Goal: Task Accomplishment & Management: Manage account settings

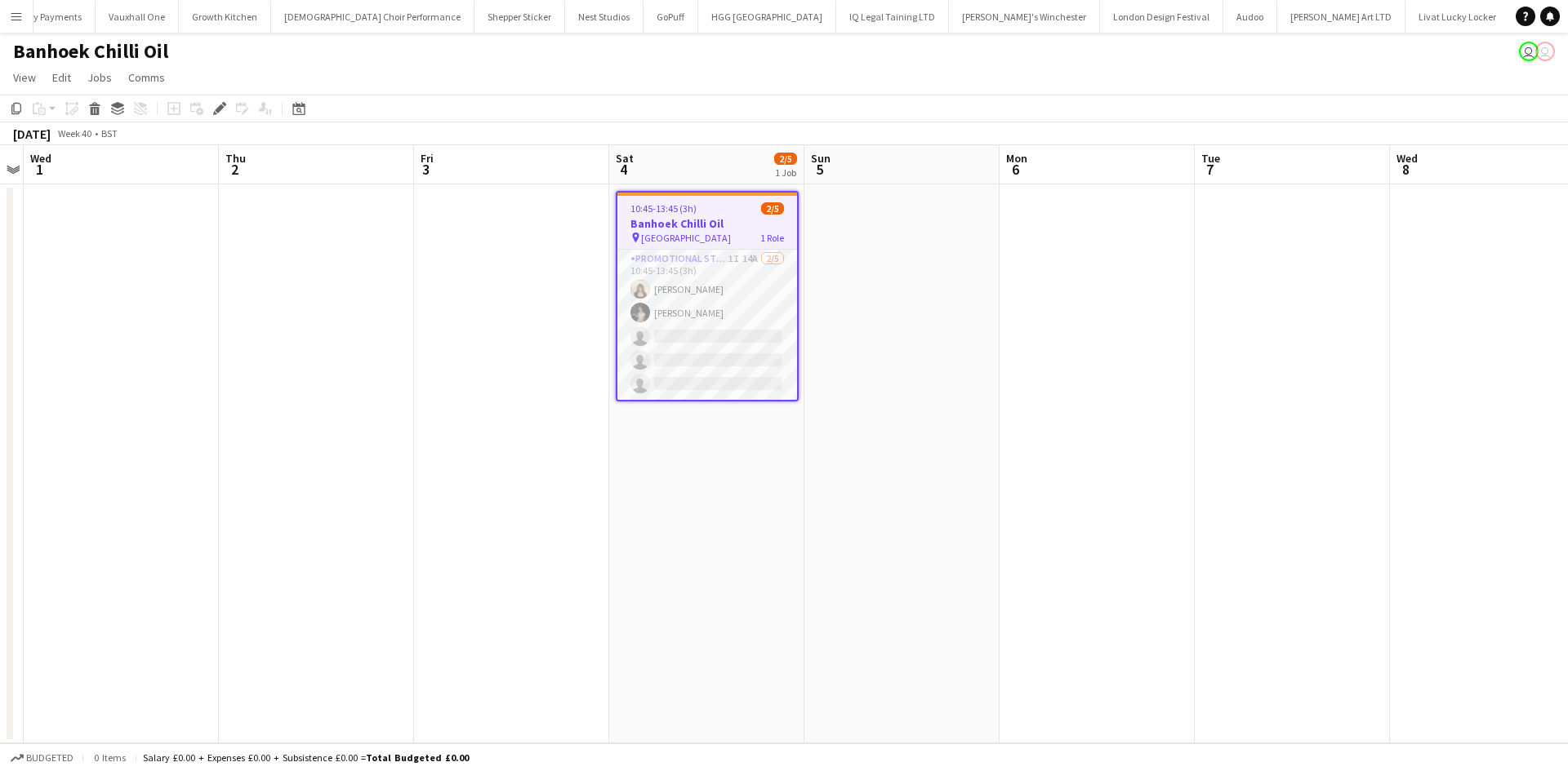
scroll to position [0, 3261]
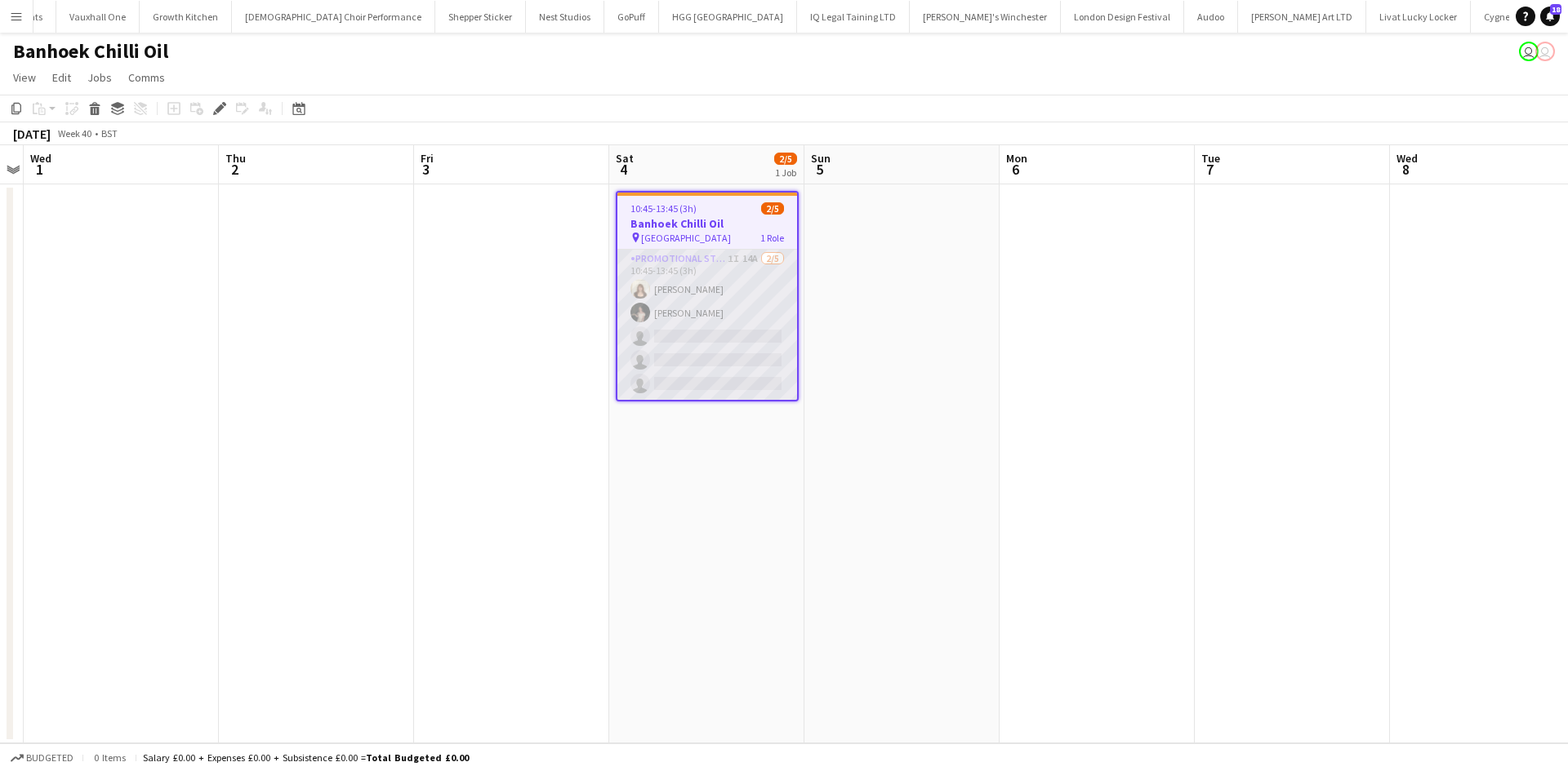
click at [748, 263] on app-card-role "Promotional Staffing (Sampling Staff) 1I 14A 2/5 10:45-13:45 (3h) Amelie Forbes…" at bounding box center [707, 324] width 180 height 150
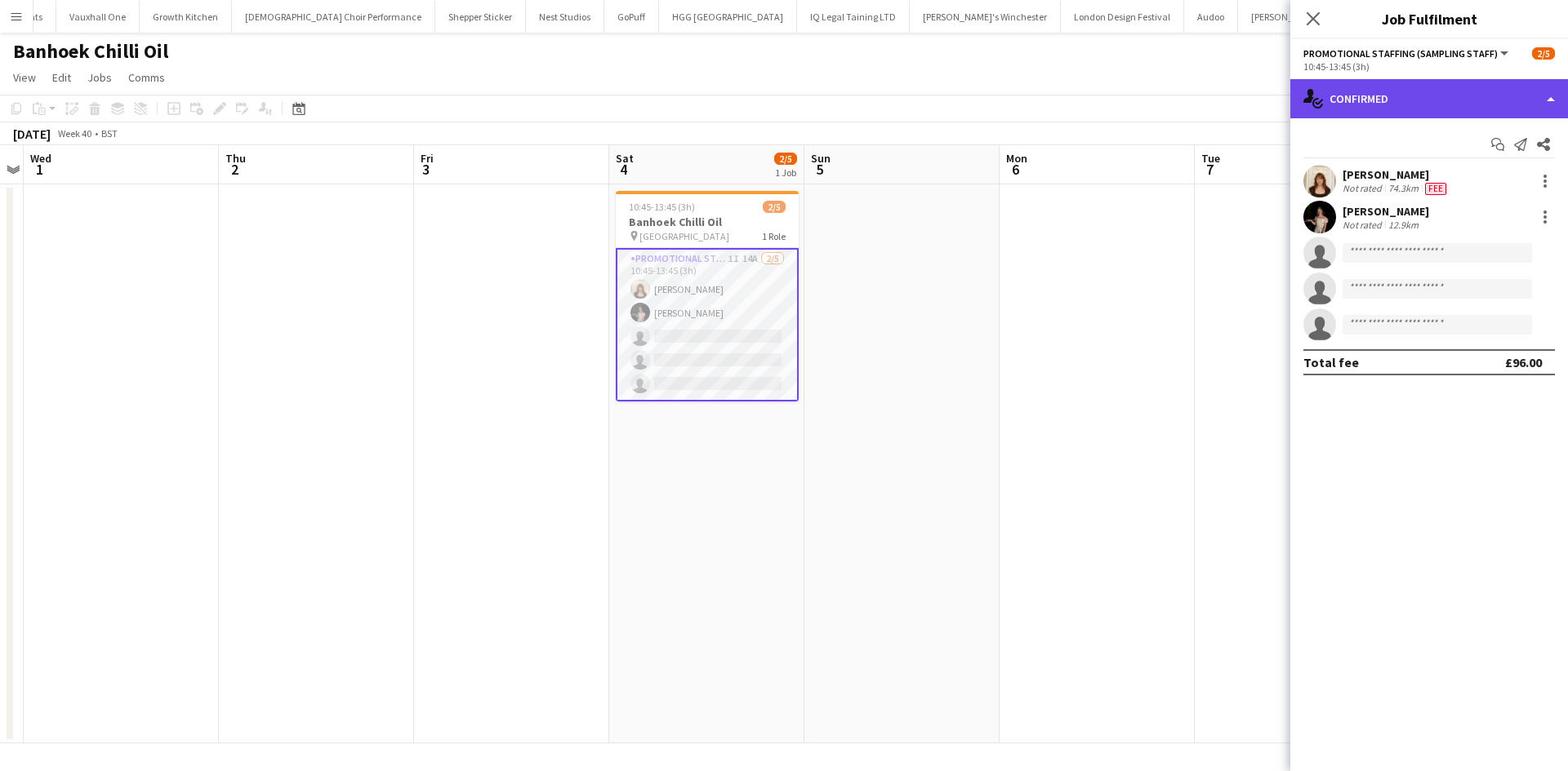
click at [1432, 86] on div "single-neutral-actions-check-2 Confirmed" at bounding box center [1429, 98] width 278 height 39
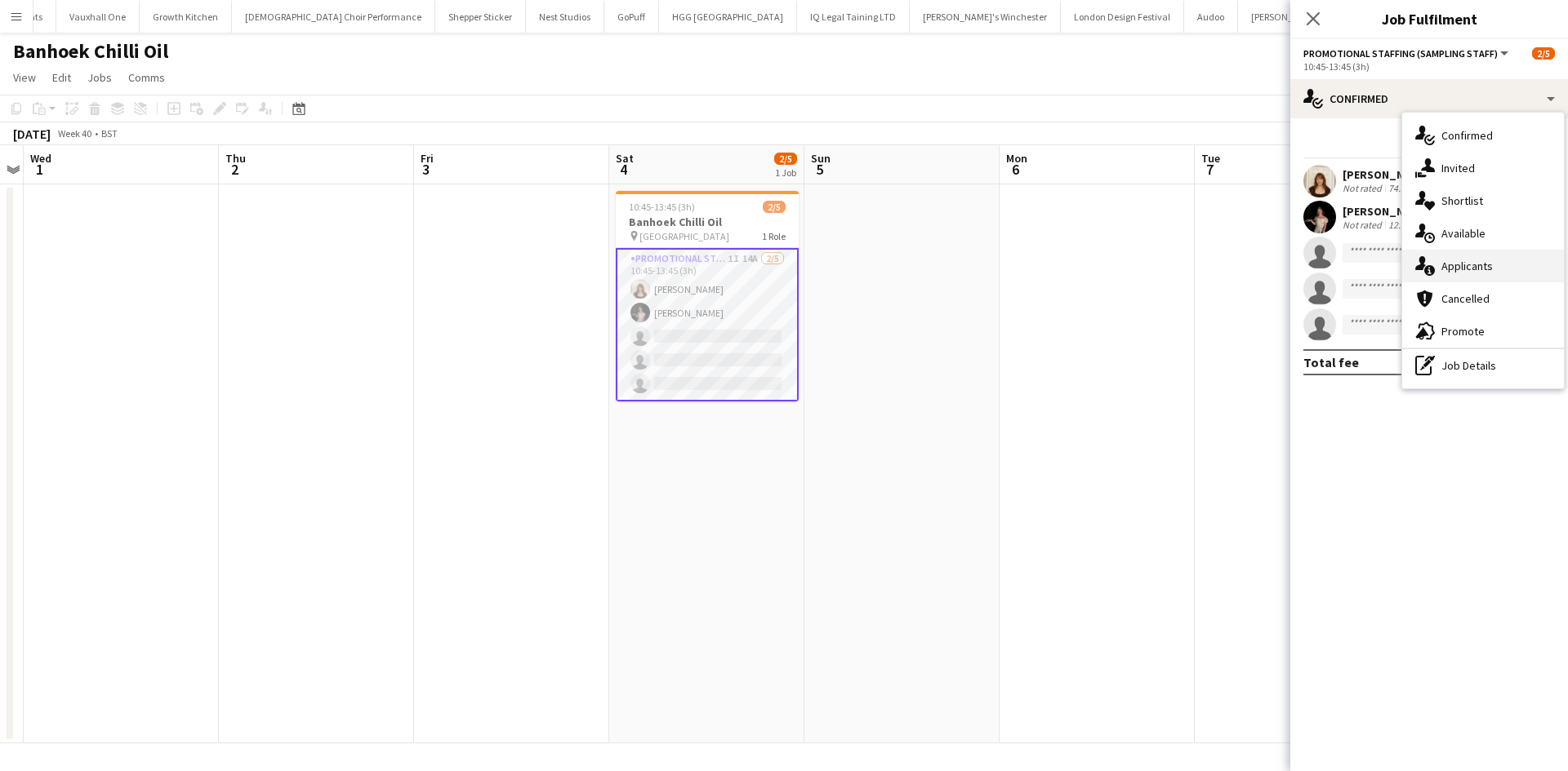
click at [1473, 268] on span "Applicants" at bounding box center [1466, 265] width 52 height 14
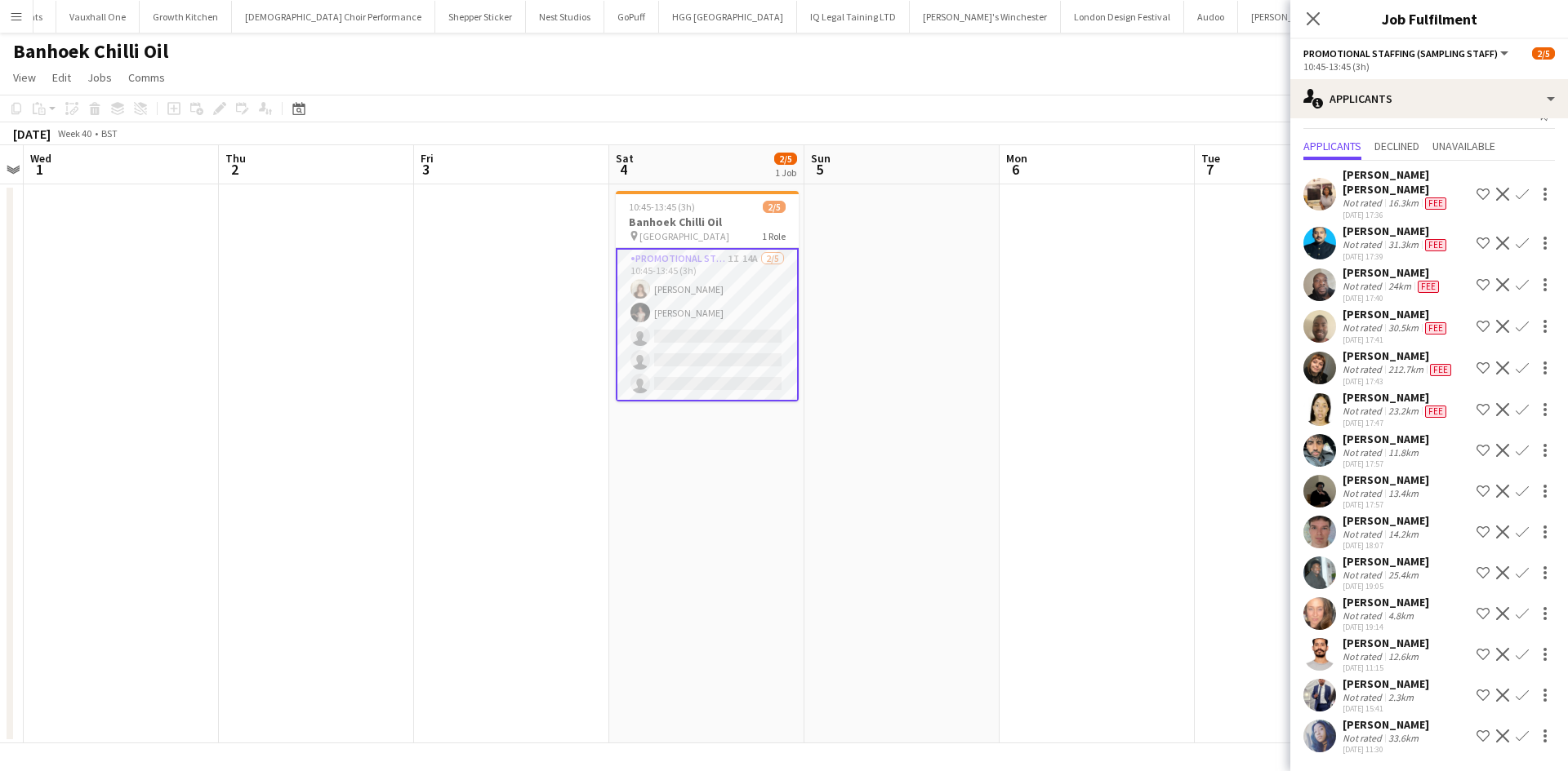
scroll to position [116, 0]
click at [1373, 718] on div "Amy Simango" at bounding box center [1386, 724] width 86 height 14
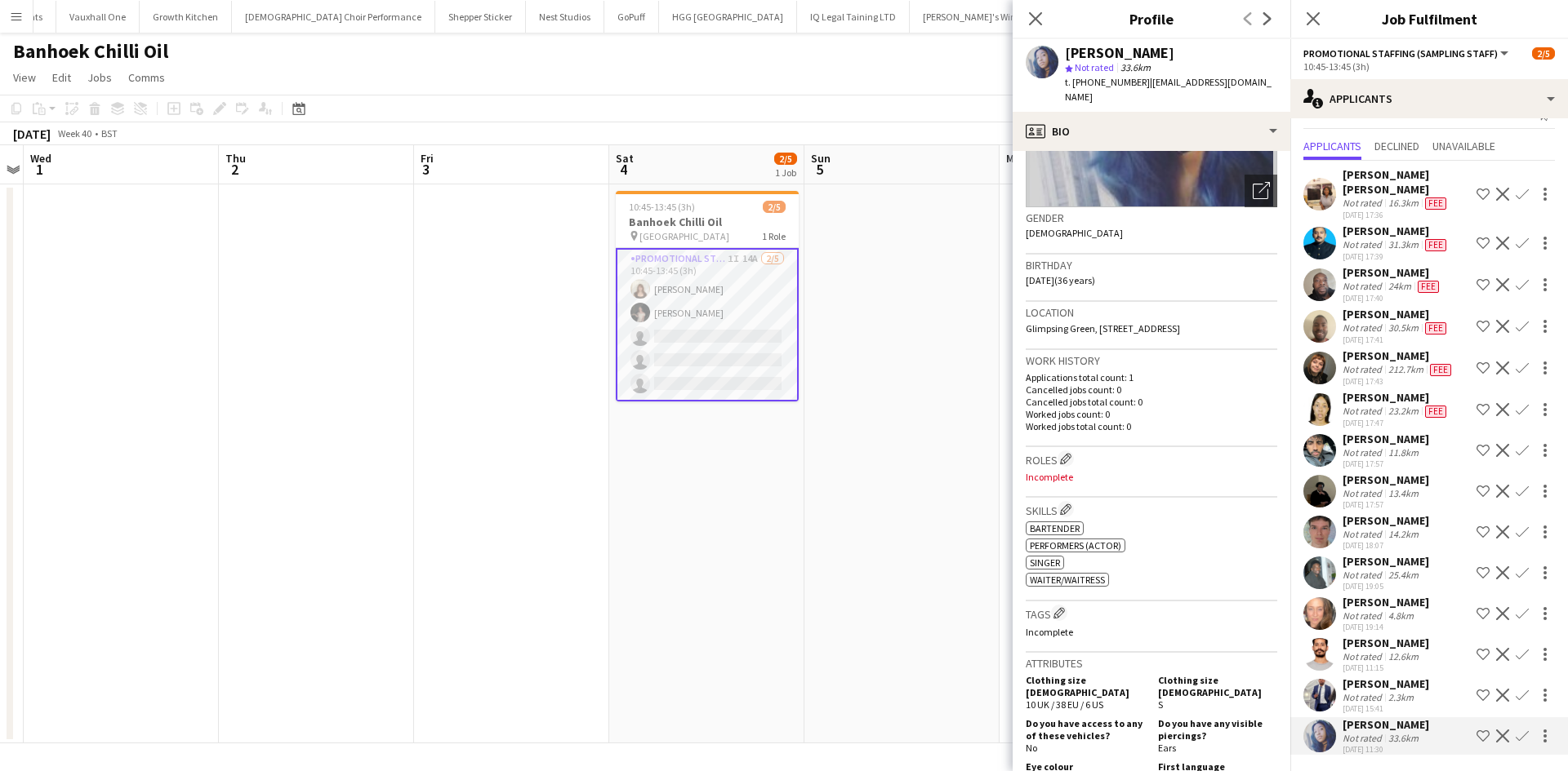
scroll to position [0, 0]
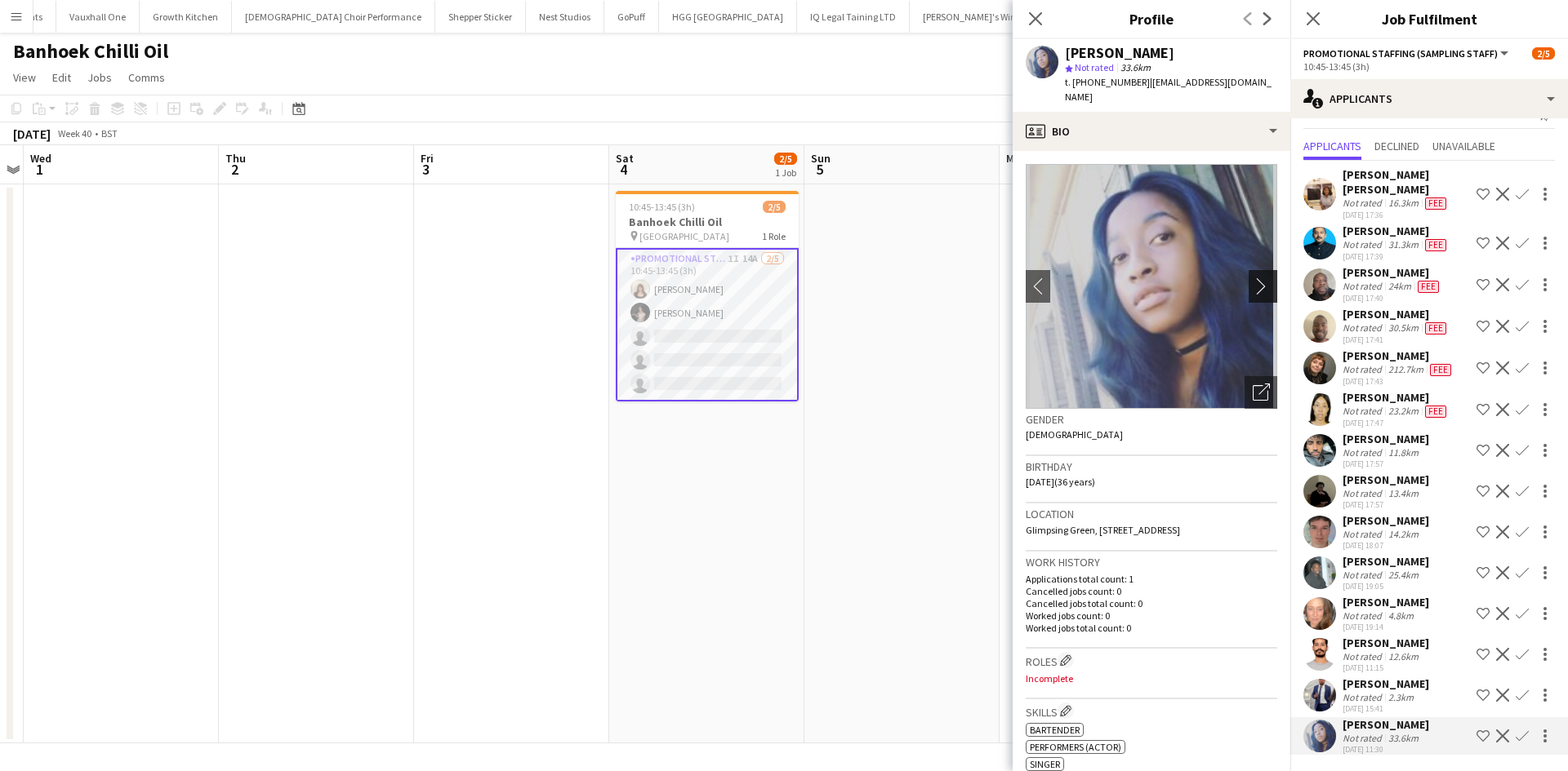
click at [1257, 278] on app-icon "chevron-right" at bounding box center [1265, 286] width 25 height 17
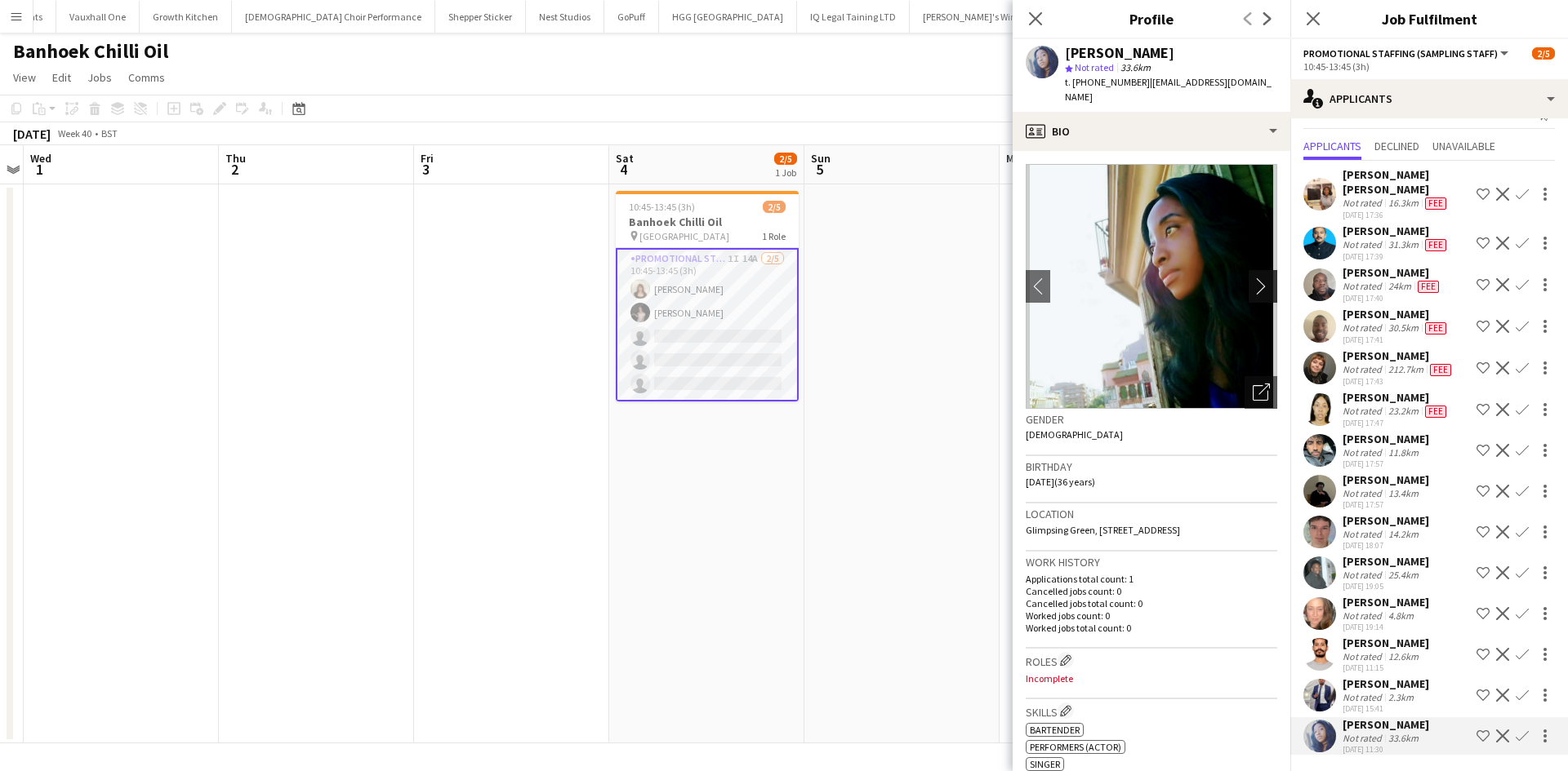
click at [1254, 278] on app-icon "chevron-right" at bounding box center [1265, 286] width 25 height 17
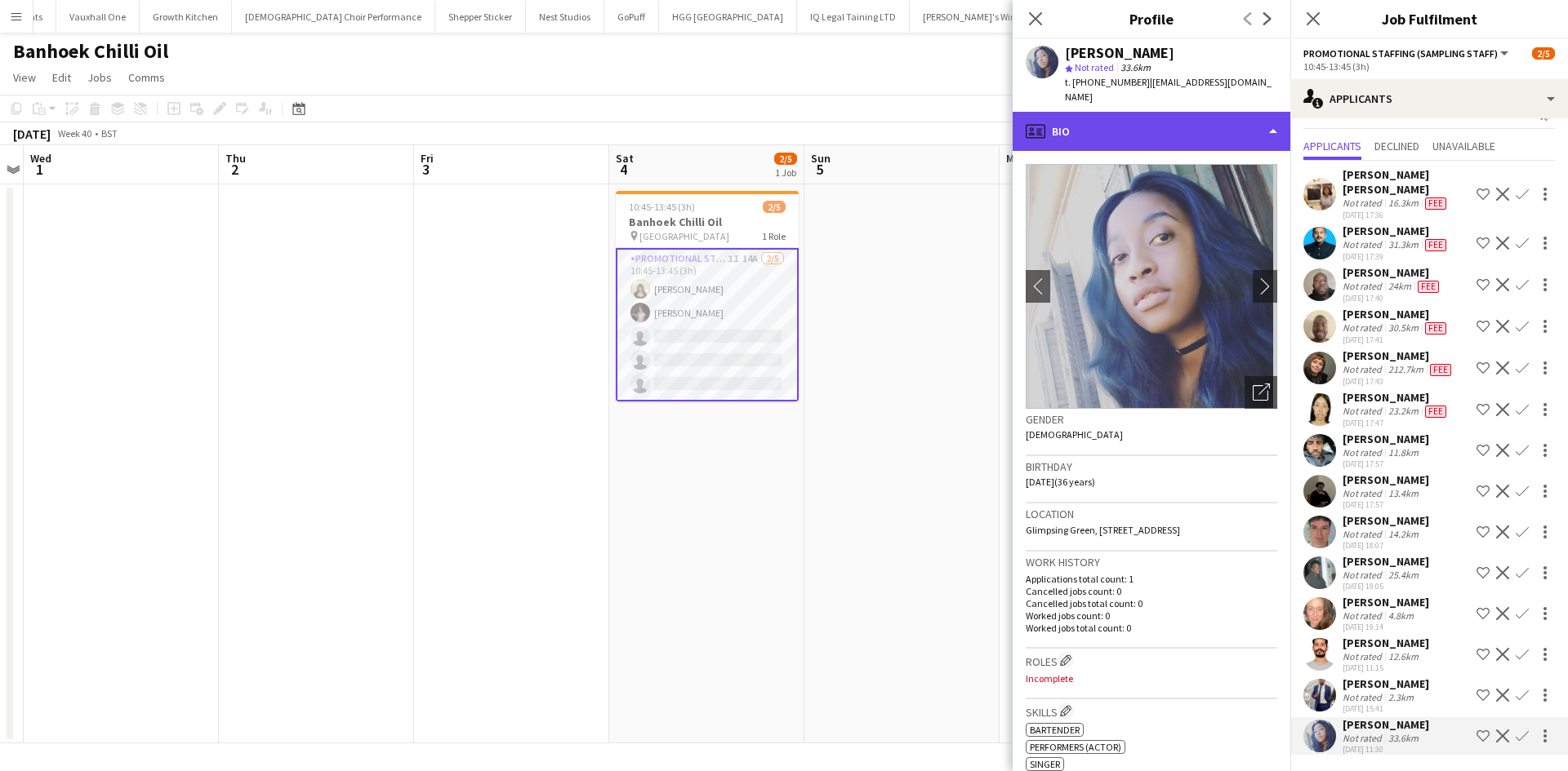
click at [1162, 115] on div "profile Bio" at bounding box center [1152, 131] width 278 height 39
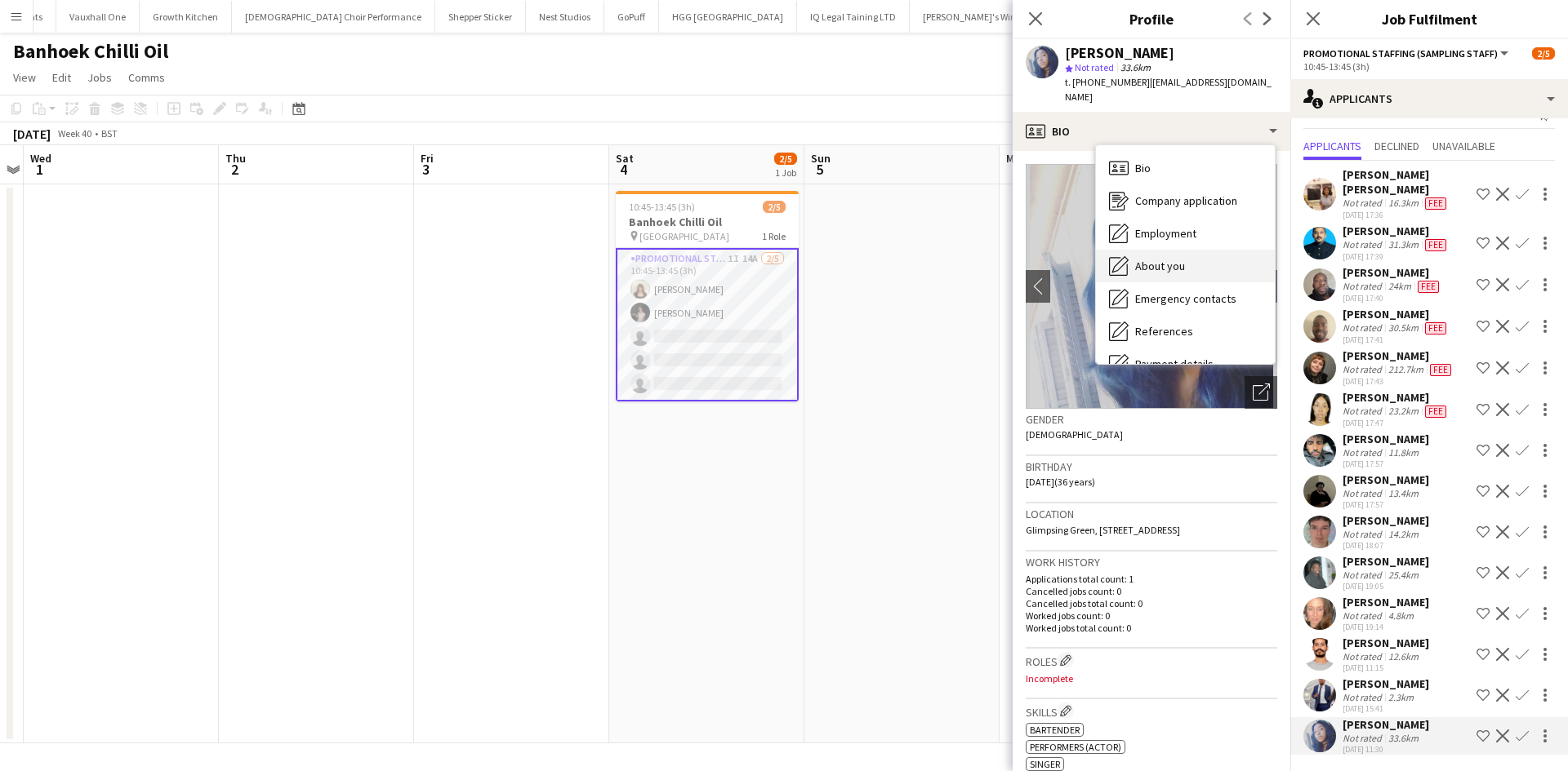
click at [1194, 250] on div "About you About you" at bounding box center [1185, 266] width 179 height 33
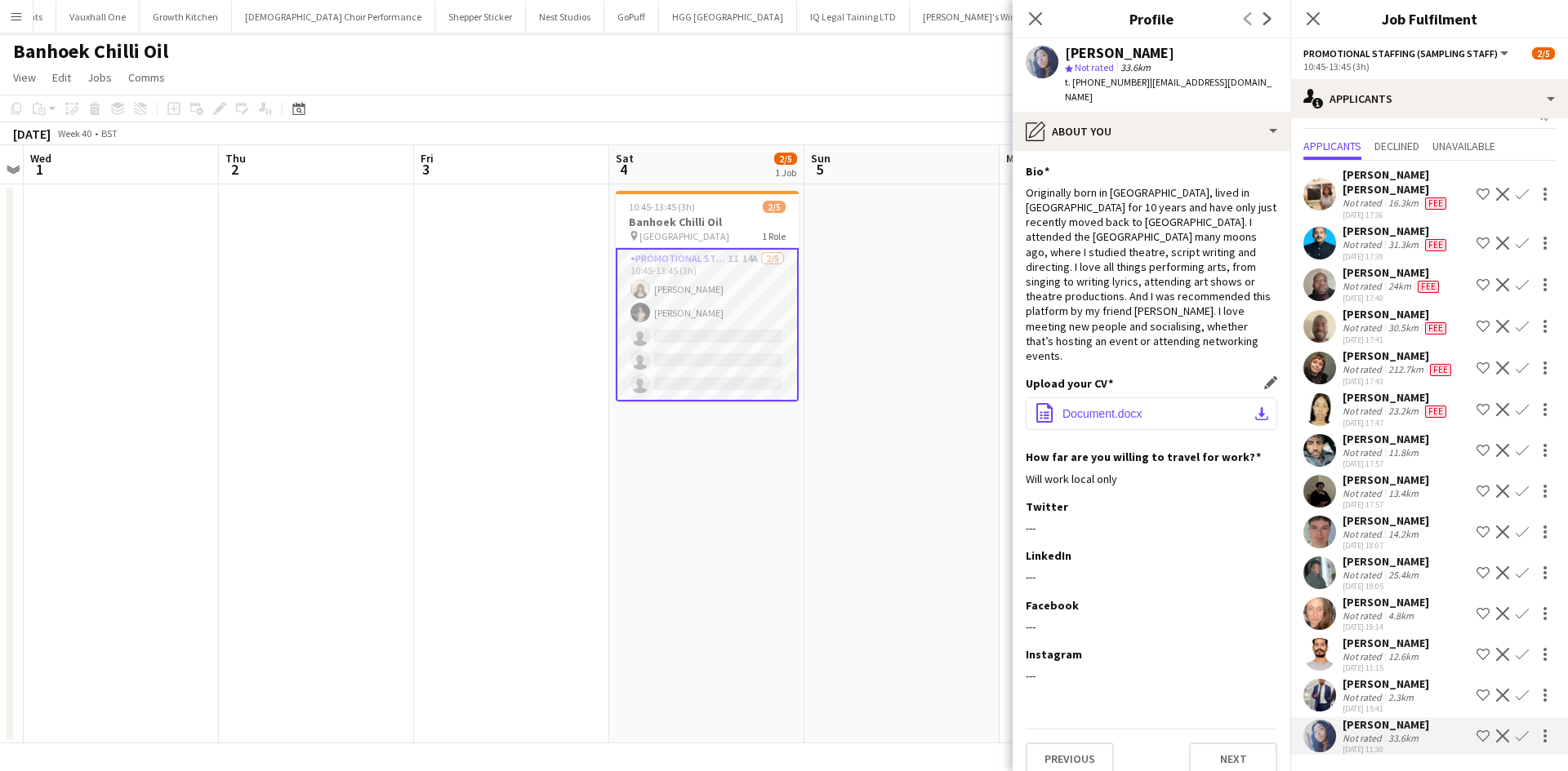
click at [1146, 397] on button "office-file-sheet Document.docx download-bottom" at bounding box center [1151, 413] width 252 height 33
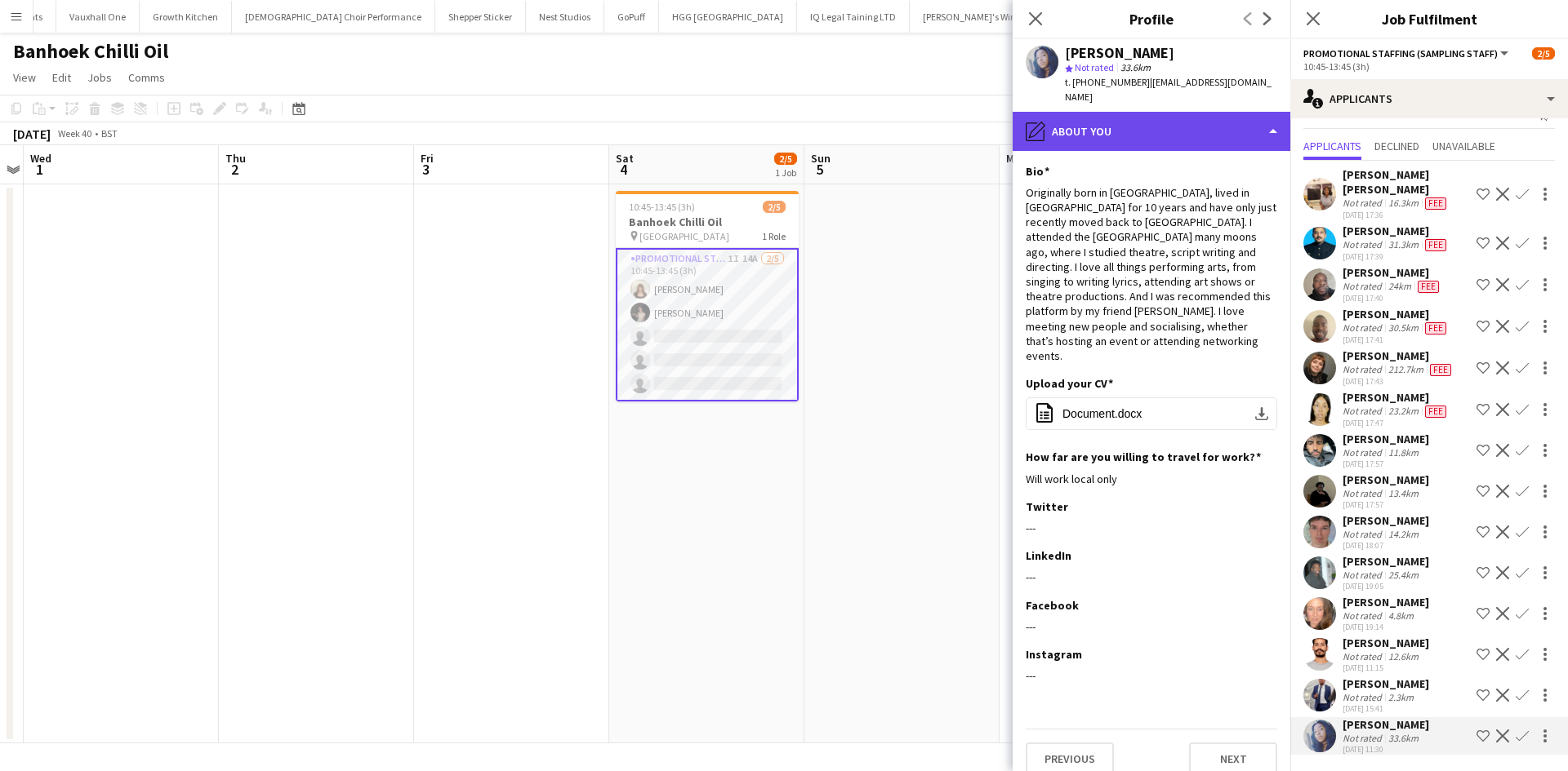
click at [1201, 112] on div "pencil4 About you" at bounding box center [1152, 131] width 278 height 39
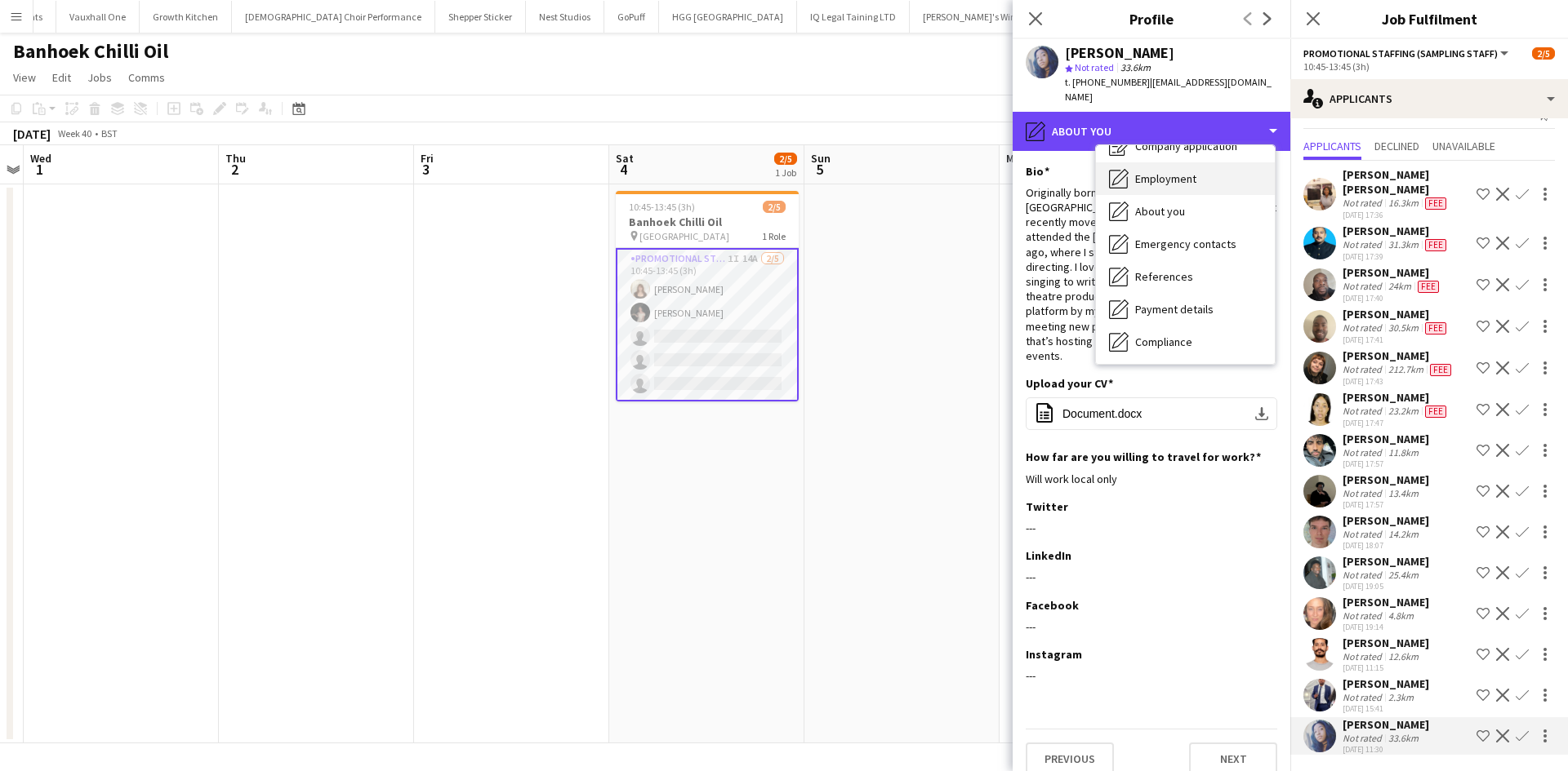
scroll to position [81, 0]
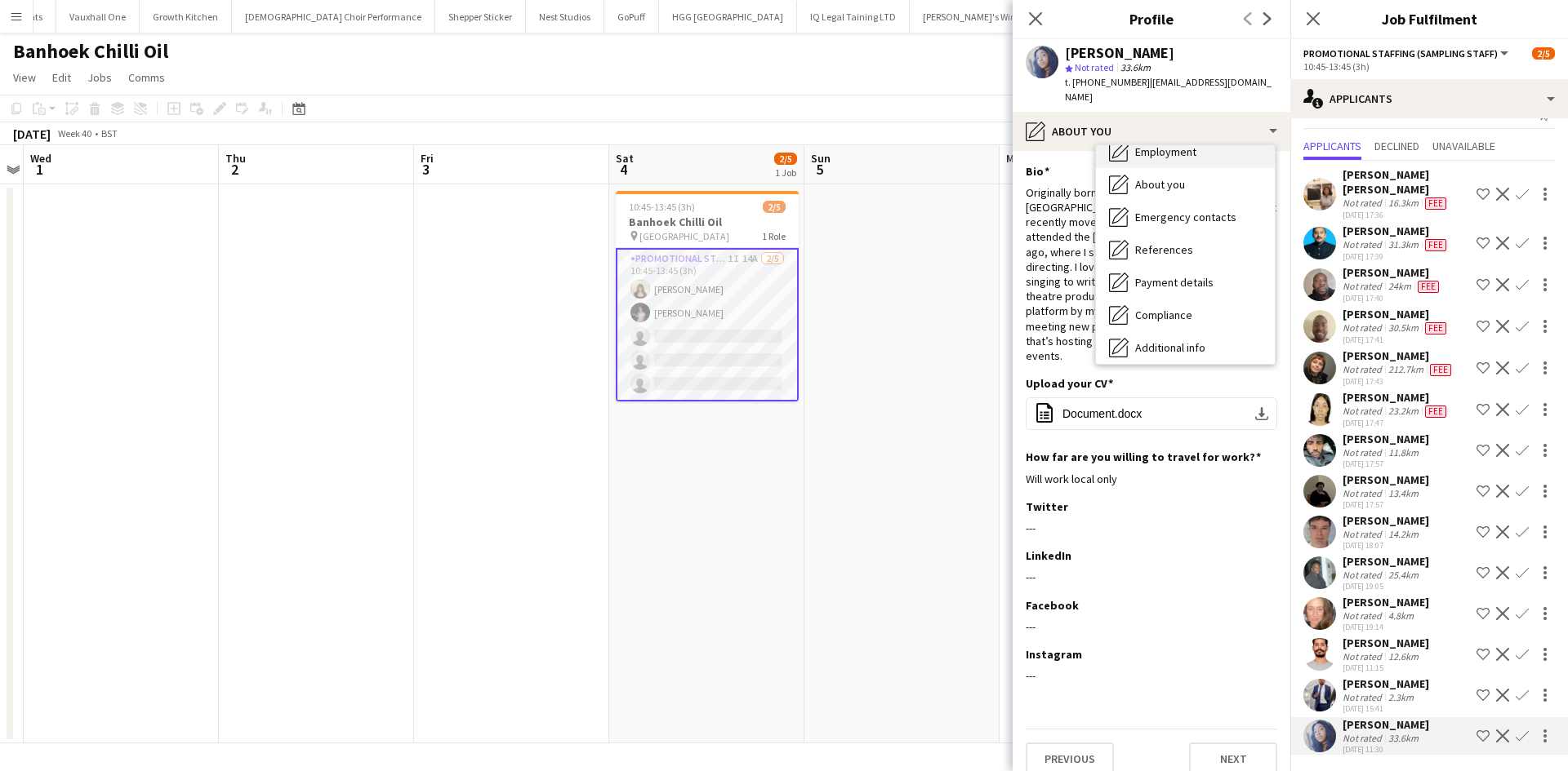
click at [1198, 138] on div "Employment Employment" at bounding box center [1185, 152] width 179 height 33
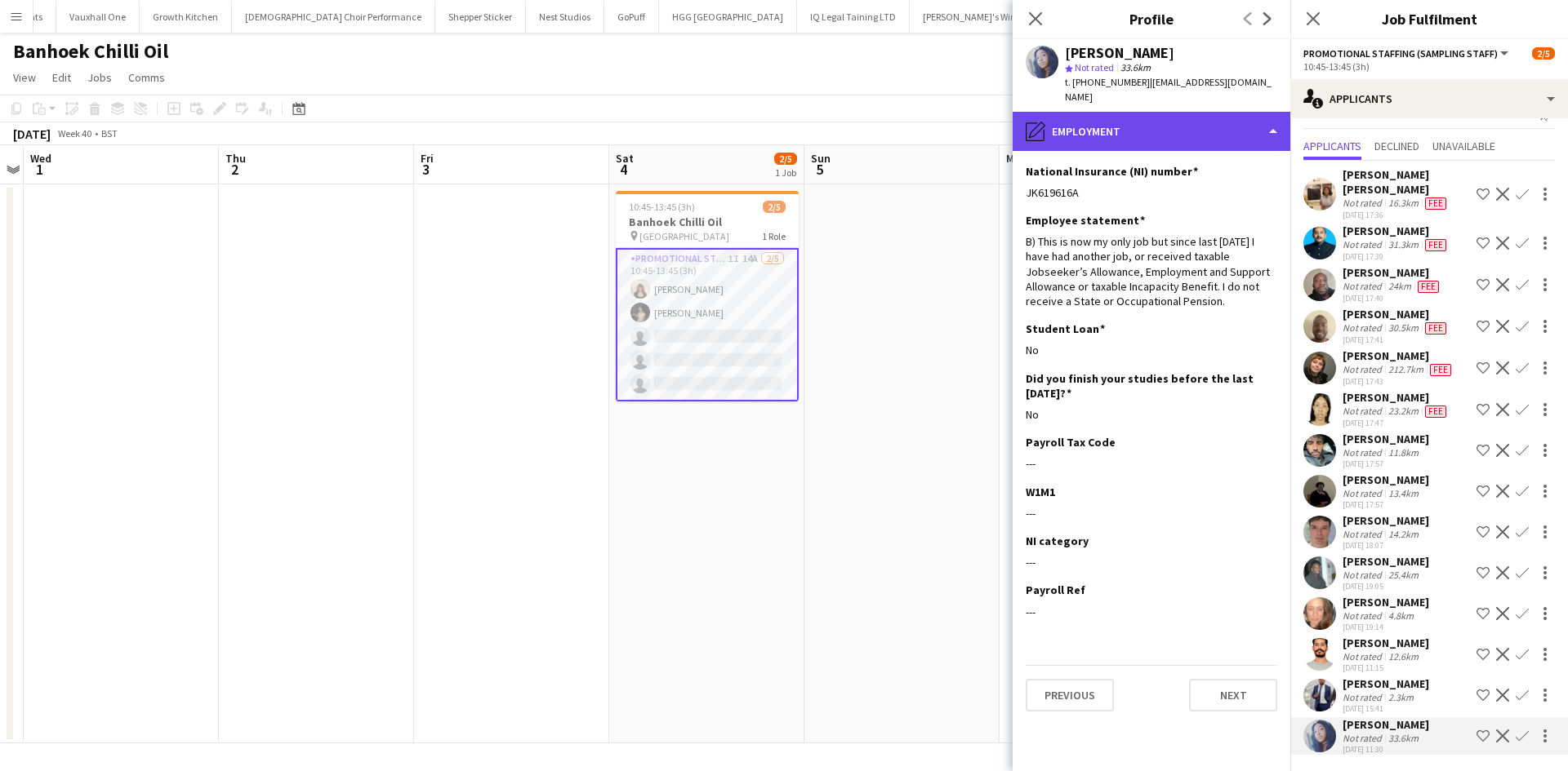
click at [1203, 121] on div "pencil4 Employment" at bounding box center [1152, 131] width 278 height 39
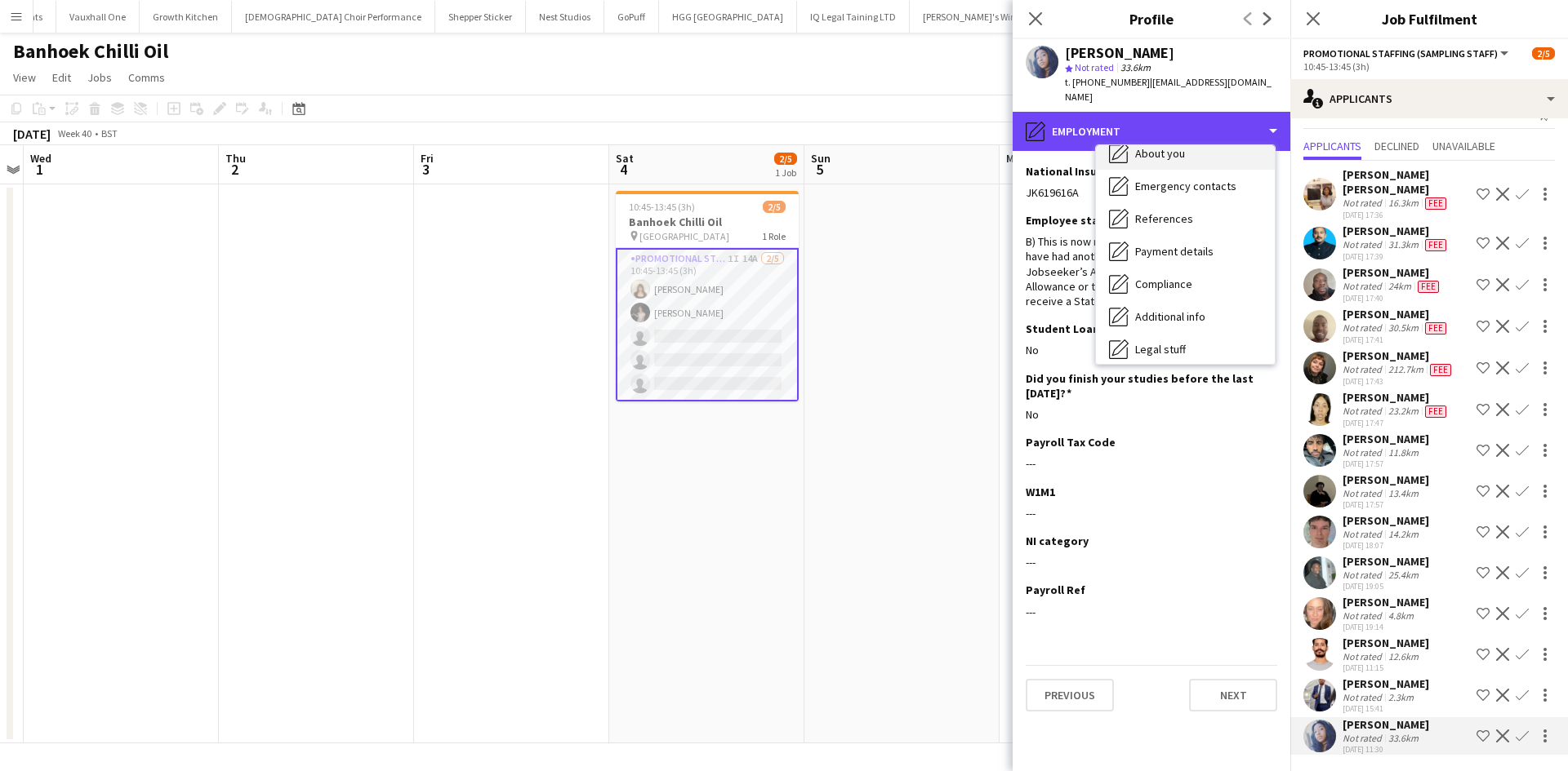
scroll to position [0, 0]
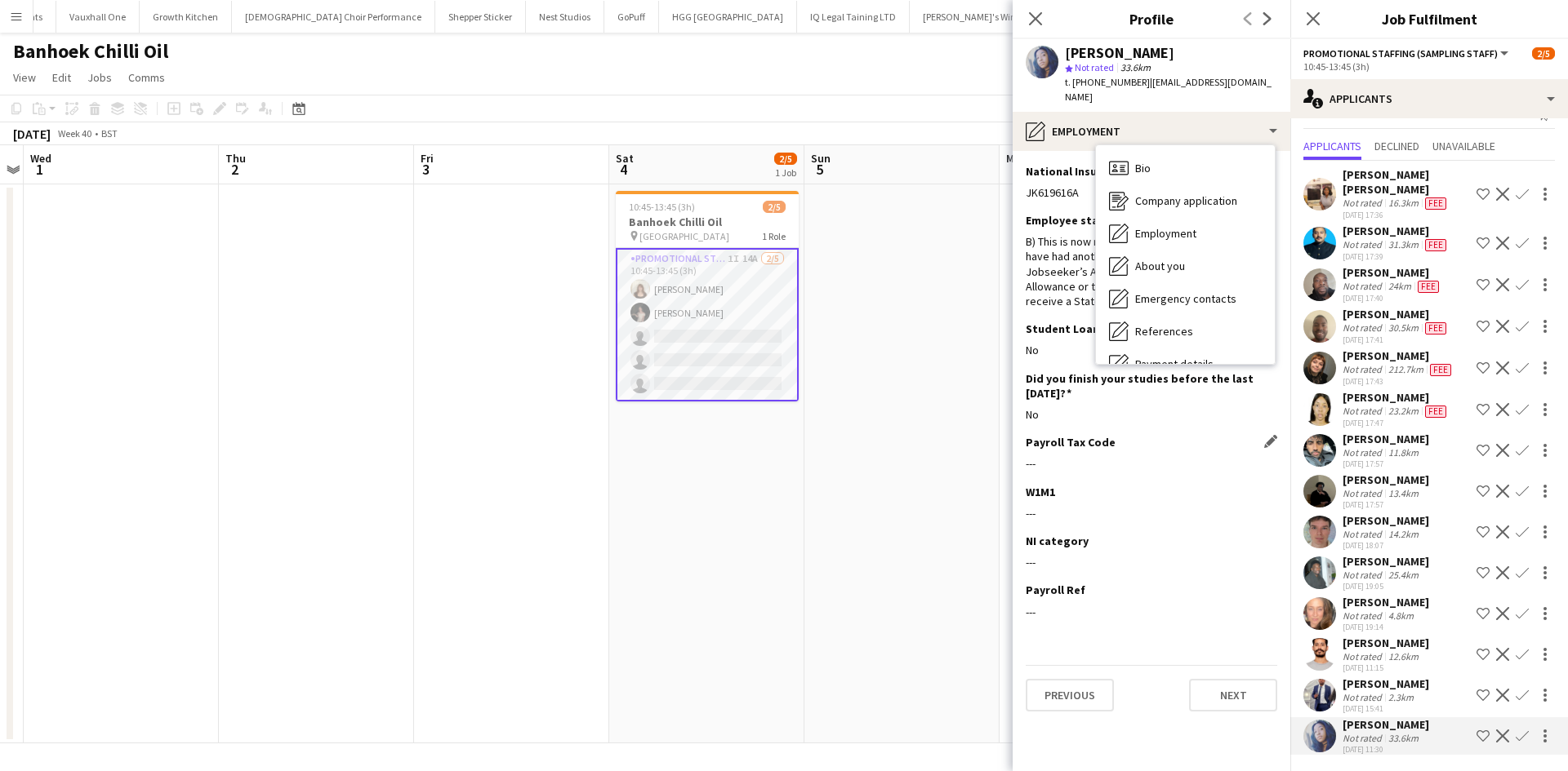
click at [1201, 435] on div "Payroll Tax Code Edit this field" at bounding box center [1151, 441] width 252 height 14
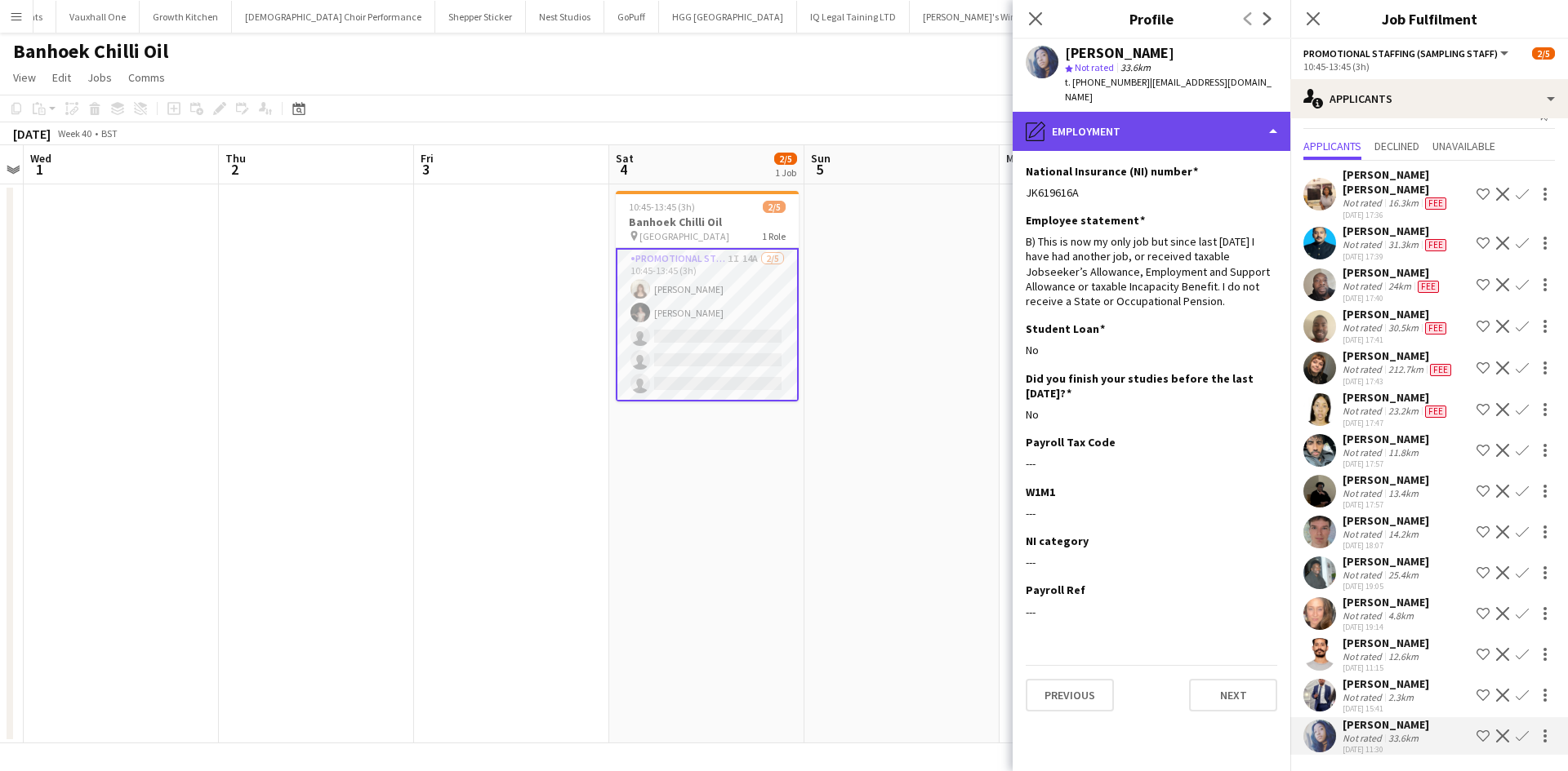
click at [1144, 125] on div "pencil4 Employment" at bounding box center [1152, 131] width 278 height 39
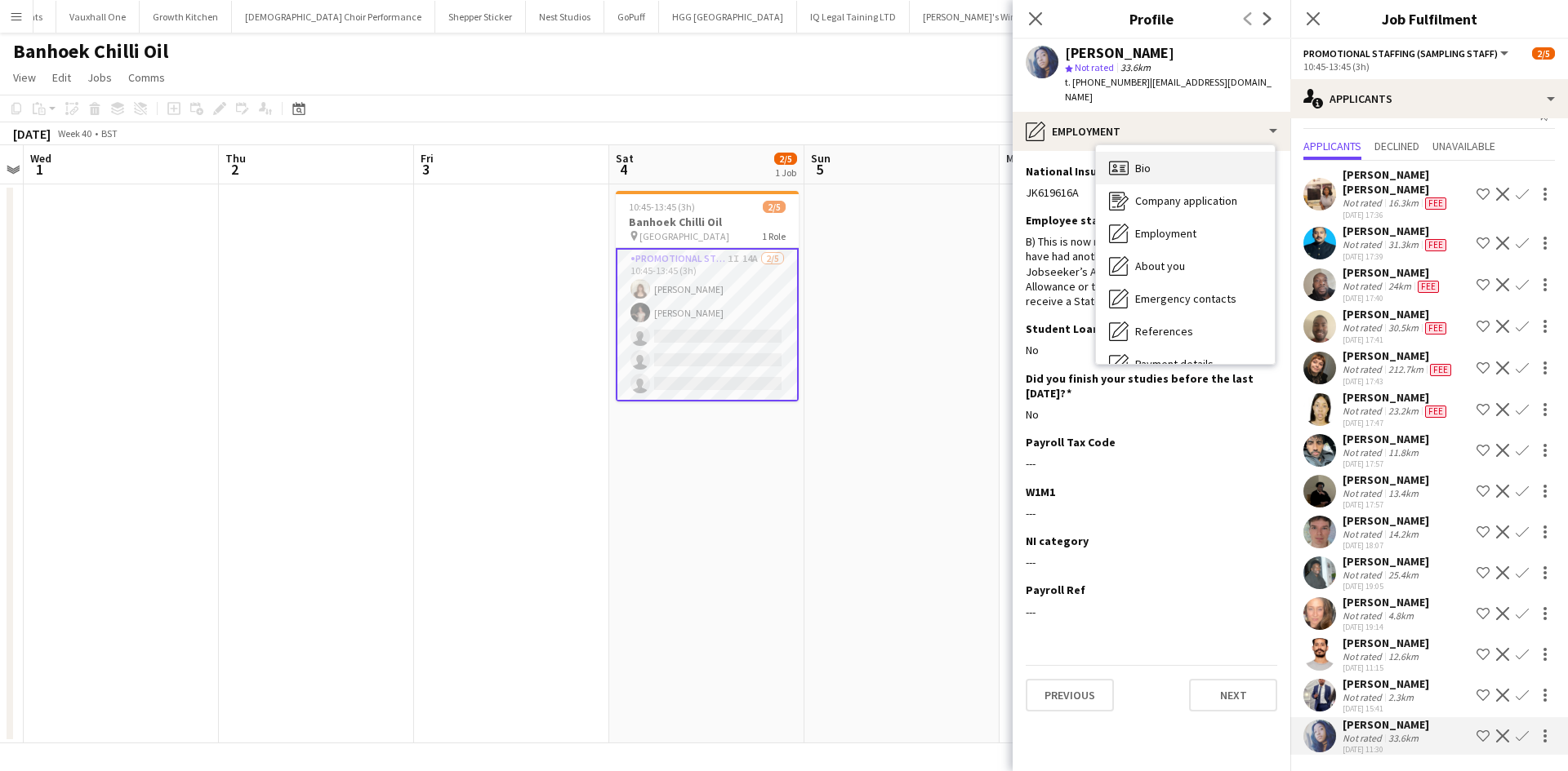
click at [1170, 152] on div "Bio Bio" at bounding box center [1185, 168] width 179 height 33
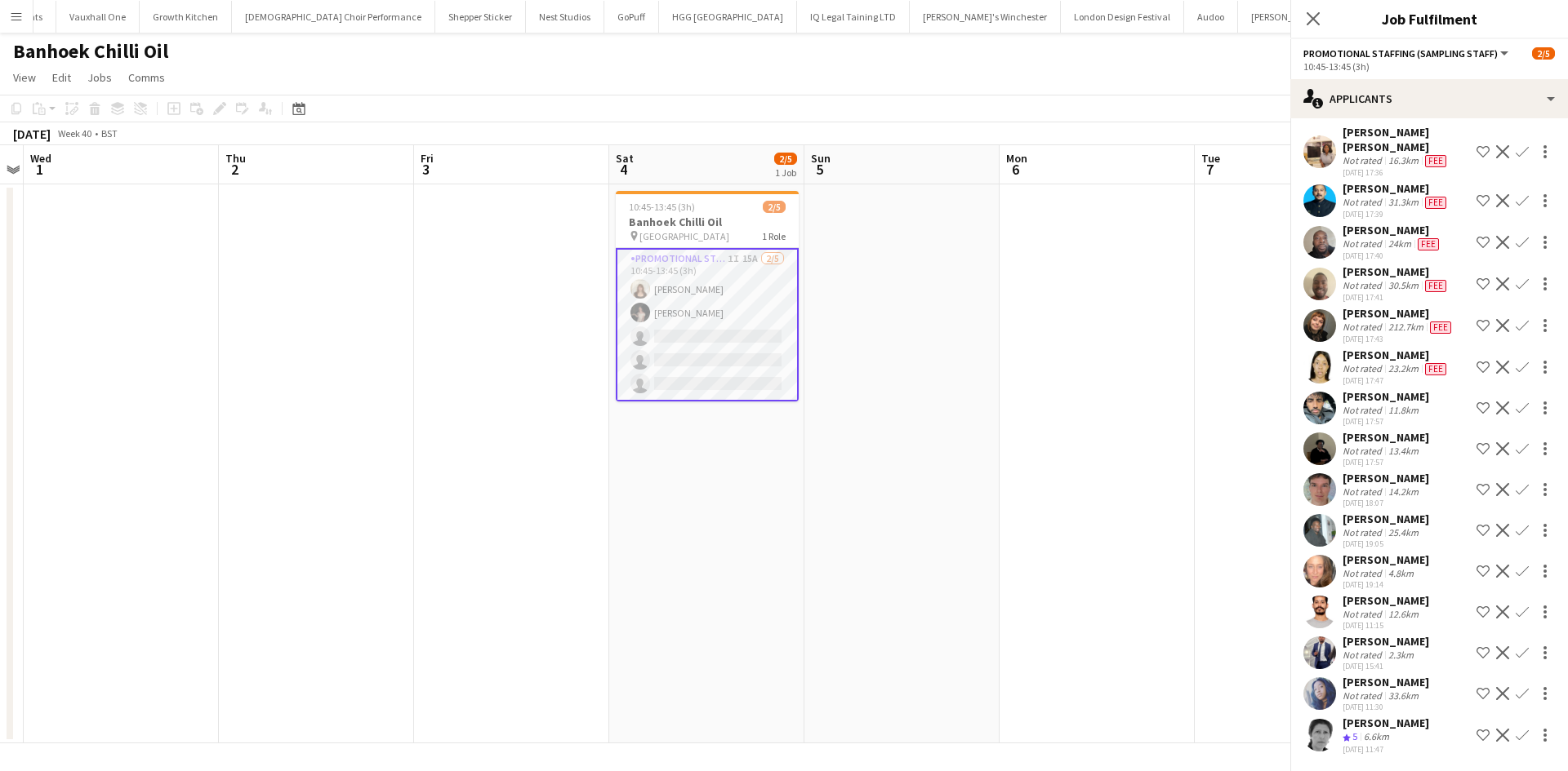
scroll to position [86, 0]
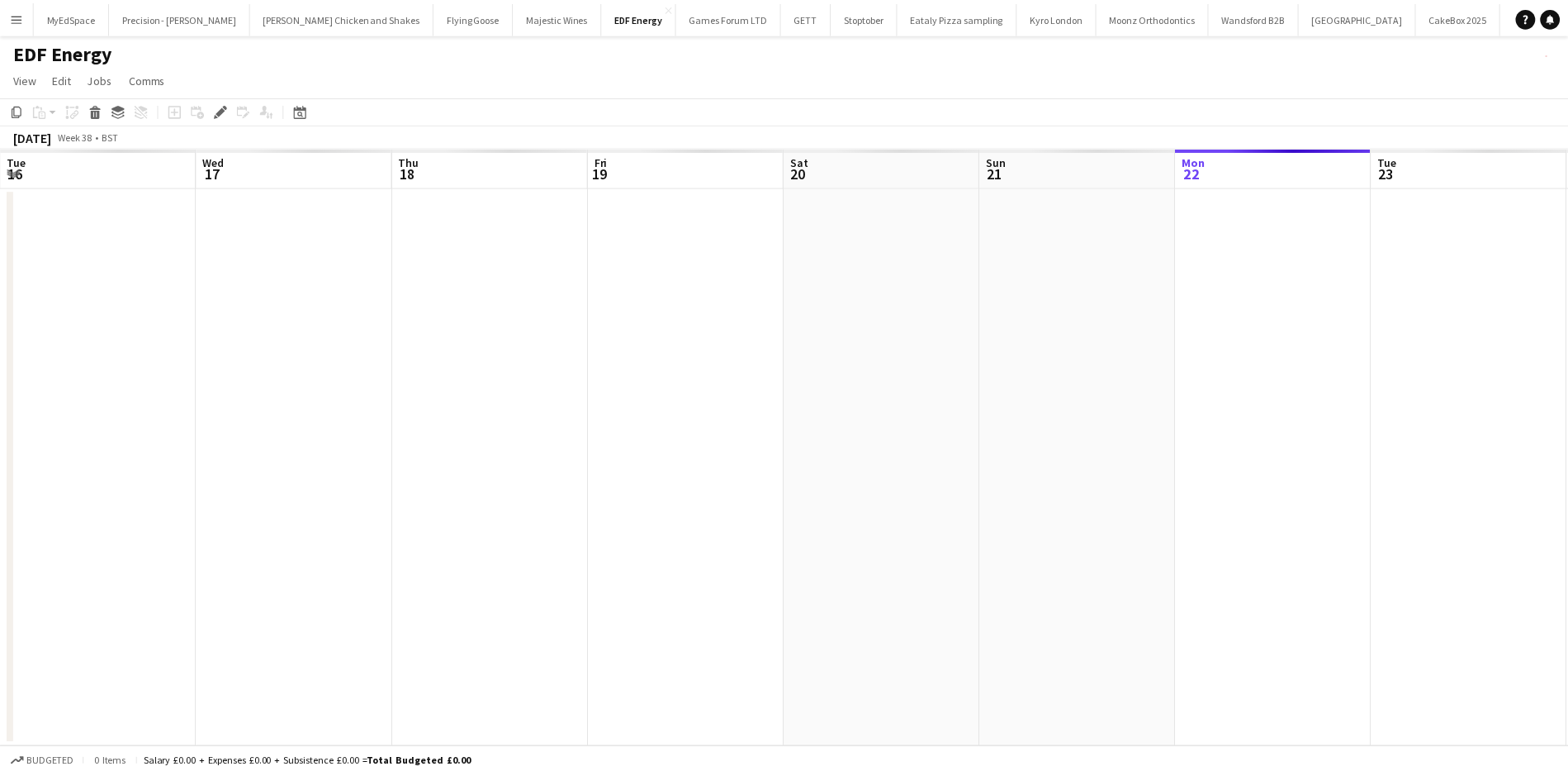
scroll to position [0, 568]
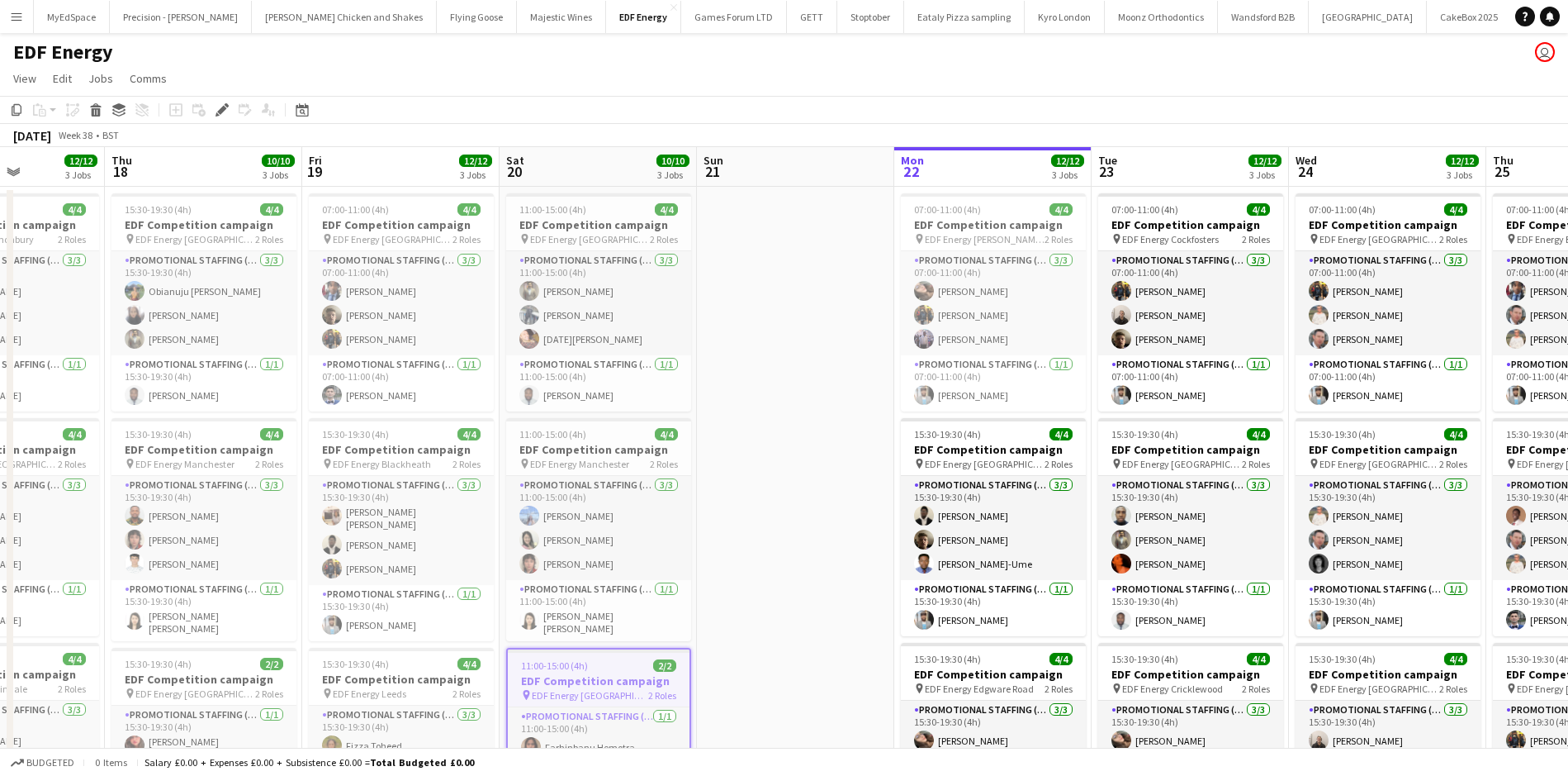
drag, startPoint x: 936, startPoint y: 647, endPoint x: 820, endPoint y: 630, distance: 117.2
click at [820, 630] on app-calendar-viewport "Sun 14 3/4 1 Job Mon 15 12/12 3 Jobs Tue 16 12/12 3 Jobs Wed 17 12/12 3 Jobs Th…" at bounding box center [784, 544] width 1568 height 796
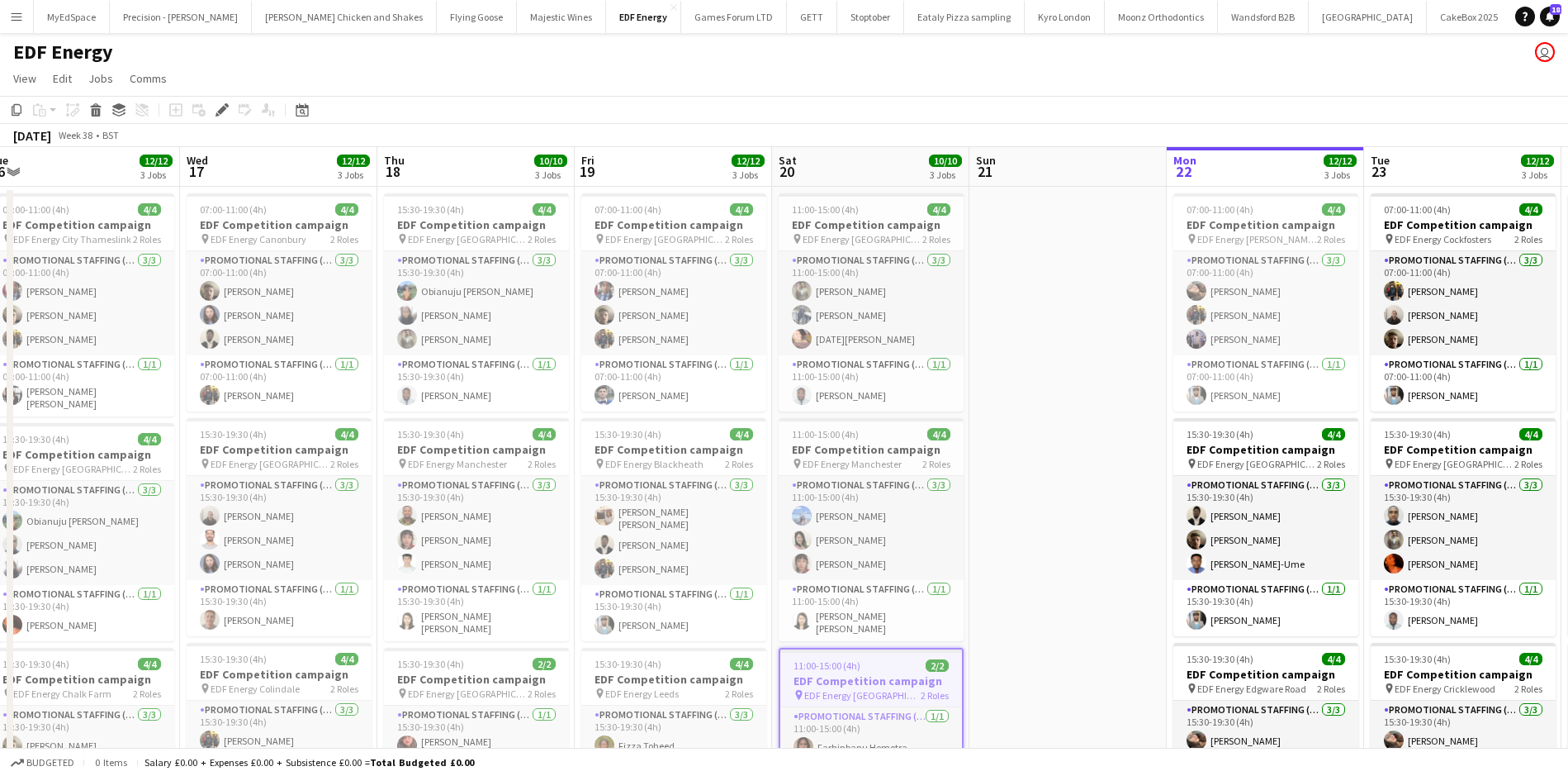
scroll to position [0, 409]
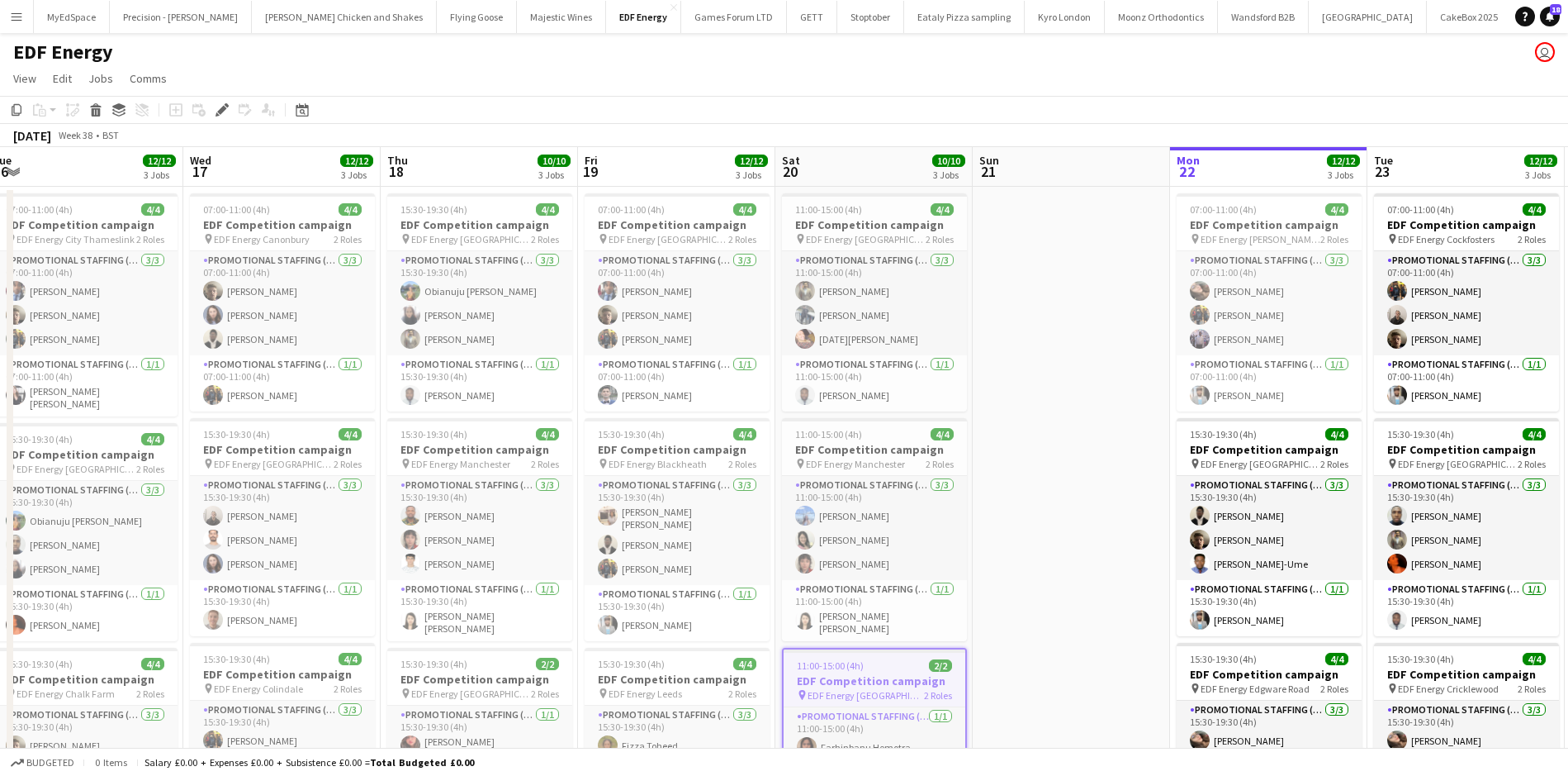
drag, startPoint x: 795, startPoint y: 630, endPoint x: 1069, endPoint y: 609, distance: 274.8
click at [1069, 609] on app-calendar-viewport "Sun 14 3/4 1 Job Mon 15 12/12 3 Jobs Tue 16 12/12 3 Jobs Wed 17 12/12 3 Jobs Th…" at bounding box center [784, 544] width 1568 height 796
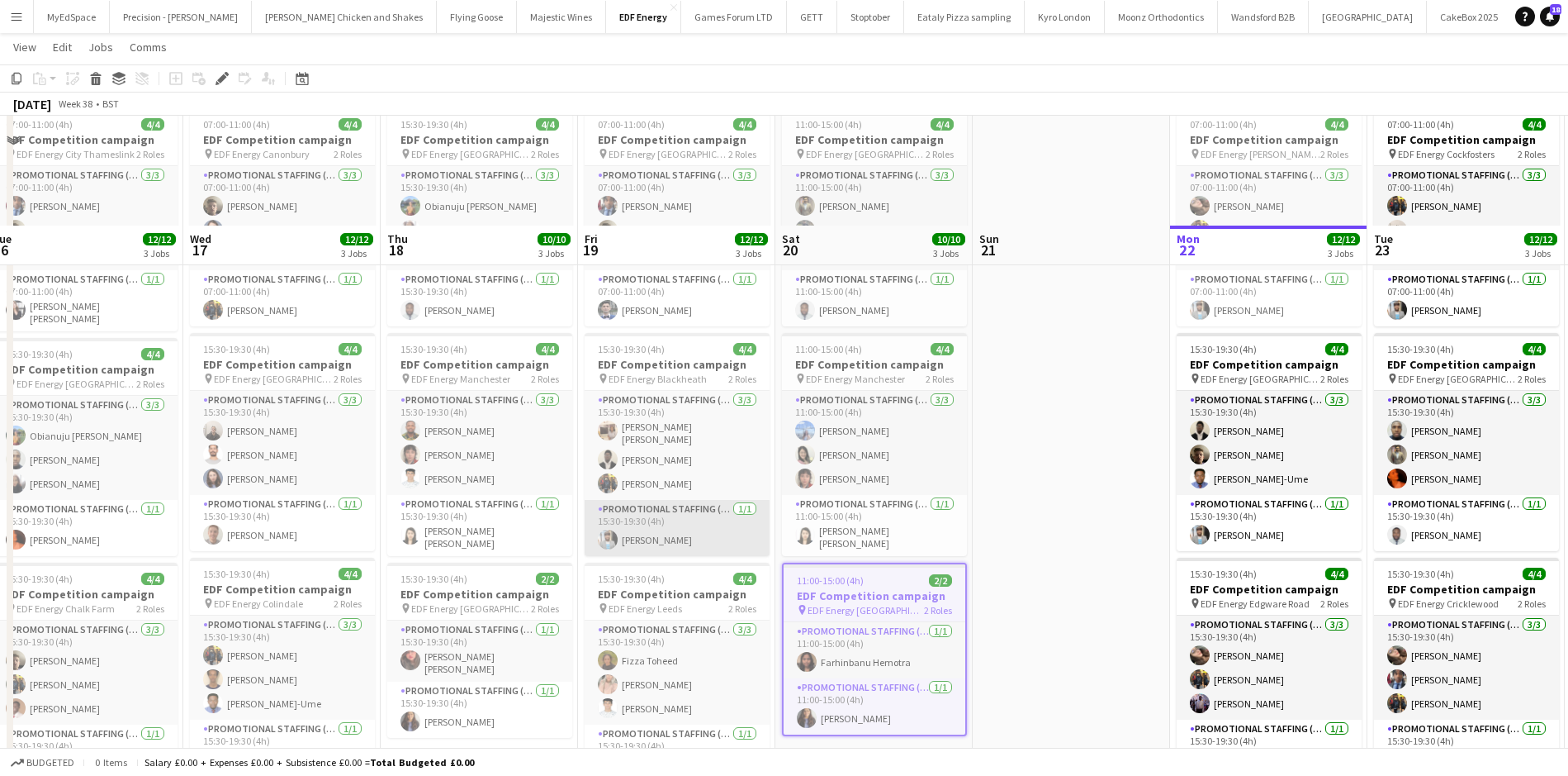
scroll to position [193, 0]
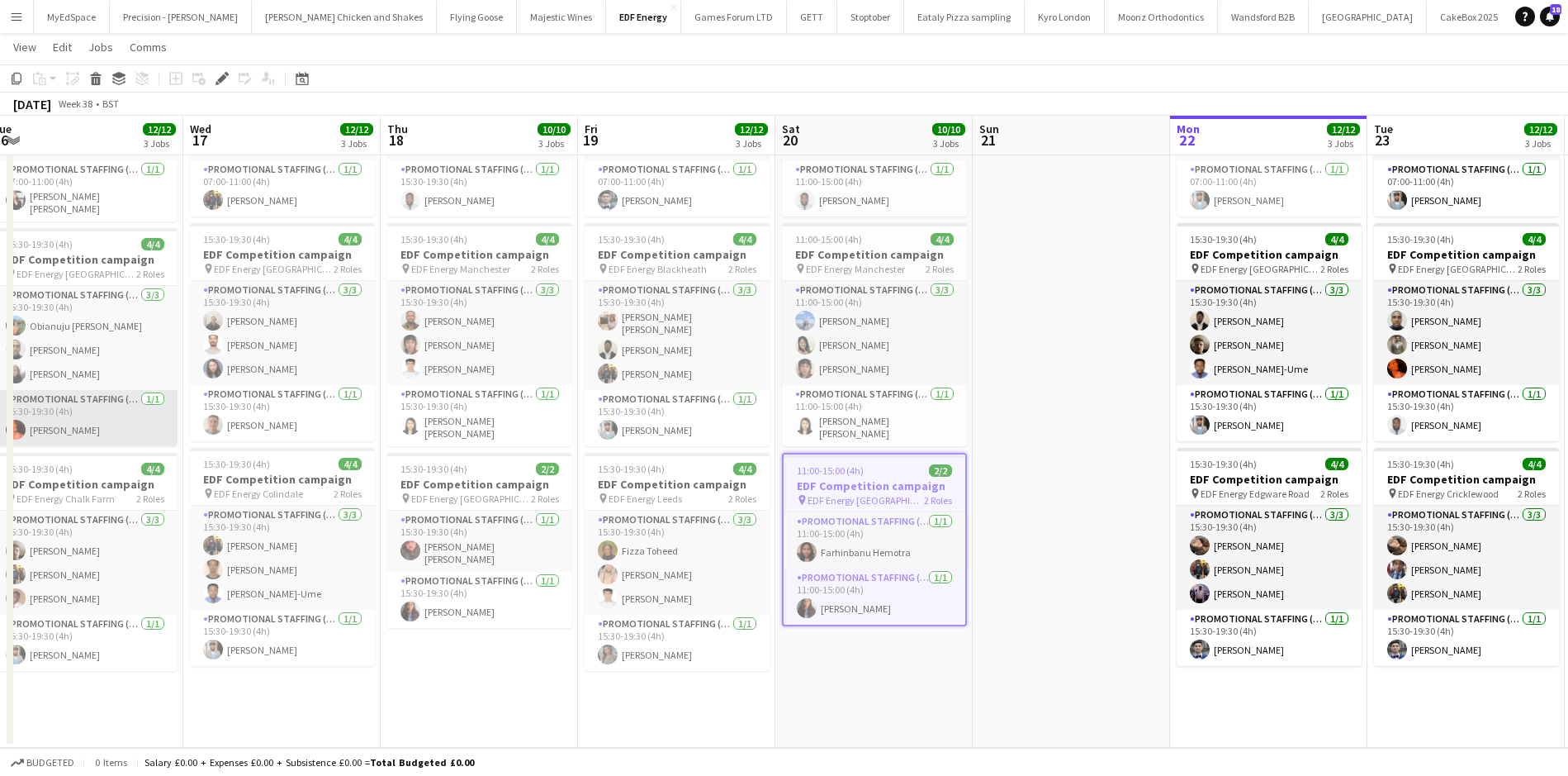
click at [15, 400] on app-card-role "Promotional Staffing (Team Leader) 1/1 15:30-19:30 (4h) Ella-Marie Evans" at bounding box center [85, 418] width 185 height 57
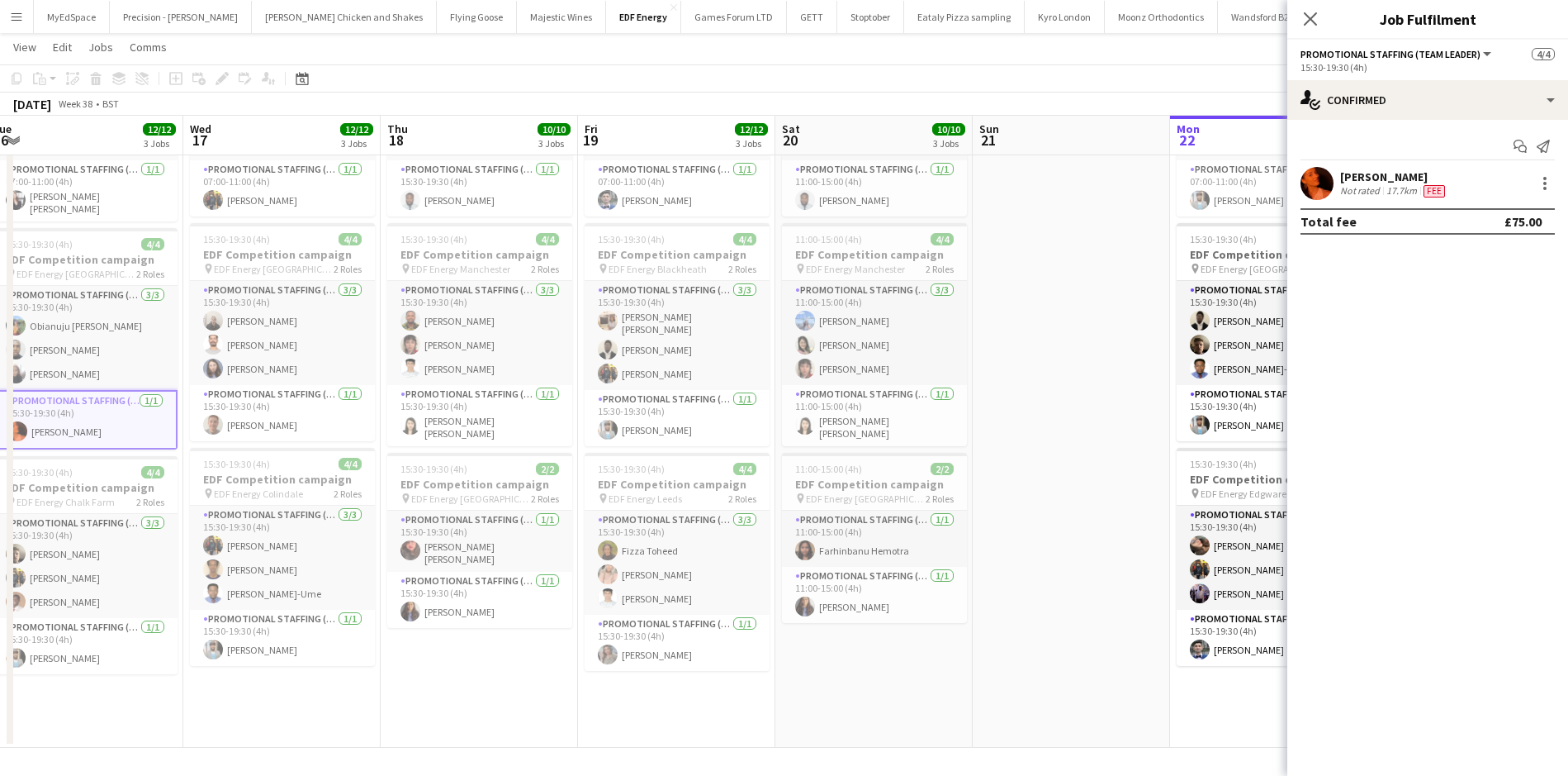
click at [1023, 476] on app-date-cell at bounding box center [1072, 370] width 197 height 756
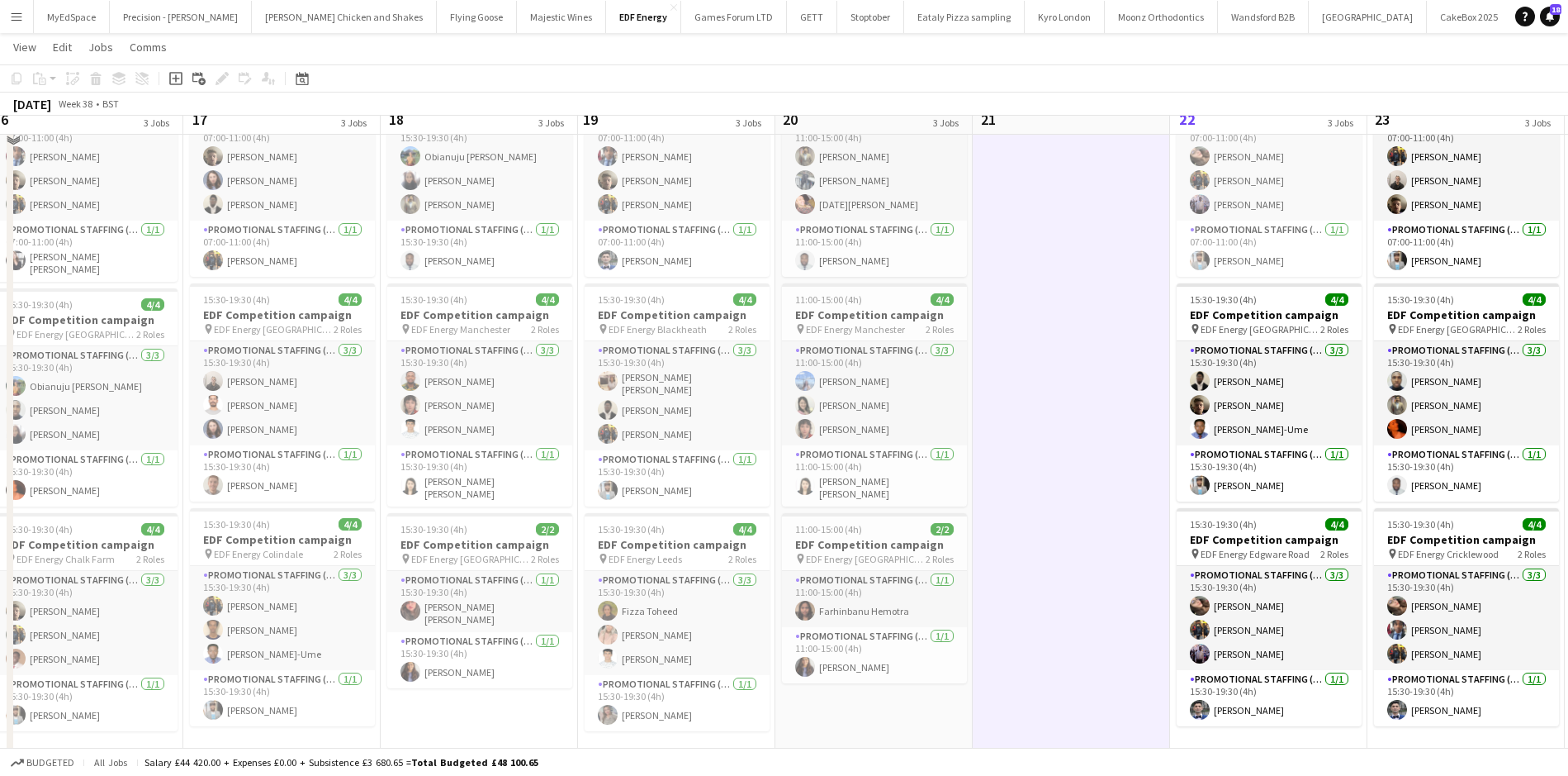
scroll to position [111, 0]
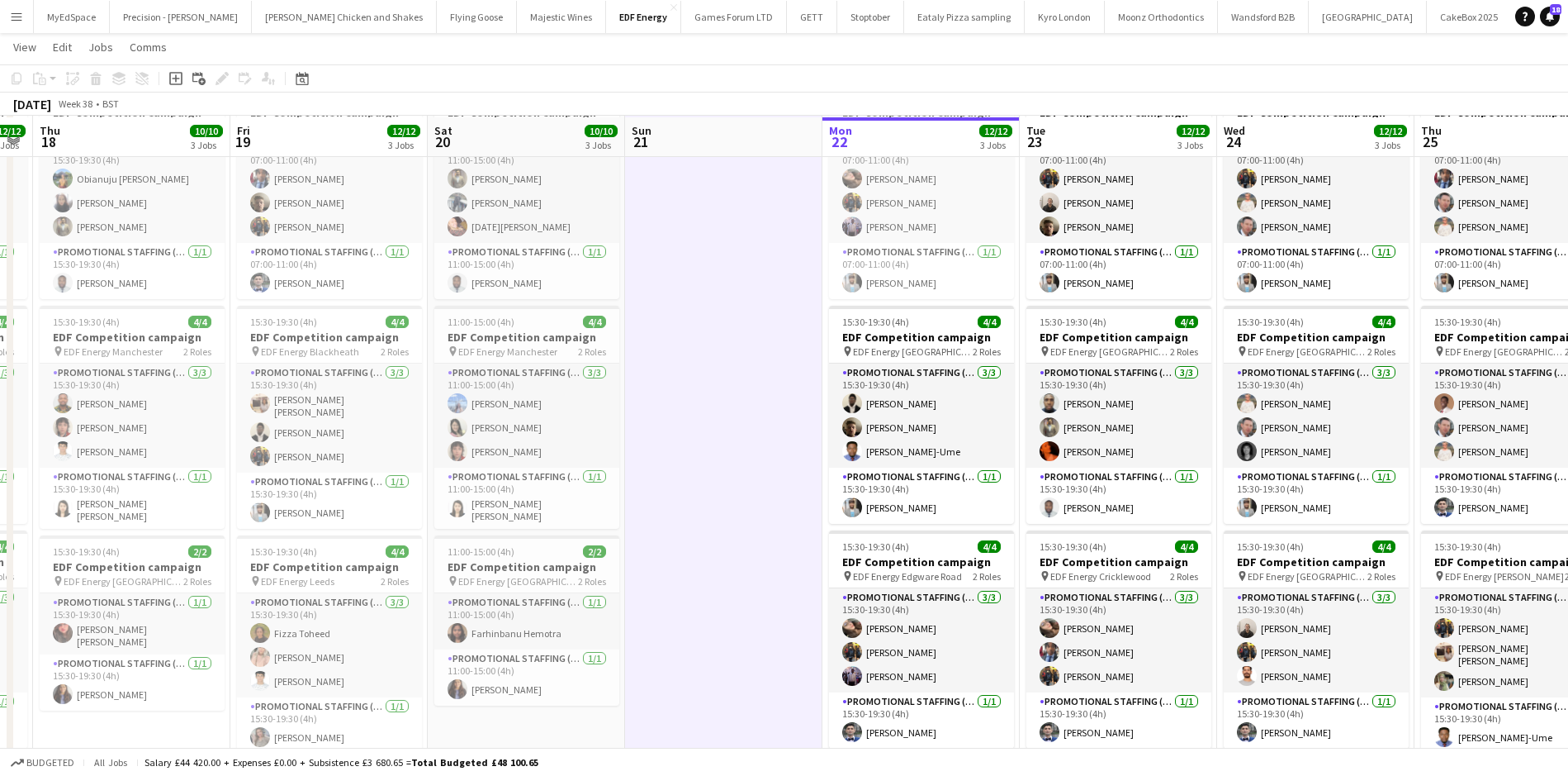
drag, startPoint x: 1033, startPoint y: 529, endPoint x: 714, endPoint y: 438, distance: 331.7
click at [714, 438] on app-calendar-viewport "Sun 14 3/4 1 Job Mon 15 12/12 3 Jobs Tue 16 12/12 3 Jobs Wed 17 12/12 3 Jobs Th…" at bounding box center [784, 392] width 1568 height 876
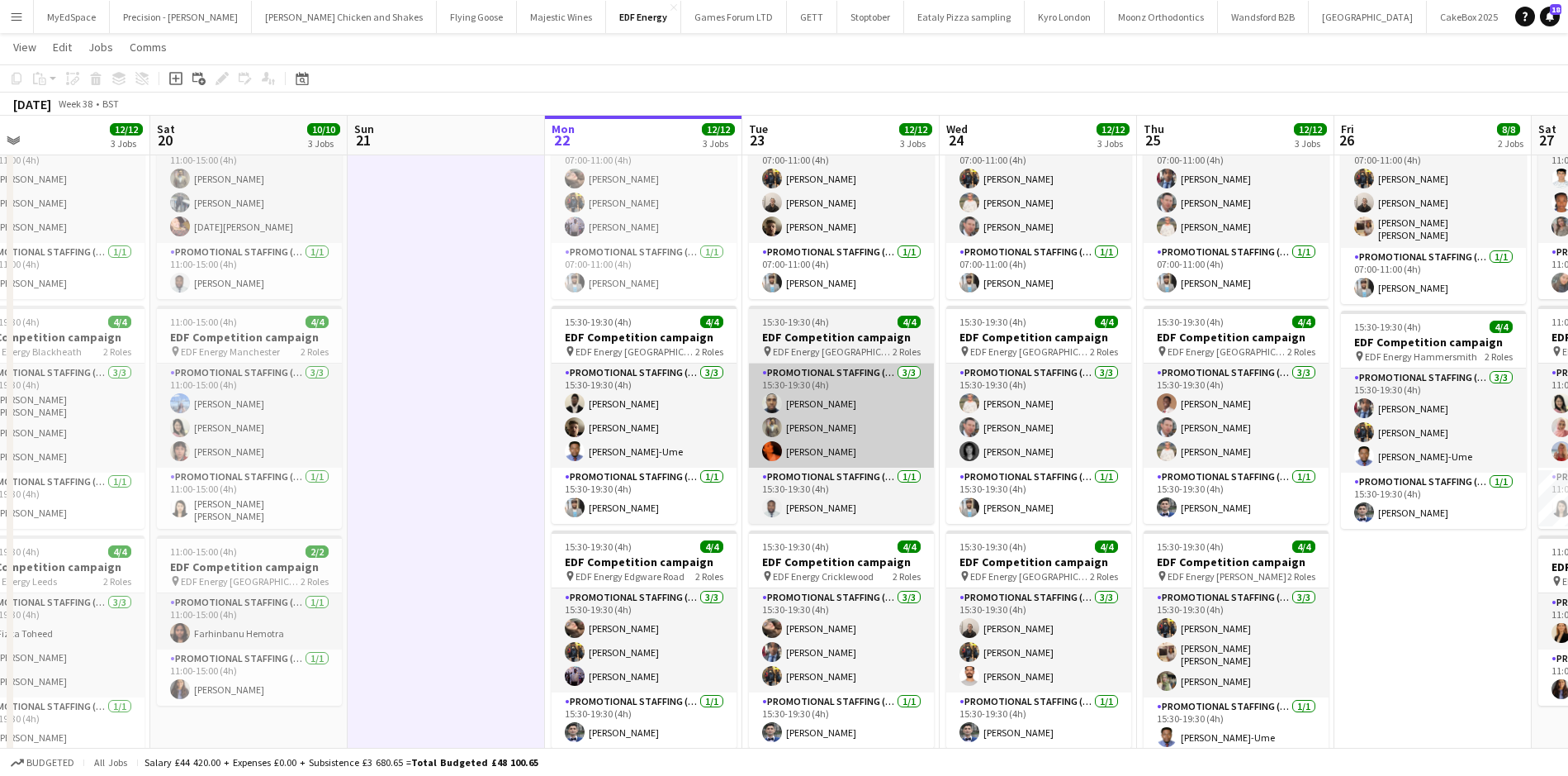
drag, startPoint x: 1174, startPoint y: 533, endPoint x: 850, endPoint y: 409, distance: 346.9
click at [897, 424] on app-calendar-viewport "Tue 16 12/12 3 Jobs Wed 17 12/12 3 Jobs Thu 18 10/10 3 Jobs Fri 19 12/12 3 Jobs…" at bounding box center [784, 392] width 1568 height 876
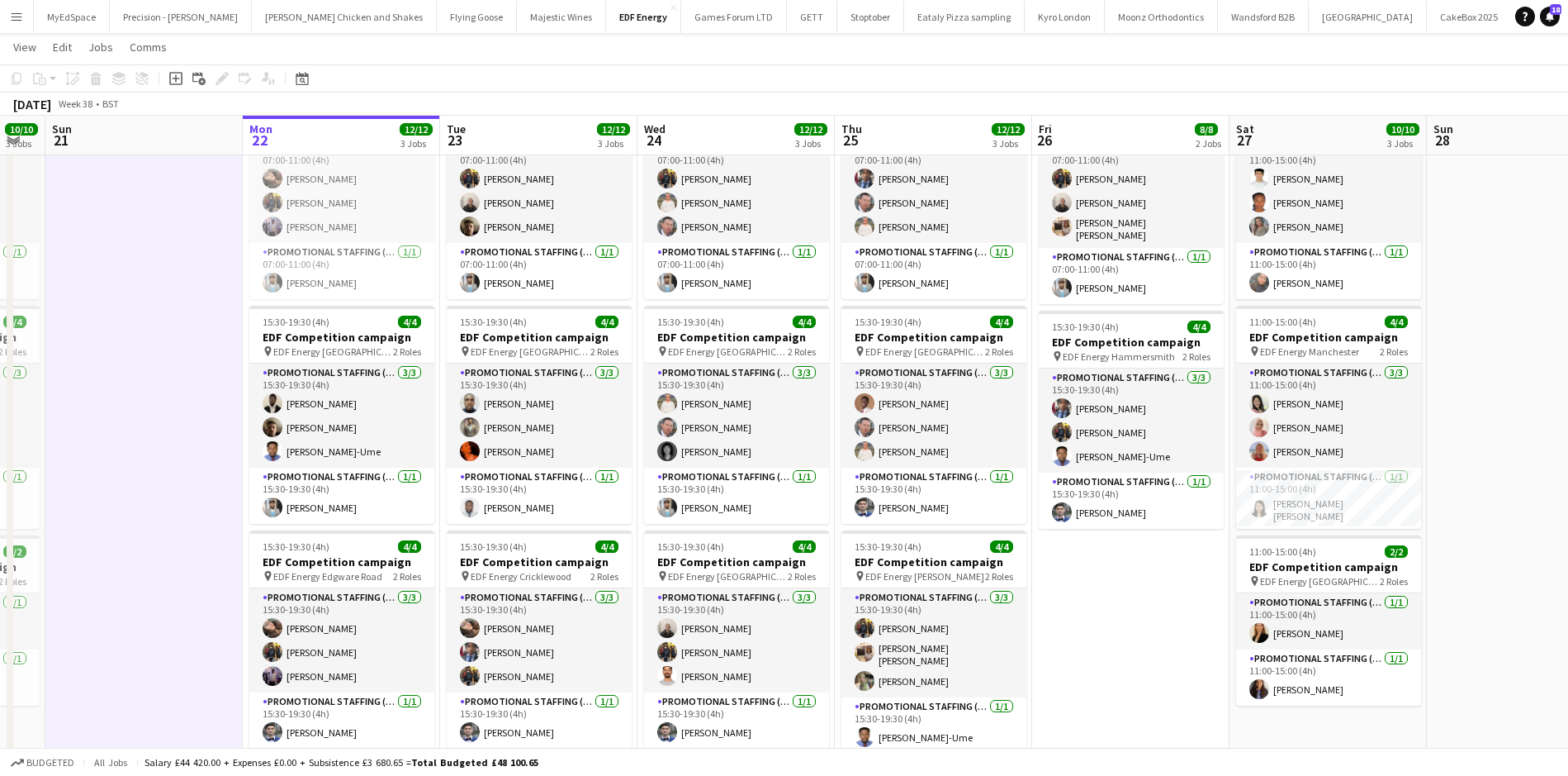
drag, startPoint x: 1120, startPoint y: 421, endPoint x: 860, endPoint y: 379, distance: 263.4
click at [860, 379] on app-calendar-viewport "Thu 18 10/10 3 Jobs Fri 19 12/12 3 Jobs Sat 20 10/10 3 Jobs Sun 21 Mon 22 12/12…" at bounding box center [784, 392] width 1568 height 876
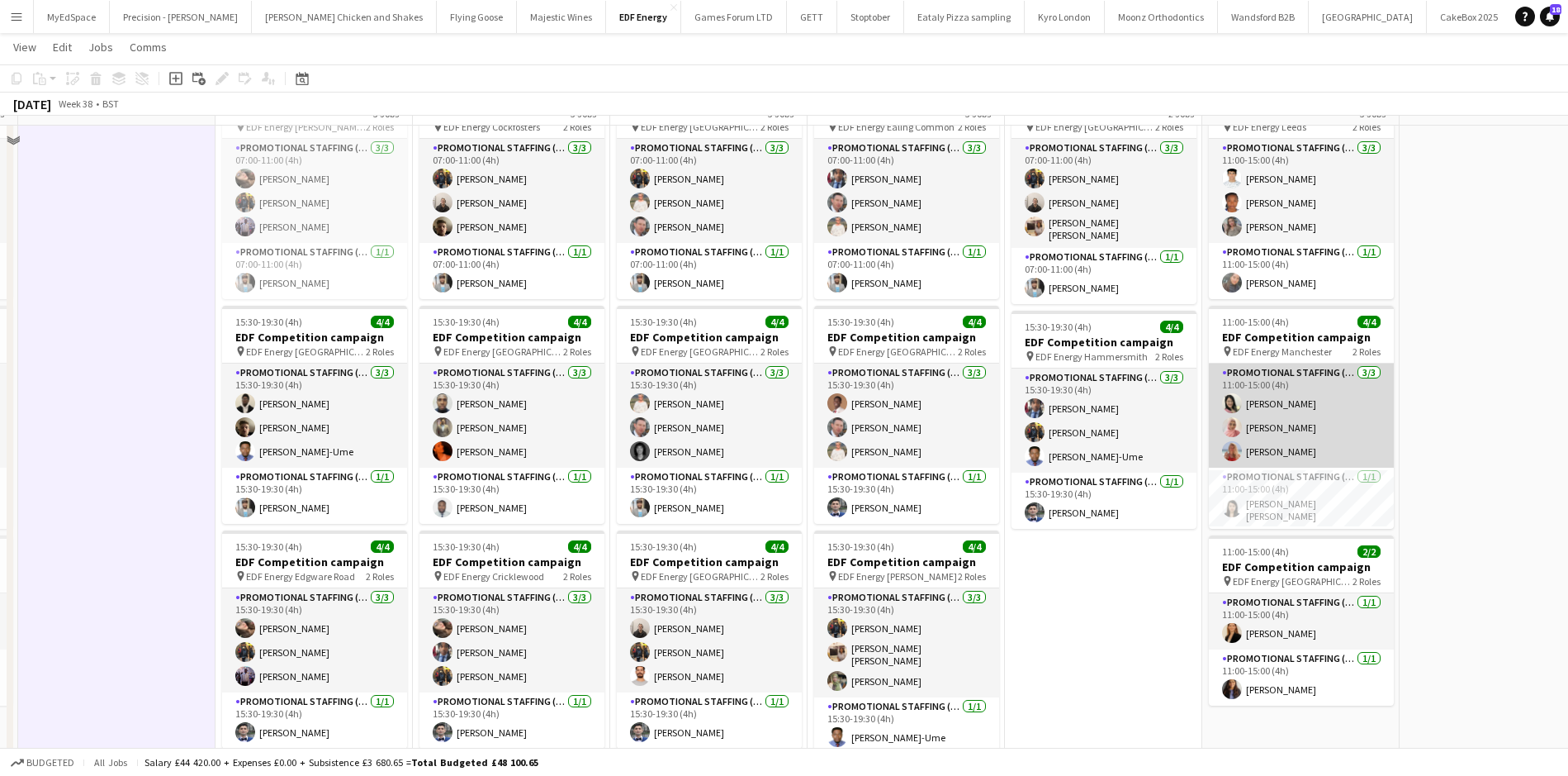
scroll to position [0, 0]
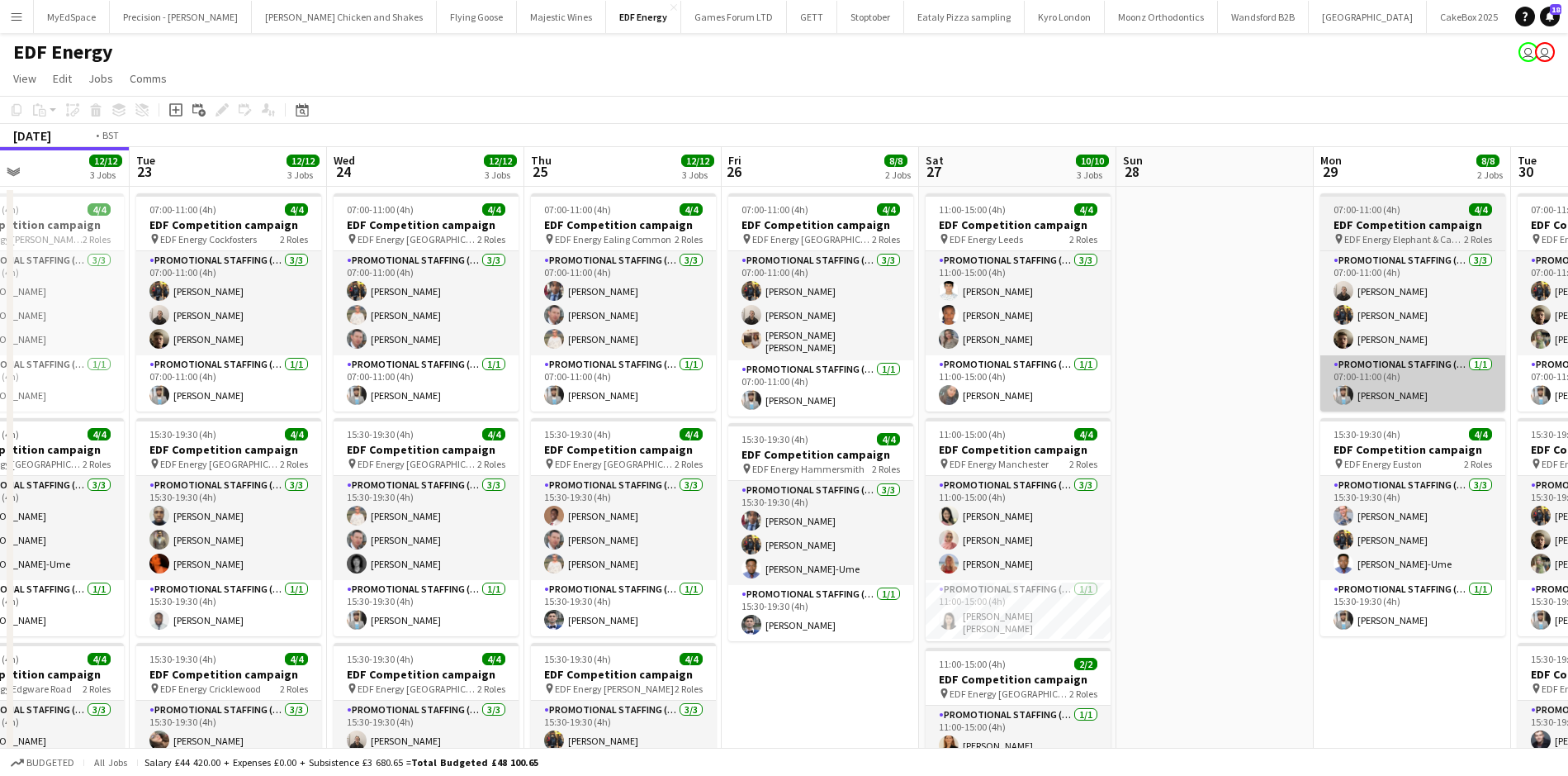
drag, startPoint x: 805, startPoint y: 380, endPoint x: 846, endPoint y: 382, distance: 41.0
click at [668, 358] on app-calendar-viewport "Thu 18 10/10 3 Jobs Fri 19 12/12 3 Jobs Sat 20 10/10 3 Jobs Sun 21 Mon 22 12/12…" at bounding box center [784, 544] width 1568 height 796
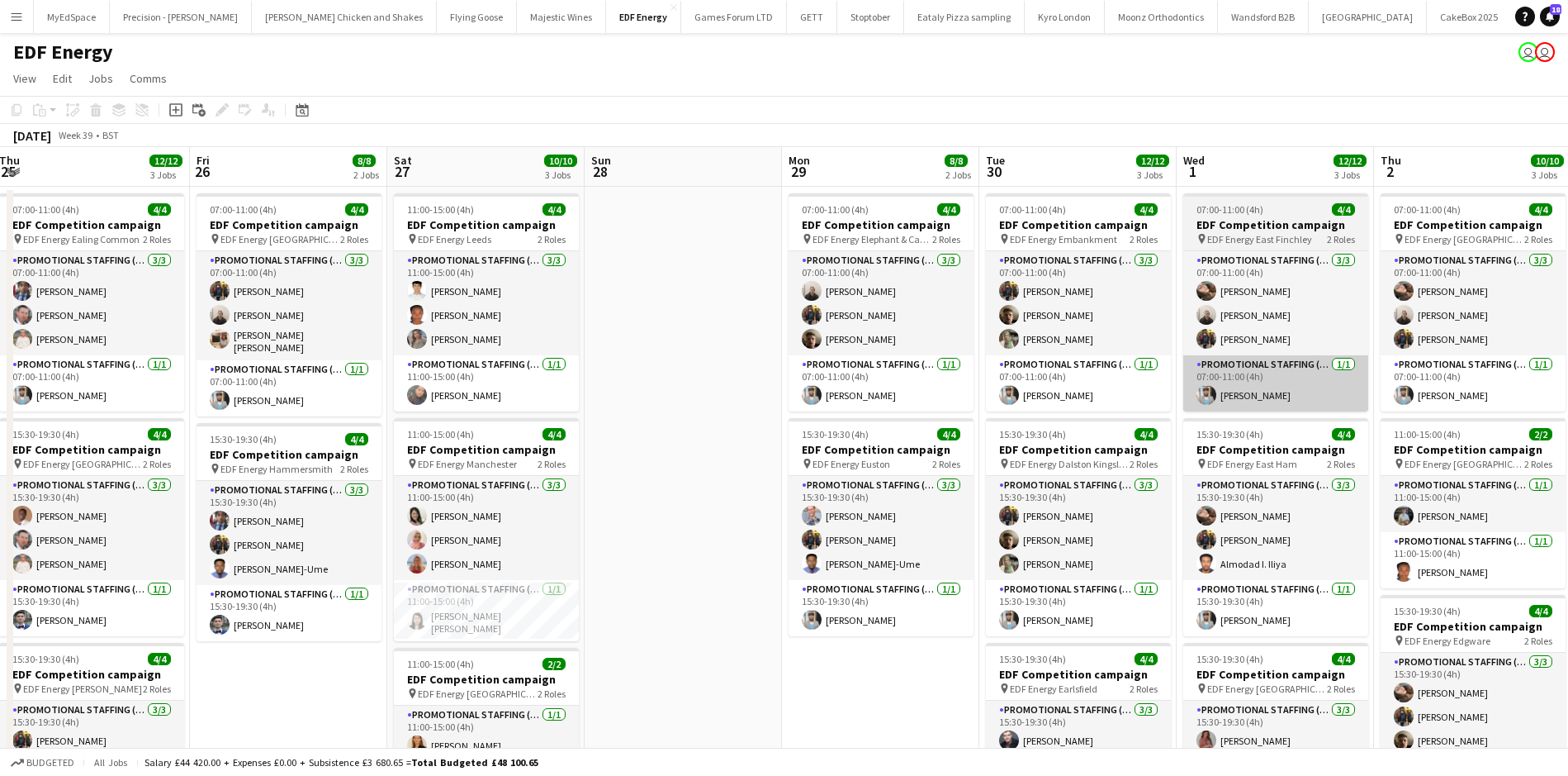
drag, startPoint x: 914, startPoint y: 409, endPoint x: 948, endPoint y: 392, distance: 38.0
click at [796, 378] on app-calendar-viewport "Mon 22 12/12 3 Jobs Tue 23 12/12 3 Jobs Wed 24 12/12 3 Jobs Thu 25 12/12 3 Jobs…" at bounding box center [784, 544] width 1568 height 796
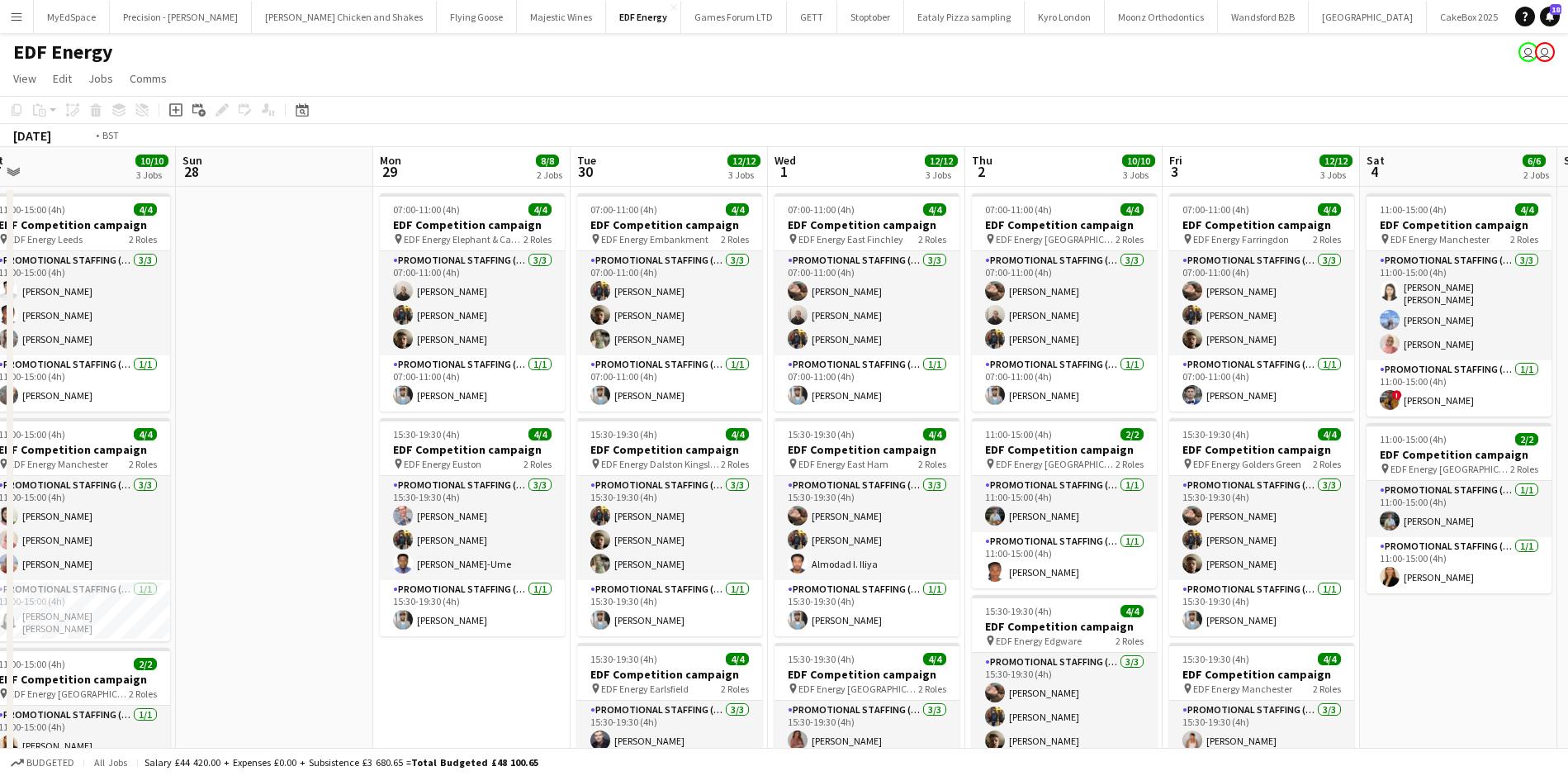
drag, startPoint x: 1419, startPoint y: 510, endPoint x: 918, endPoint y: 398, distance: 513.4
click at [918, 398] on app-calendar-viewport "Wed 24 12/12 3 Jobs Thu 25 12/12 3 Jobs Fri 26 8/8 2 Jobs Sat 27 10/10 3 Jobs S…" at bounding box center [784, 544] width 1568 height 796
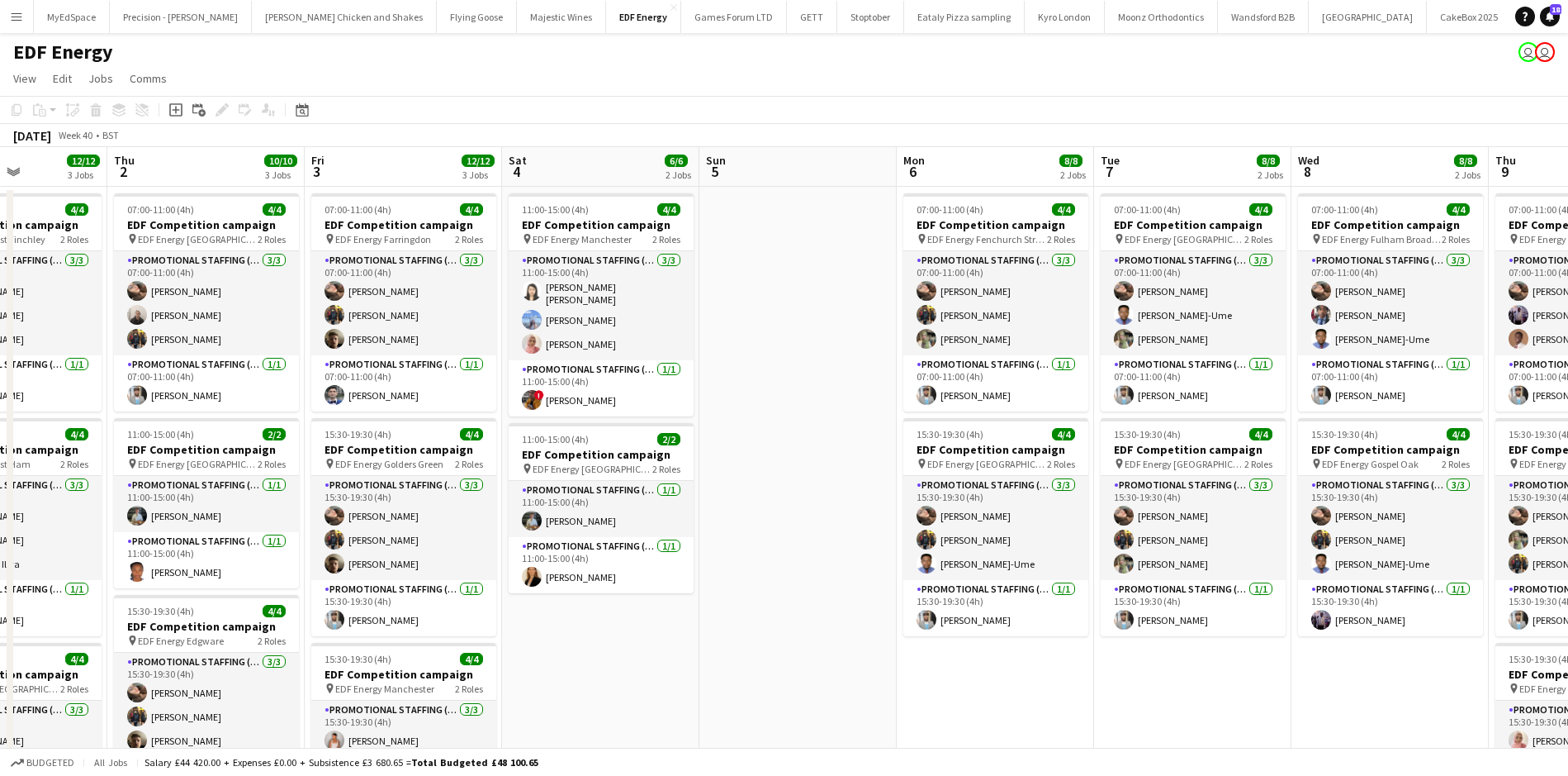
click at [739, 352] on app-calendar-viewport "Sun 28 Mon 29 8/8 2 Jobs Tue 30 12/12 3 Jobs Wed 1 12/12 3 Jobs Thu 2 10/10 3 J…" at bounding box center [784, 544] width 1568 height 796
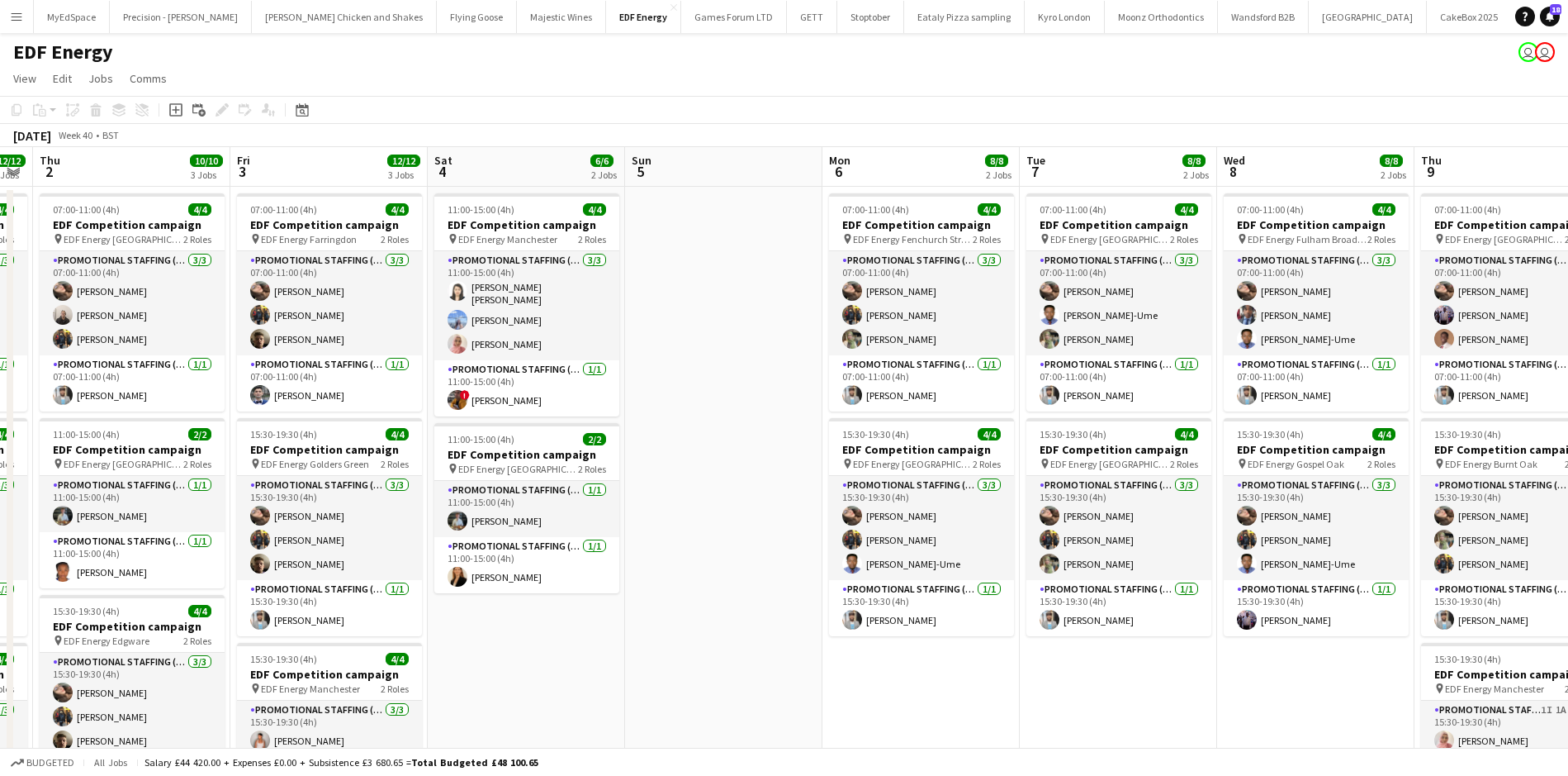
drag, startPoint x: 1119, startPoint y: 439, endPoint x: 892, endPoint y: 407, distance: 229.2
click at [908, 409] on app-calendar-viewport "Sun 28 Mon 29 8/8 2 Jobs Tue 30 12/12 3 Jobs Wed 1 12/12 3 Jobs Thu 2 10/10 3 J…" at bounding box center [784, 665] width 1568 height 1036
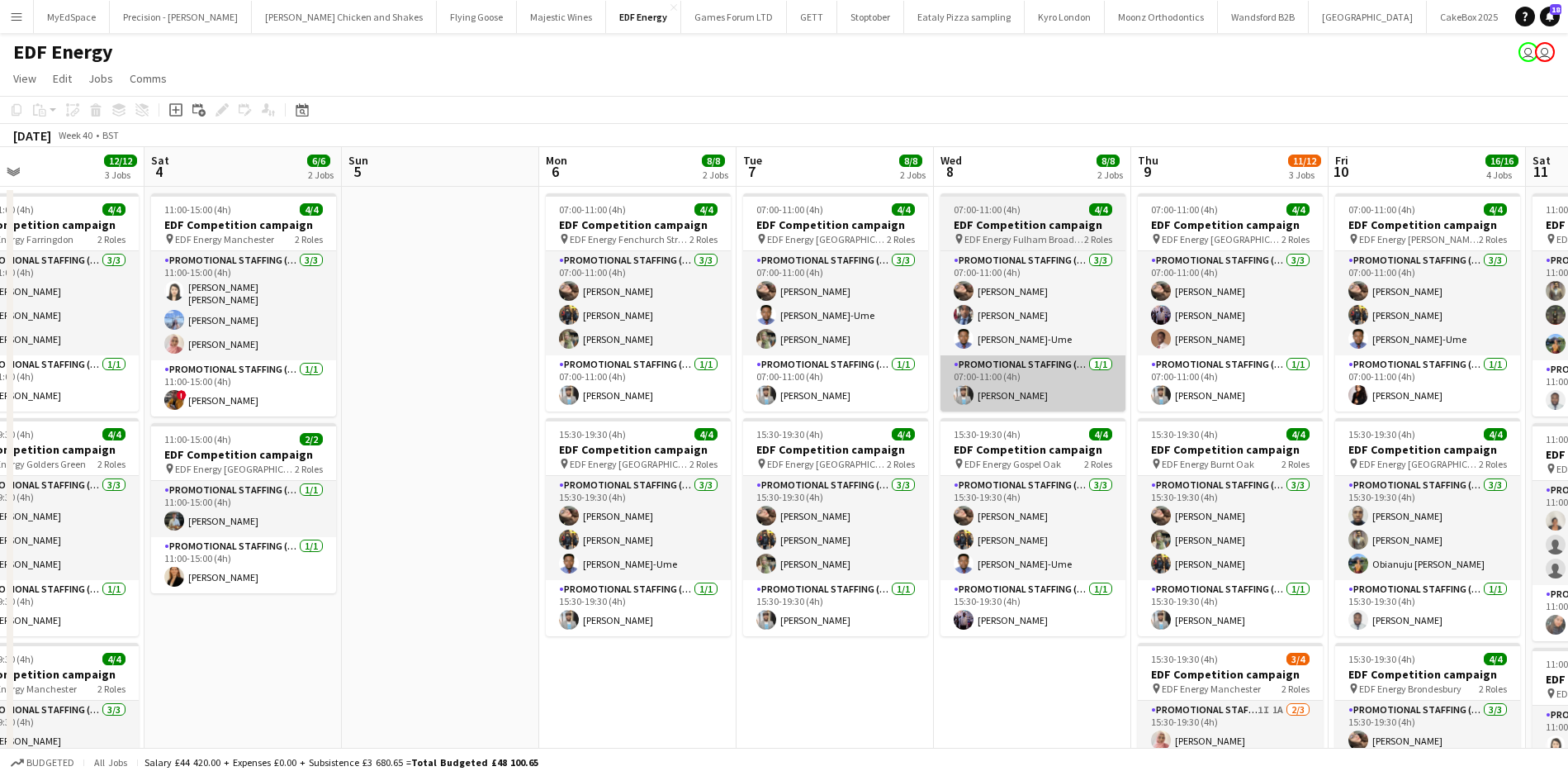
drag, startPoint x: 960, startPoint y: 424, endPoint x: 699, endPoint y: 369, distance: 266.7
click at [617, 372] on app-calendar-viewport "Tue 30 12/12 3 Jobs Wed 1 12/12 3 Jobs Thu 2 10/10 3 Jobs Fri 3 12/12 3 Jobs Sa…" at bounding box center [784, 665] width 1568 height 1036
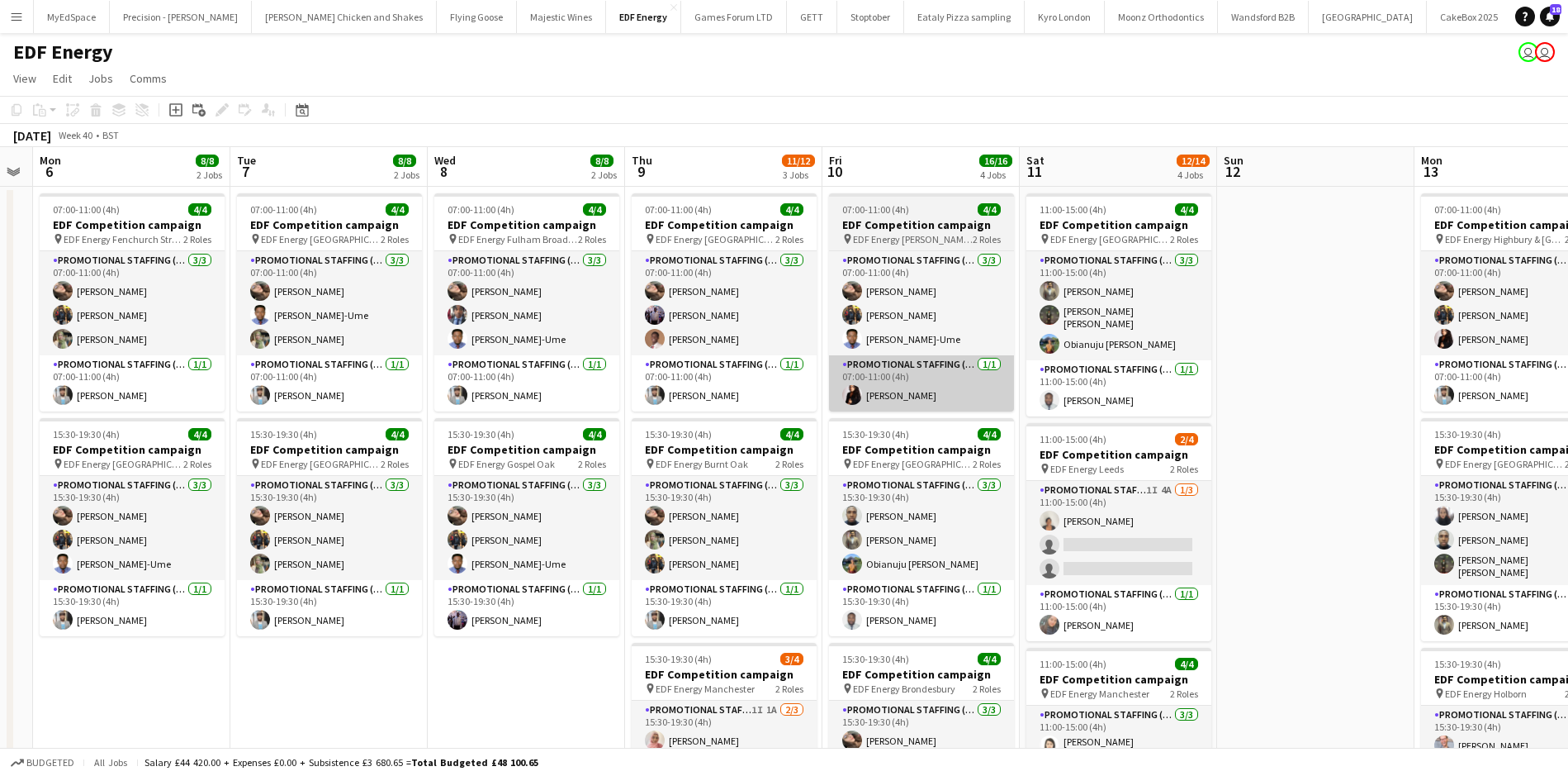
drag, startPoint x: 884, startPoint y: 411, endPoint x: 843, endPoint y: 394, distance: 44.4
click at [840, 394] on app-calendar-viewport "Thu 2 10/10 3 Jobs Fri 3 12/12 3 Jobs Sat 4 6/6 2 Jobs Sun 5 Mon 6 8/8 2 Jobs T…" at bounding box center [784, 665] width 1568 height 1036
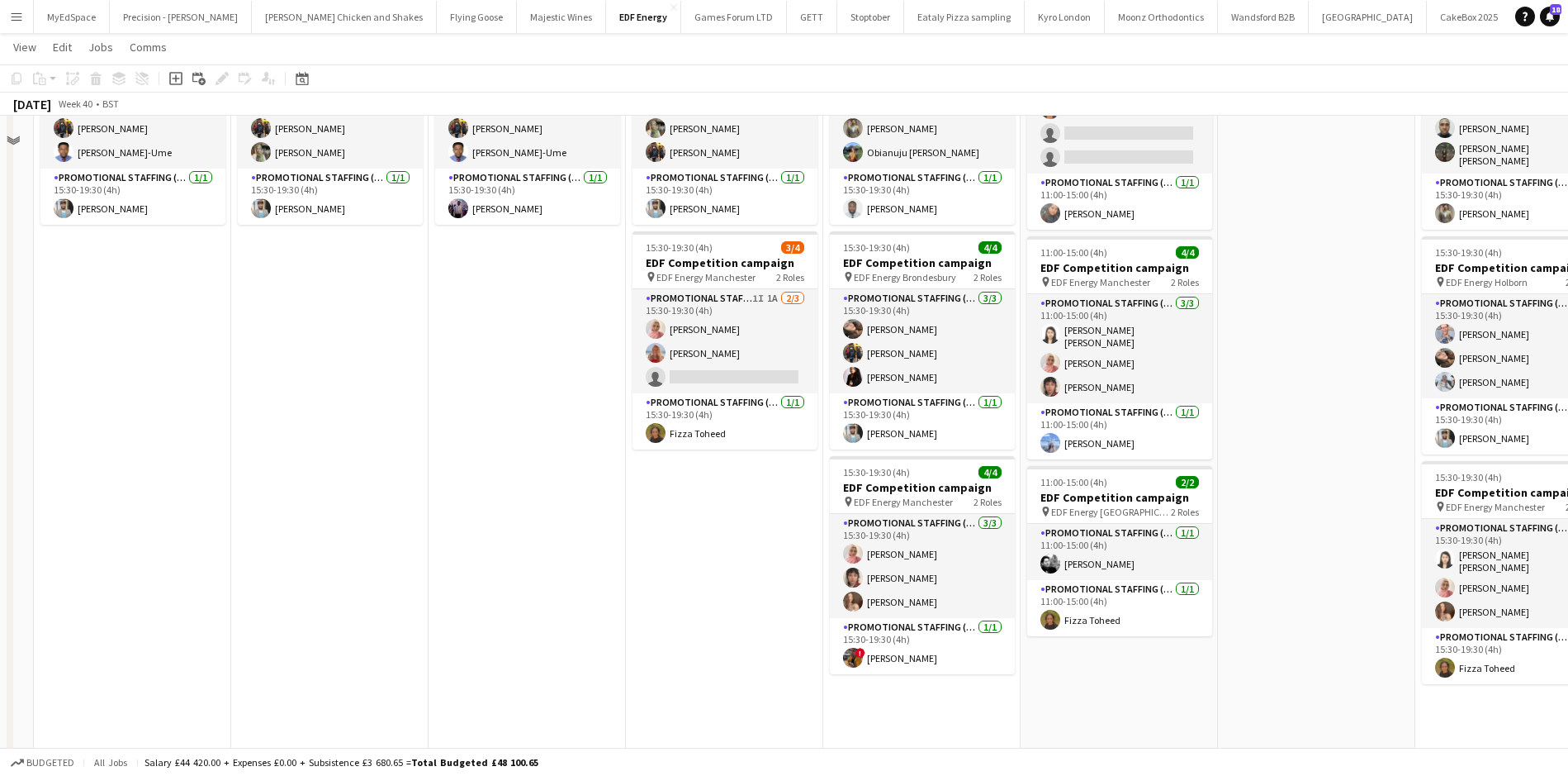
scroll to position [434, 0]
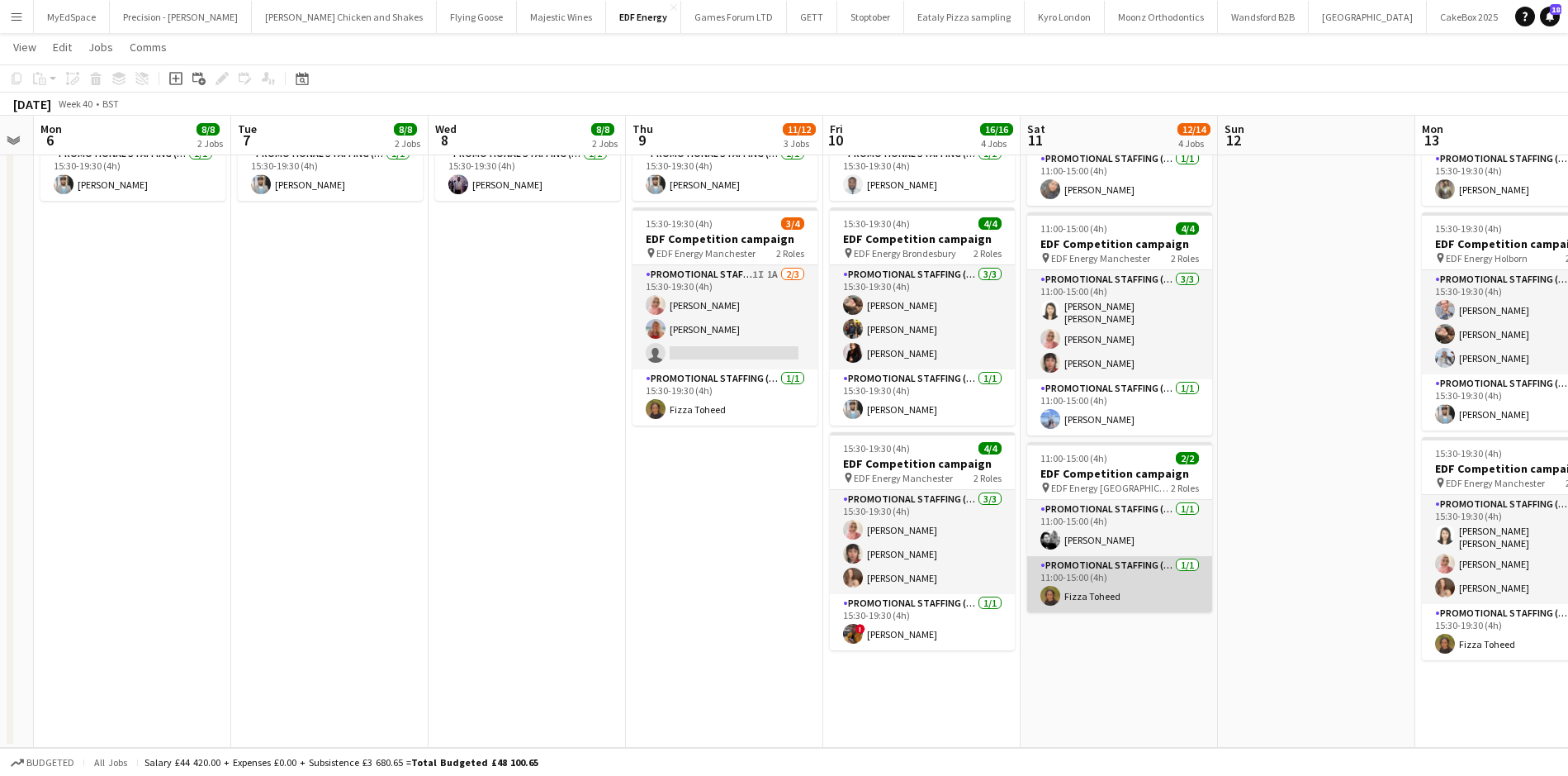
click at [1175, 563] on app-card-role "Promotional Staffing (Team Leader) 1/1 11:00-15:00 (4h) Fizza Toheed" at bounding box center [1120, 584] width 185 height 57
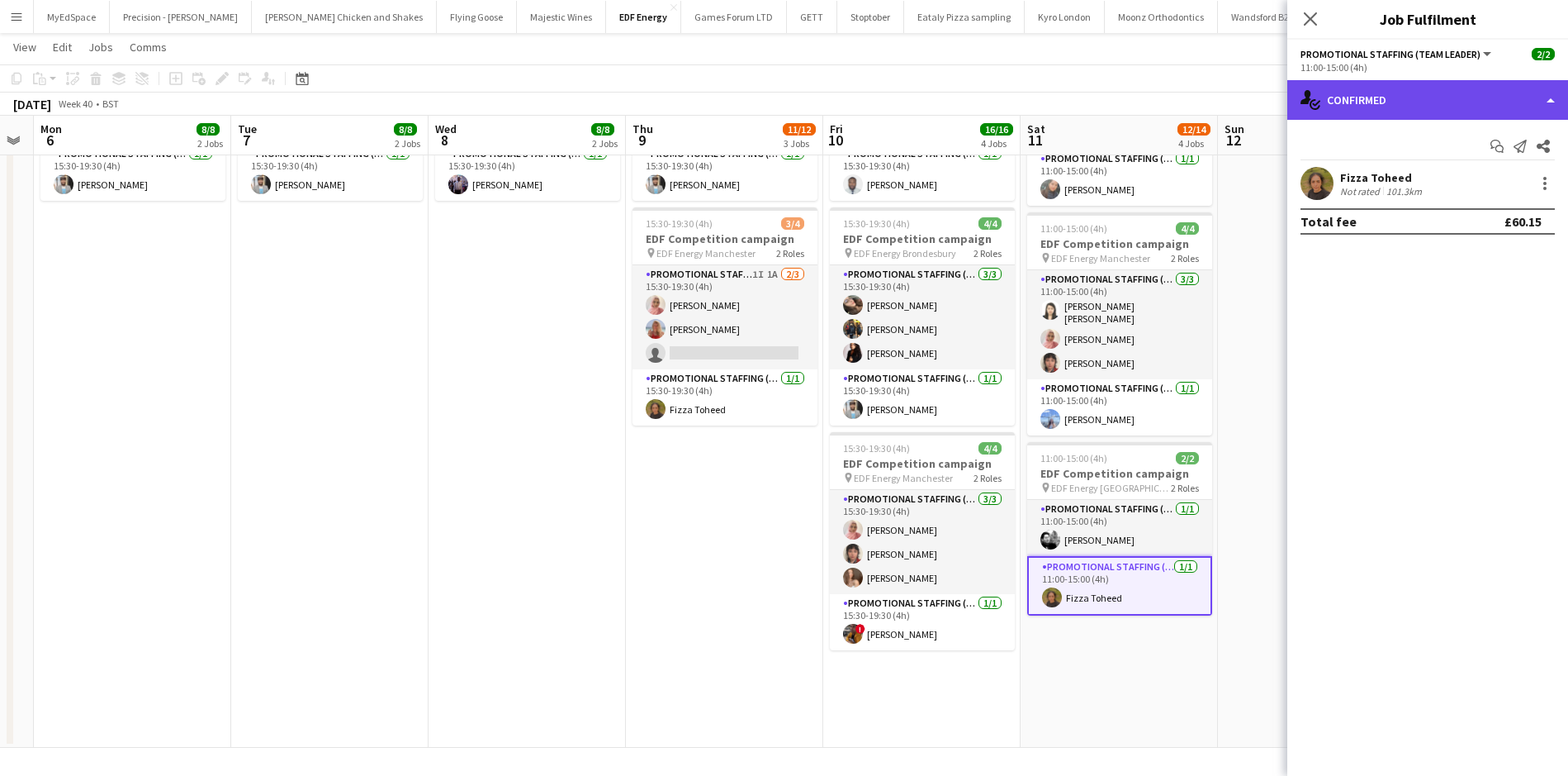
click at [1503, 100] on div "single-neutral-actions-check-2 Confirmed" at bounding box center [1428, 99] width 281 height 39
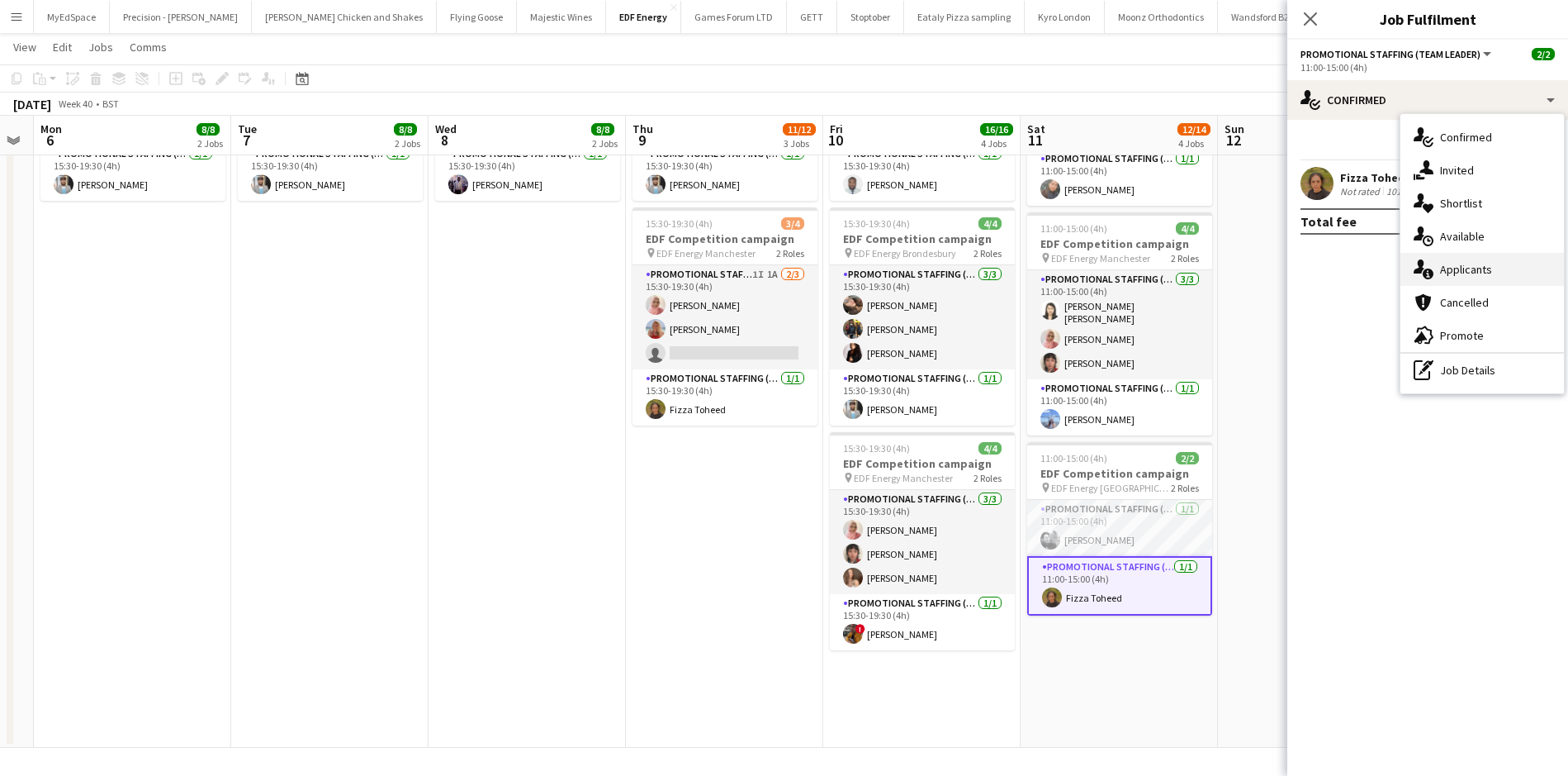
click at [1521, 264] on div "single-neutral-actions-information Applicants" at bounding box center [1482, 269] width 164 height 33
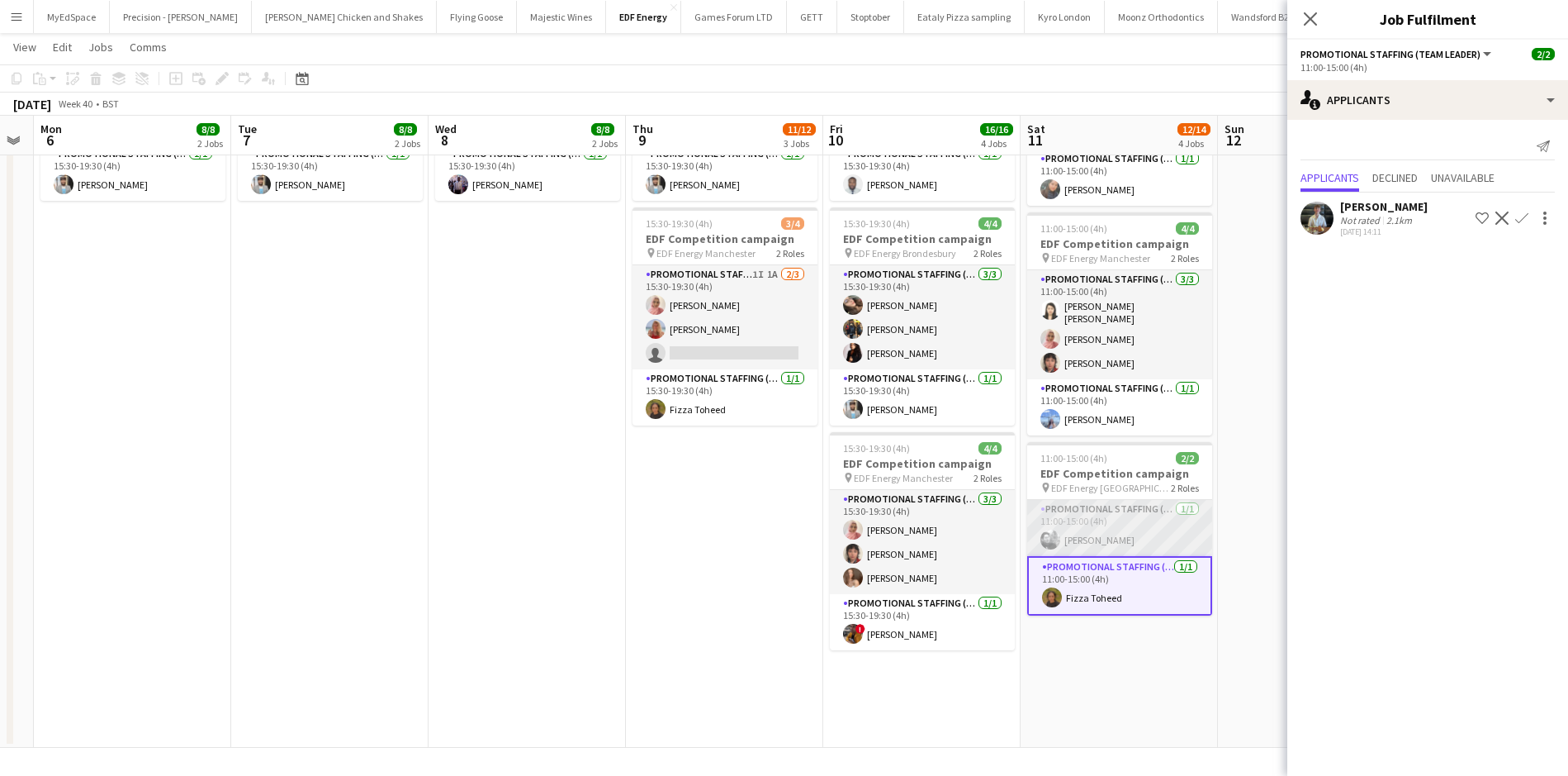
click at [1154, 518] on app-card-role "Promotional Staffing (Flyering Staff) 1/1 11:00-15:00 (4h) Dan Vasey" at bounding box center [1120, 528] width 185 height 57
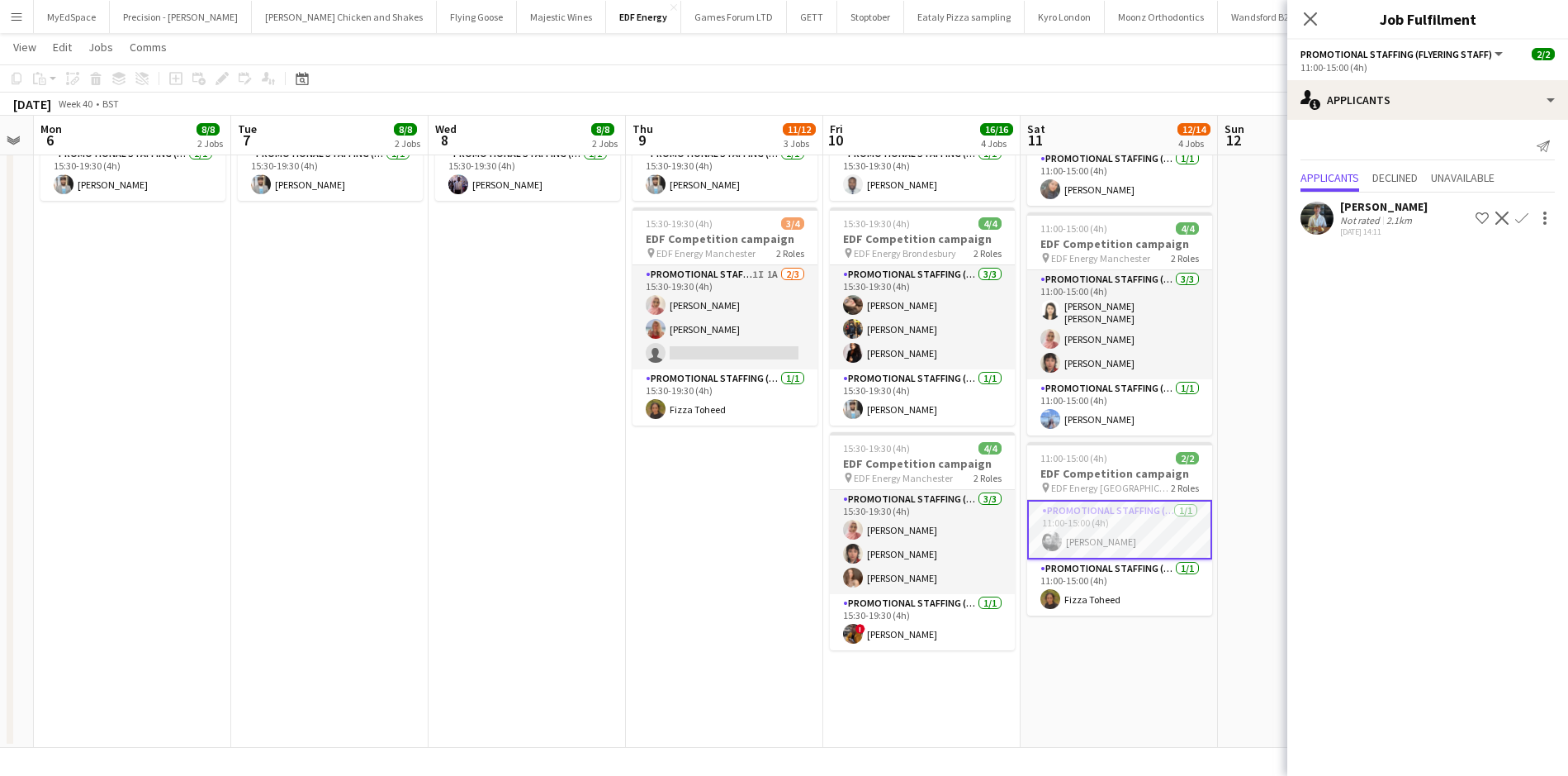
drag, startPoint x: 488, startPoint y: 282, endPoint x: 484, endPoint y: 275, distance: 8.1
click at [487, 282] on app-date-cell "07:00-11:00 (4h) 4/4 EDF Competition campaign pin EDF Energy Fulham Broadway 2 …" at bounding box center [527, 250] width 197 height 996
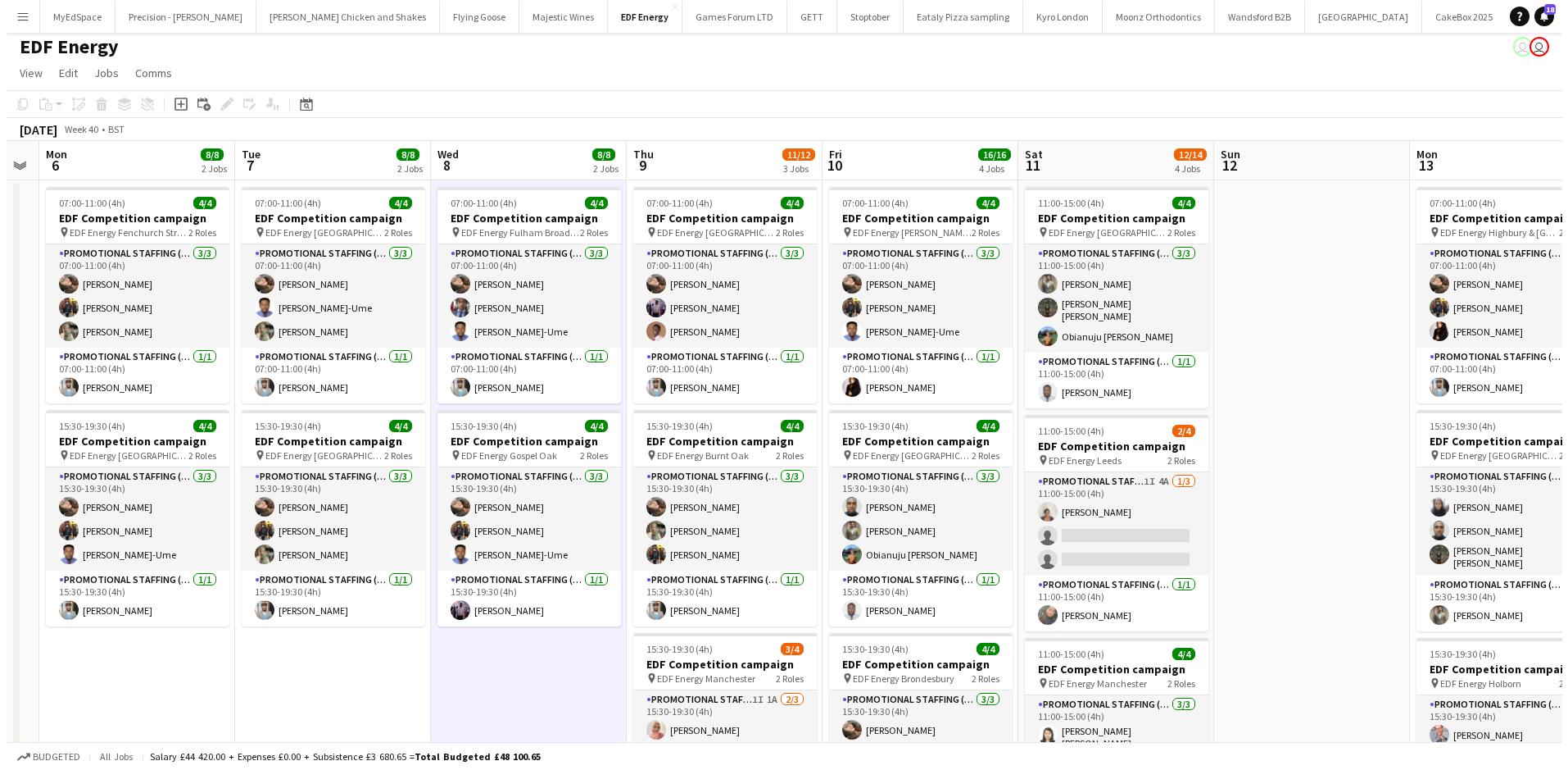
scroll to position [0, 0]
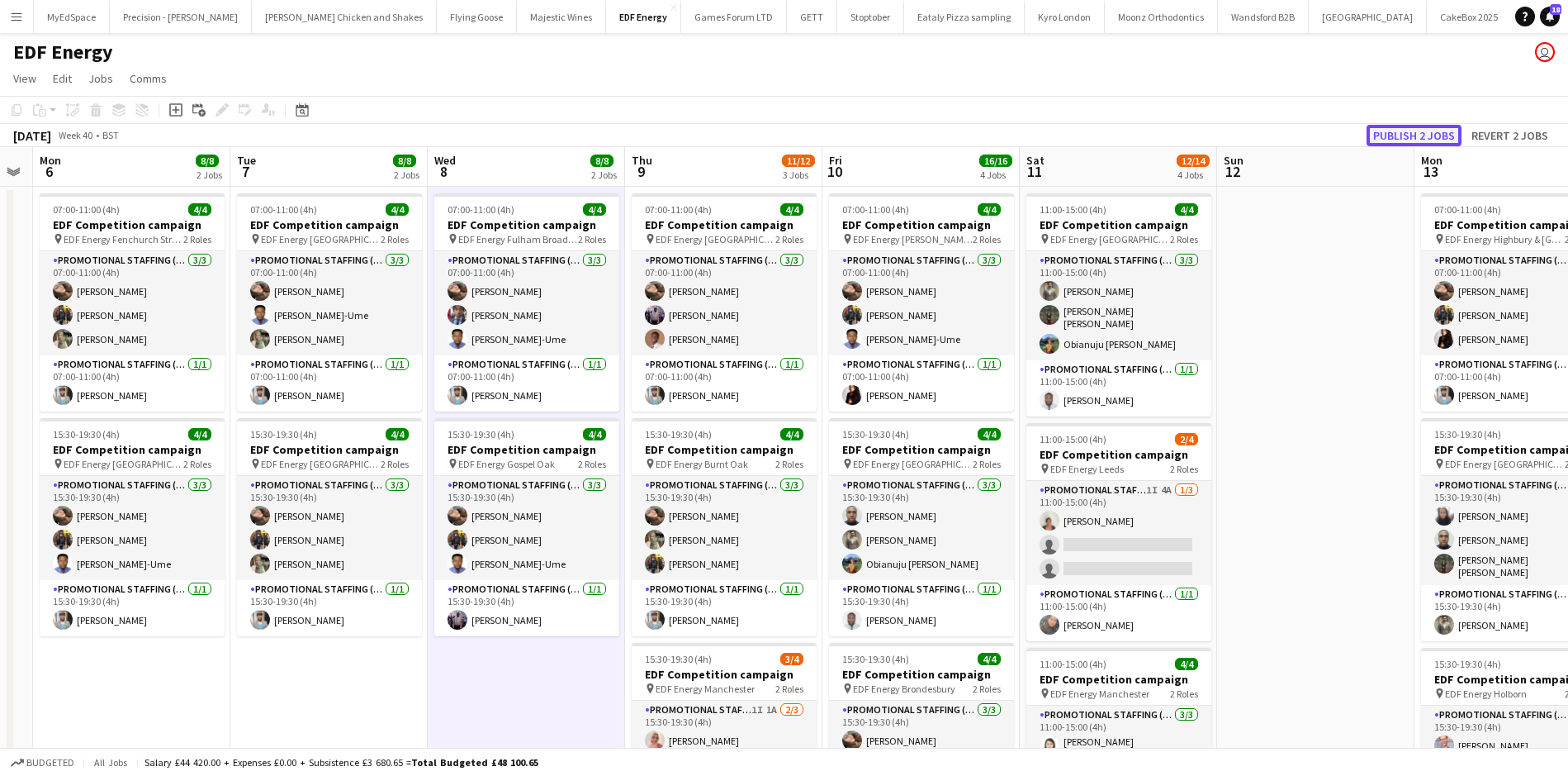
click at [1434, 140] on button "Publish 2 jobs" at bounding box center [1414, 135] width 95 height 21
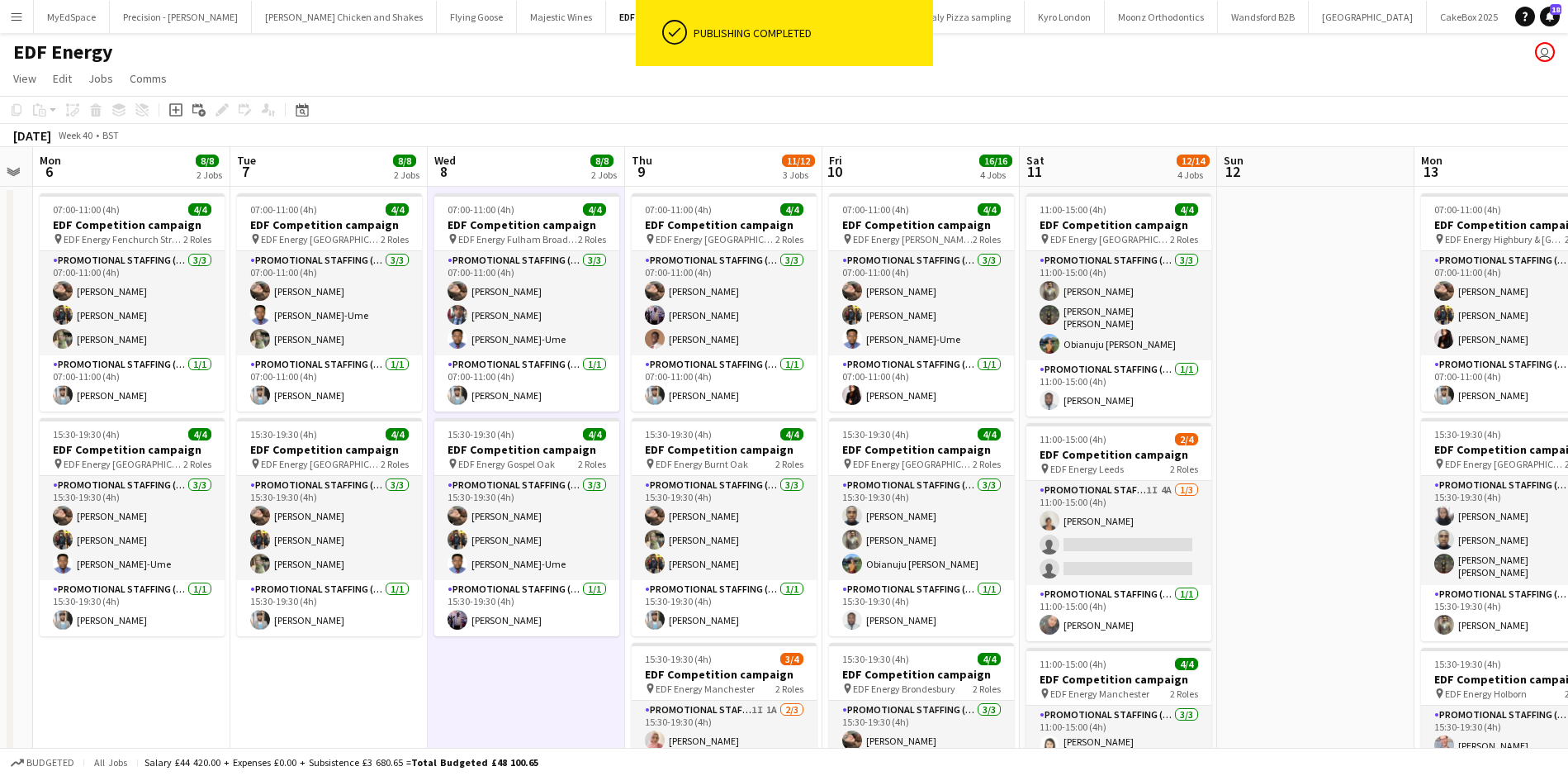
click at [2, 17] on button "Menu" at bounding box center [16, 16] width 33 height 33
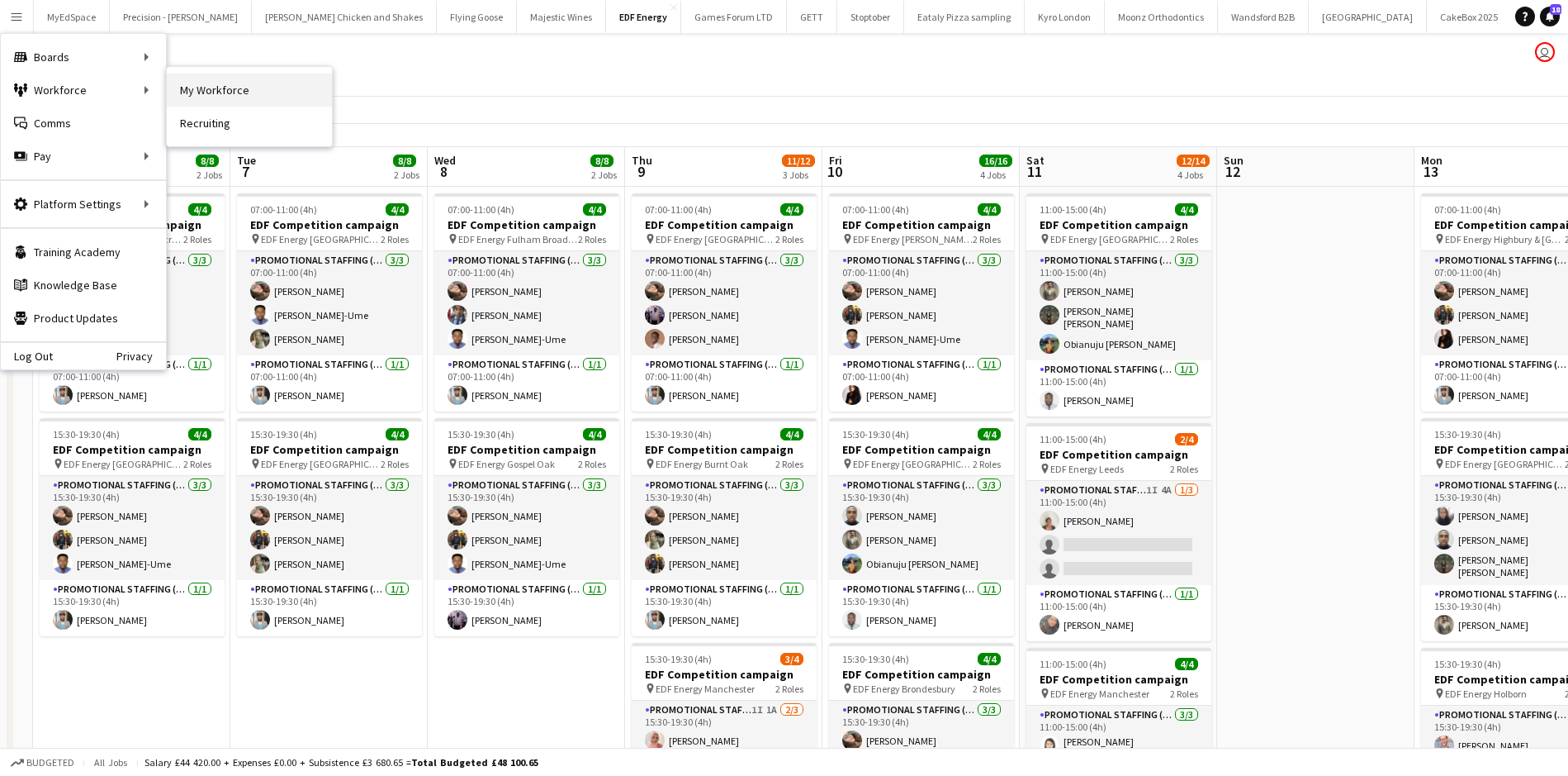
click at [181, 81] on link "My Workforce" at bounding box center [249, 90] width 165 height 33
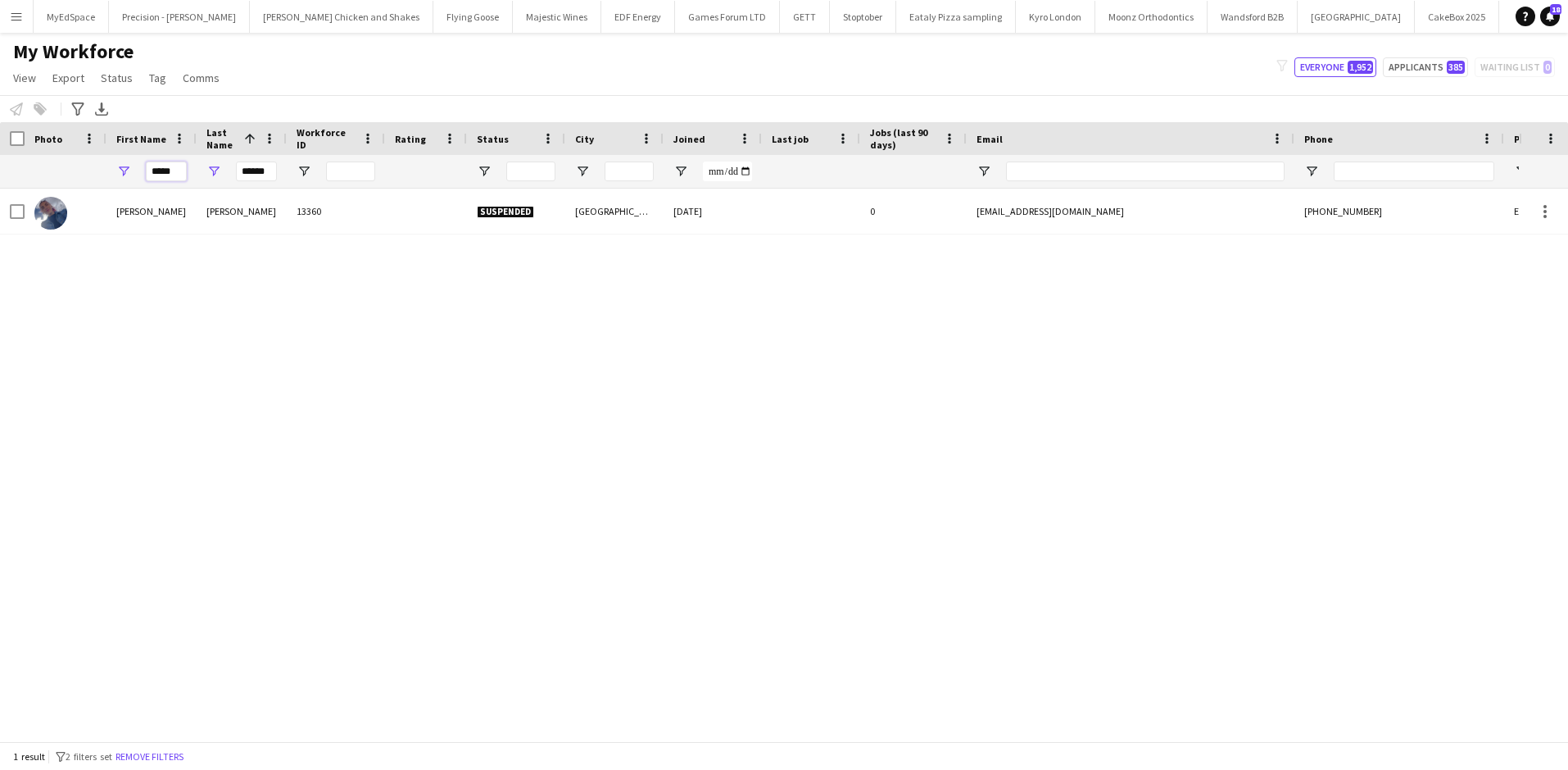
click at [163, 169] on input "*****" at bounding box center [166, 171] width 41 height 20
click at [263, 169] on input "******" at bounding box center [256, 171] width 41 height 20
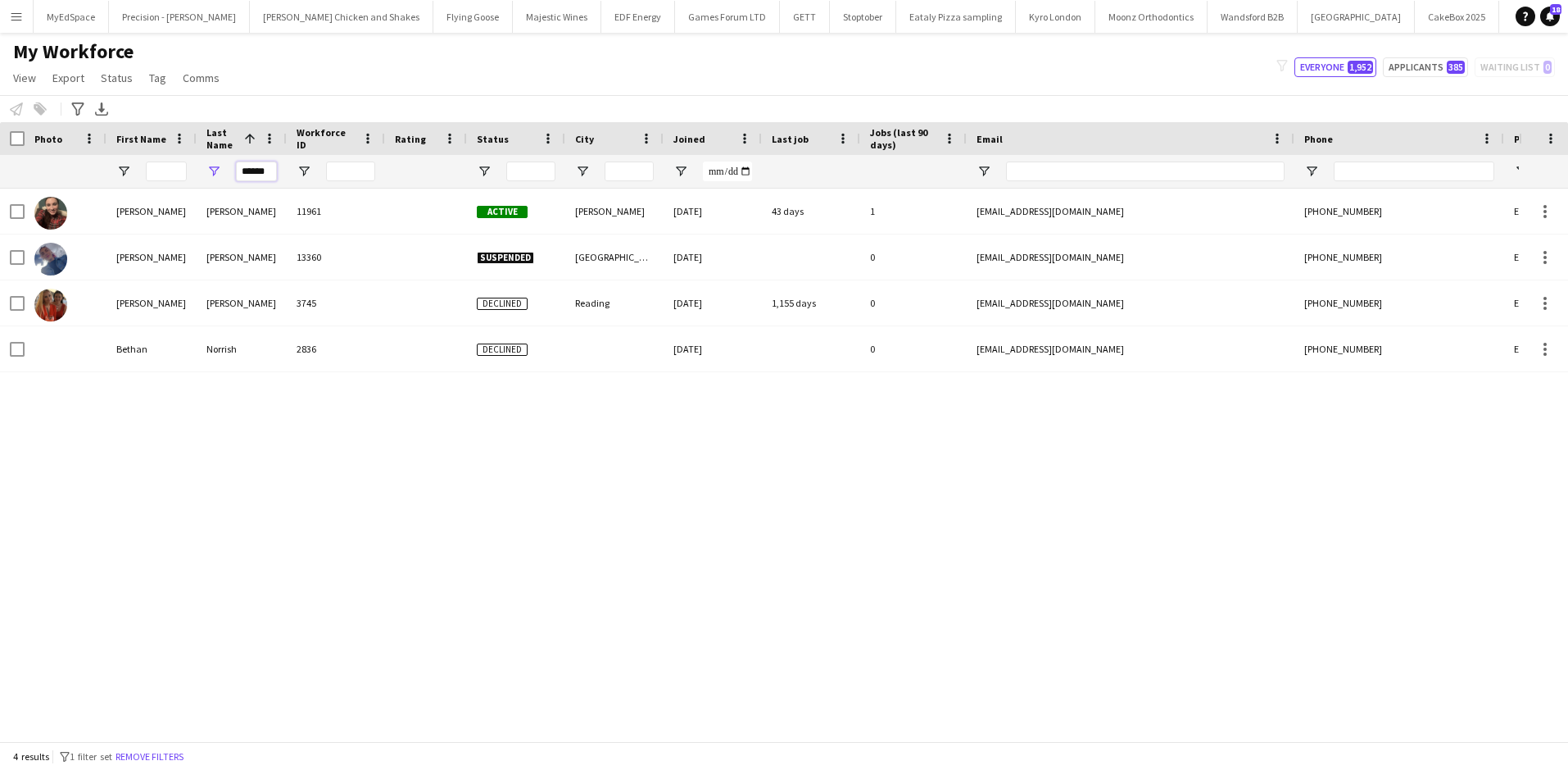
click at [263, 169] on input "******" at bounding box center [256, 171] width 41 height 20
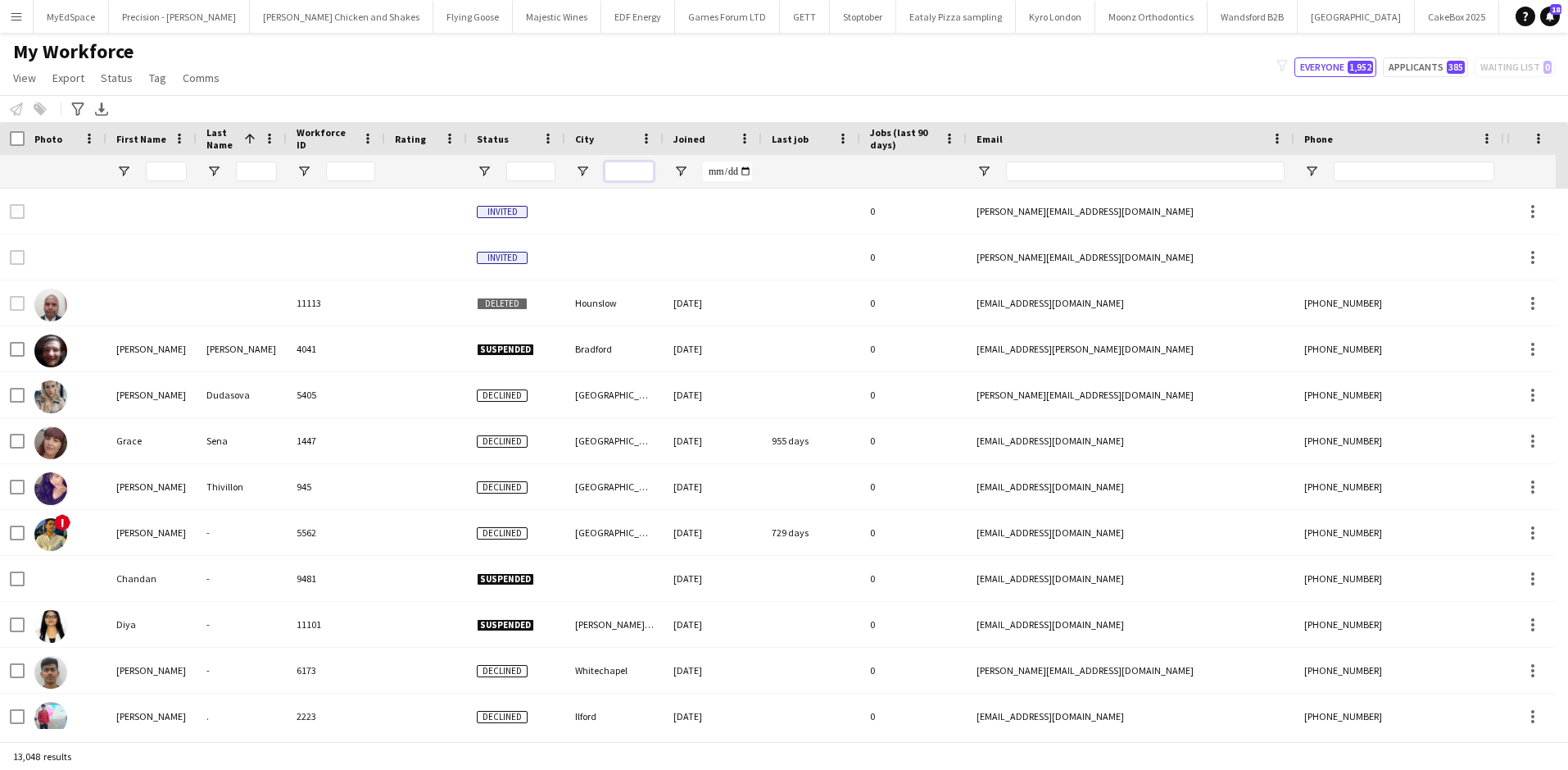
click at [632, 173] on input "City Filter Input" at bounding box center [629, 171] width 49 height 20
type input "*****"
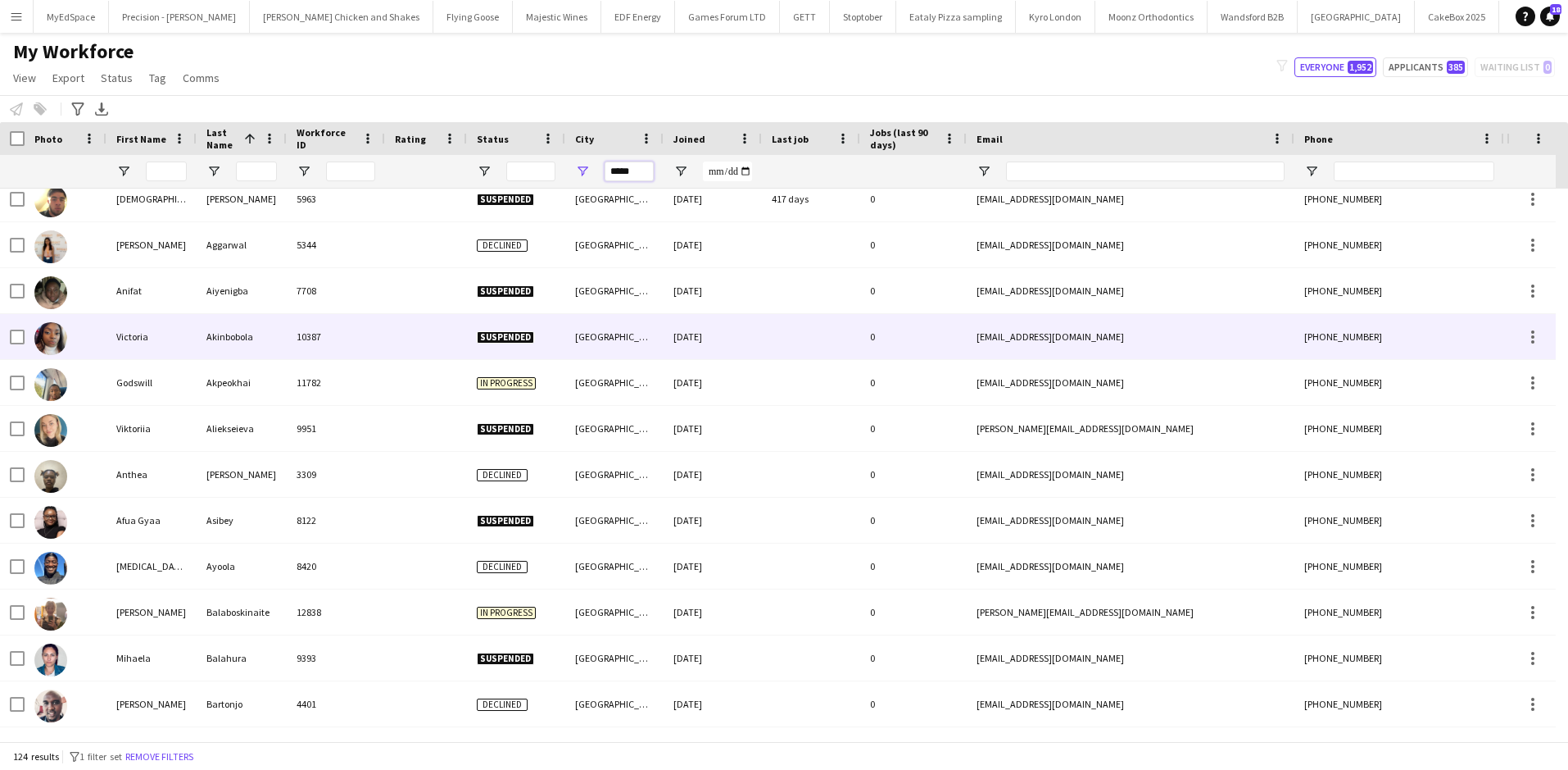
scroll to position [82, 0]
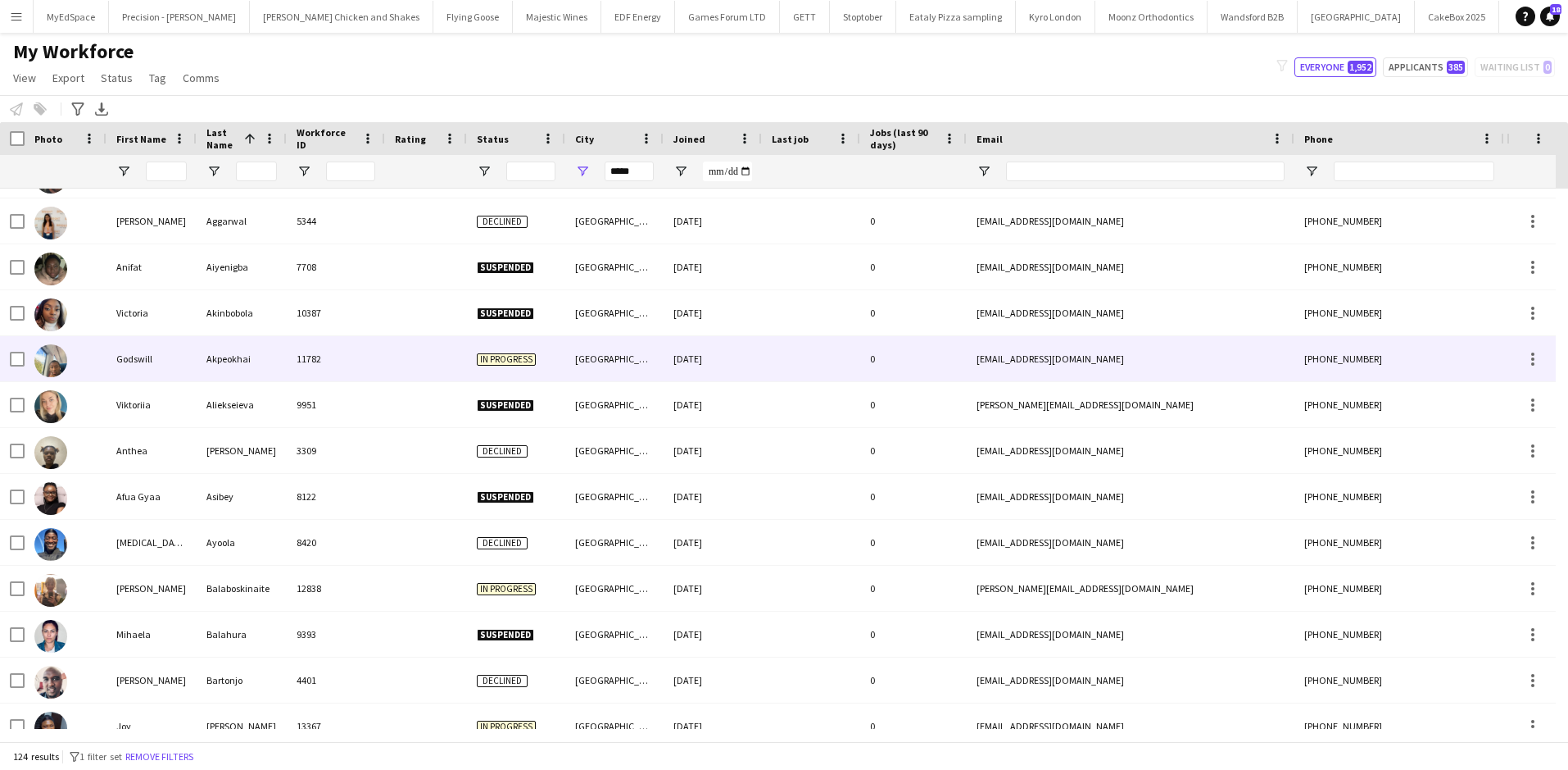
click at [257, 367] on div "Akpeokhai" at bounding box center [241, 358] width 90 height 45
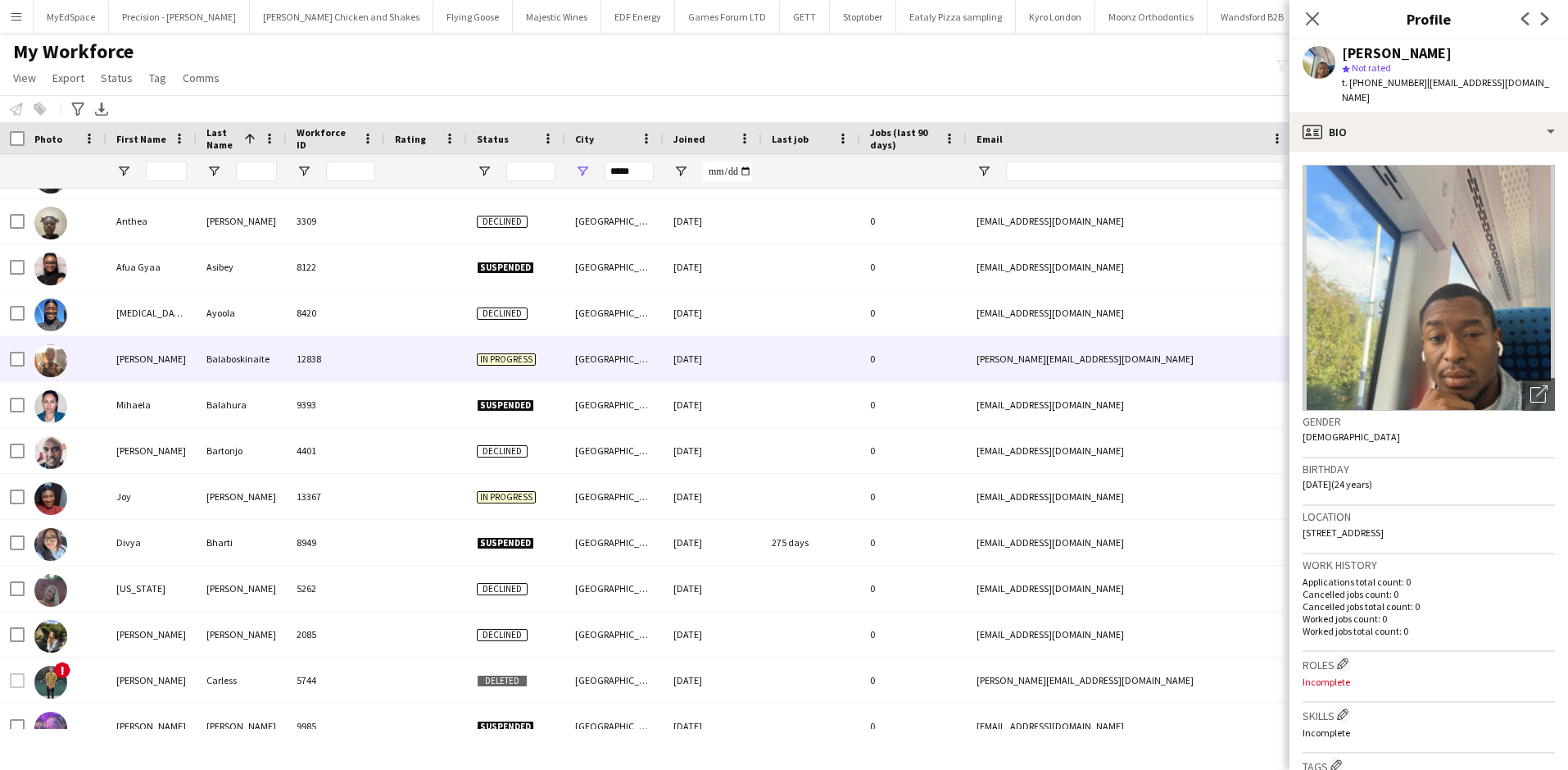
scroll to position [328, 0]
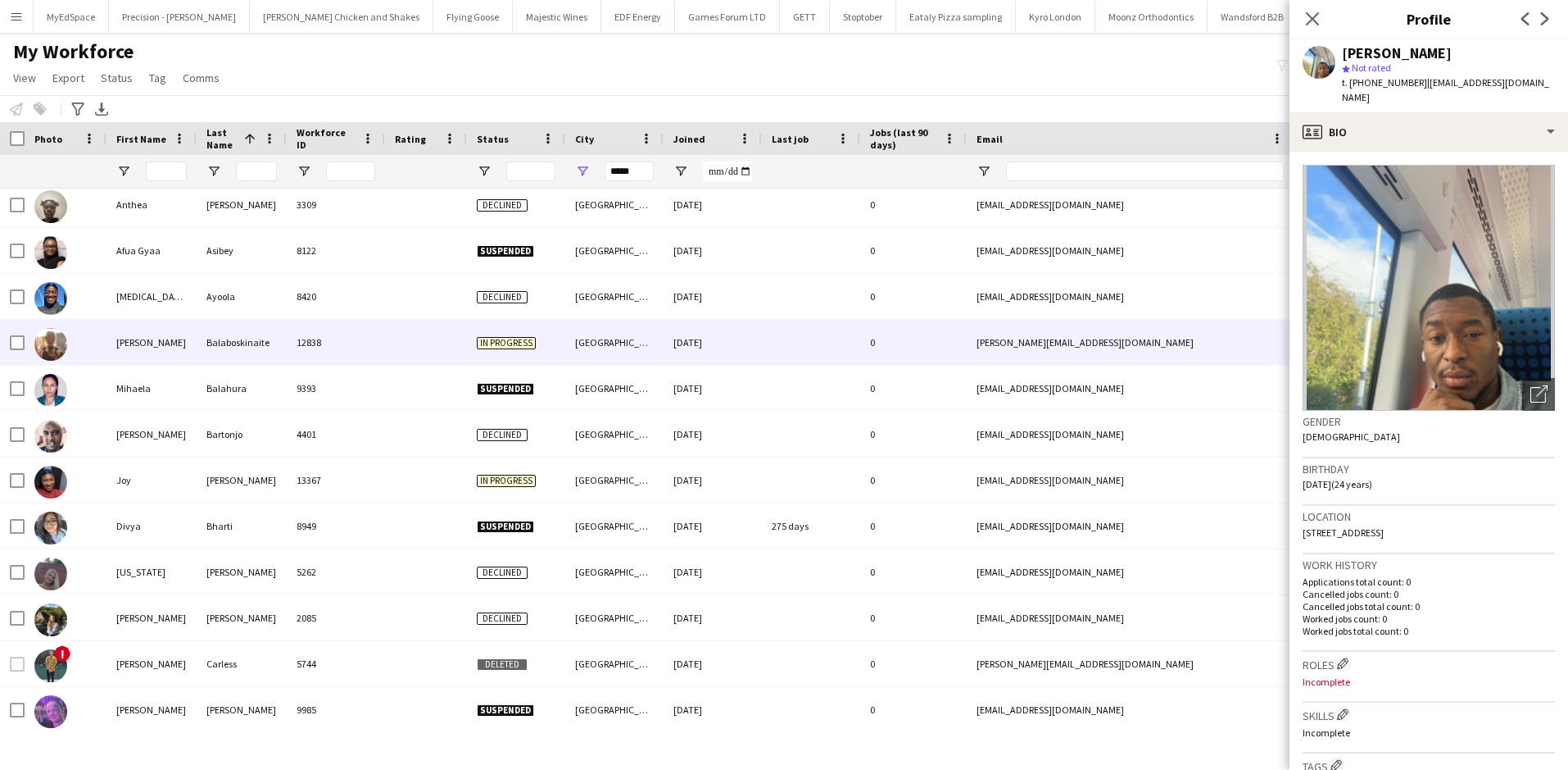
click at [321, 357] on div "12838" at bounding box center [336, 342] width 99 height 45
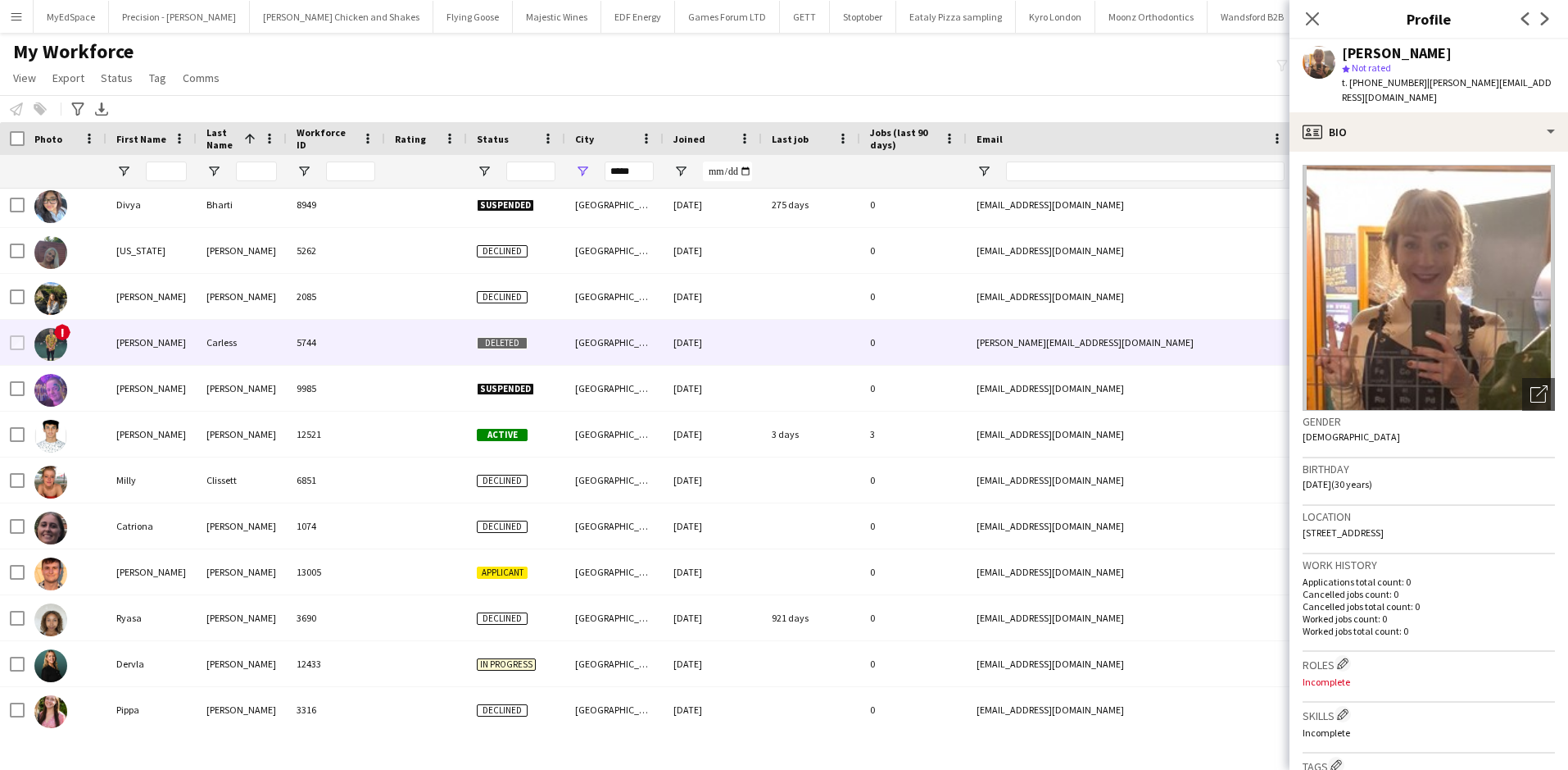
scroll to position [738, 0]
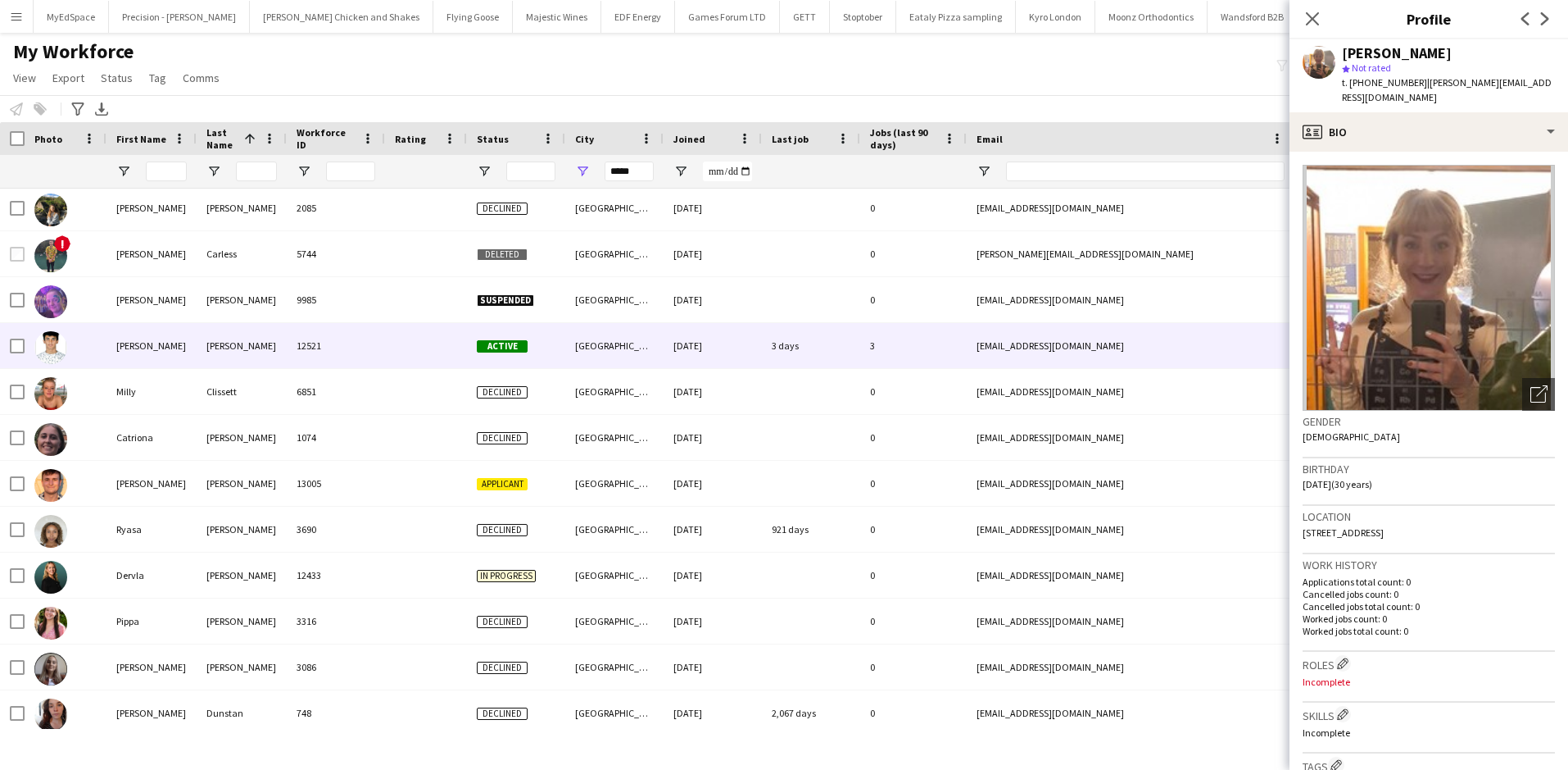
click at [309, 332] on div "12521" at bounding box center [336, 345] width 99 height 45
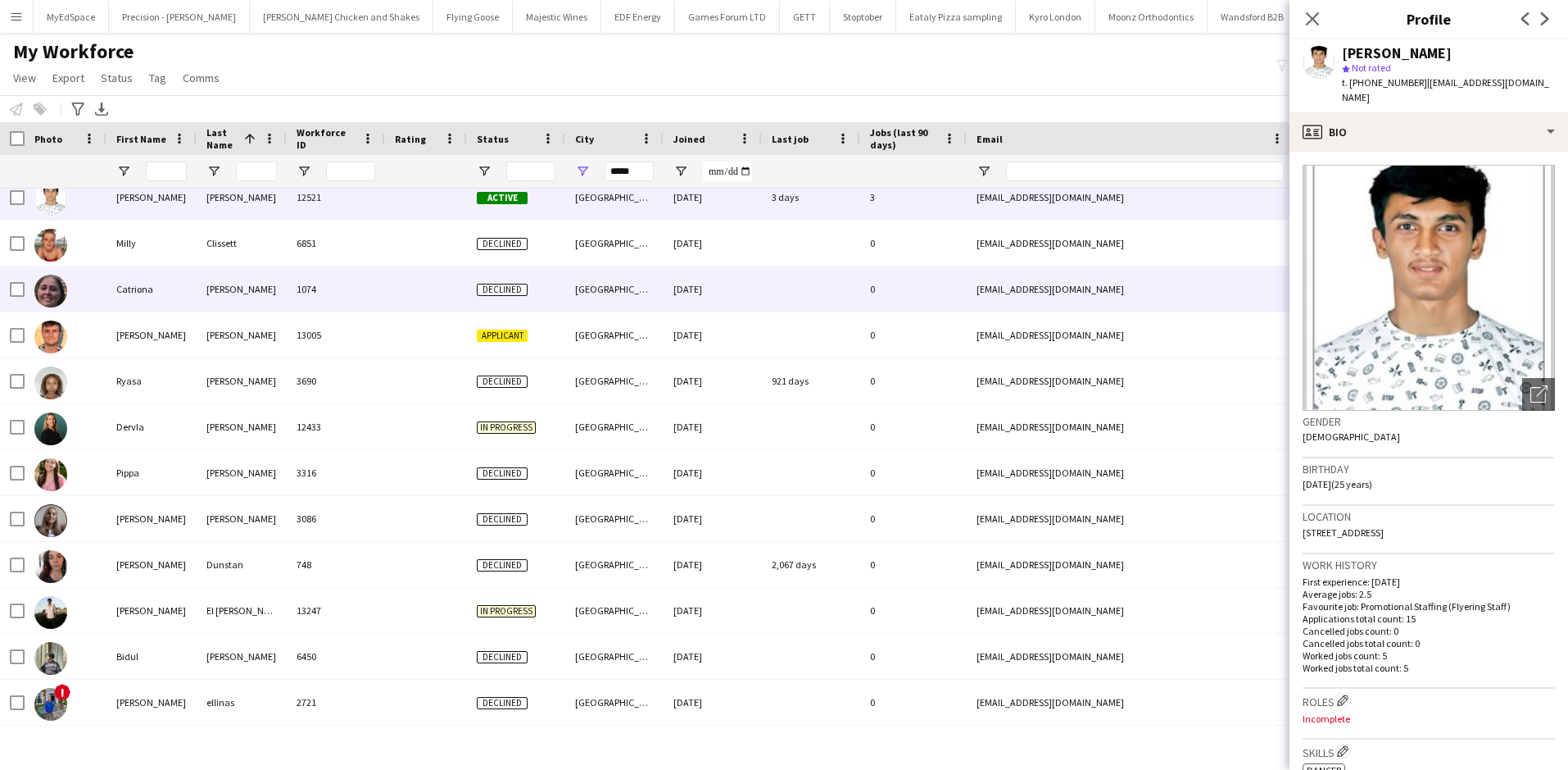
scroll to position [902, 0]
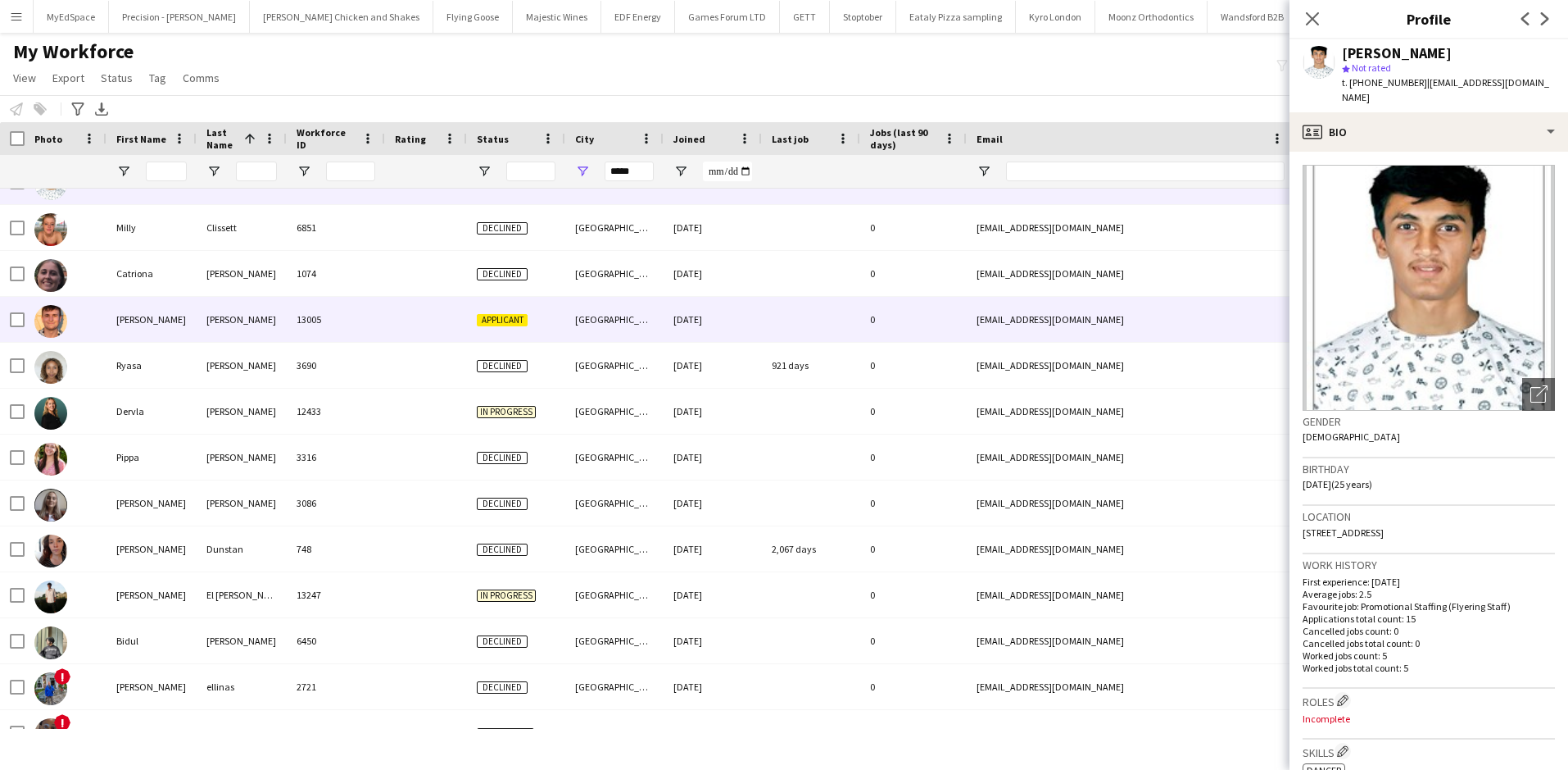
click at [309, 332] on div "13005" at bounding box center [336, 319] width 99 height 45
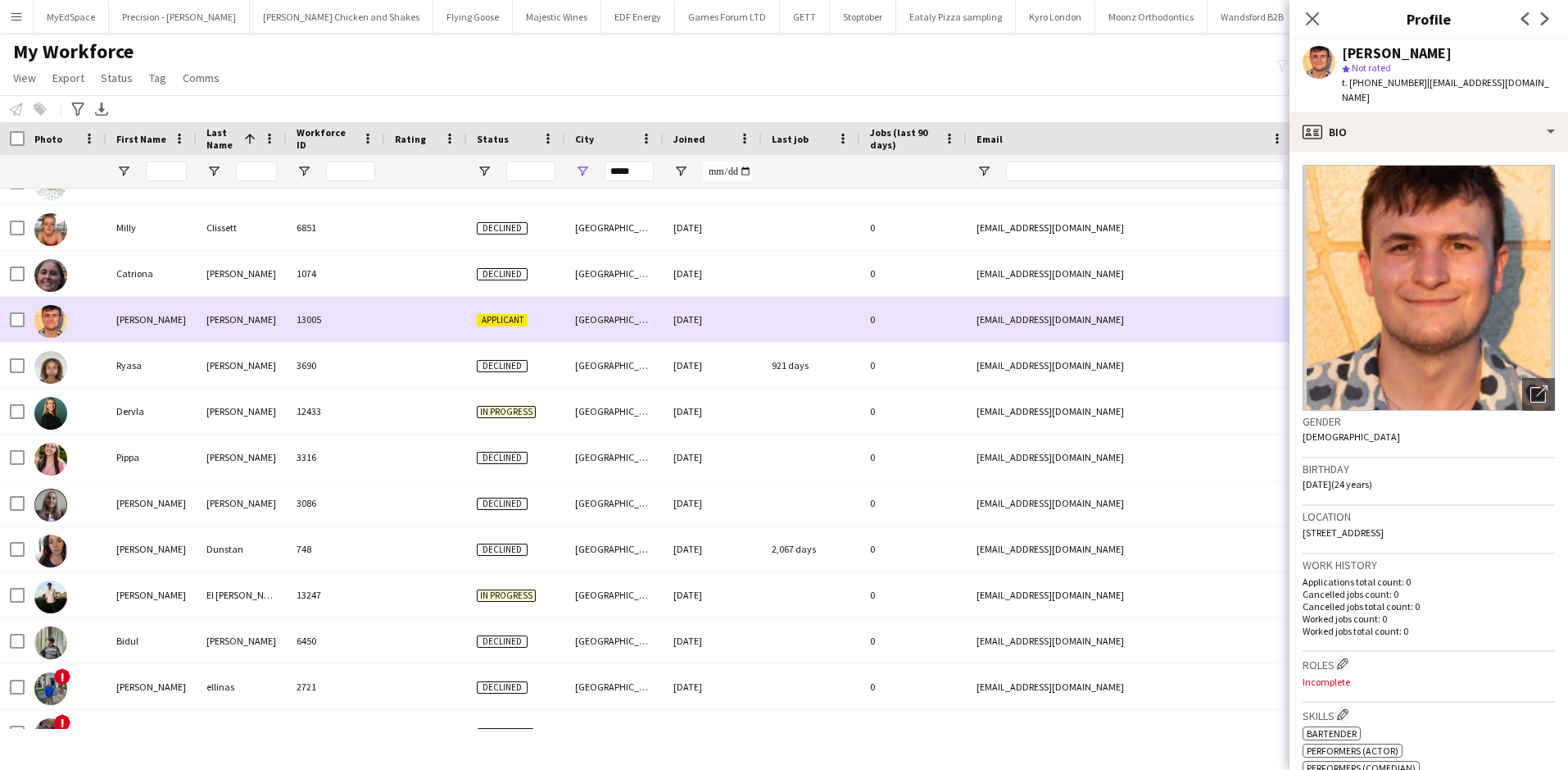
scroll to position [0, 0]
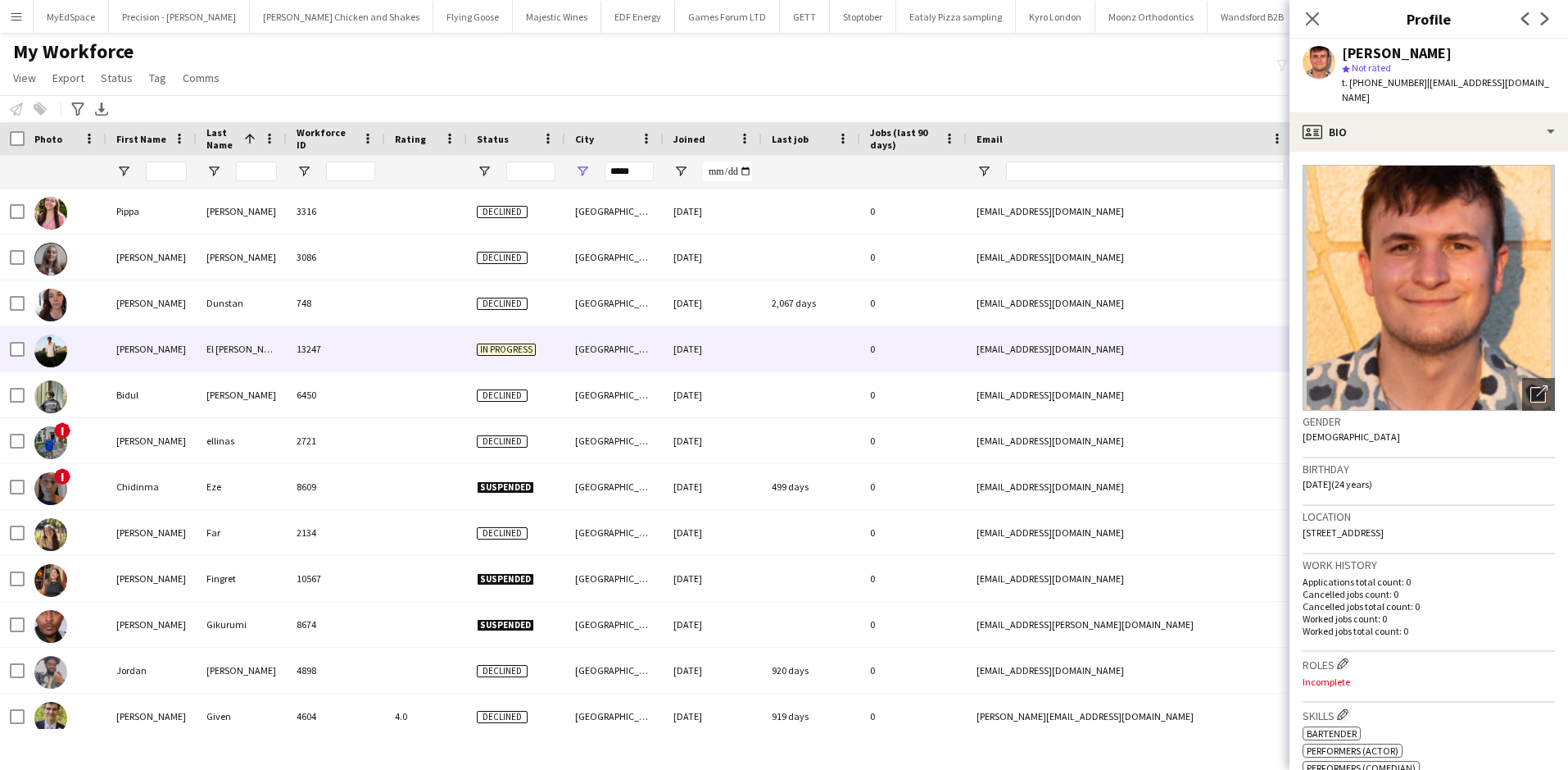
click at [309, 332] on div "13247" at bounding box center [336, 348] width 99 height 45
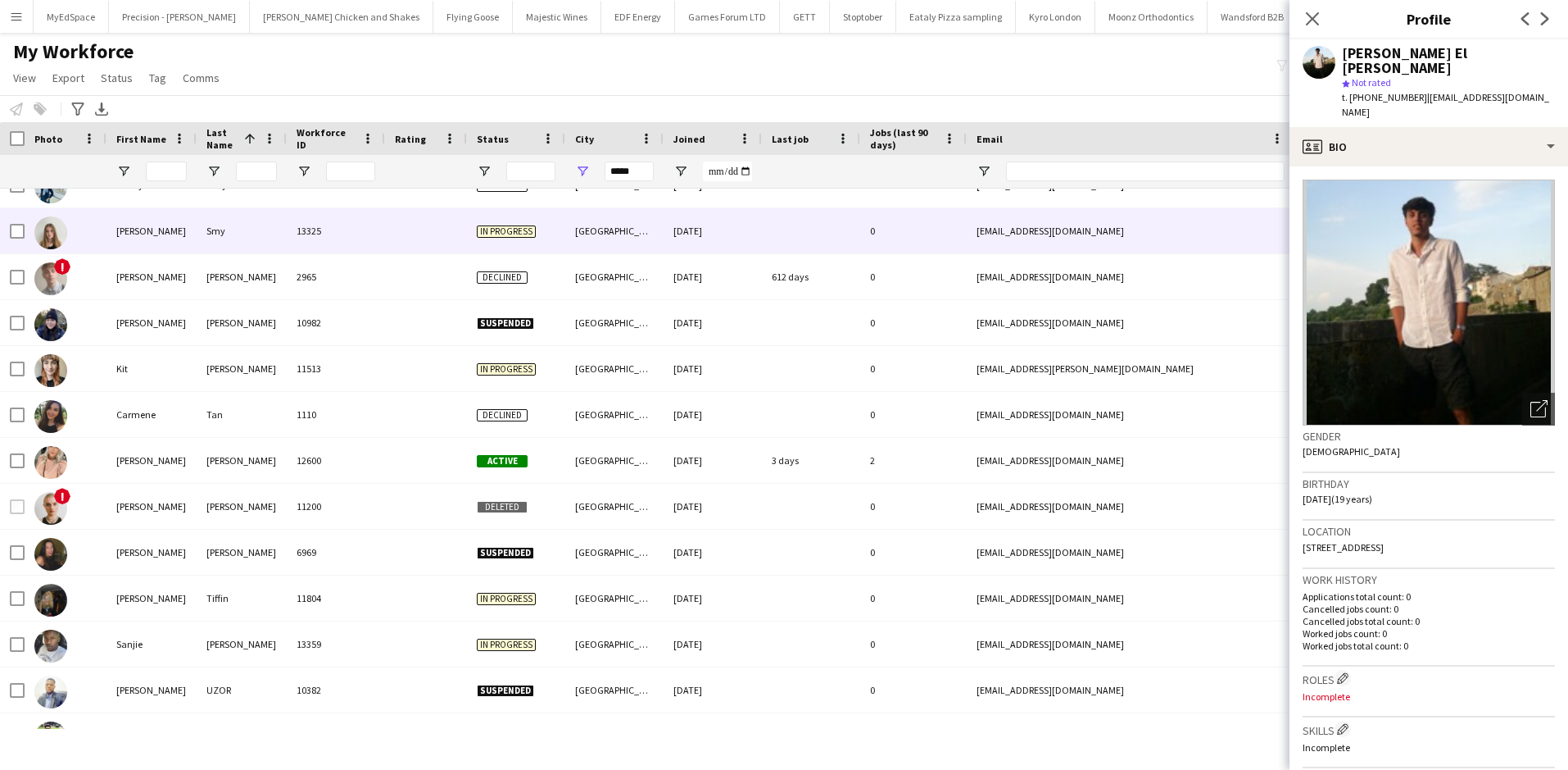
click at [320, 247] on div "13325" at bounding box center [336, 231] width 99 height 45
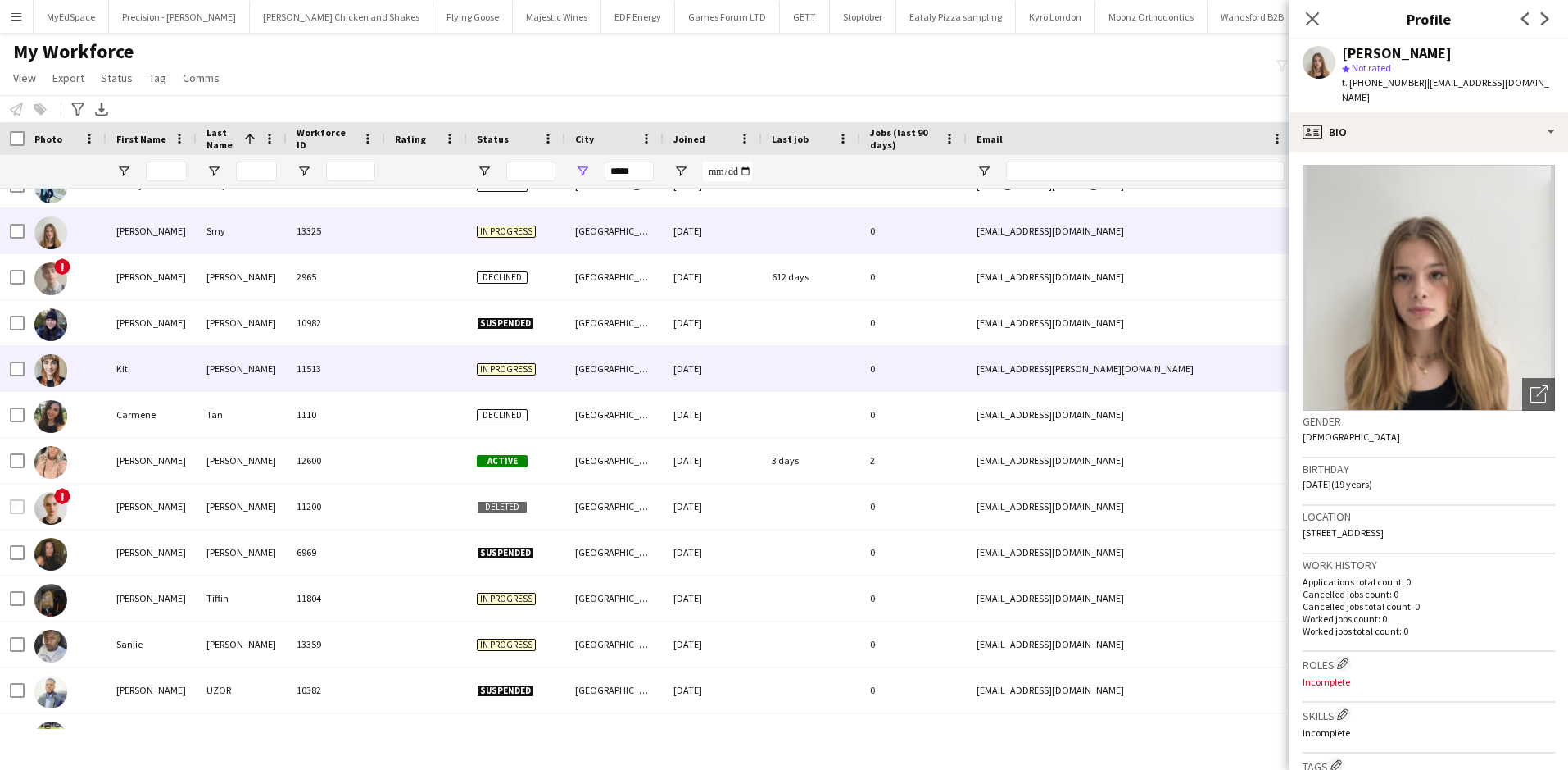
click at [422, 362] on div at bounding box center [426, 368] width 82 height 45
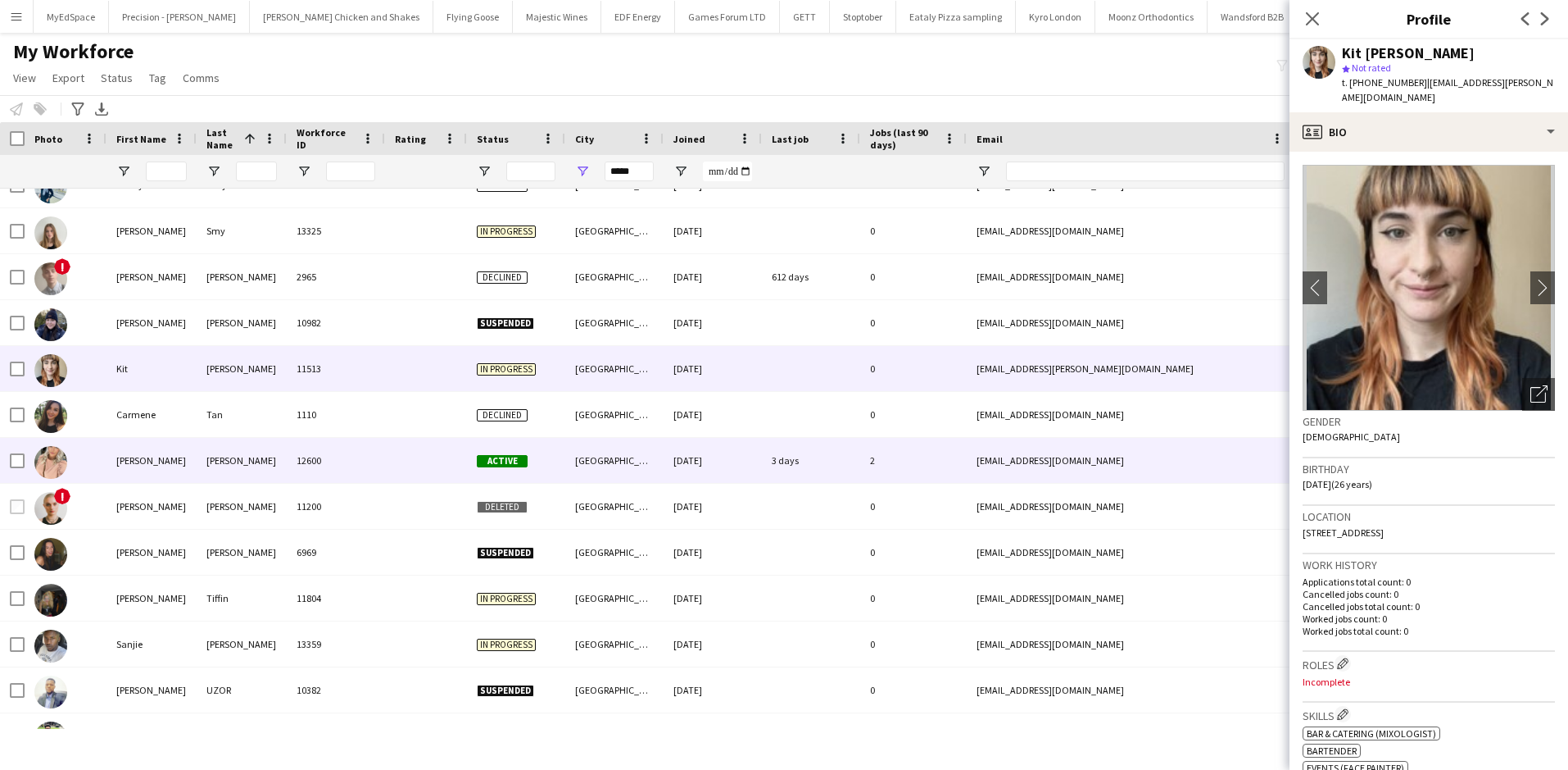
click at [430, 454] on div at bounding box center [426, 459] width 82 height 45
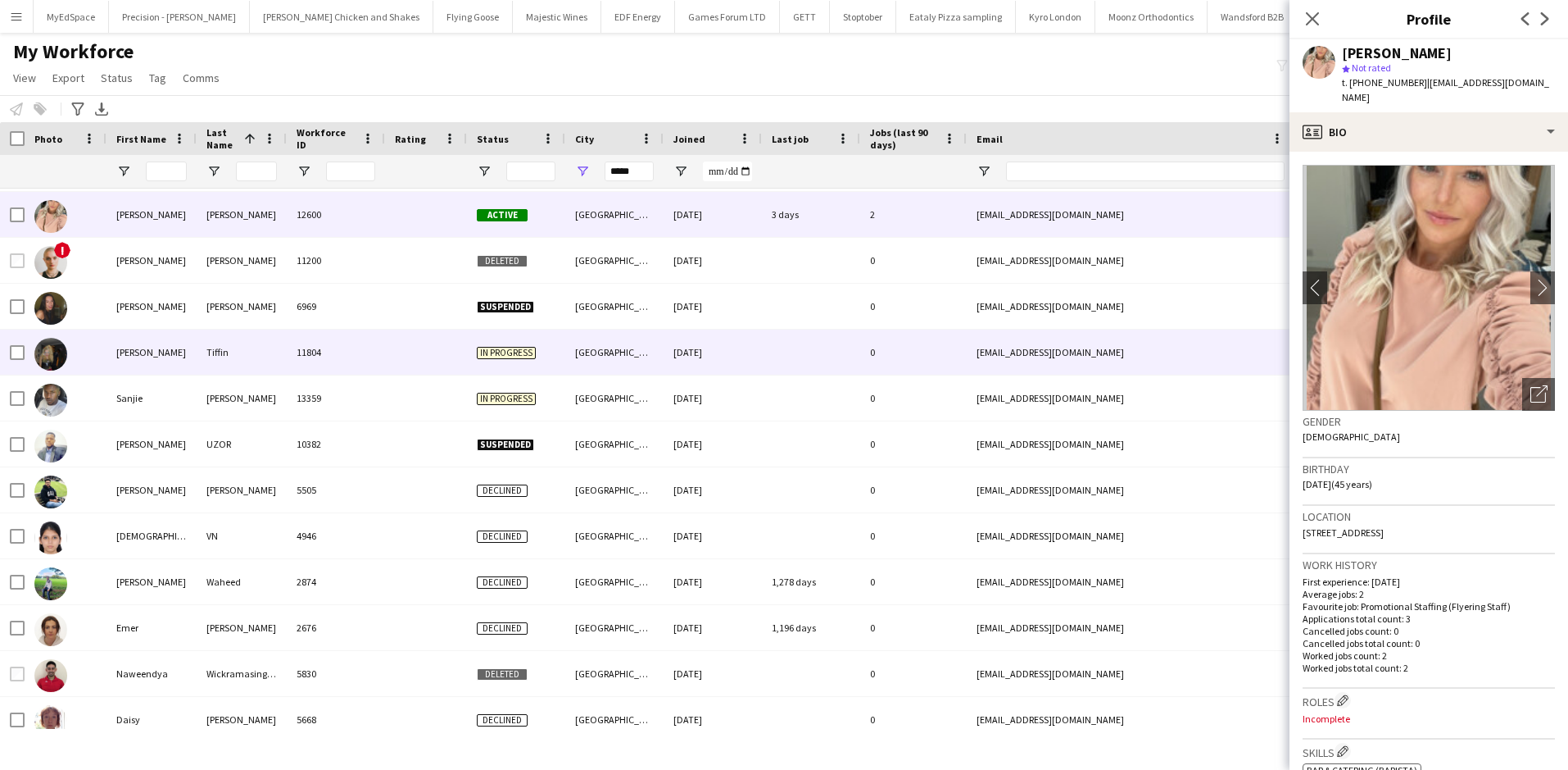
click at [432, 334] on div at bounding box center [426, 351] width 82 height 45
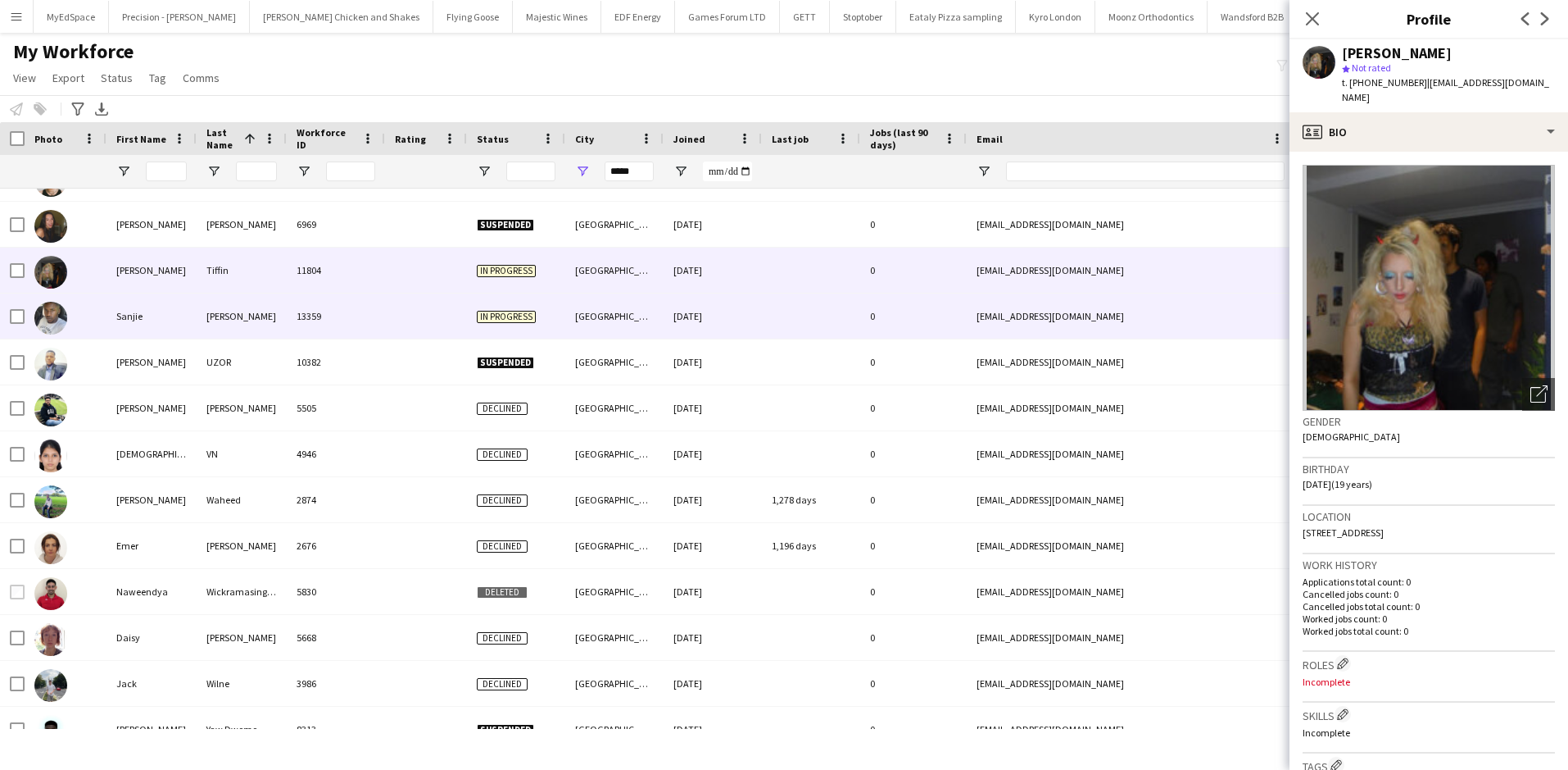
click at [430, 319] on div at bounding box center [426, 316] width 82 height 45
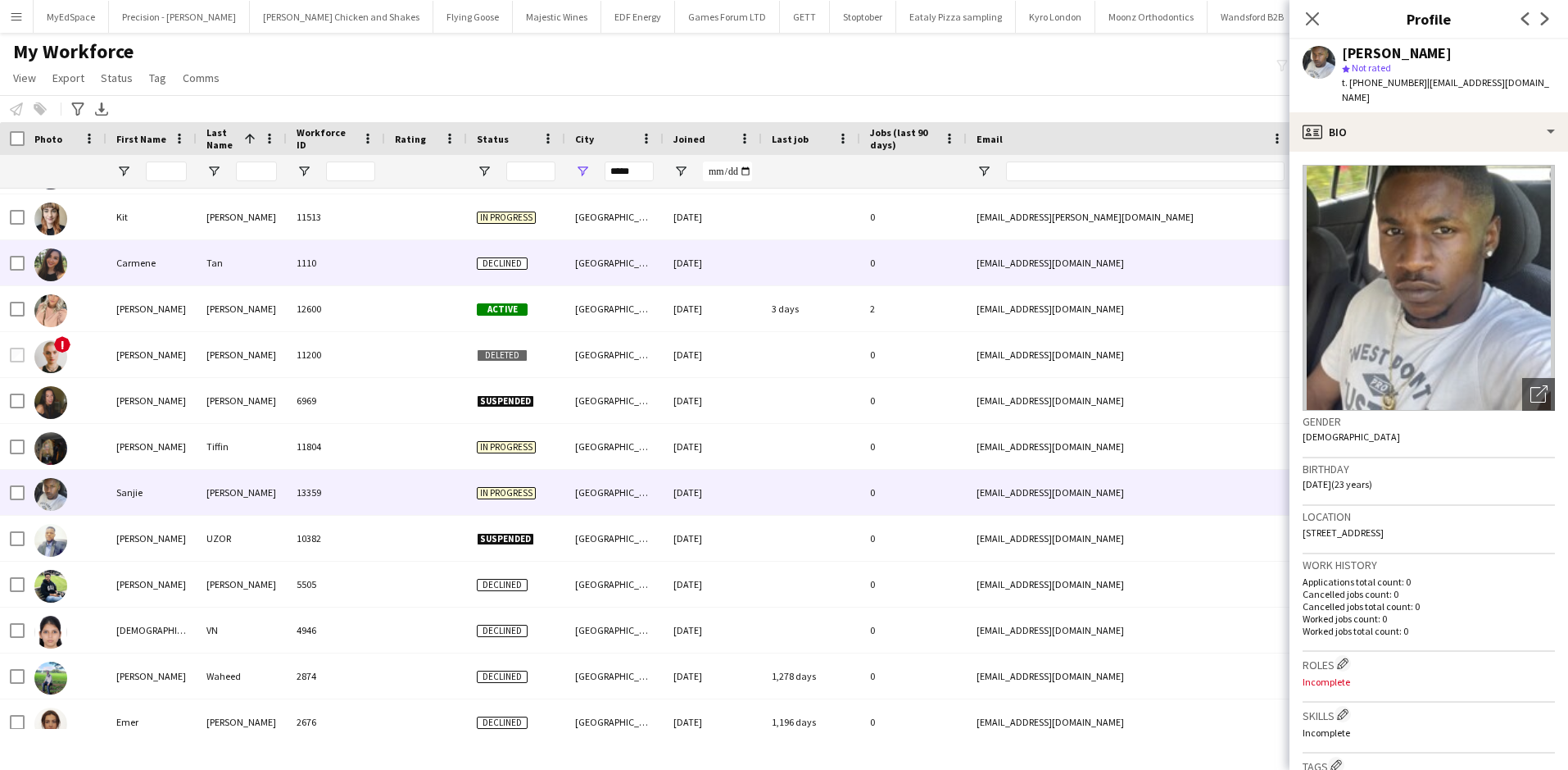
click at [149, 233] on div "Kit" at bounding box center [151, 216] width 90 height 45
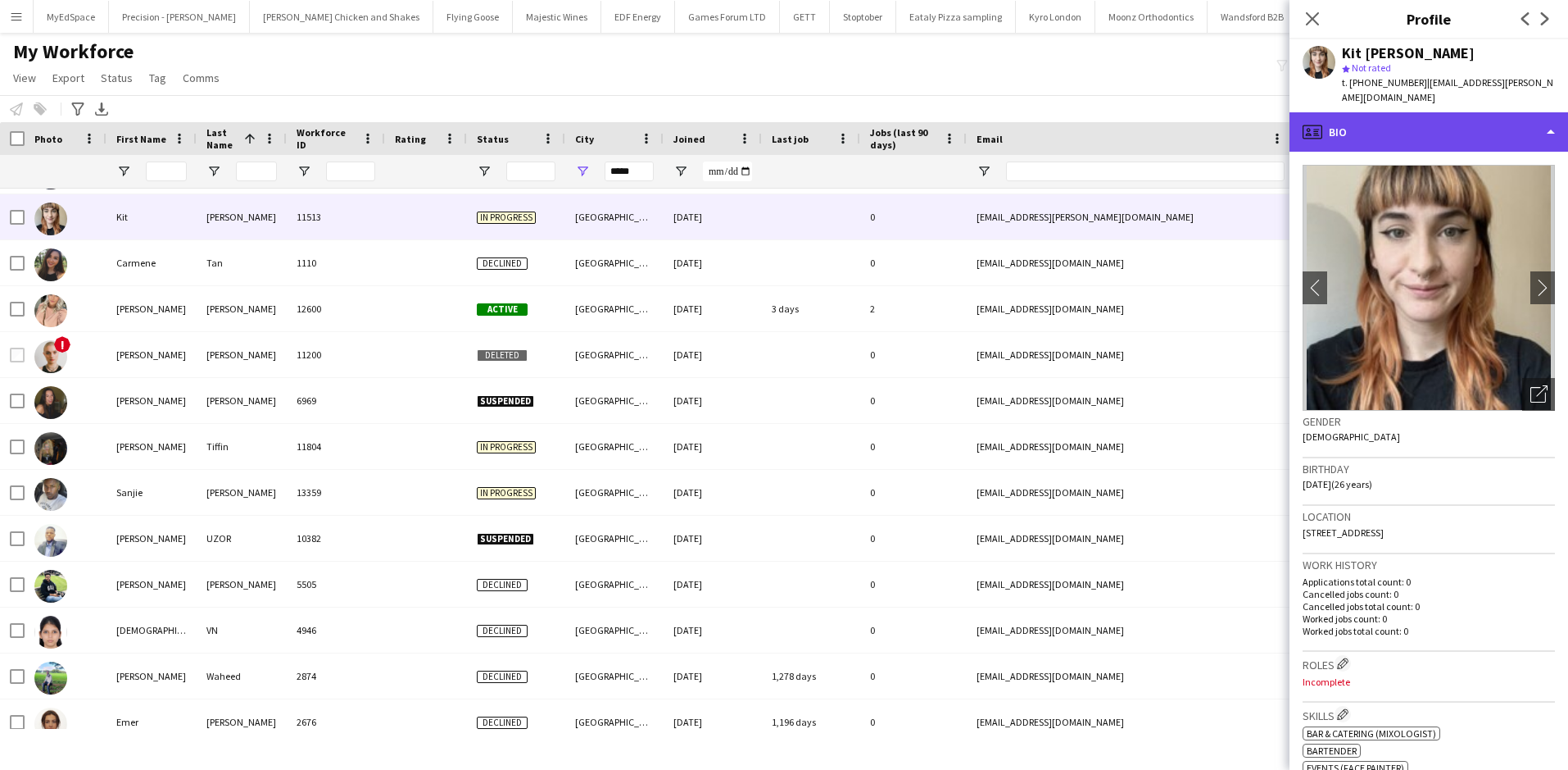
click at [1371, 119] on div "profile Bio" at bounding box center [1429, 132] width 279 height 39
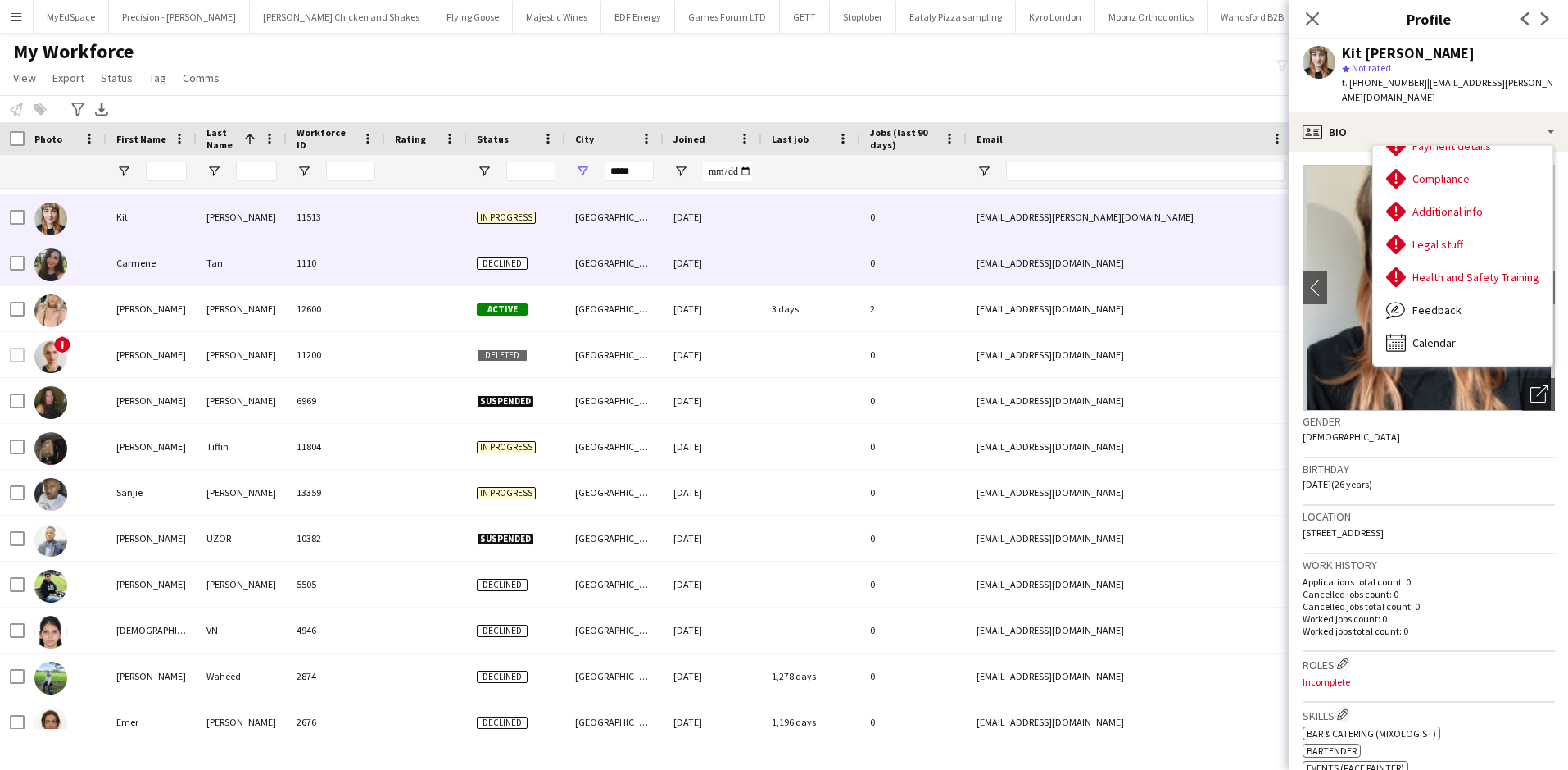
click at [164, 271] on div "Carmene" at bounding box center [151, 262] width 90 height 45
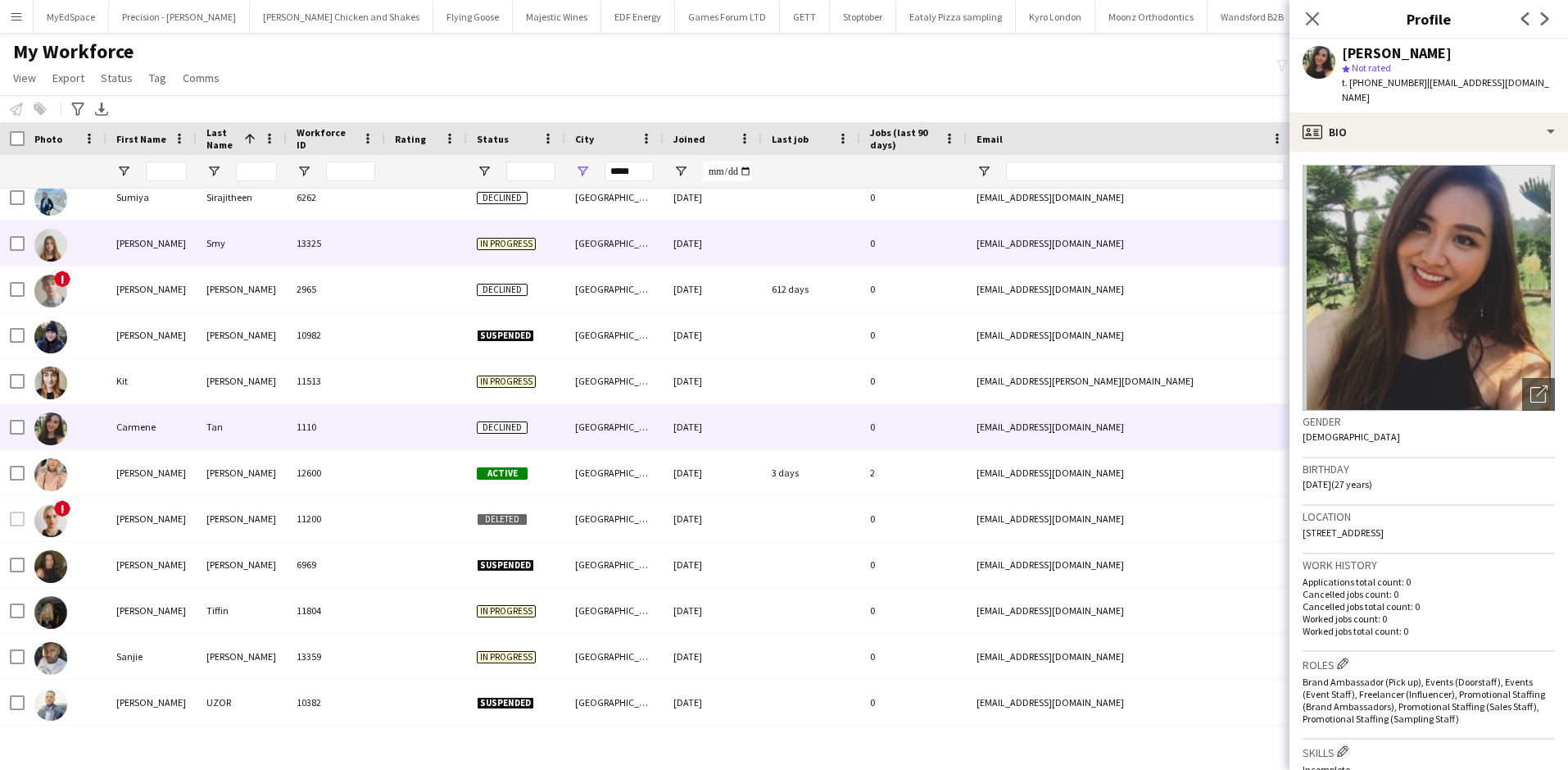
click at [189, 237] on div "Catherine" at bounding box center [151, 242] width 90 height 45
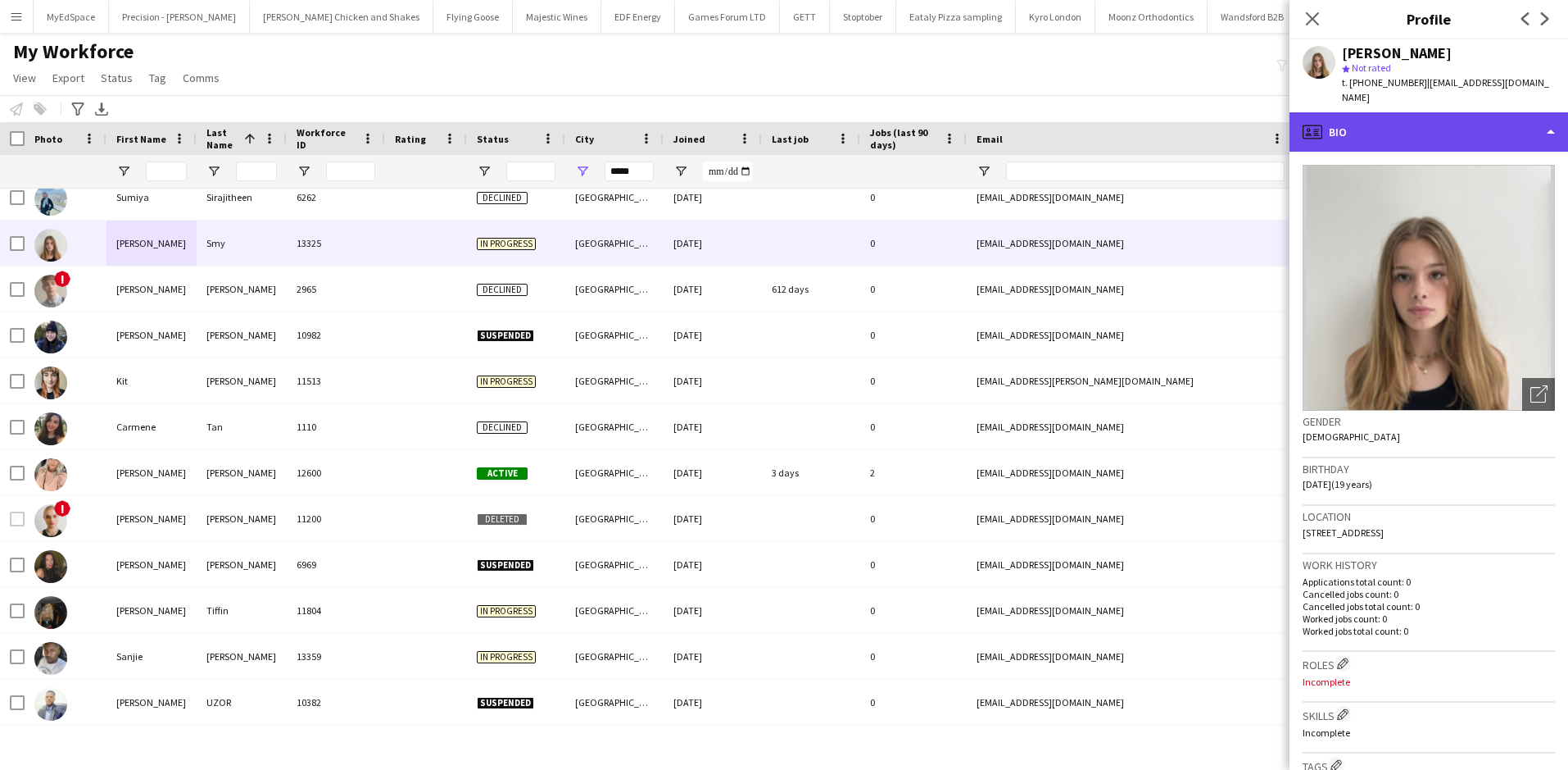
drag, startPoint x: 1425, startPoint y: 117, endPoint x: 1429, endPoint y: 133, distance: 16.5
click at [1425, 118] on div "profile Bio" at bounding box center [1429, 132] width 279 height 39
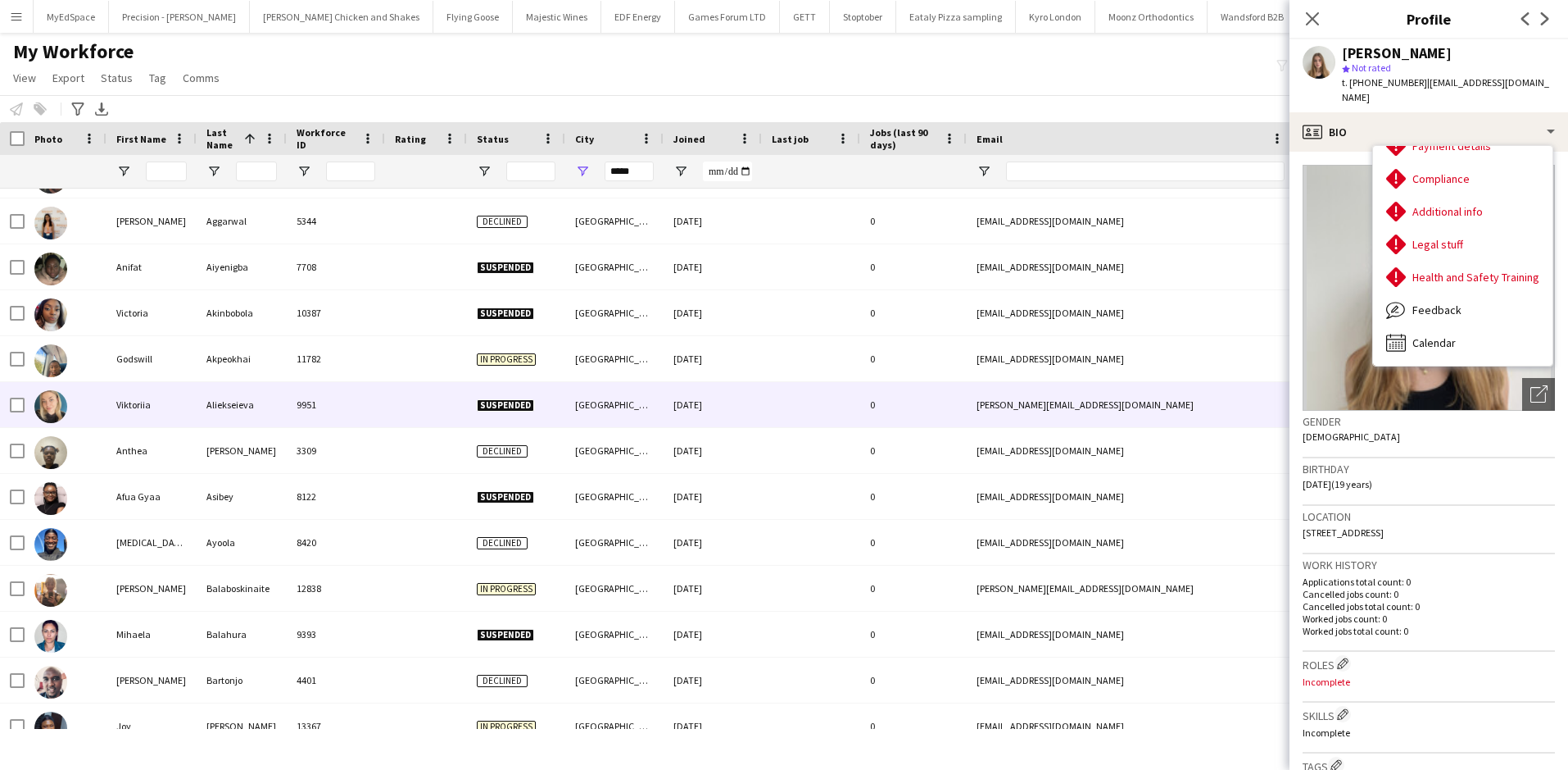
click at [145, 403] on div "Viktoriia" at bounding box center [151, 404] width 90 height 45
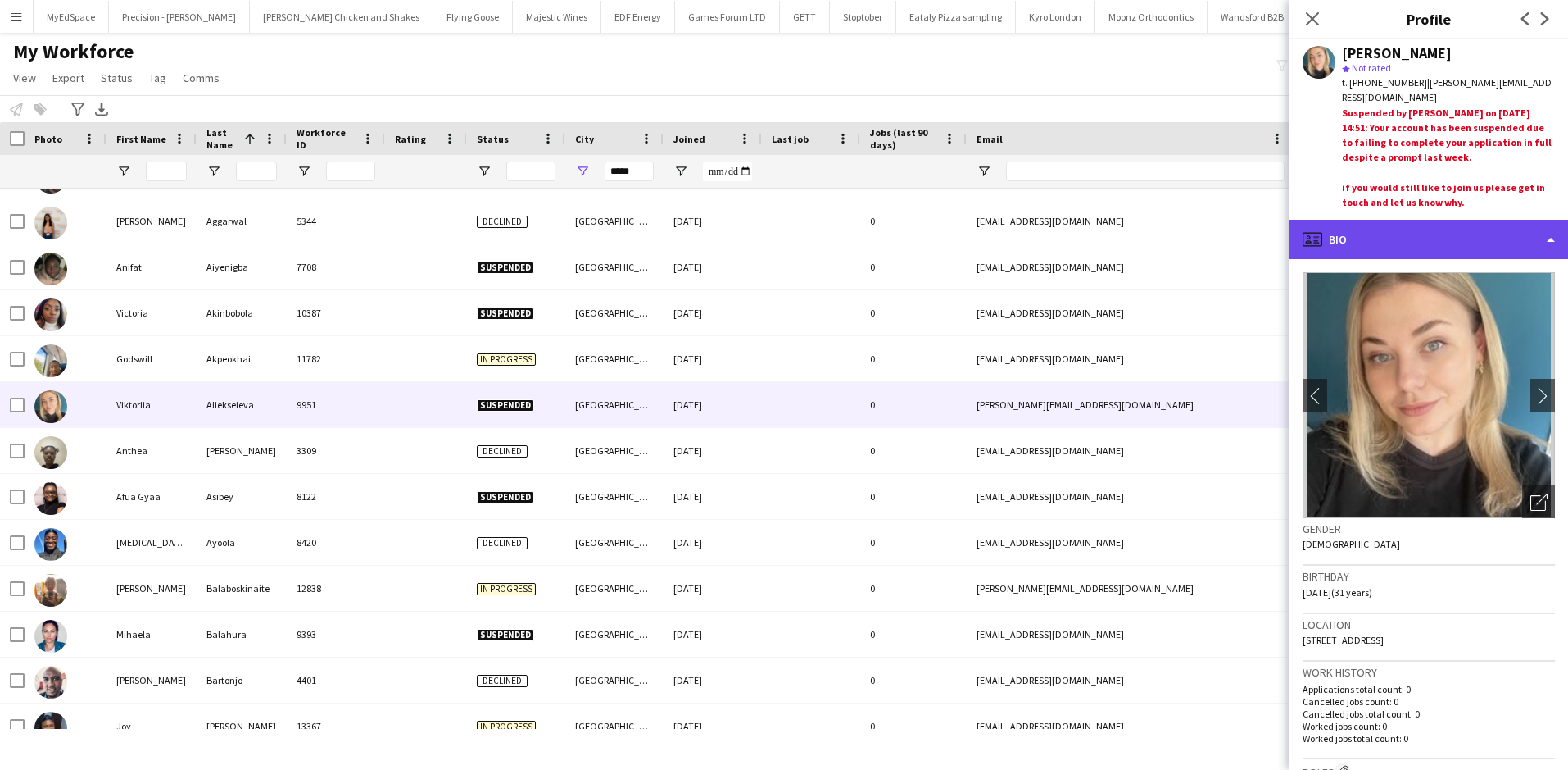
click at [1395, 241] on div "profile Bio" at bounding box center [1429, 239] width 279 height 39
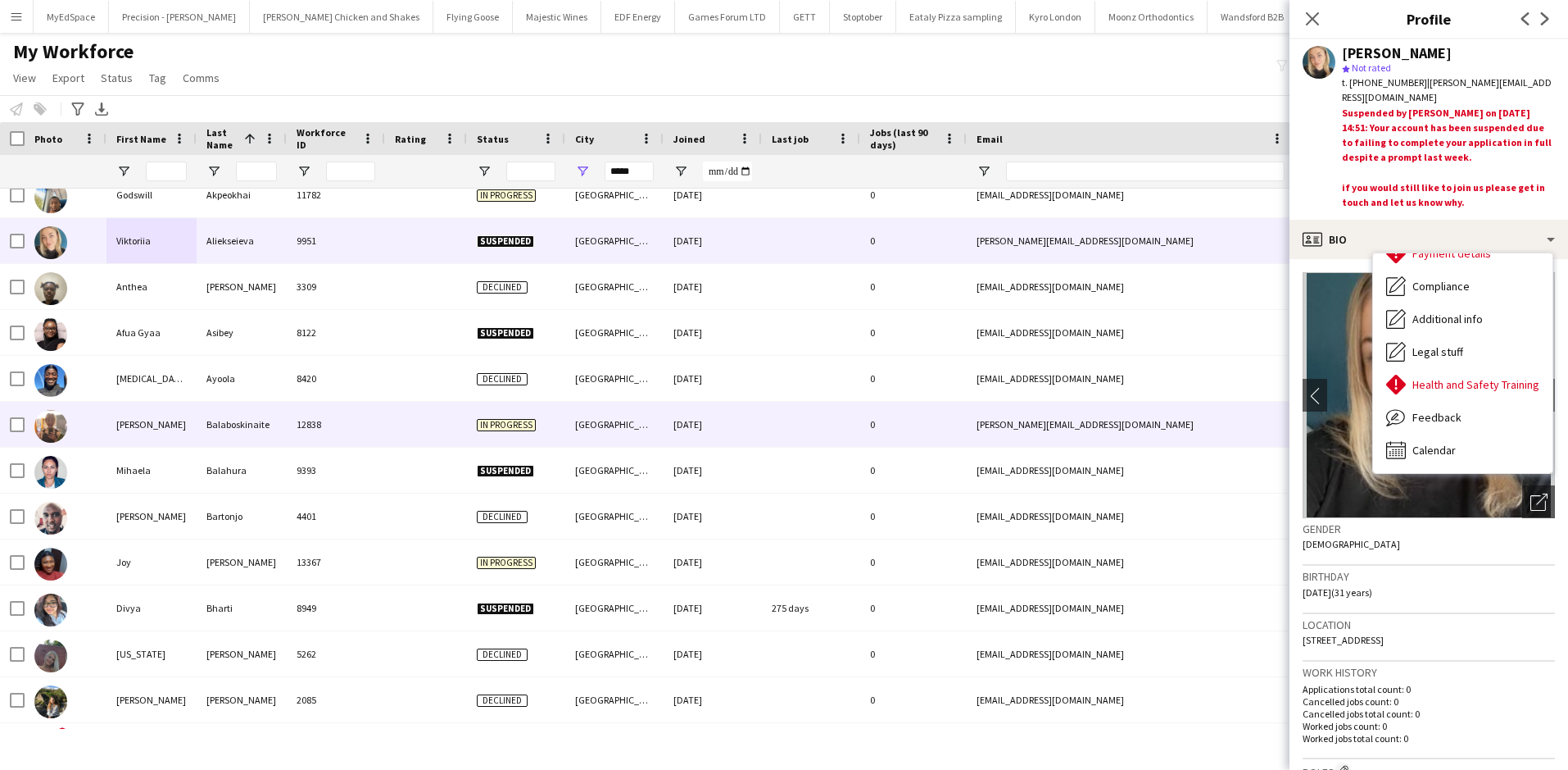
click at [96, 431] on div at bounding box center [65, 424] width 82 height 45
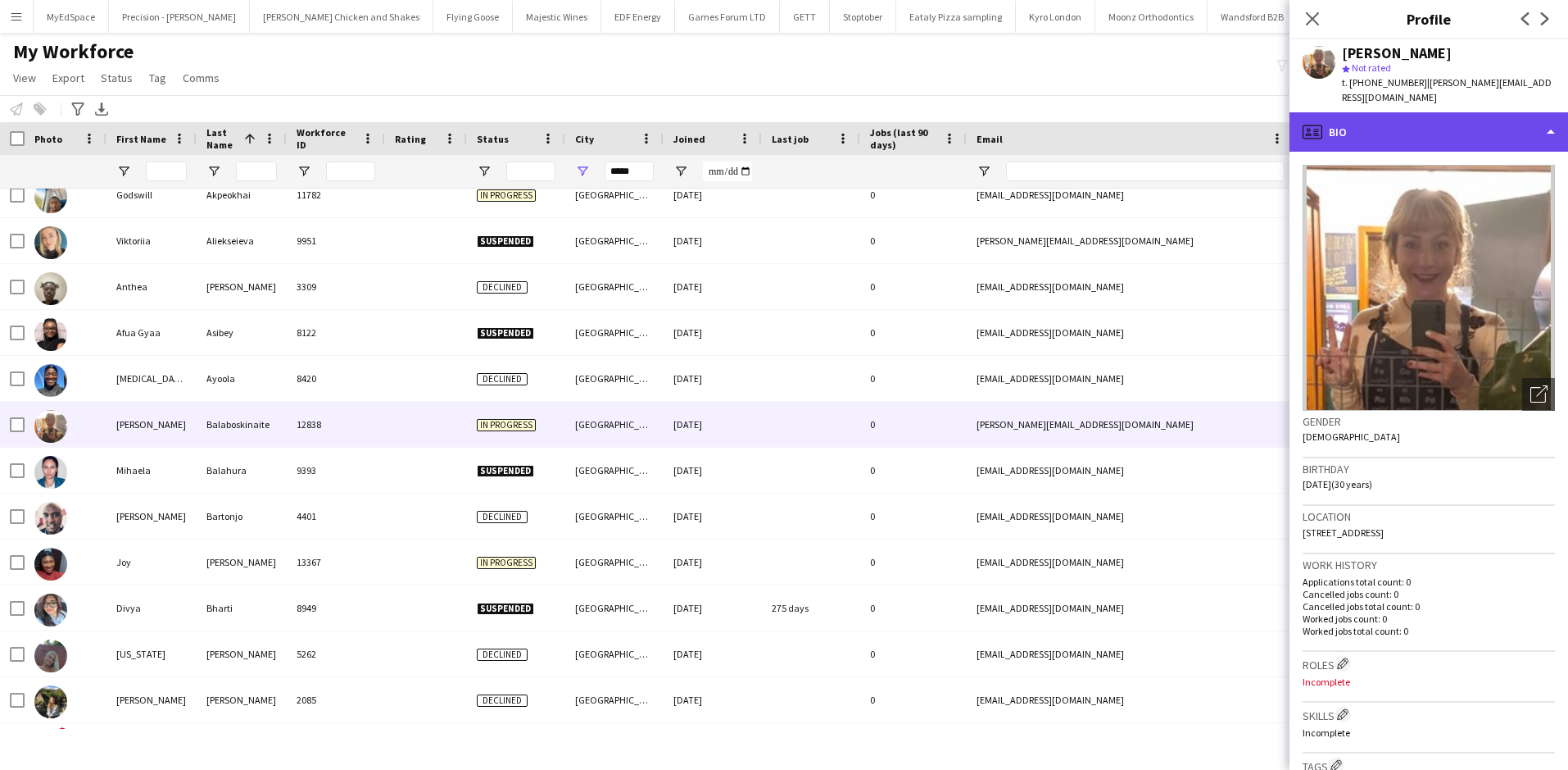
click at [1471, 119] on div "profile Bio" at bounding box center [1429, 132] width 279 height 39
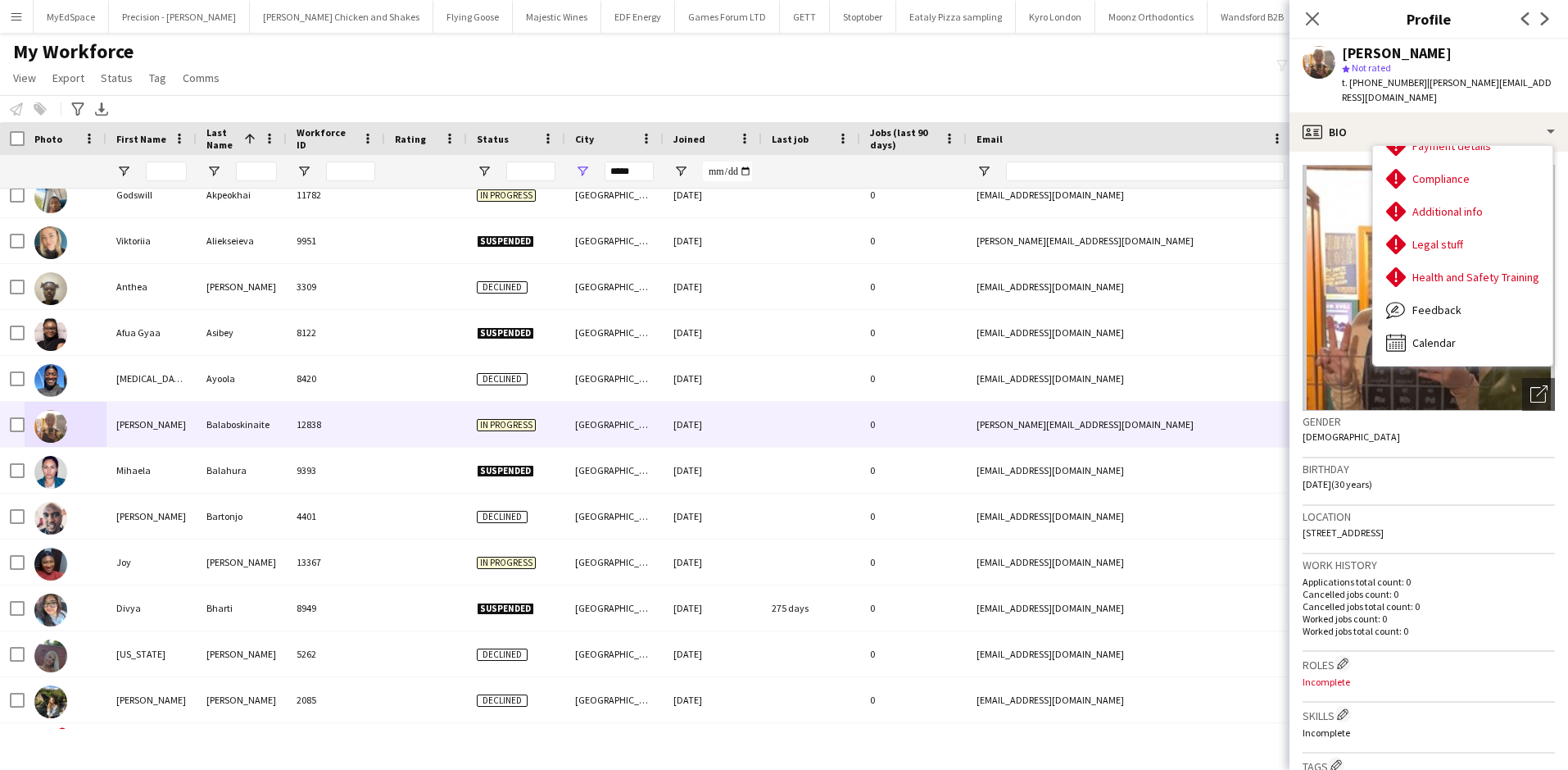
drag, startPoint x: 1367, startPoint y: 83, endPoint x: 1416, endPoint y: 79, distance: 49.2
click at [1420, 77] on div "t. +4407922950328 | raimonda.naite@gmail.com" at bounding box center [1448, 90] width 213 height 30
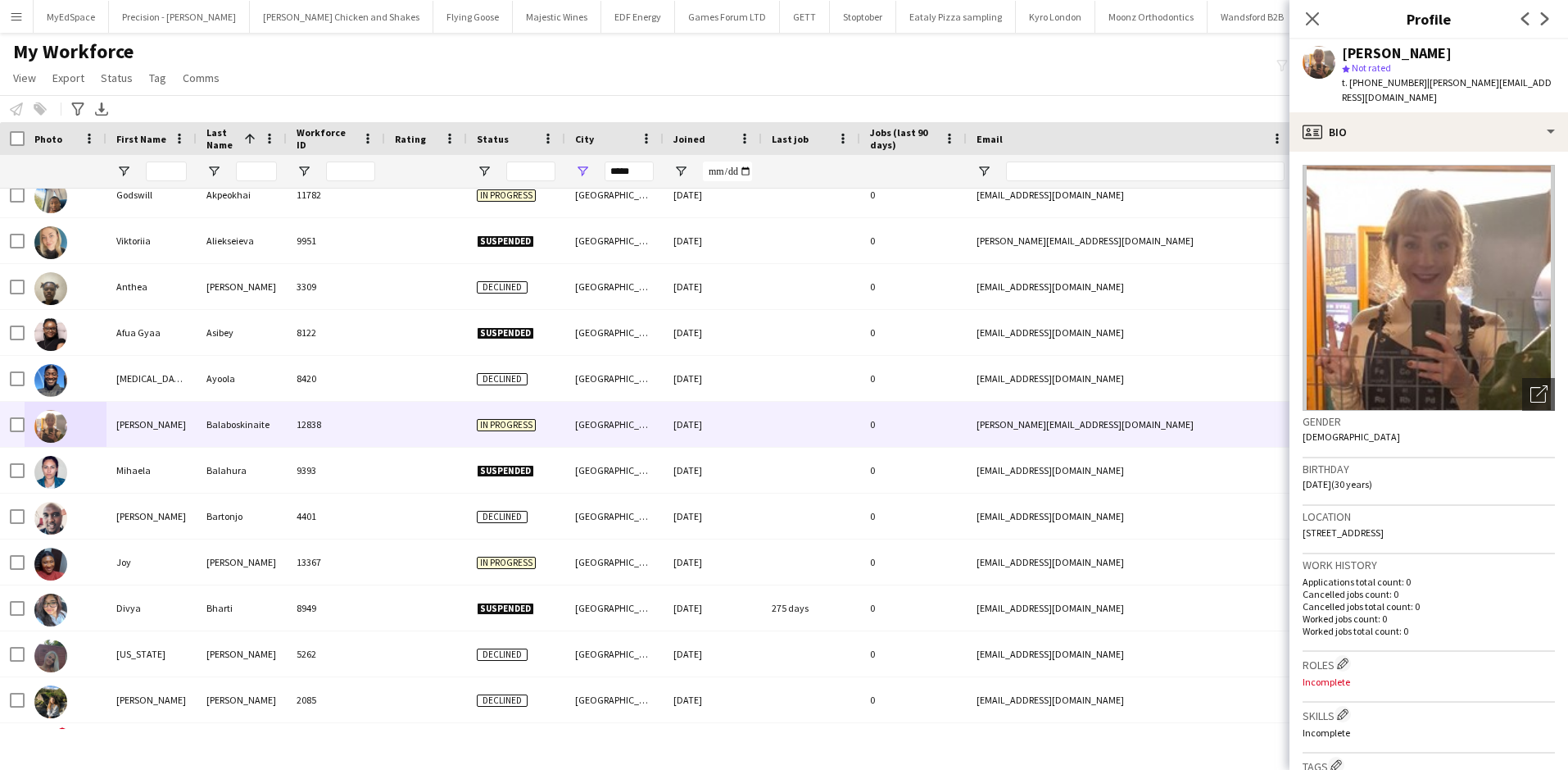
copy span "7922950328"
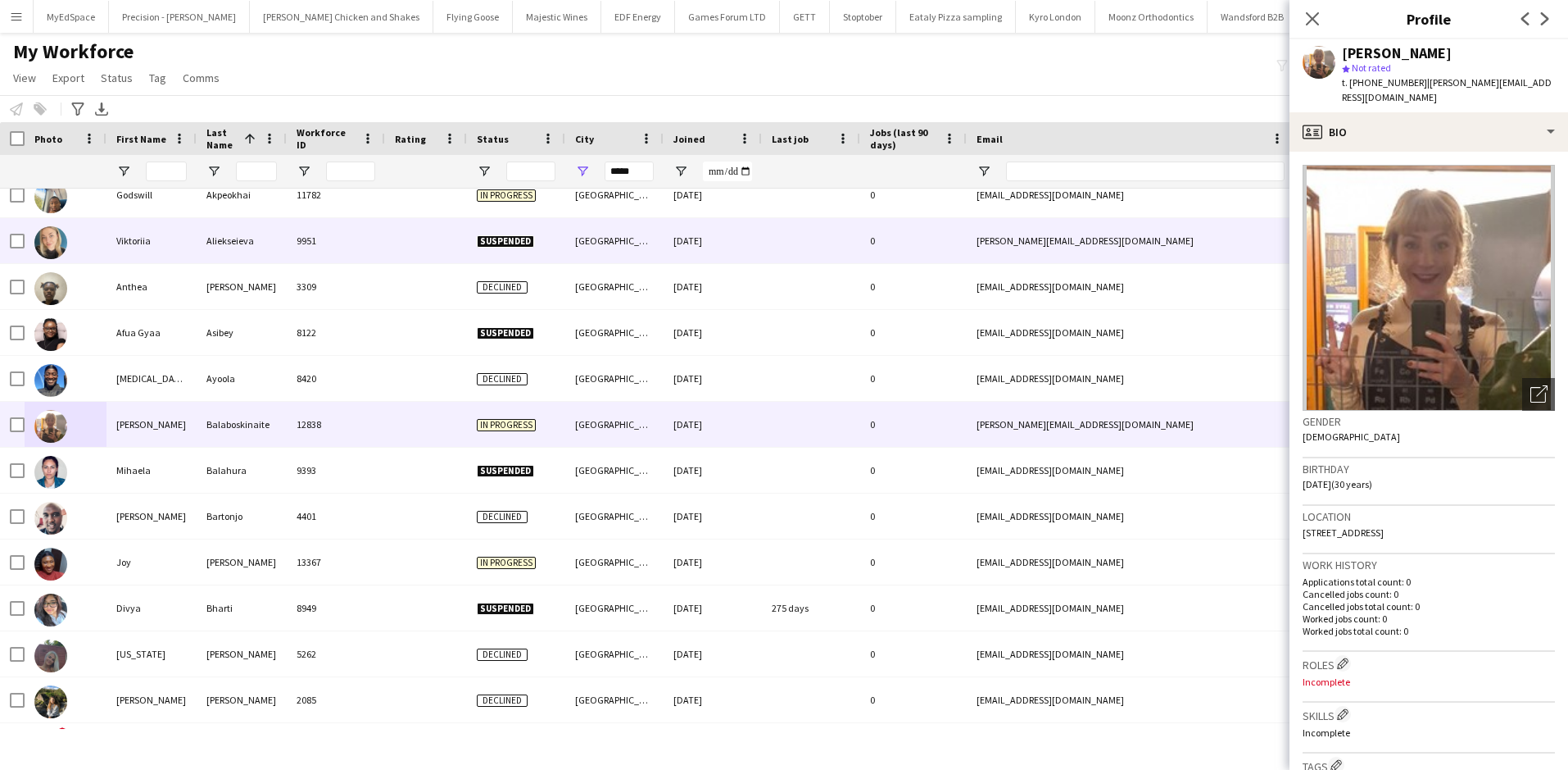
click at [145, 238] on div "Viktoriia" at bounding box center [151, 240] width 90 height 45
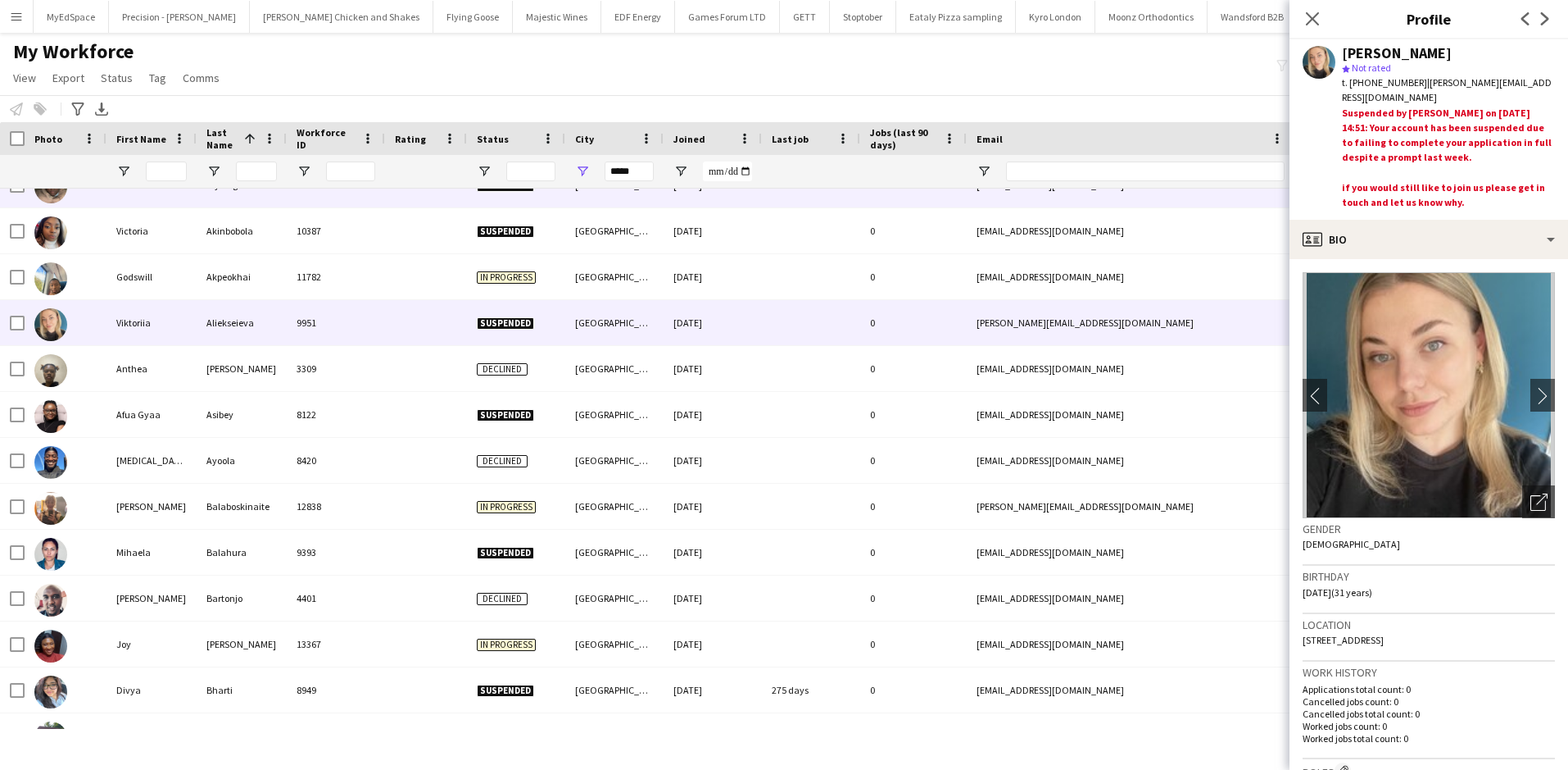
scroll to position [82, 0]
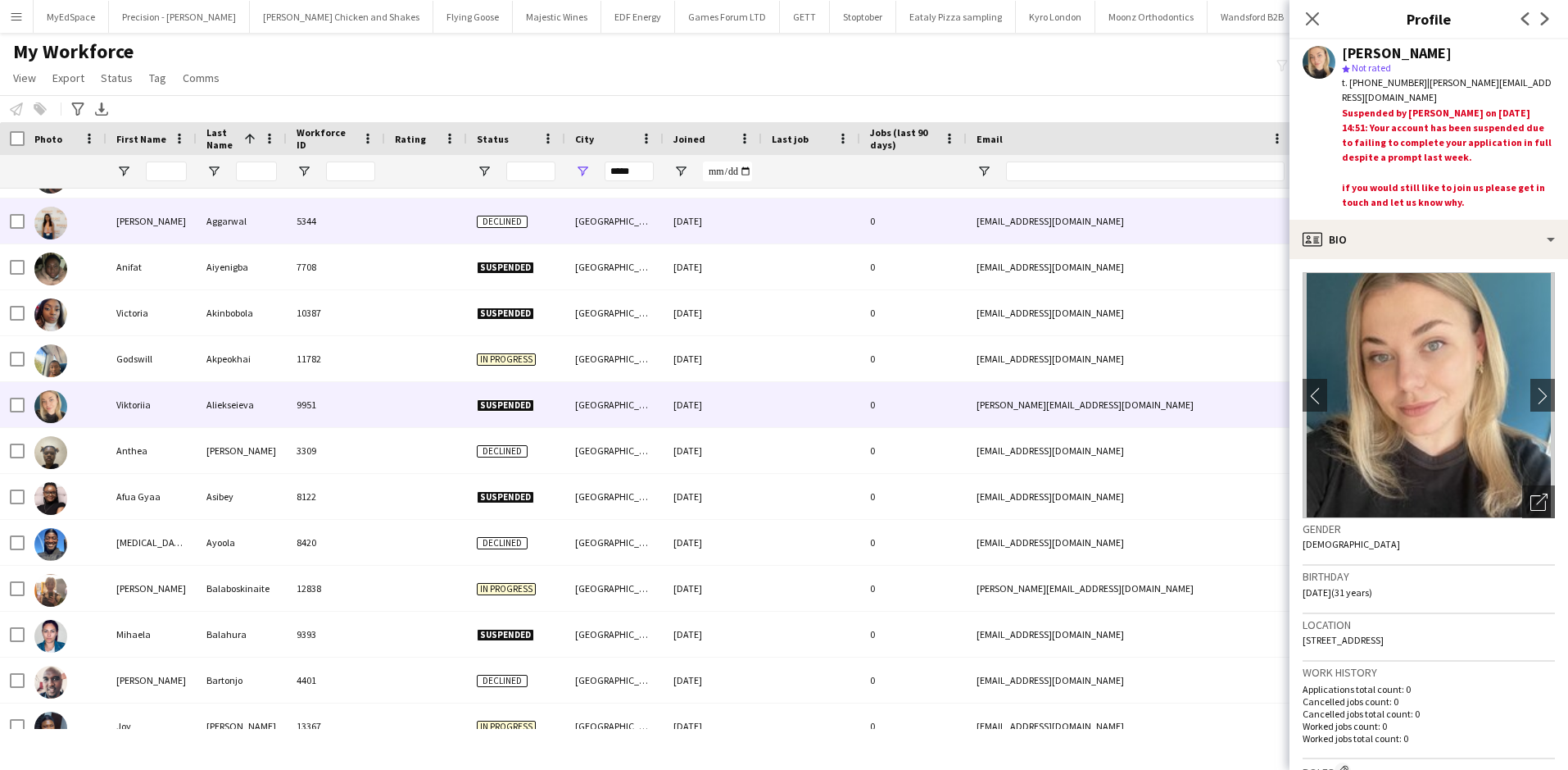
click at [138, 230] on div "Ishika" at bounding box center [151, 220] width 90 height 45
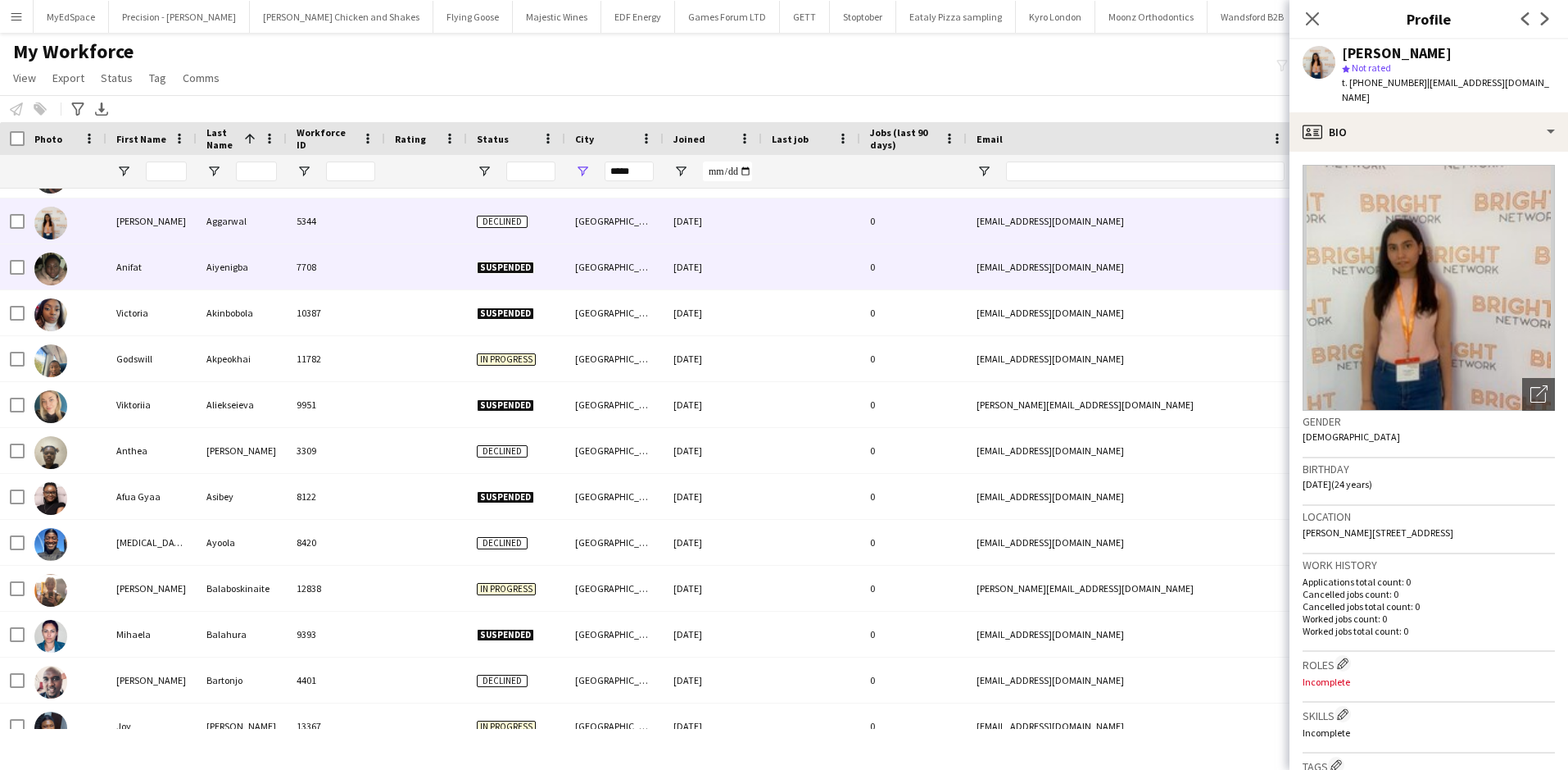
drag, startPoint x: 94, startPoint y: 273, endPoint x: 114, endPoint y: 347, distance: 76.7
click at [94, 275] on div at bounding box center [65, 266] width 82 height 45
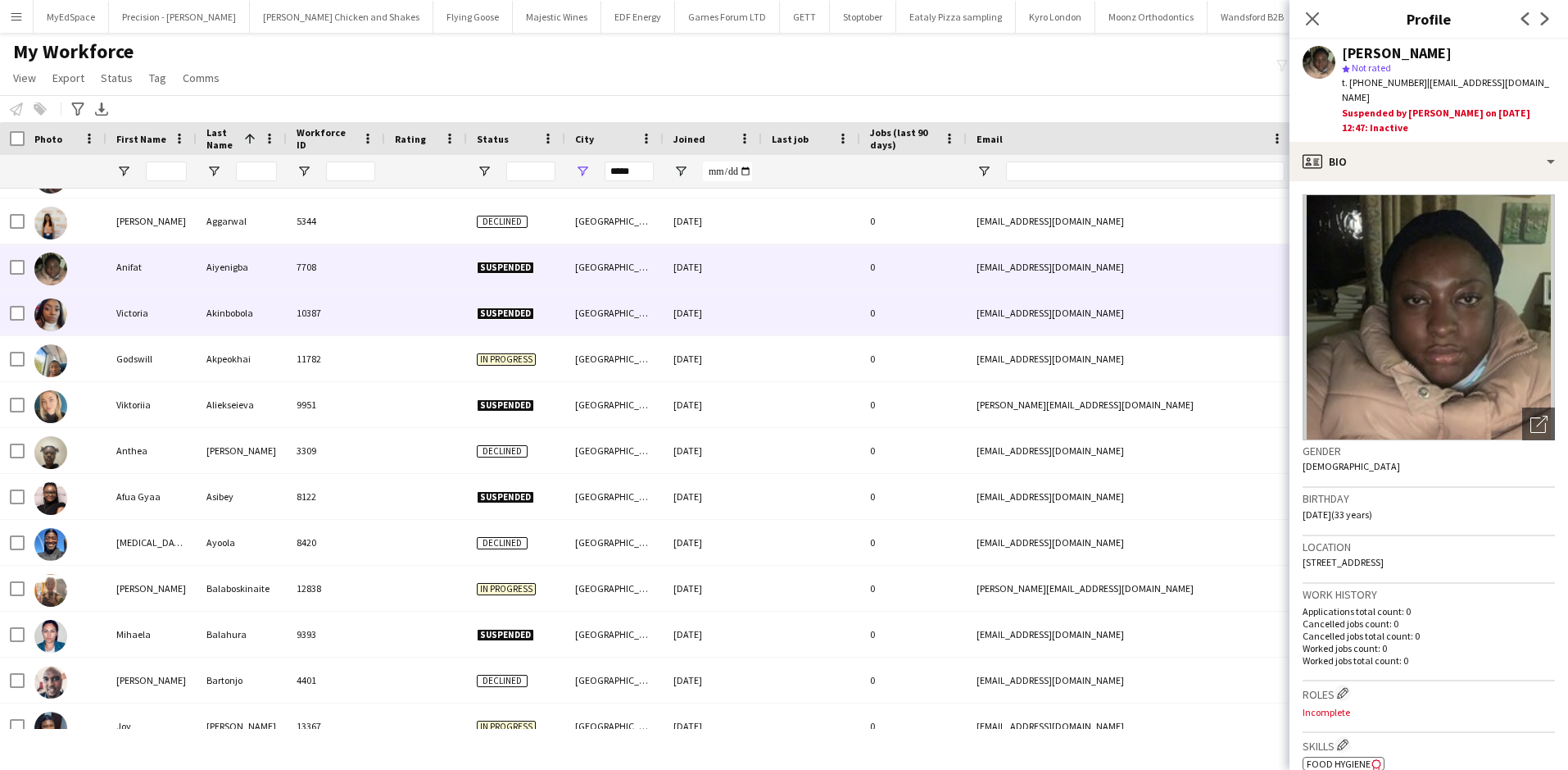
click at [121, 320] on div "Victoria" at bounding box center [151, 312] width 90 height 45
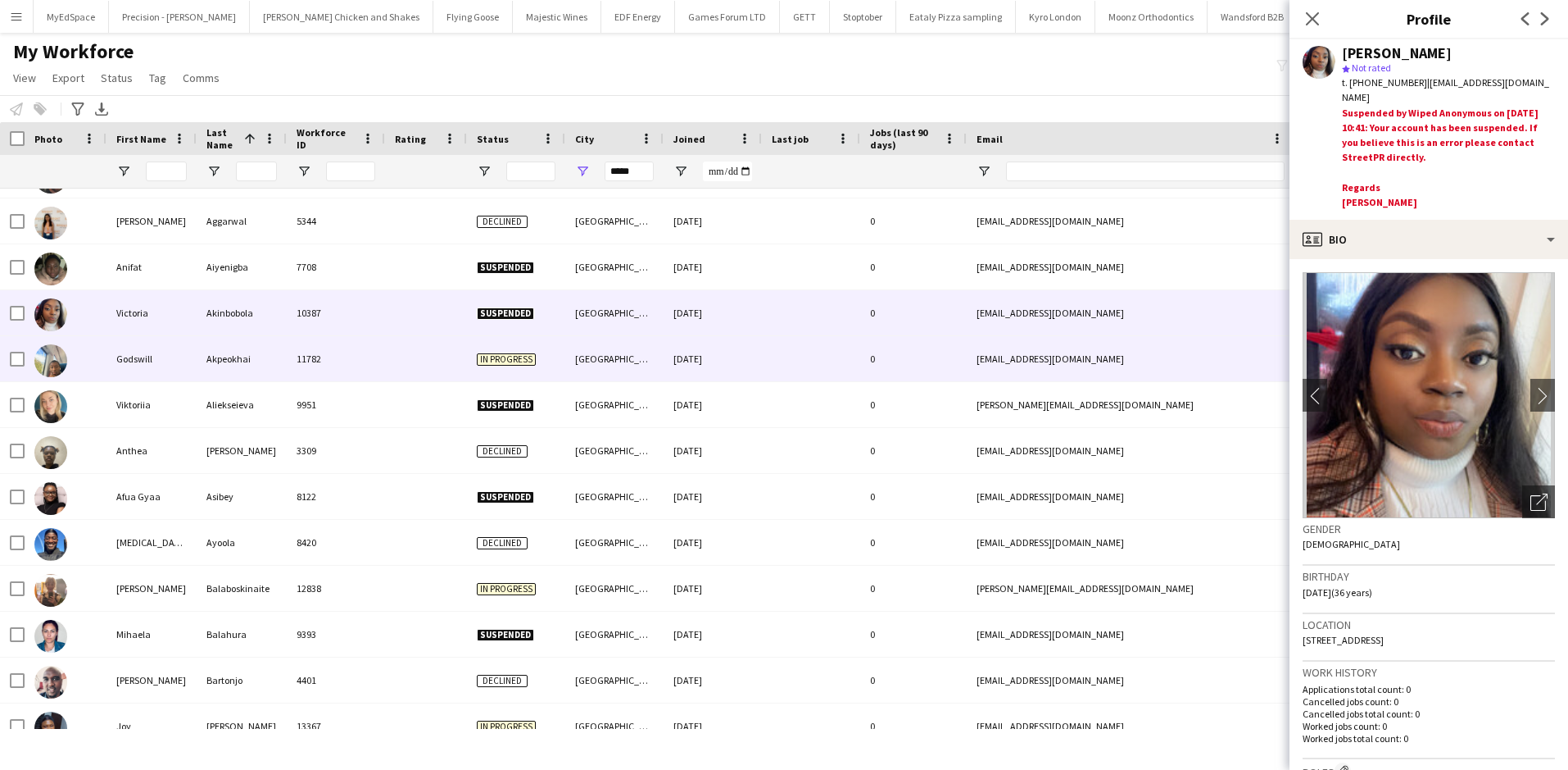
click at [145, 362] on div "Godswill" at bounding box center [151, 358] width 90 height 45
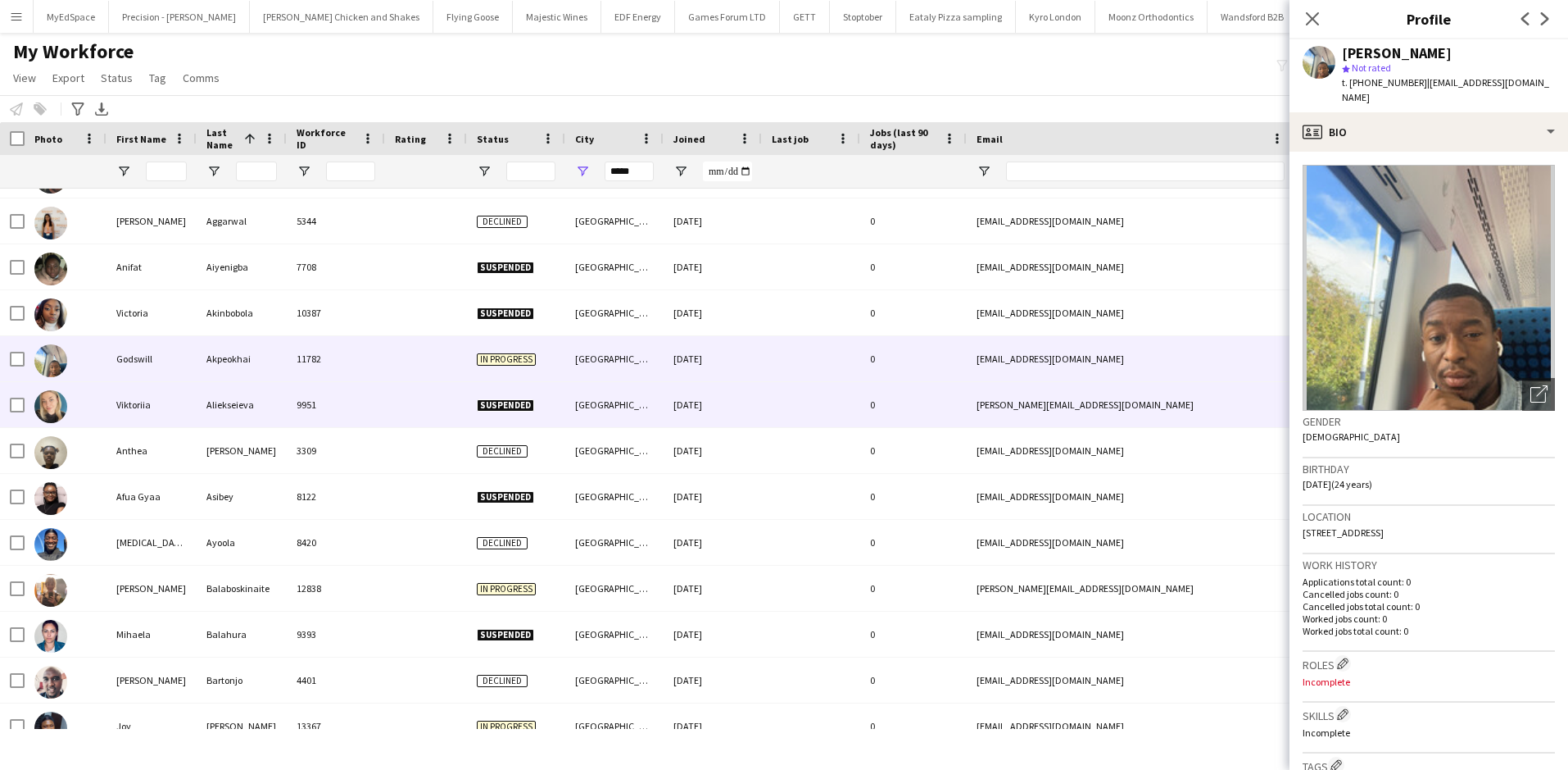
click at [166, 402] on div "Viktoriia" at bounding box center [151, 404] width 90 height 45
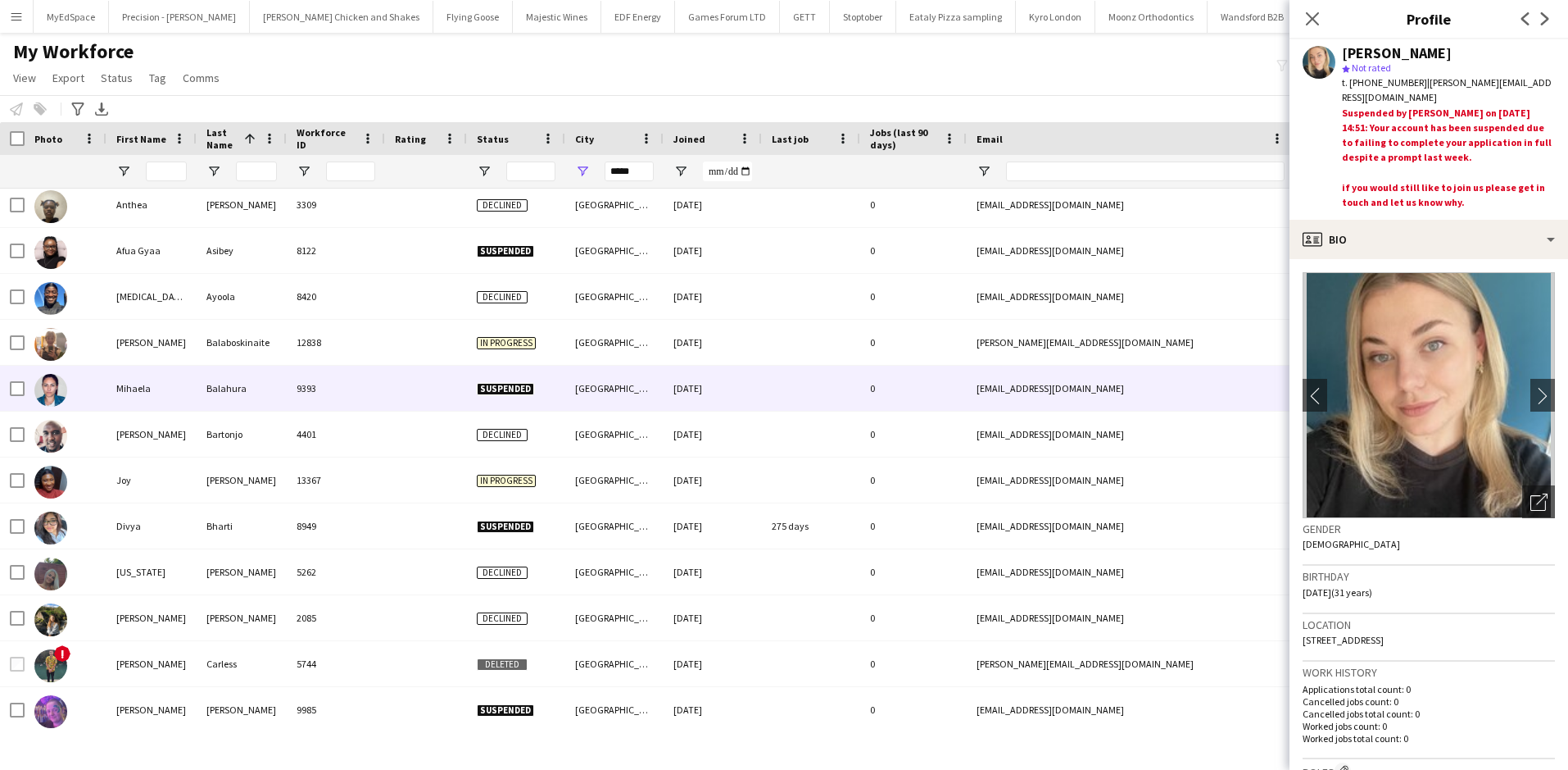
scroll to position [410, 0]
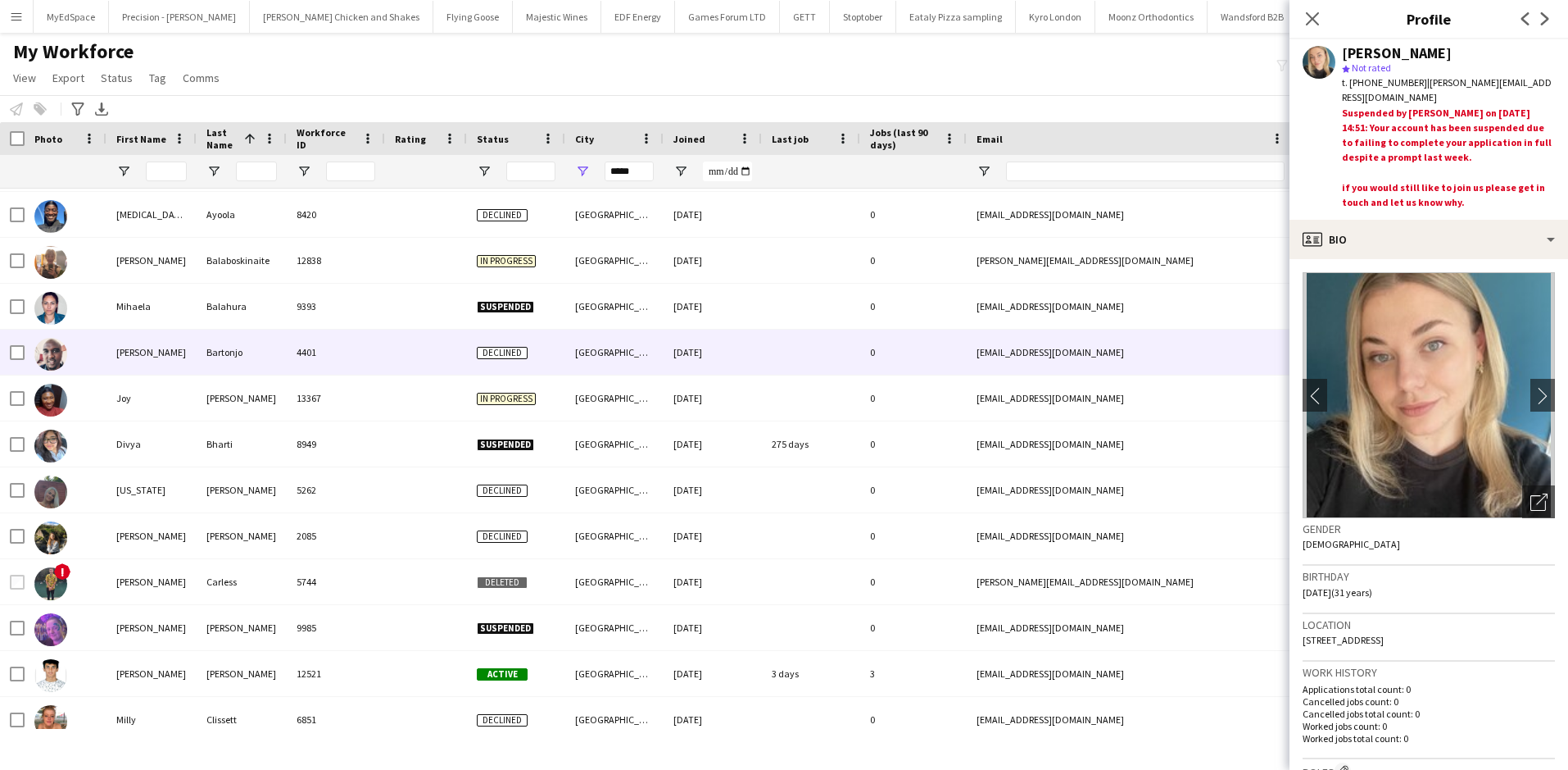
click at [159, 310] on div "Mihaela" at bounding box center [151, 305] width 90 height 45
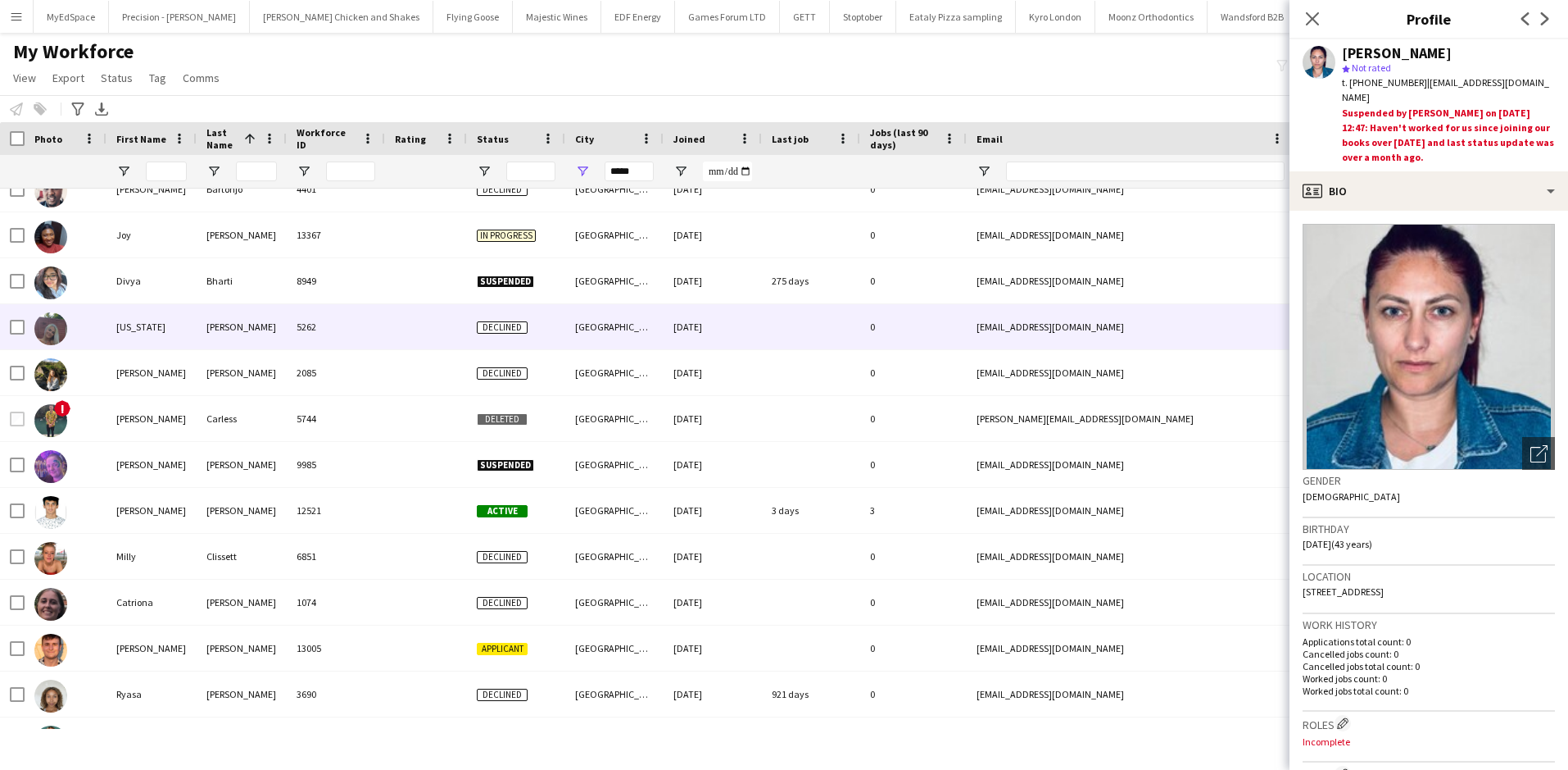
scroll to position [573, 0]
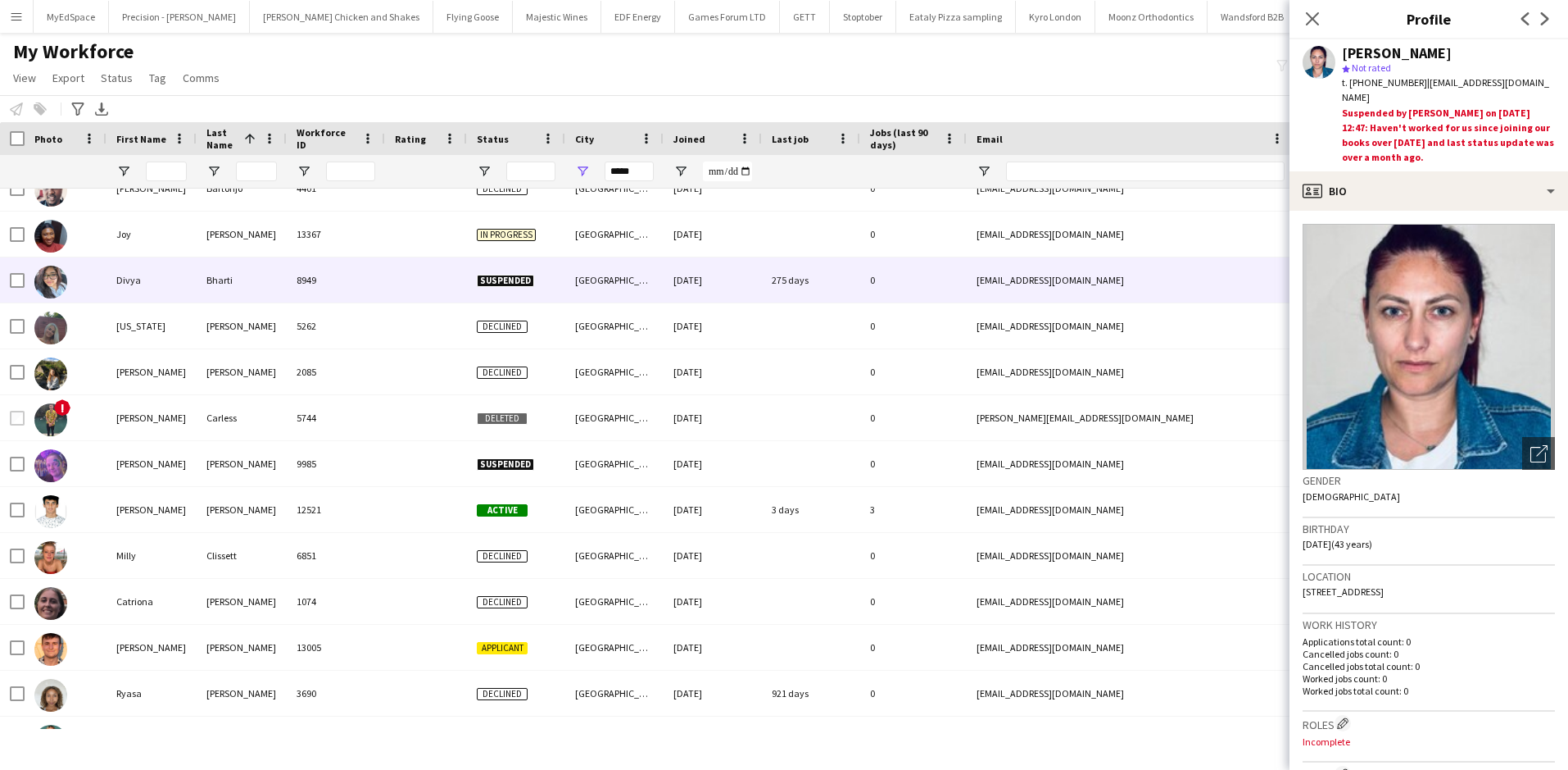
click at [147, 277] on div "Divya" at bounding box center [151, 280] width 90 height 45
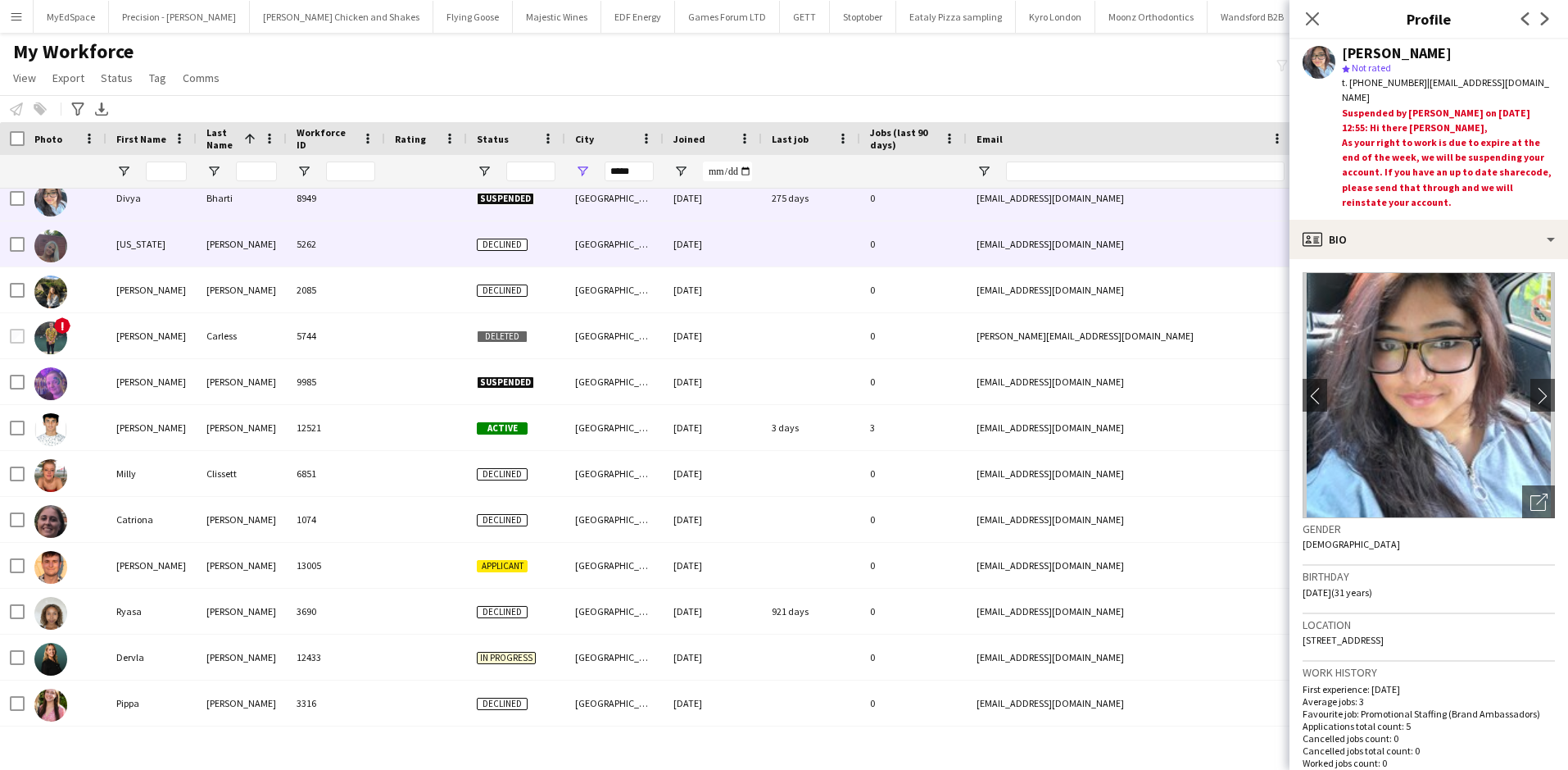
click at [154, 256] on div "Georgia" at bounding box center [151, 243] width 90 height 45
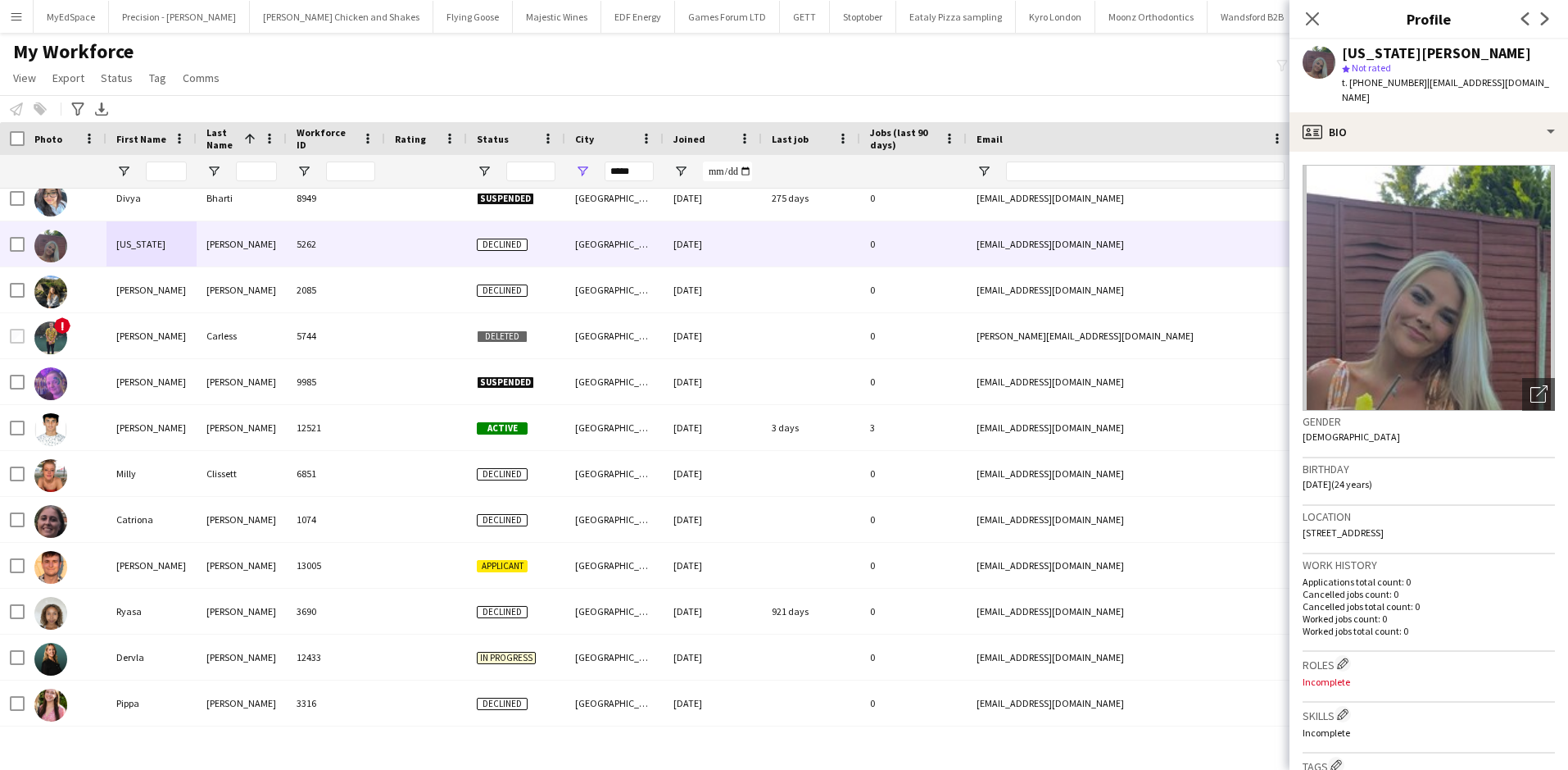
drag, startPoint x: 1370, startPoint y: 81, endPoint x: 1421, endPoint y: 86, distance: 51.2
click at [1421, 86] on div "t. +4407914254599 | ml19grb@leeds.ac.uk" at bounding box center [1448, 90] width 213 height 30
copy span "7914254599"
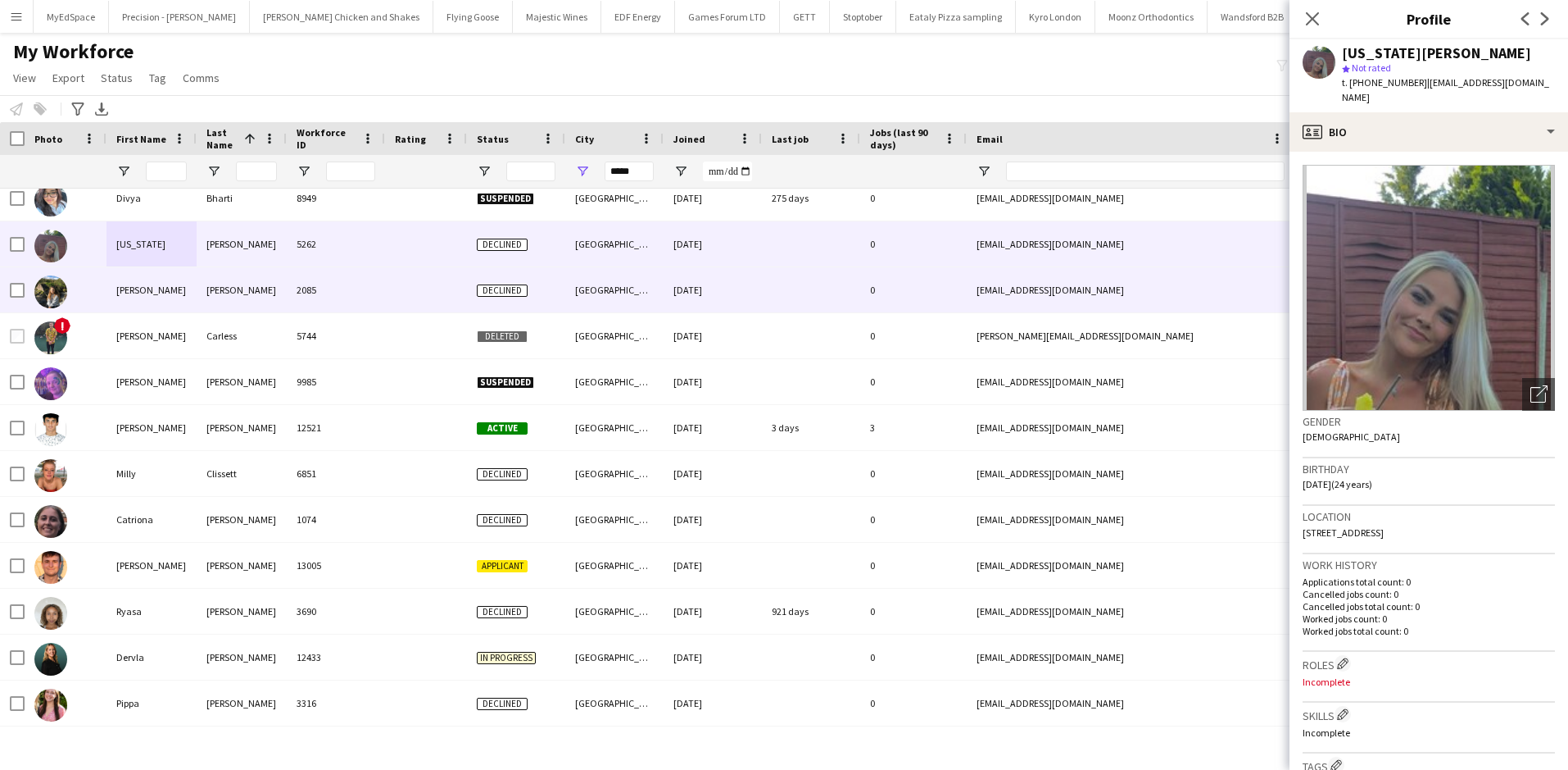
drag, startPoint x: 210, startPoint y: 293, endPoint x: 220, endPoint y: 297, distance: 10.8
click at [210, 293] on div "Burton" at bounding box center [241, 289] width 90 height 45
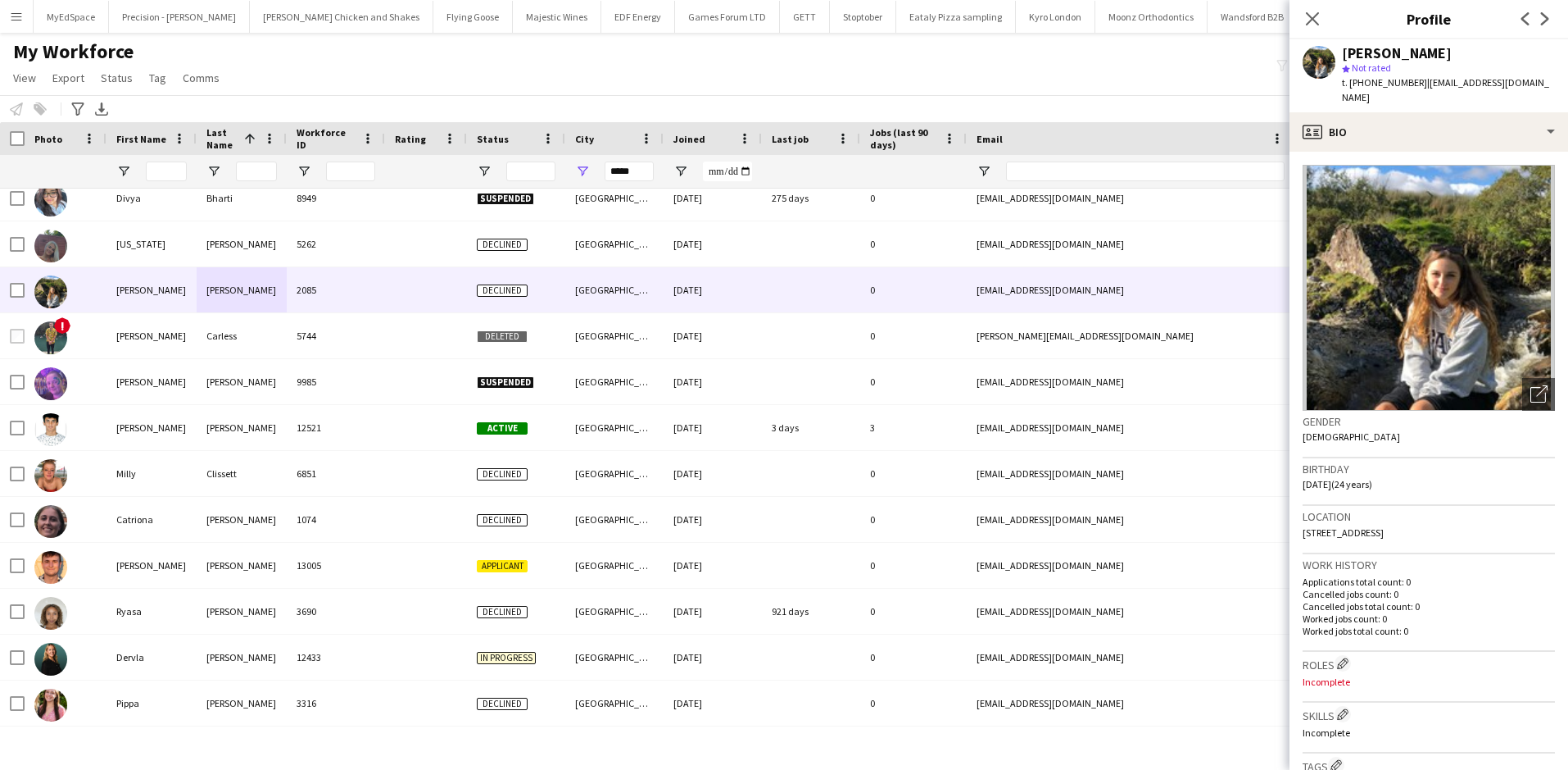
drag, startPoint x: 1371, startPoint y: 81, endPoint x: 1420, endPoint y: 86, distance: 49.3
click at [1420, 86] on div "t. +4407794815350 | darcyburton47@icloud.com" at bounding box center [1448, 90] width 213 height 30
copy span "7794815350"
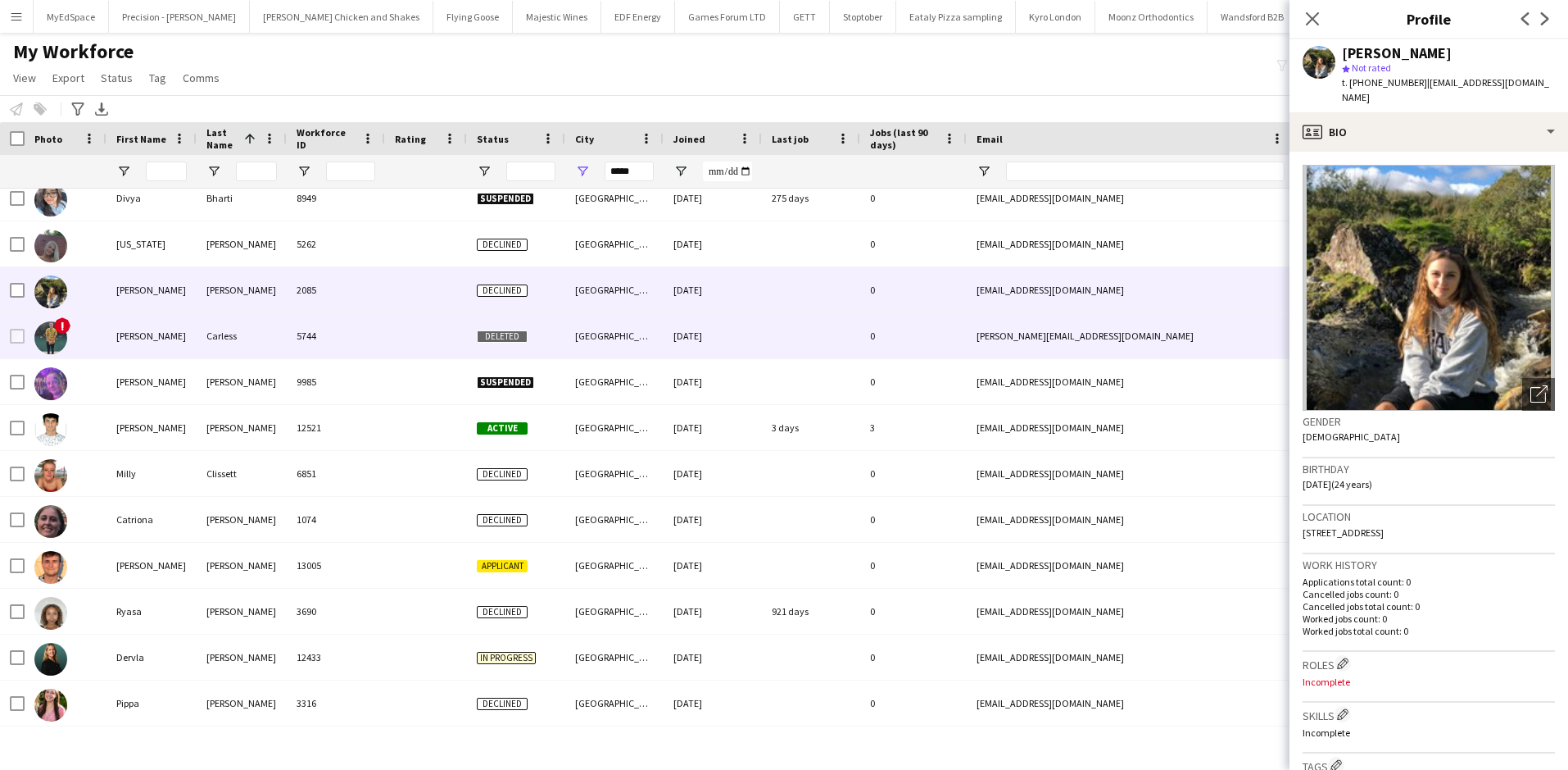
click at [163, 350] on div "Adam" at bounding box center [151, 335] width 90 height 45
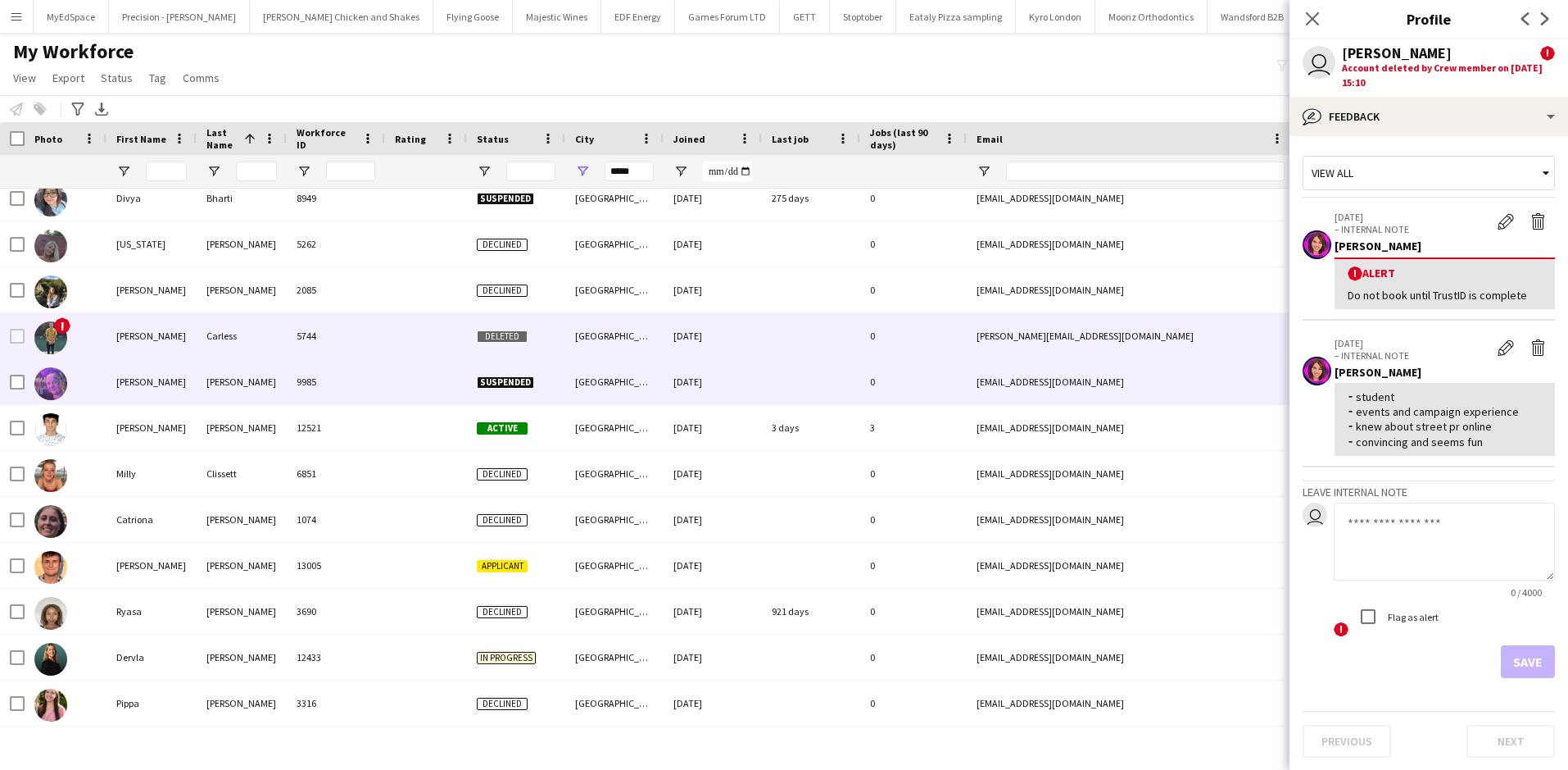
click at [168, 379] on div "Danielle" at bounding box center [151, 381] width 90 height 45
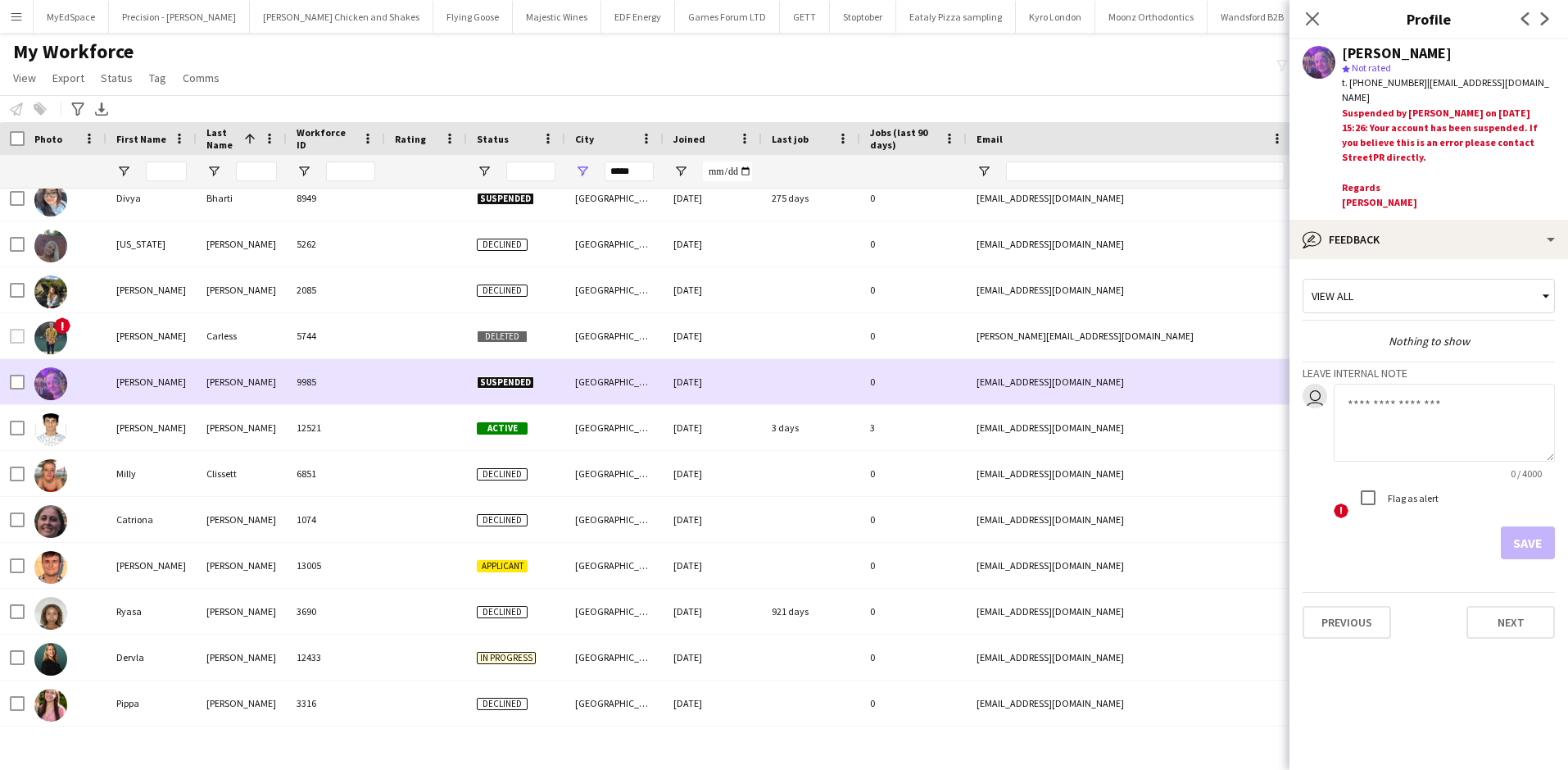
click at [171, 377] on div "Danielle" at bounding box center [151, 381] width 90 height 45
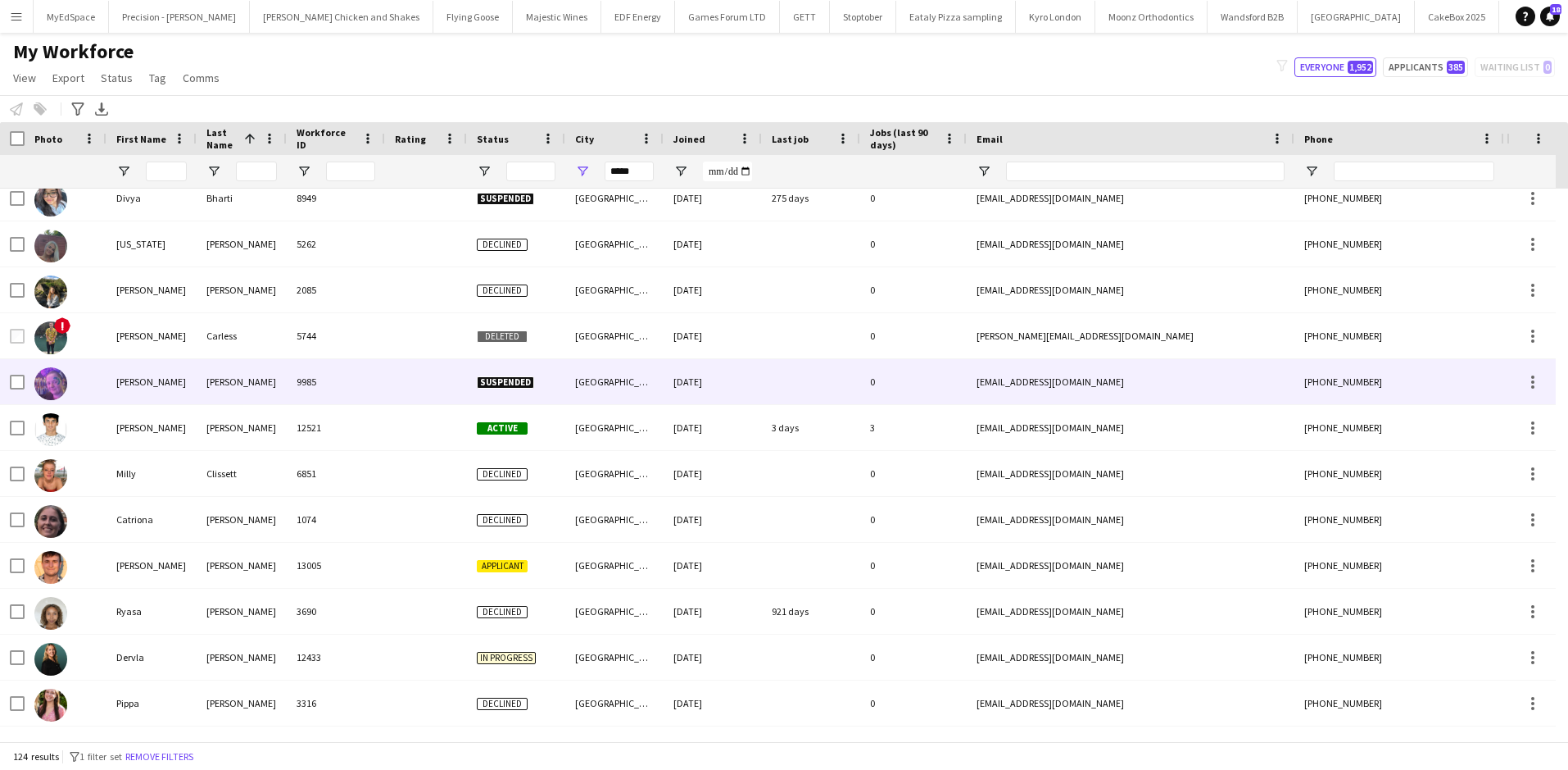
click at [172, 377] on div "Danielle" at bounding box center [151, 381] width 90 height 45
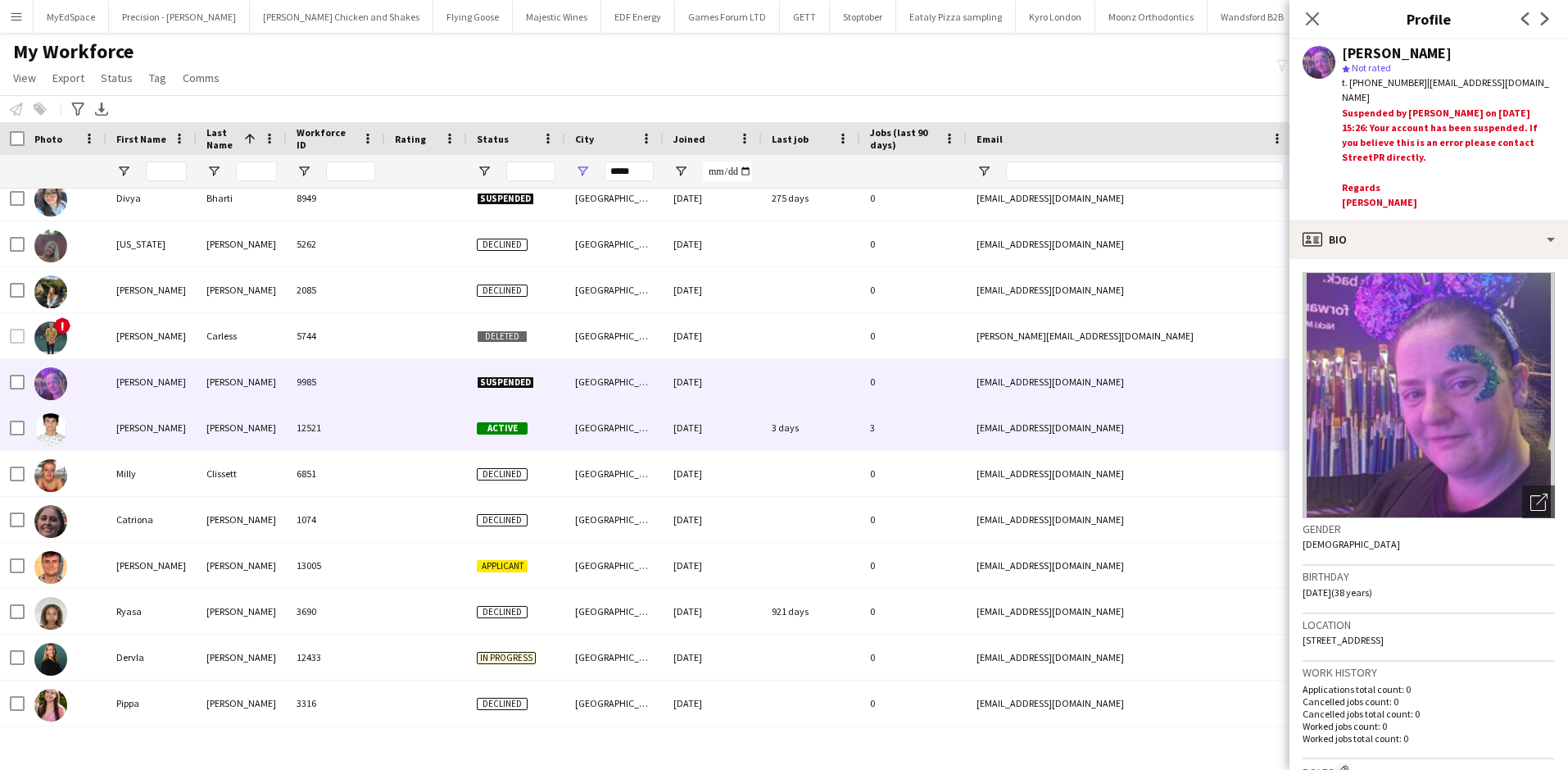
scroll to position [819, 0]
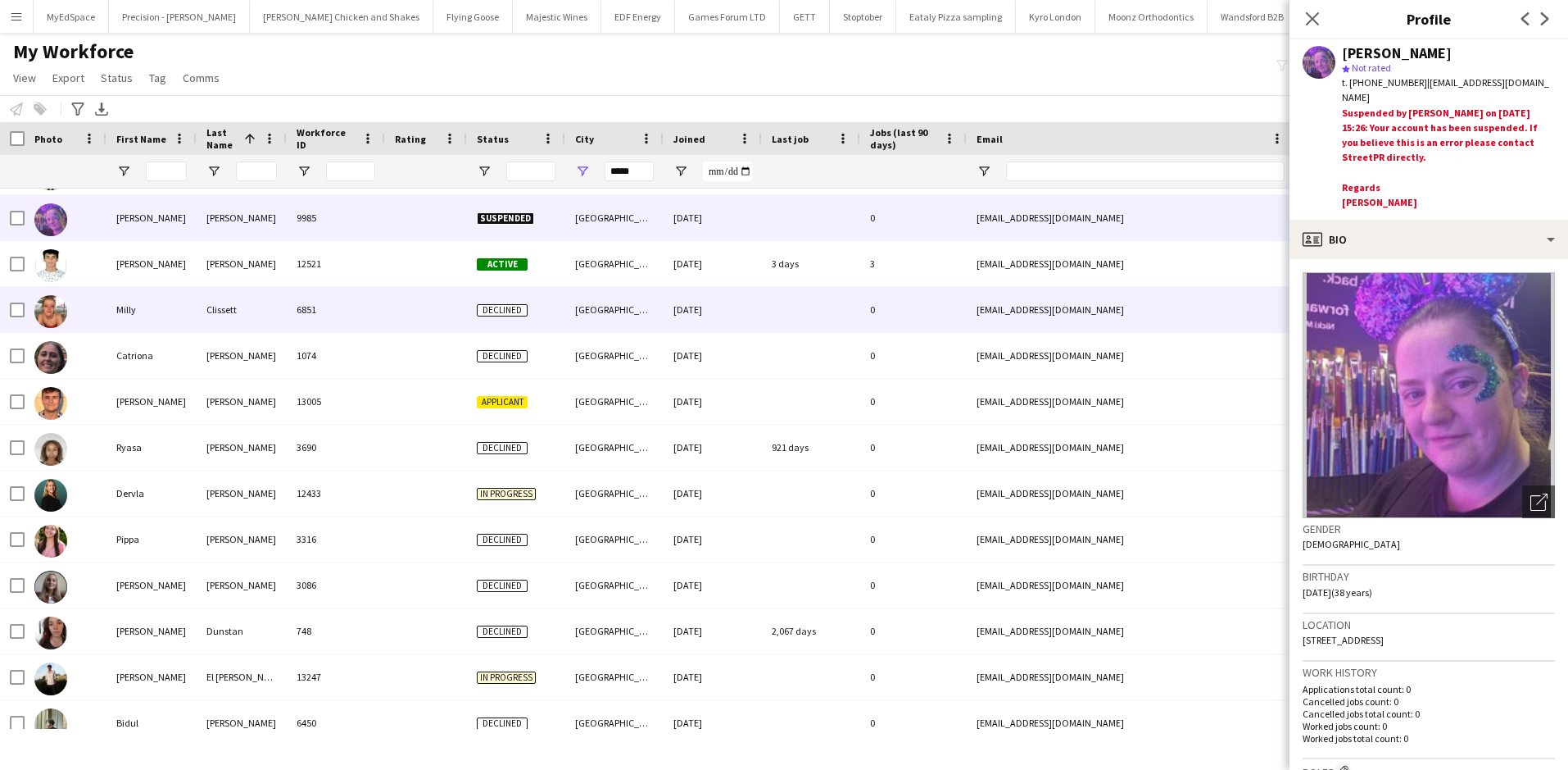
click at [162, 297] on div "Milly" at bounding box center [151, 309] width 90 height 45
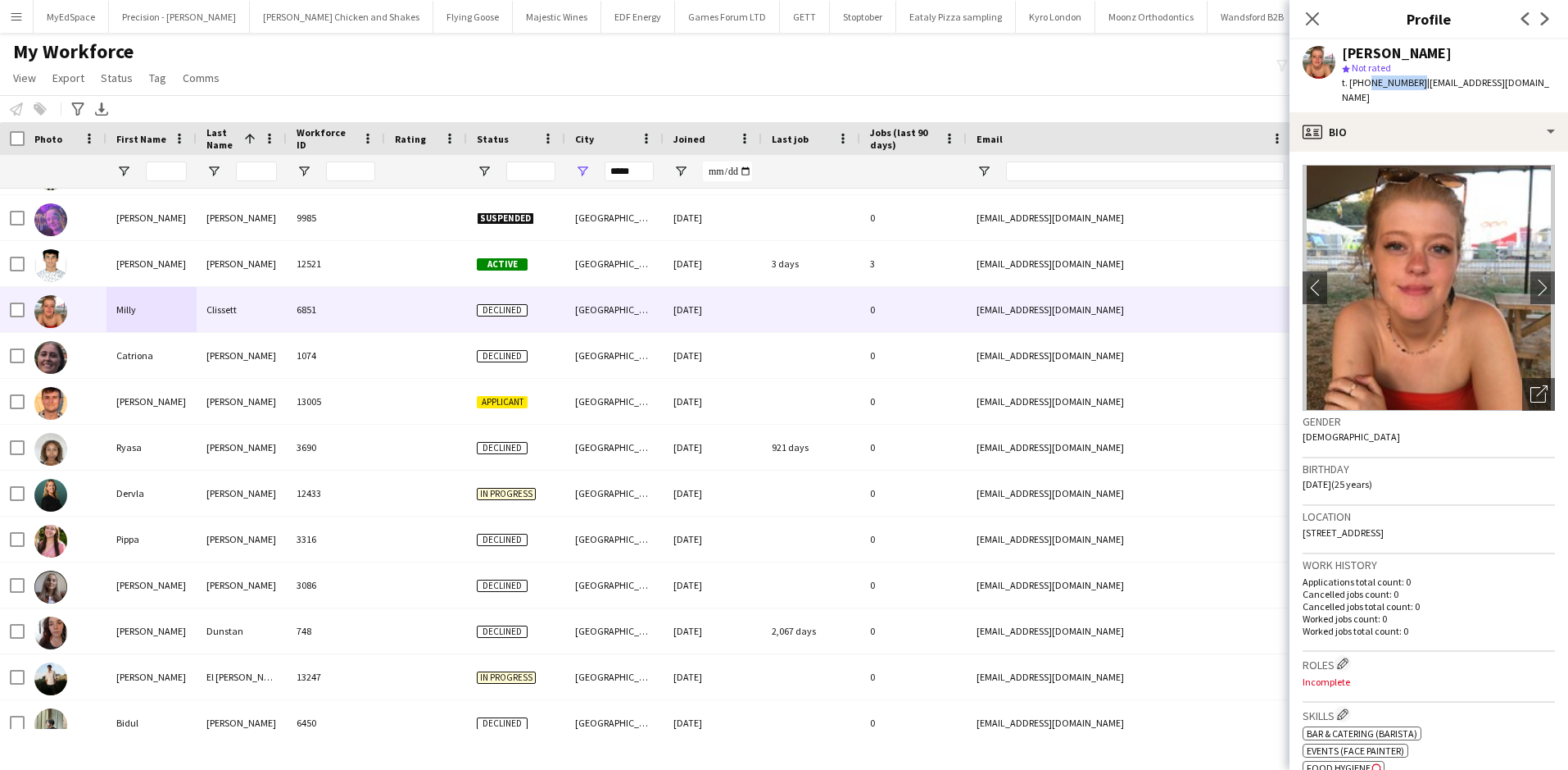
drag, startPoint x: 1366, startPoint y: 83, endPoint x: 1413, endPoint y: 87, distance: 47.2
click at [1413, 87] on span "t. +447714786240" at bounding box center [1384, 83] width 85 height 12
copy span "7714786240"
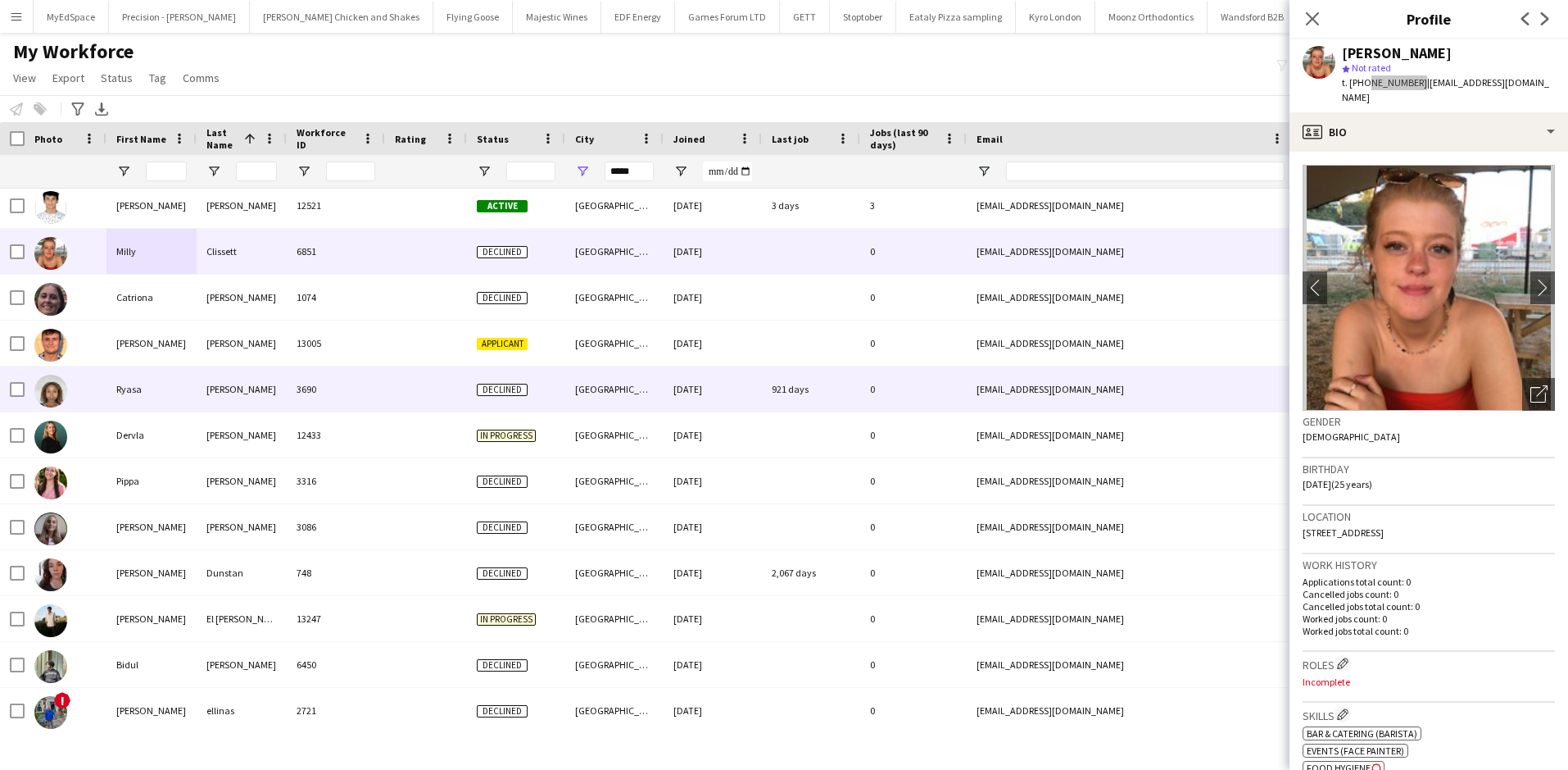
scroll to position [902, 0]
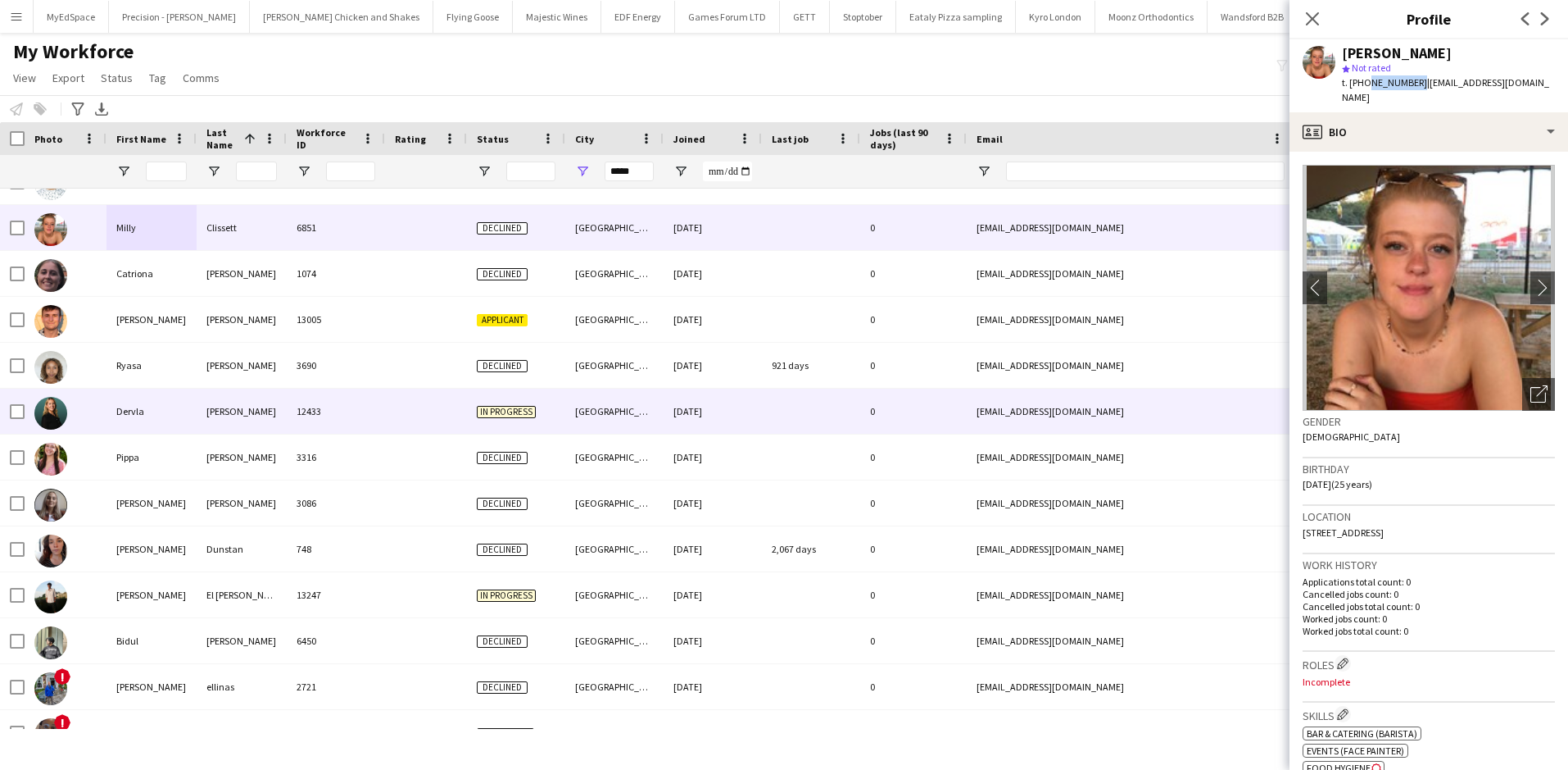
click at [171, 411] on div "Dervla" at bounding box center [151, 411] width 90 height 45
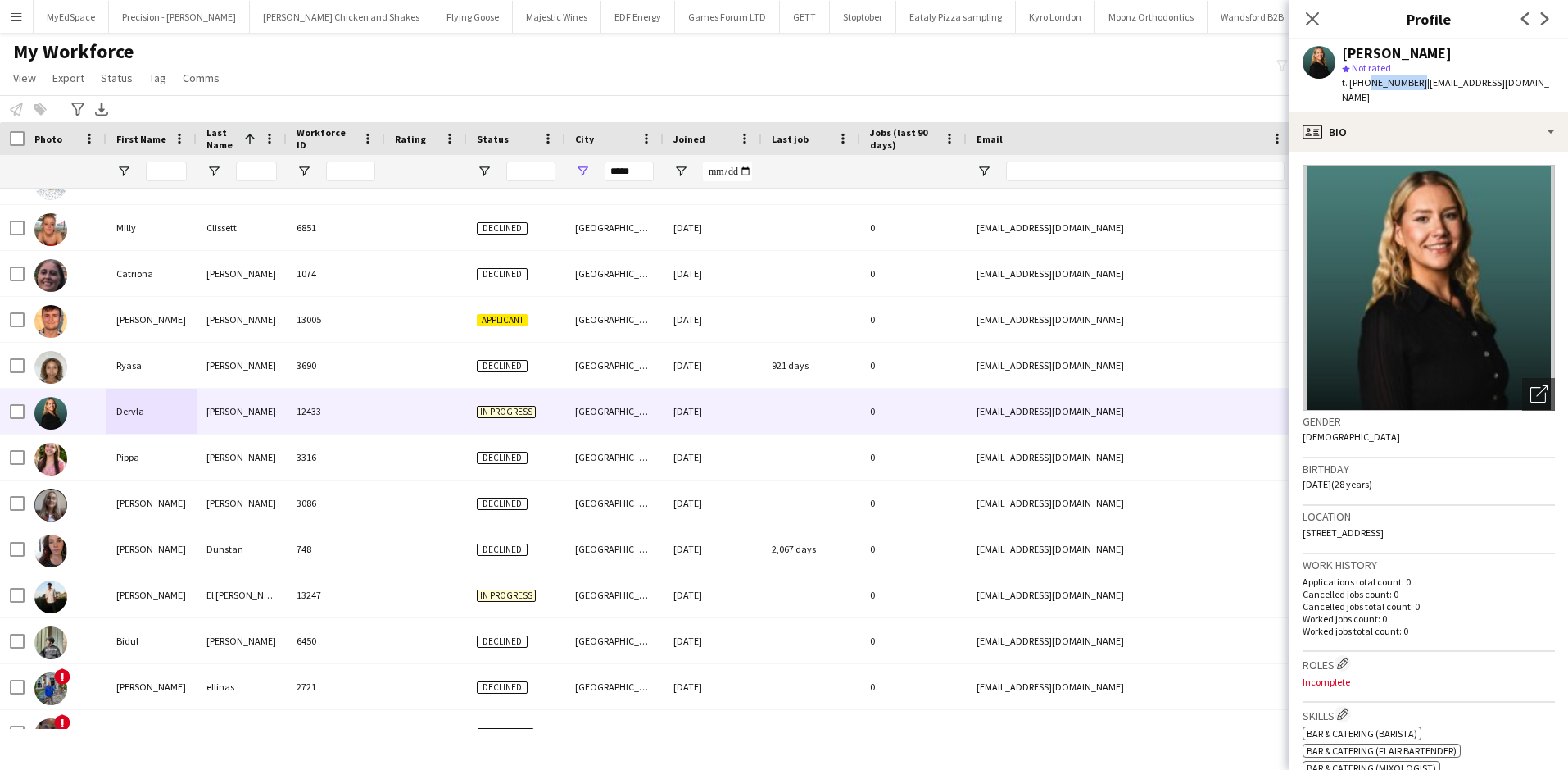
drag, startPoint x: 1366, startPoint y: 81, endPoint x: 1412, endPoint y: 82, distance: 46.0
click at [1412, 82] on span "t. +447476825573" at bounding box center [1384, 83] width 85 height 12
copy span "7476825573"
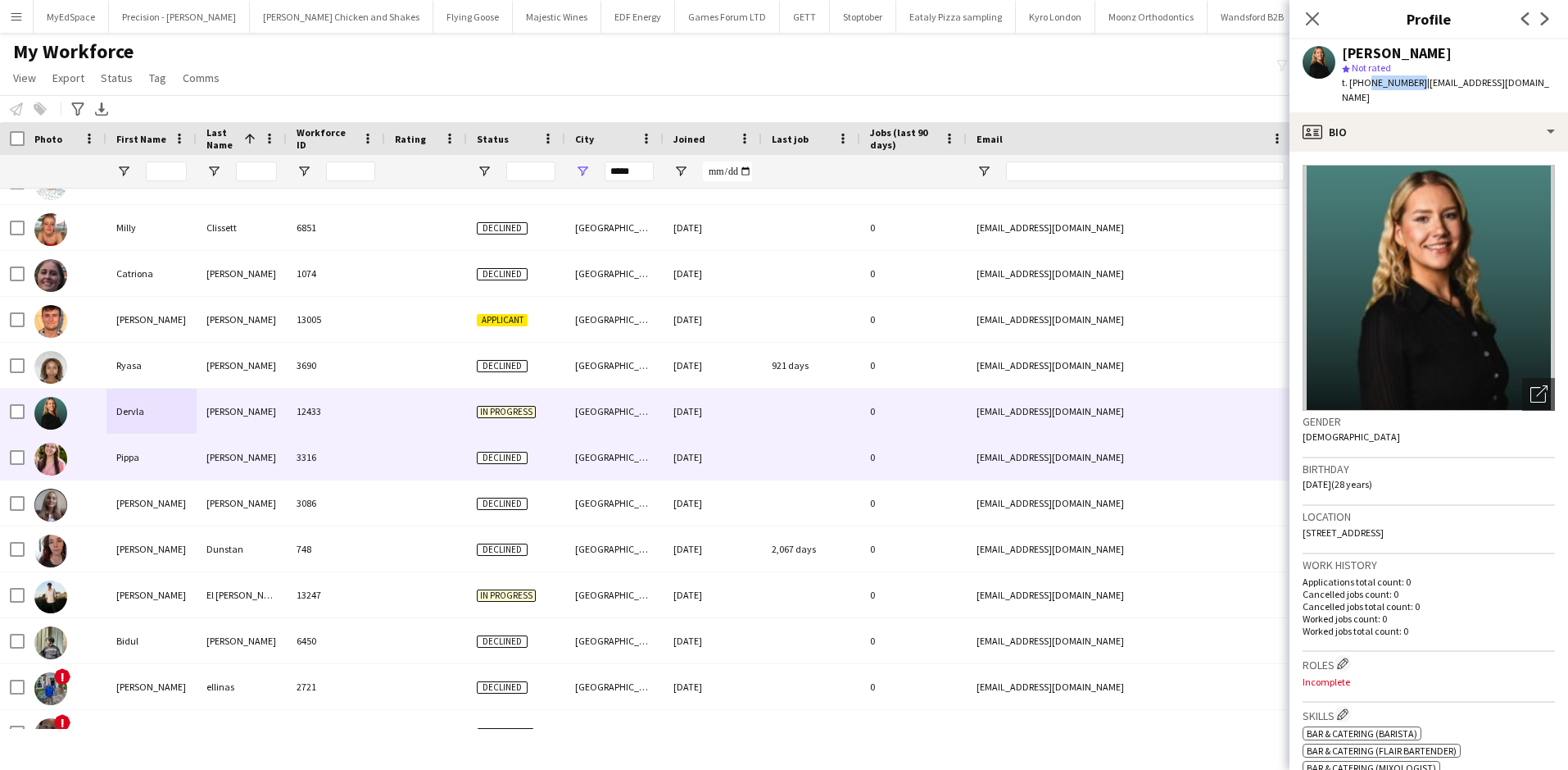
click at [193, 444] on div "Pippa" at bounding box center [151, 457] width 90 height 45
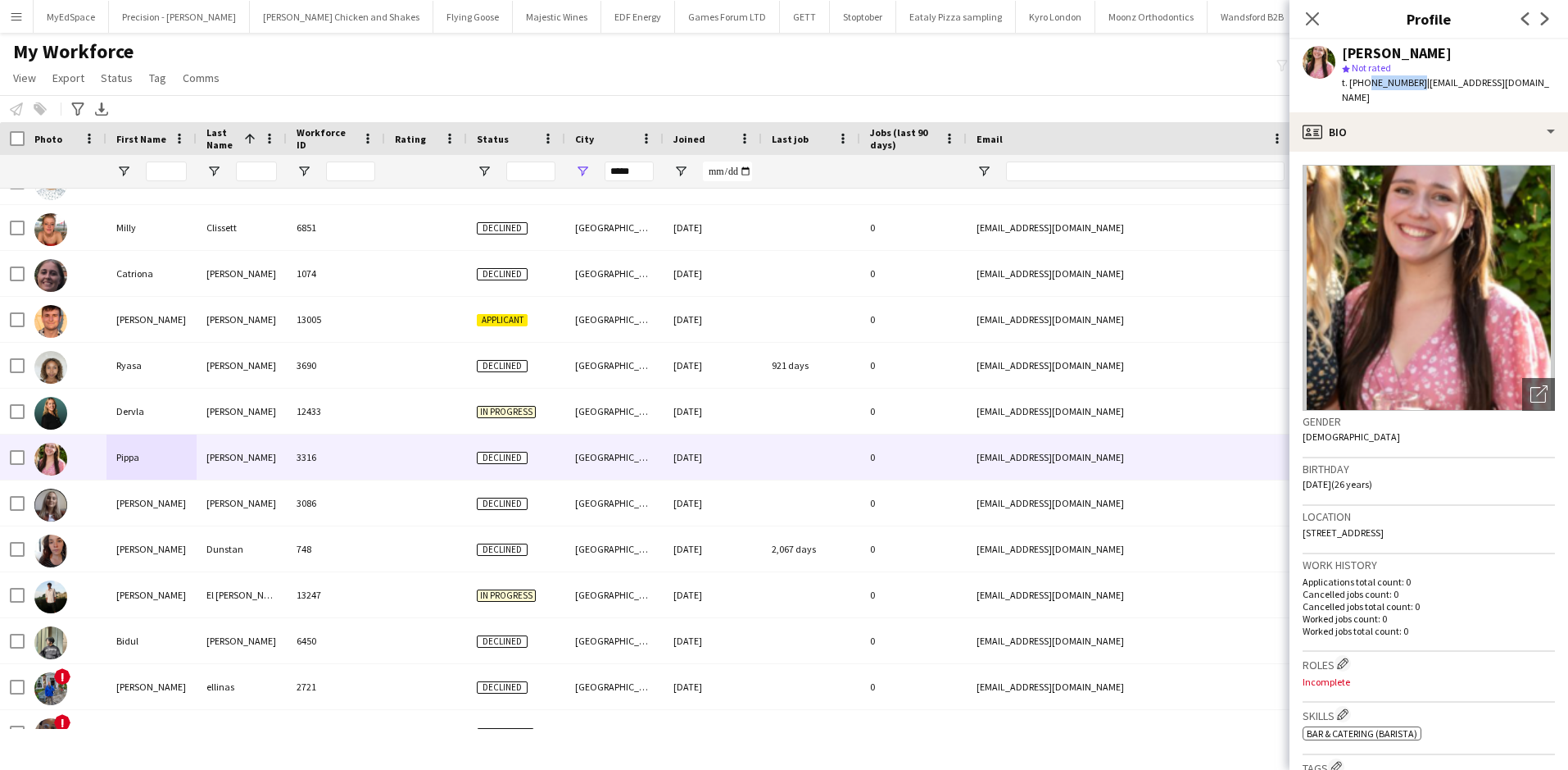
drag, startPoint x: 1364, startPoint y: 83, endPoint x: 1412, endPoint y: 91, distance: 48.7
click at [1412, 91] on div "Pippa Dennis star Not rated t. +447842895482 | philippa.dennis8@gmail.com" at bounding box center [1429, 76] width 279 height 73
drag, startPoint x: 1389, startPoint y: 72, endPoint x: 1478, endPoint y: 134, distance: 108.5
click at [1492, 151] on app-crew-profile-bio "Open photos pop-in Gender Female Birthday 20-09-1999 (26 years) Location 260 Ca…" at bounding box center [1429, 460] width 279 height 618
click at [1395, 88] on span "t. +447842895482" at bounding box center [1384, 83] width 85 height 12
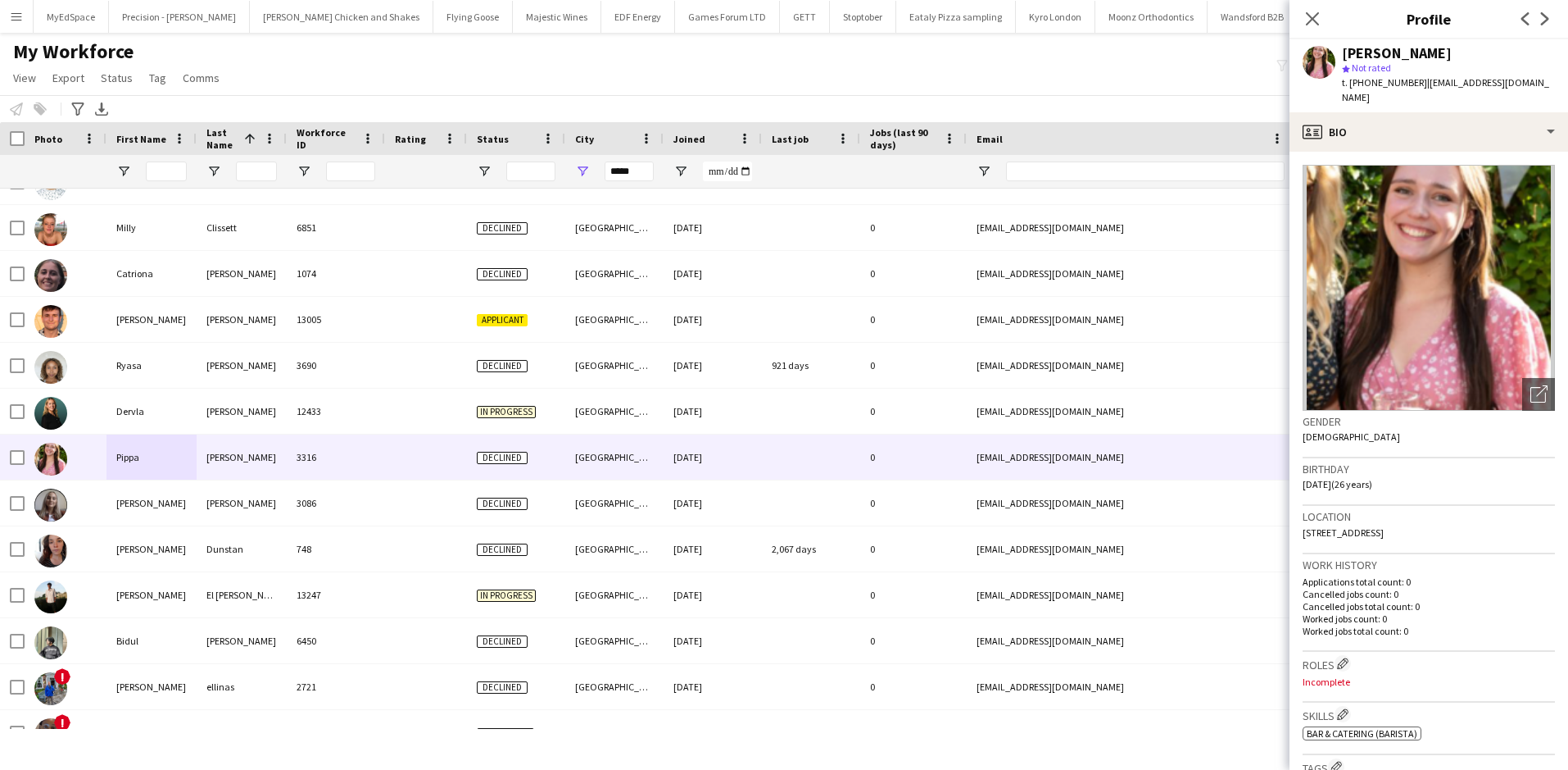
click at [1395, 88] on span "t. +447842895482" at bounding box center [1384, 83] width 85 height 12
copy span "447842895482"
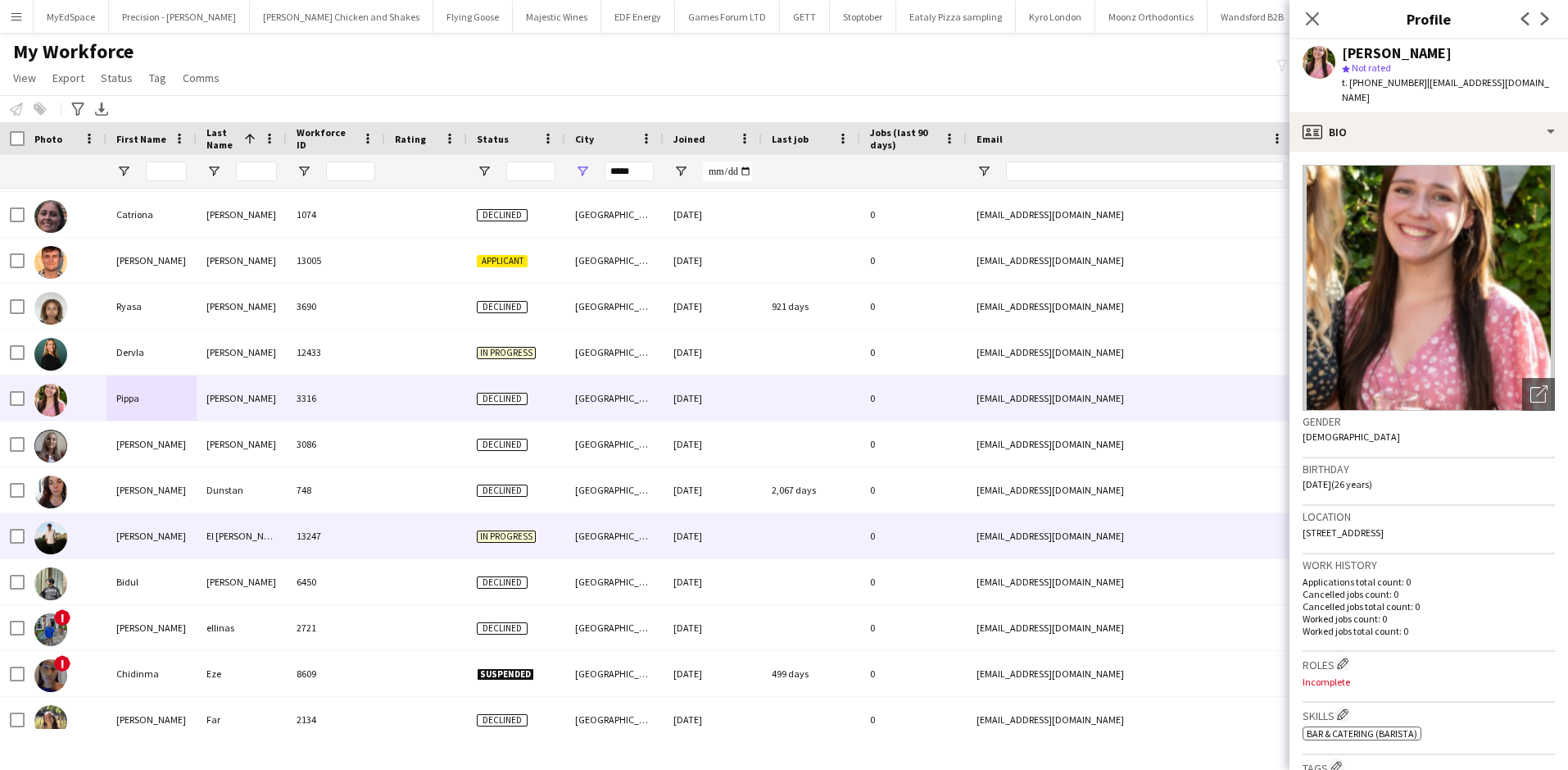
scroll to position [984, 0]
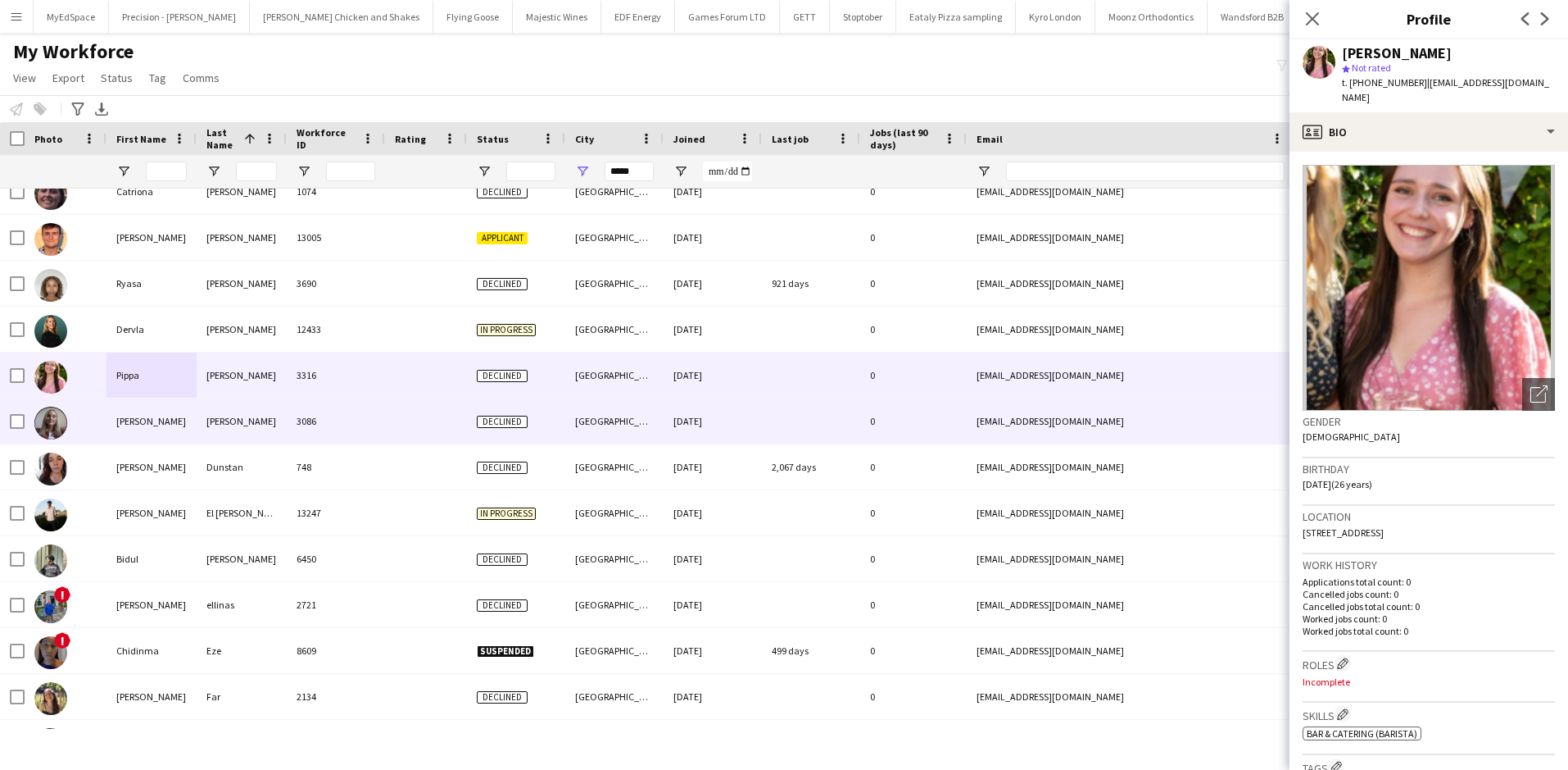
click at [262, 426] on div "Donaghy" at bounding box center [241, 420] width 90 height 45
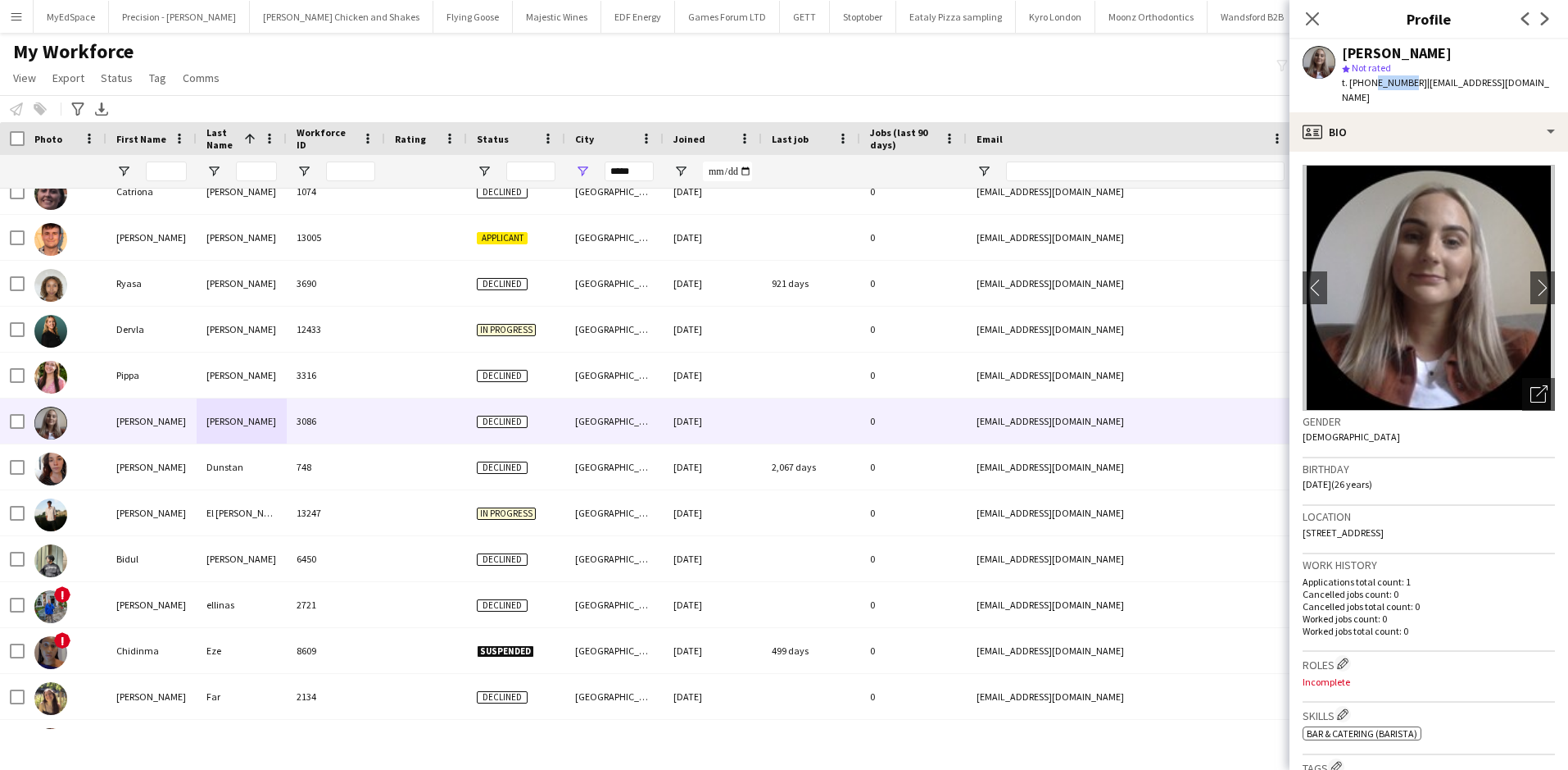
drag, startPoint x: 1367, startPoint y: 84, endPoint x: 1404, endPoint y: 85, distance: 37.0
click at [1404, 85] on span "t. +447504421001" at bounding box center [1384, 83] width 85 height 12
drag, startPoint x: 1363, startPoint y: 82, endPoint x: 1412, endPoint y: 90, distance: 49.6
click at [1412, 90] on div "t. +447504421001 | lucydonaghy1@gmail.com" at bounding box center [1448, 90] width 213 height 30
copy span "7504421001"
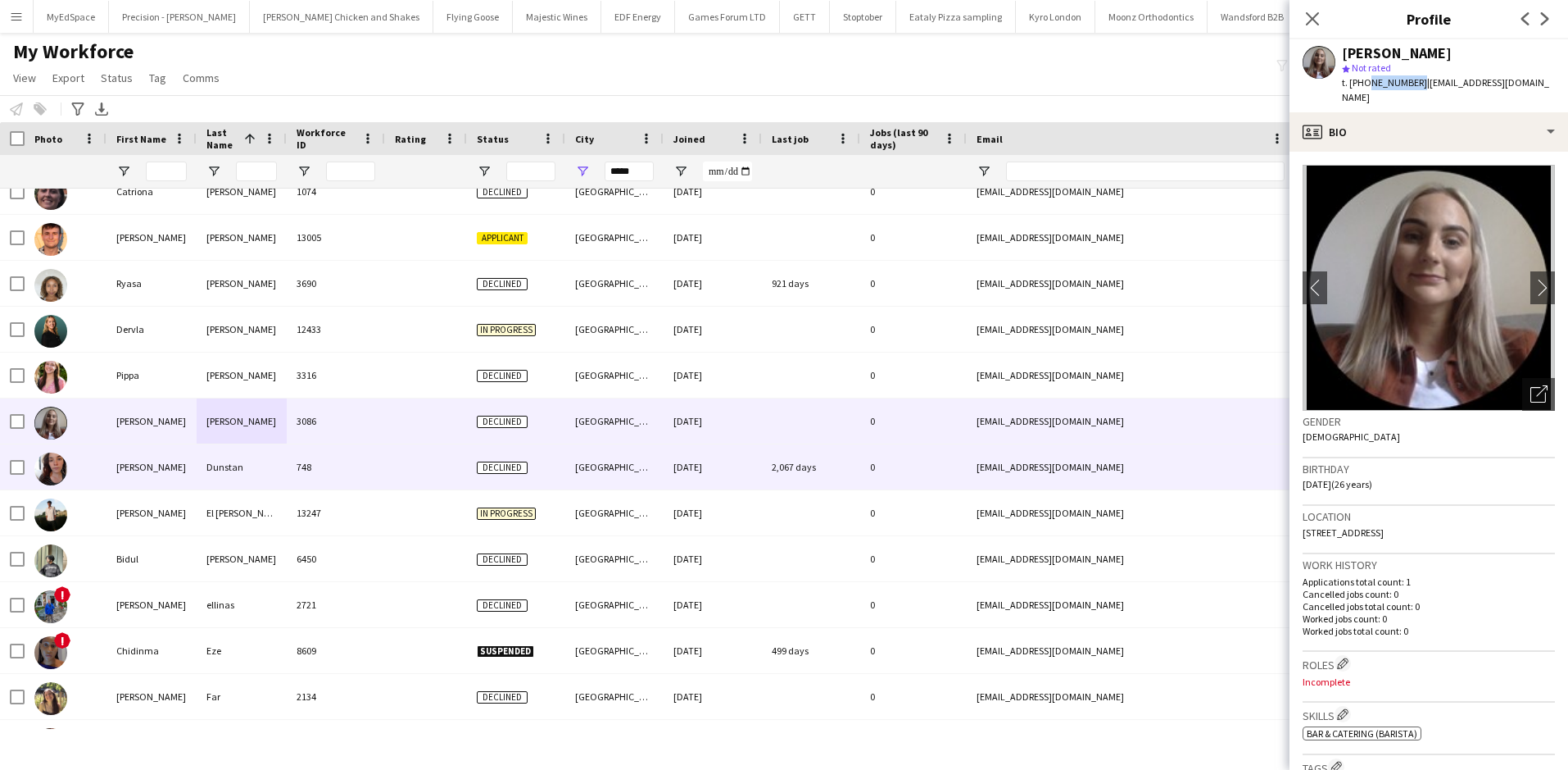
drag, startPoint x: 440, startPoint y: 483, endPoint x: 723, endPoint y: 623, distance: 315.7
click at [440, 483] on div at bounding box center [426, 466] width 82 height 45
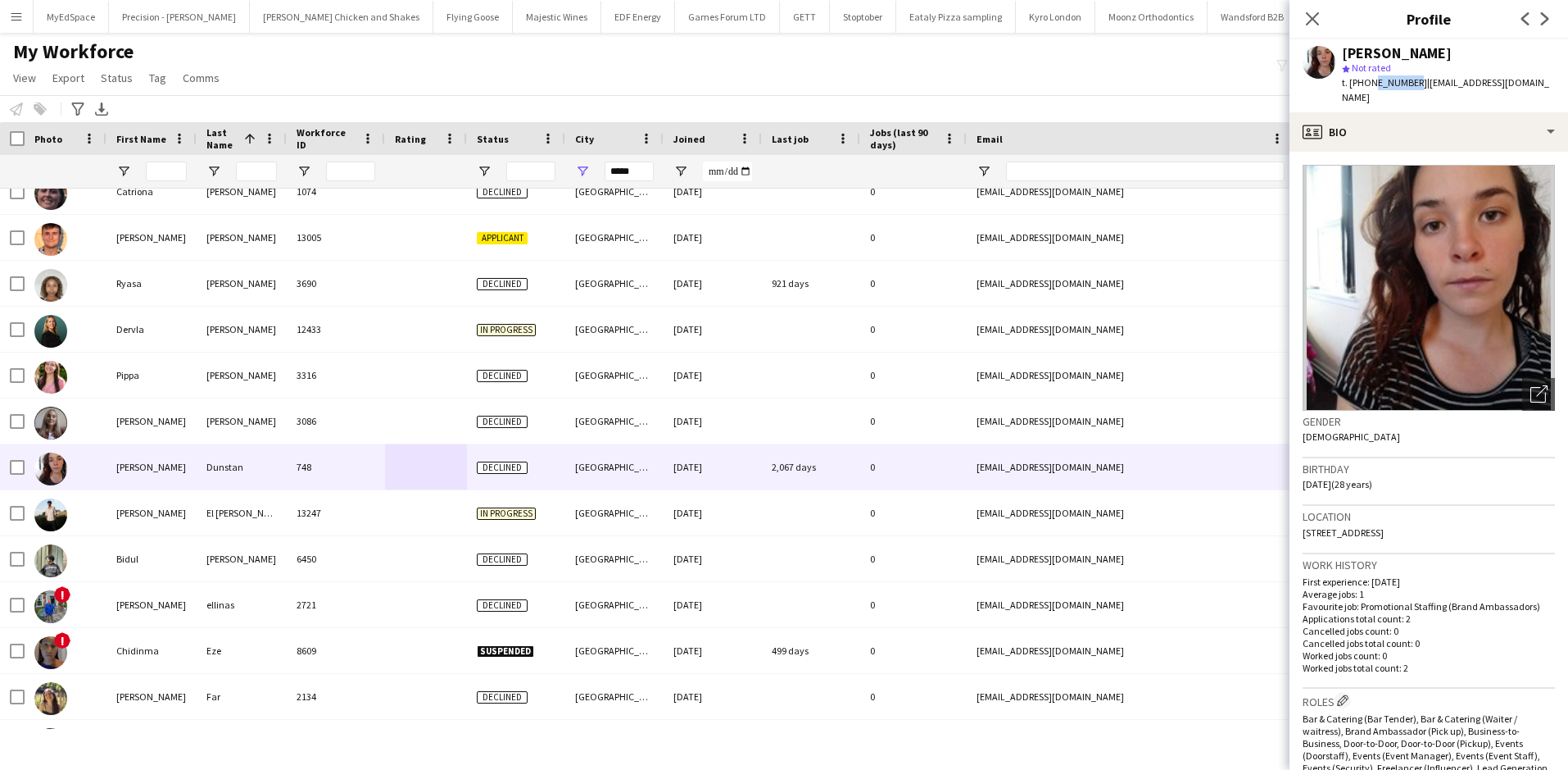
drag, startPoint x: 1367, startPoint y: 82, endPoint x: 1407, endPoint y: 88, distance: 40.4
click at [1407, 88] on span "t. +447730768065" at bounding box center [1384, 83] width 85 height 12
drag, startPoint x: 1405, startPoint y: 87, endPoint x: 1386, endPoint y: 83, distance: 19.4
click at [1404, 87] on span "t. +447730768065" at bounding box center [1384, 83] width 85 height 12
click at [1372, 87] on span "t. +447730768065" at bounding box center [1384, 83] width 85 height 12
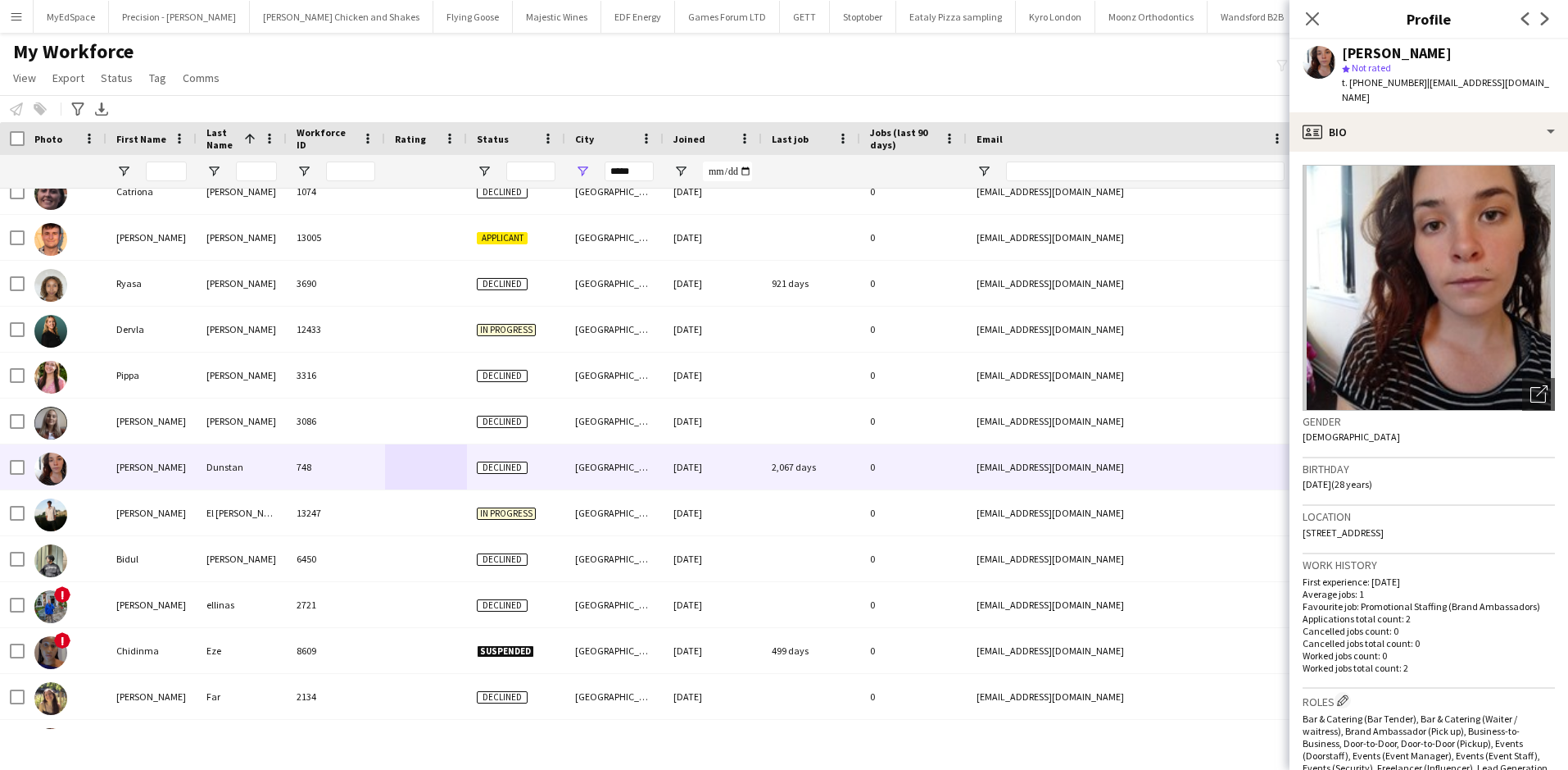
drag, startPoint x: 1365, startPoint y: 79, endPoint x: 1417, endPoint y: 88, distance: 52.8
click at [1417, 88] on div "t. +447730768065 | squibbs5000@gmail.com" at bounding box center [1448, 90] width 213 height 30
copy div "7730768065 |"
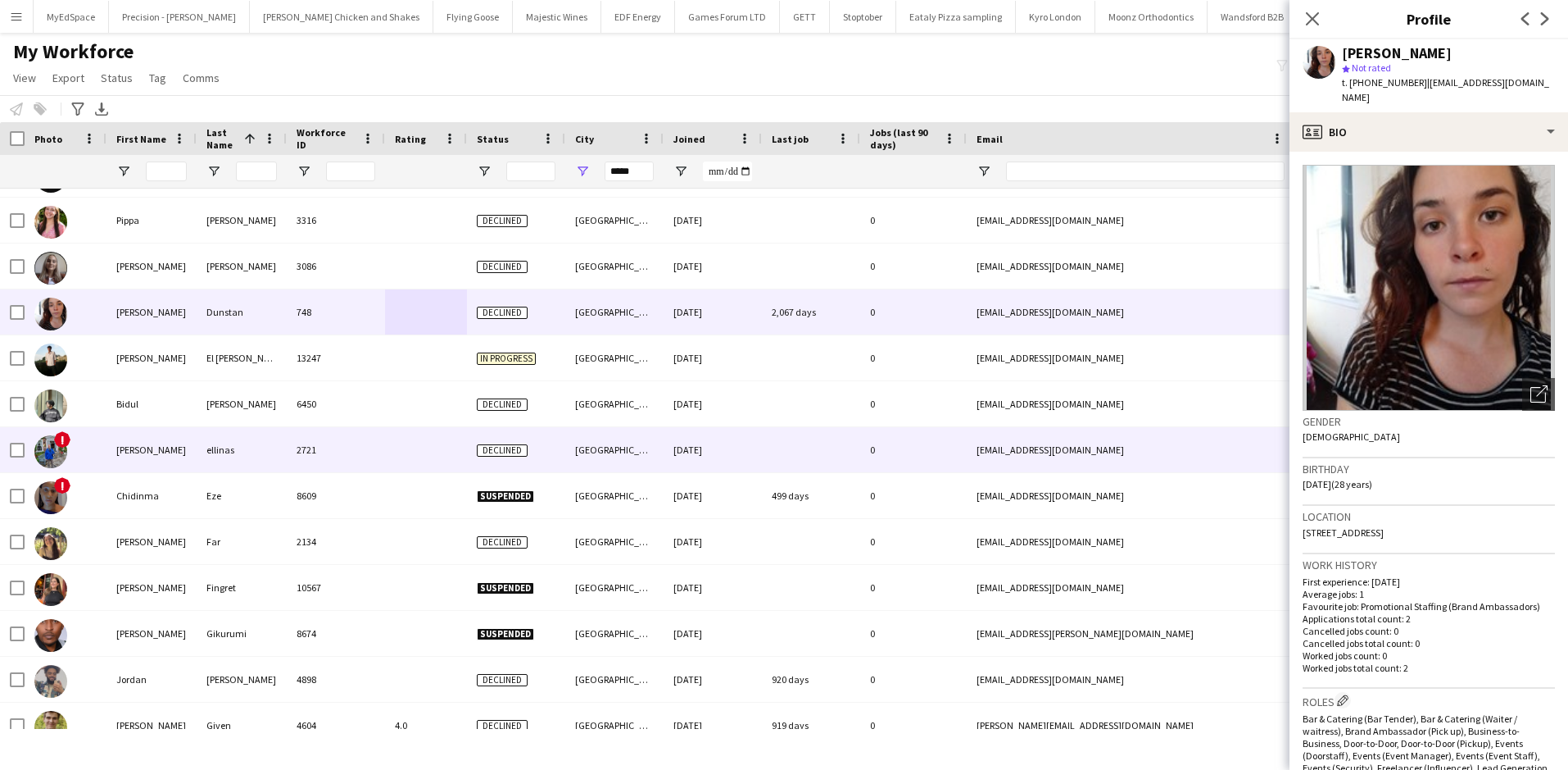
scroll to position [1148, 0]
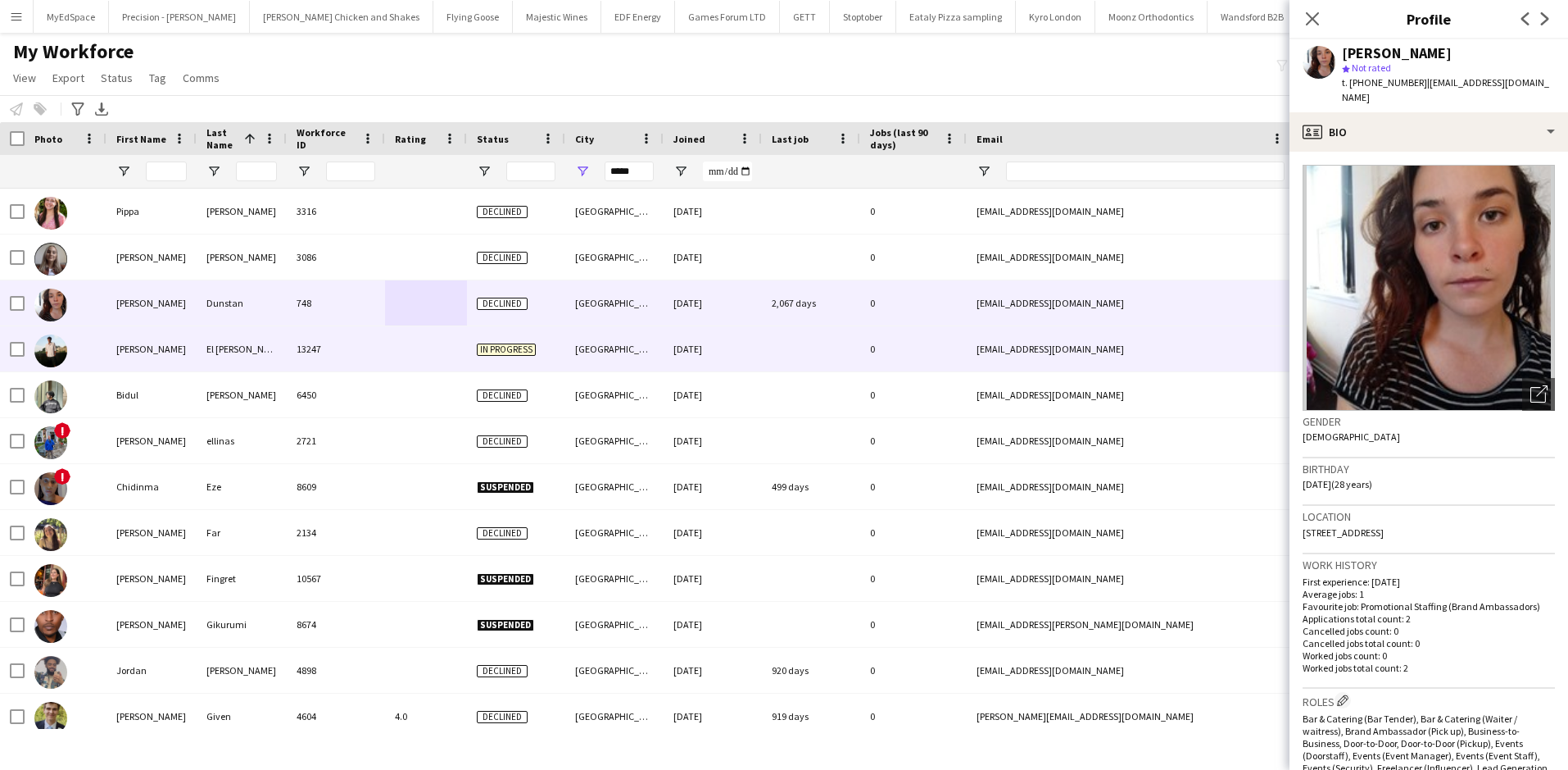
click at [345, 368] on div "13247" at bounding box center [336, 348] width 99 height 45
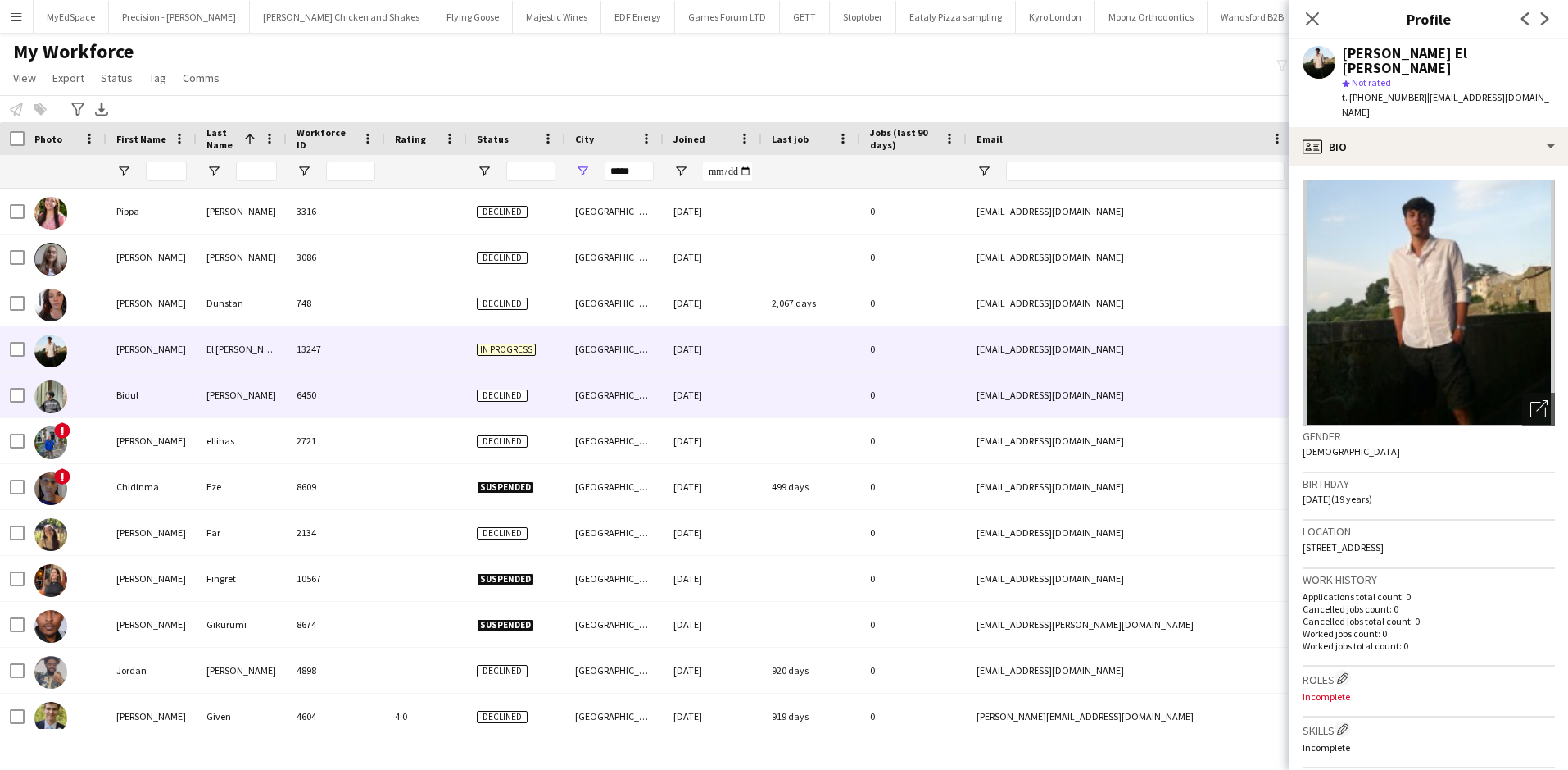
click at [369, 383] on div "6450" at bounding box center [336, 394] width 99 height 45
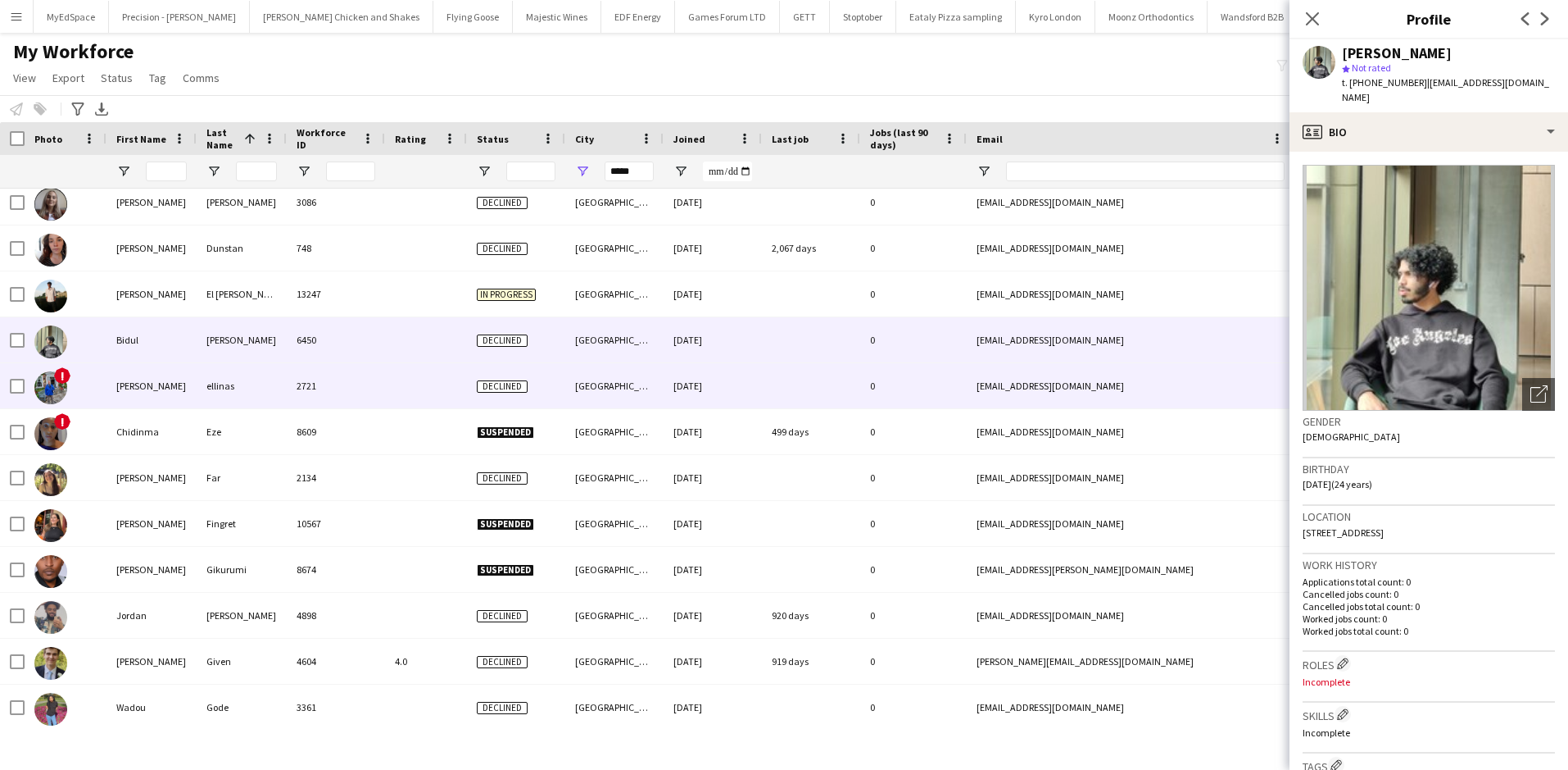
scroll to position [1229, 0]
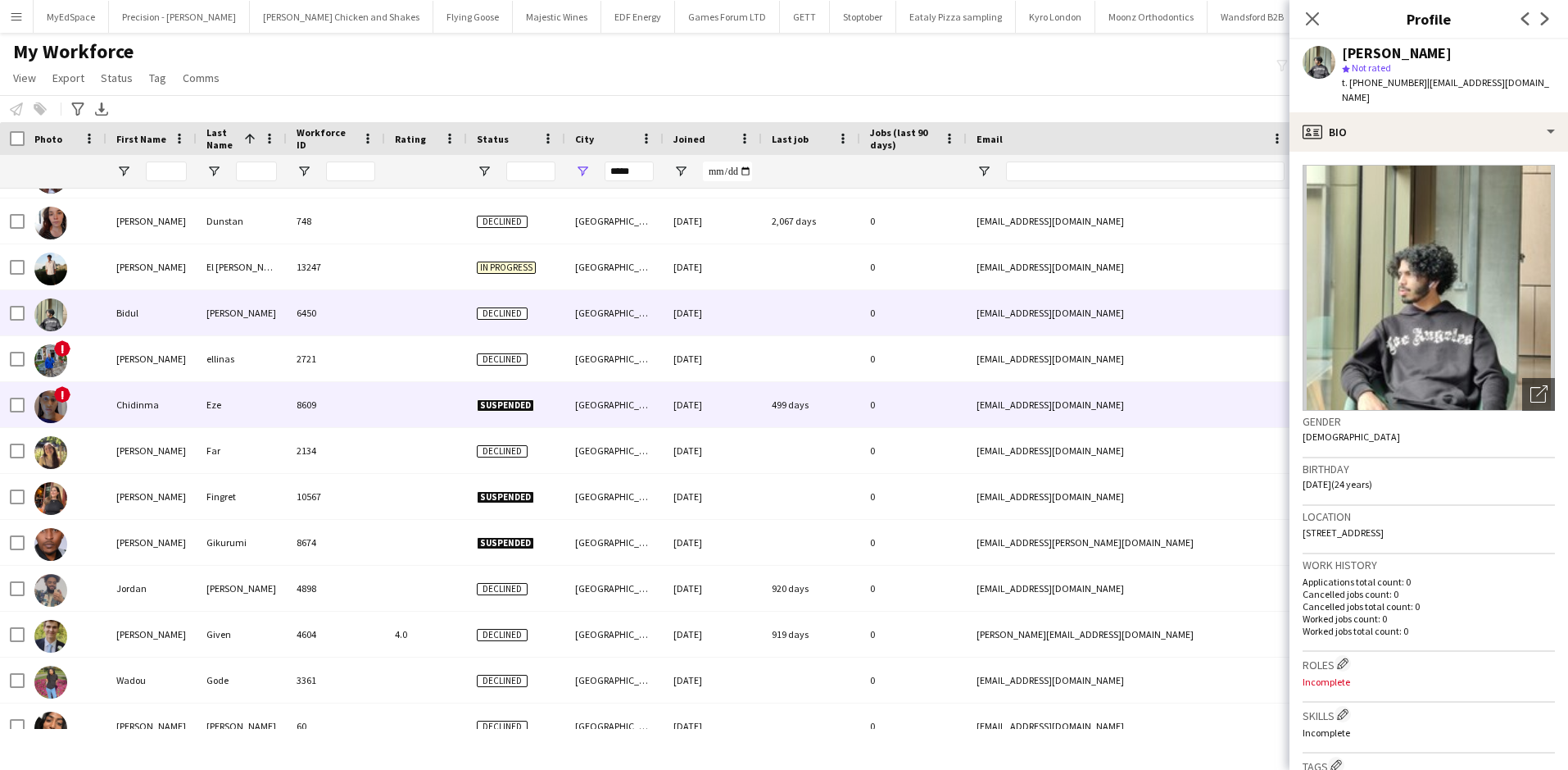
click at [348, 348] on div "2721" at bounding box center [336, 358] width 99 height 45
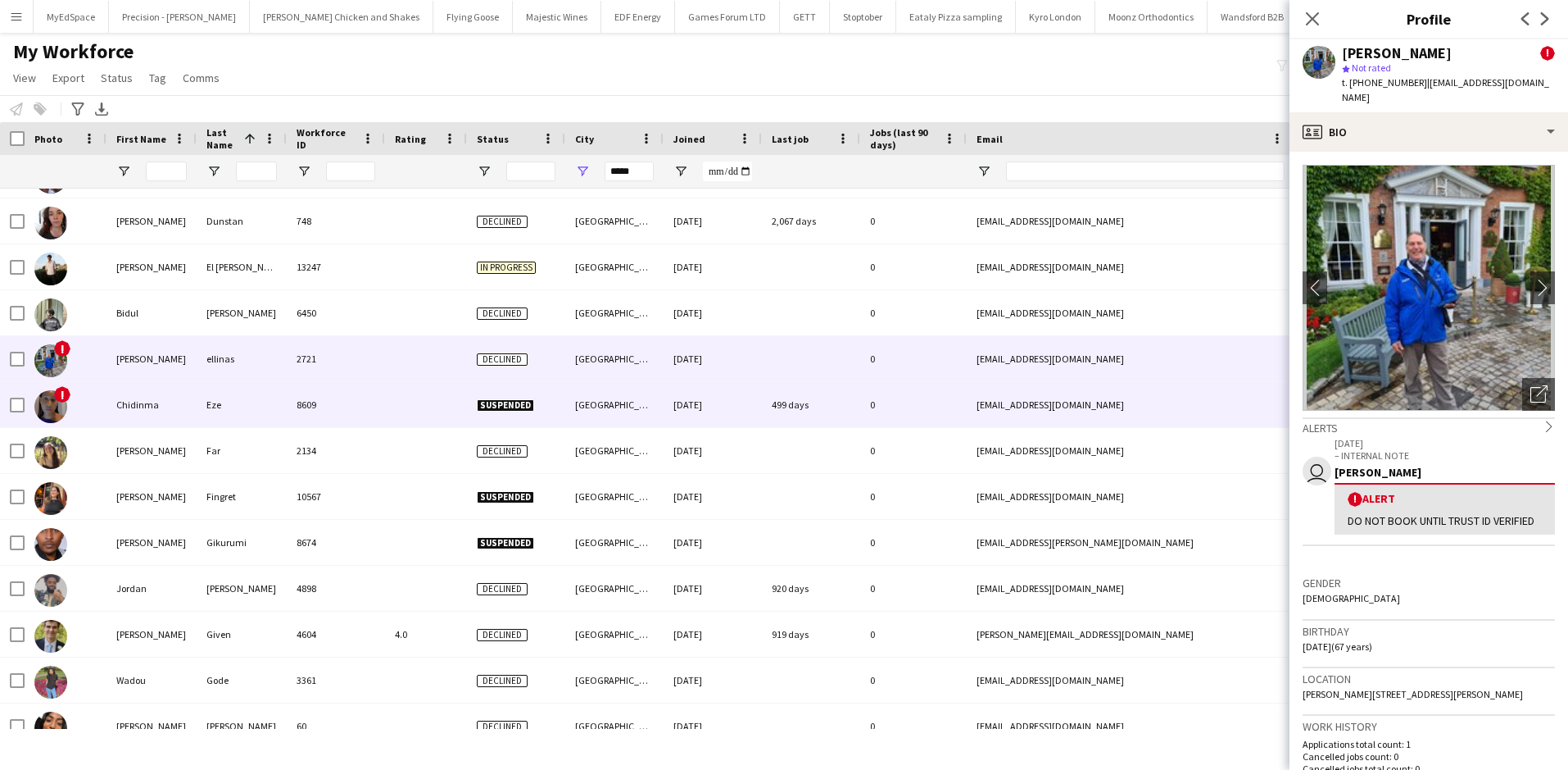
click at [387, 402] on div at bounding box center [426, 404] width 82 height 45
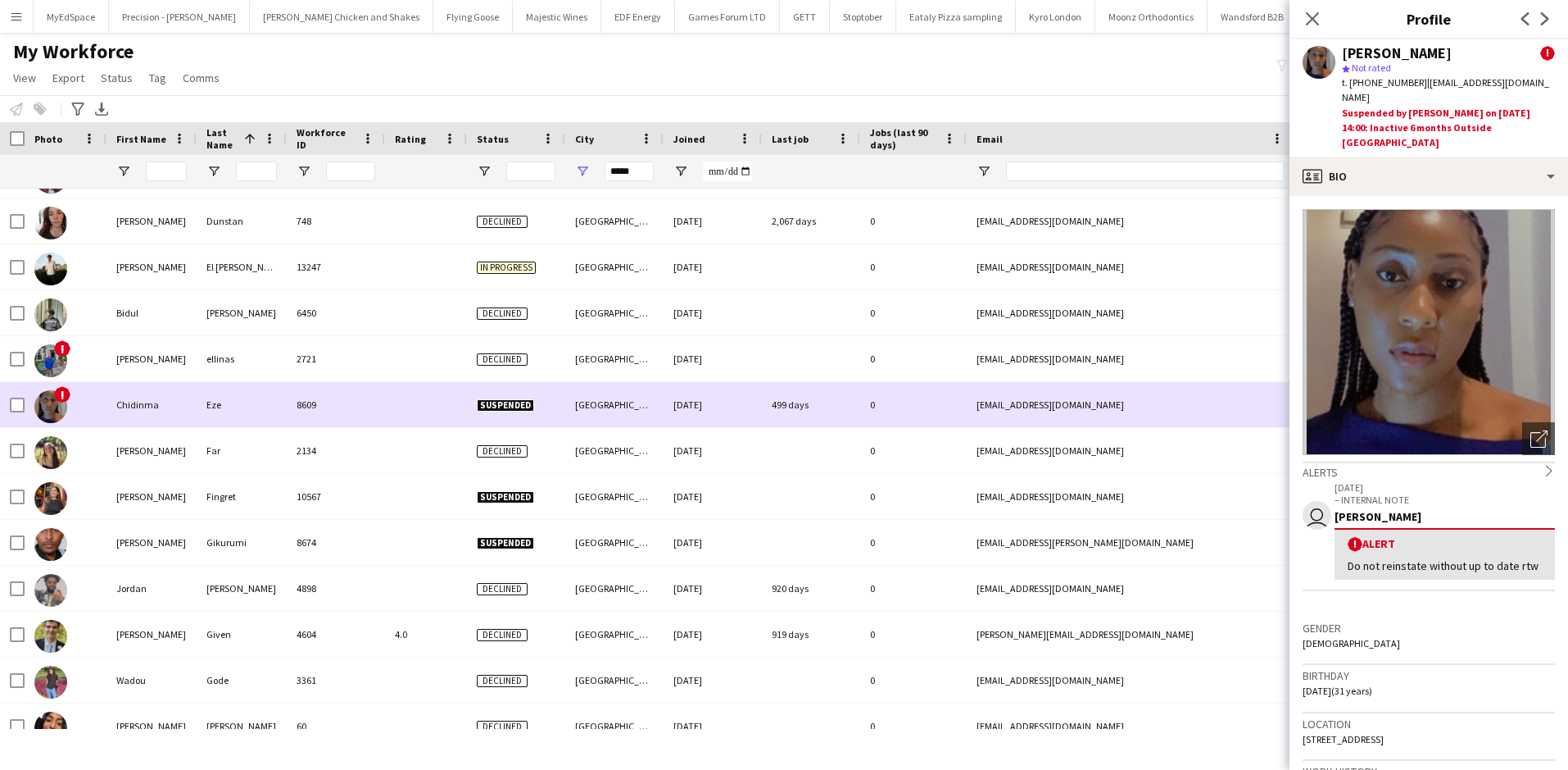
click at [378, 361] on div "2721" at bounding box center [336, 358] width 99 height 45
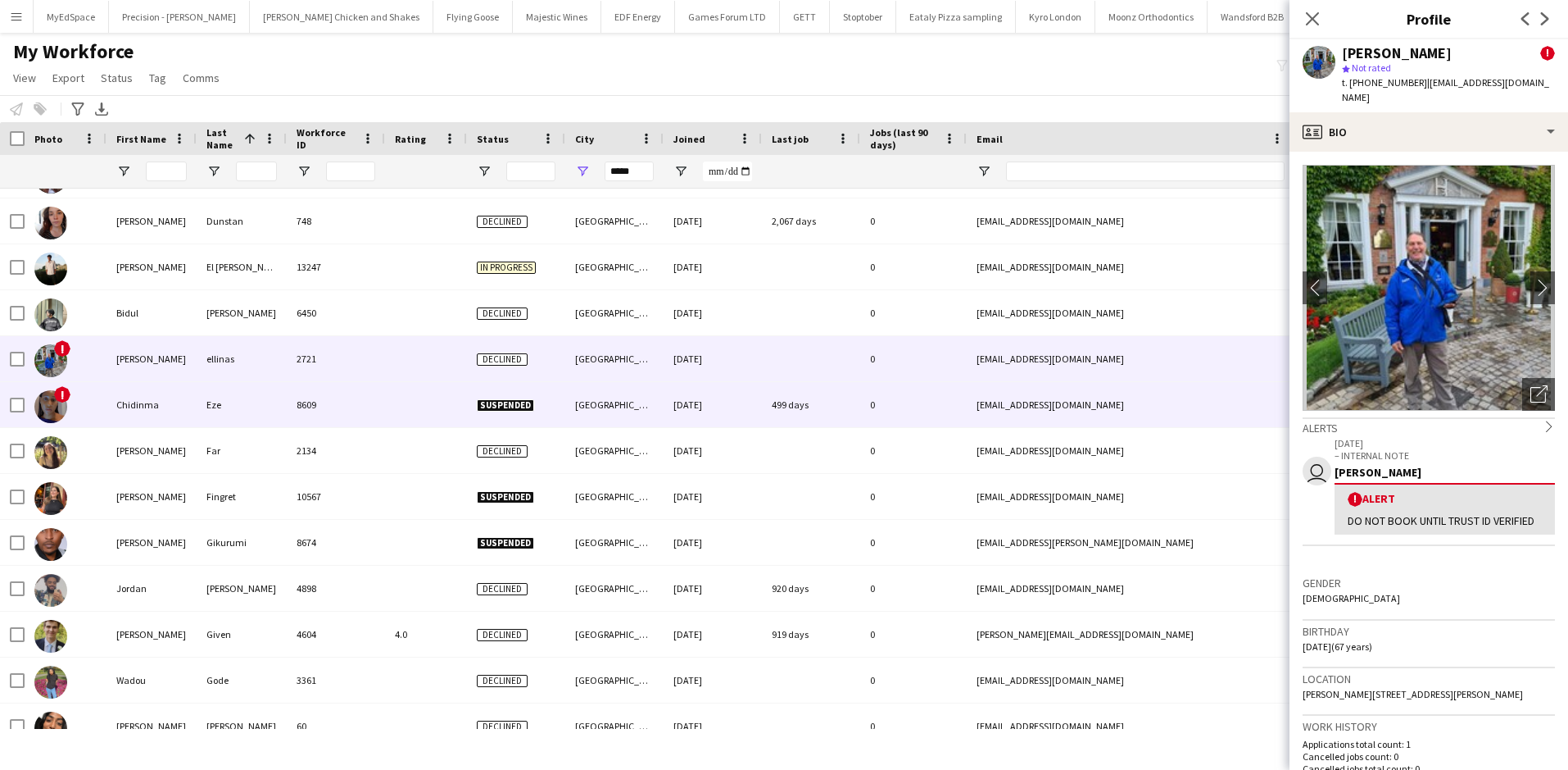
click at [384, 401] on div "8609" at bounding box center [336, 404] width 99 height 45
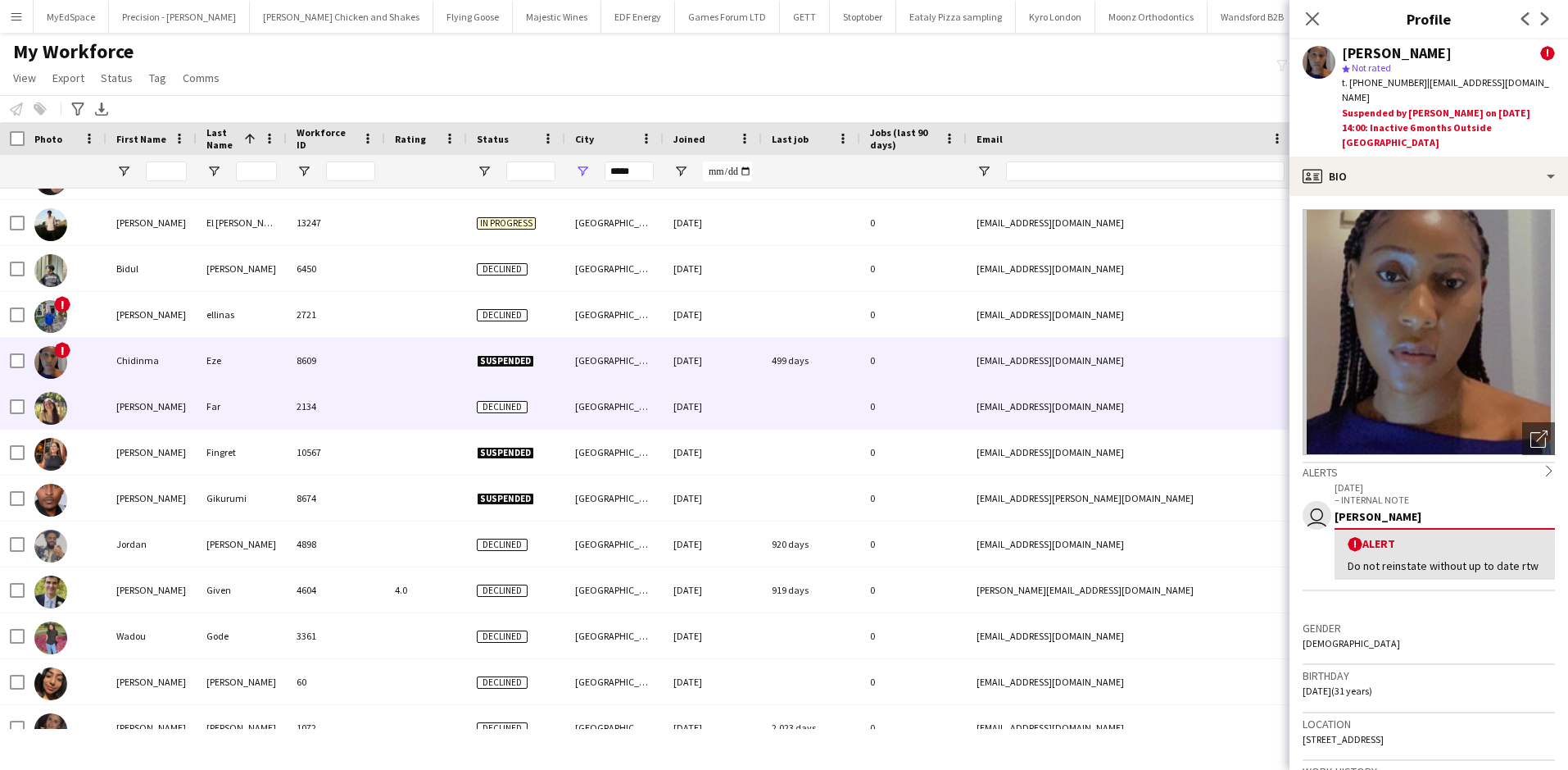
scroll to position [1311, 0]
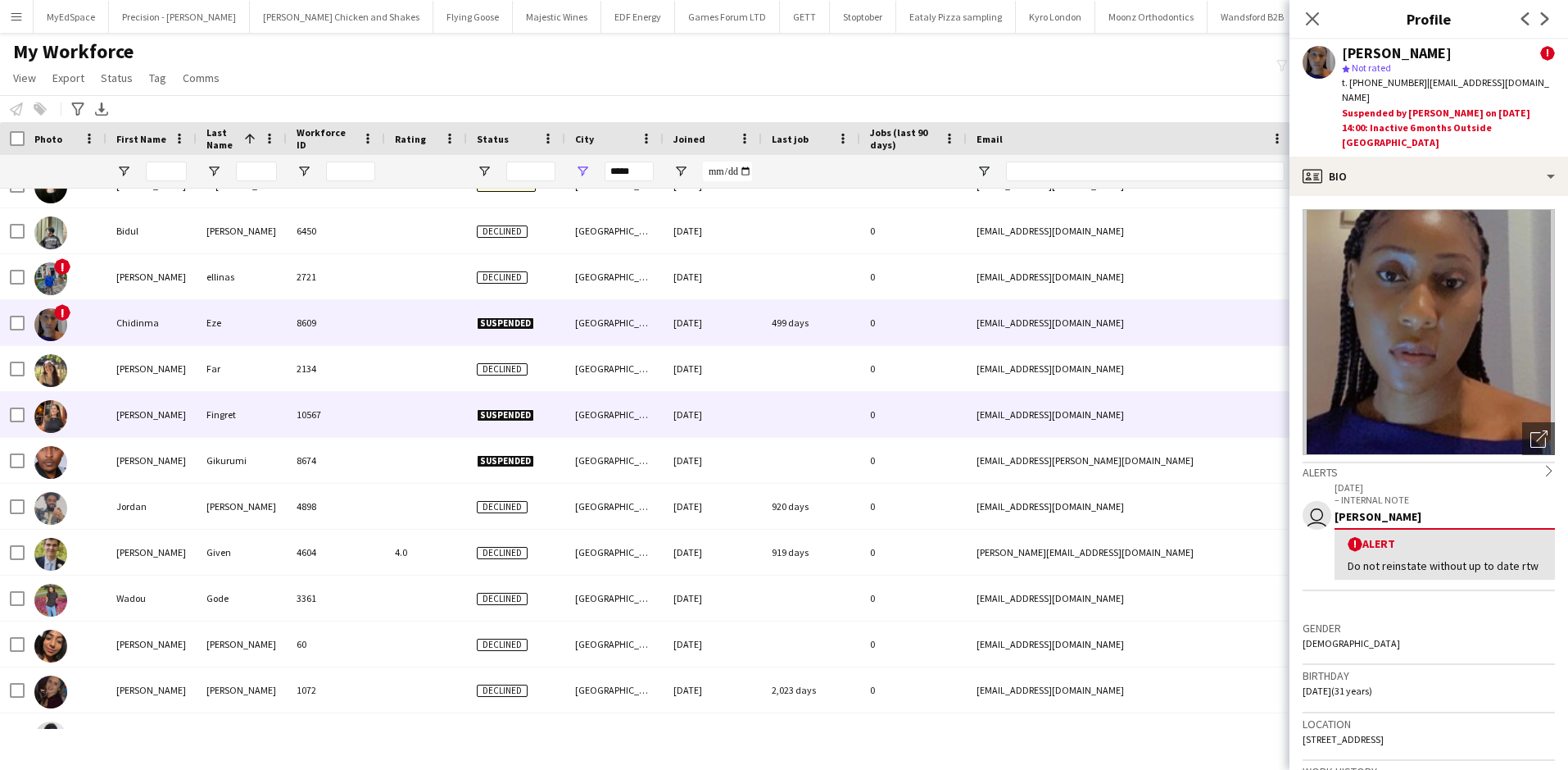
click at [370, 353] on div "2134" at bounding box center [336, 368] width 99 height 45
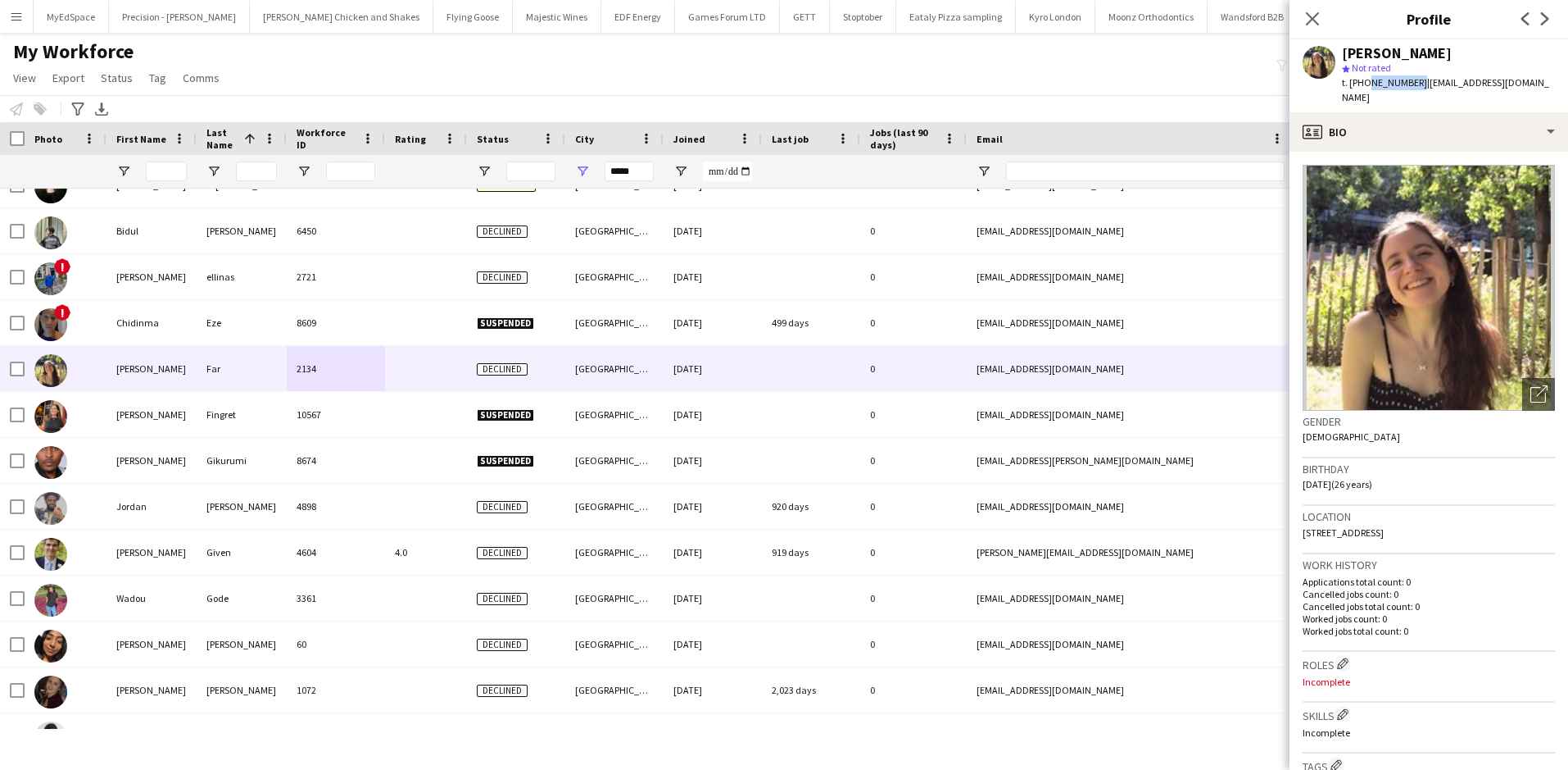
drag, startPoint x: 1364, startPoint y: 82, endPoint x: 1413, endPoint y: 83, distance: 49.0
click at [1413, 83] on span "t. +447562115983" at bounding box center [1384, 83] width 85 height 12
copy span "7562115983"
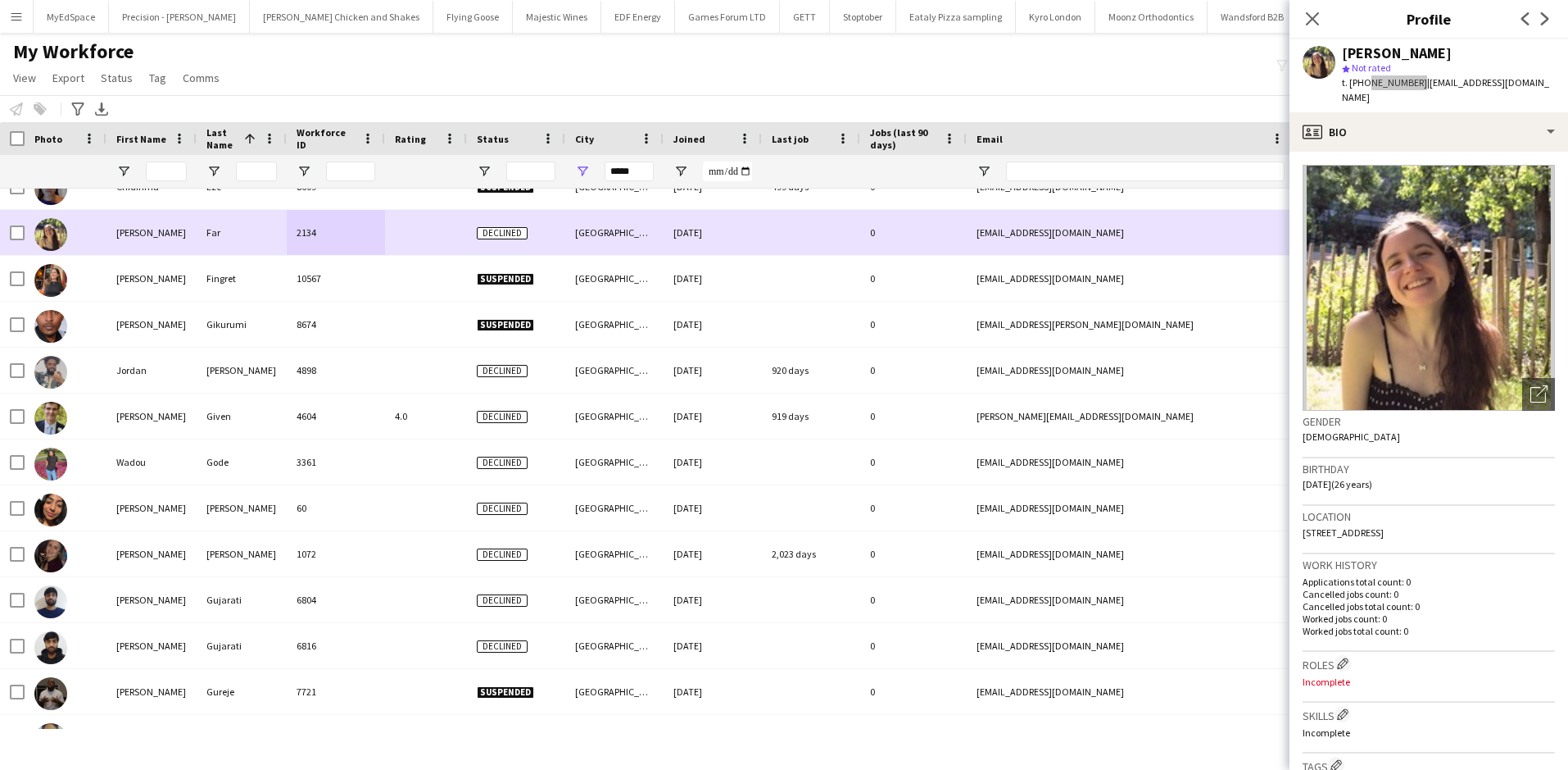
scroll to position [1475, 0]
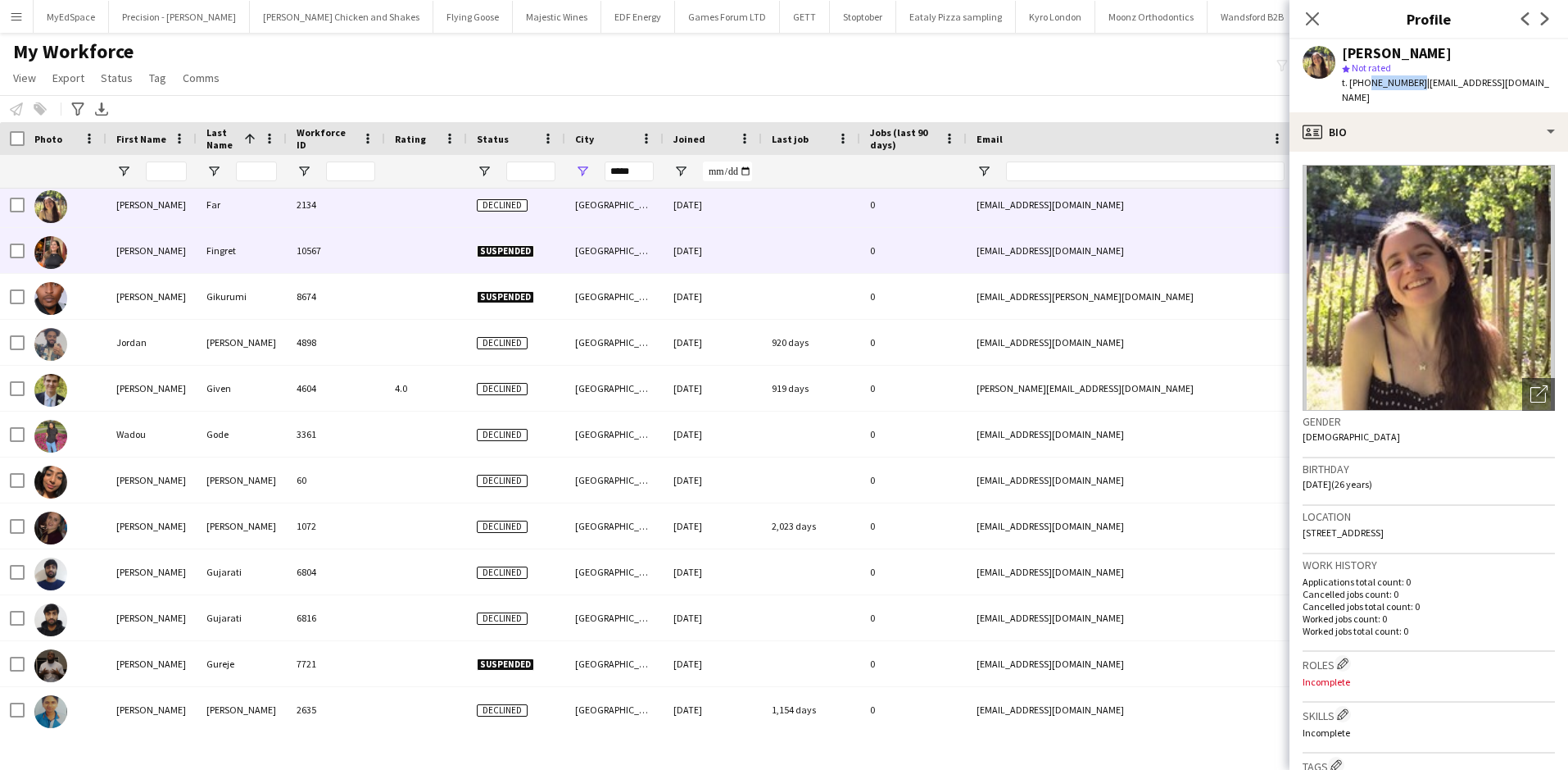
click at [242, 252] on div "Fingret" at bounding box center [241, 250] width 90 height 45
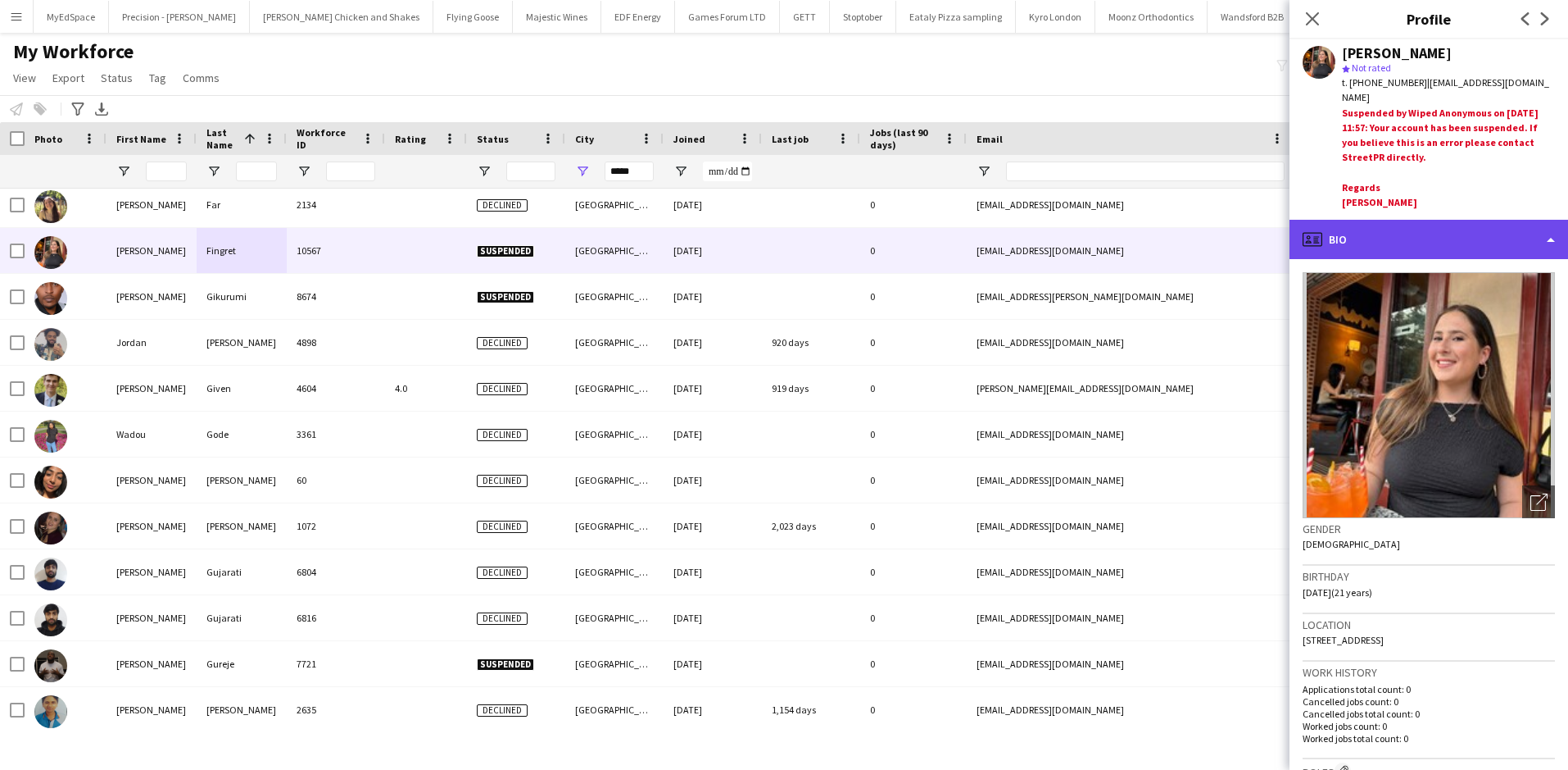
click at [1474, 233] on div "profile Bio" at bounding box center [1429, 239] width 279 height 39
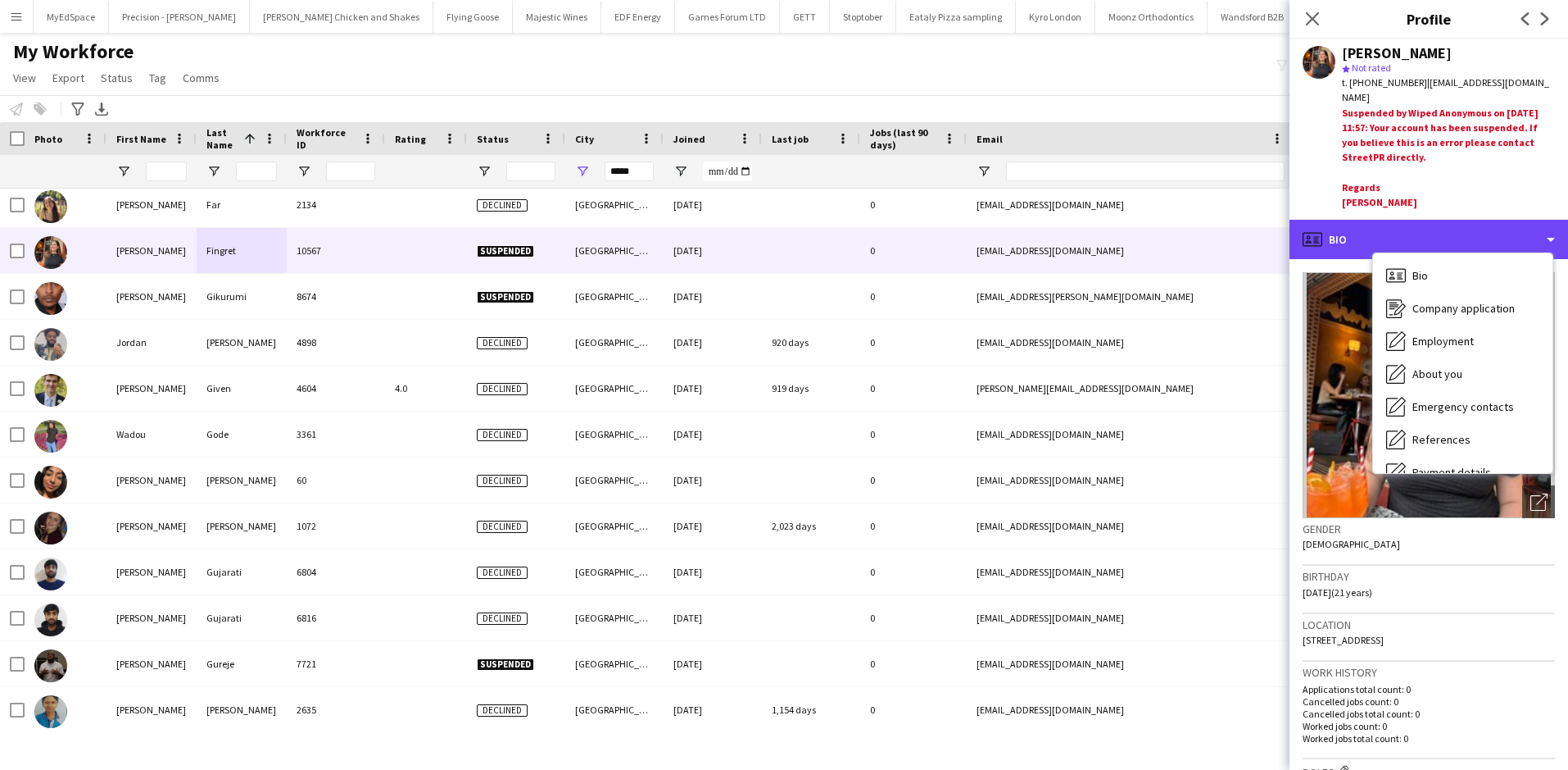
scroll to position [0, 0]
drag, startPoint x: 1460, startPoint y: 134, endPoint x: 1440, endPoint y: 118, distance: 25.6
click at [1459, 134] on div "Suspended by Wiped Anonymous on 11-02-2025 11:57: Your account has been suspend…" at bounding box center [1448, 159] width 213 height 107
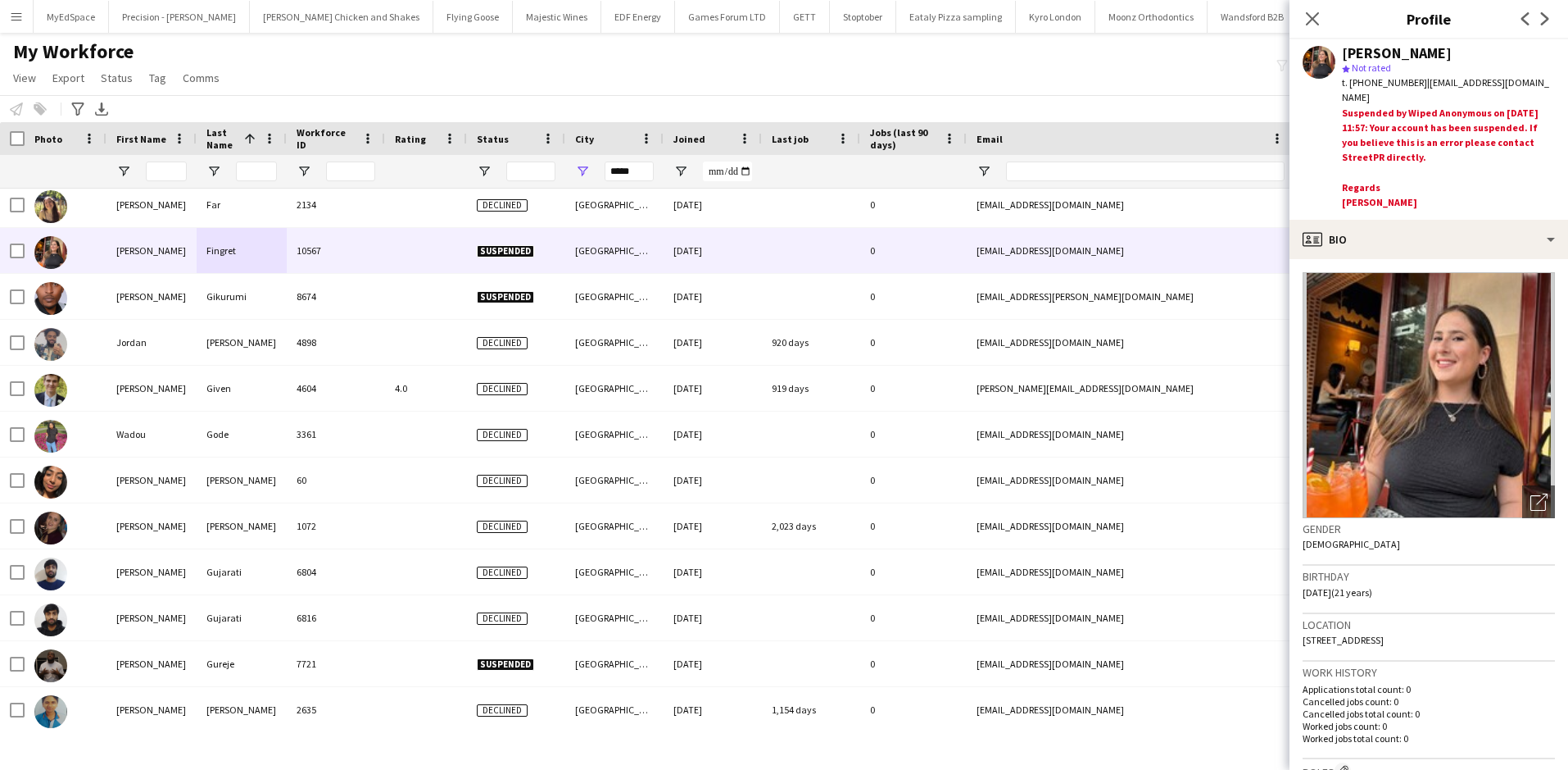
drag, startPoint x: 1361, startPoint y: 83, endPoint x: 1408, endPoint y: 88, distance: 47.3
click at [1411, 88] on span "t. +447477587755" at bounding box center [1384, 83] width 85 height 12
click at [1370, 83] on span "t. +447477587755" at bounding box center [1384, 83] width 85 height 12
drag, startPoint x: 1361, startPoint y: 83, endPoint x: 1412, endPoint y: 80, distance: 51.1
click at [1412, 80] on span "t. +447477587755" at bounding box center [1384, 83] width 85 height 12
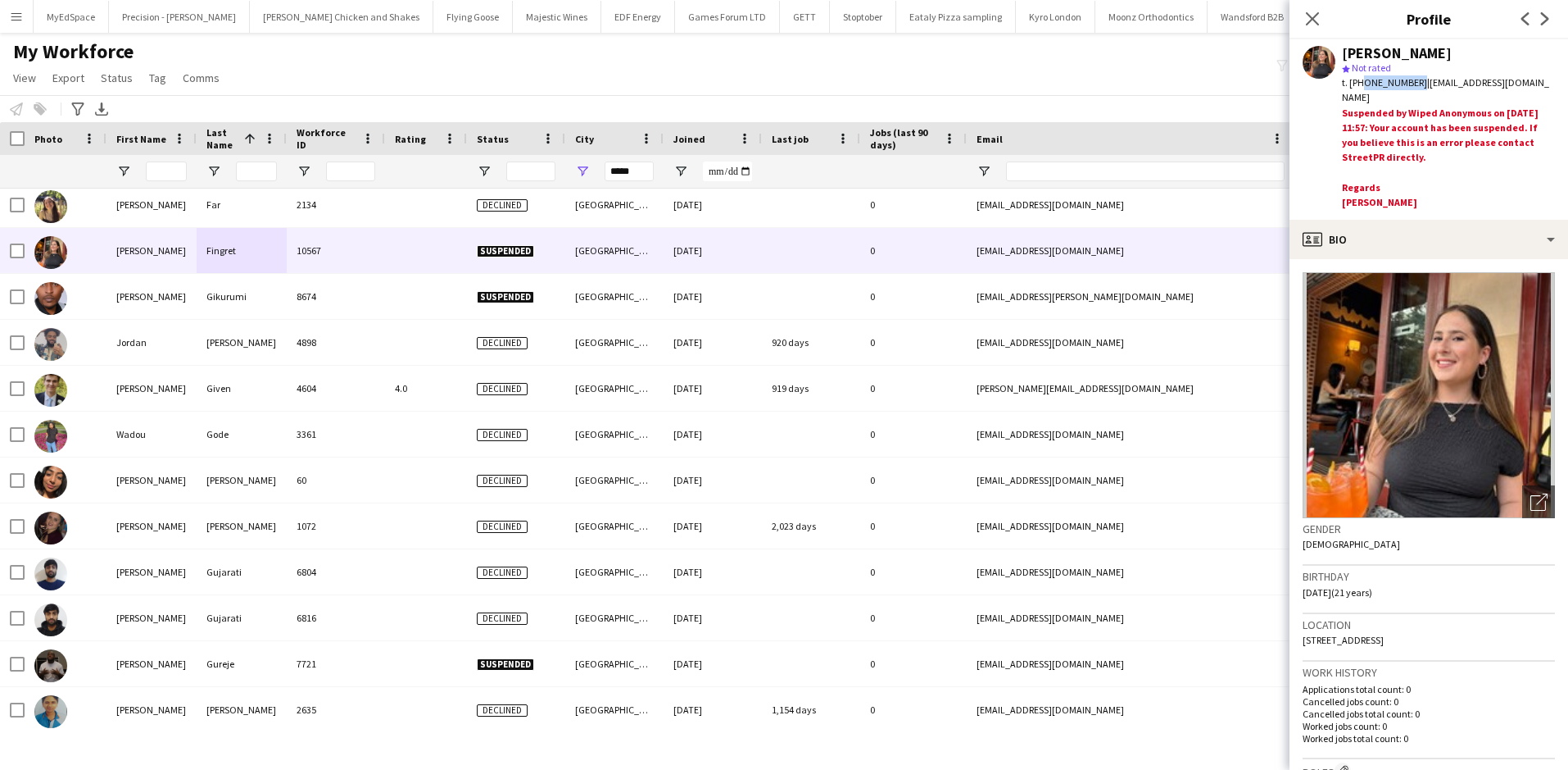
copy span "47477587755"
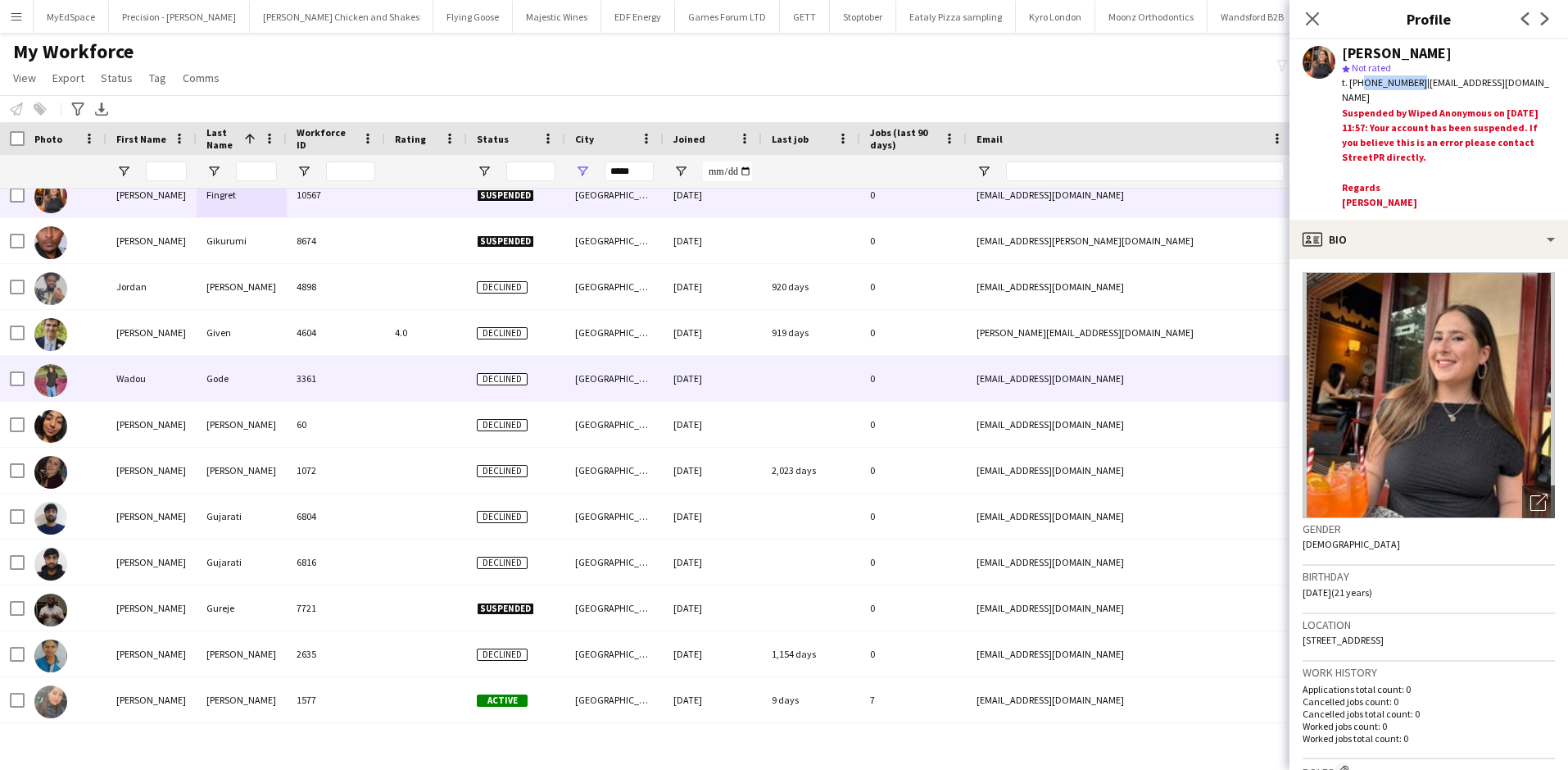
scroll to position [1557, 0]
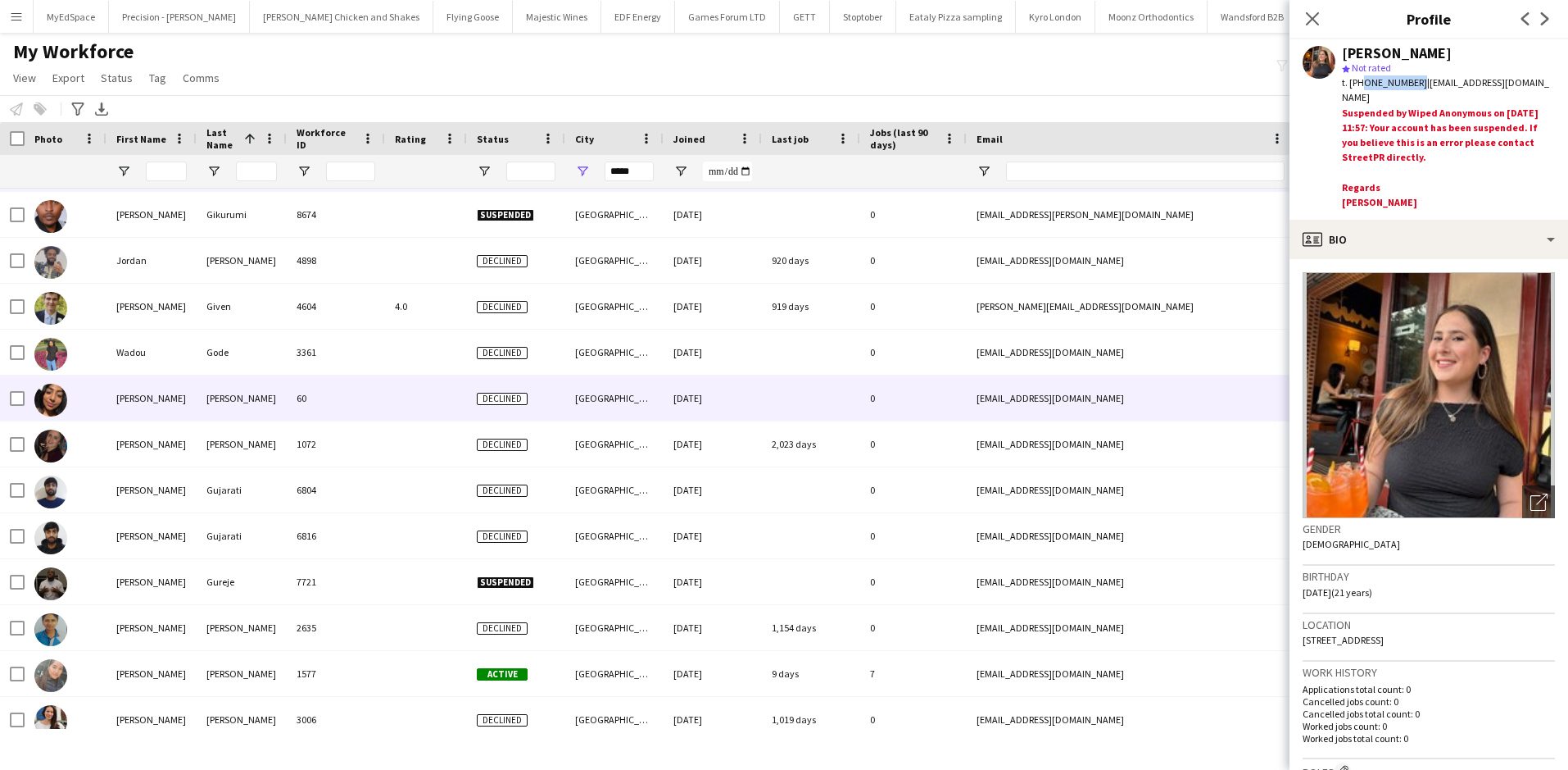
click at [242, 405] on div "Gopalakrishnan" at bounding box center [241, 397] width 90 height 45
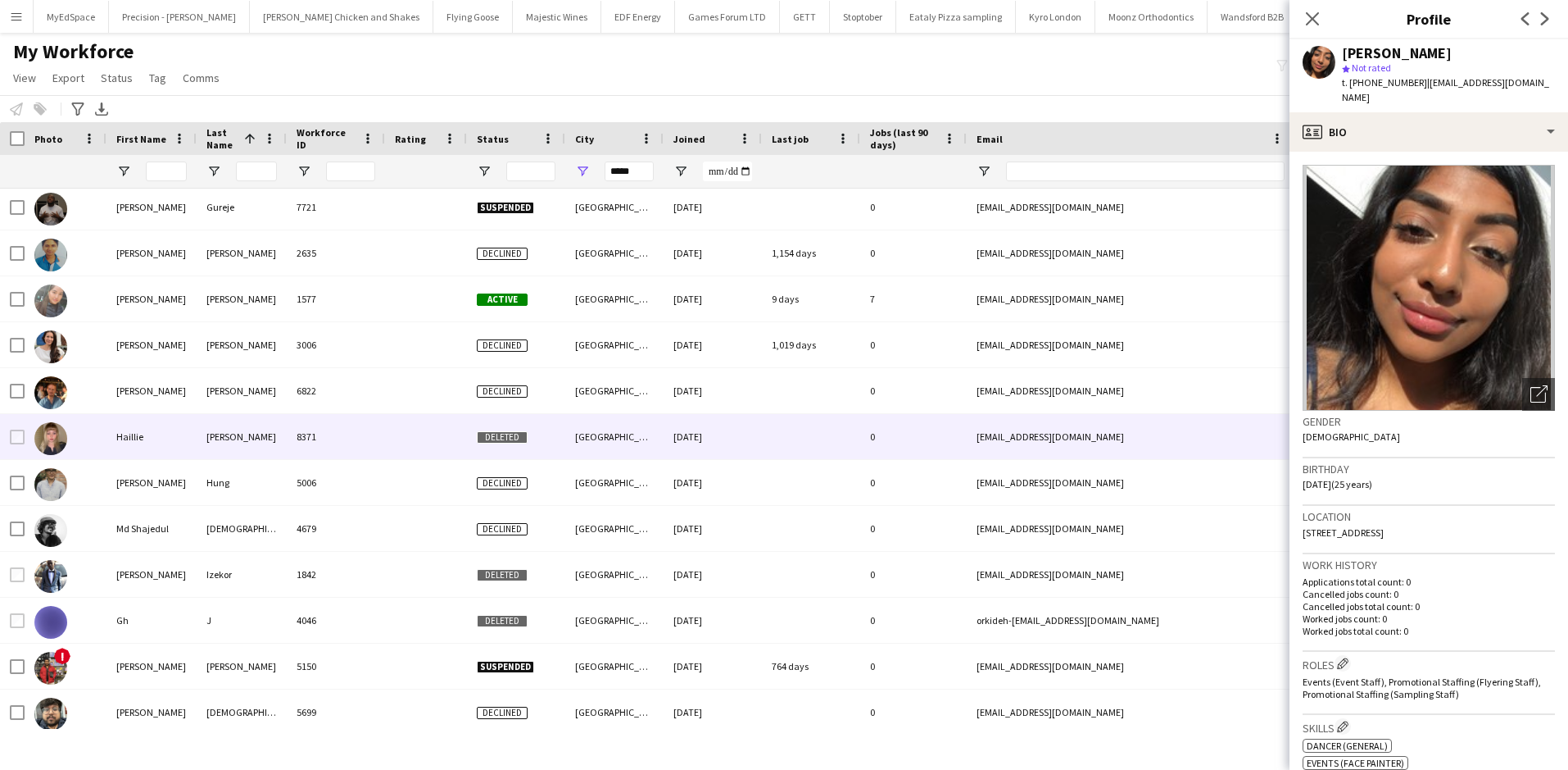
scroll to position [1967, 0]
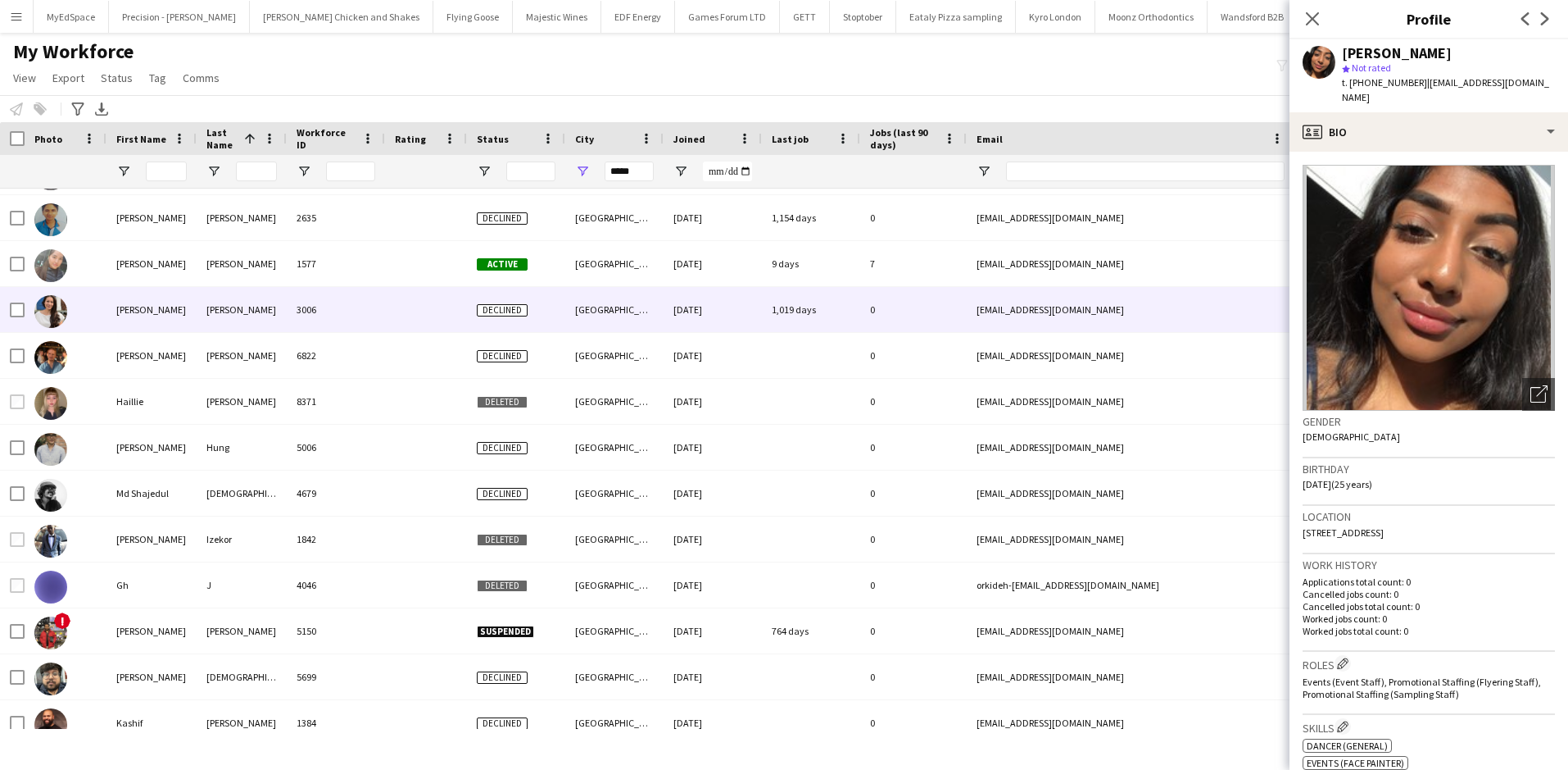
click at [231, 315] on div "Hoang" at bounding box center [241, 309] width 90 height 45
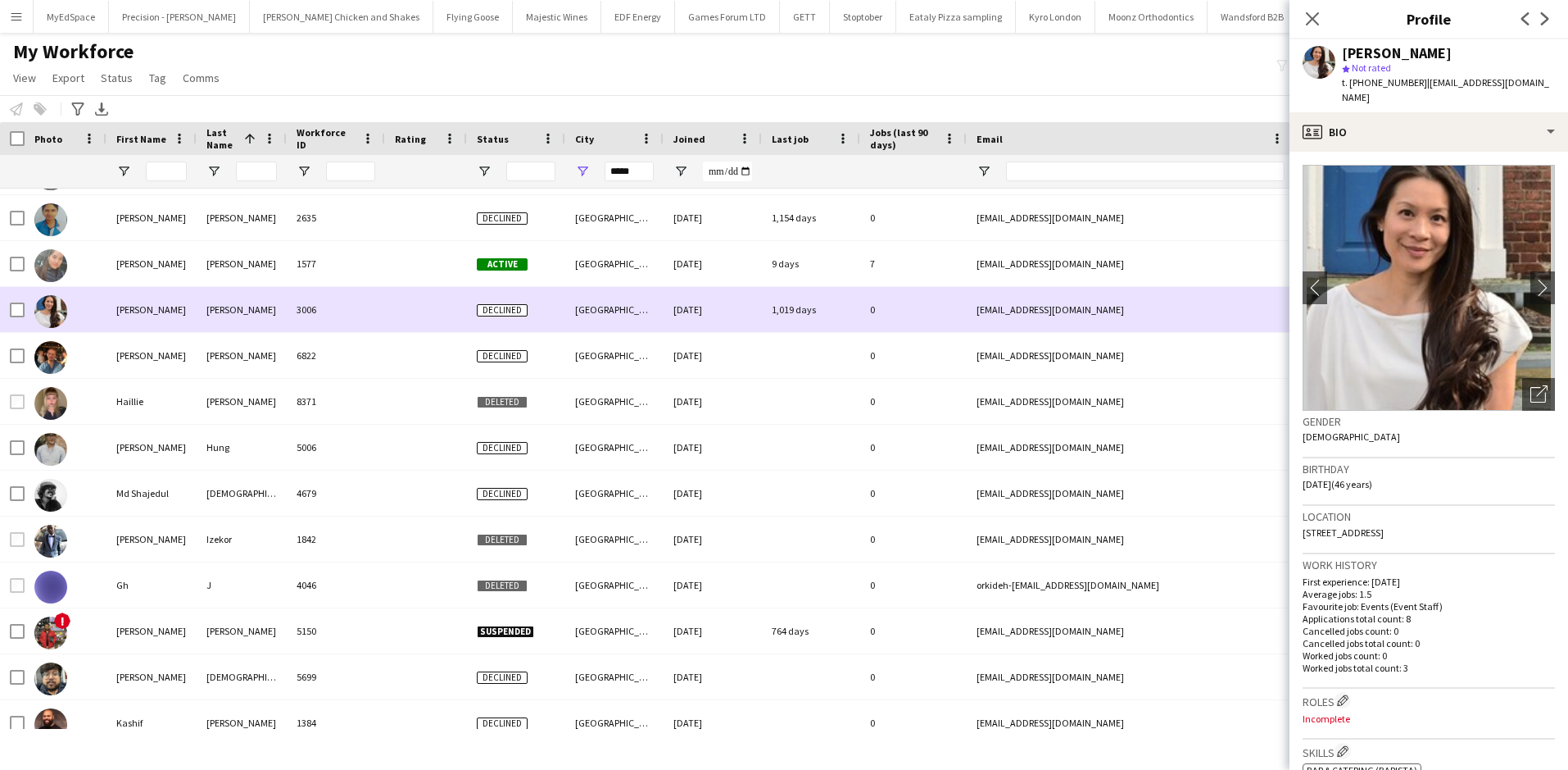
click at [314, 254] on div "1577" at bounding box center [336, 263] width 99 height 45
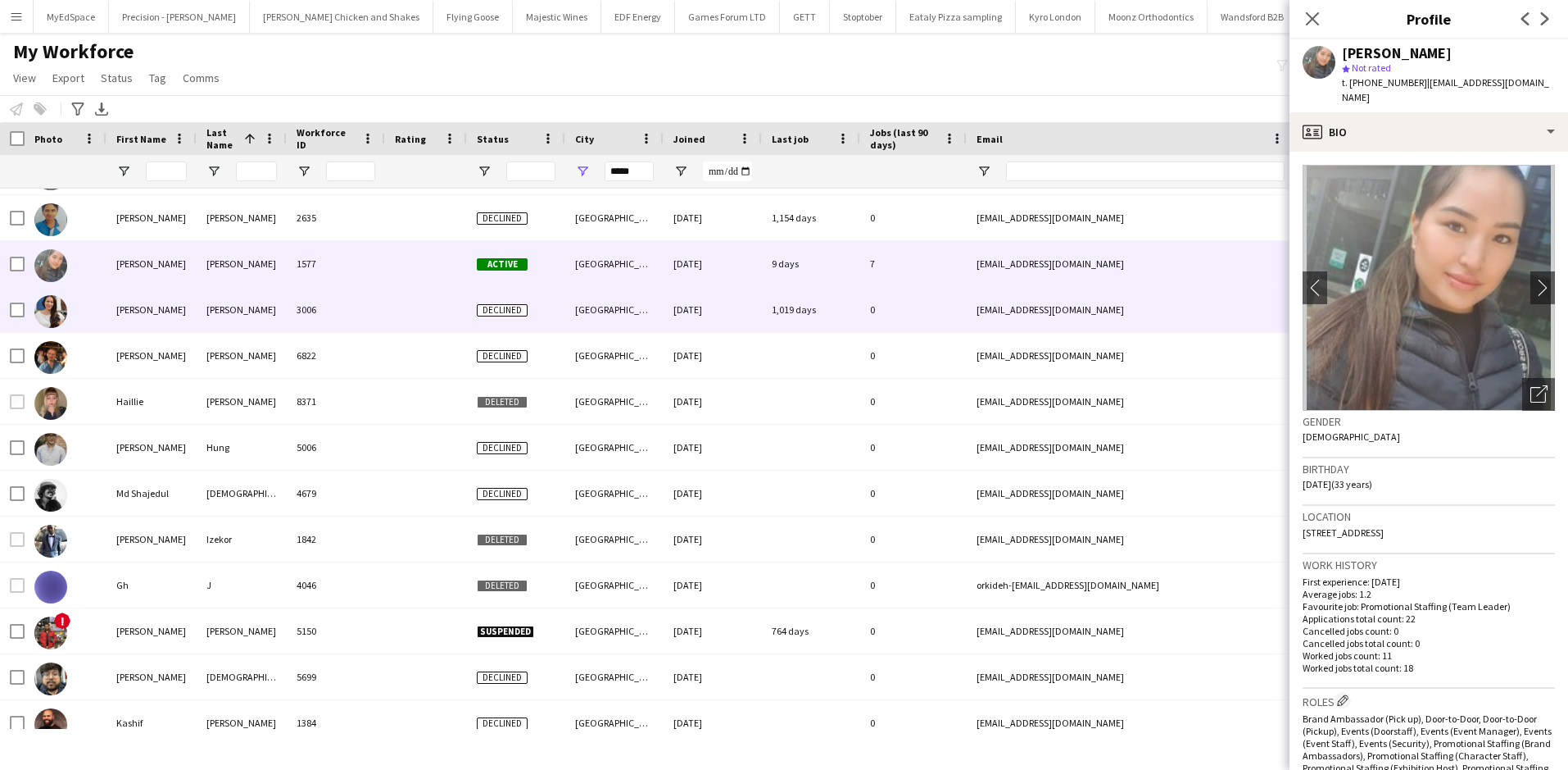
click at [304, 314] on div "3006" at bounding box center [336, 309] width 99 height 45
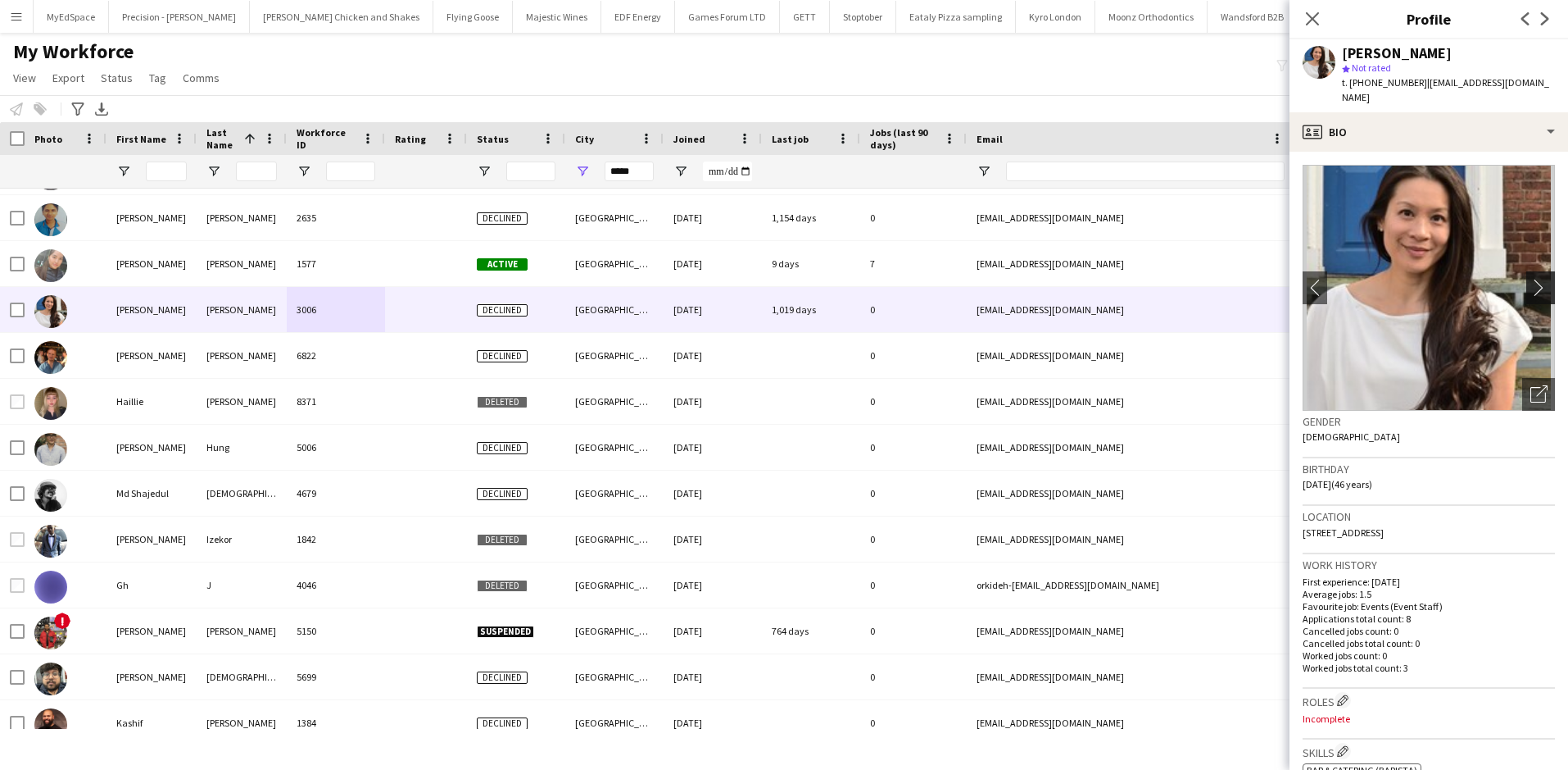
click at [1537, 279] on app-icon "chevron-right" at bounding box center [1543, 288] width 26 height 17
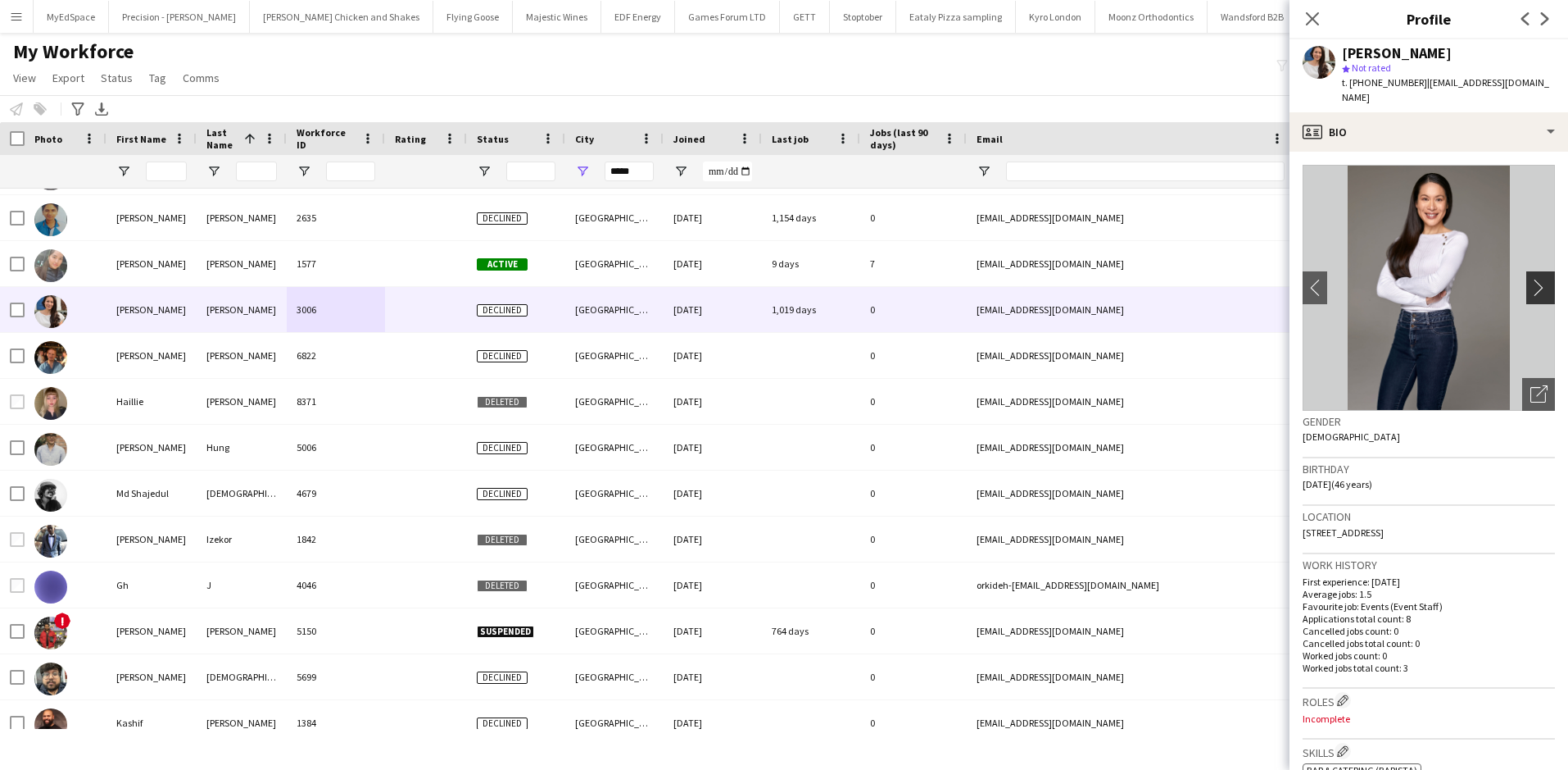
click at [1531, 279] on app-icon "chevron-right" at bounding box center [1543, 288] width 26 height 17
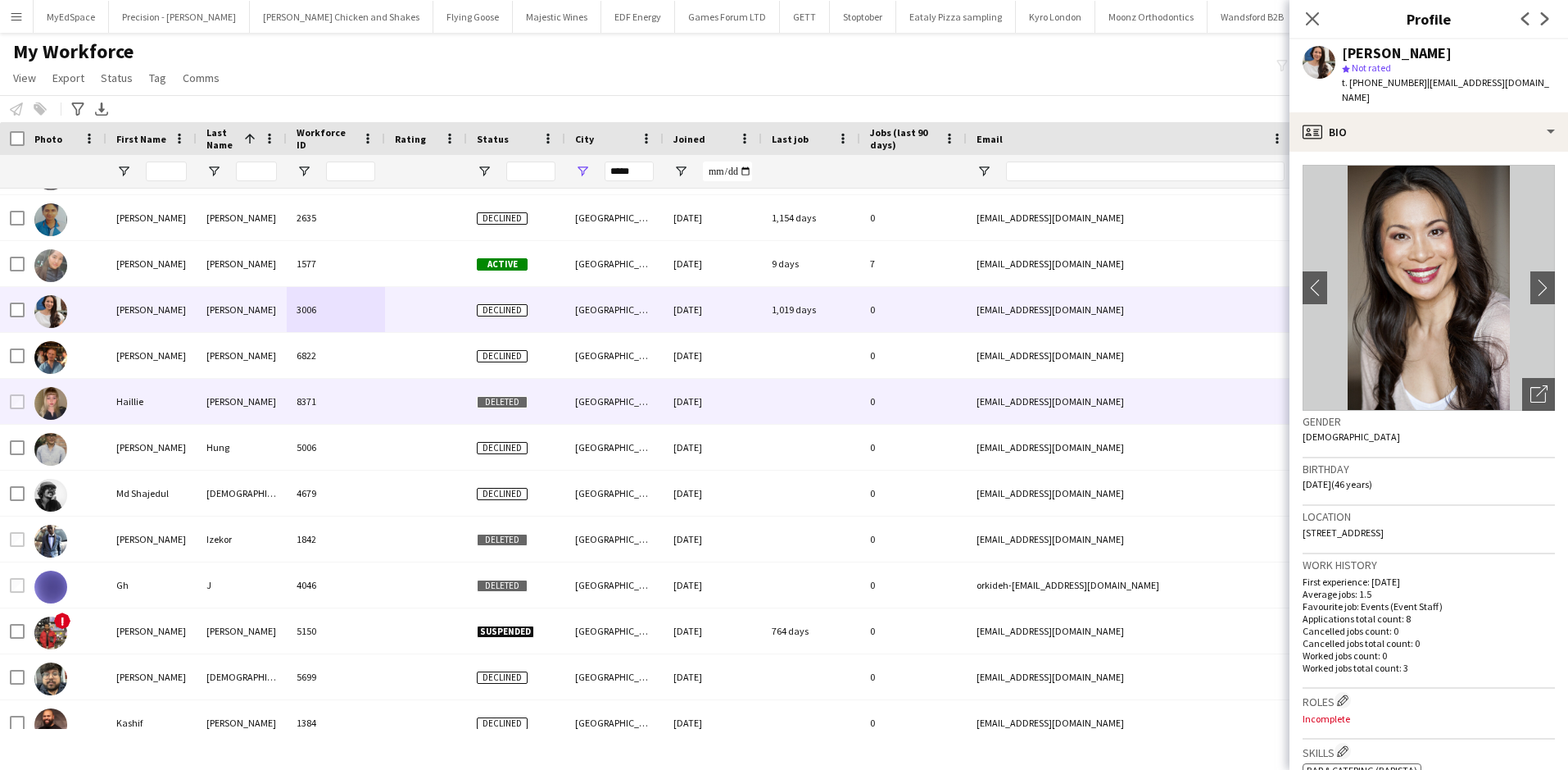
click at [164, 408] on div "Haillie" at bounding box center [151, 401] width 90 height 45
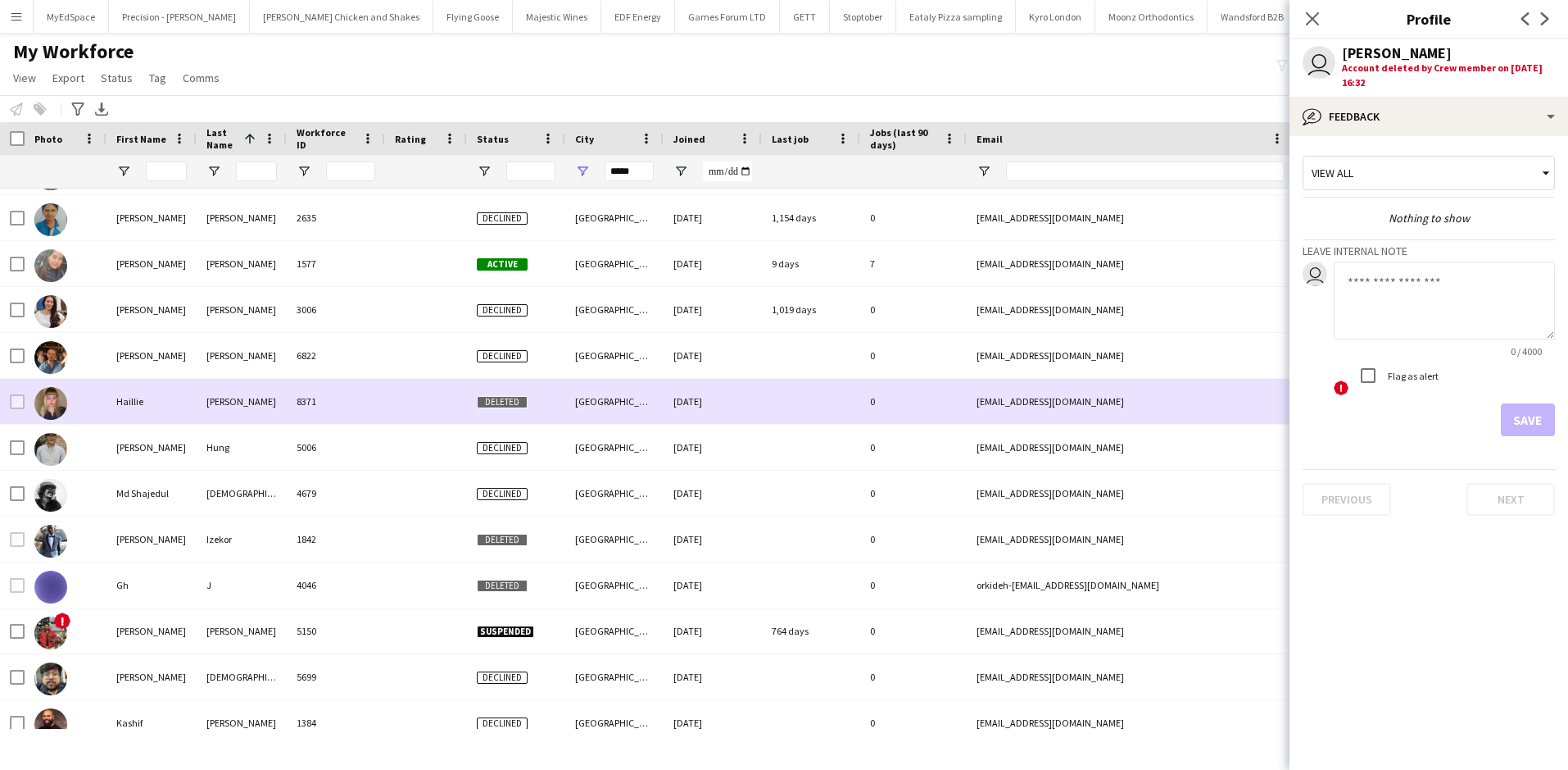
click at [163, 408] on div "Haillie" at bounding box center [151, 401] width 90 height 45
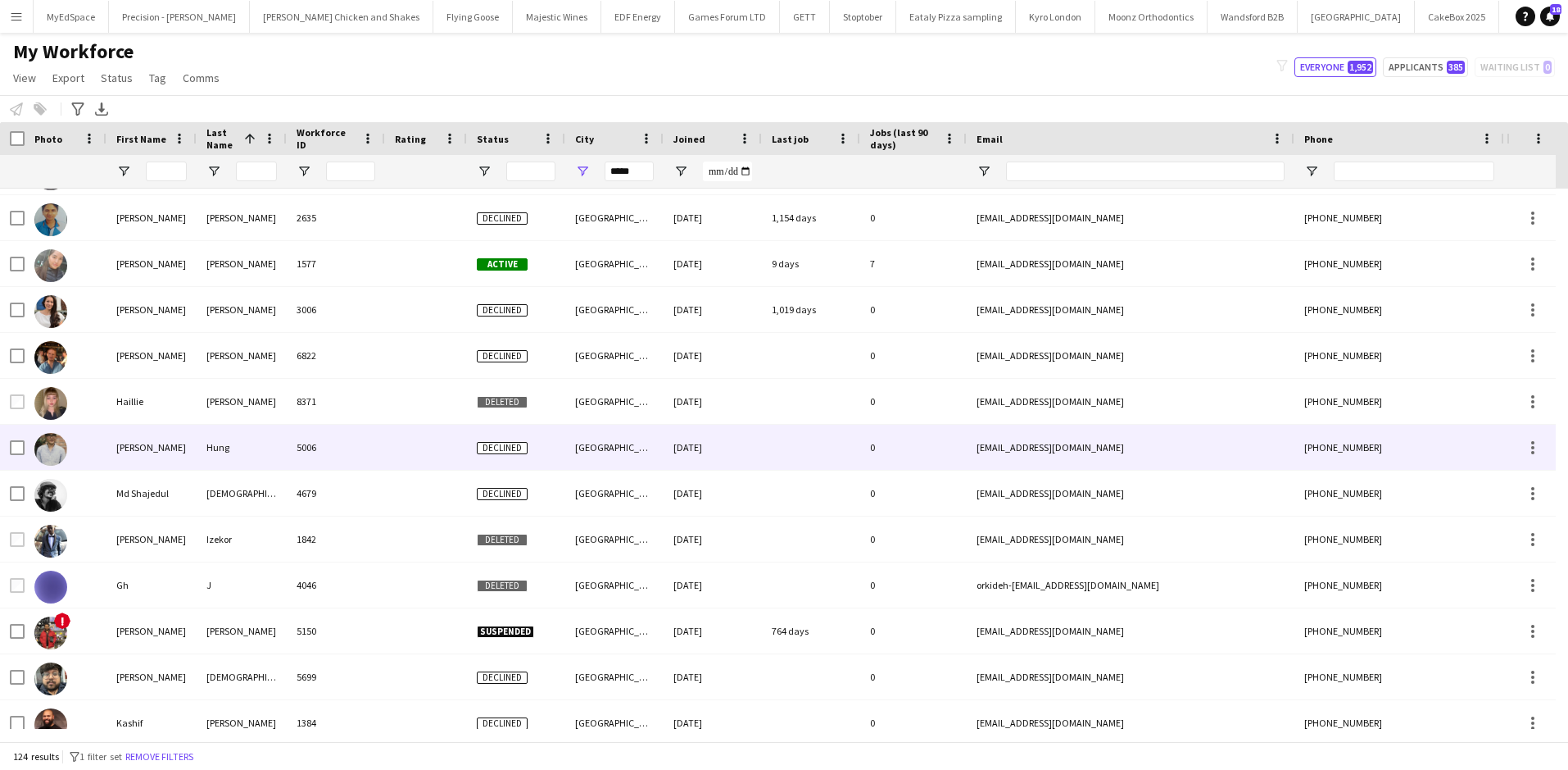
scroll to position [2049, 0]
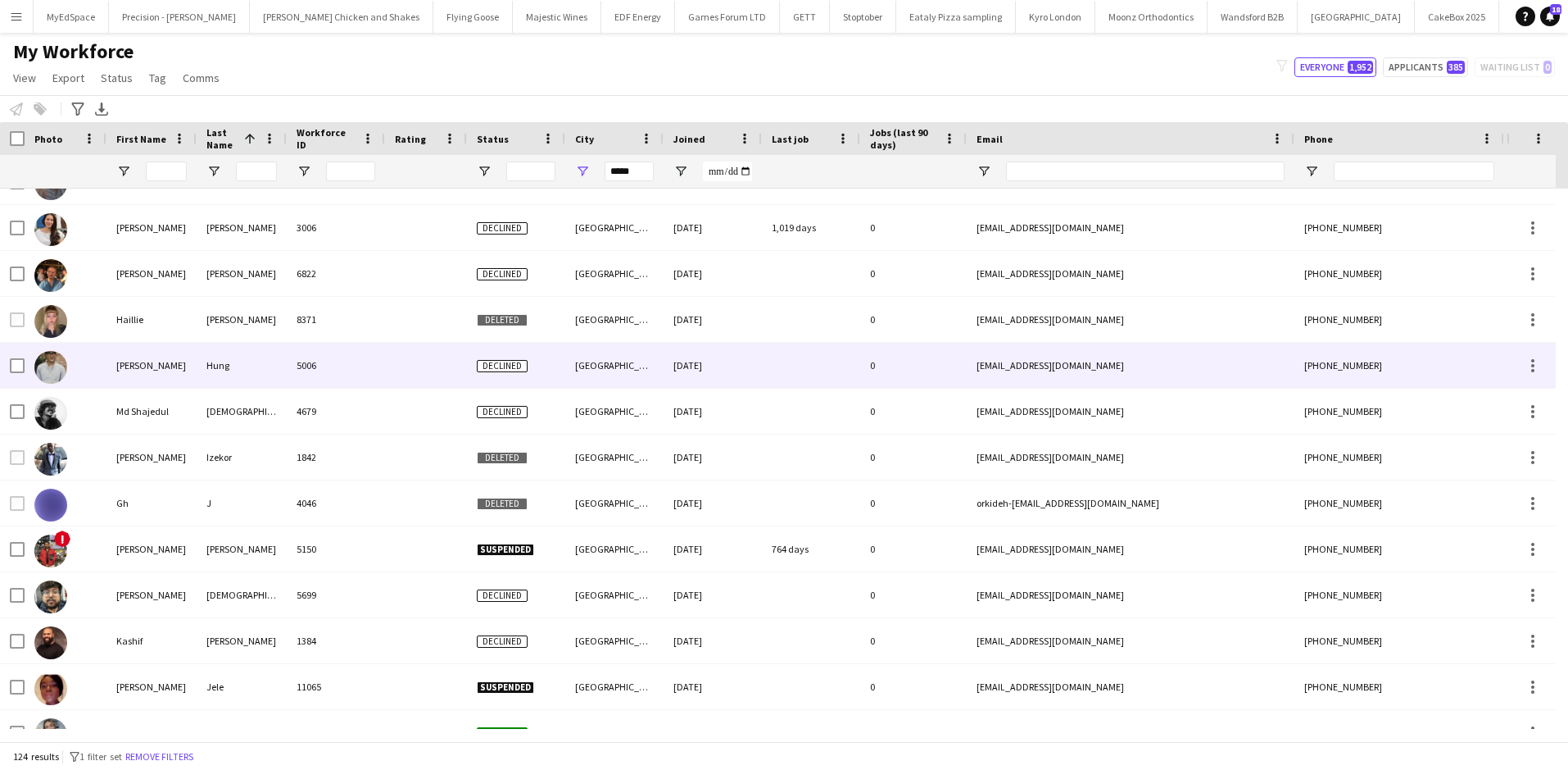
click at [260, 373] on div "Hung" at bounding box center [241, 365] width 90 height 45
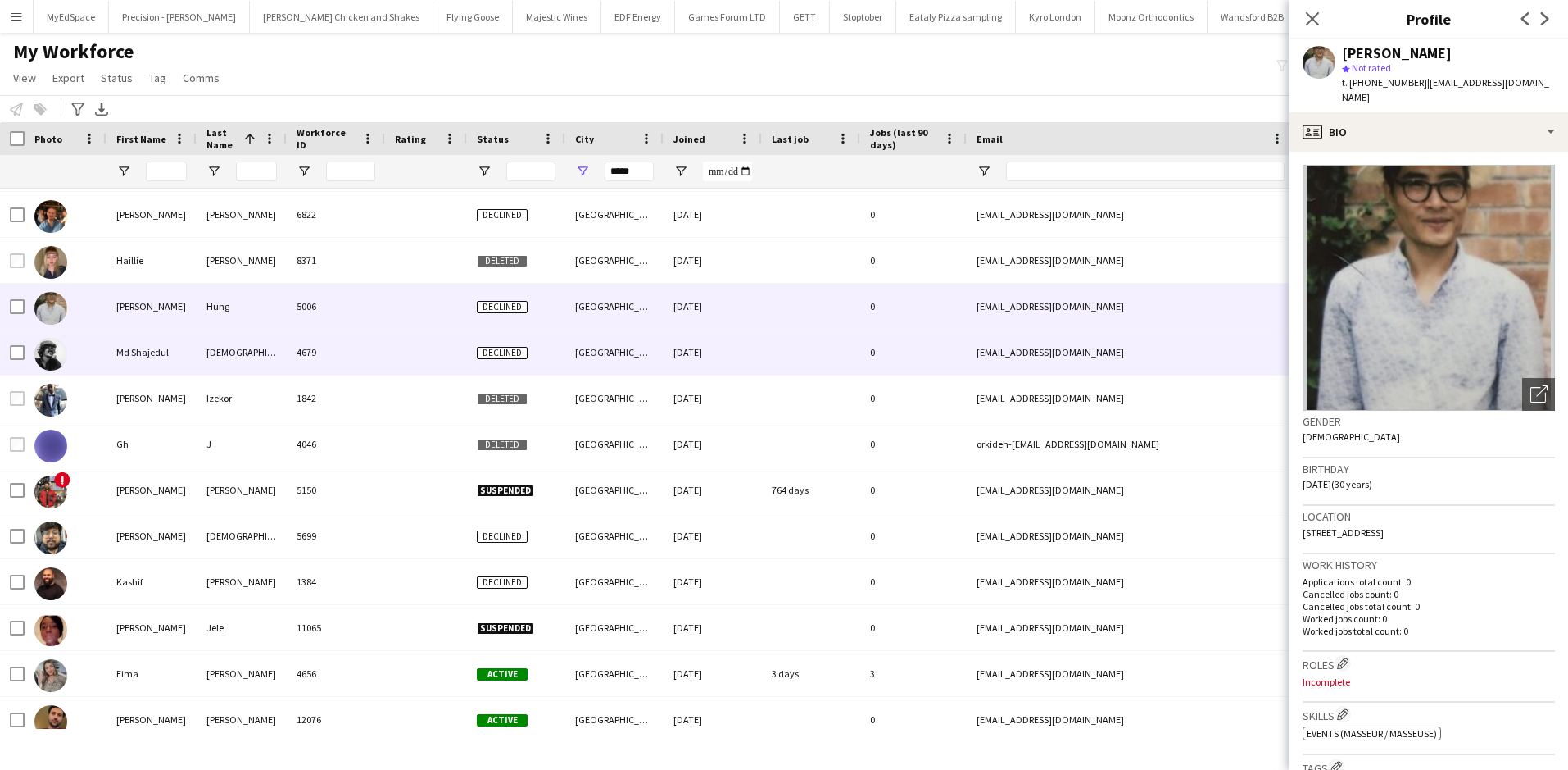
scroll to position [2131, 0]
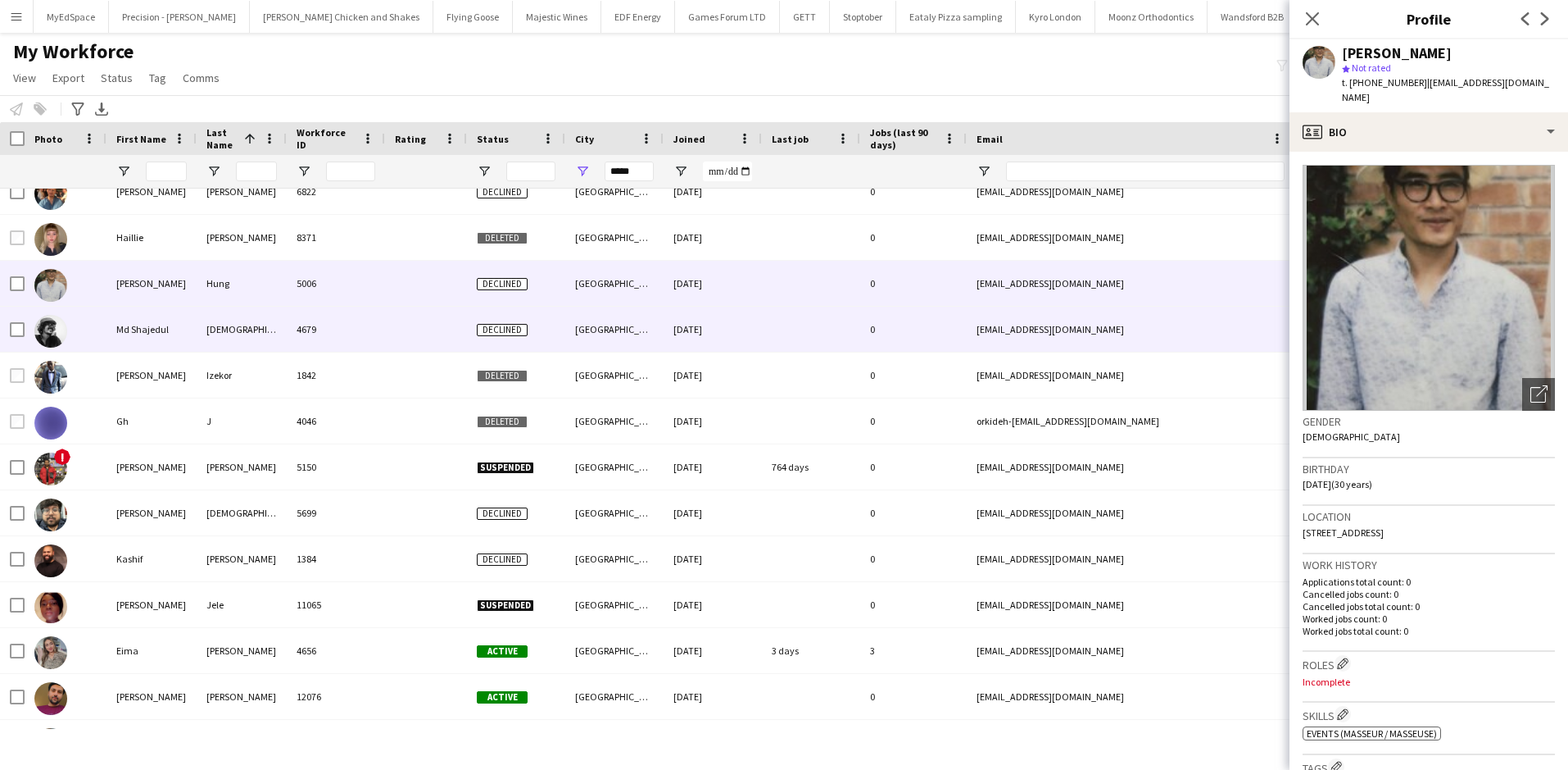
click at [297, 347] on div "4679" at bounding box center [336, 328] width 99 height 45
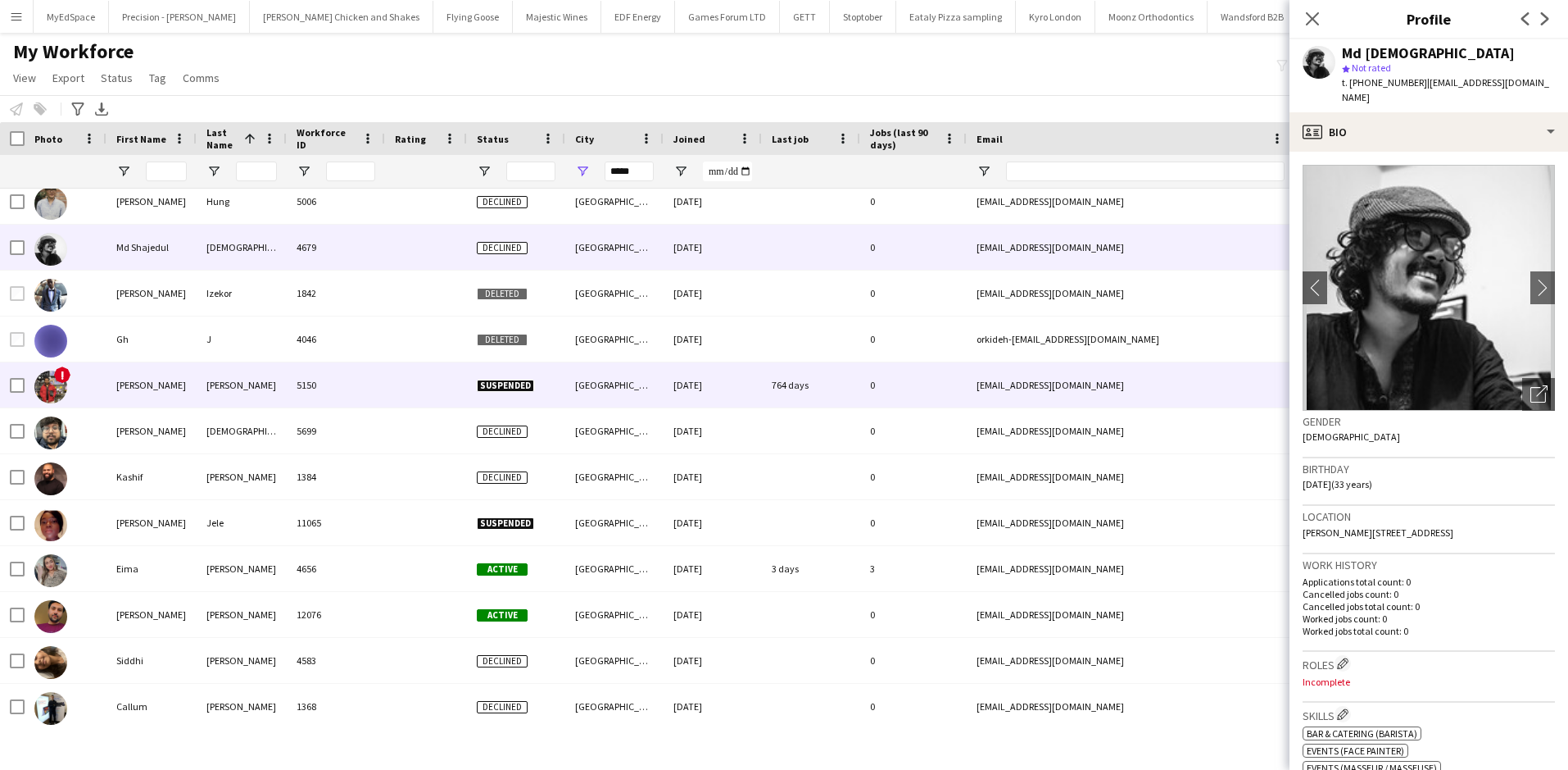
scroll to position [2296, 0]
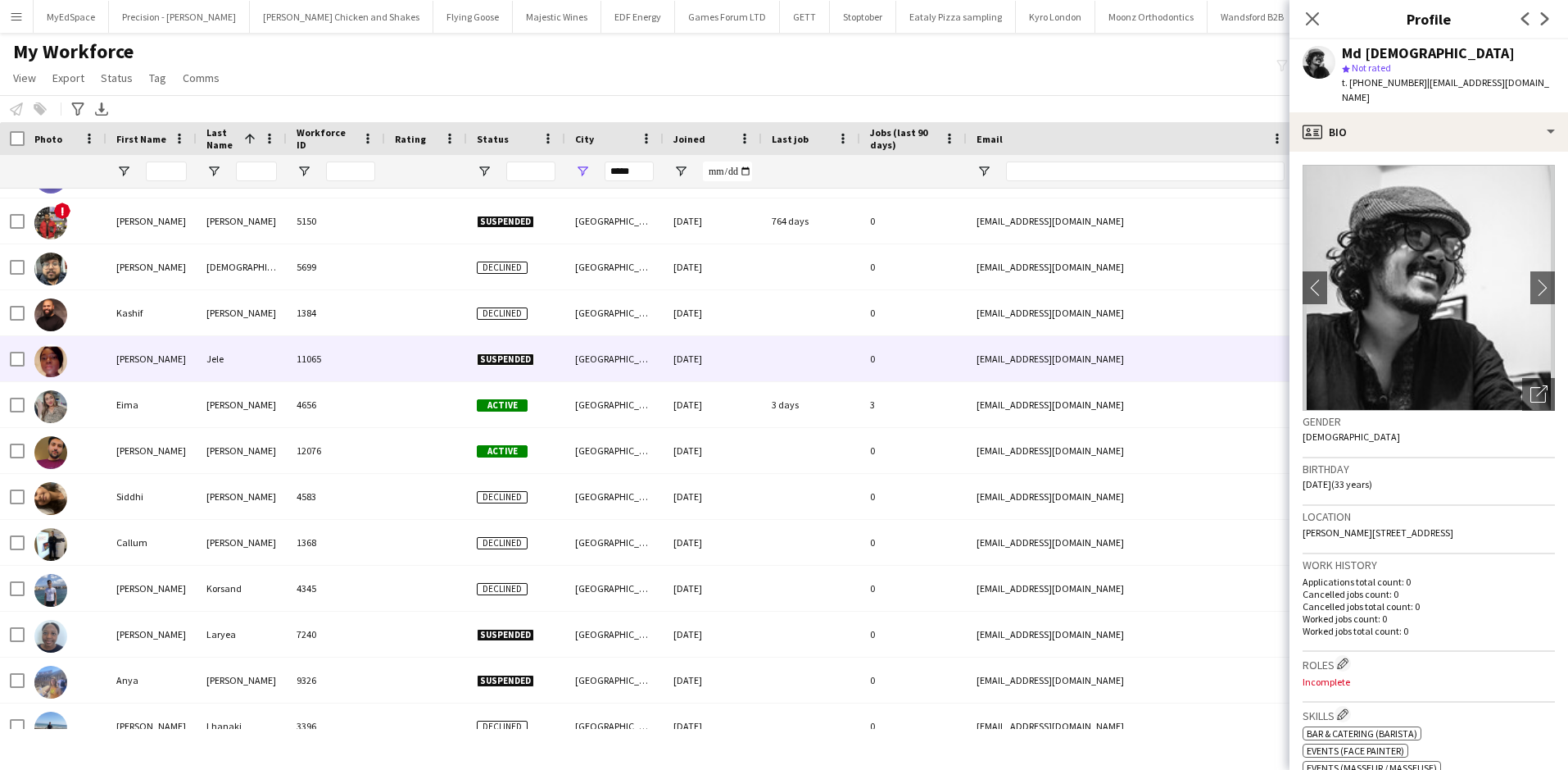
click at [338, 353] on div "11065" at bounding box center [336, 358] width 99 height 45
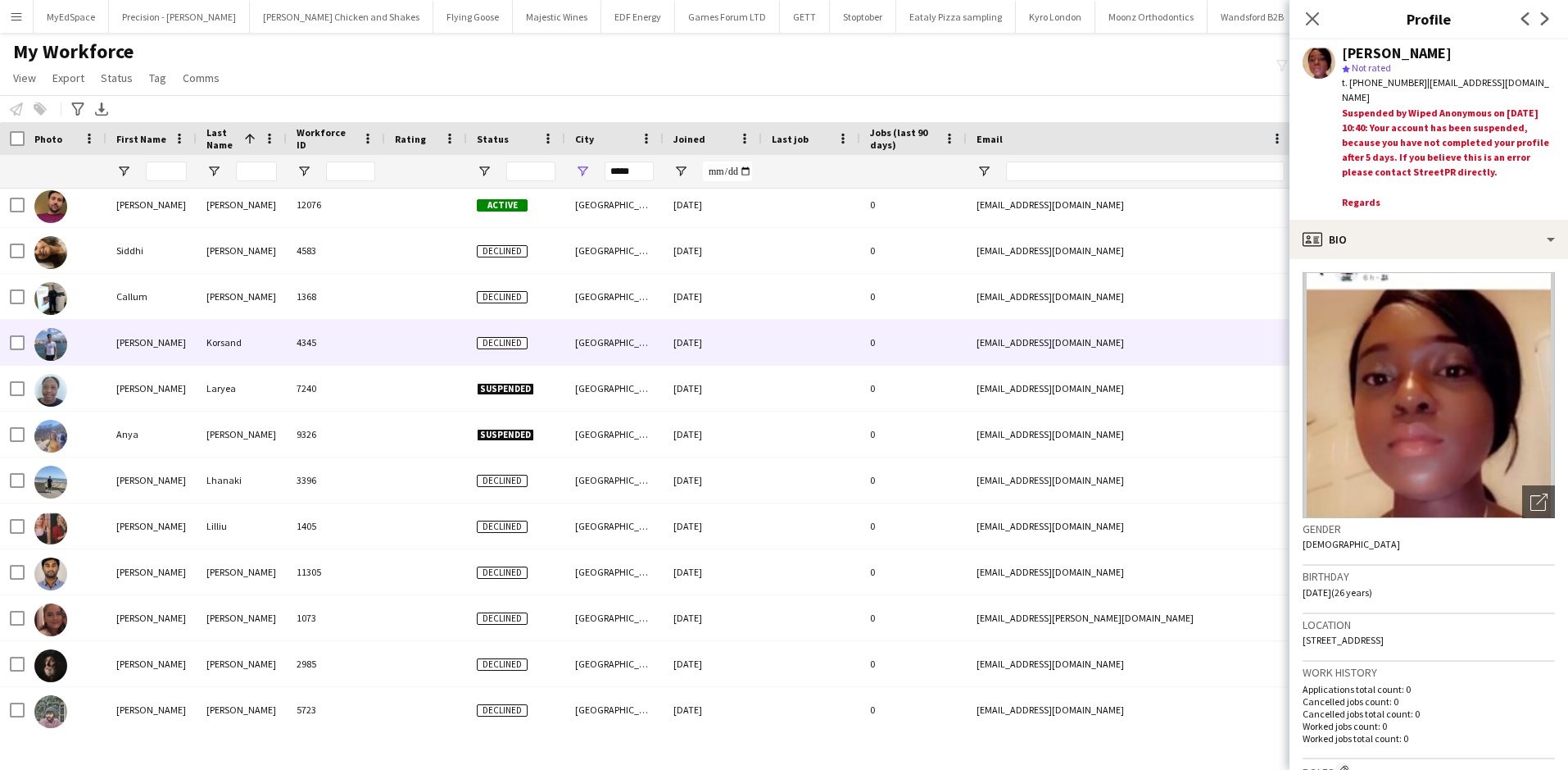
click at [338, 354] on div "4345" at bounding box center [336, 342] width 99 height 45
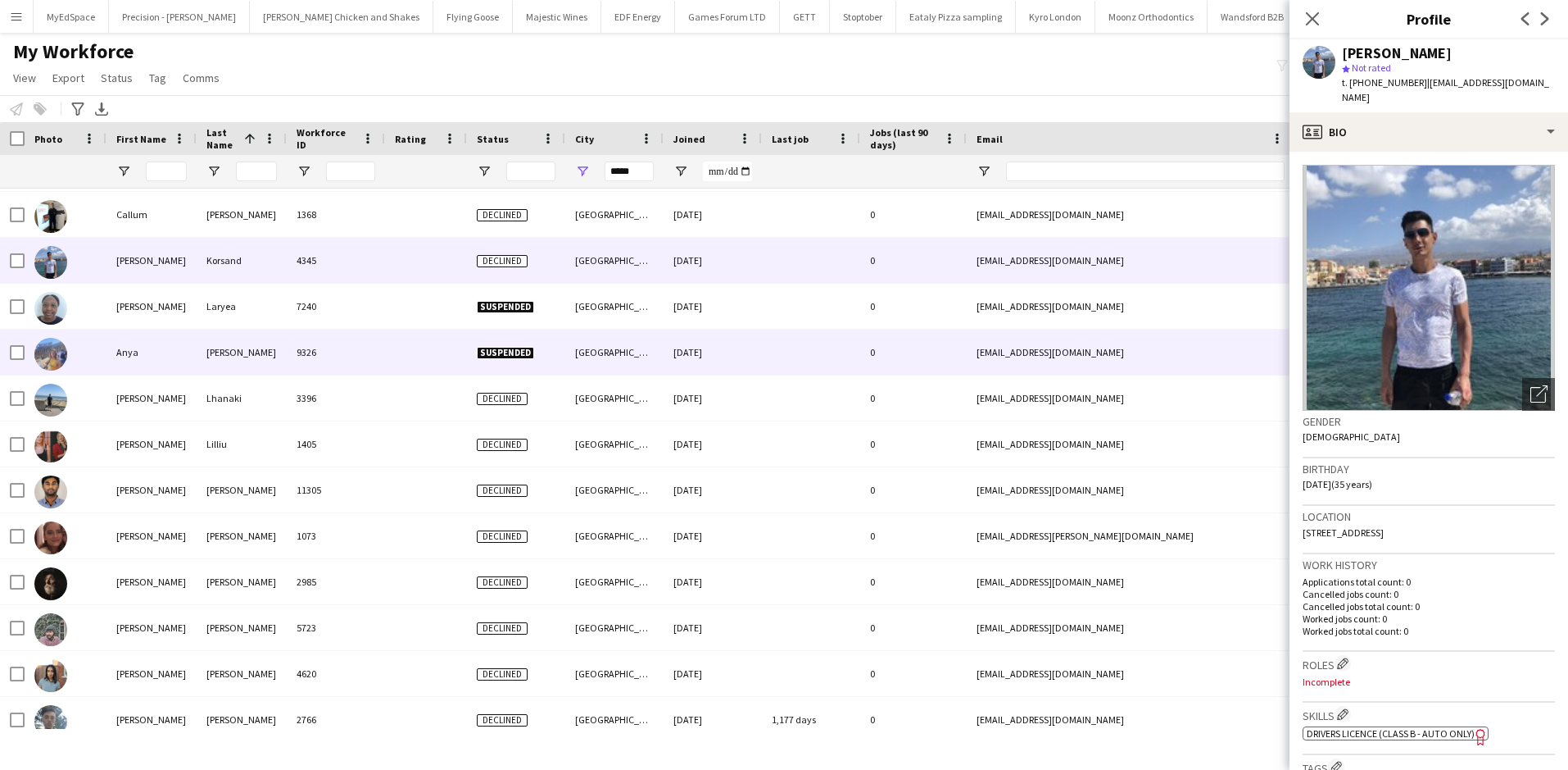
click at [340, 359] on div "9326" at bounding box center [336, 351] width 99 height 45
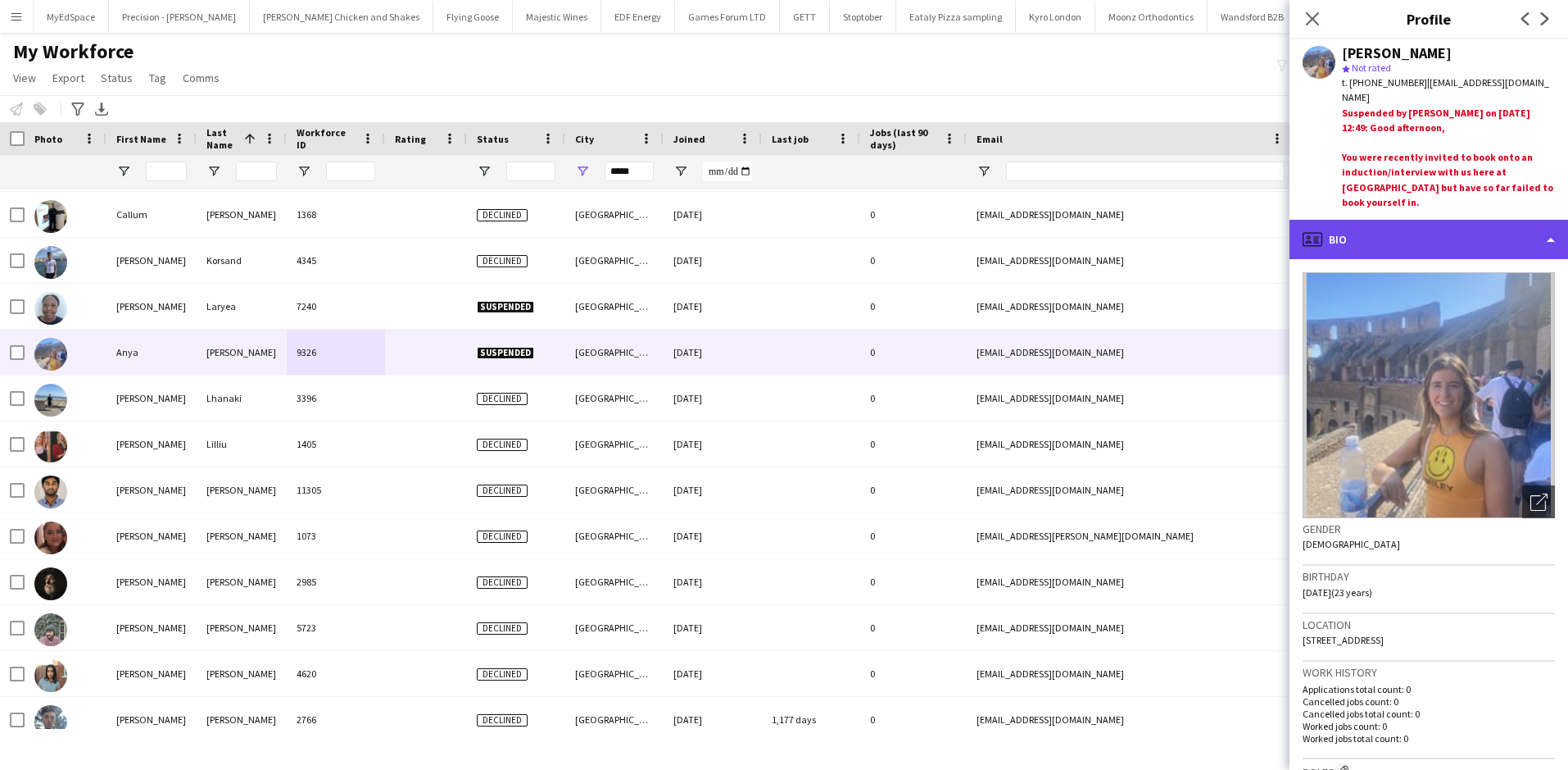
click at [1419, 252] on div "profile Bio" at bounding box center [1429, 239] width 279 height 39
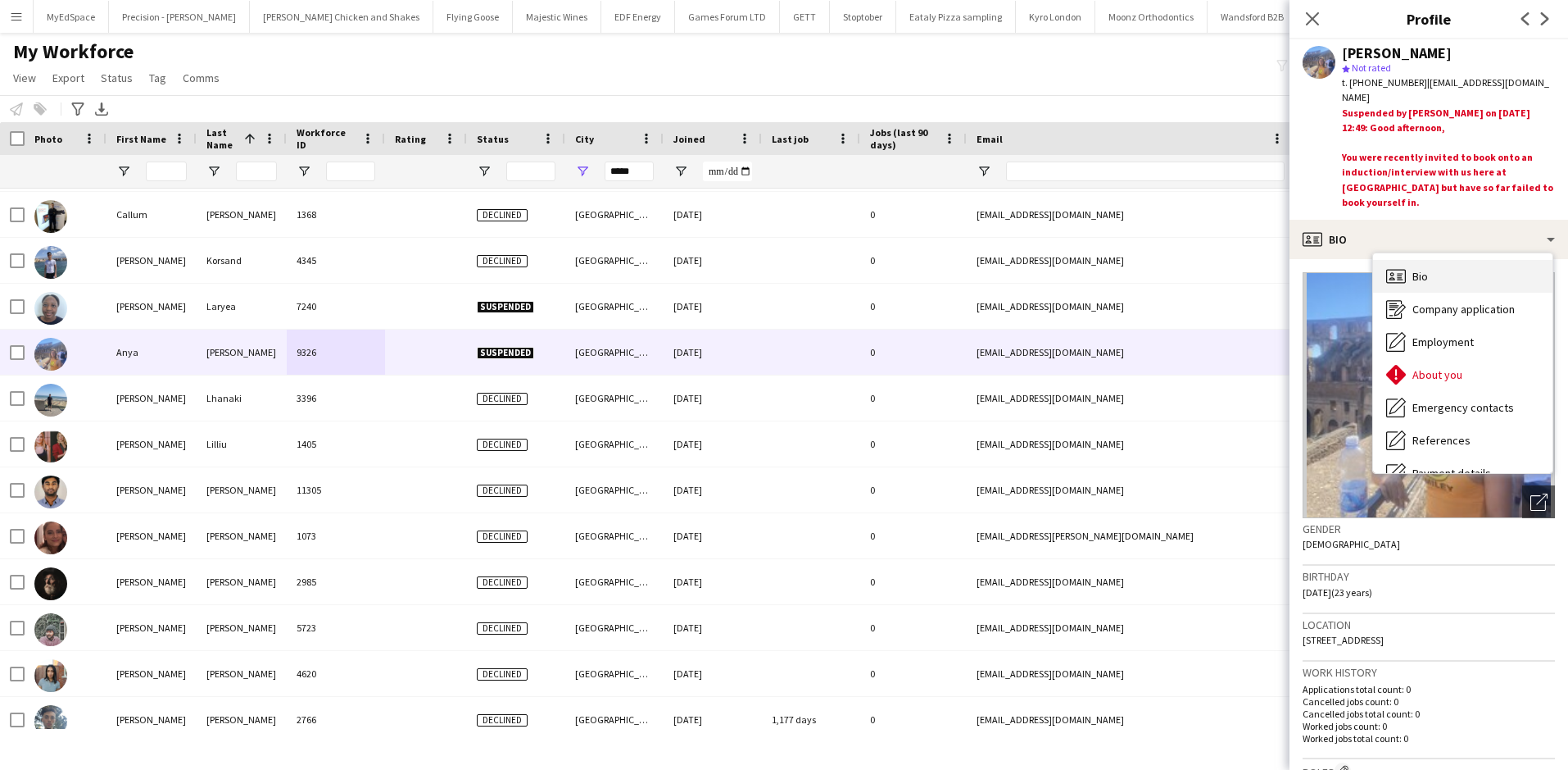
click at [1446, 266] on div "Bio Bio" at bounding box center [1463, 276] width 179 height 33
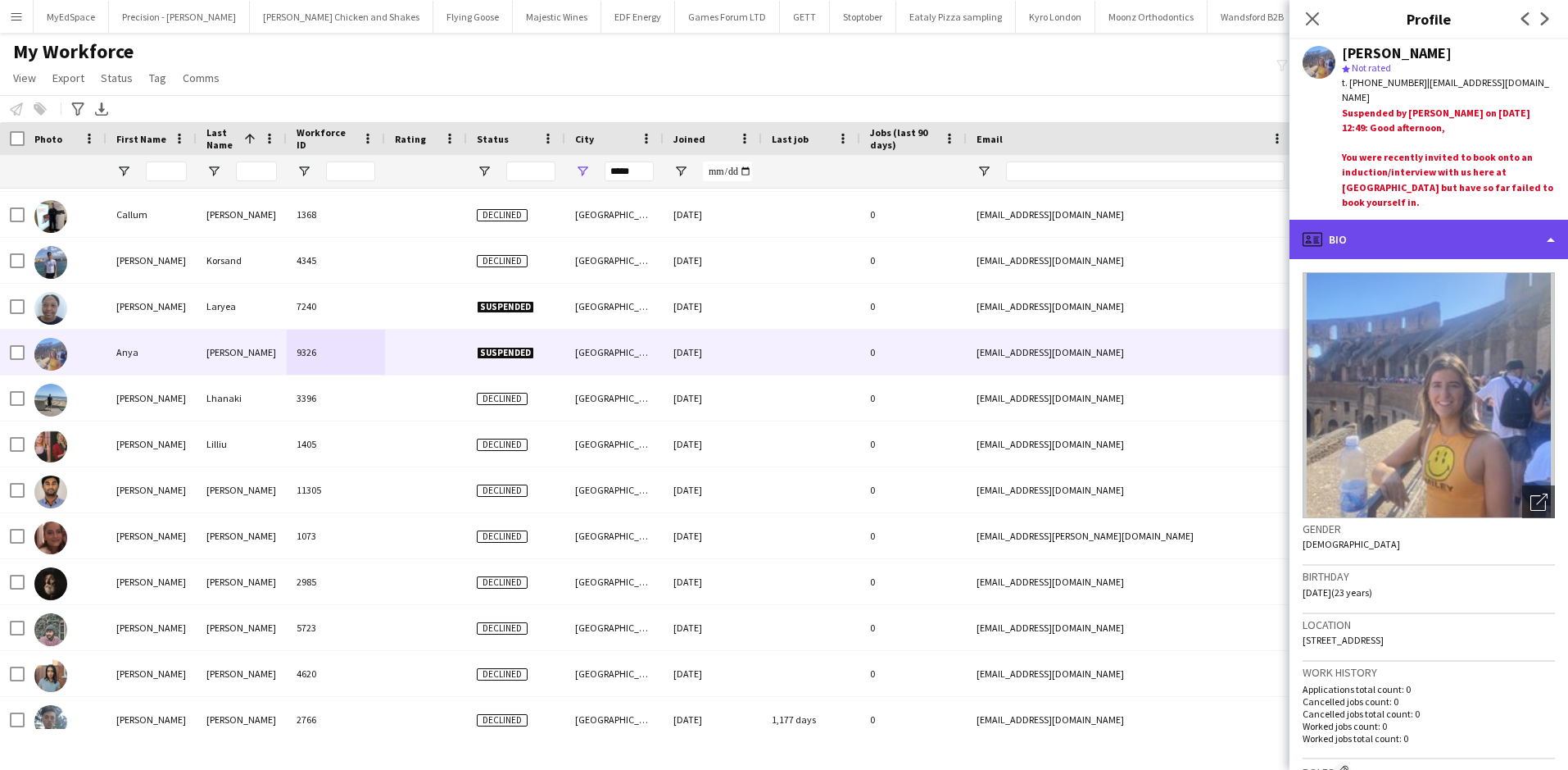
click at [1446, 248] on div "profile Bio" at bounding box center [1429, 239] width 279 height 39
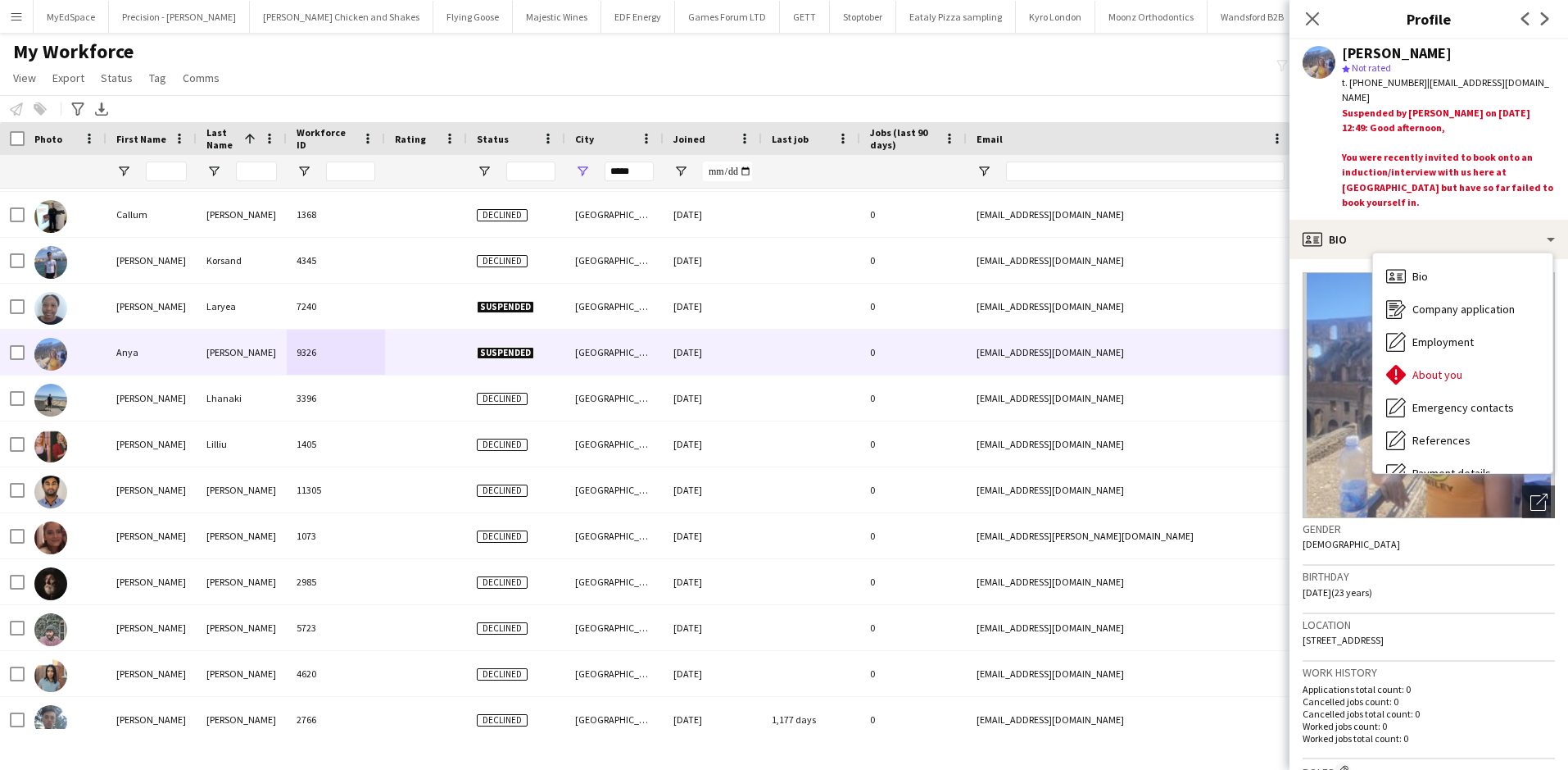
drag, startPoint x: 1363, startPoint y: 83, endPoint x: 1416, endPoint y: 83, distance: 53.0
click at [1416, 83] on div "t. +447841417974 | anyalevinson@icloud.com" at bounding box center [1448, 90] width 213 height 30
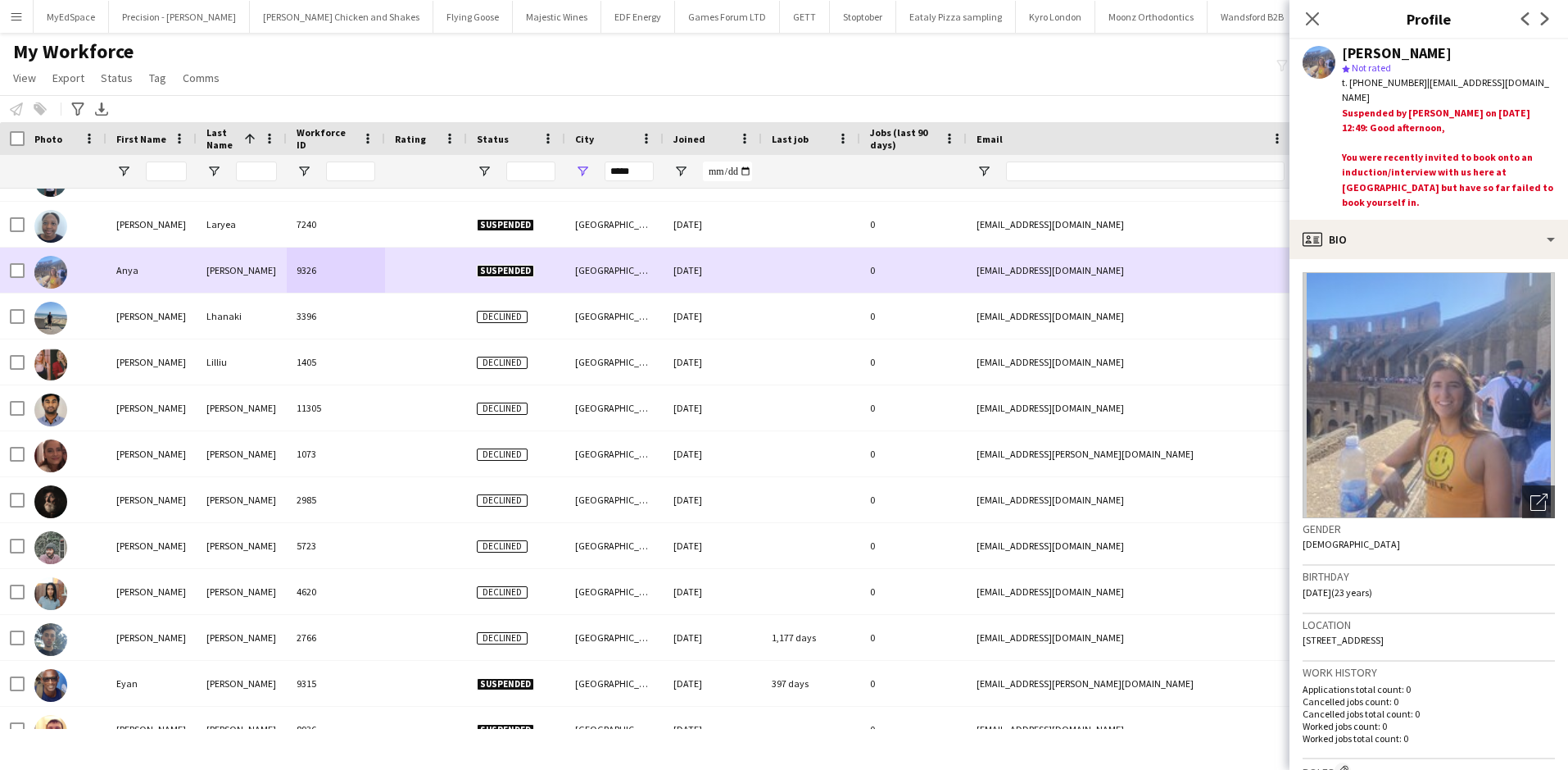
scroll to position [2787, 0]
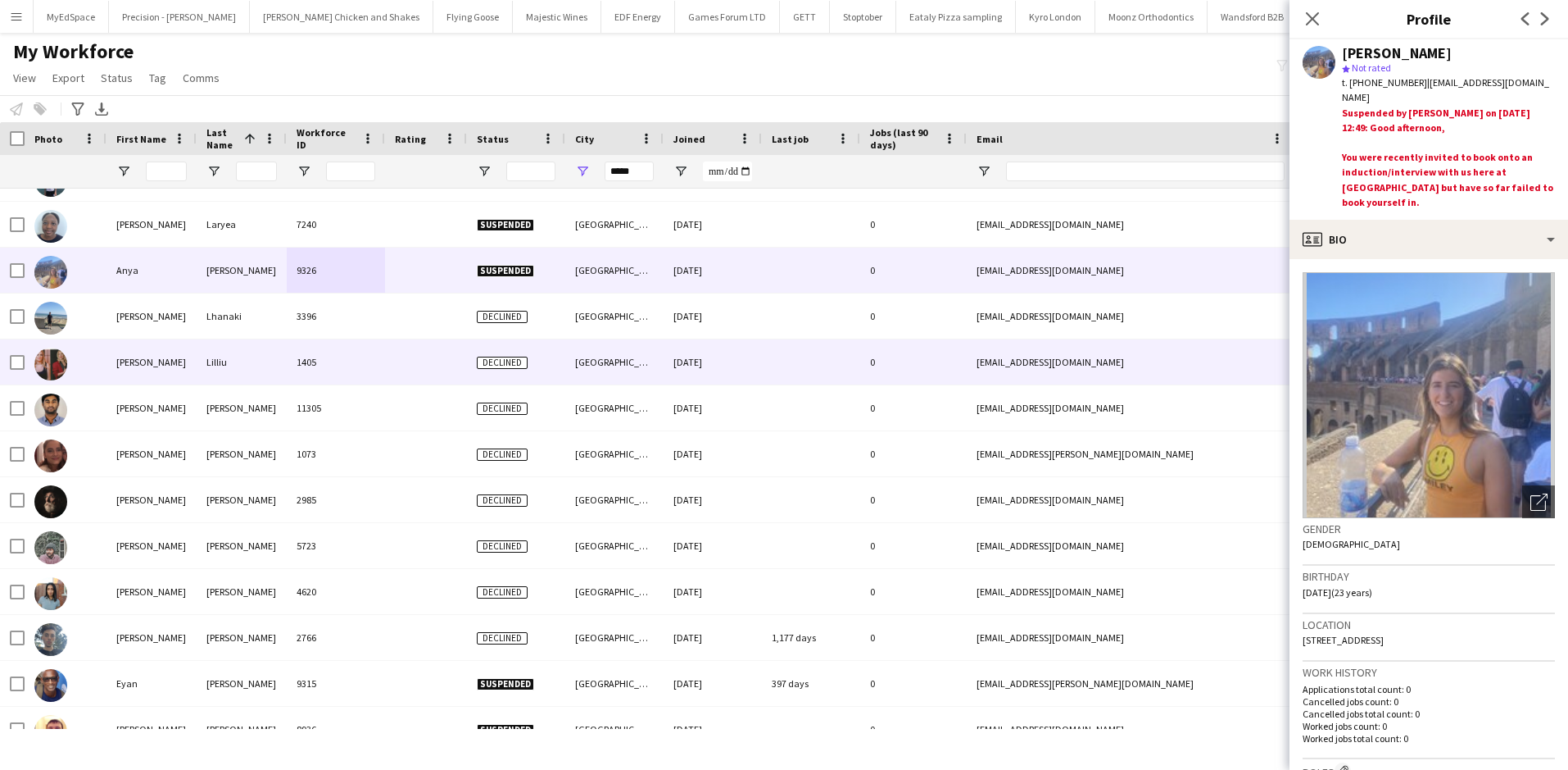
drag, startPoint x: 224, startPoint y: 369, endPoint x: 216, endPoint y: 335, distance: 34.9
click at [224, 363] on div "Lilliu" at bounding box center [241, 362] width 90 height 45
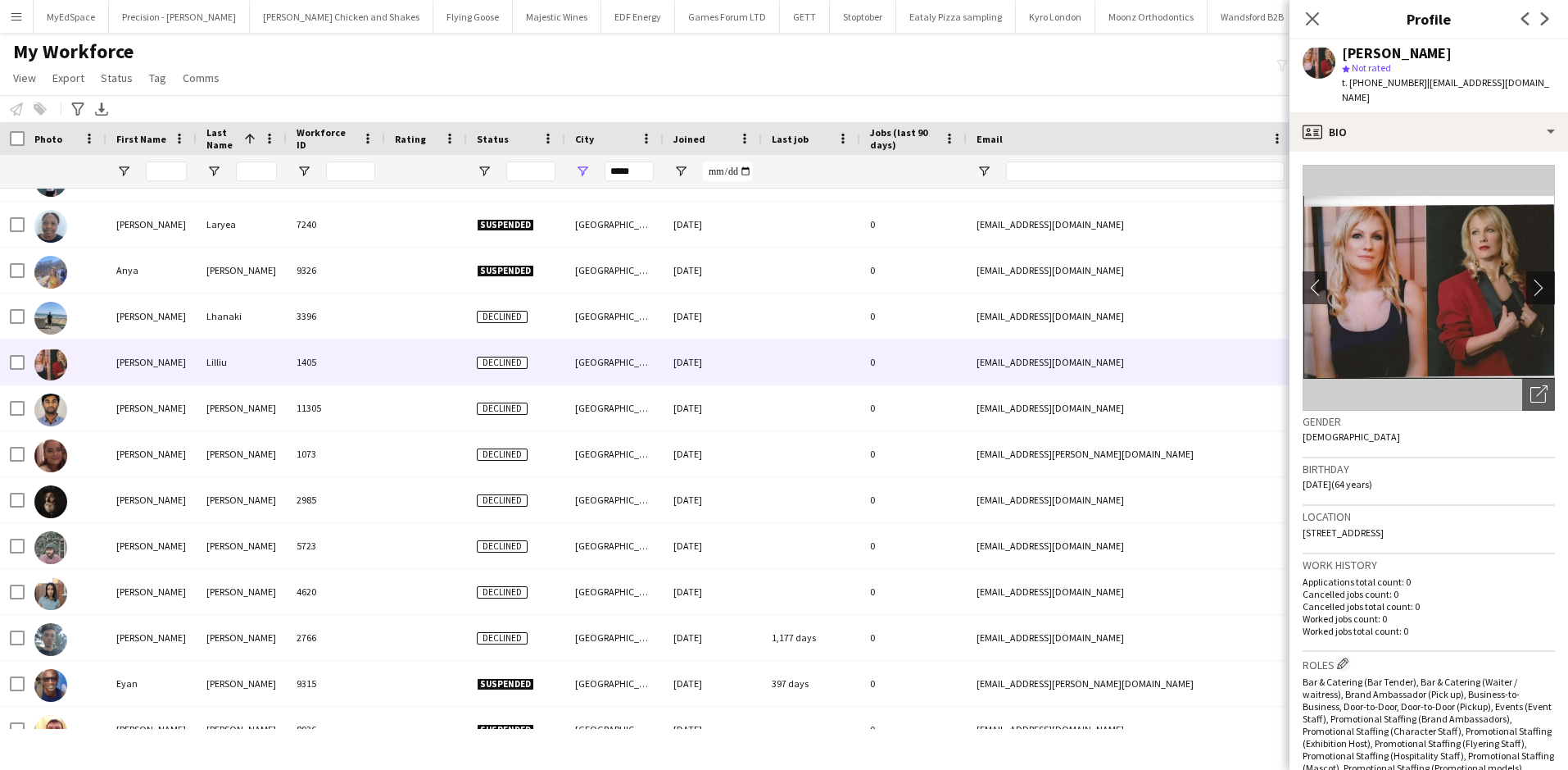
click at [1540, 279] on app-icon "chevron-right" at bounding box center [1543, 288] width 26 height 17
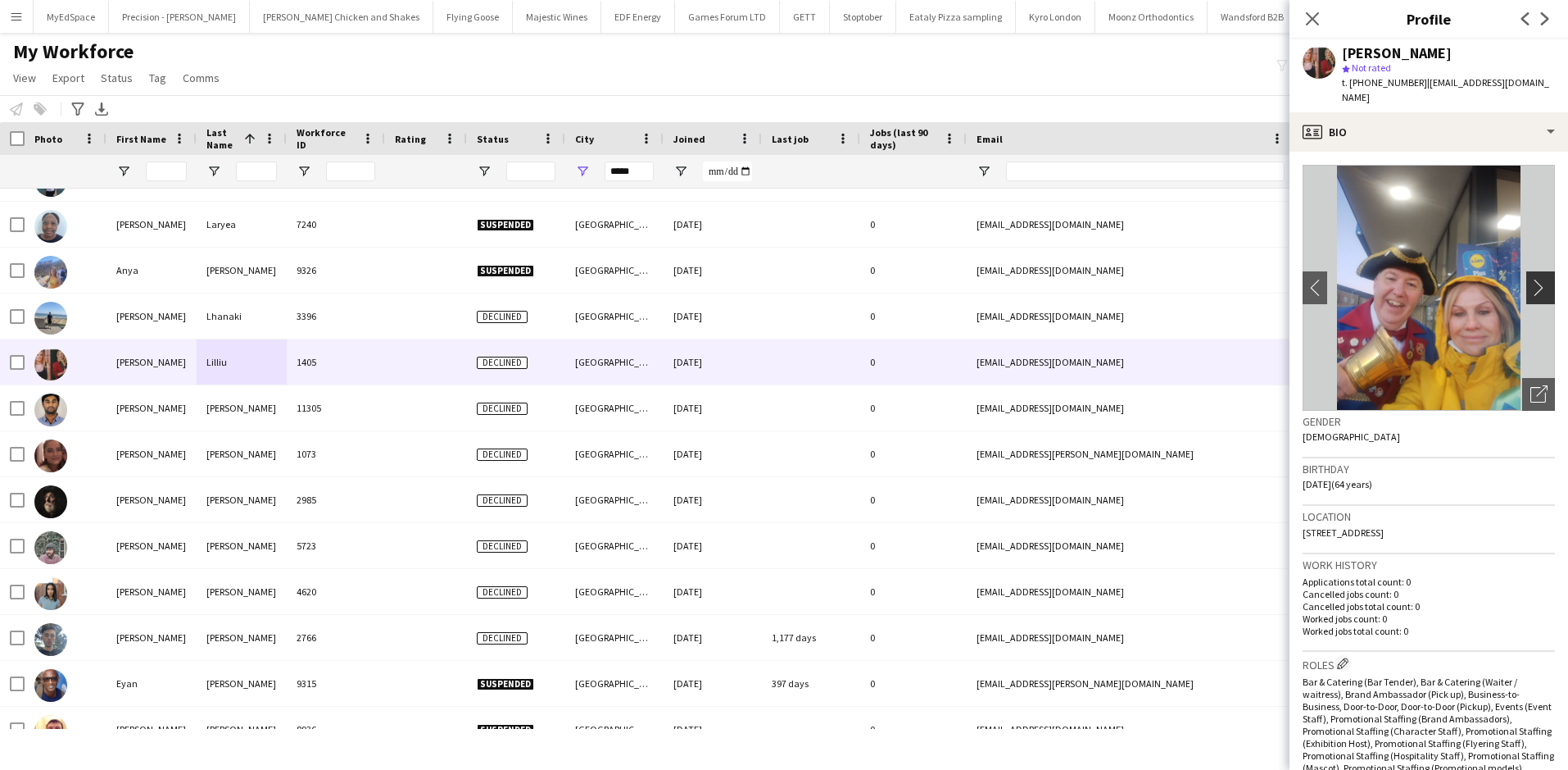
click at [1531, 279] on app-icon "chevron-right" at bounding box center [1543, 288] width 26 height 17
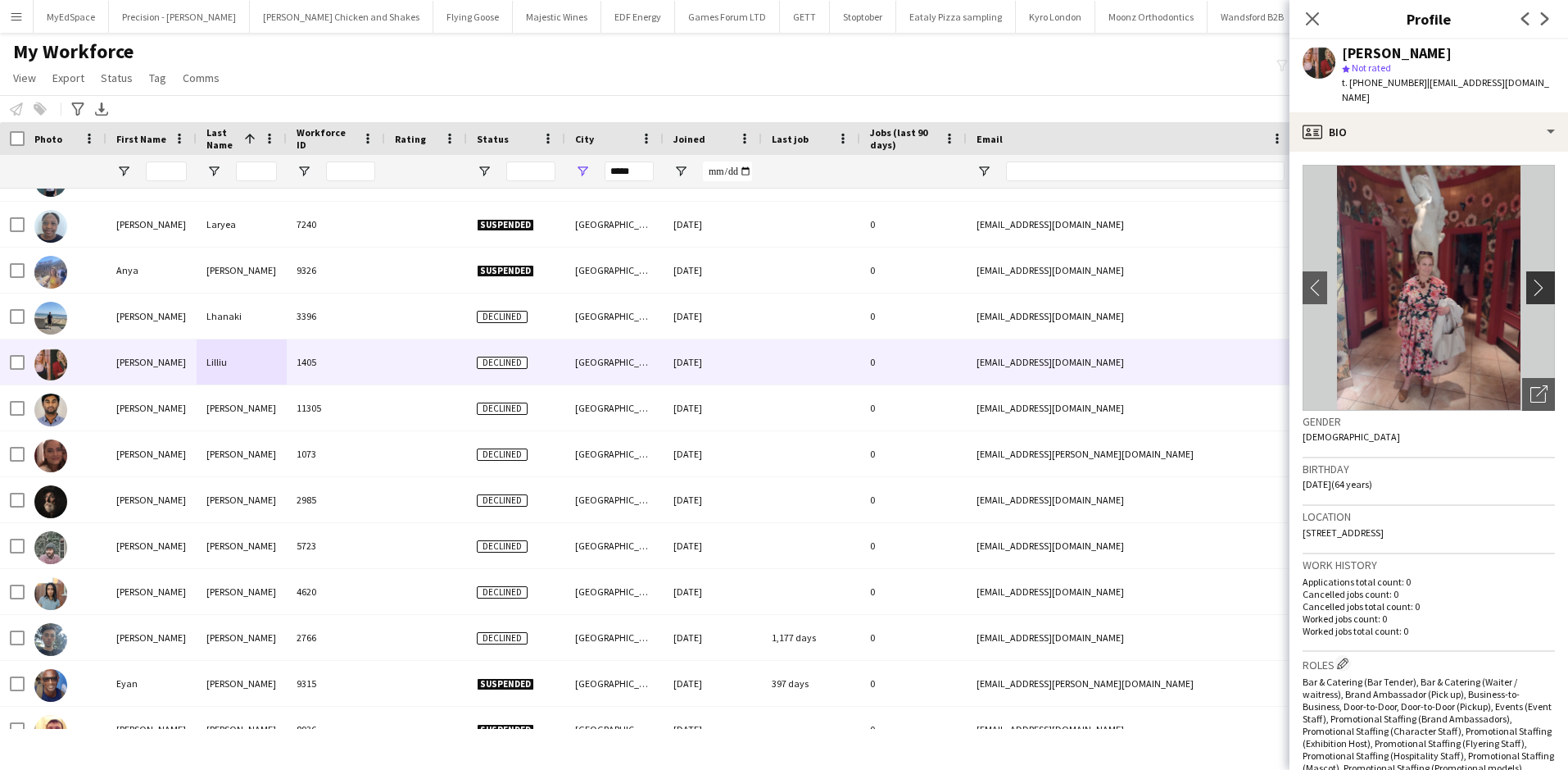
click at [1531, 279] on app-icon "chevron-right" at bounding box center [1543, 288] width 26 height 17
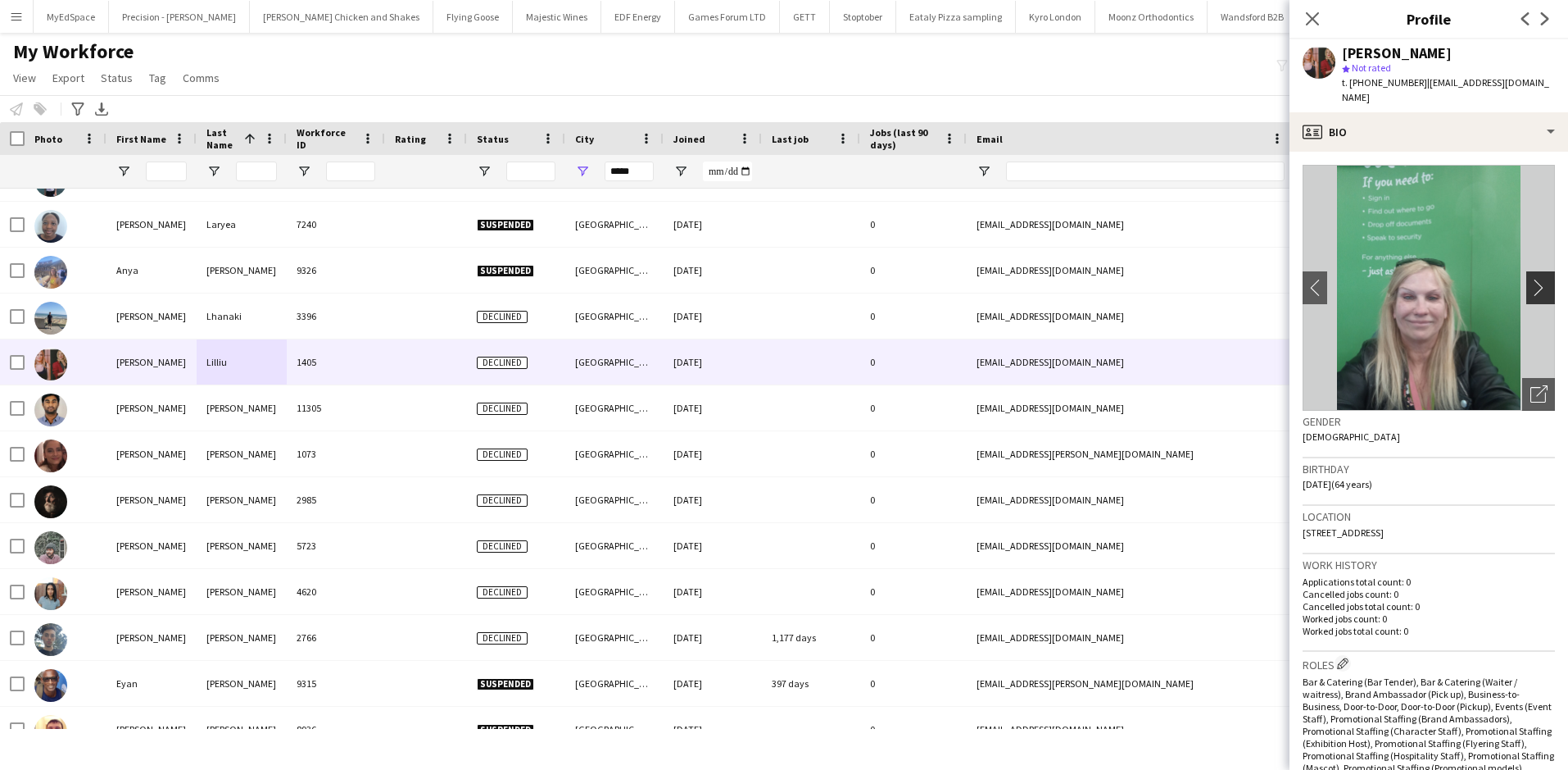
click at [1531, 279] on app-icon "chevron-right" at bounding box center [1543, 288] width 26 height 17
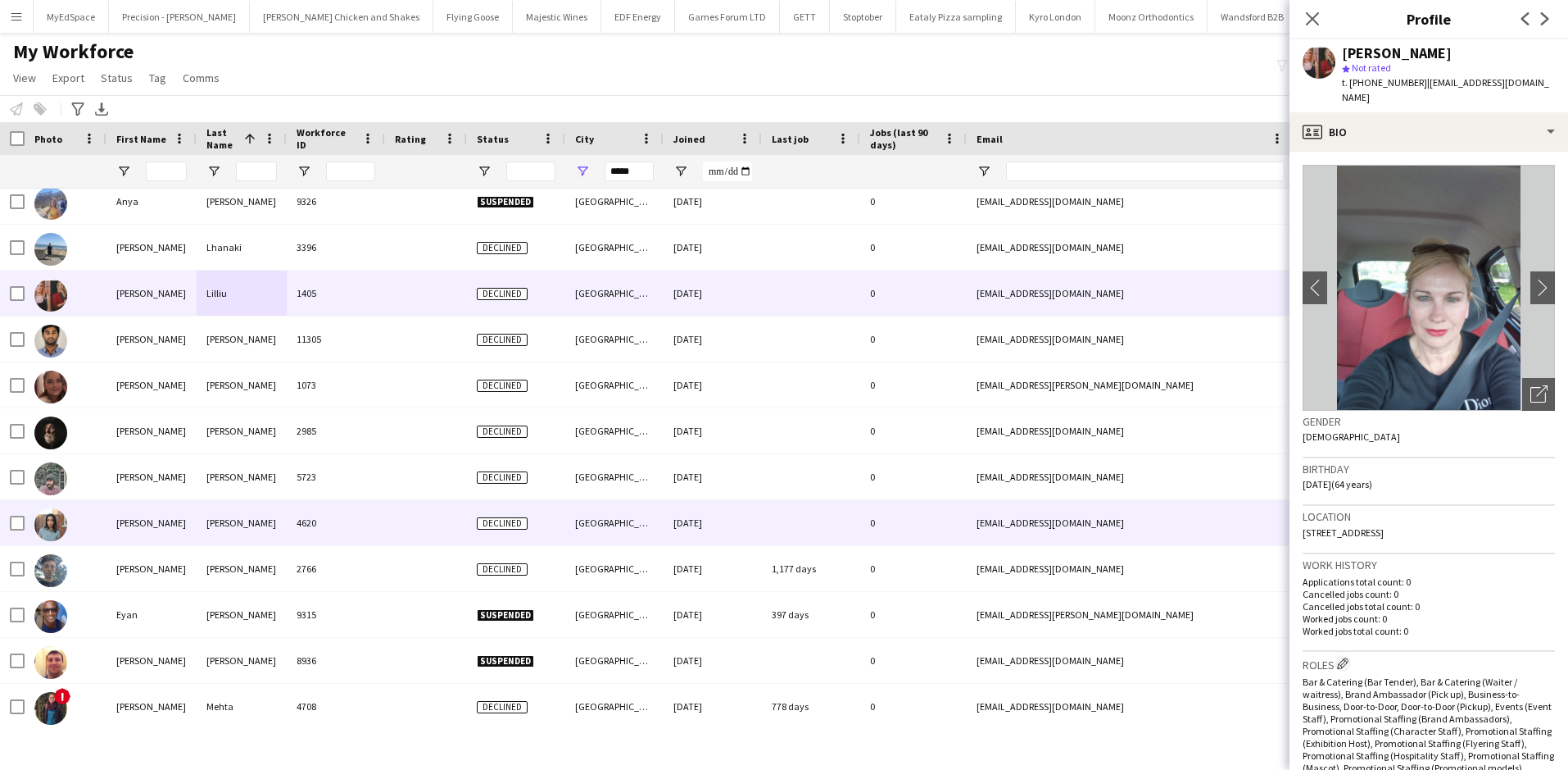
scroll to position [2951, 0]
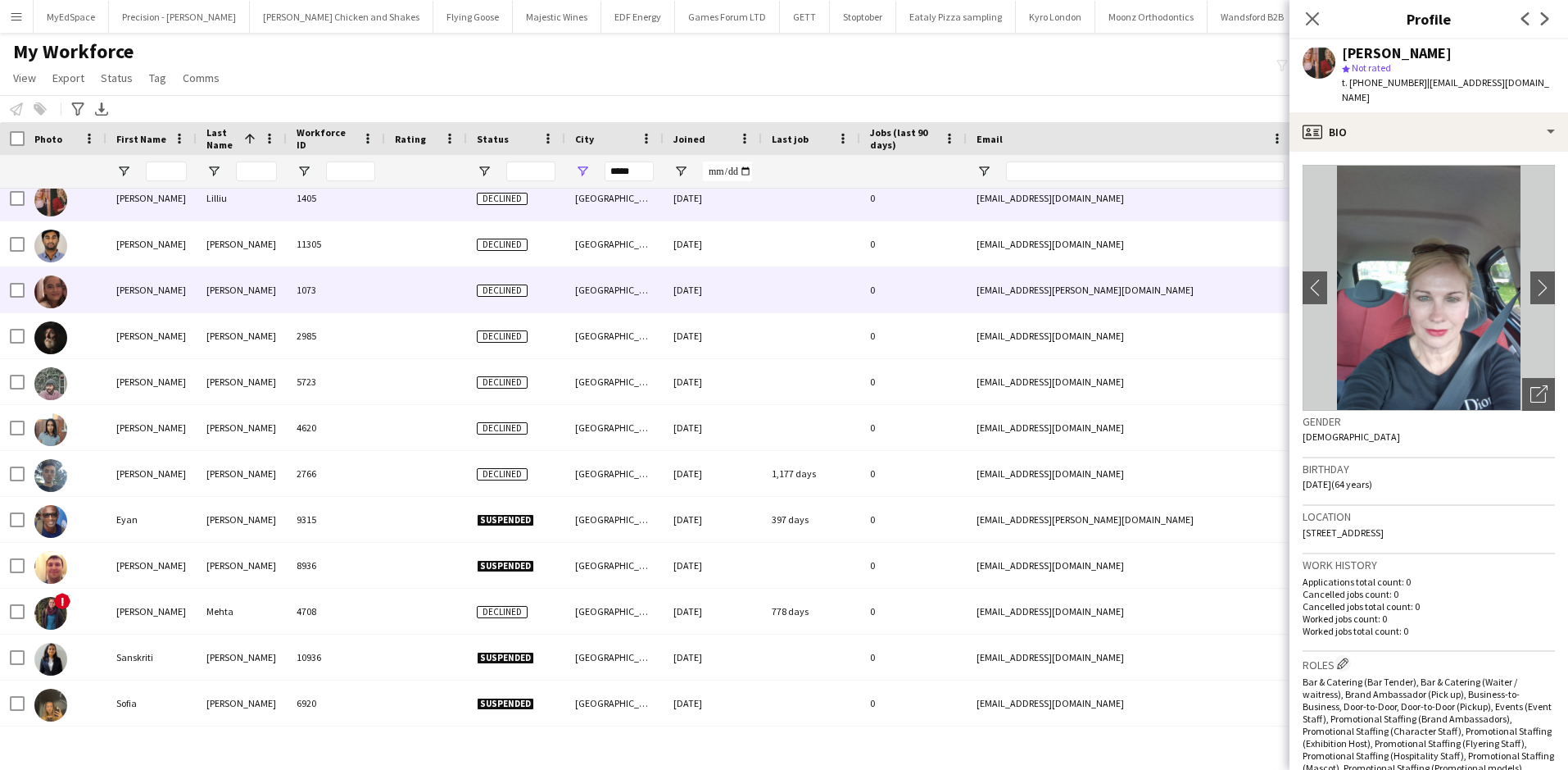
click at [233, 309] on div "Lynch" at bounding box center [241, 289] width 90 height 45
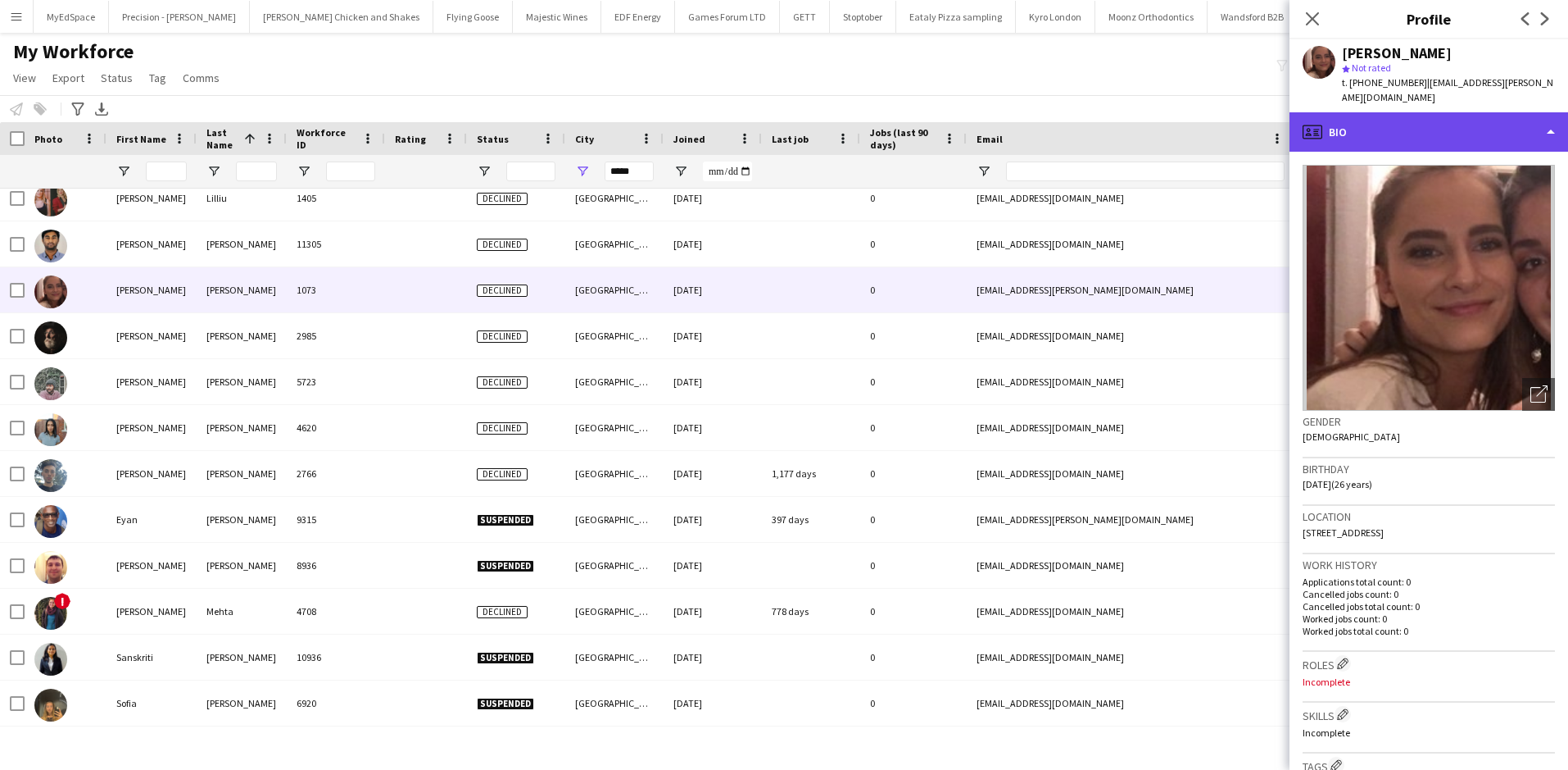
drag, startPoint x: 1400, startPoint y: 117, endPoint x: 1417, endPoint y: 131, distance: 22.0
click at [1401, 117] on div "profile Bio" at bounding box center [1429, 132] width 279 height 39
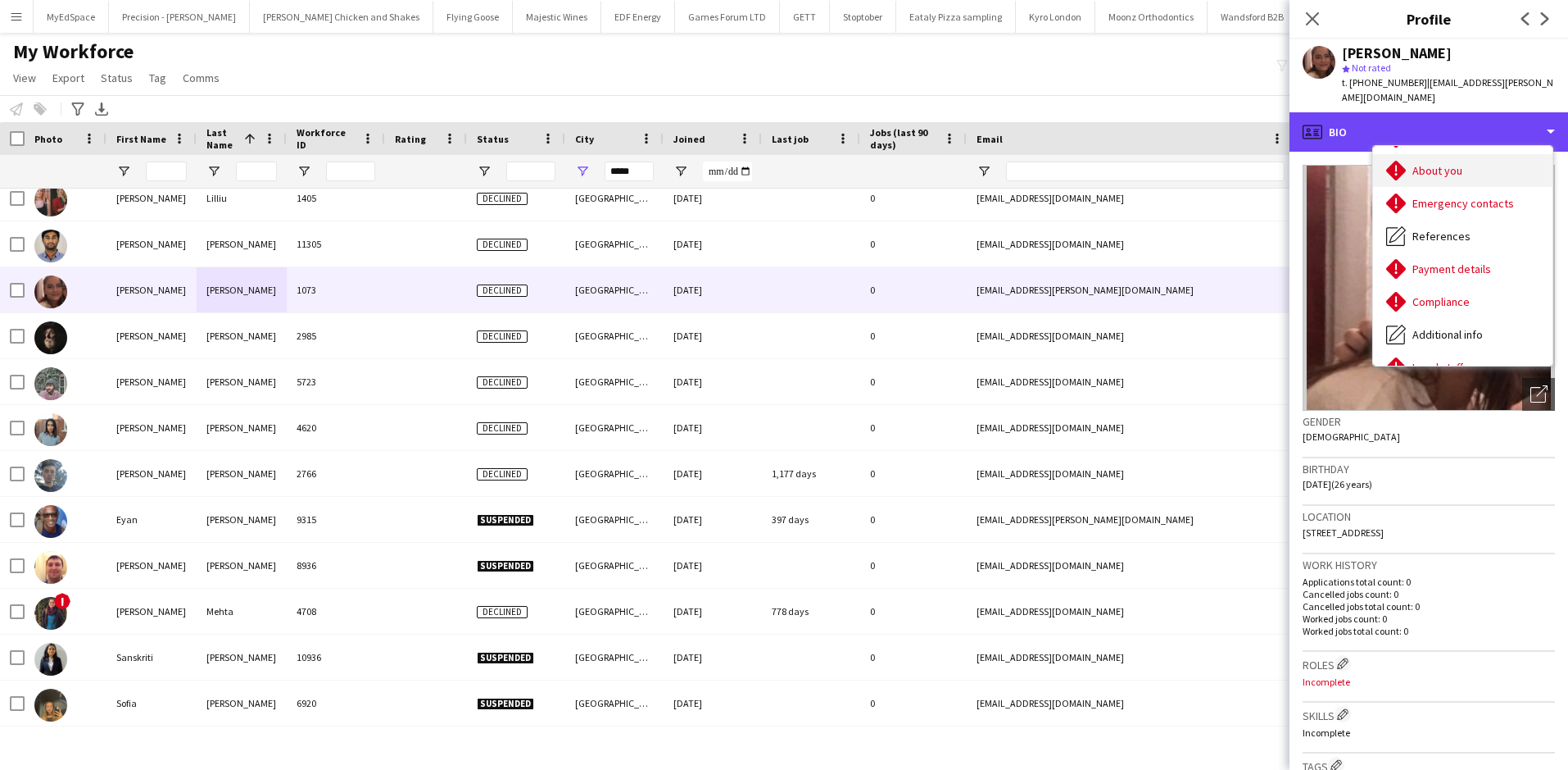
scroll to position [0, 0]
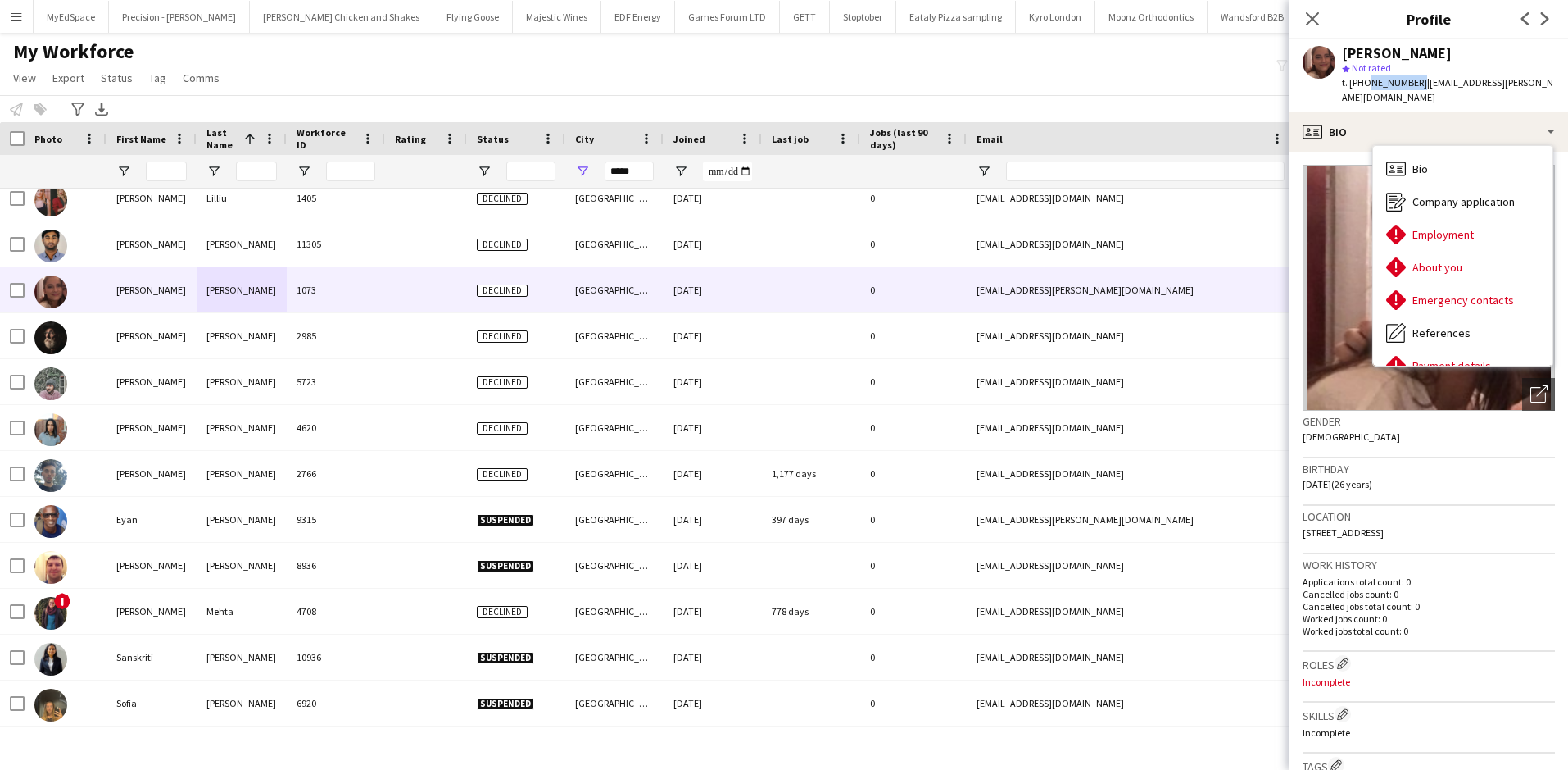
drag, startPoint x: 1362, startPoint y: 78, endPoint x: 1414, endPoint y: 83, distance: 52.2
click at [1414, 83] on span "t. +447825704545" at bounding box center [1384, 83] width 85 height 12
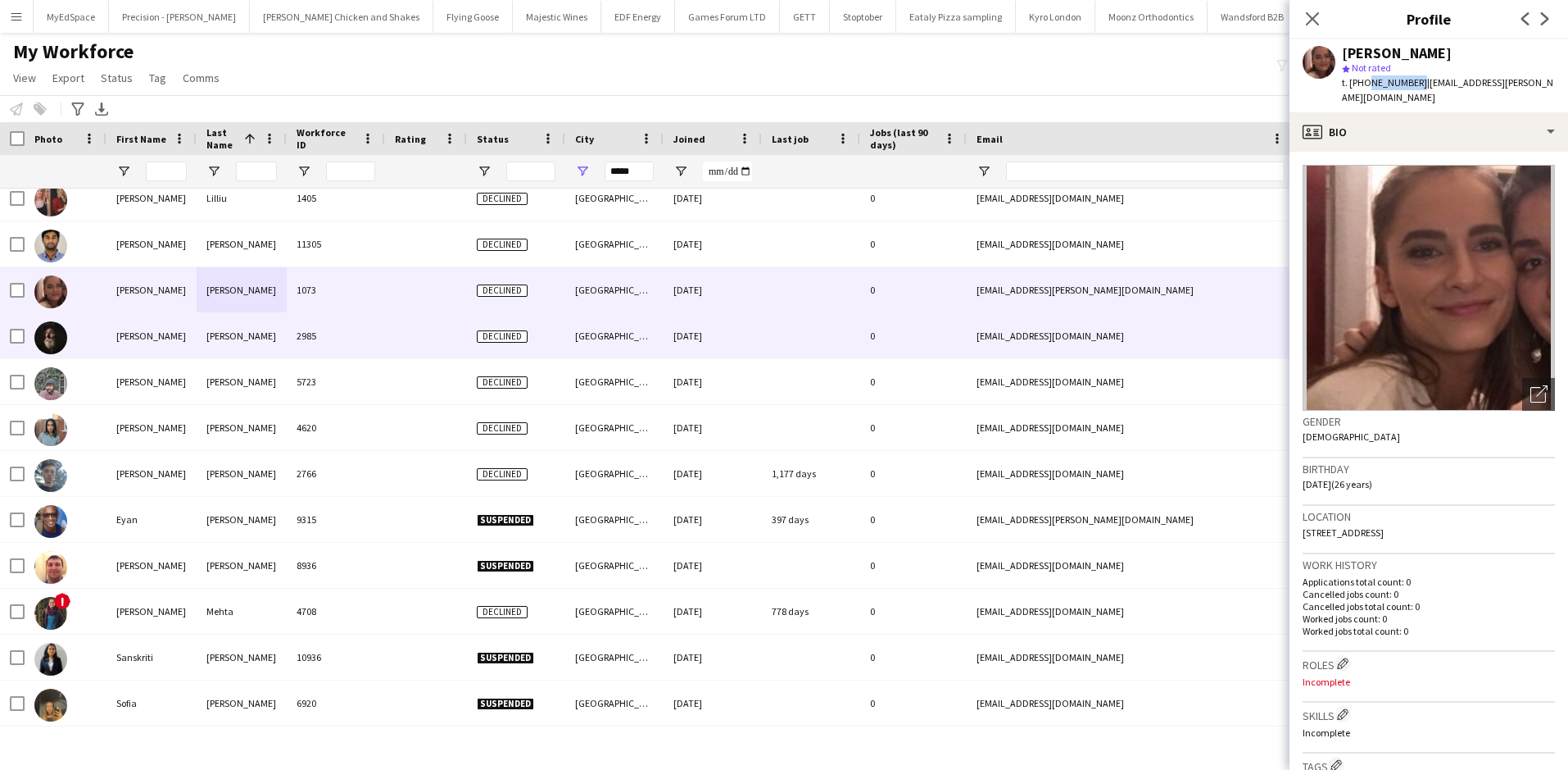
click at [187, 316] on div "DAVID" at bounding box center [151, 335] width 90 height 45
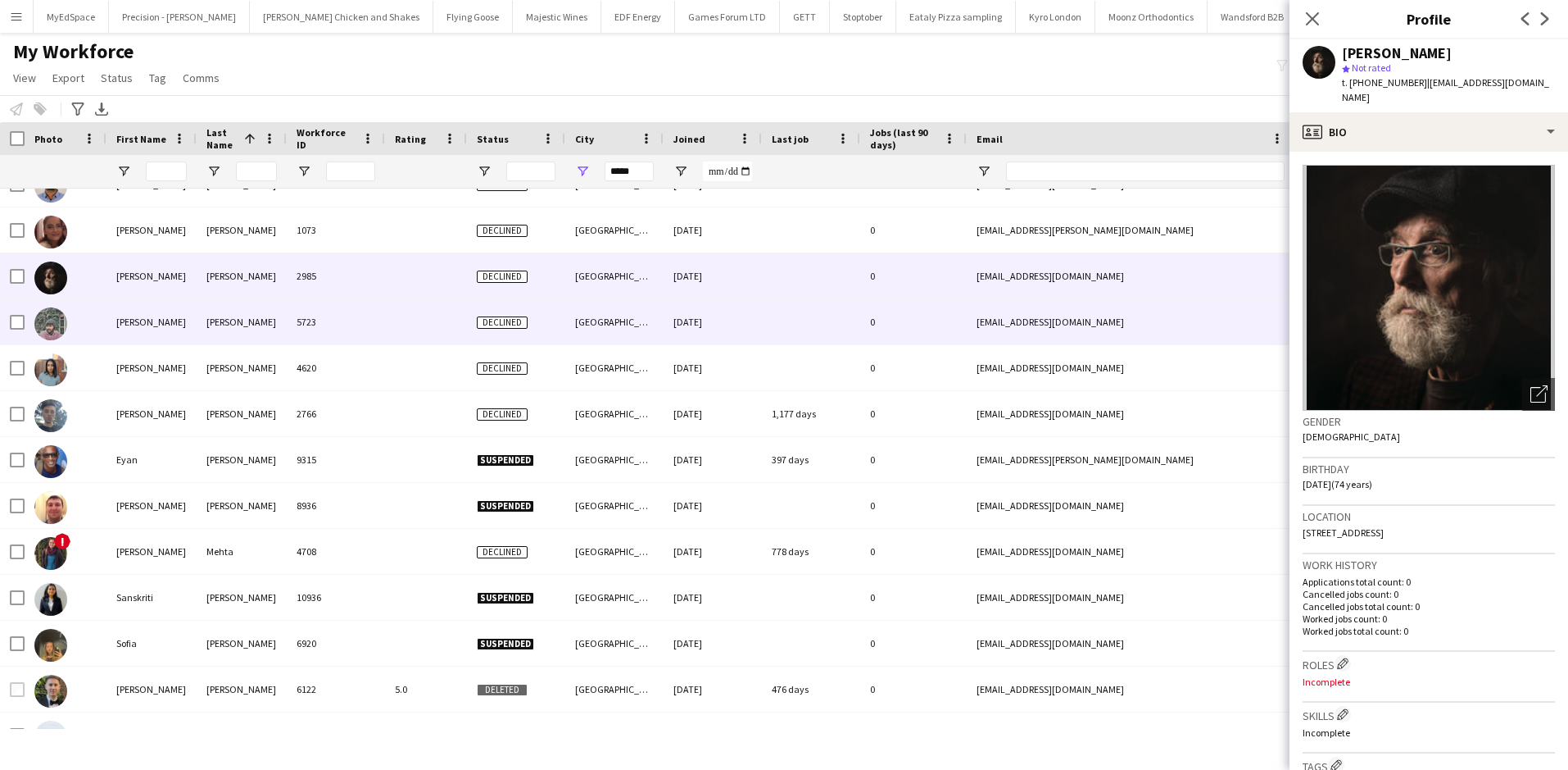
scroll to position [3033, 0]
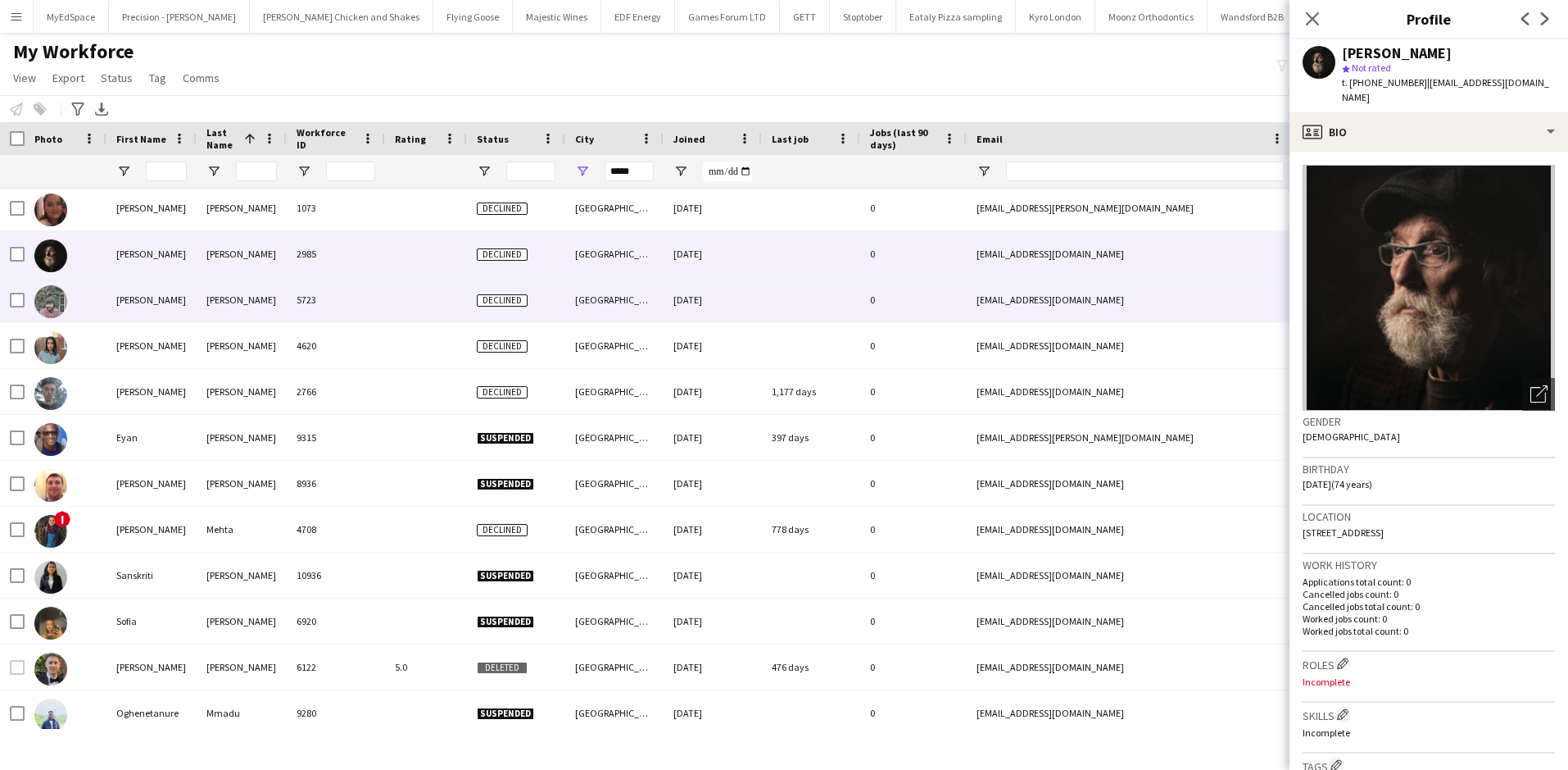
click at [318, 304] on div "5723" at bounding box center [336, 299] width 99 height 45
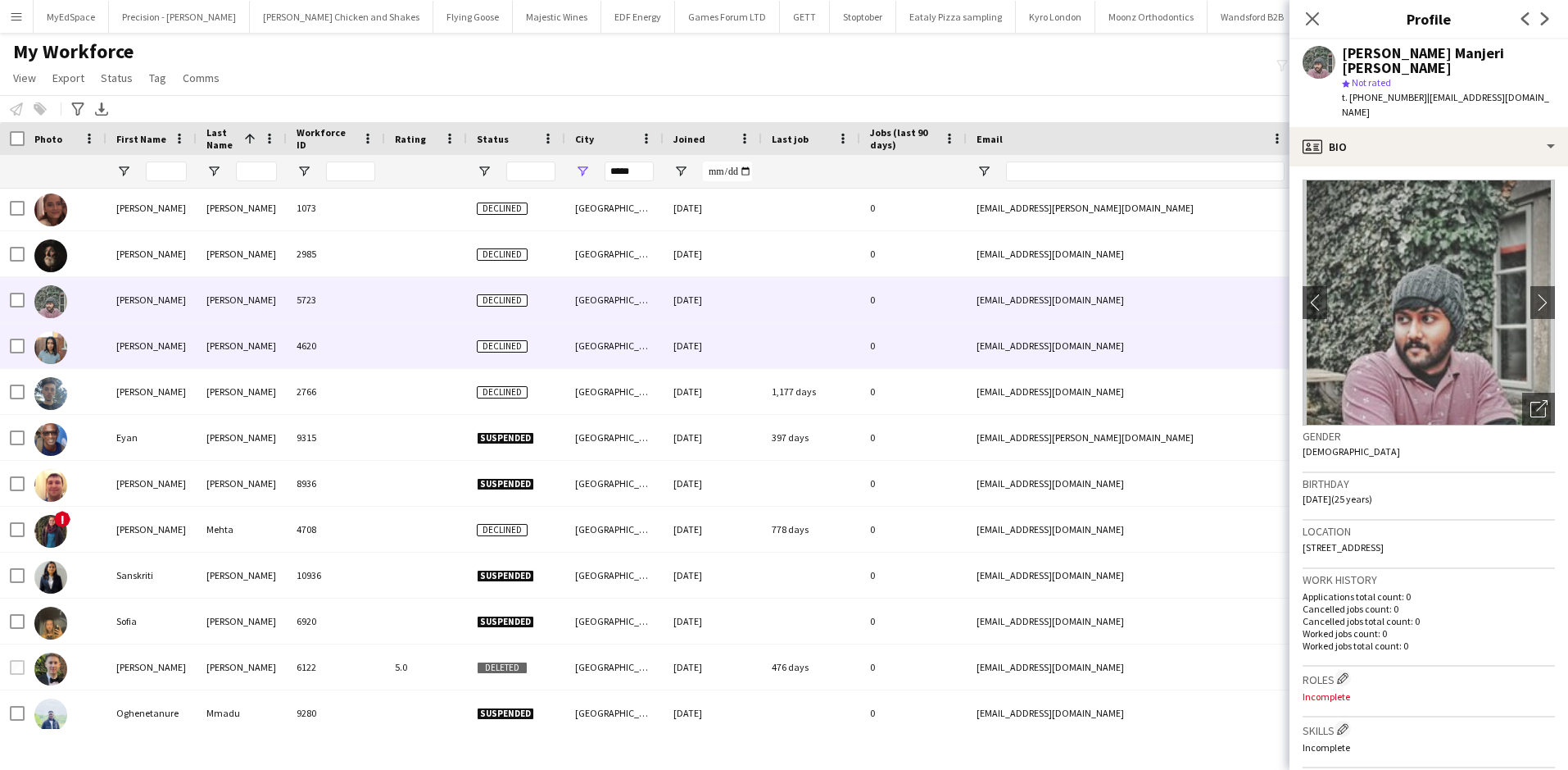
click at [295, 328] on div "4620" at bounding box center [336, 345] width 99 height 45
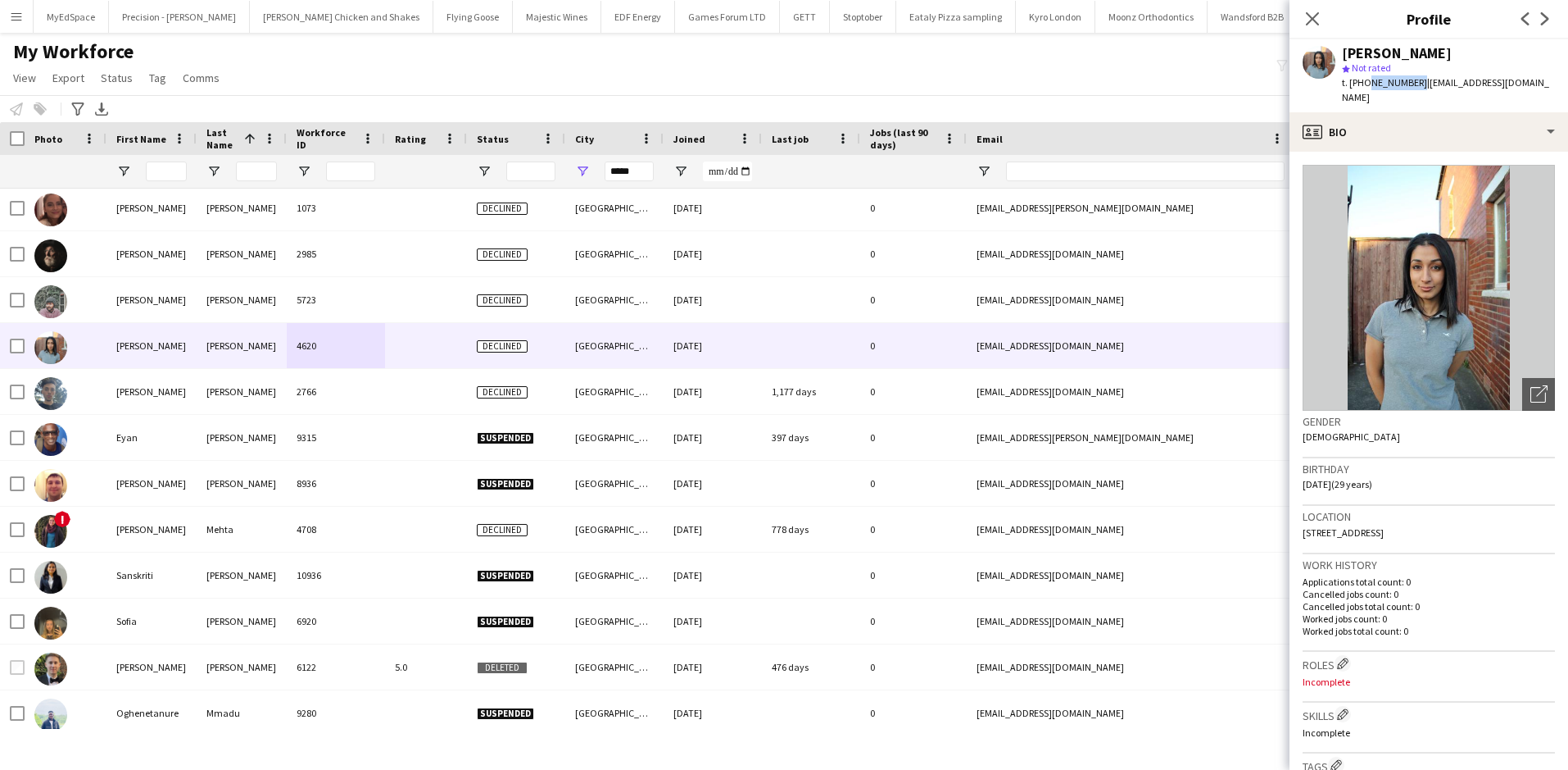
drag, startPoint x: 1365, startPoint y: 81, endPoint x: 1413, endPoint y: 86, distance: 48.3
click at [1413, 86] on span "t. +447888324427" at bounding box center [1384, 83] width 85 height 12
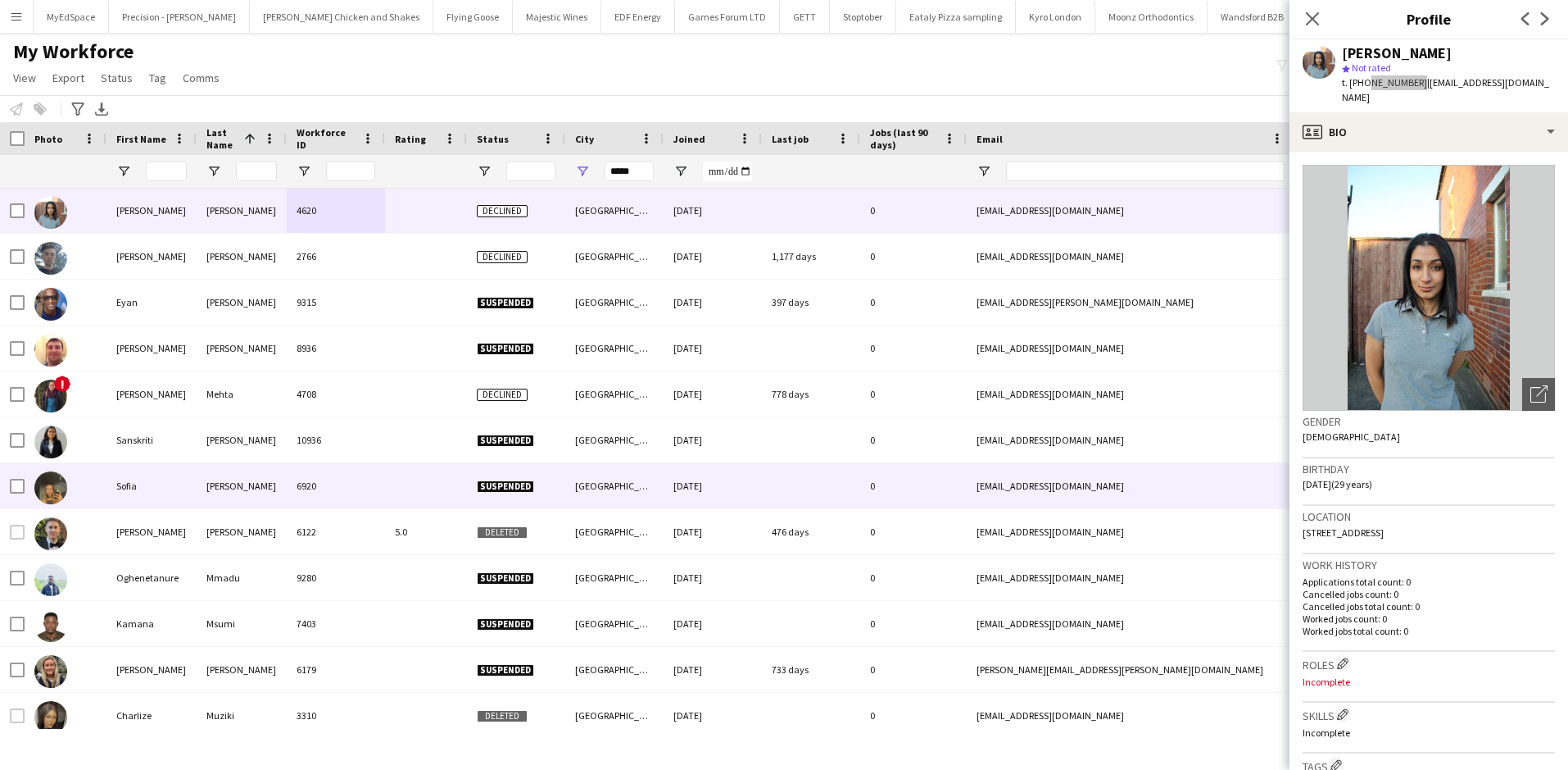
scroll to position [3197, 0]
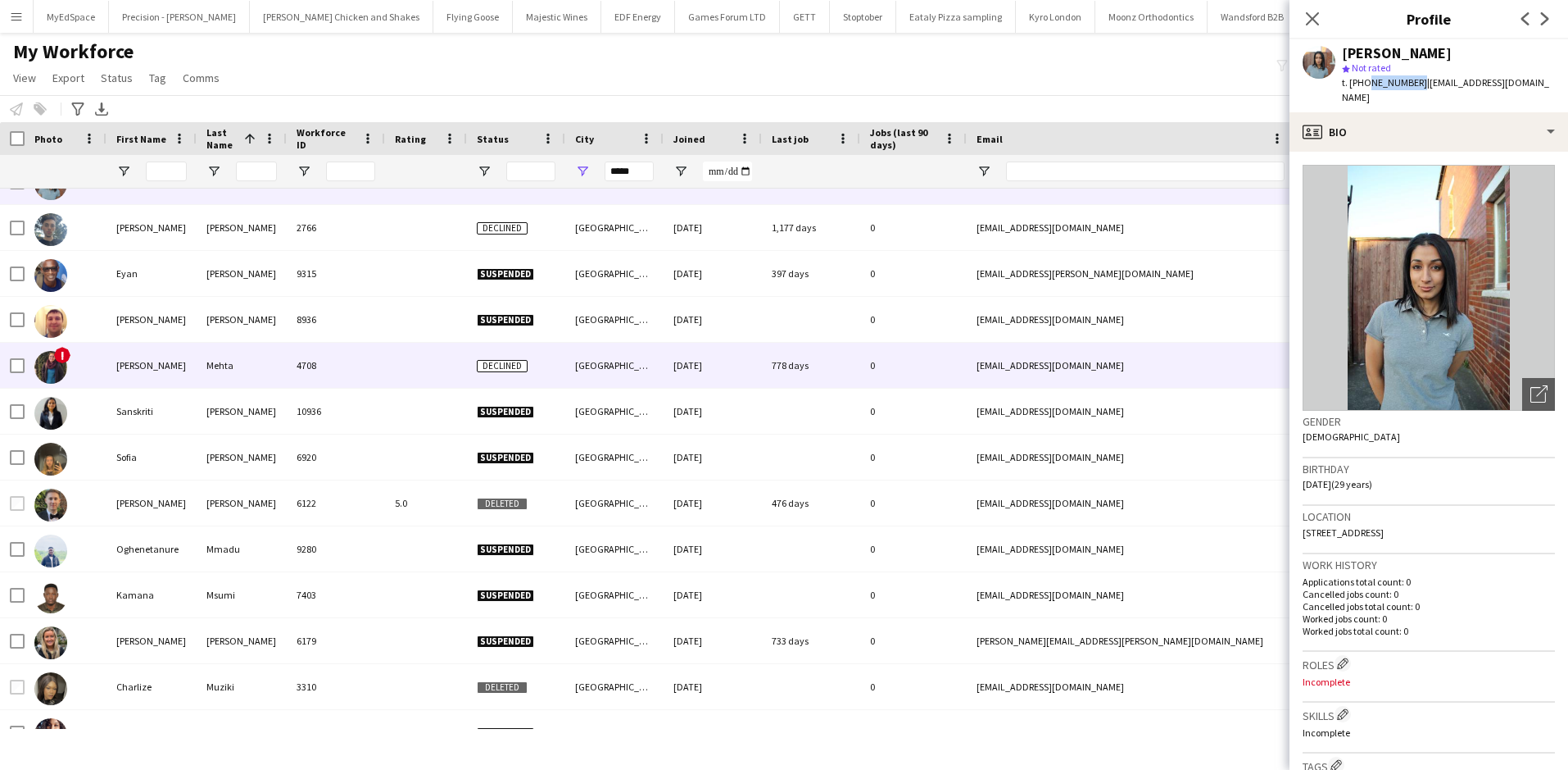
click at [310, 379] on div "4708" at bounding box center [336, 365] width 99 height 45
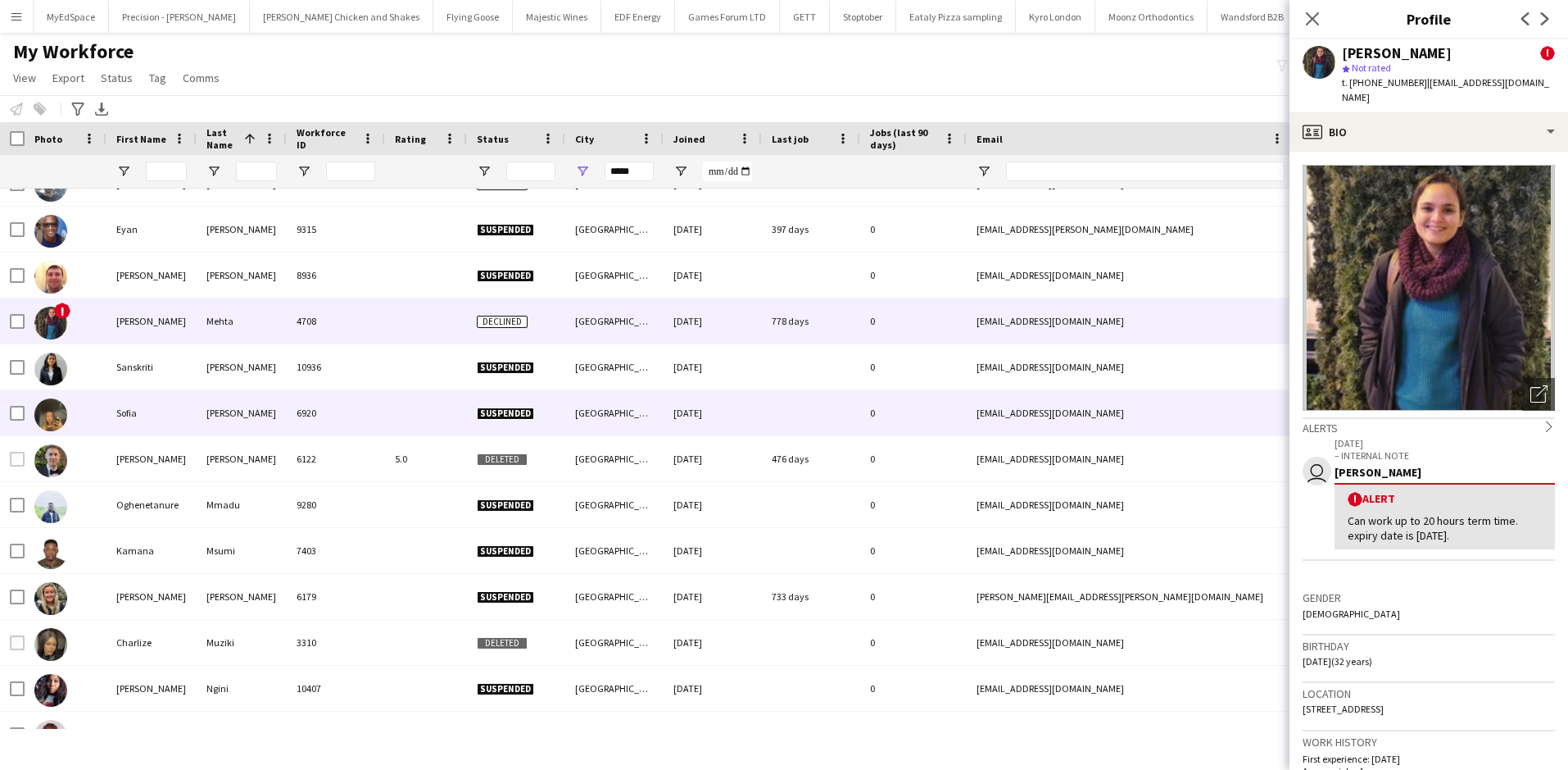
scroll to position [3279, 0]
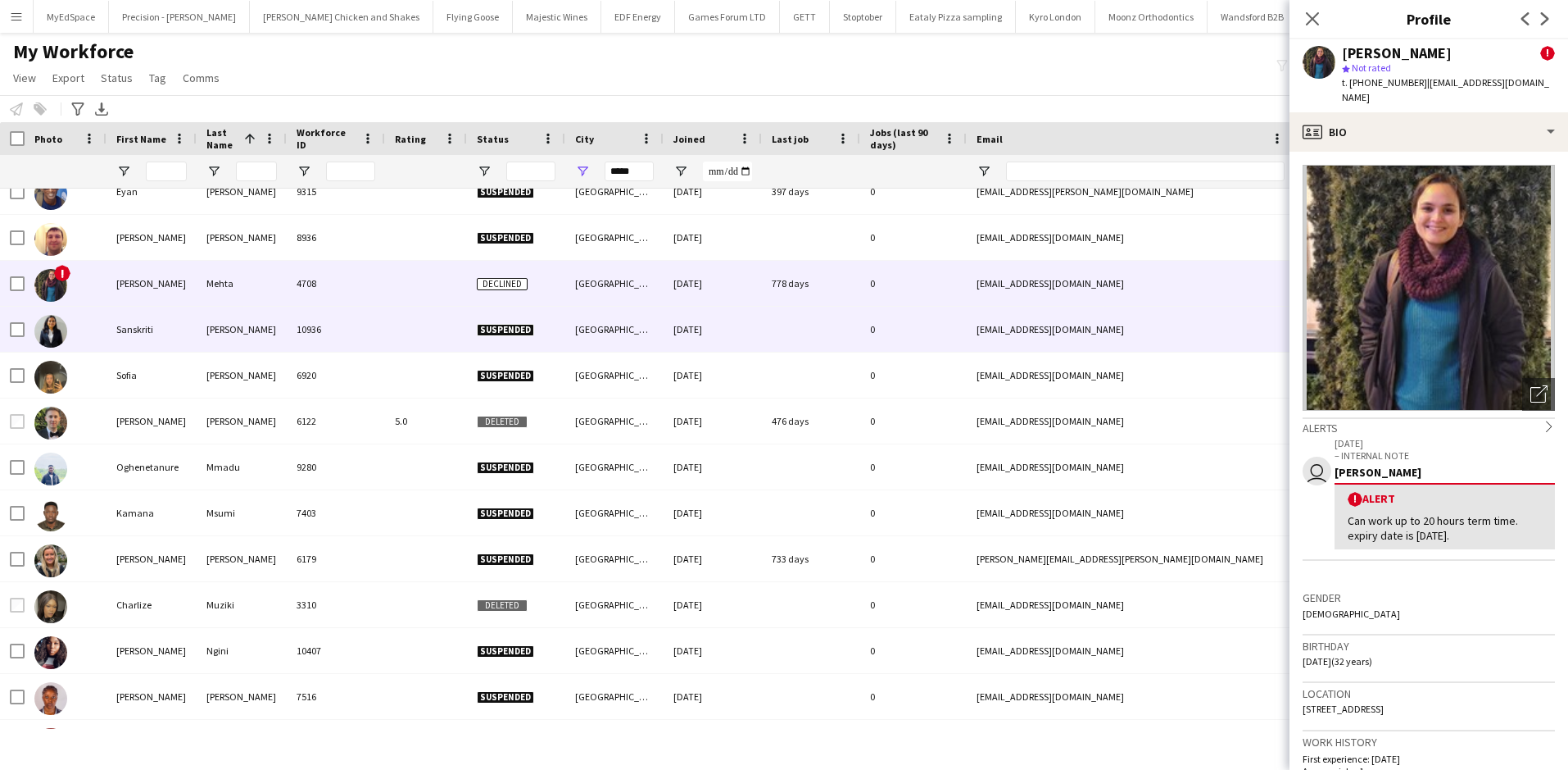
click at [321, 344] on div "10936" at bounding box center [336, 328] width 99 height 45
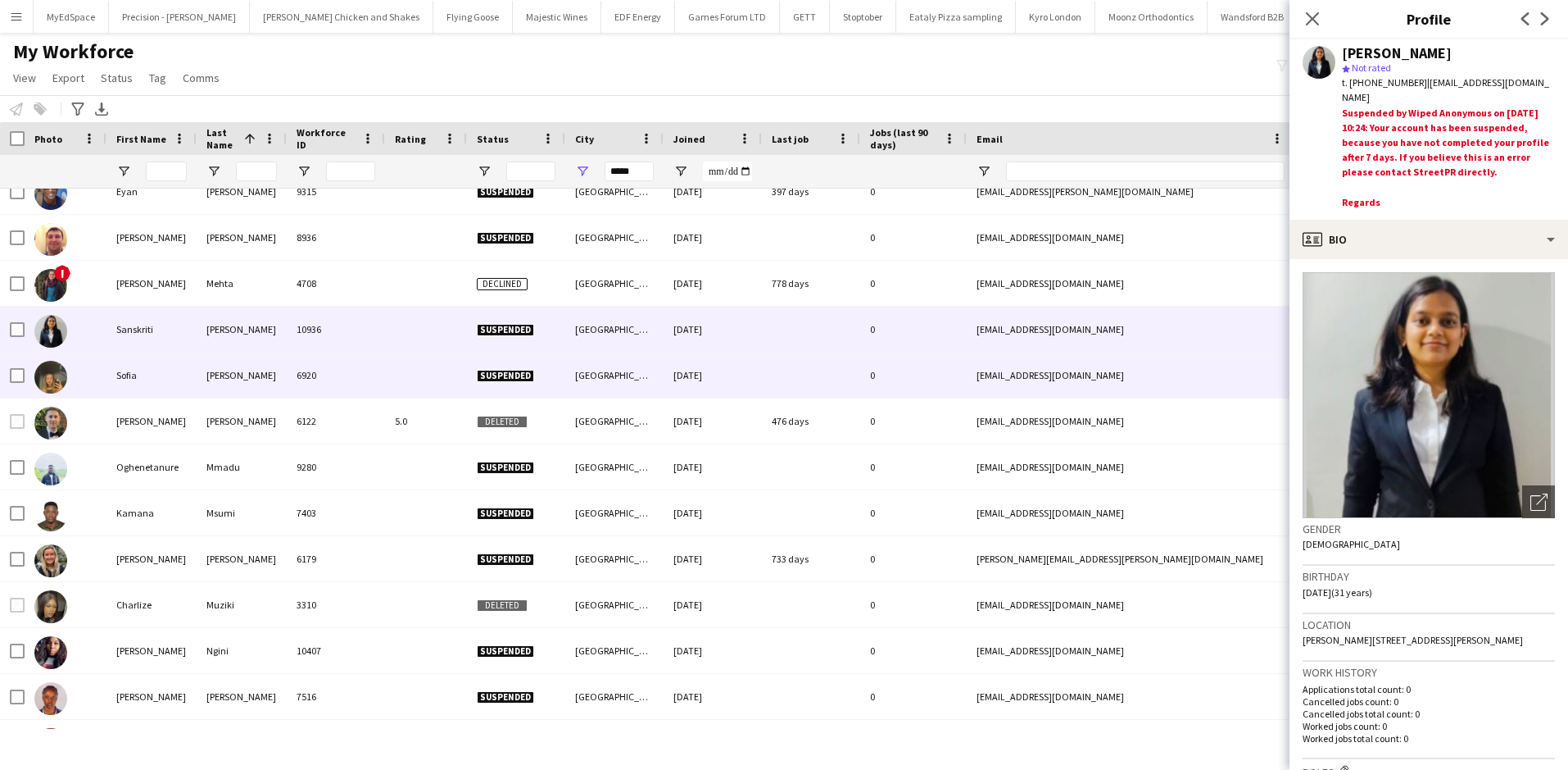
scroll to position [3361, 0]
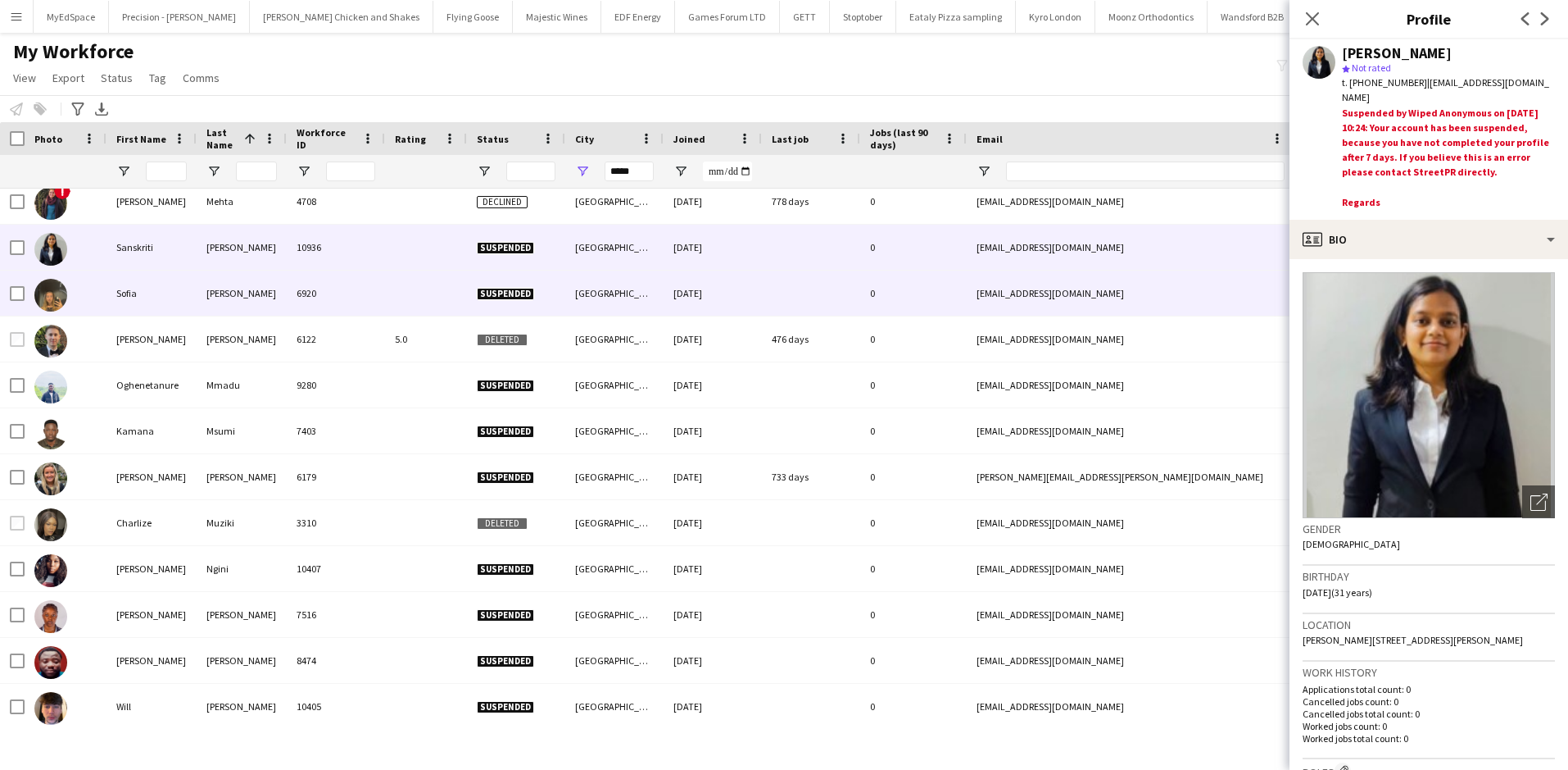
drag, startPoint x: 321, startPoint y: 300, endPoint x: 336, endPoint y: 309, distance: 17.5
click at [321, 299] on div "6920" at bounding box center [336, 293] width 99 height 45
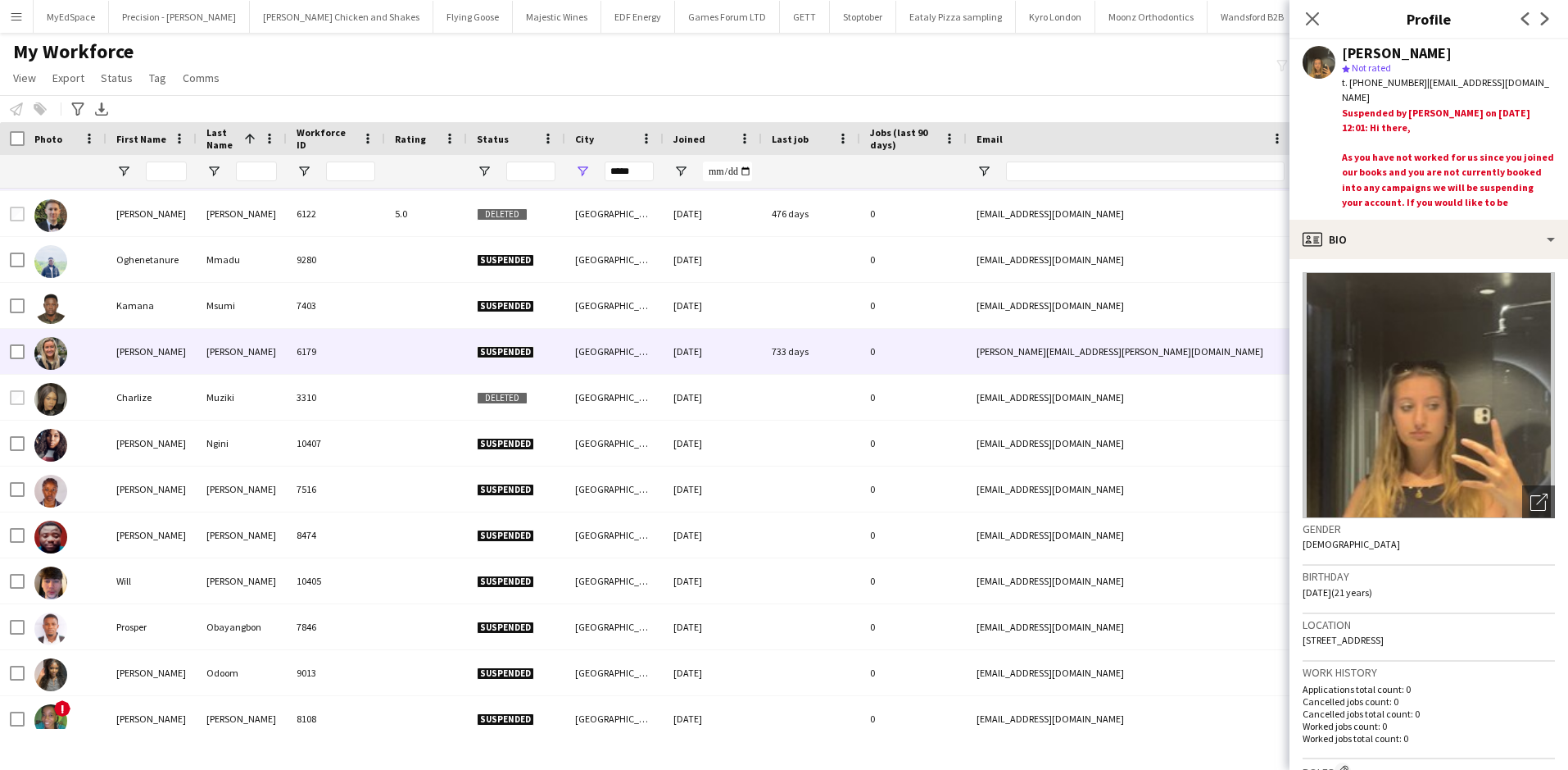
scroll to position [3525, 0]
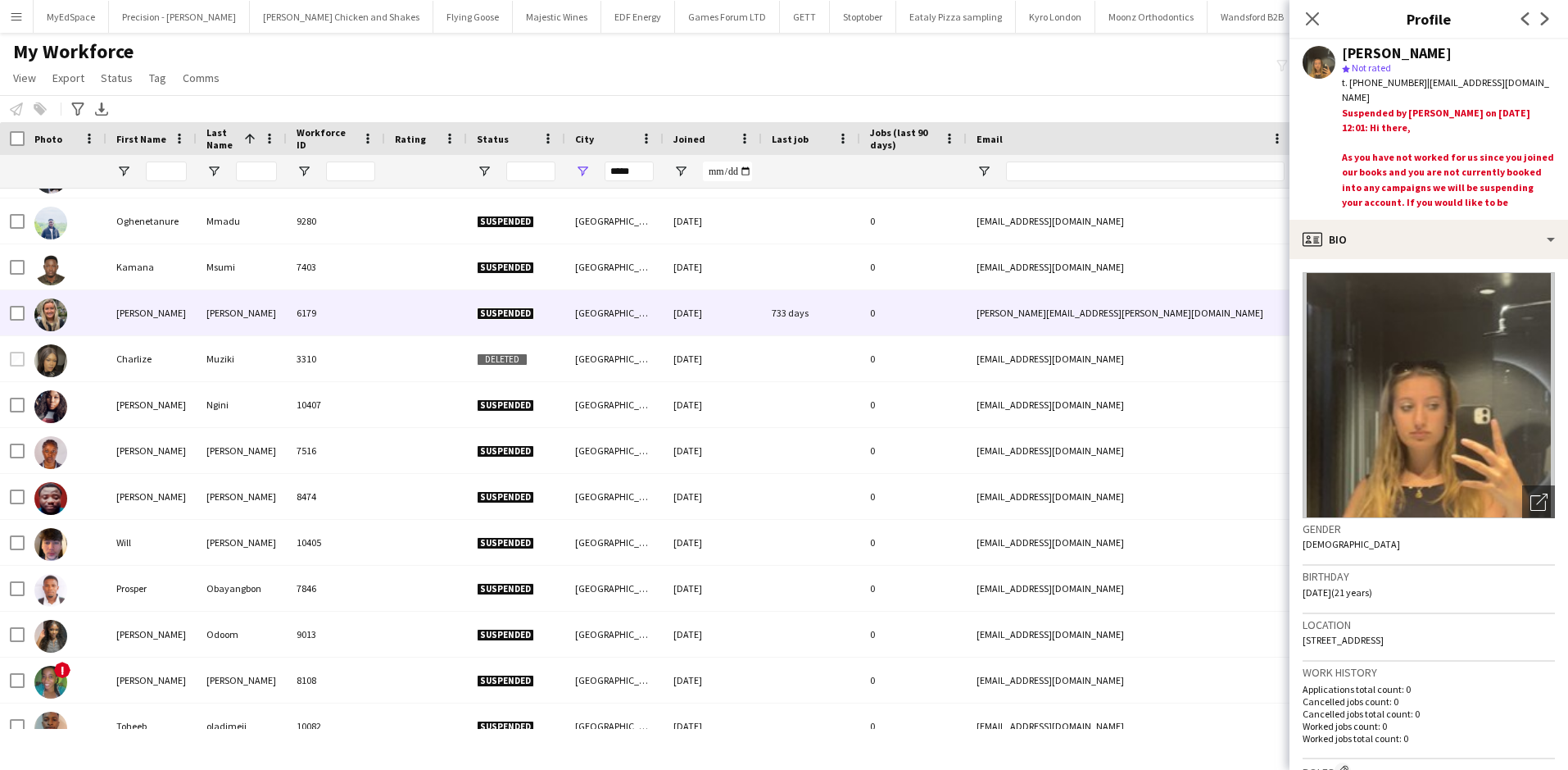
click at [342, 318] on div "6179" at bounding box center [336, 312] width 99 height 45
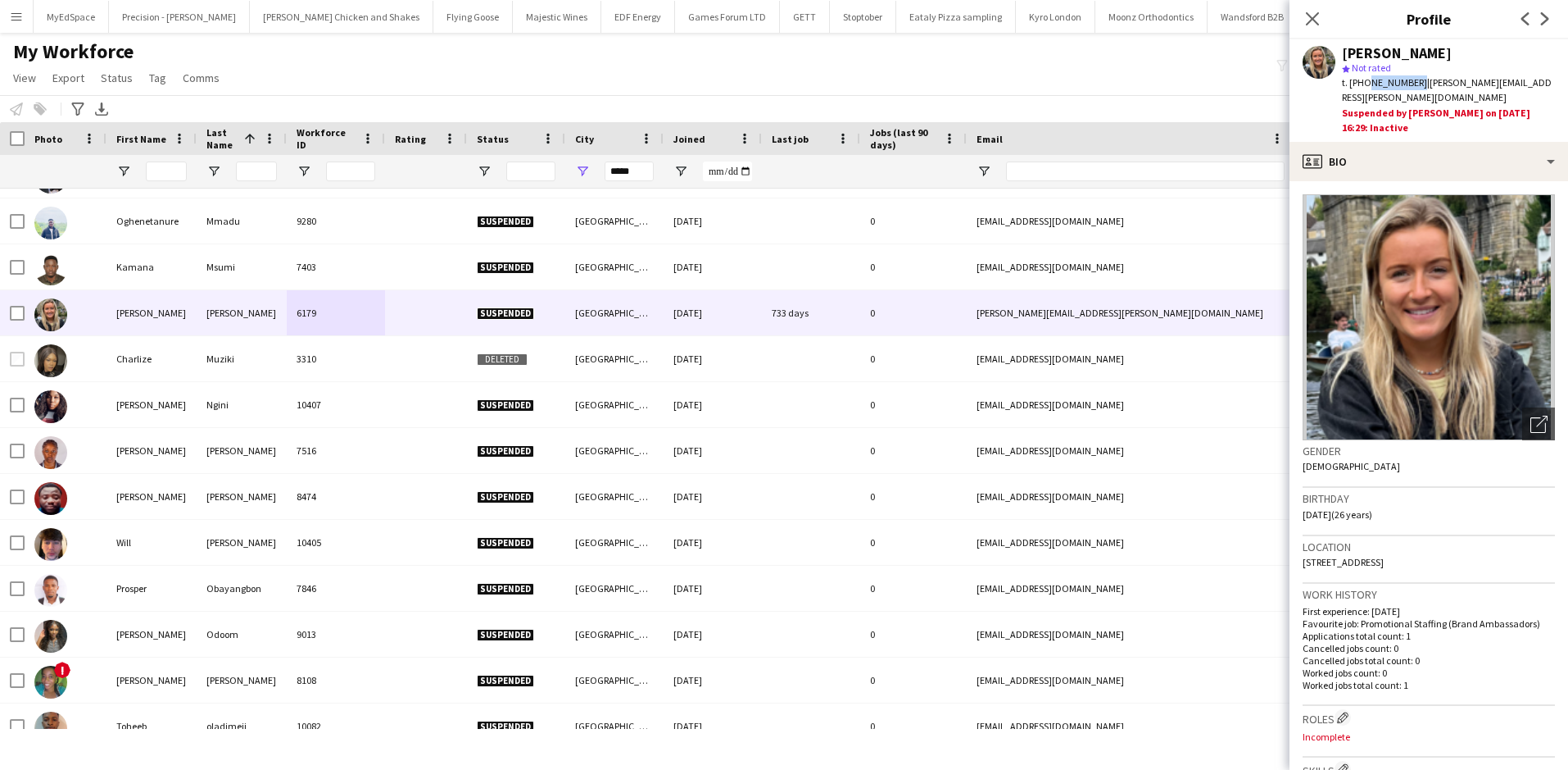
drag, startPoint x: 1364, startPoint y: 83, endPoint x: 1414, endPoint y: 88, distance: 50.2
click at [1414, 88] on span "t. +447399948294" at bounding box center [1384, 83] width 85 height 12
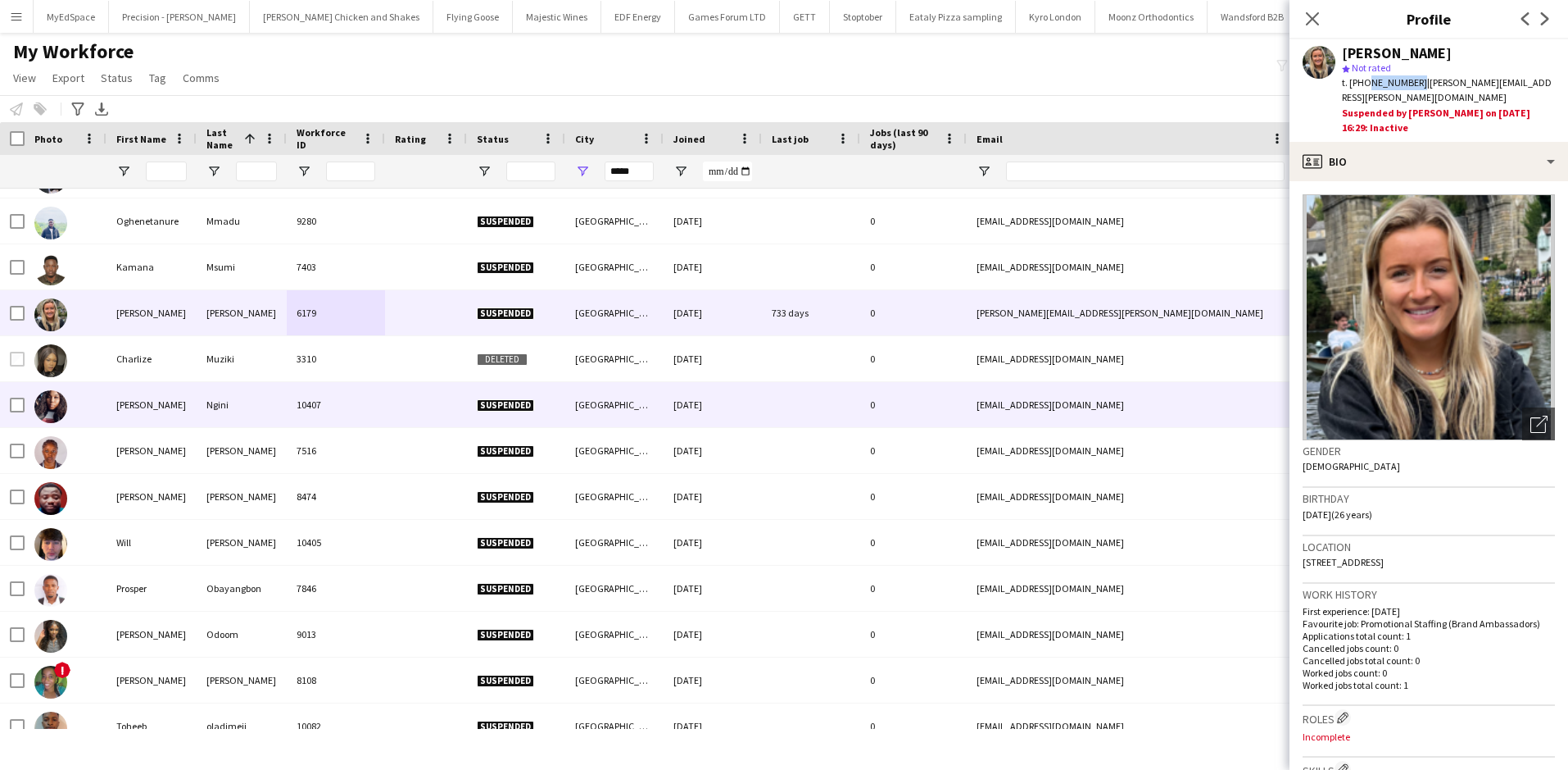
click at [318, 408] on div "10407" at bounding box center [336, 404] width 99 height 45
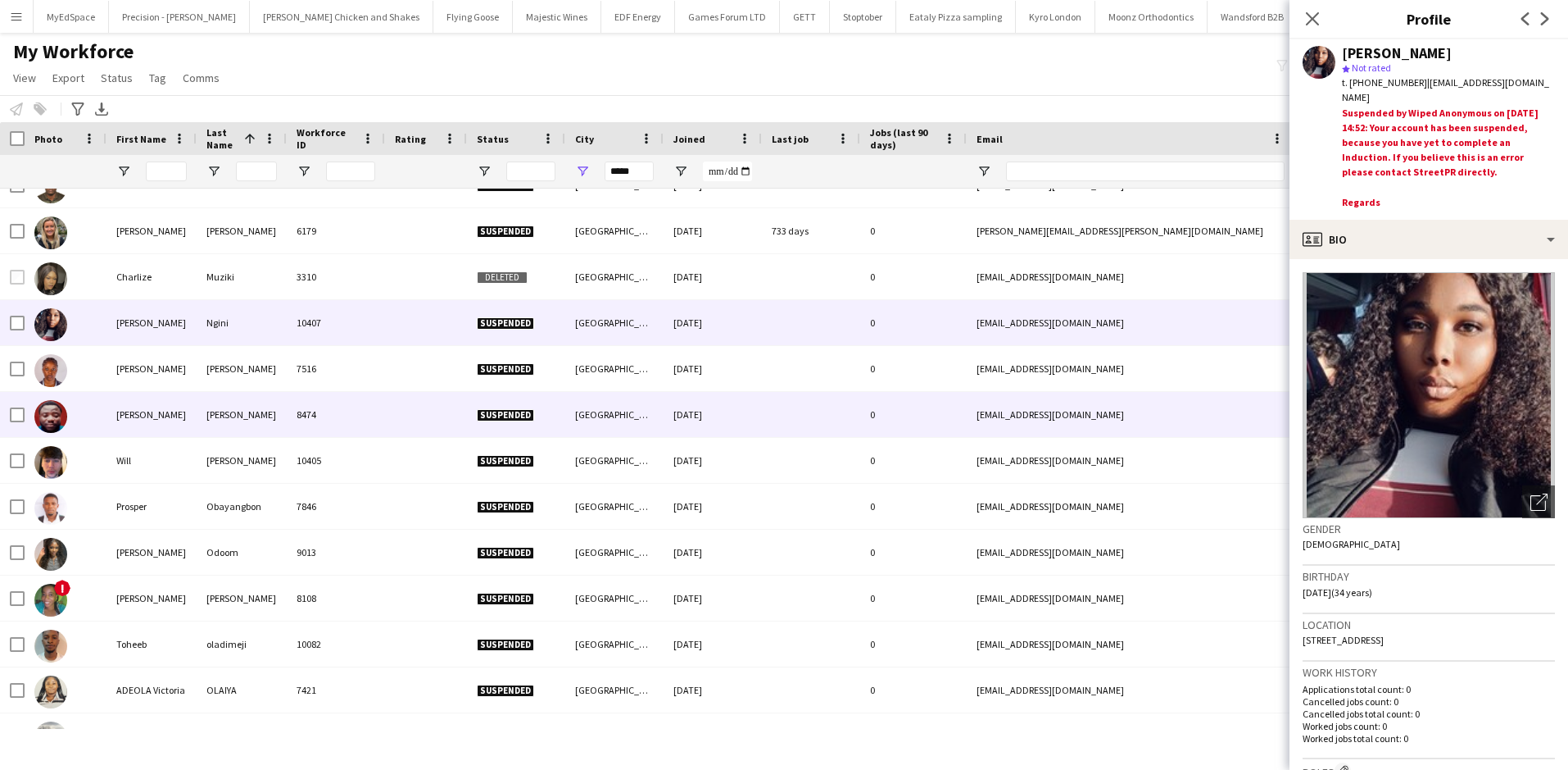
scroll to position [3688, 0]
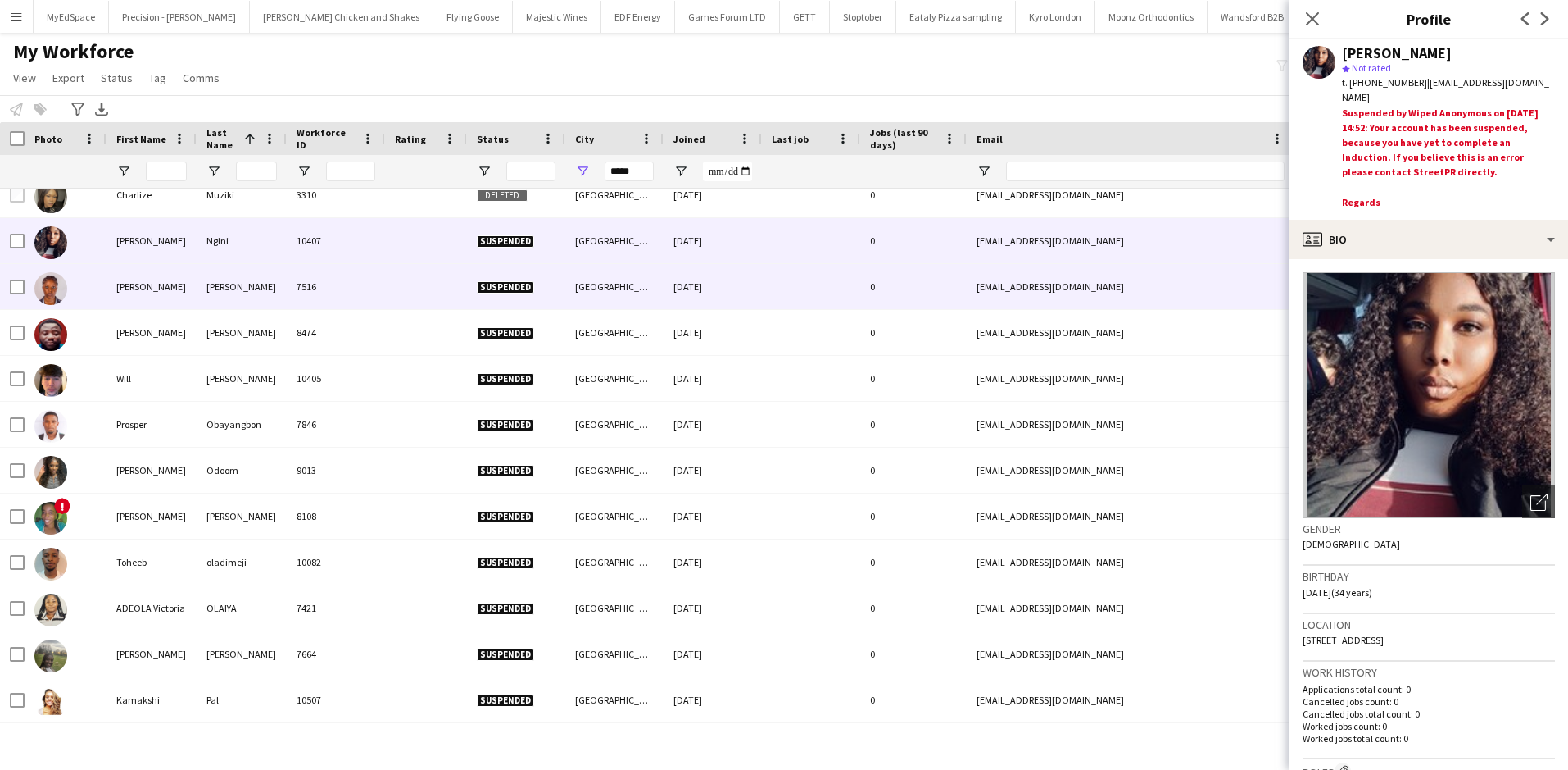
click at [293, 282] on div "7516" at bounding box center [336, 286] width 99 height 45
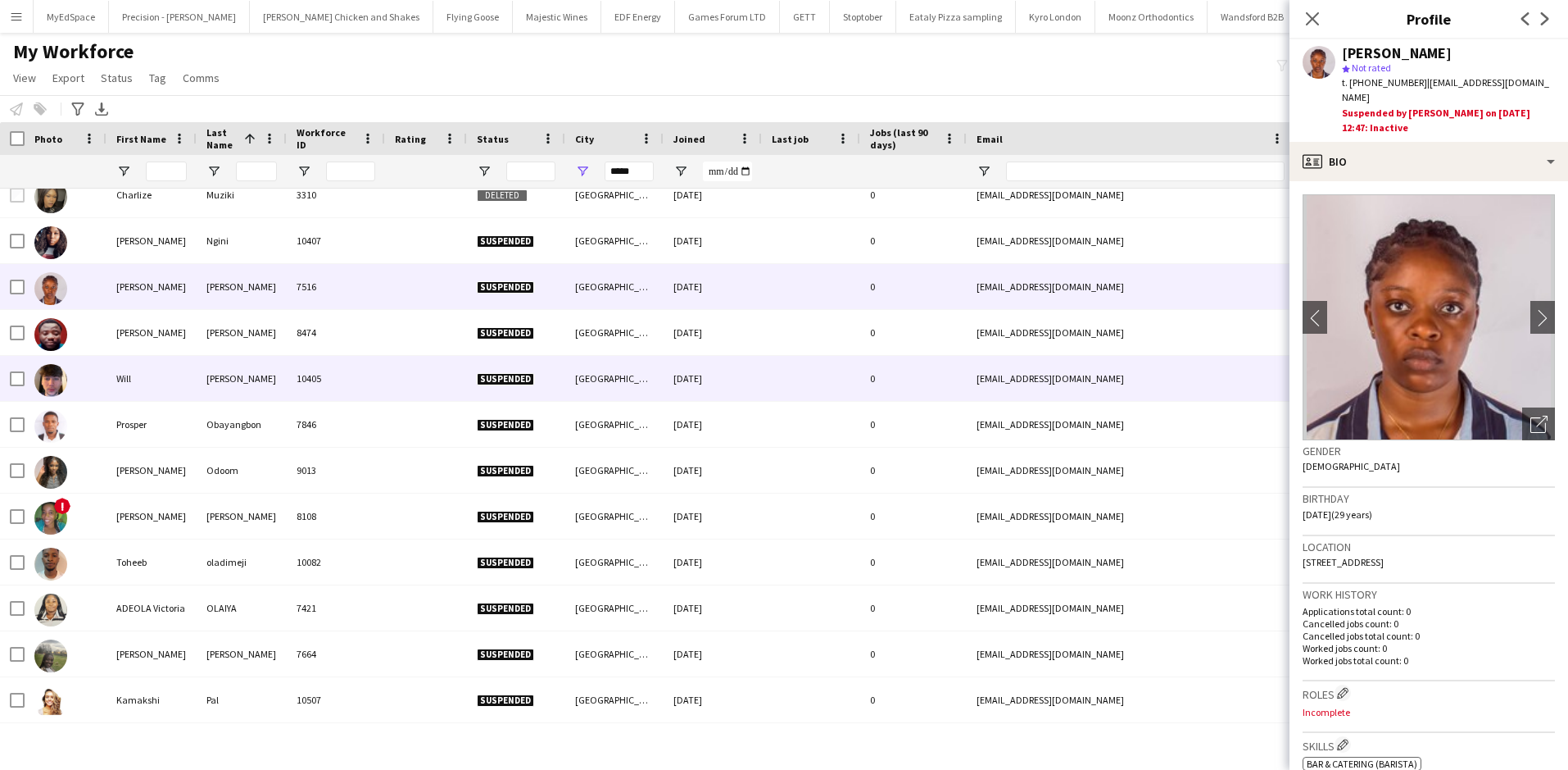
click at [383, 368] on div "10405" at bounding box center [336, 378] width 99 height 45
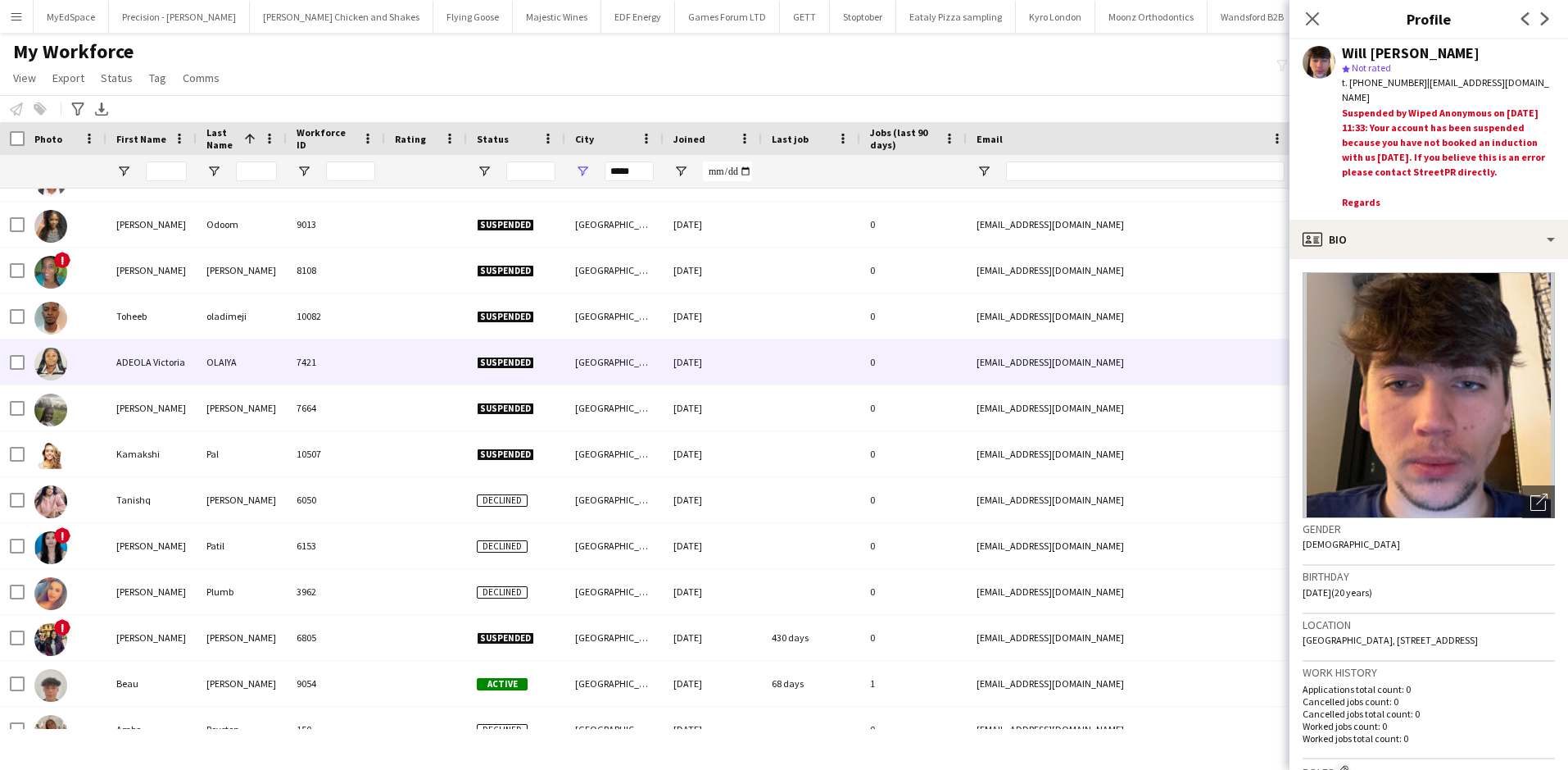
scroll to position [3934, 0]
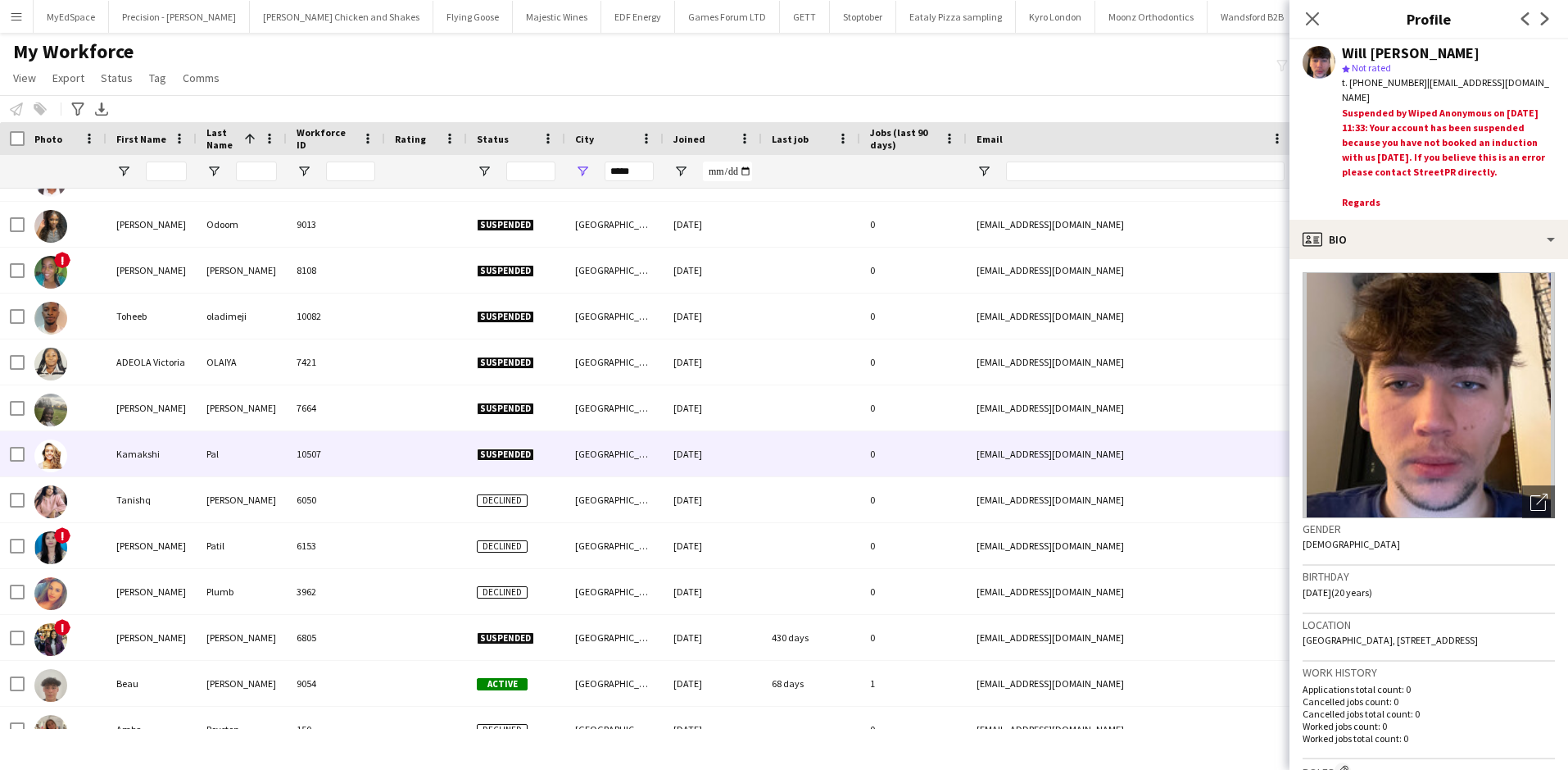
click at [412, 453] on div at bounding box center [426, 453] width 82 height 45
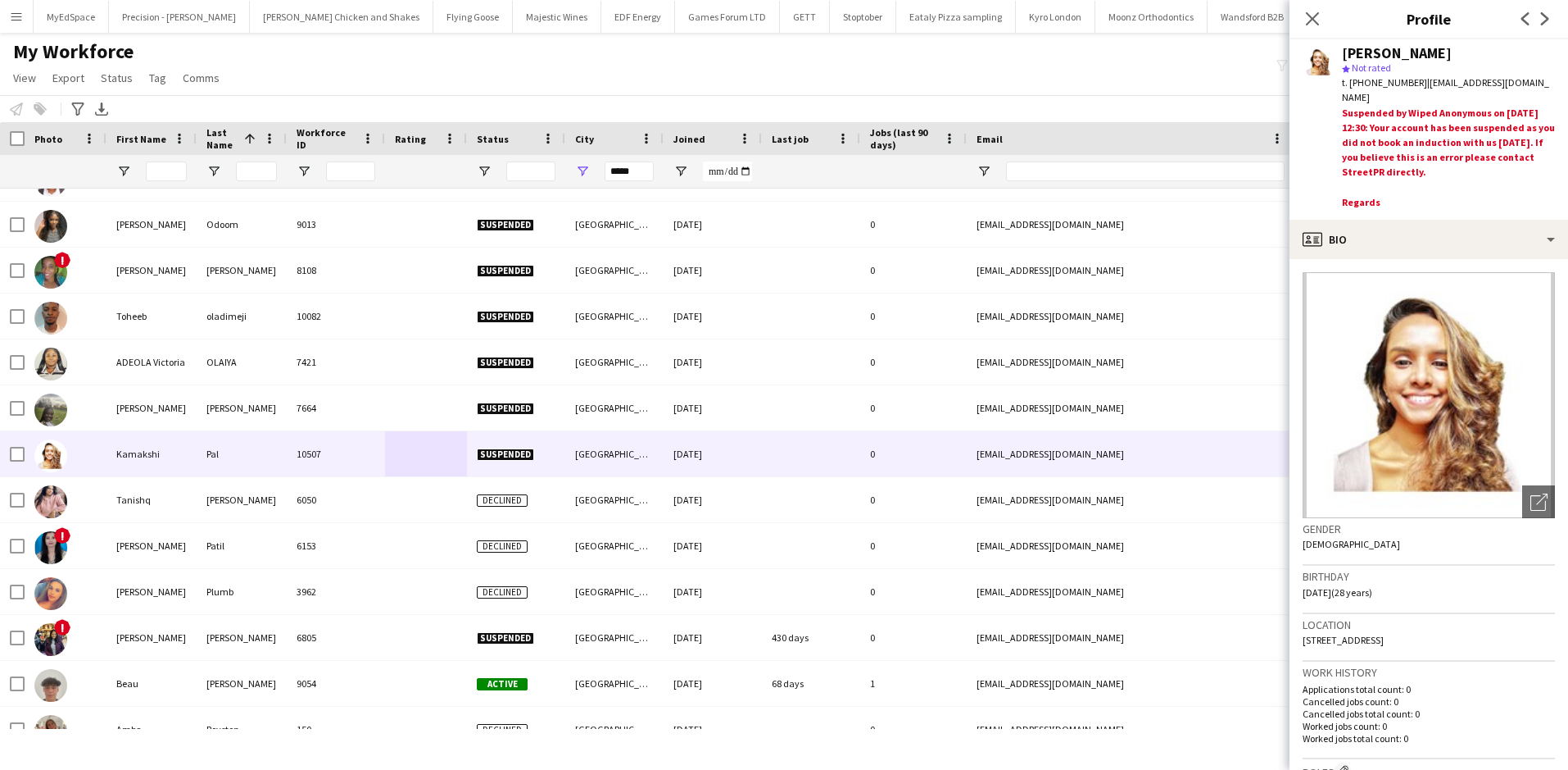
drag, startPoint x: 1363, startPoint y: 81, endPoint x: 1415, endPoint y: 80, distance: 52.0
click at [1415, 80] on div "t. +447393063890 | kamakshipal21@gmail.com" at bounding box center [1448, 90] width 213 height 30
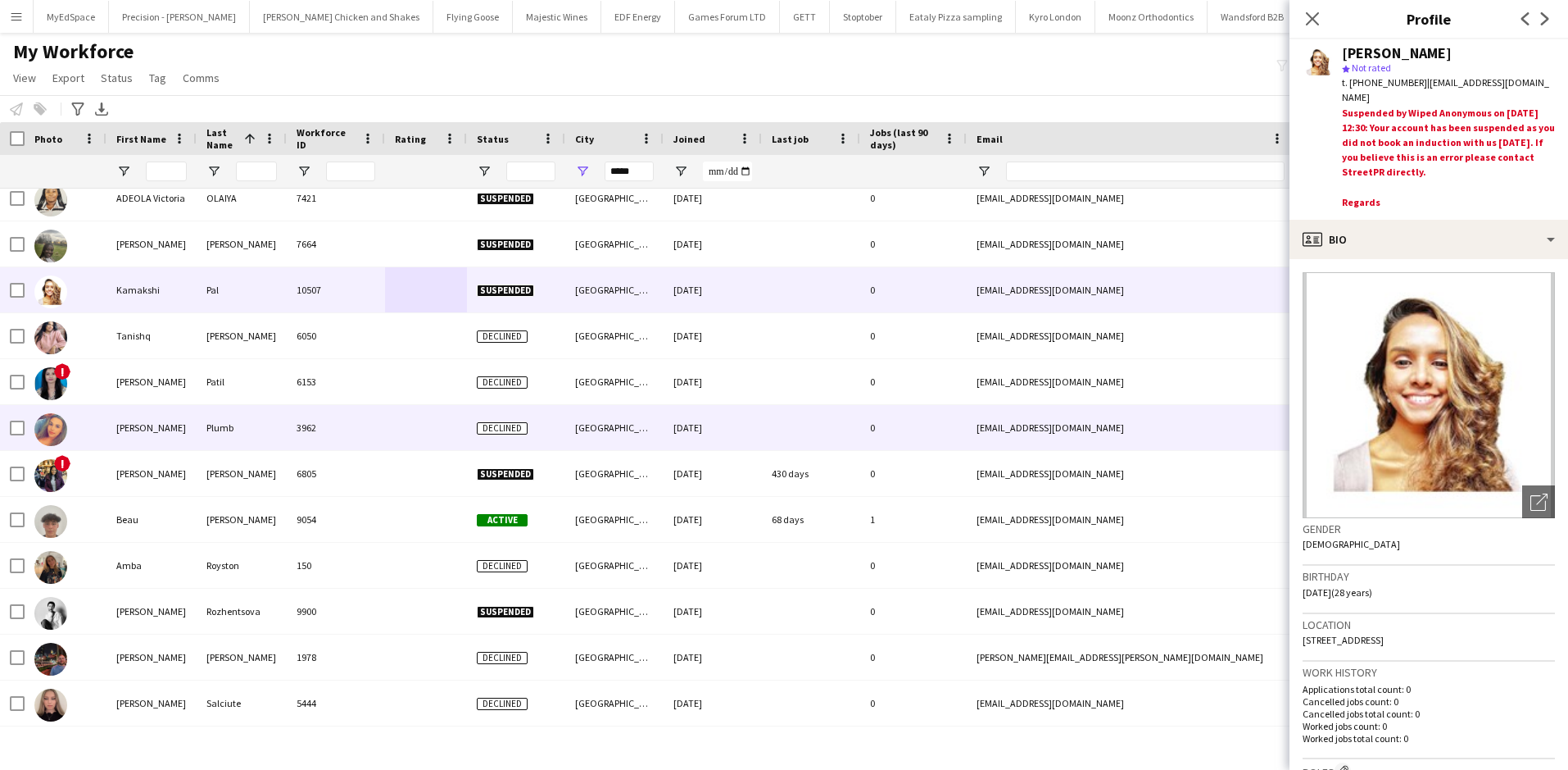
scroll to position [4098, 0]
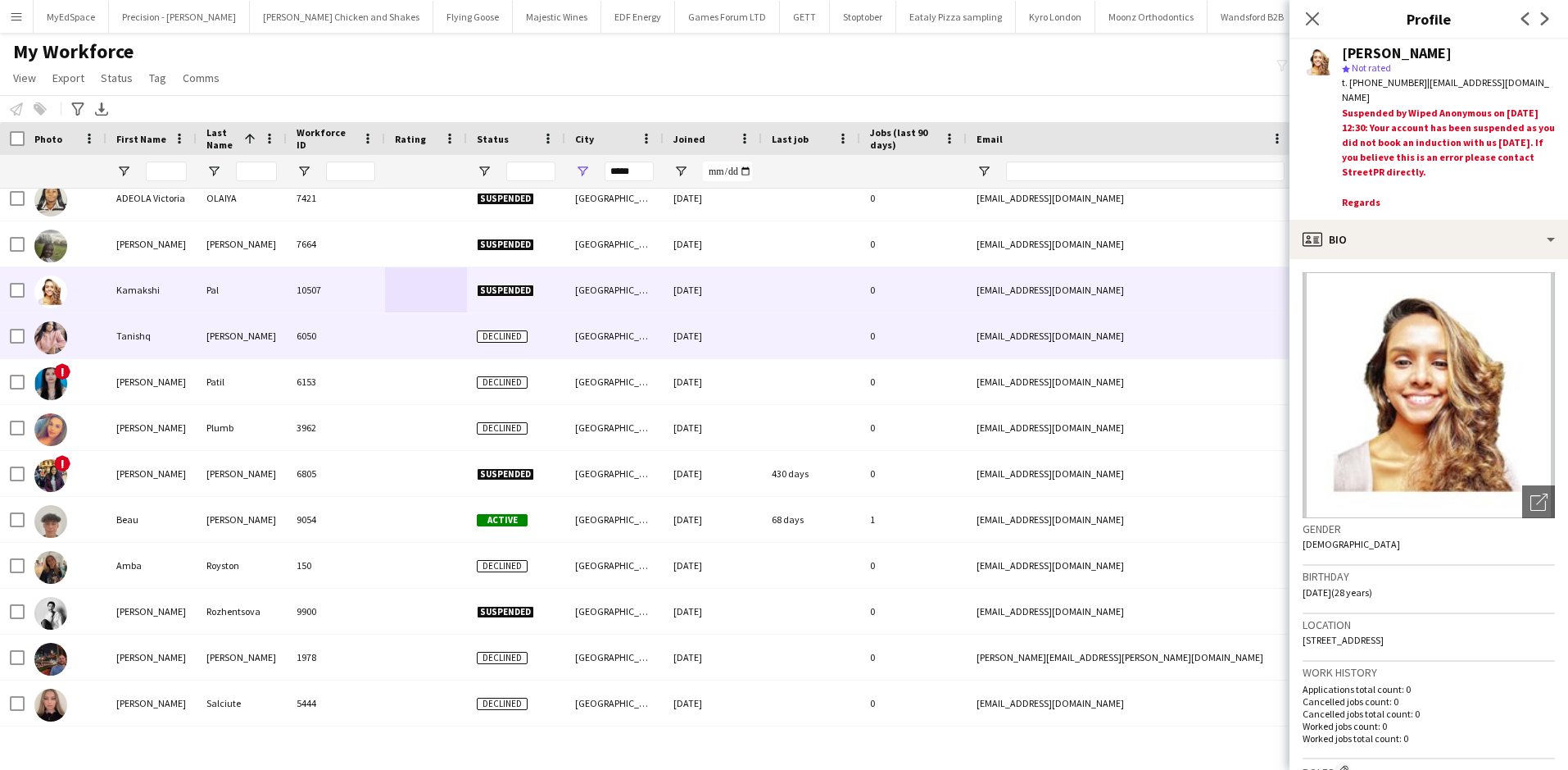
click at [185, 320] on div "Tanishq" at bounding box center [151, 335] width 90 height 45
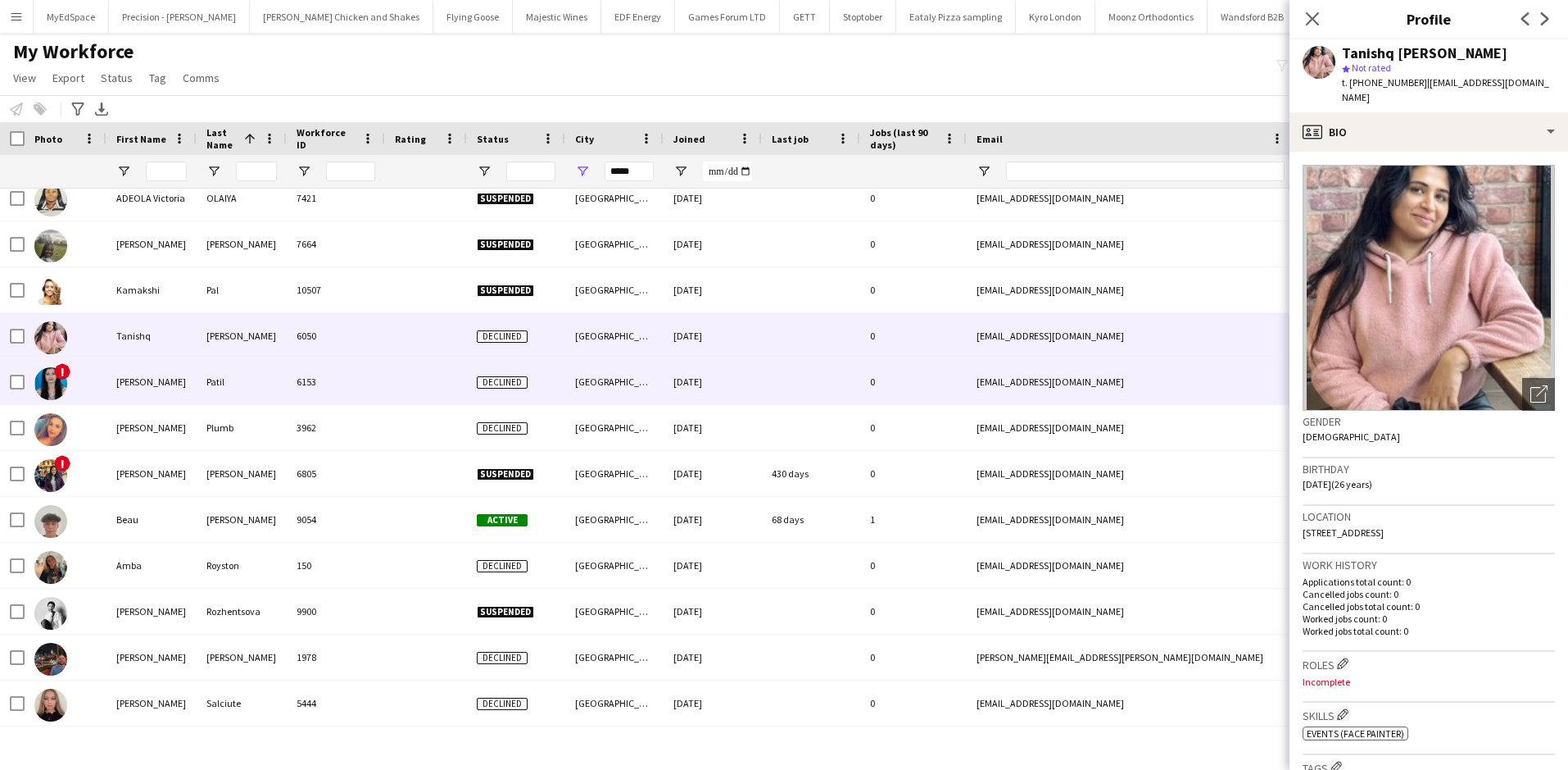
click at [284, 379] on div "Patil" at bounding box center [241, 381] width 90 height 45
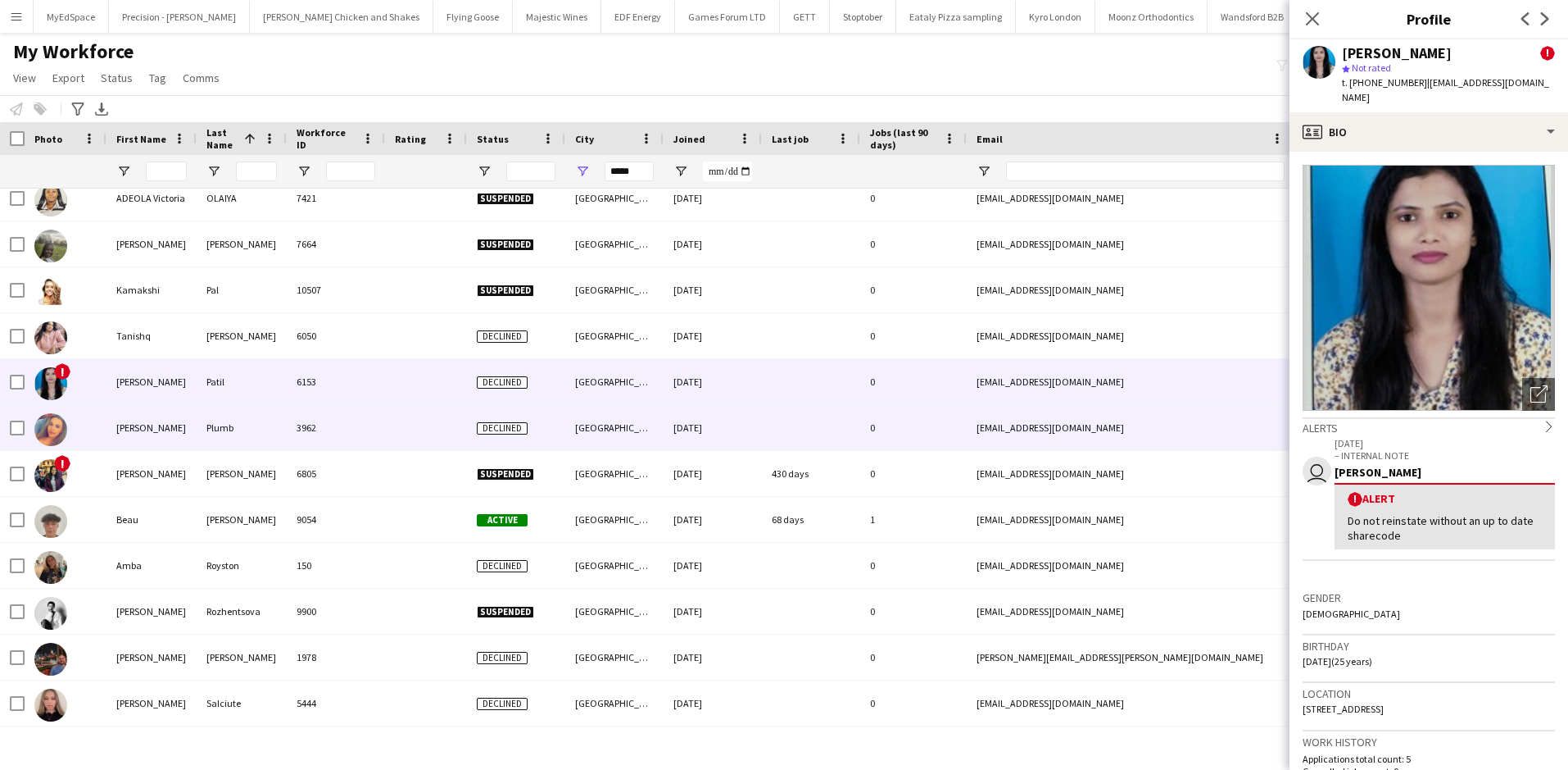
click at [296, 436] on div "3962" at bounding box center [336, 427] width 99 height 45
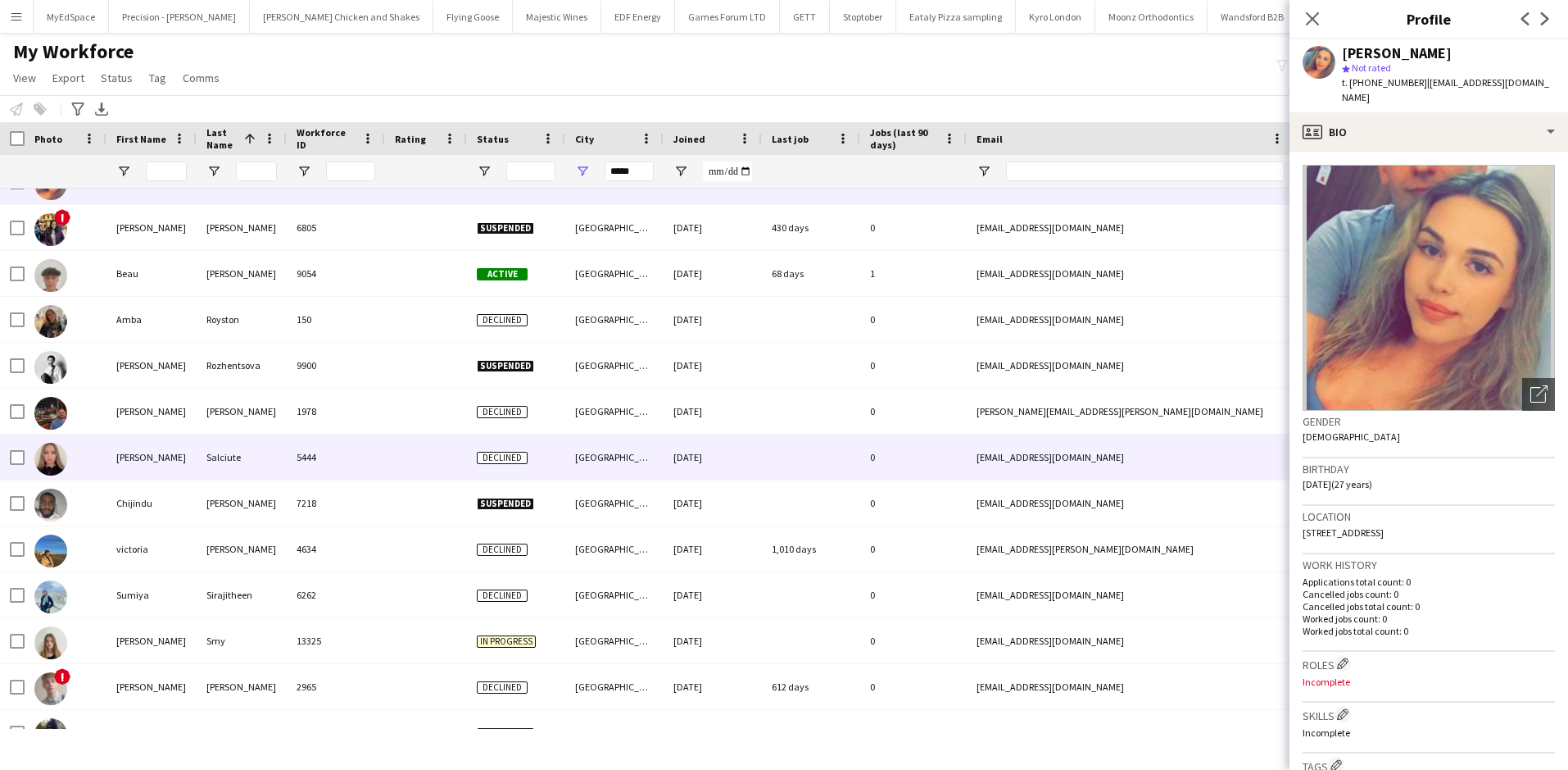
scroll to position [4509, 0]
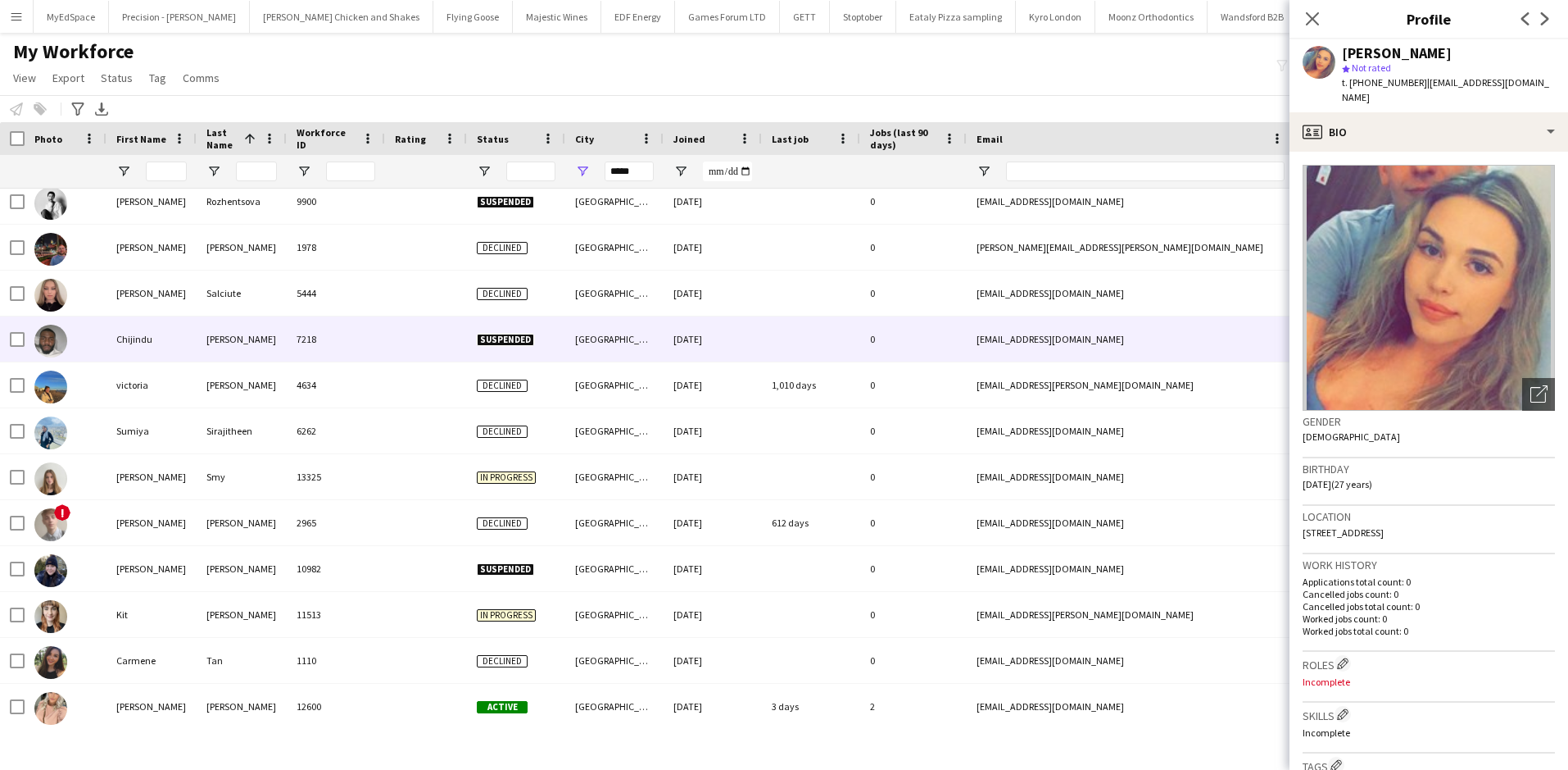
click at [321, 325] on div "7218" at bounding box center [336, 339] width 99 height 45
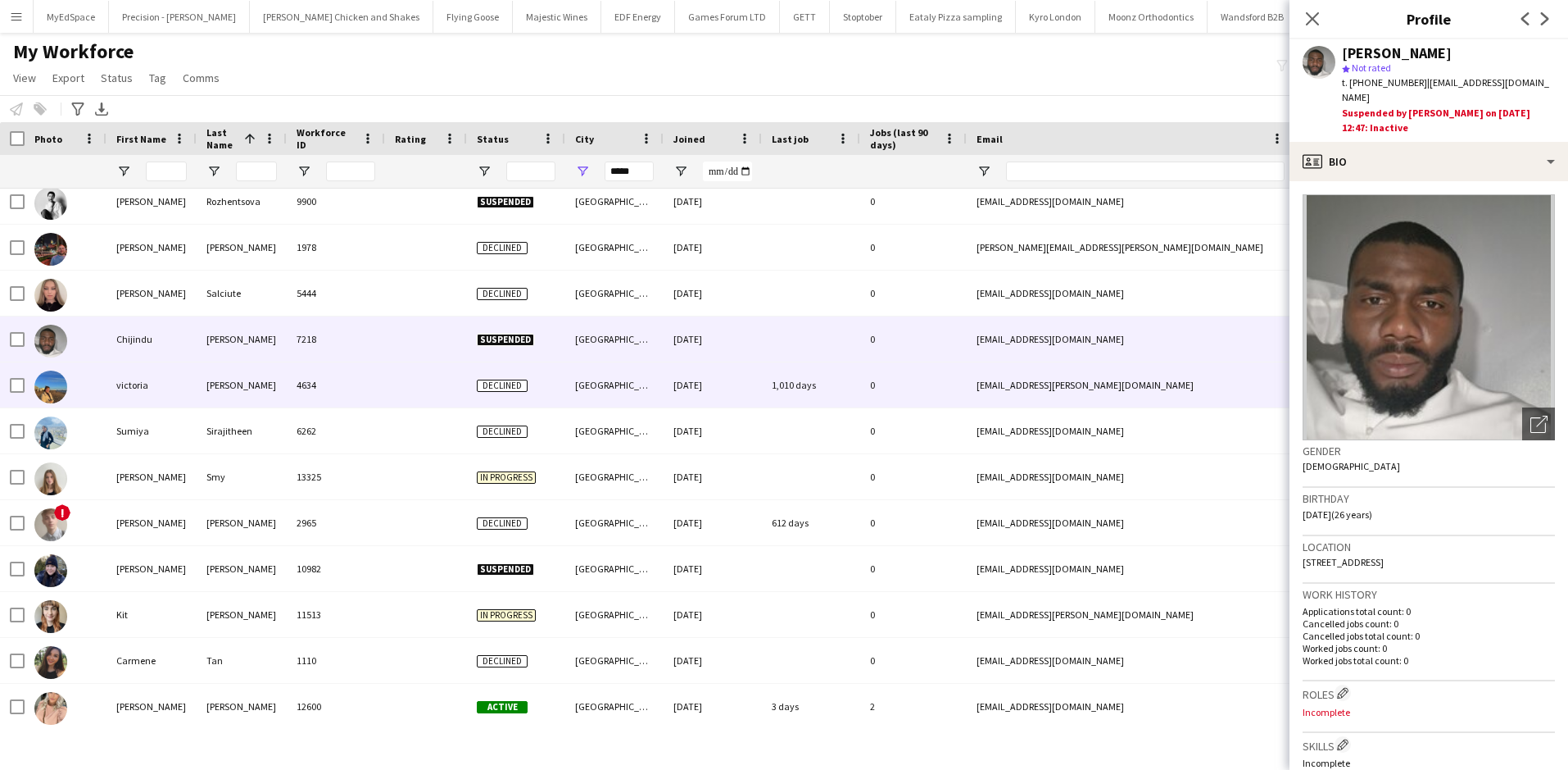
click at [324, 394] on div "4634" at bounding box center [336, 385] width 99 height 45
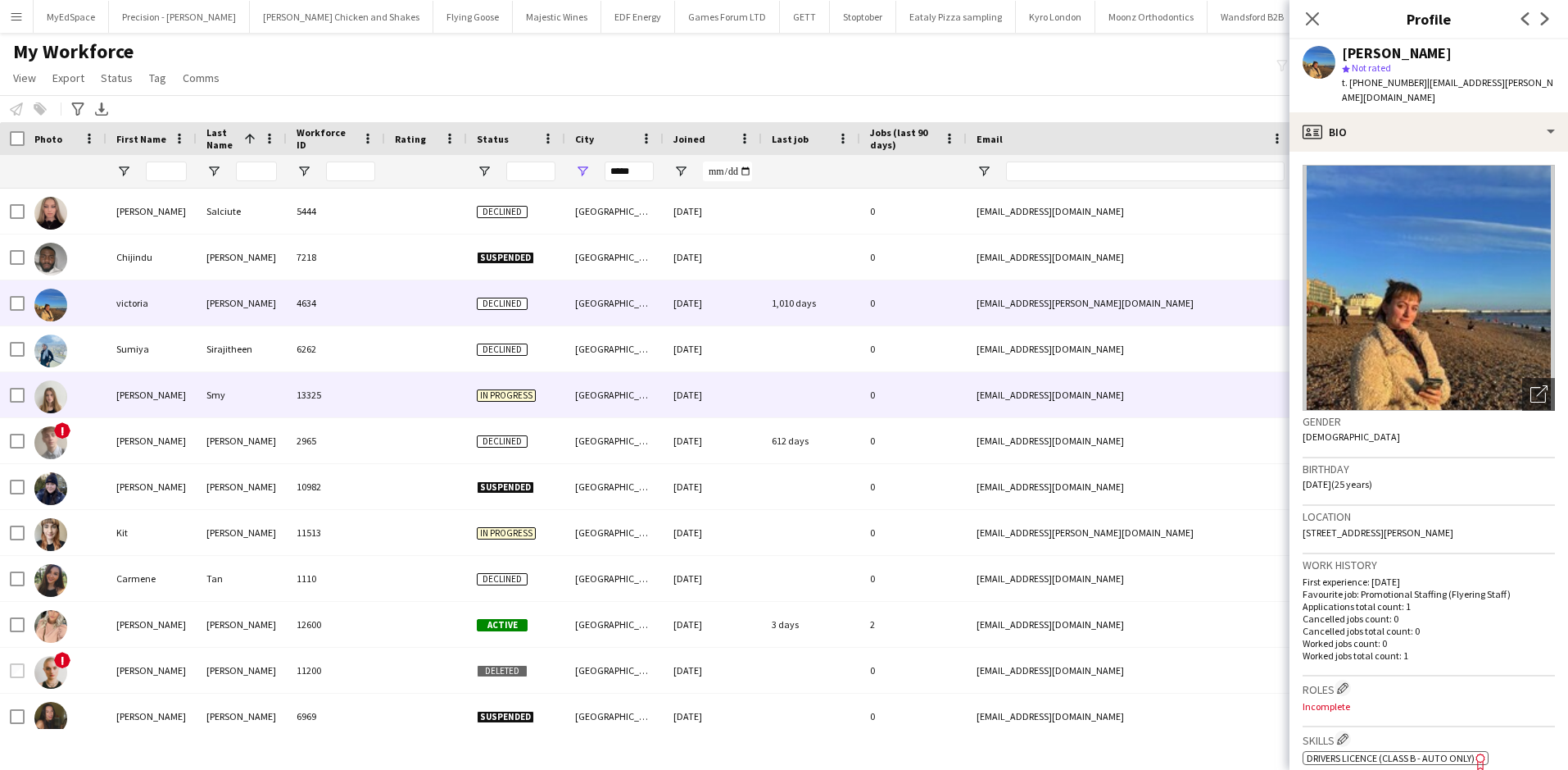
scroll to position [4590, 0]
click at [363, 413] on div "13325" at bounding box center [336, 394] width 99 height 45
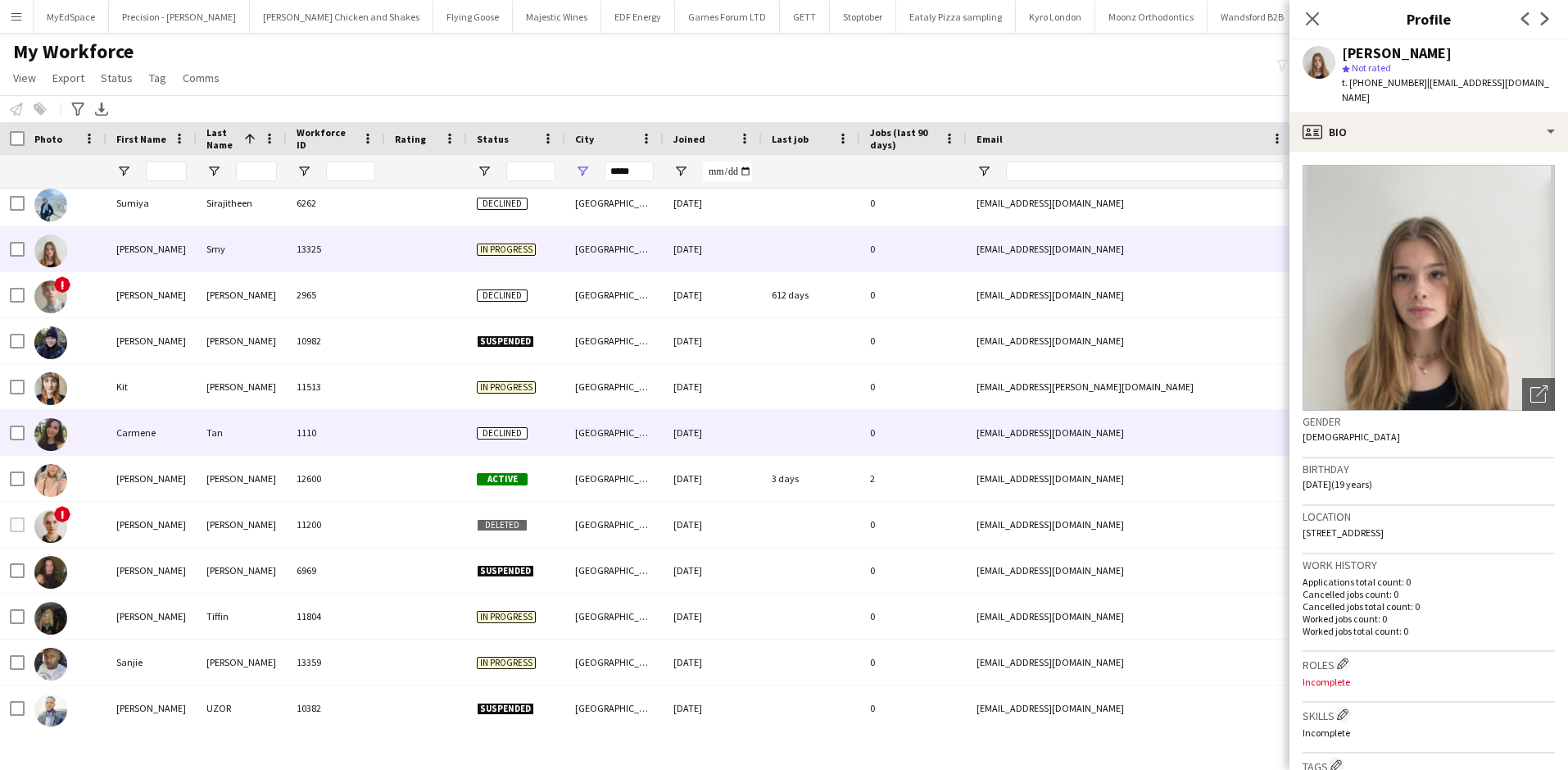
scroll to position [4754, 0]
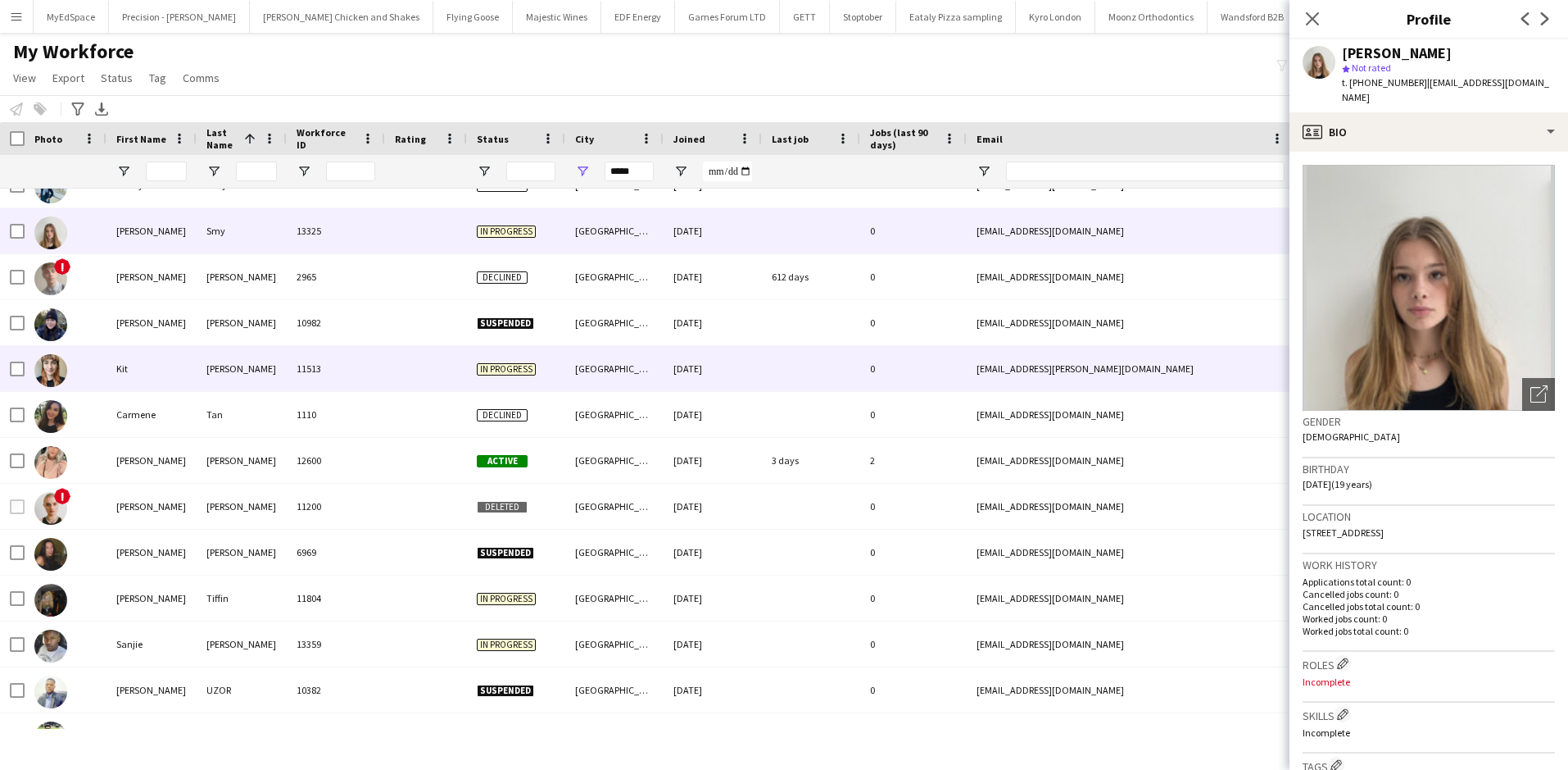
click at [401, 362] on div at bounding box center [426, 368] width 82 height 45
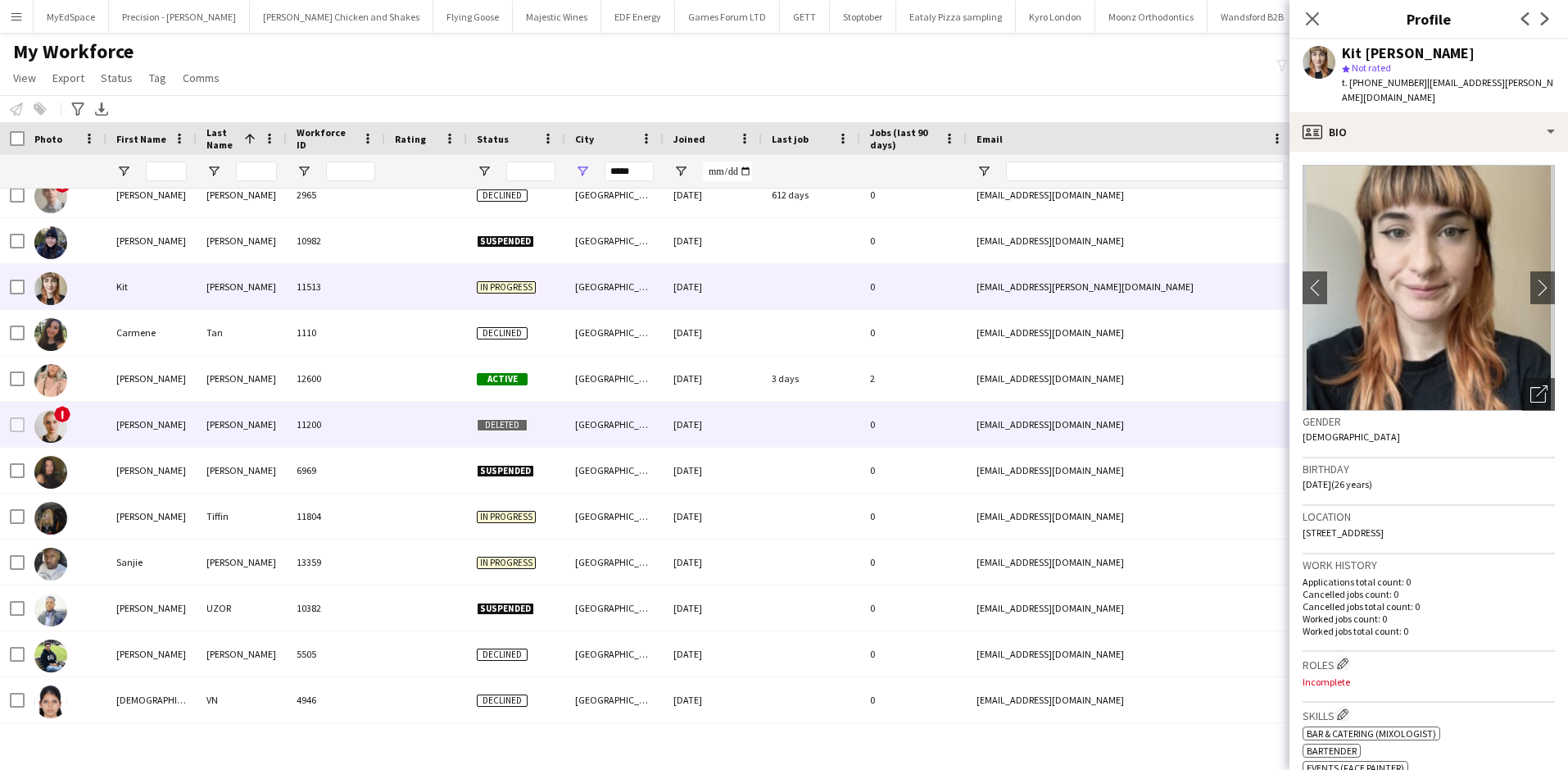
scroll to position [4918, 0]
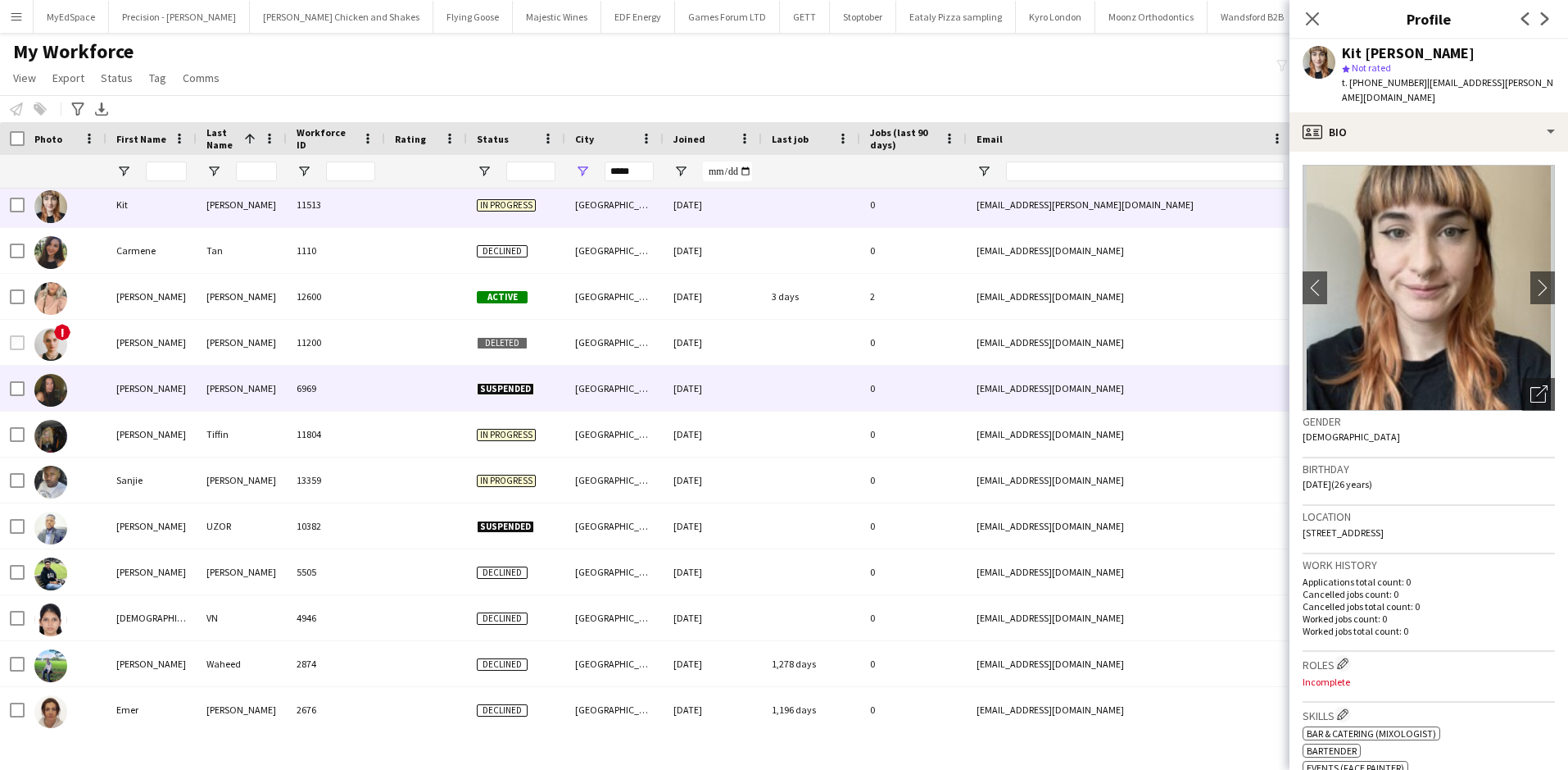
click at [423, 404] on div at bounding box center [426, 388] width 82 height 45
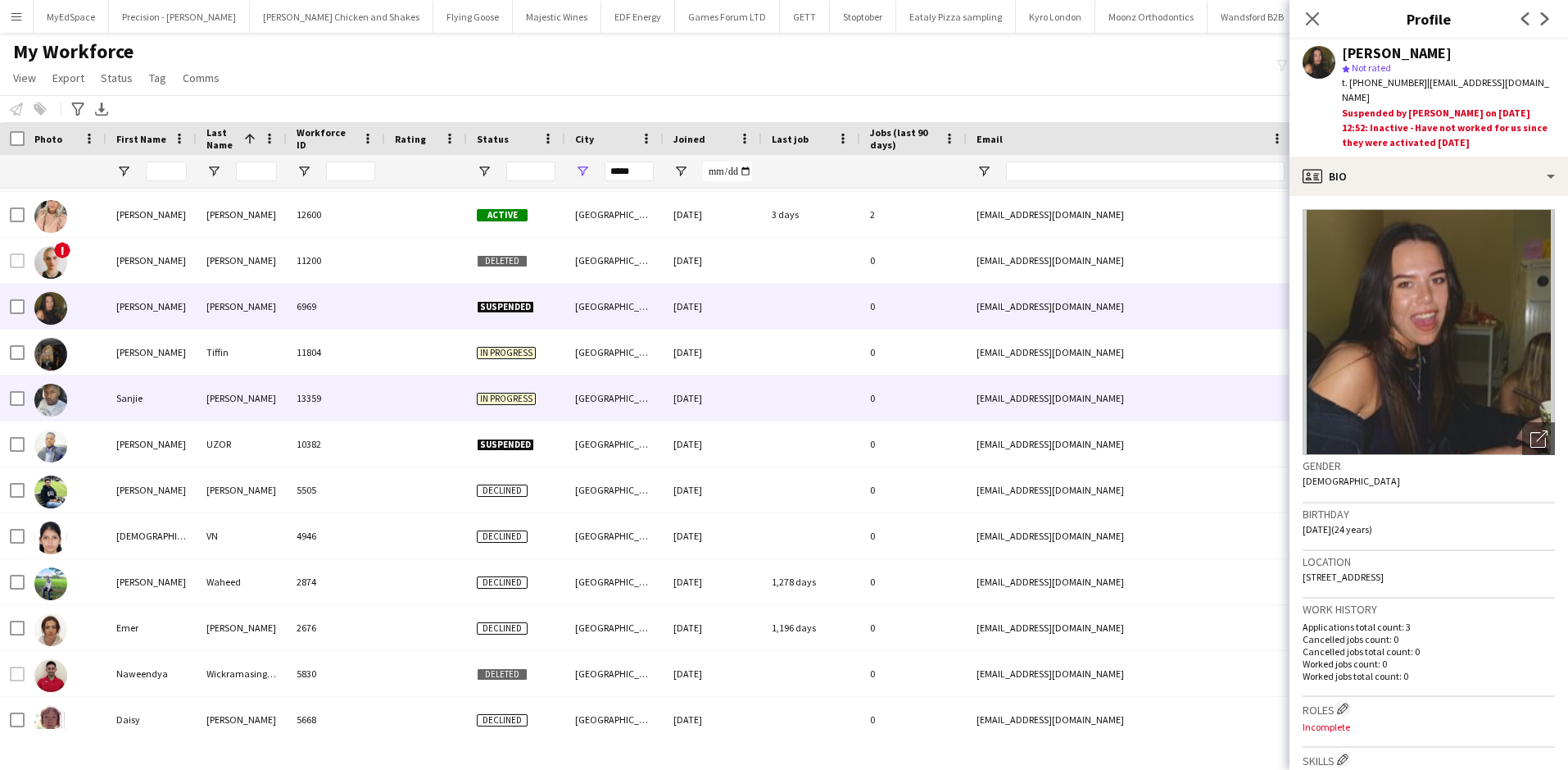
scroll to position [5000, 0]
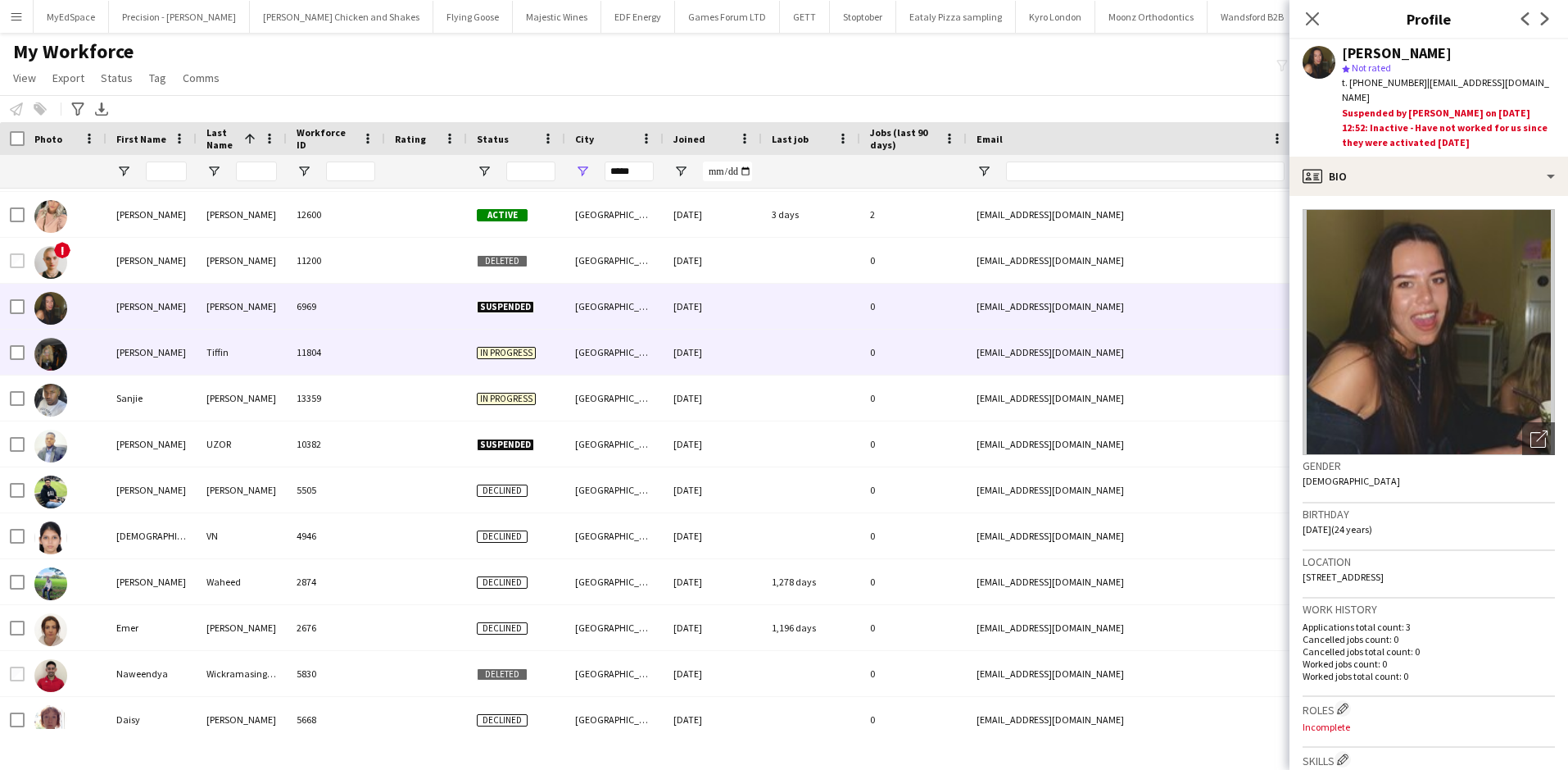
click at [415, 364] on div at bounding box center [426, 351] width 82 height 45
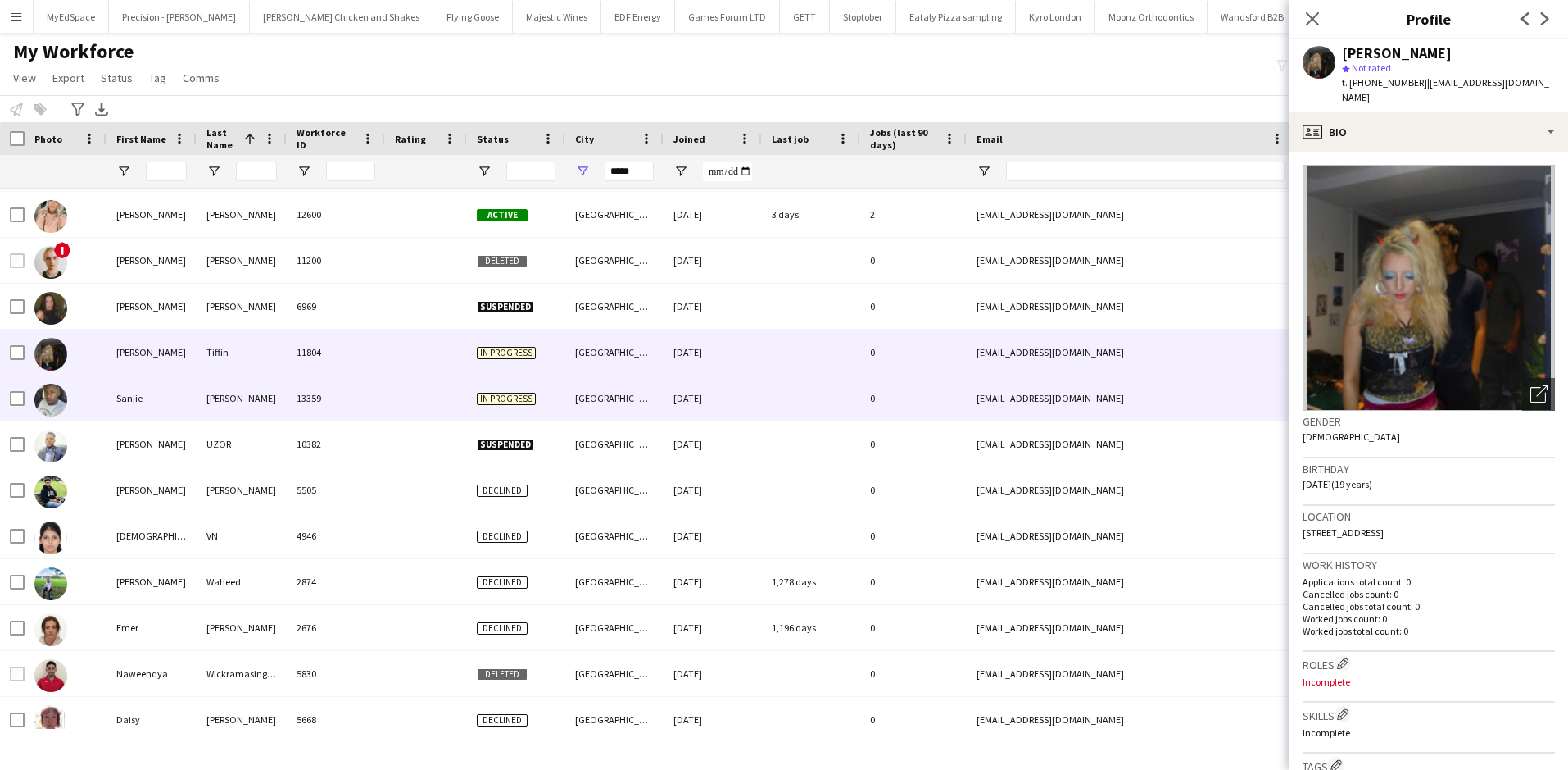
click at [416, 402] on div at bounding box center [426, 397] width 82 height 45
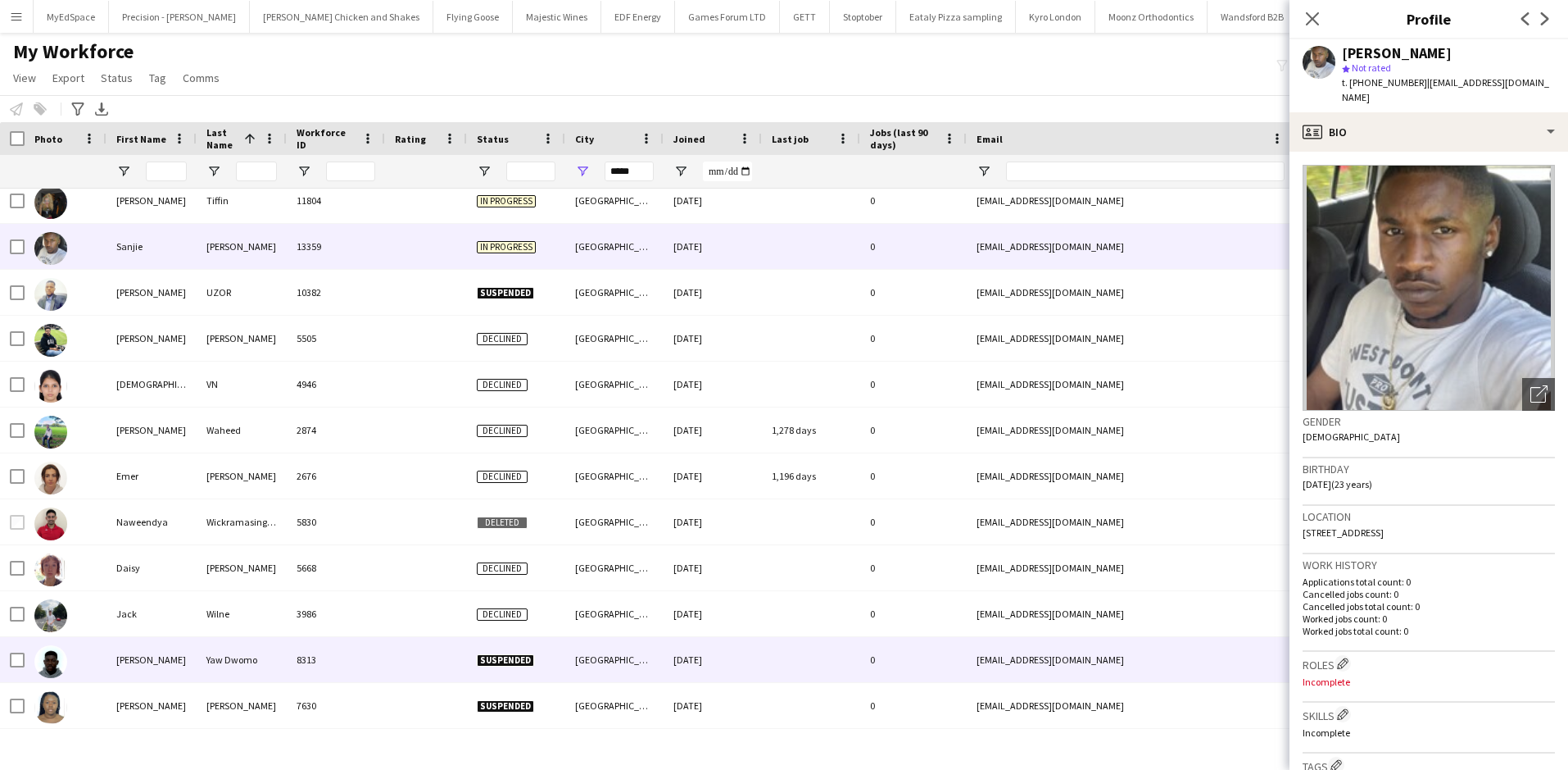
click at [453, 660] on div at bounding box center [426, 659] width 82 height 45
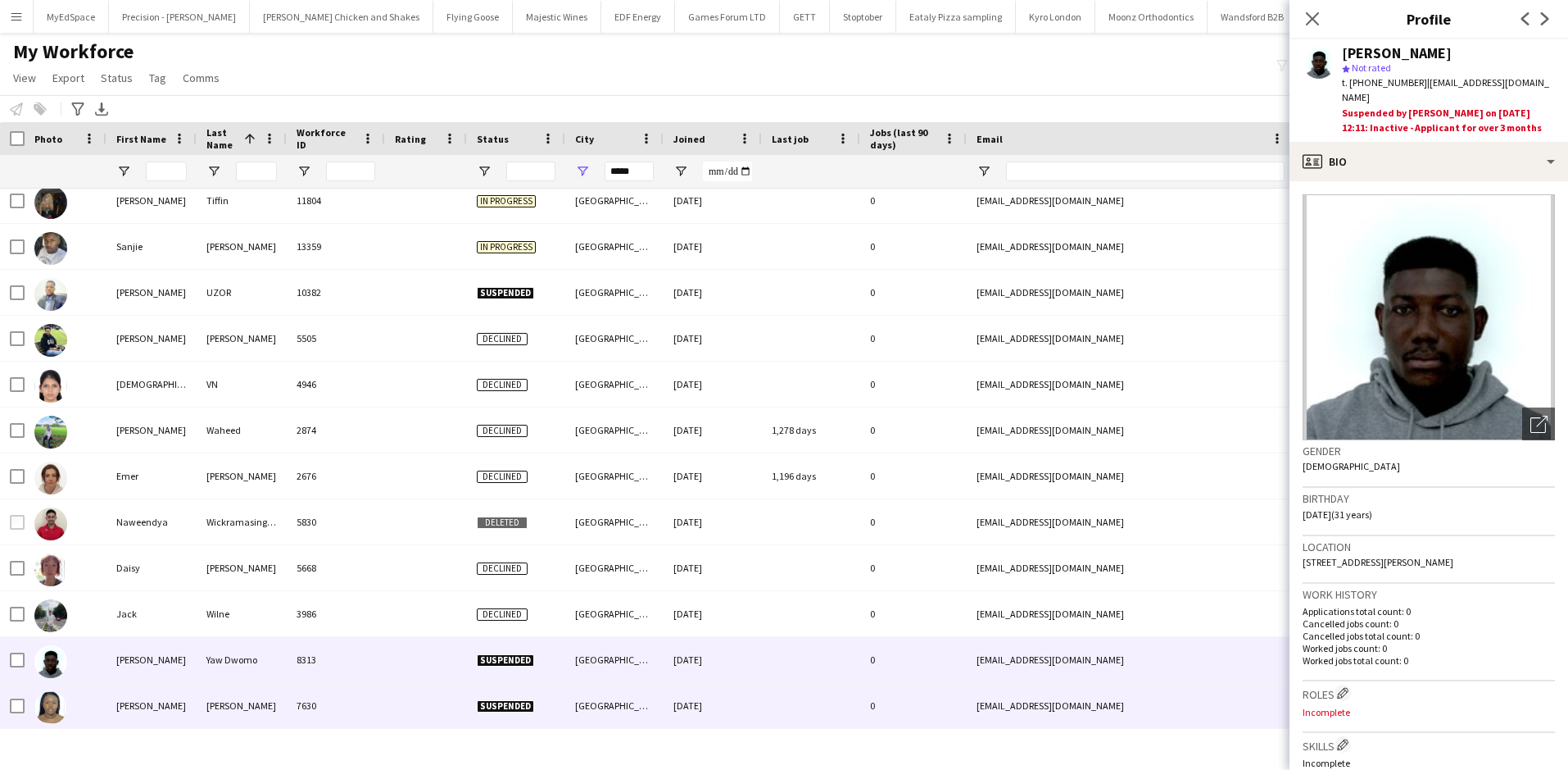
click at [459, 724] on div at bounding box center [426, 705] width 82 height 45
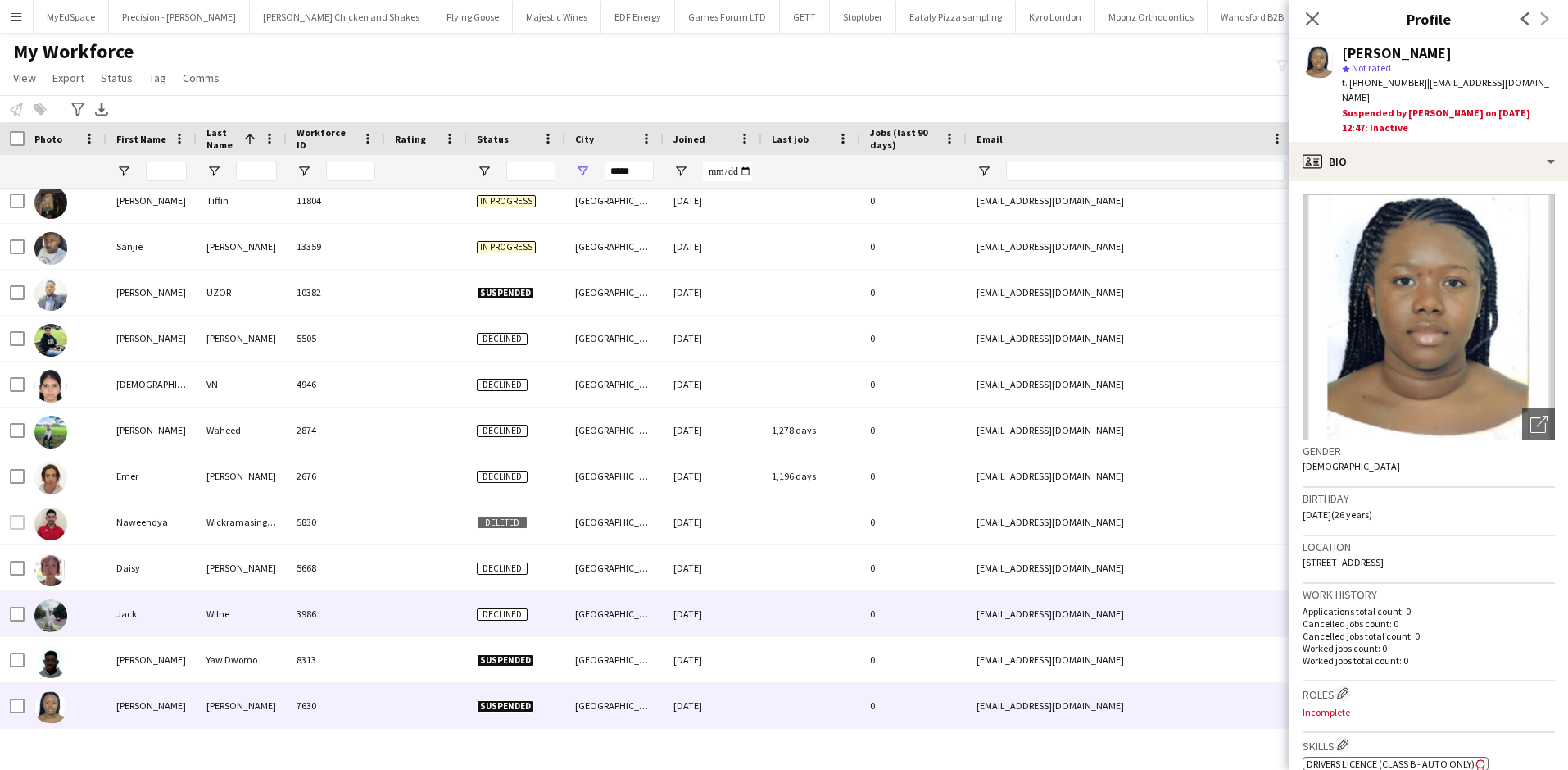
click at [457, 627] on div at bounding box center [426, 613] width 82 height 45
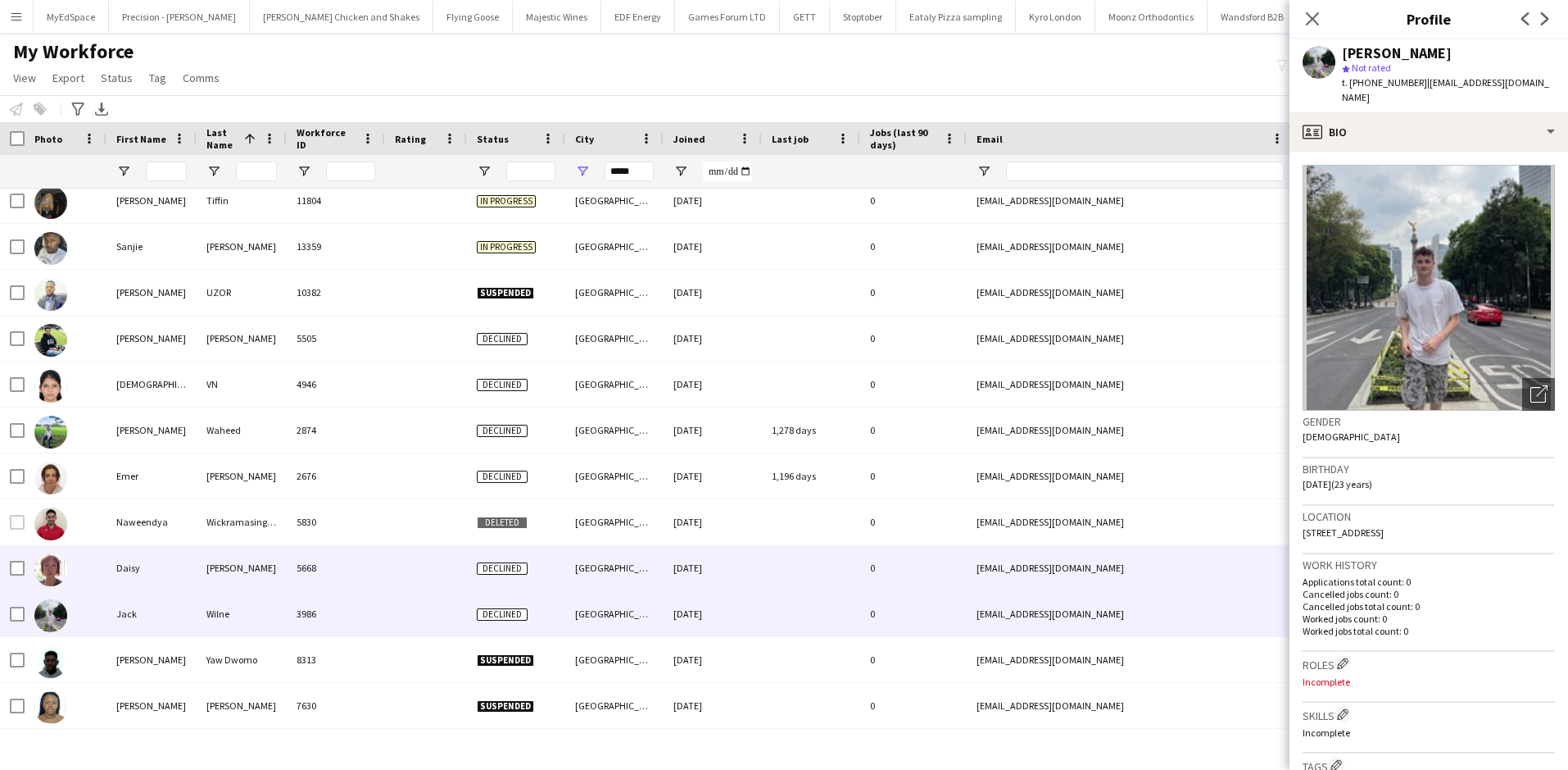
click at [446, 574] on div at bounding box center [426, 568] width 82 height 45
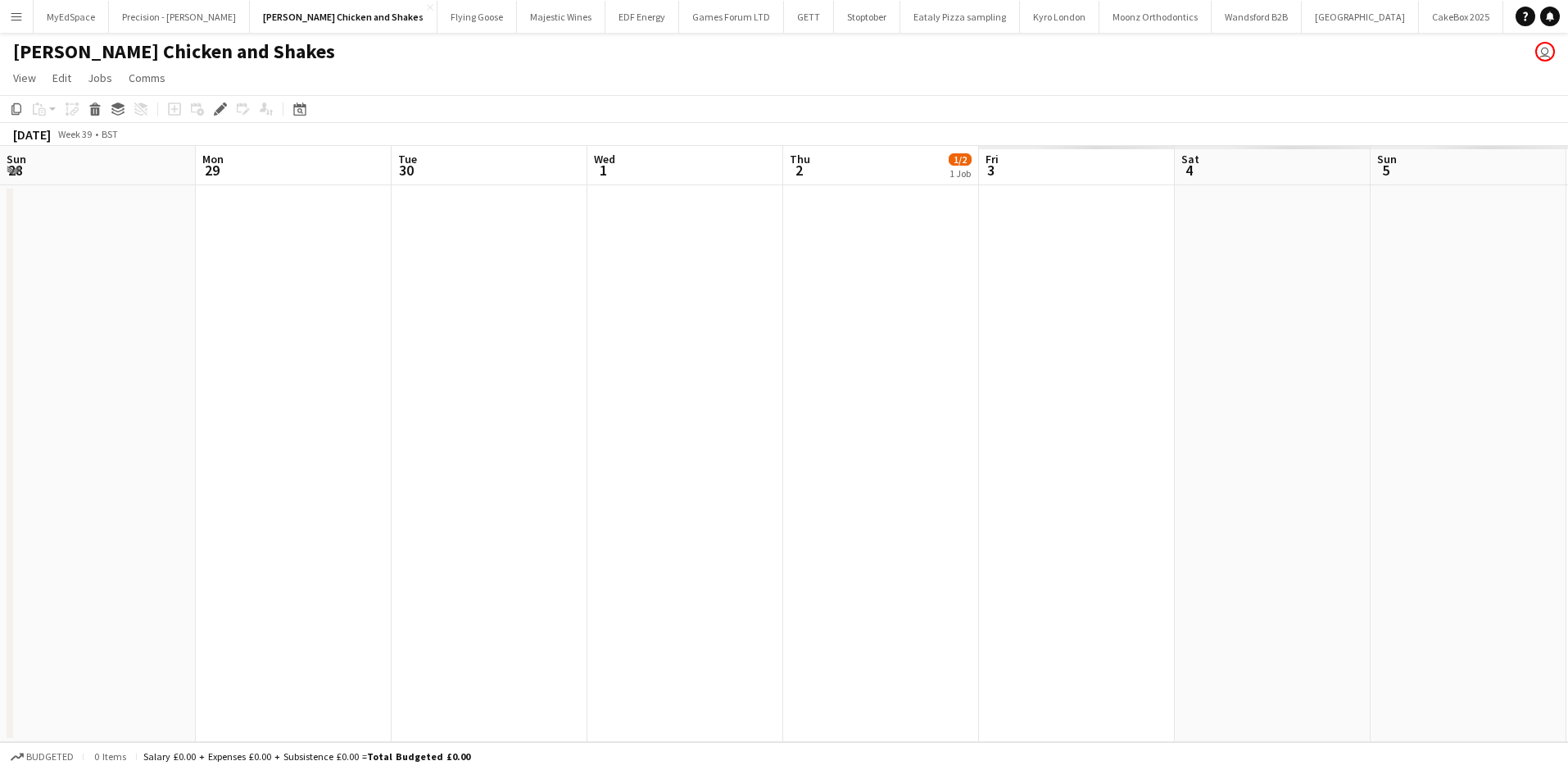
scroll to position [0, 564]
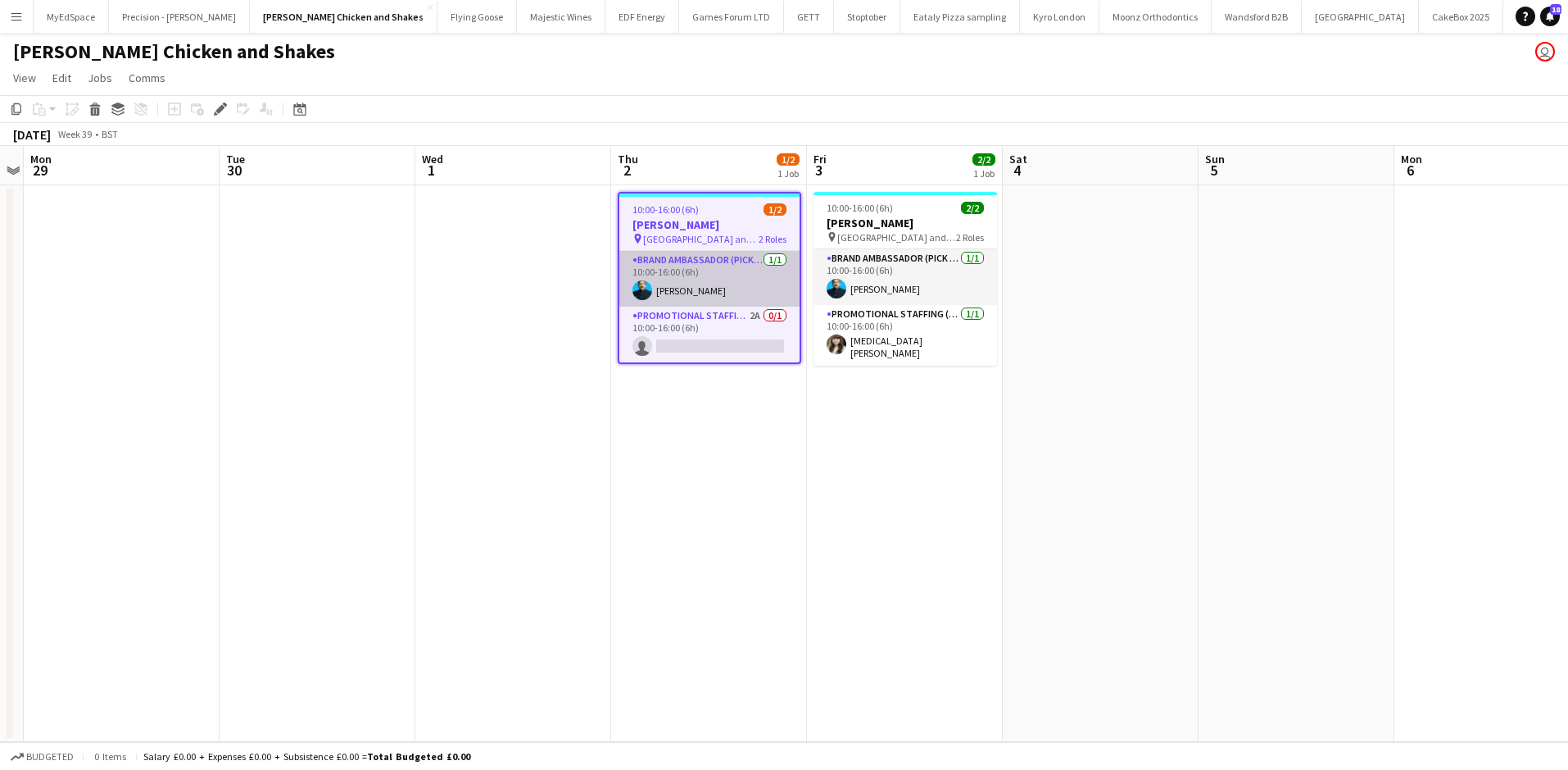
click at [708, 296] on app-card-role "Brand Ambassador (Pick up) 1/1 10:00-16:00 (6h) Muhammad Junaid Mir" at bounding box center [709, 279] width 180 height 56
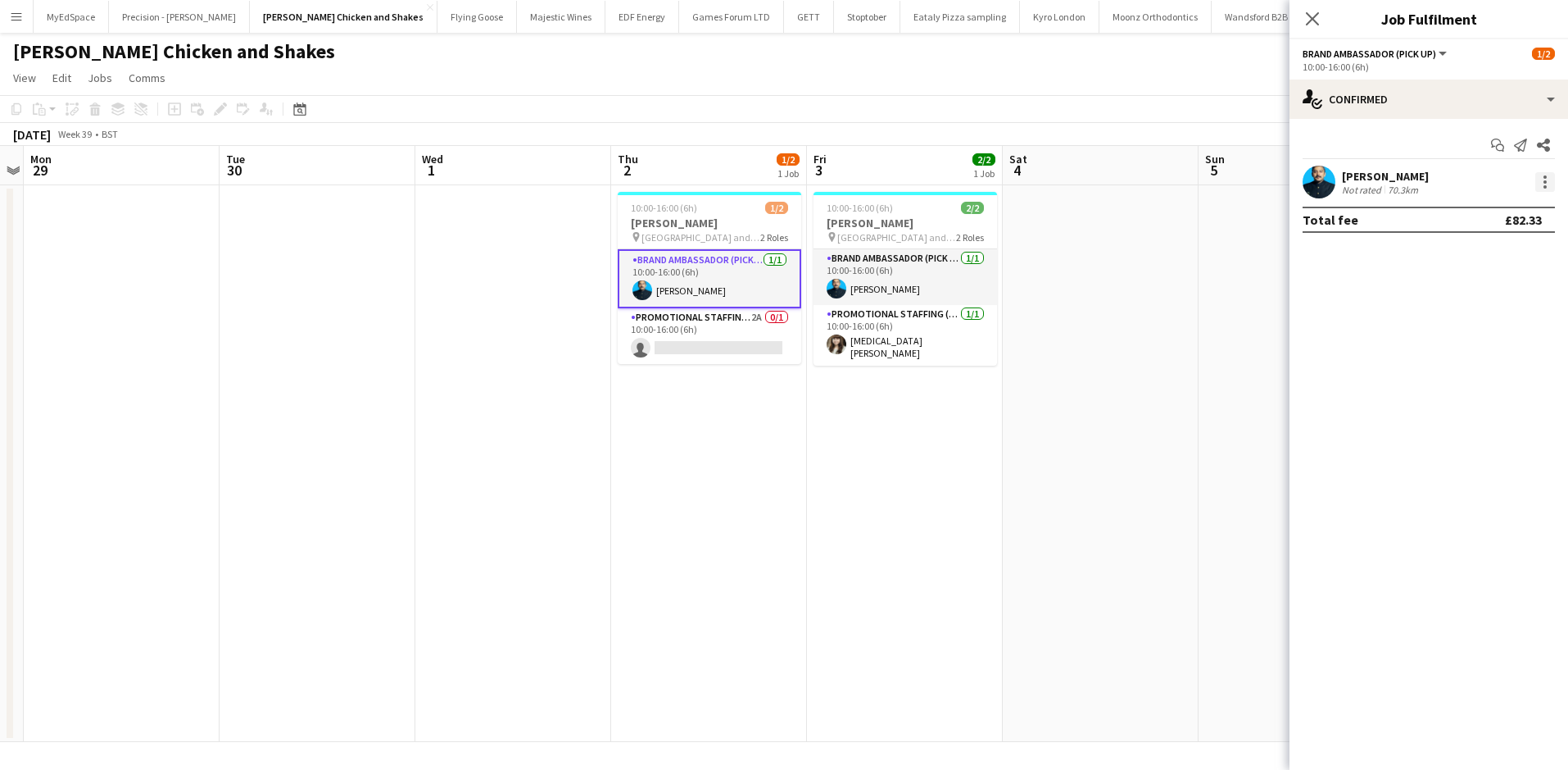
click at [1551, 185] on div at bounding box center [1544, 181] width 20 height 20
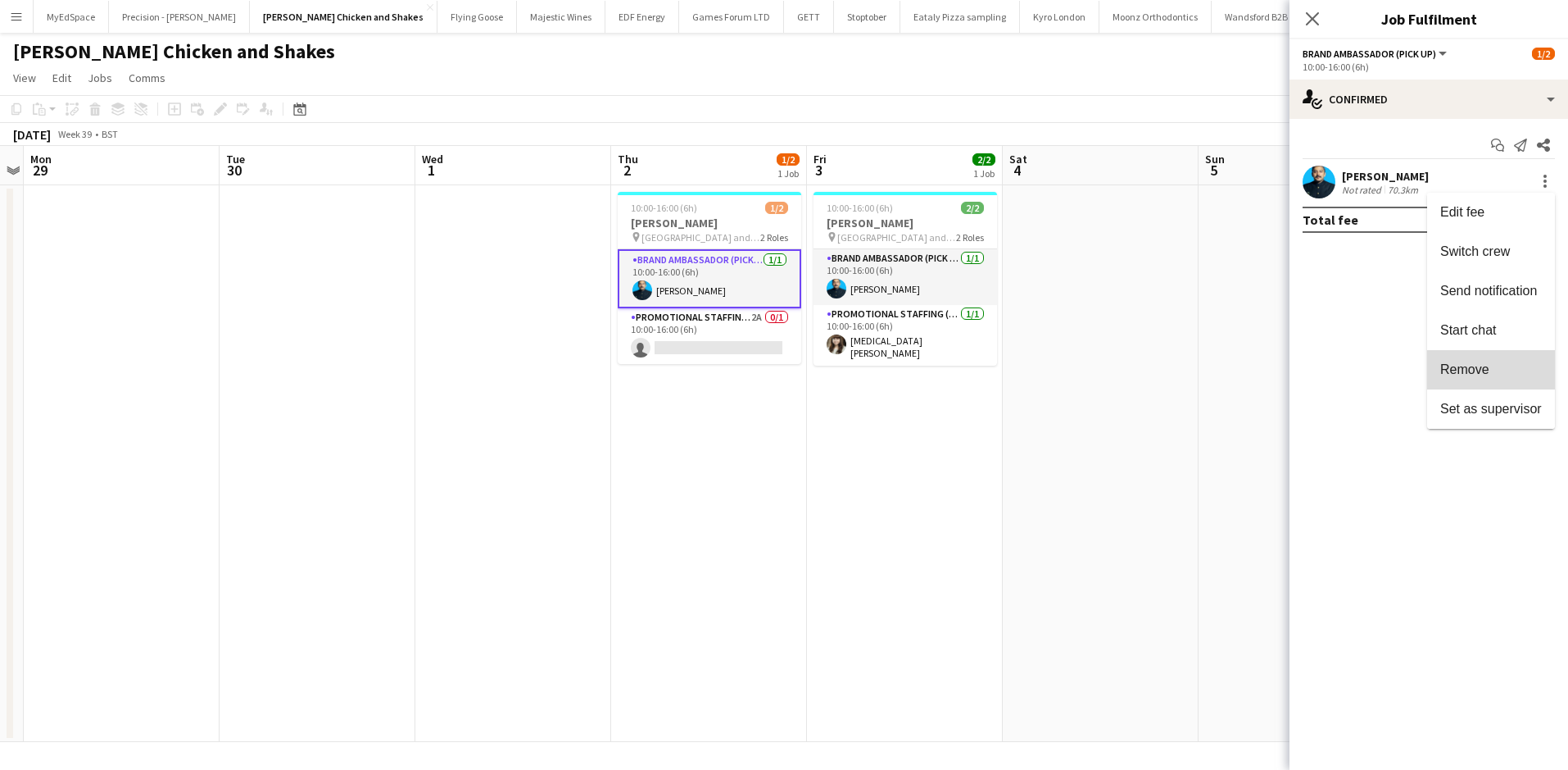
click at [1510, 377] on span "Remove" at bounding box center [1491, 369] width 101 height 14
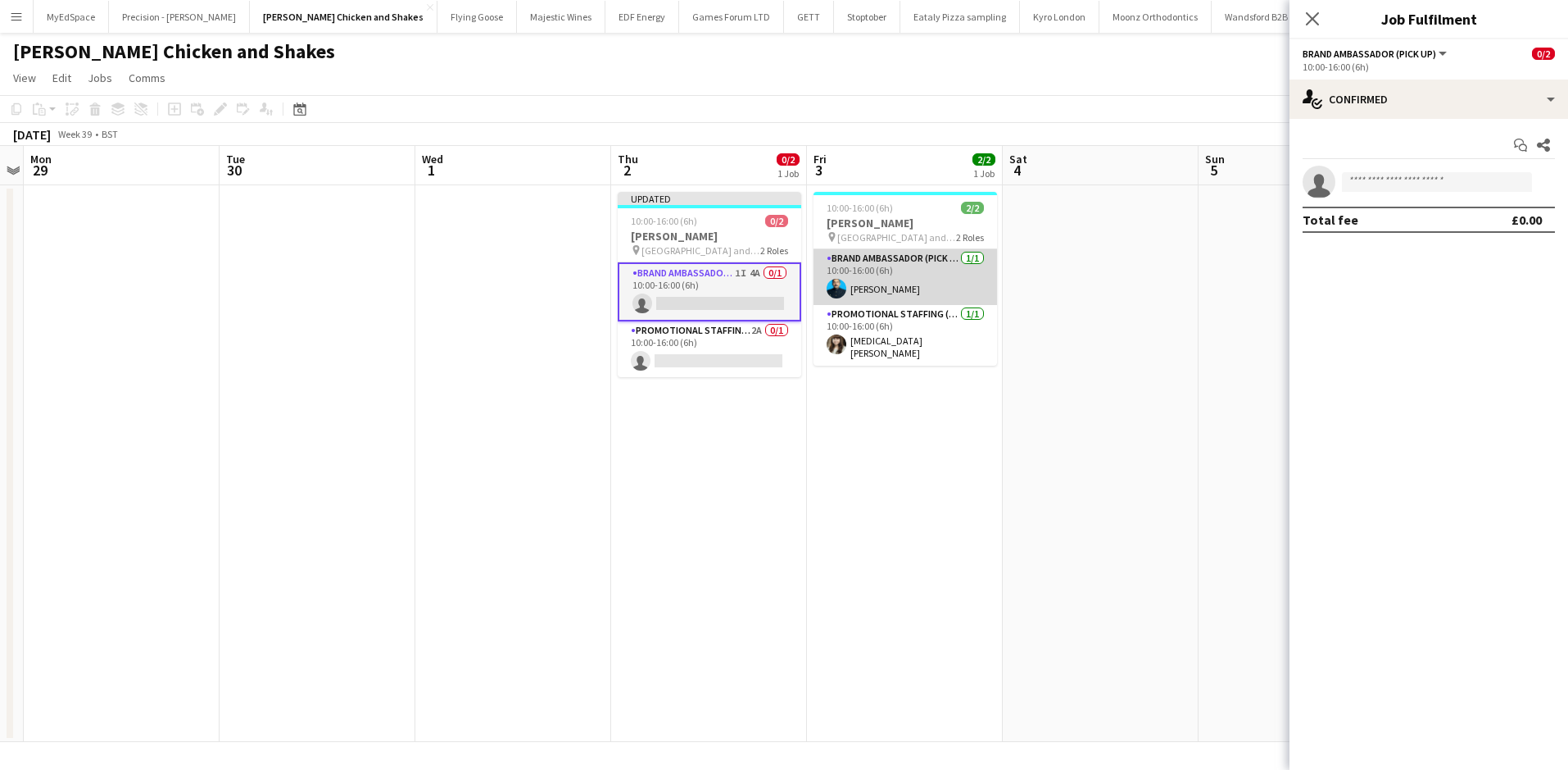
click at [921, 292] on app-card-role "Brand Ambassador (Pick up) 1/1 10:00-16:00 (6h) Muhammad Junaid Mir" at bounding box center [906, 277] width 184 height 56
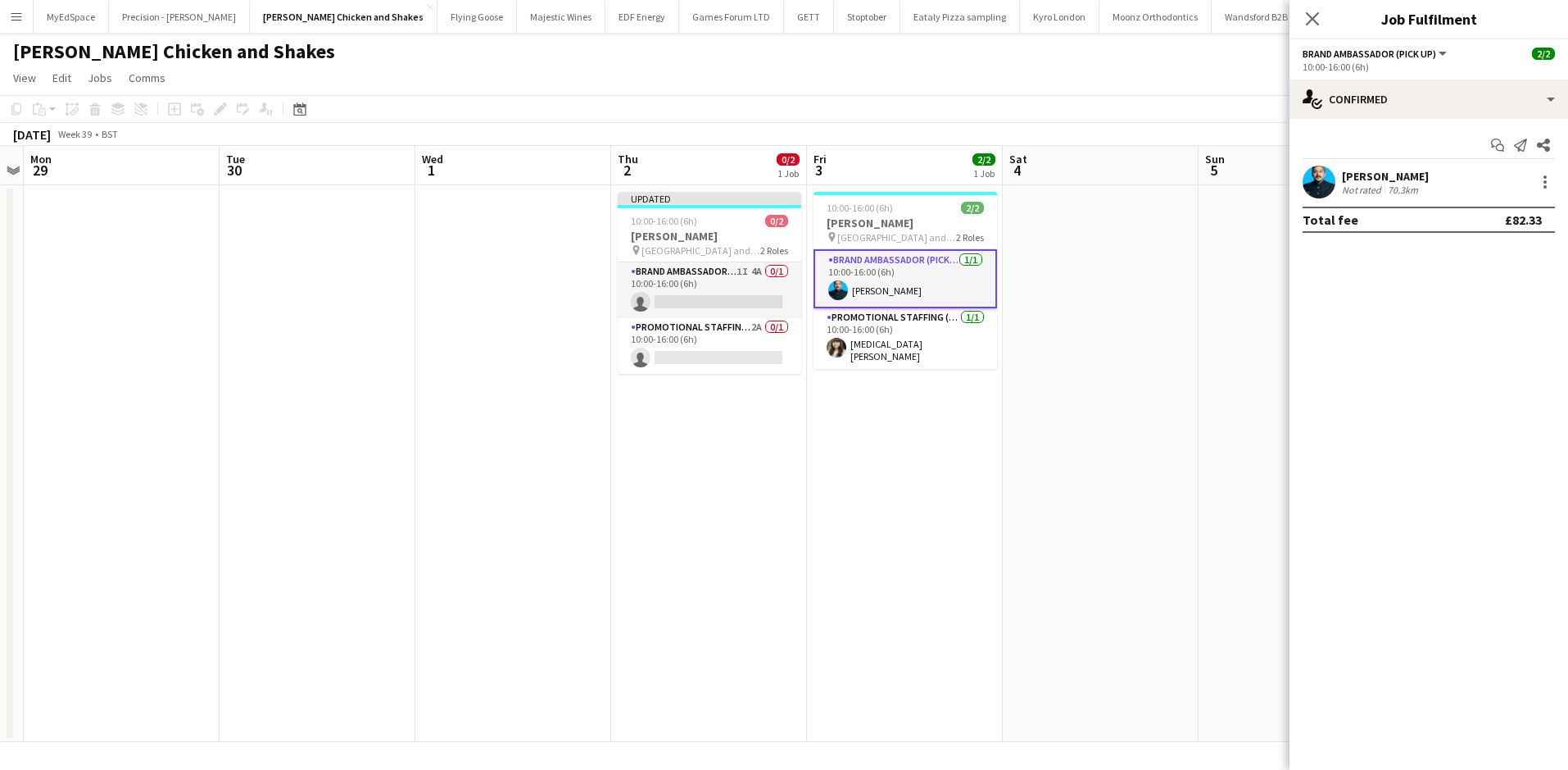
click at [1542, 192] on div "Muhammad Junaid Mir Not rated 70.3km" at bounding box center [1429, 182] width 279 height 33
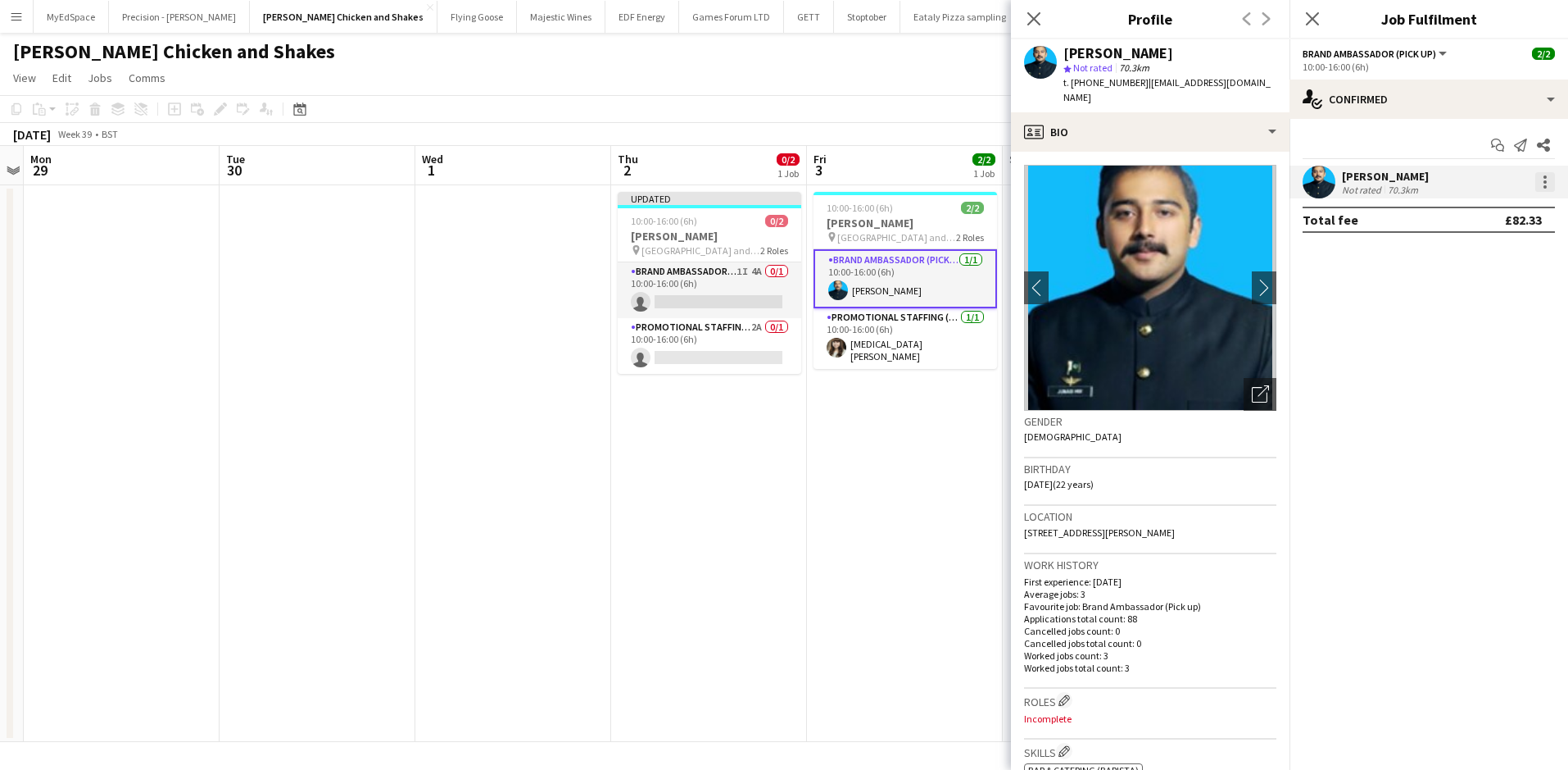
click at [1539, 180] on div at bounding box center [1544, 181] width 20 height 20
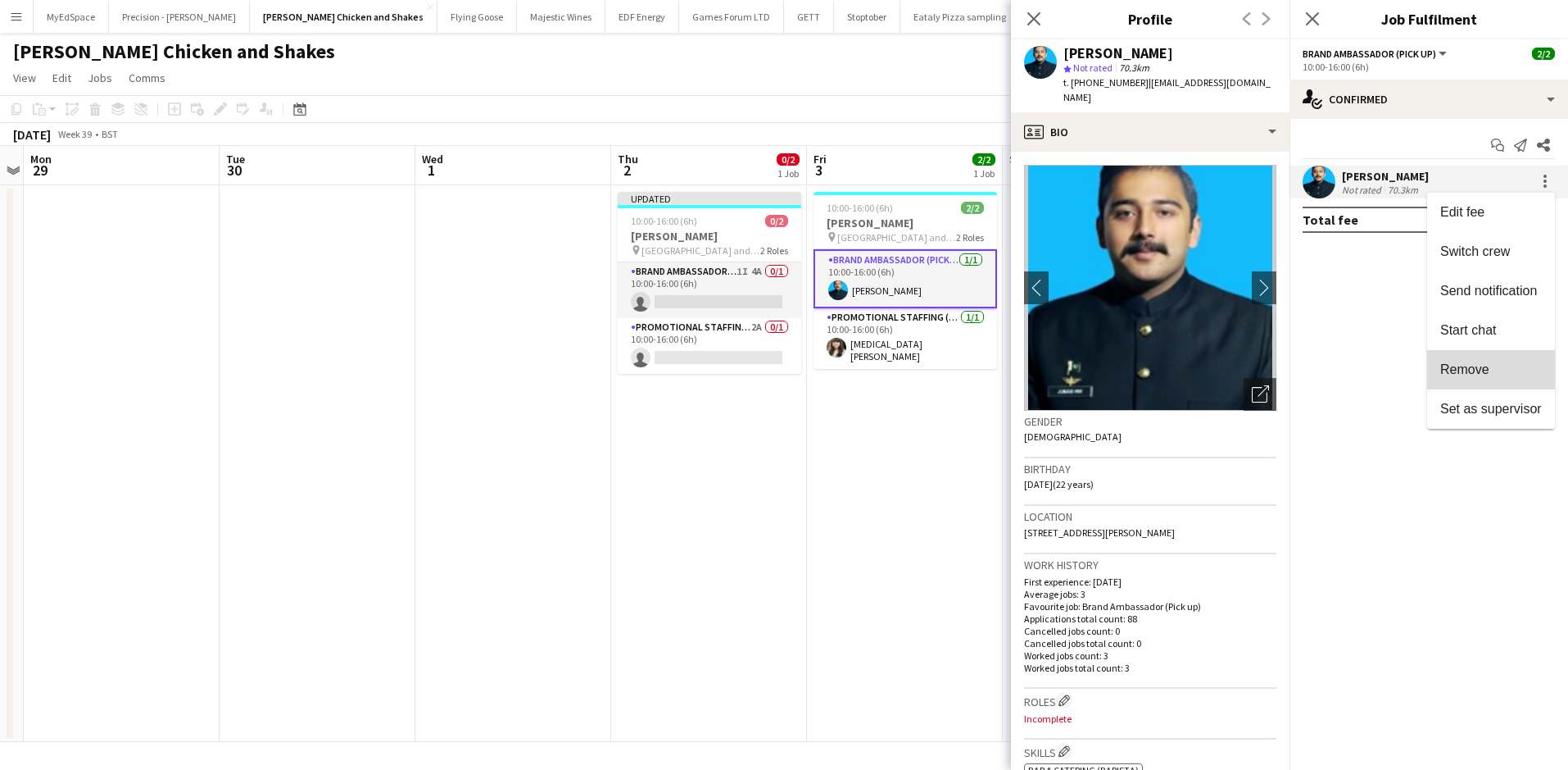
drag, startPoint x: 1499, startPoint y: 369, endPoint x: 1149, endPoint y: 449, distance: 359.0
click at [1499, 368] on span "Remove" at bounding box center [1491, 369] width 101 height 14
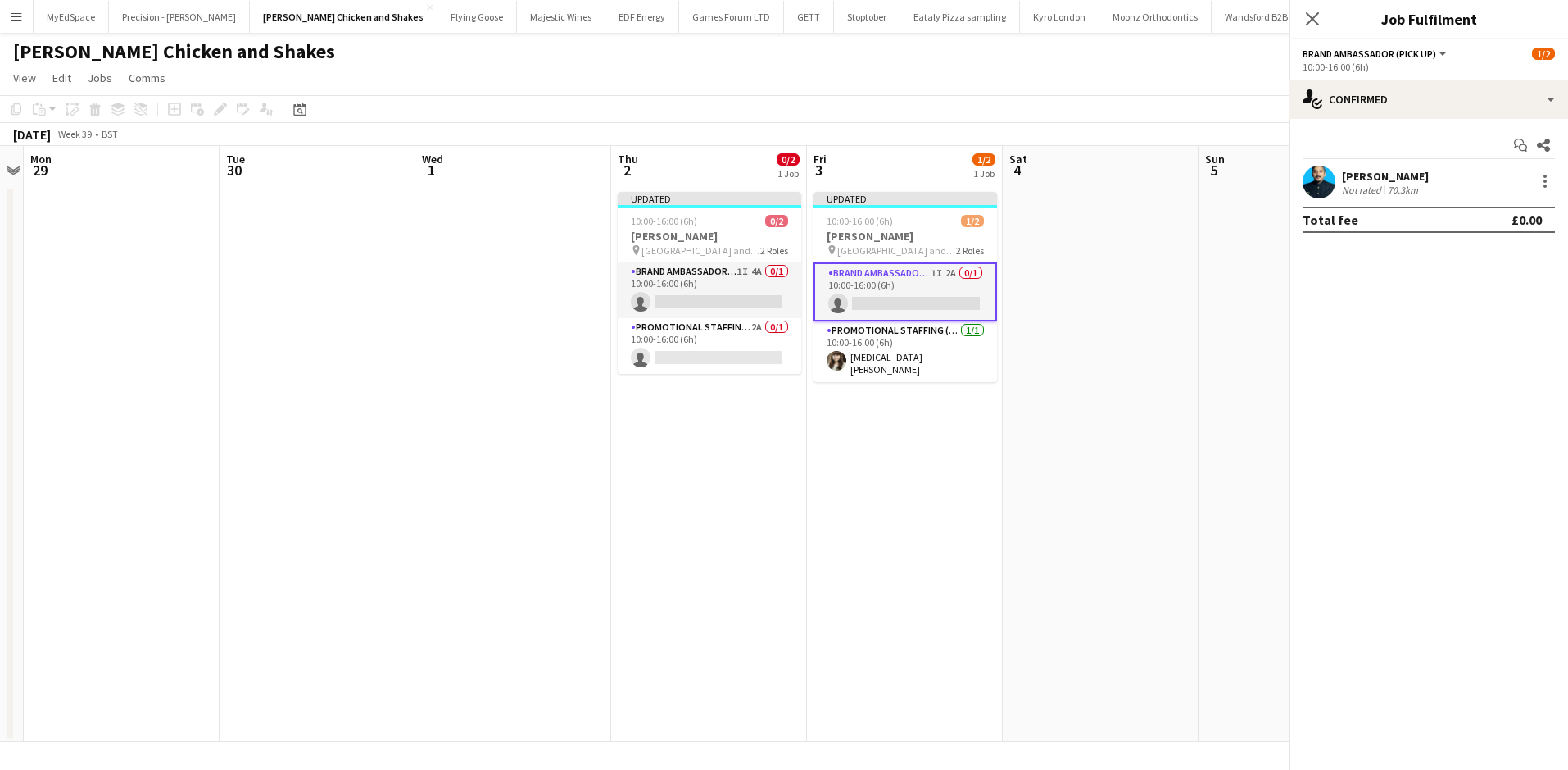
click at [842, 543] on app-date-cell "Updated 10:00-16:00 (6h) 1/2 Miss Millies pin University of Kent - The Plaza an…" at bounding box center [905, 464] width 196 height 556
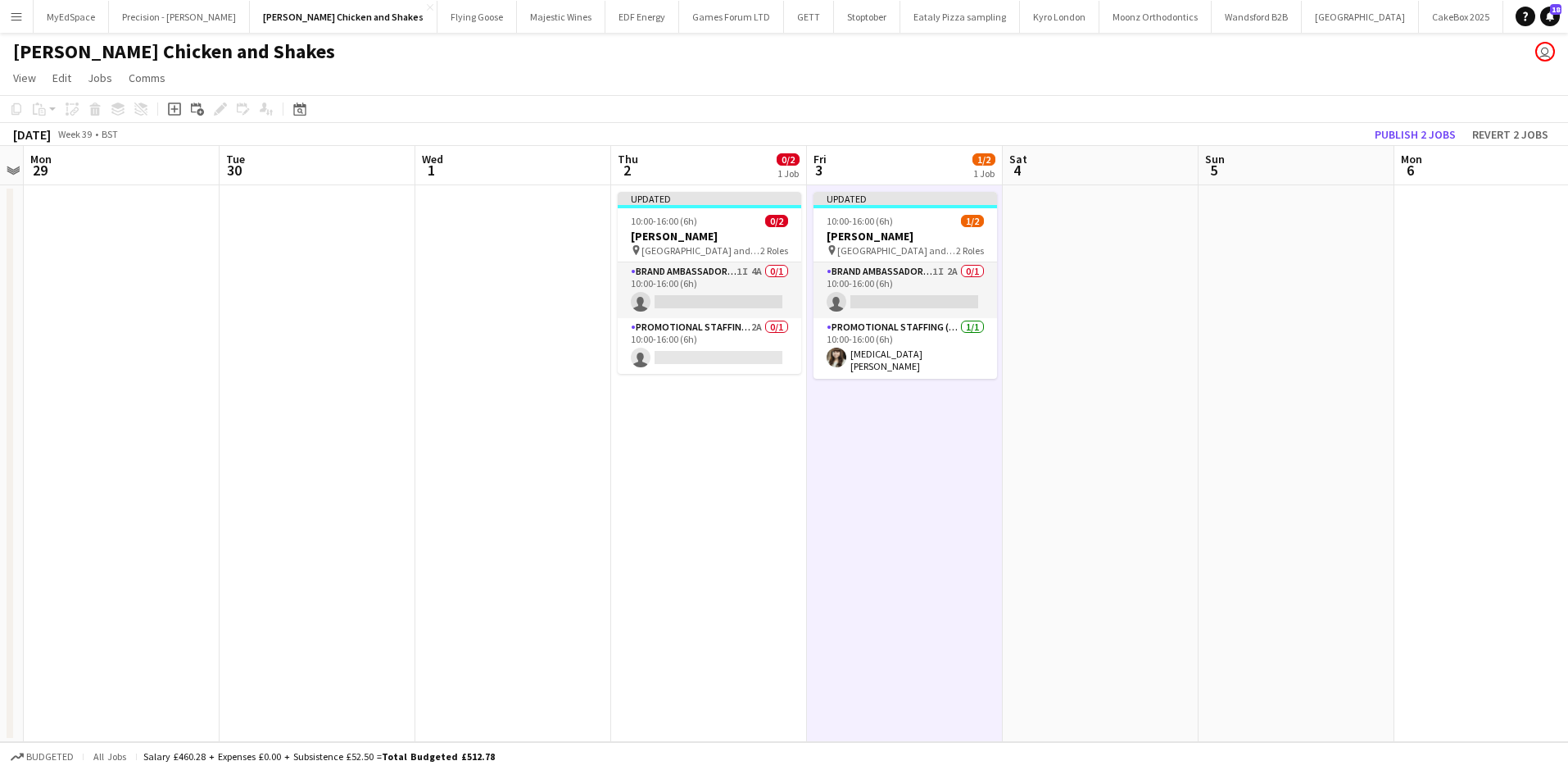
scroll to position [0, 561]
click at [1391, 137] on button "Publish 2 jobs" at bounding box center [1415, 134] width 94 height 21
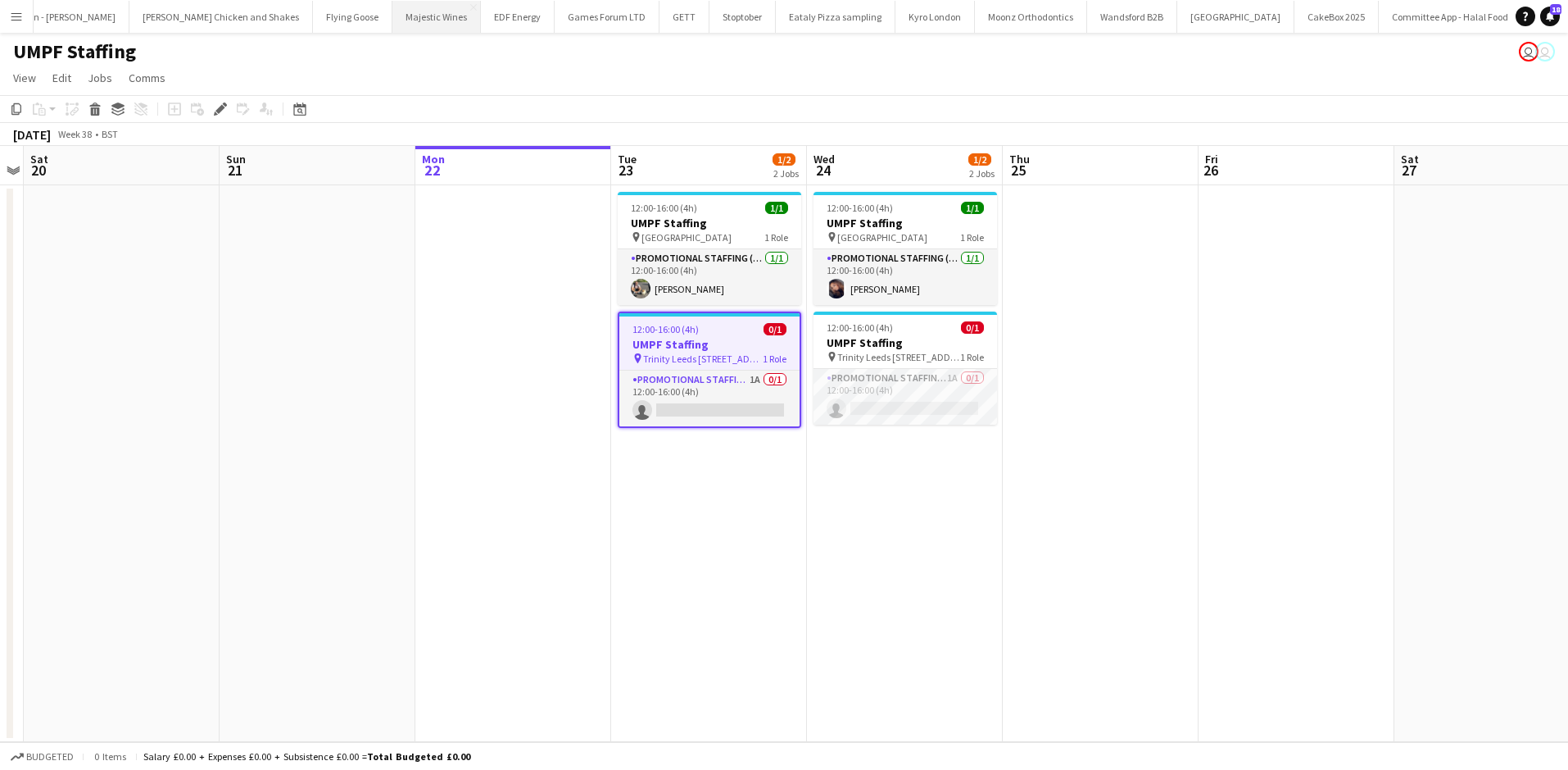
scroll to position [0, 3494]
drag, startPoint x: 226, startPoint y: 110, endPoint x: 223, endPoint y: 133, distance: 23.2
click at [226, 110] on icon "Edit" at bounding box center [219, 108] width 13 height 13
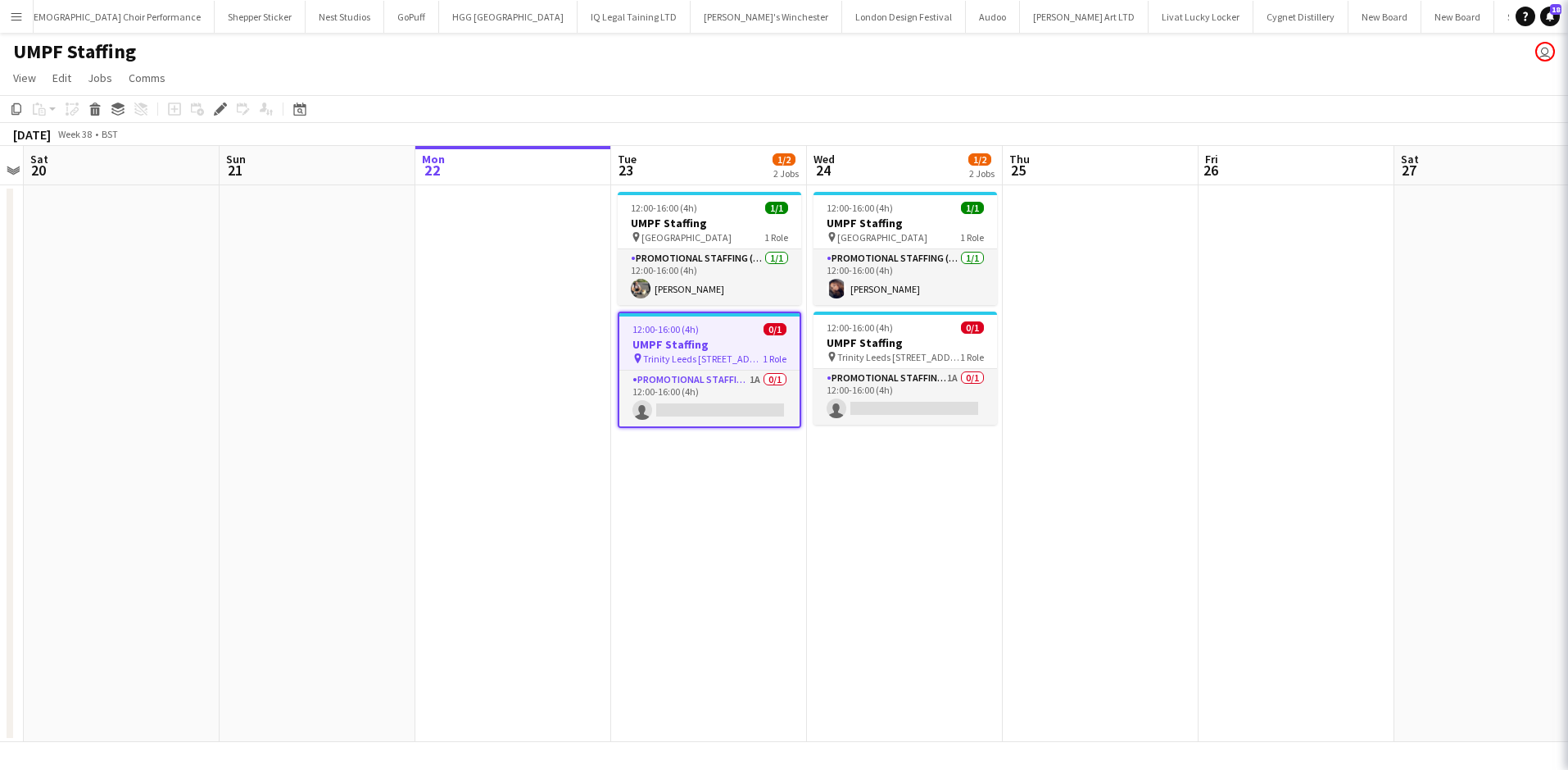
type input "**********"
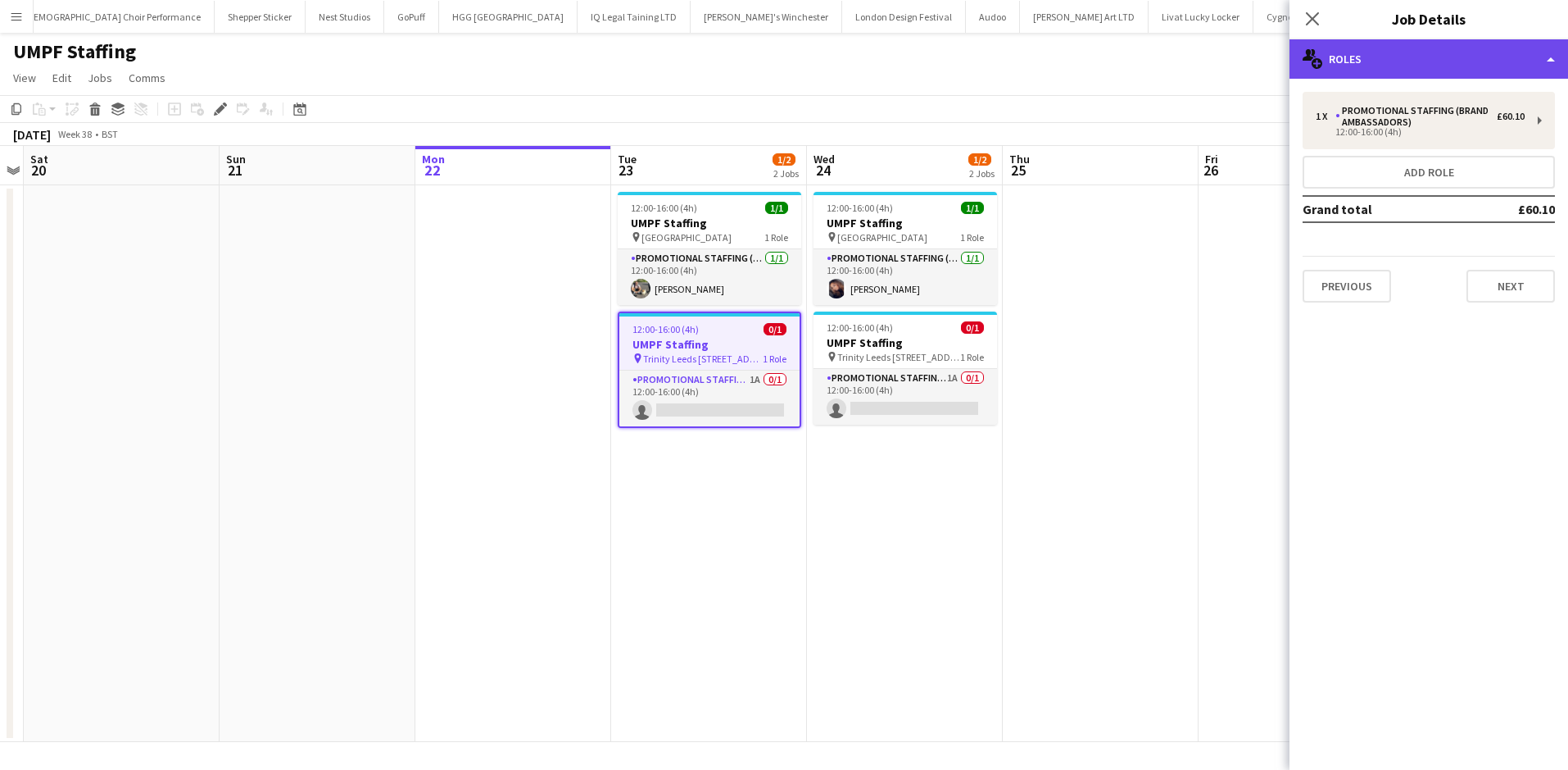
click at [1434, 71] on div "multiple-users-add Roles" at bounding box center [1429, 59] width 279 height 39
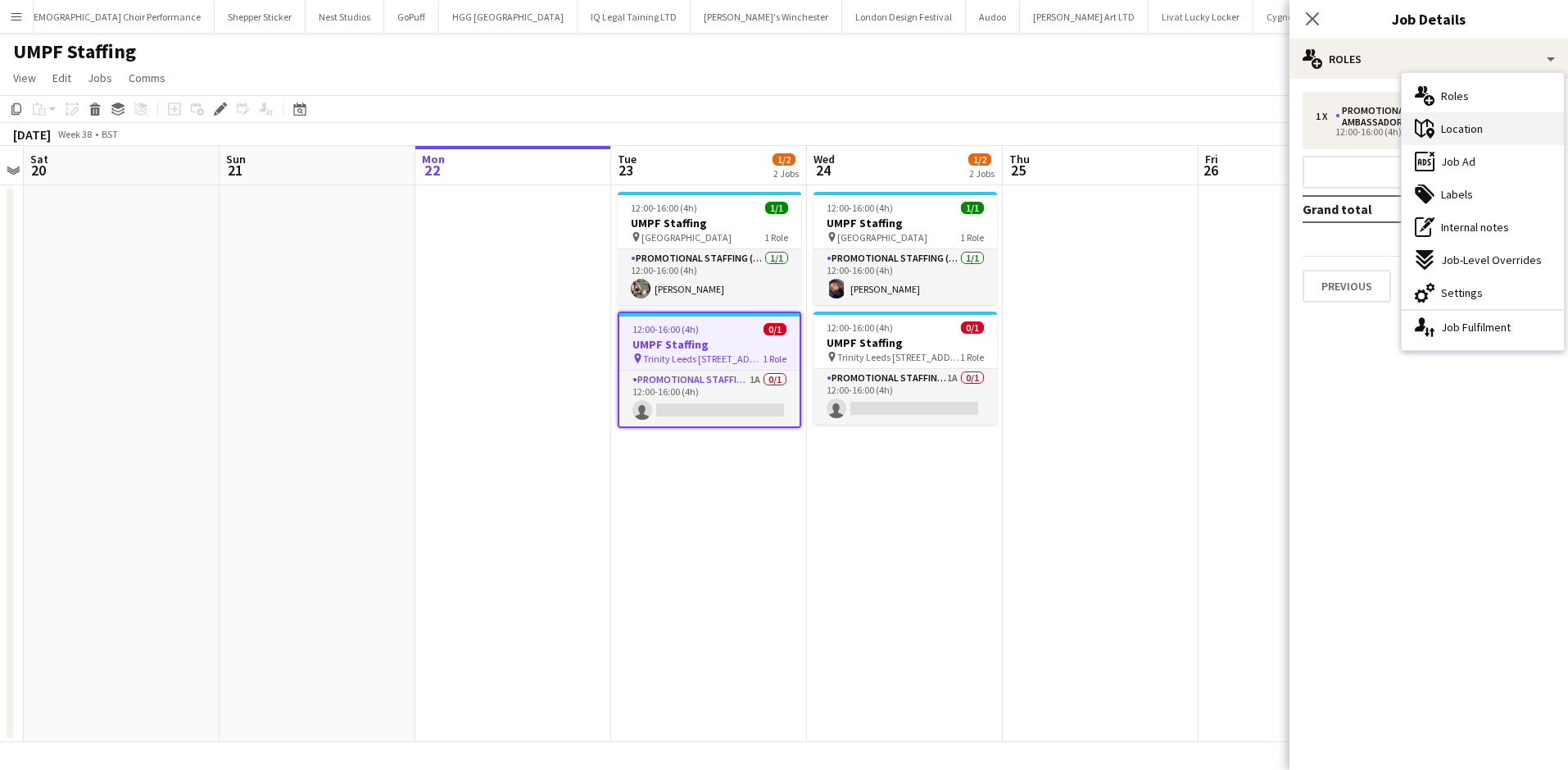
click at [1519, 134] on div "maps-pin-1 Location" at bounding box center [1482, 128] width 162 height 33
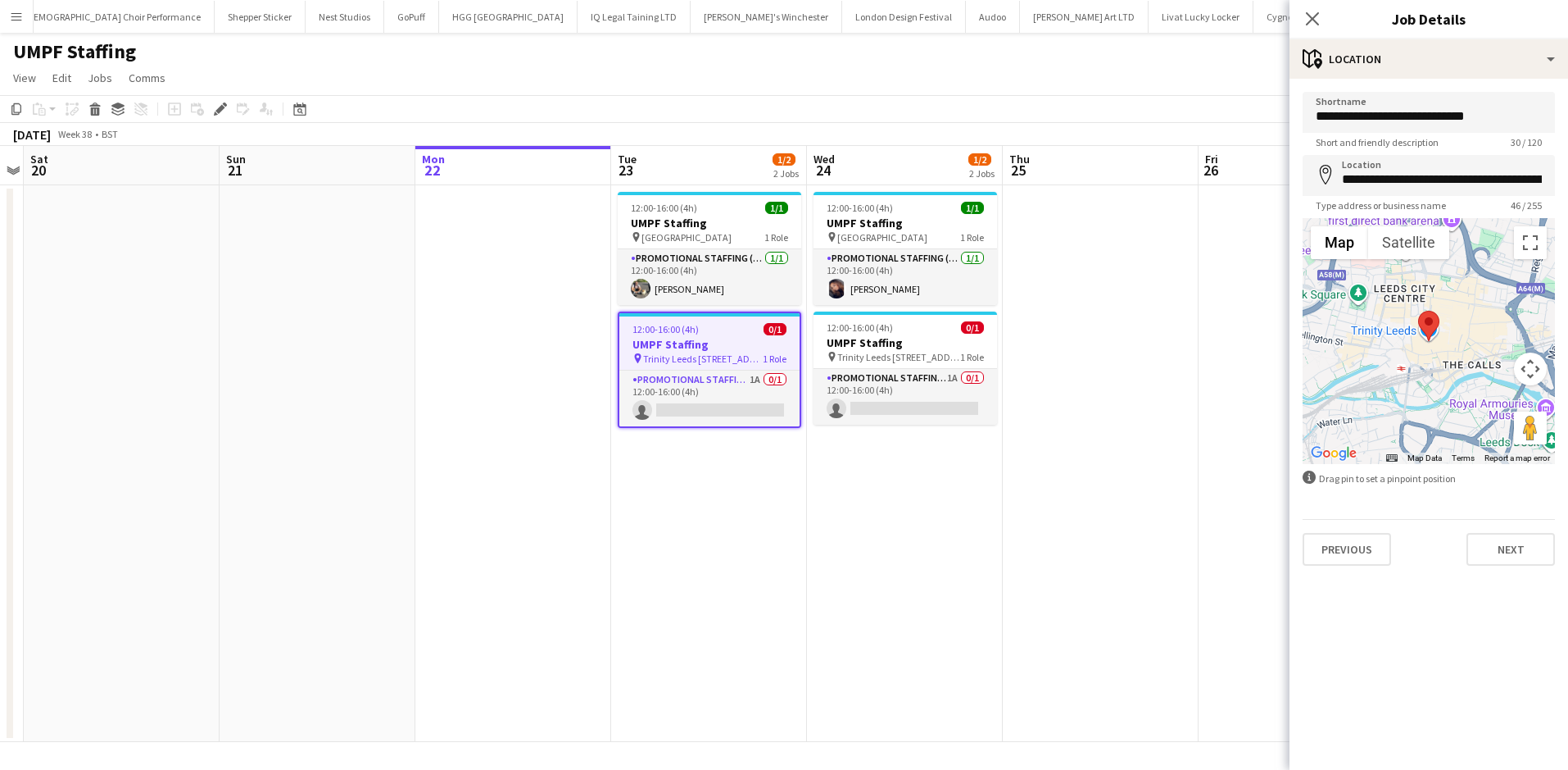
click at [1338, 179] on div "**********" at bounding box center [1429, 175] width 253 height 41
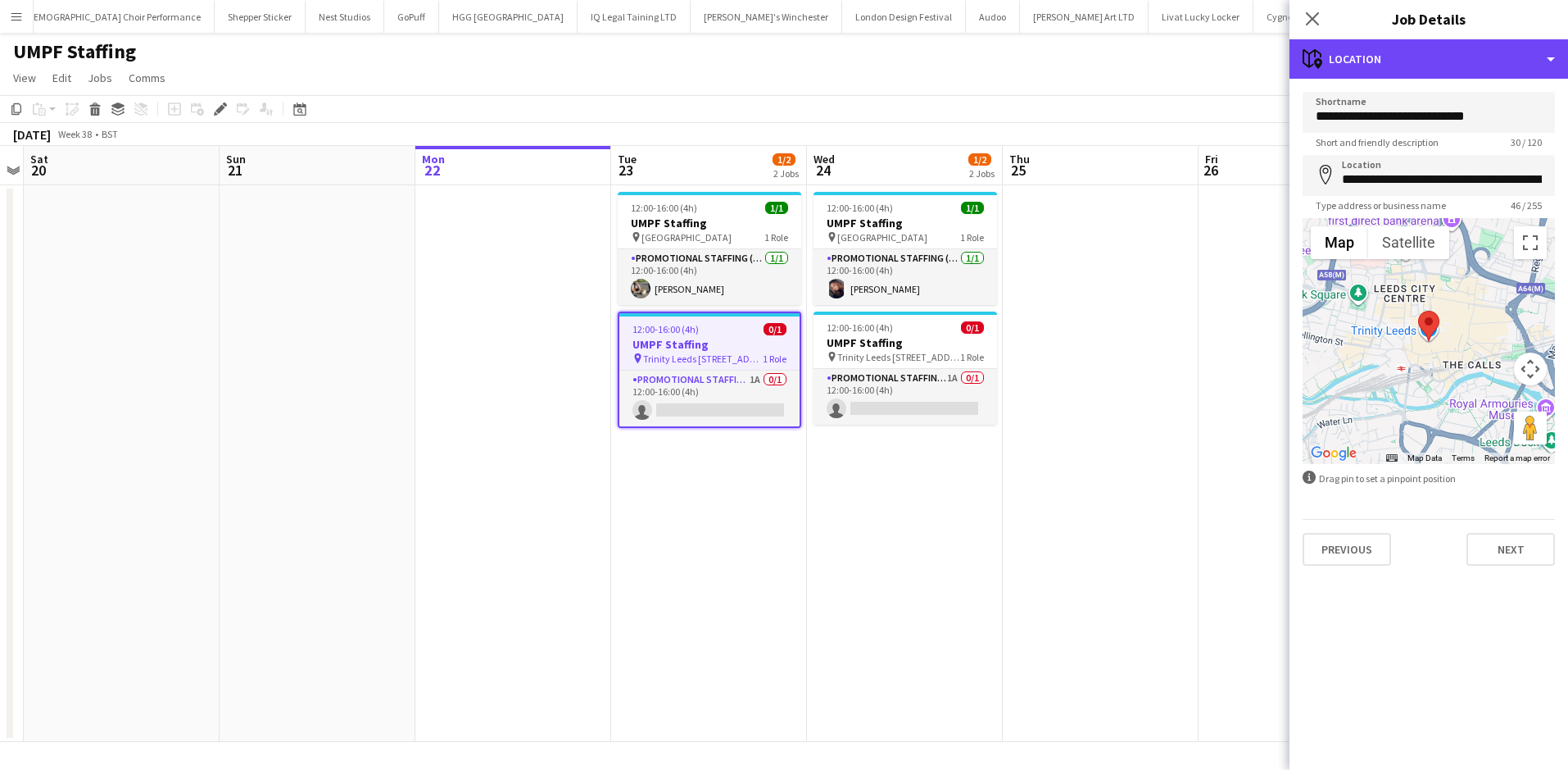
drag, startPoint x: 1345, startPoint y: 64, endPoint x: 1379, endPoint y: 89, distance: 42.2
click at [1345, 63] on div "maps-pin-1 Location" at bounding box center [1429, 59] width 279 height 39
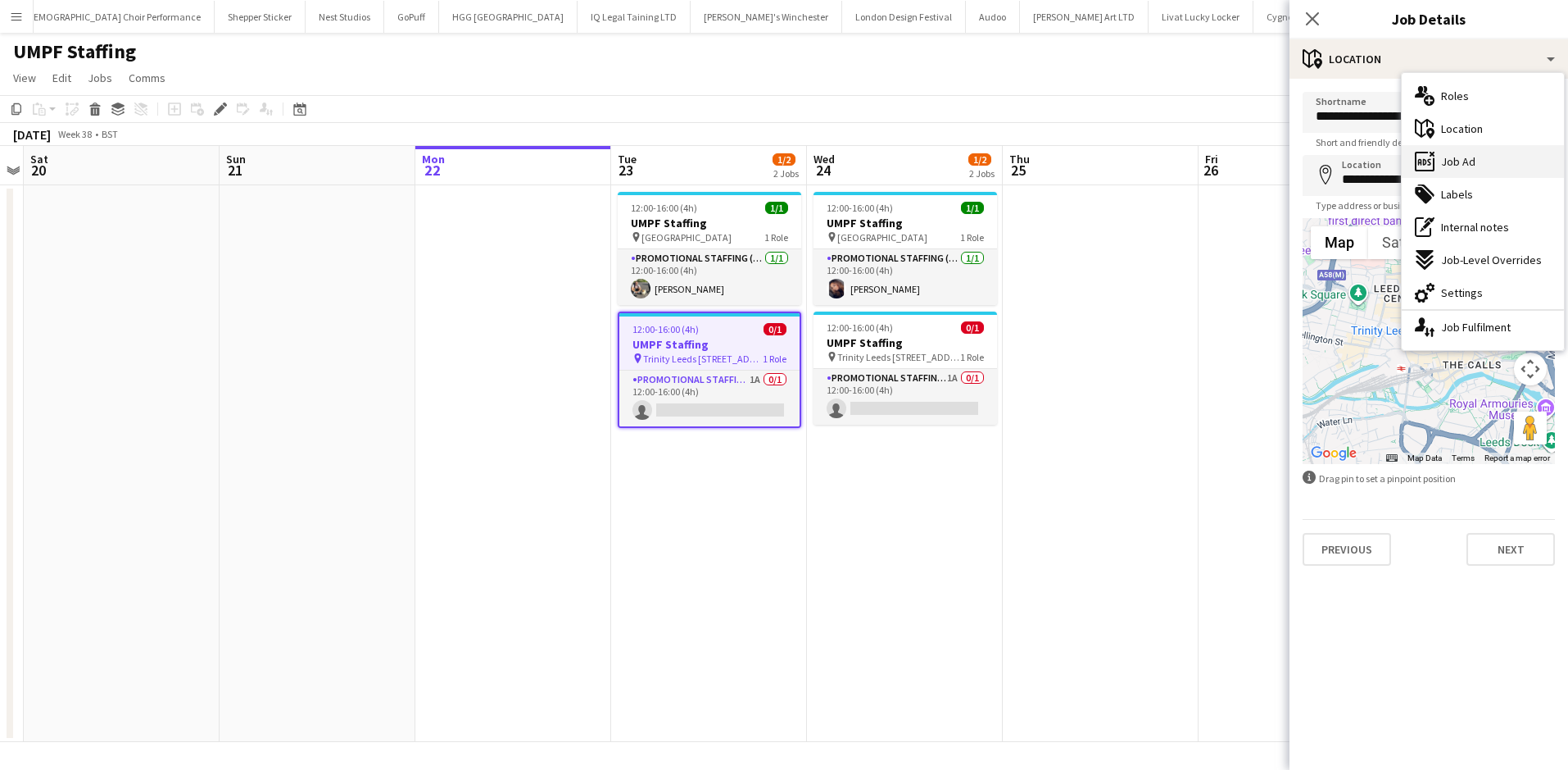
click at [1465, 156] on span "Job Ad" at bounding box center [1458, 161] width 34 height 14
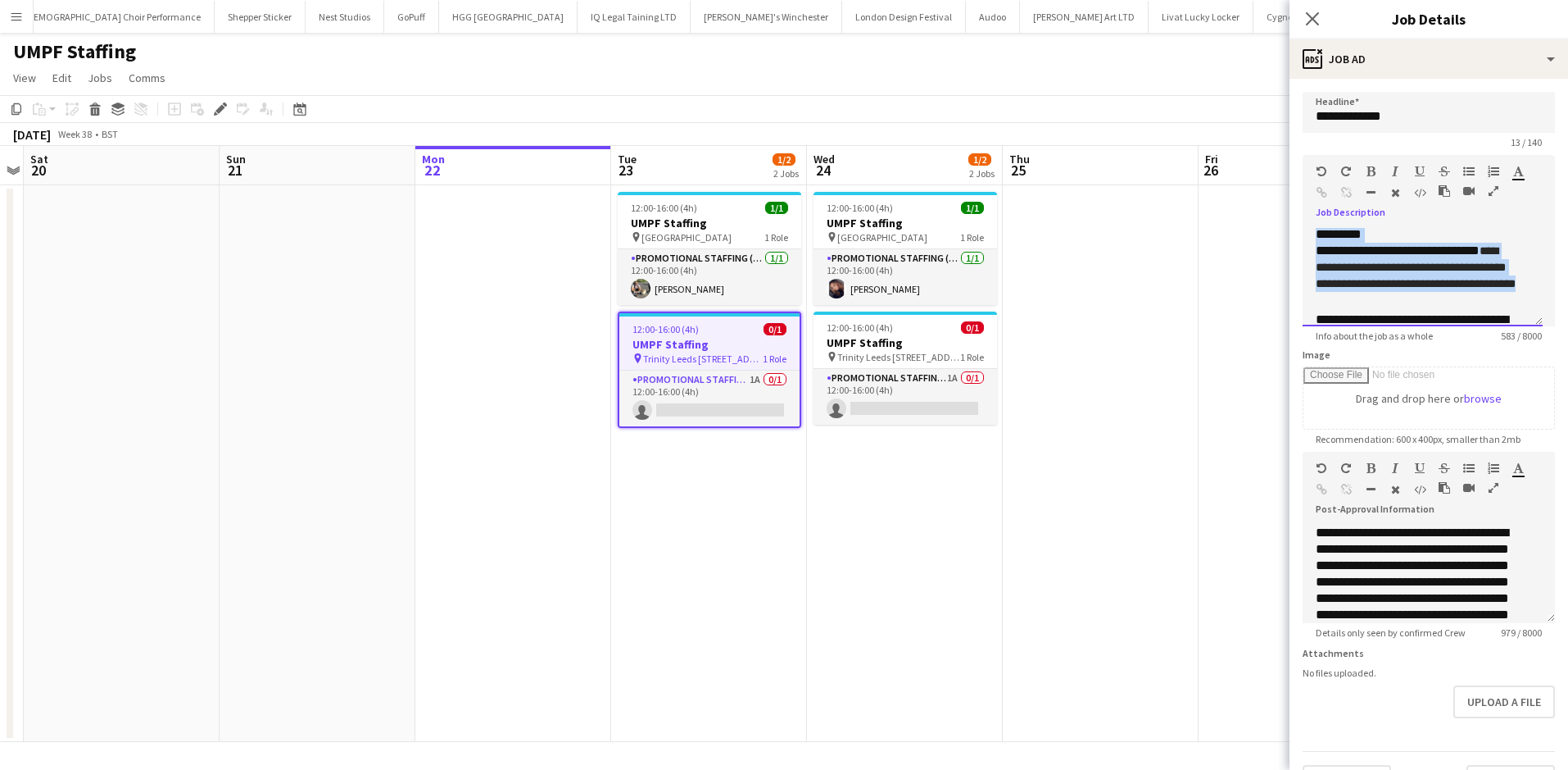
scroll to position [0, 0]
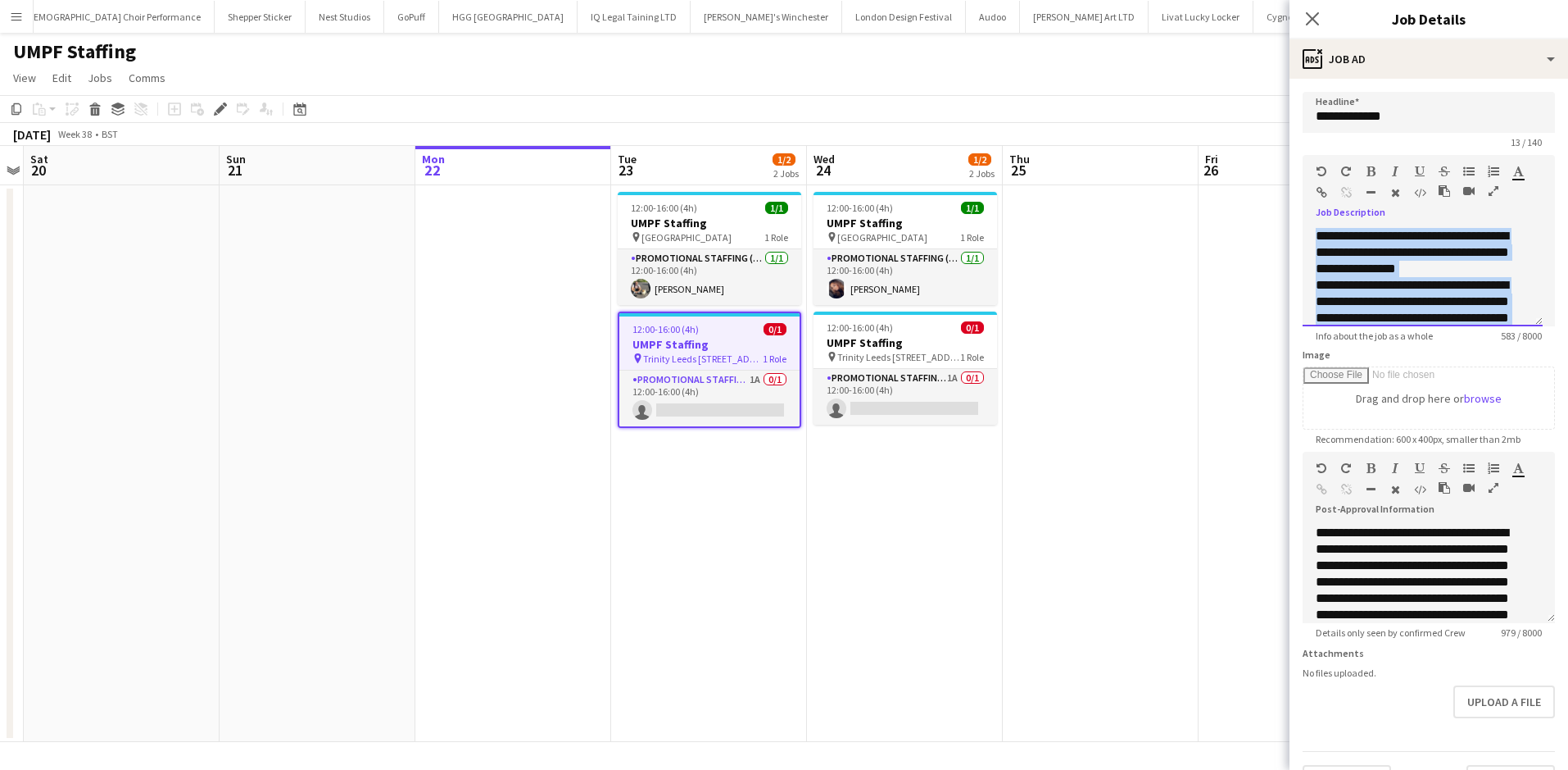
drag, startPoint x: 1366, startPoint y: 300, endPoint x: 1259, endPoint y: 149, distance: 185.1
click at [1257, 148] on body "Menu Boards Boards Boards All jobs Status Workforce Workforce My Workforce Recr…" at bounding box center [784, 385] width 1568 height 770
paste div
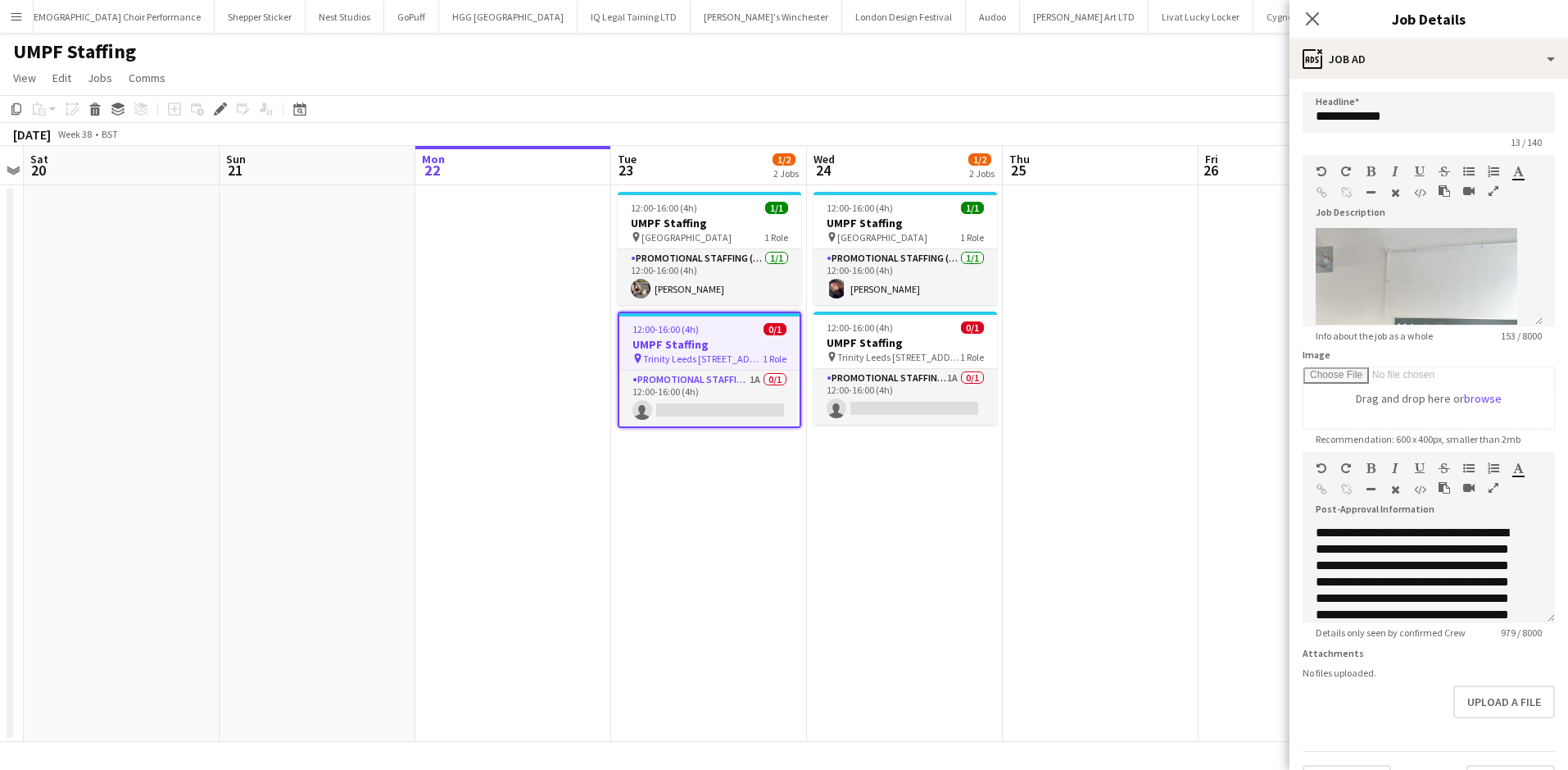
click at [1139, 126] on div "September 2025 Week 38 • BST" at bounding box center [784, 134] width 1568 height 23
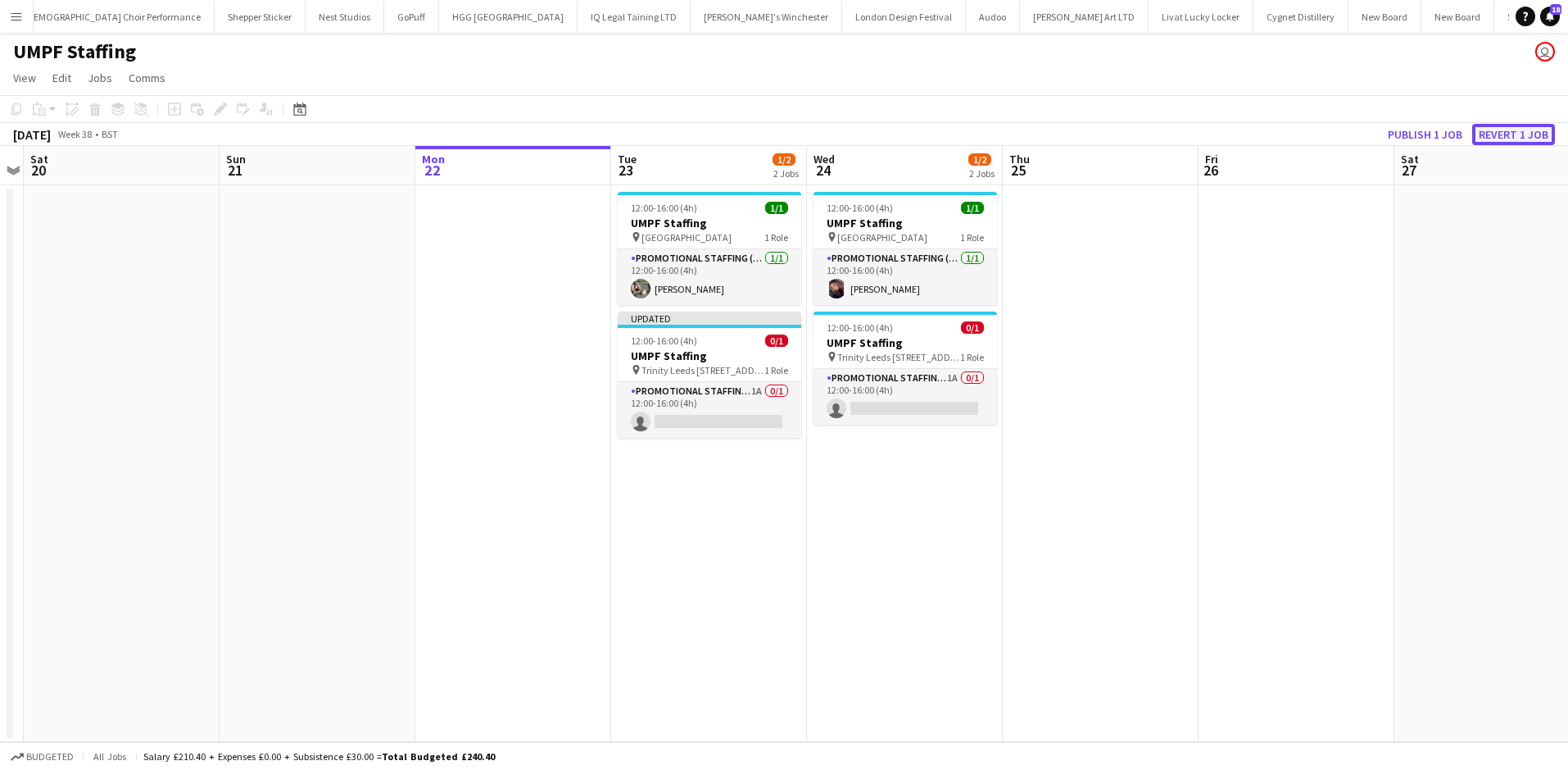
click at [1500, 132] on button "Revert 1 job" at bounding box center [1513, 134] width 82 height 21
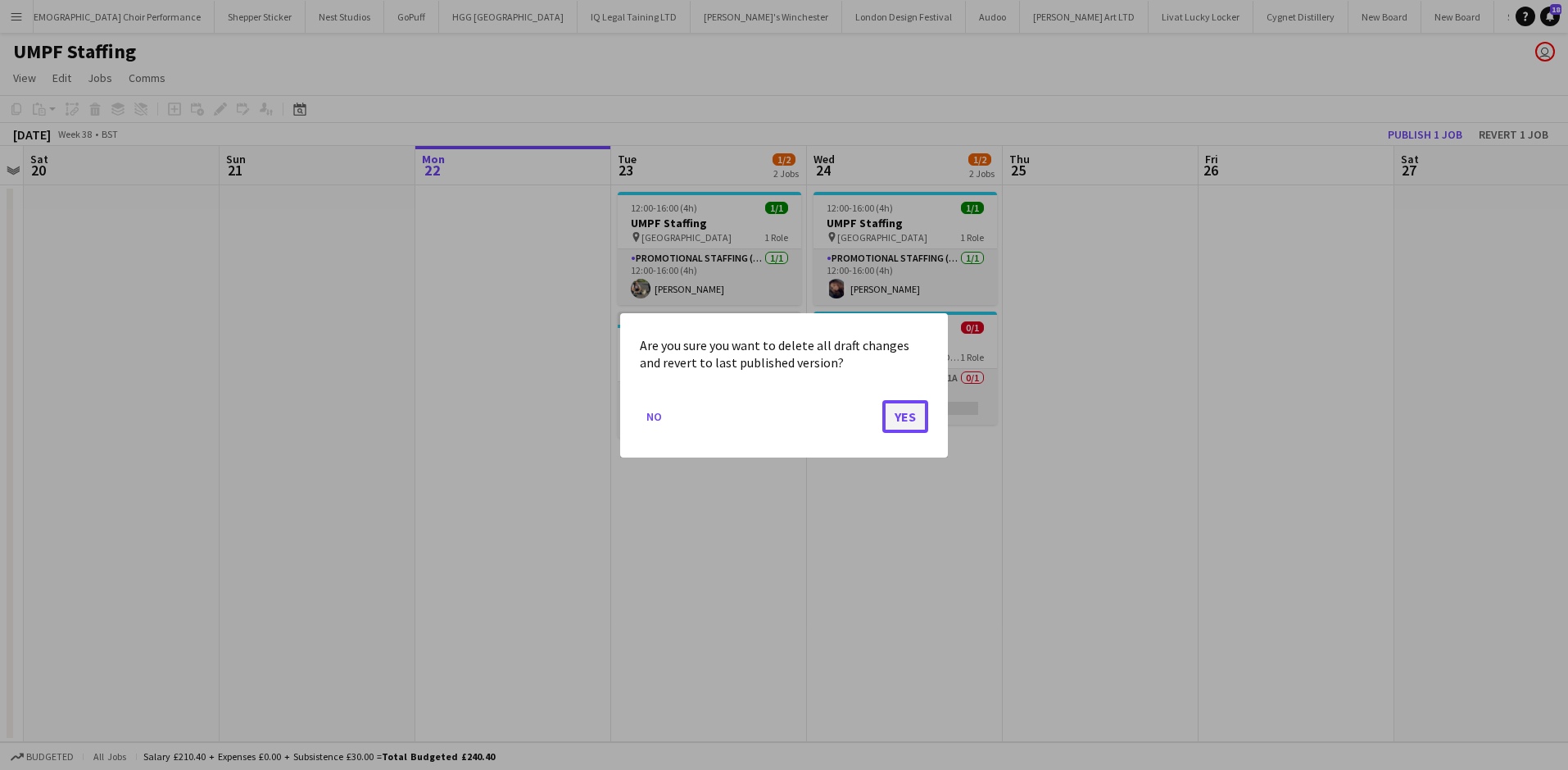
click at [906, 419] on button "Yes" at bounding box center [906, 415] width 46 height 33
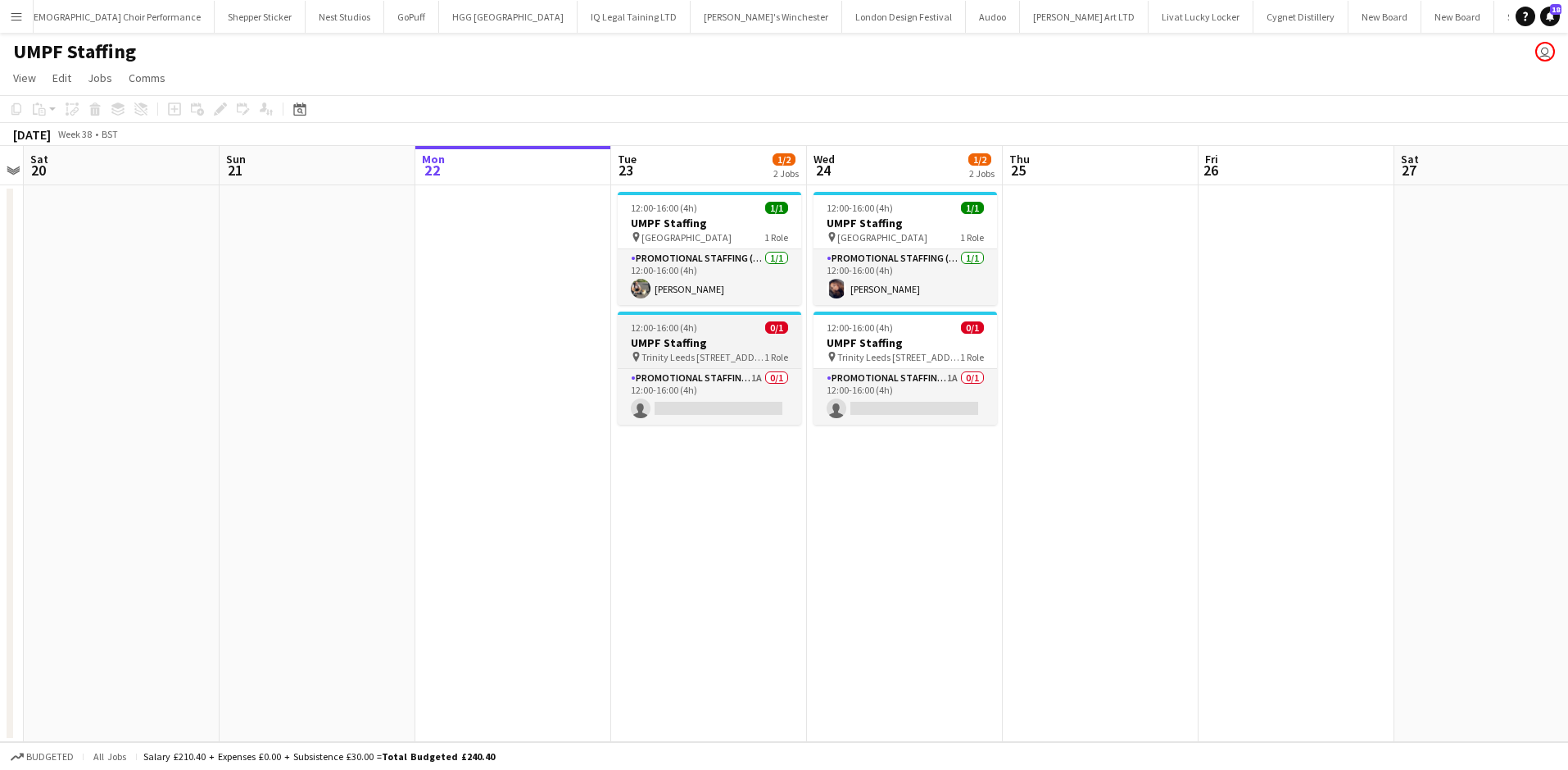
click at [708, 351] on span "Trinity Leeds 27 Ablion Street" at bounding box center [702, 356] width 123 height 12
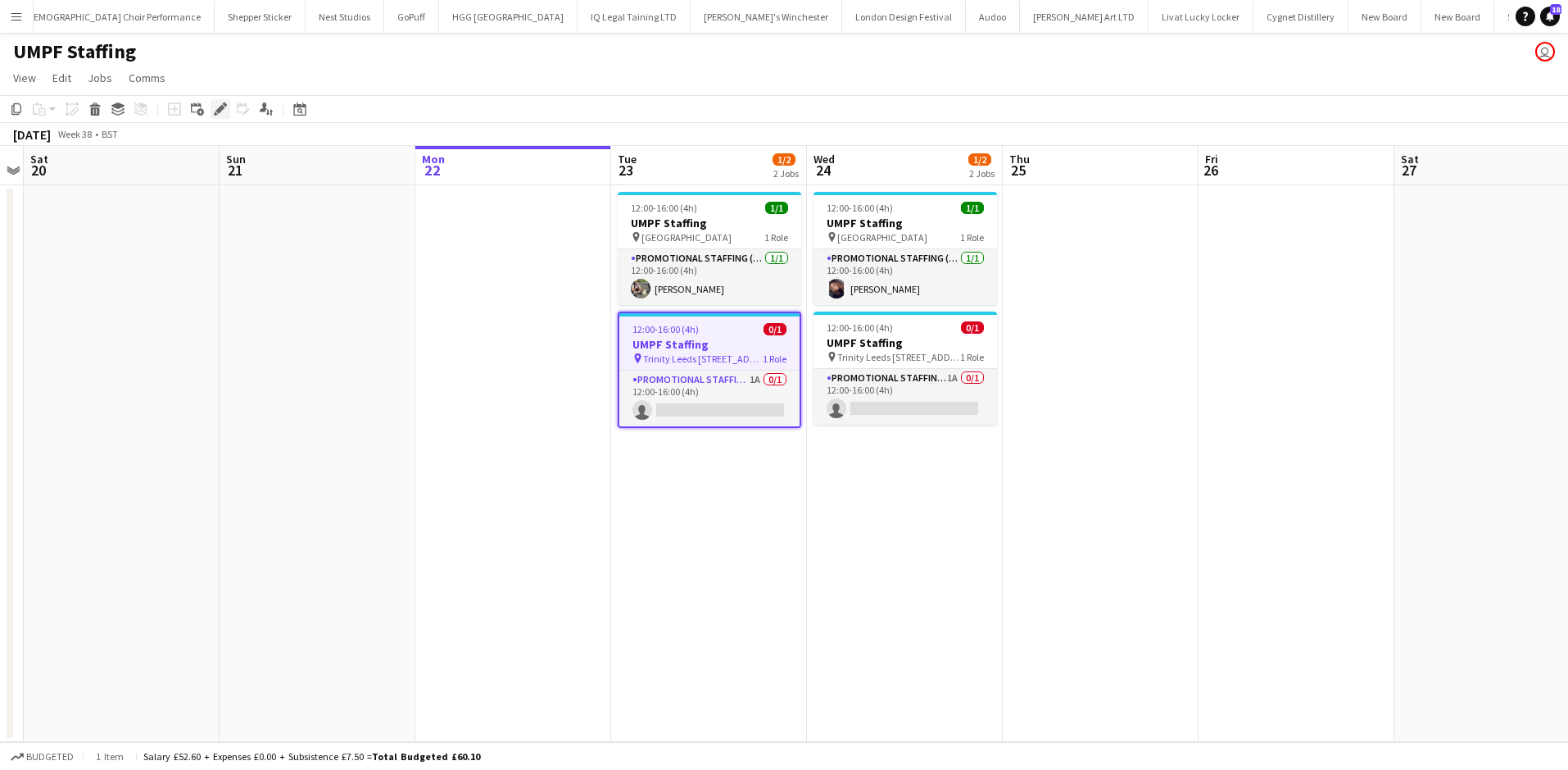
click at [219, 112] on icon at bounding box center [219, 109] width 9 height 9
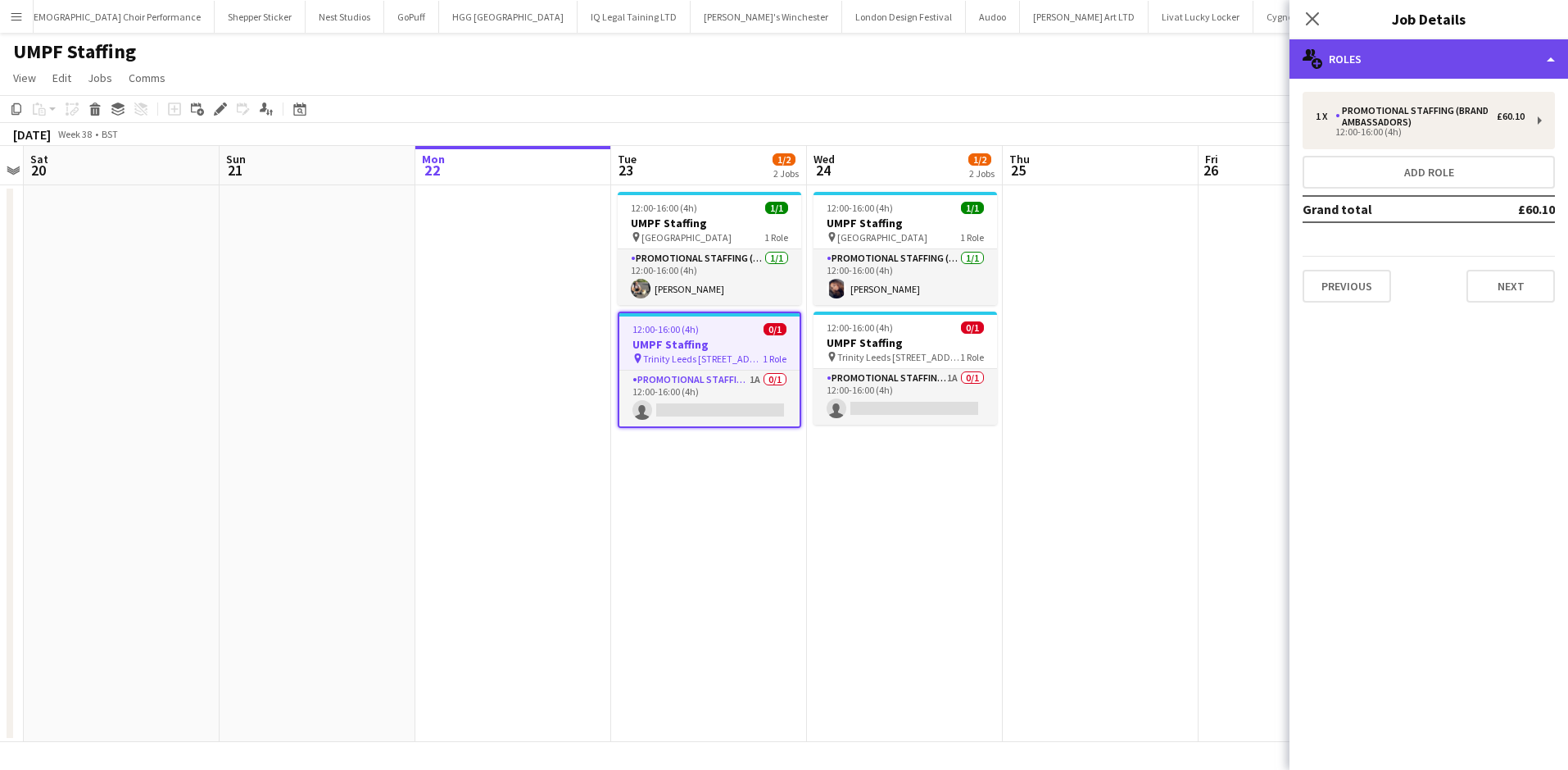
click at [1434, 62] on div "multiple-users-add Roles" at bounding box center [1429, 59] width 279 height 39
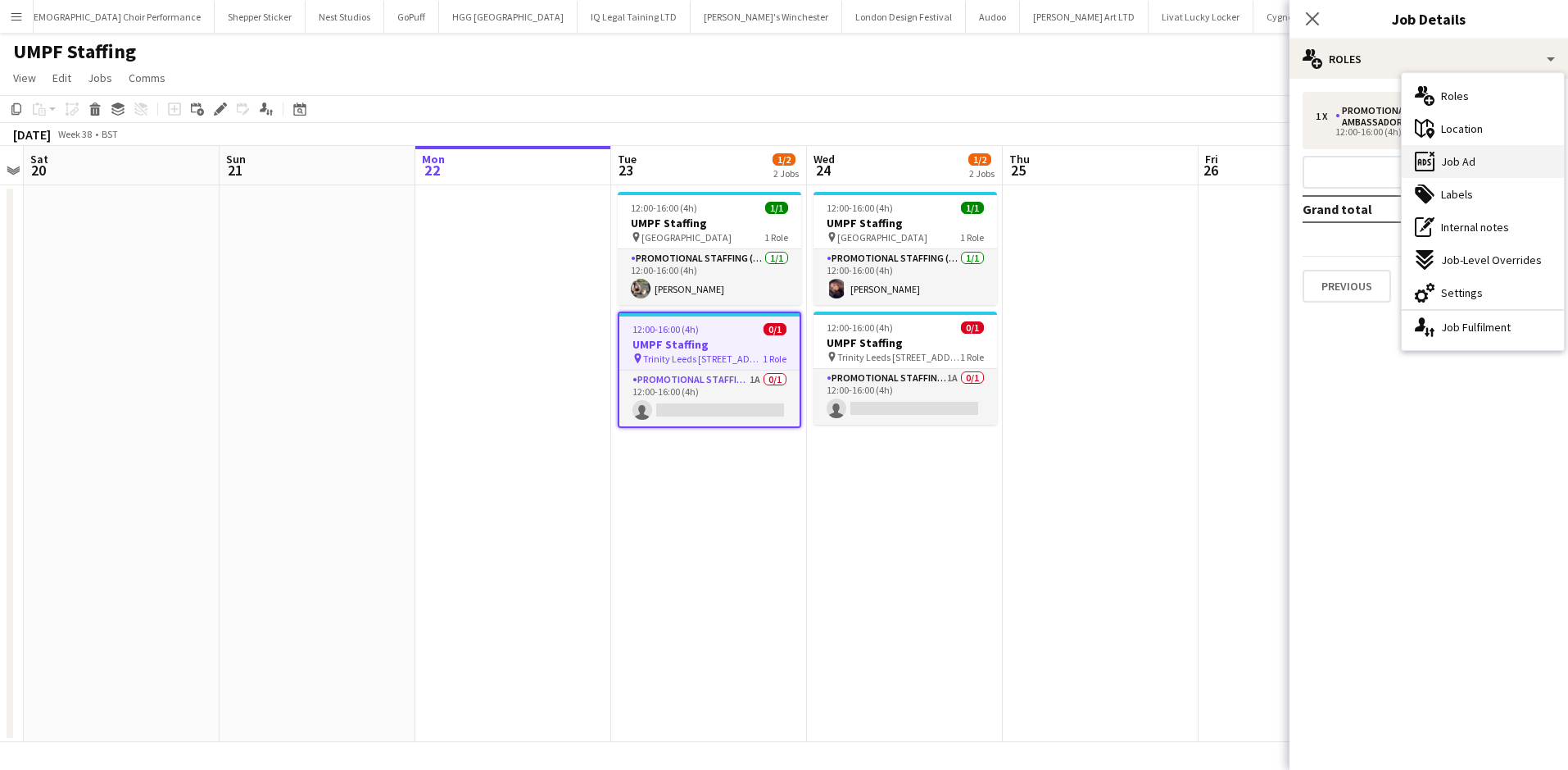
click at [1488, 151] on div "ads-window Job Ad" at bounding box center [1482, 162] width 162 height 33
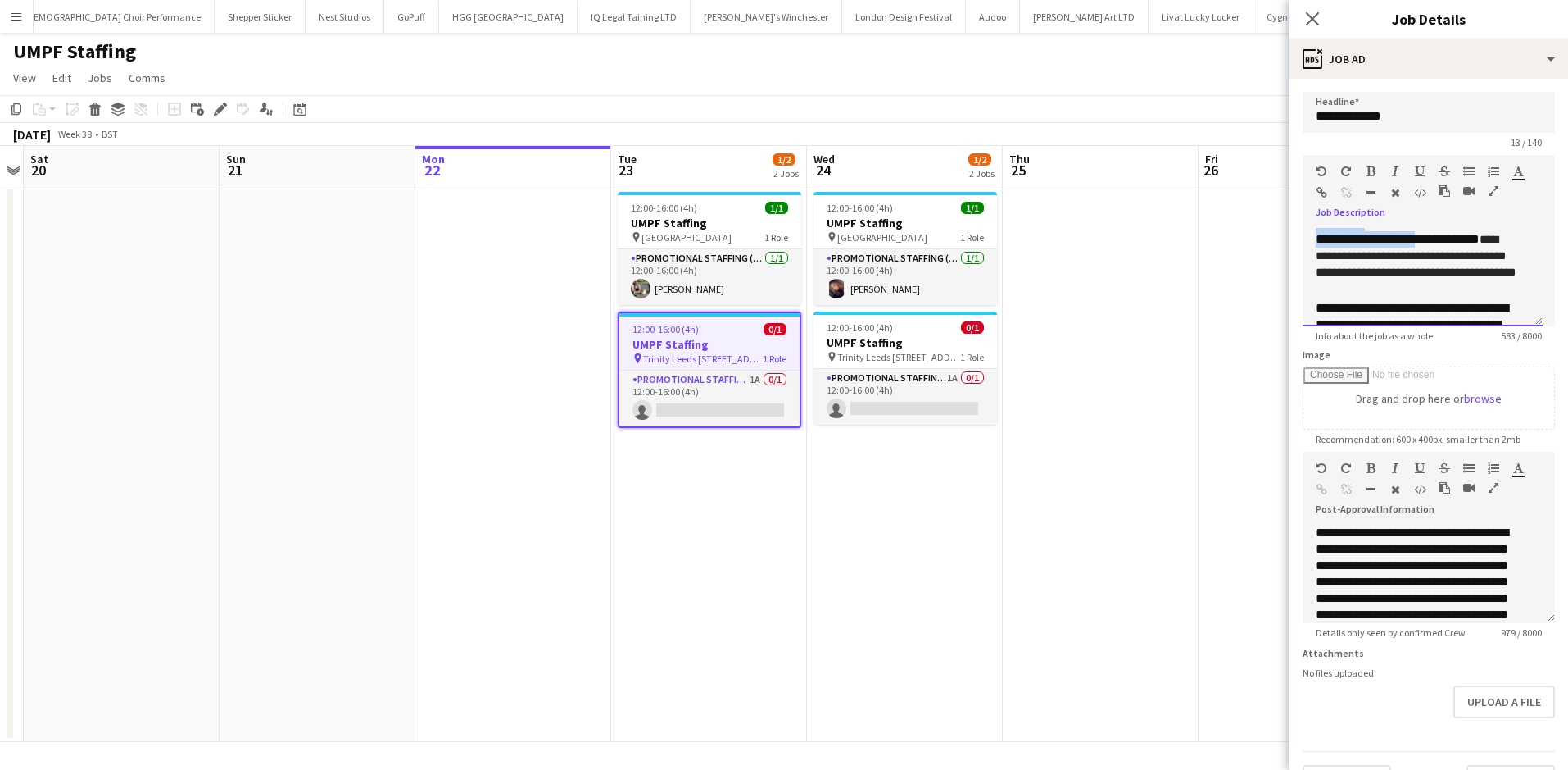
scroll to position [143, 0]
drag, startPoint x: 1318, startPoint y: 235, endPoint x: 1427, endPoint y: 291, distance: 122.5
click at [1427, 291] on div "**********" at bounding box center [1423, 277] width 240 height 99
copy div "**********"
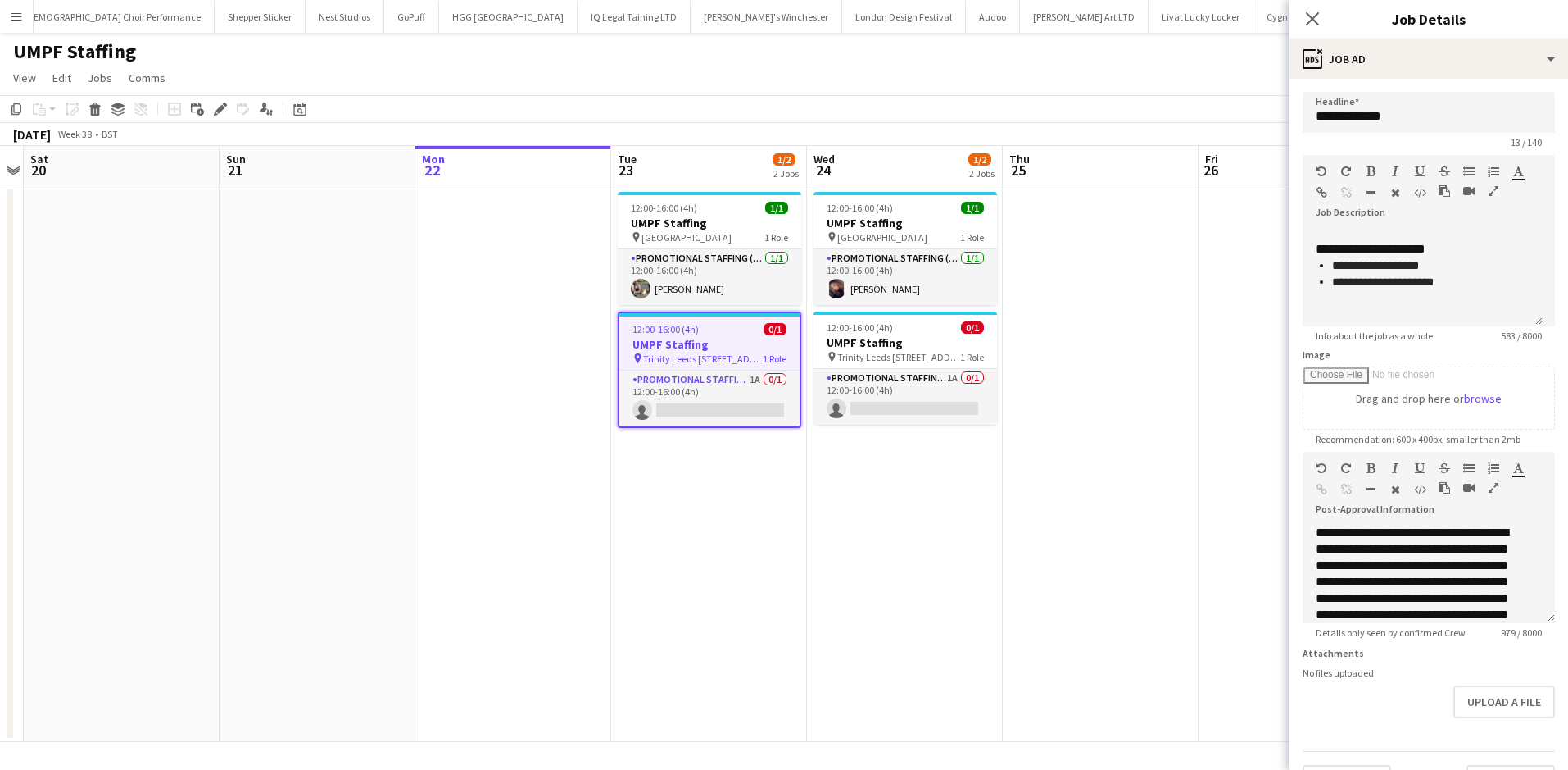
scroll to position [297, 0]
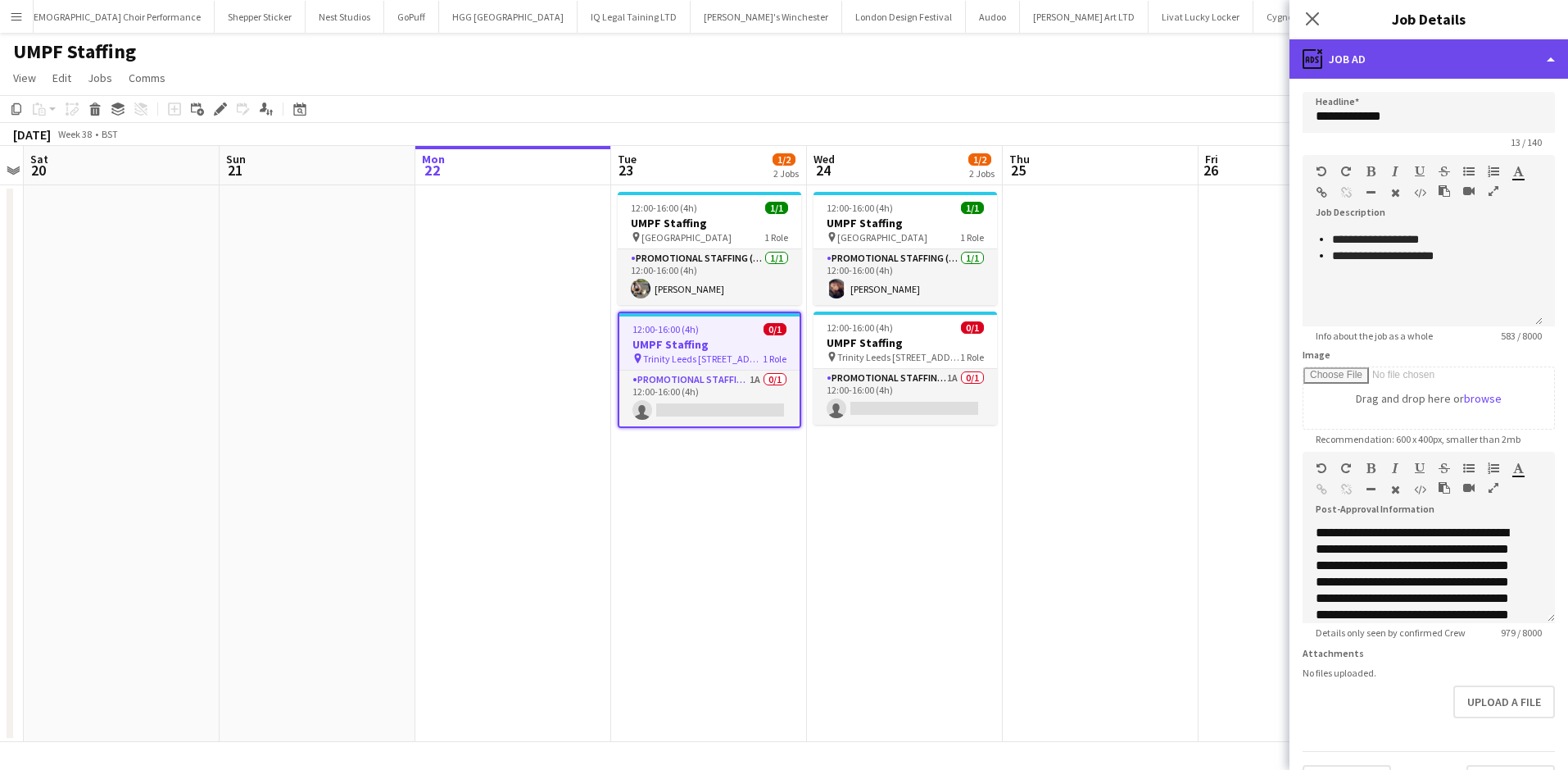
click at [1419, 41] on div "ads-window Job Ad" at bounding box center [1429, 59] width 279 height 39
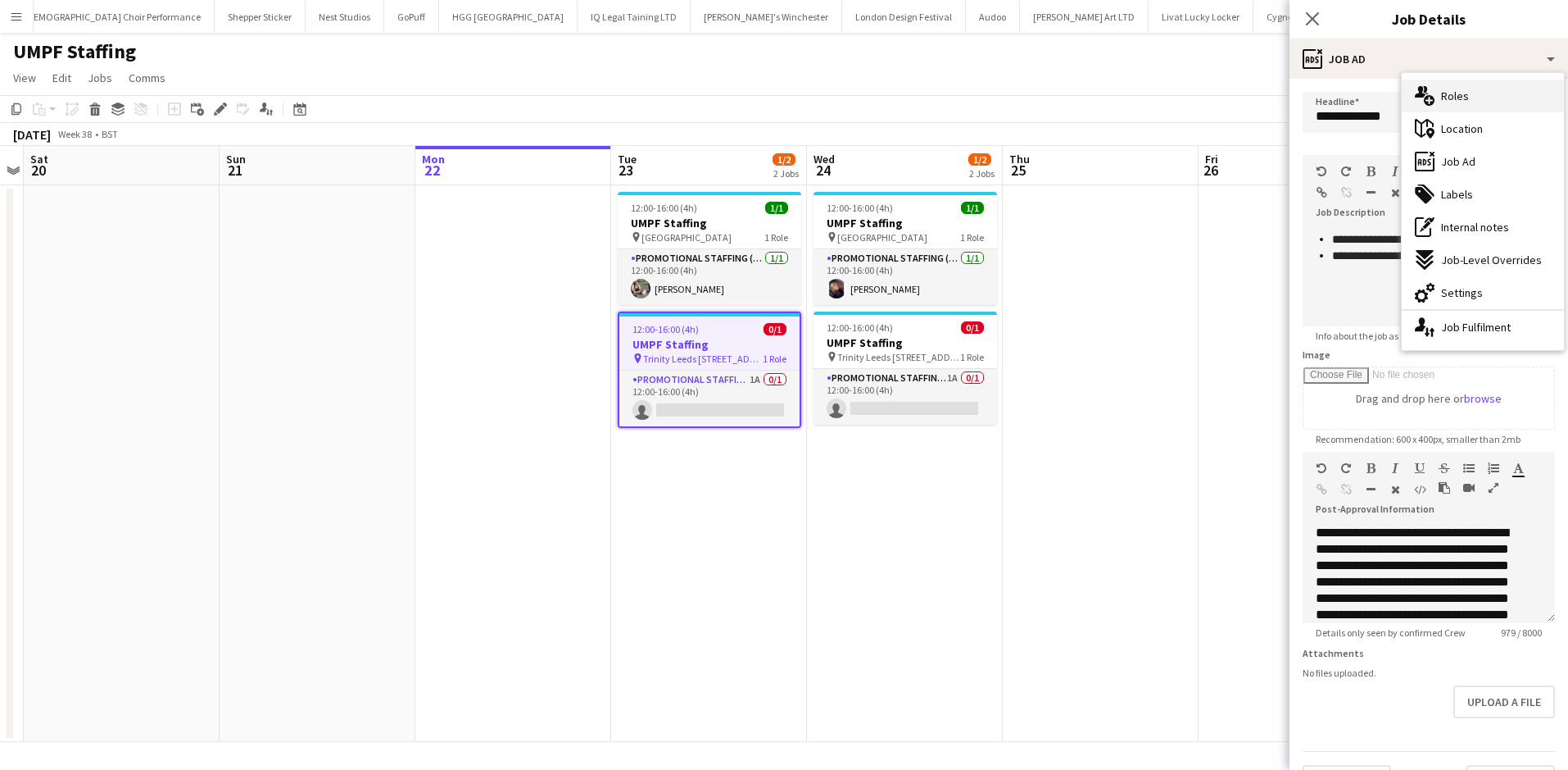
click at [1440, 100] on div "multiple-users-add Roles" at bounding box center [1482, 95] width 162 height 33
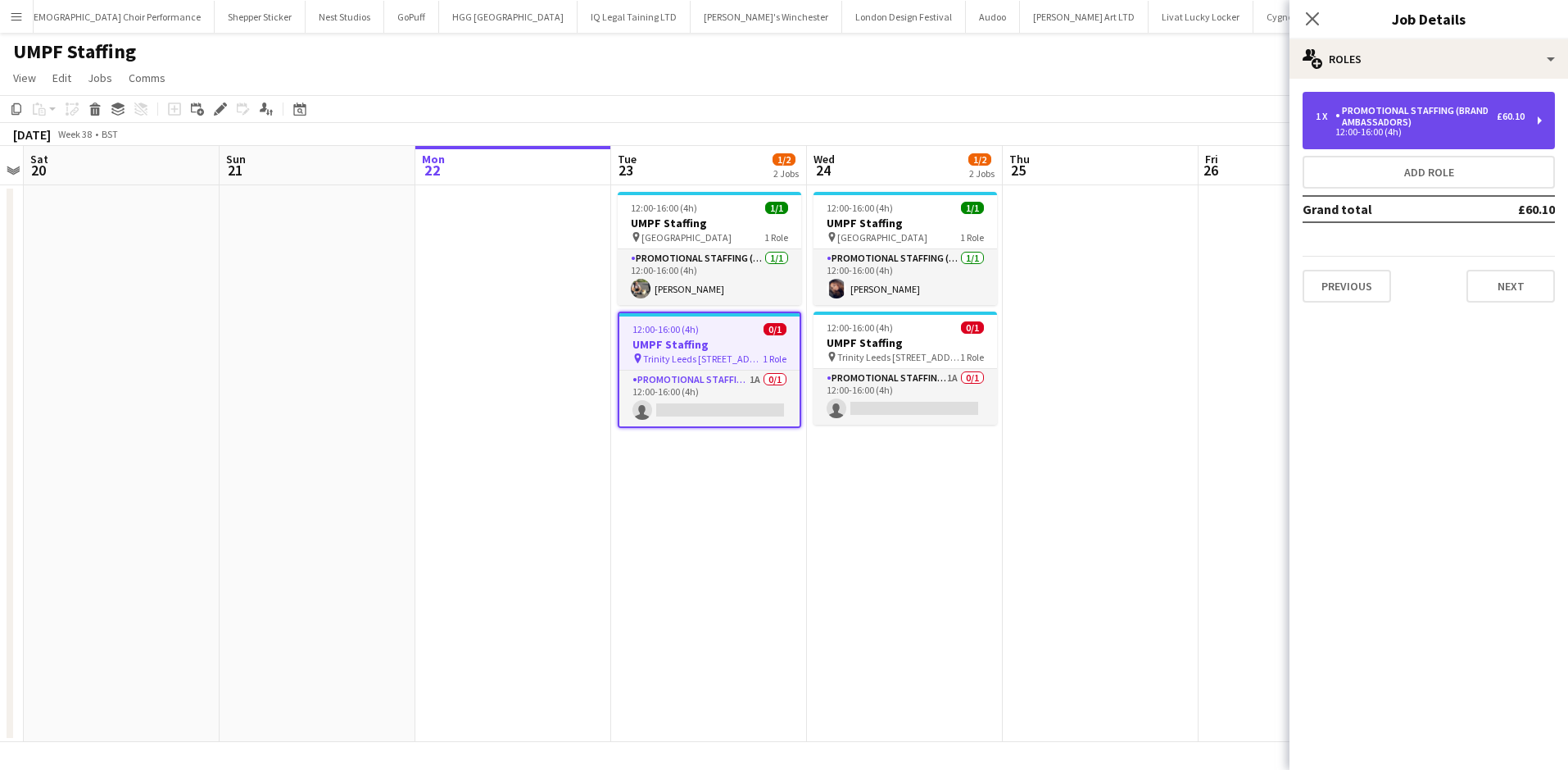
click at [1430, 107] on div "Promotional Staffing (Brand Ambassadors)" at bounding box center [1416, 116] width 162 height 23
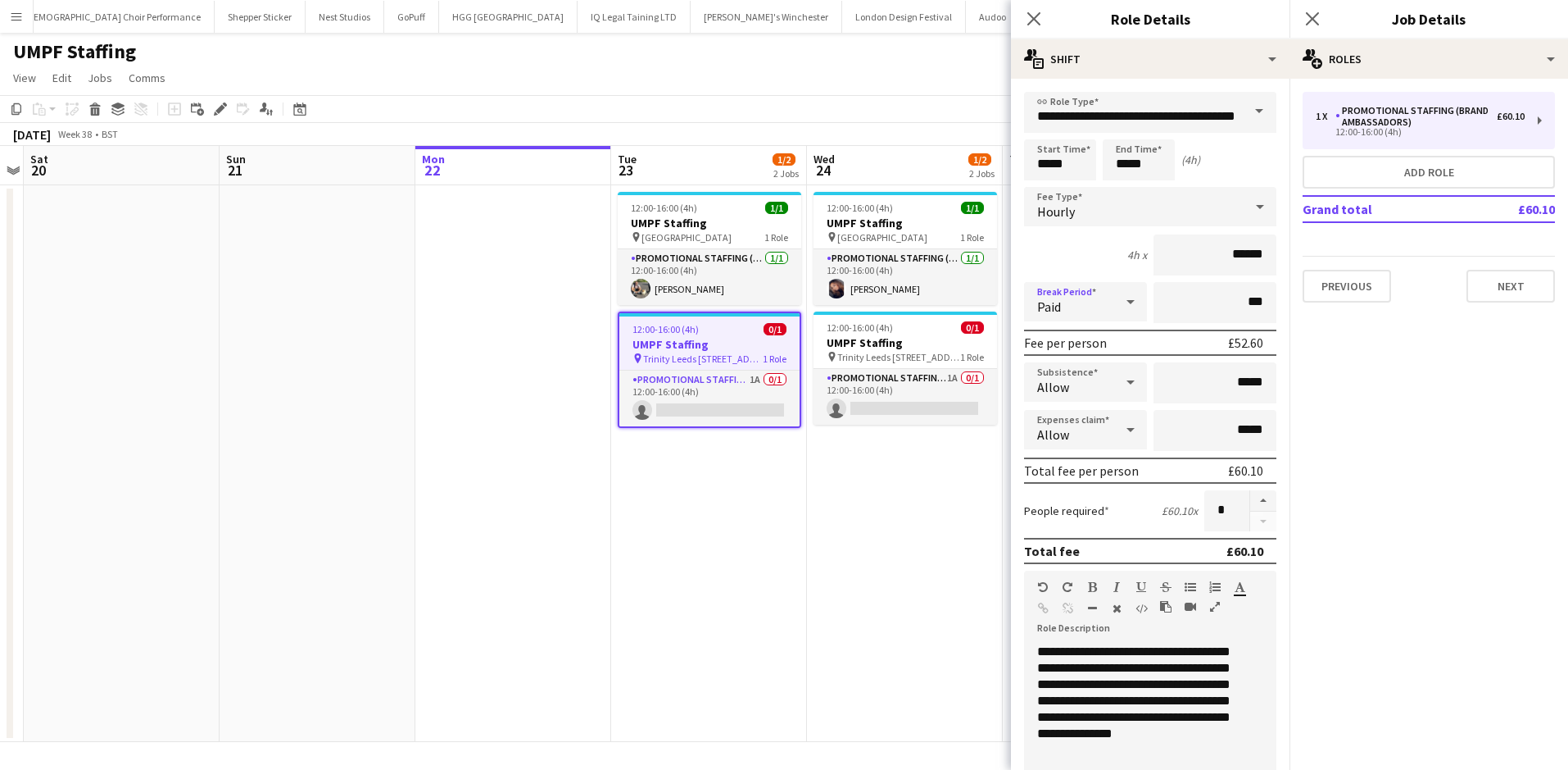
click at [1105, 305] on div "Paid" at bounding box center [1069, 301] width 90 height 39
click at [1090, 386] on span "Unpaid" at bounding box center [1082, 389] width 91 height 15
click at [900, 635] on app-date-cell "12:00-16:00 (4h) 1/1 UMPF Staffing pin St Davids Bridge Street Cardiff 1 Role P…" at bounding box center [905, 464] width 196 height 556
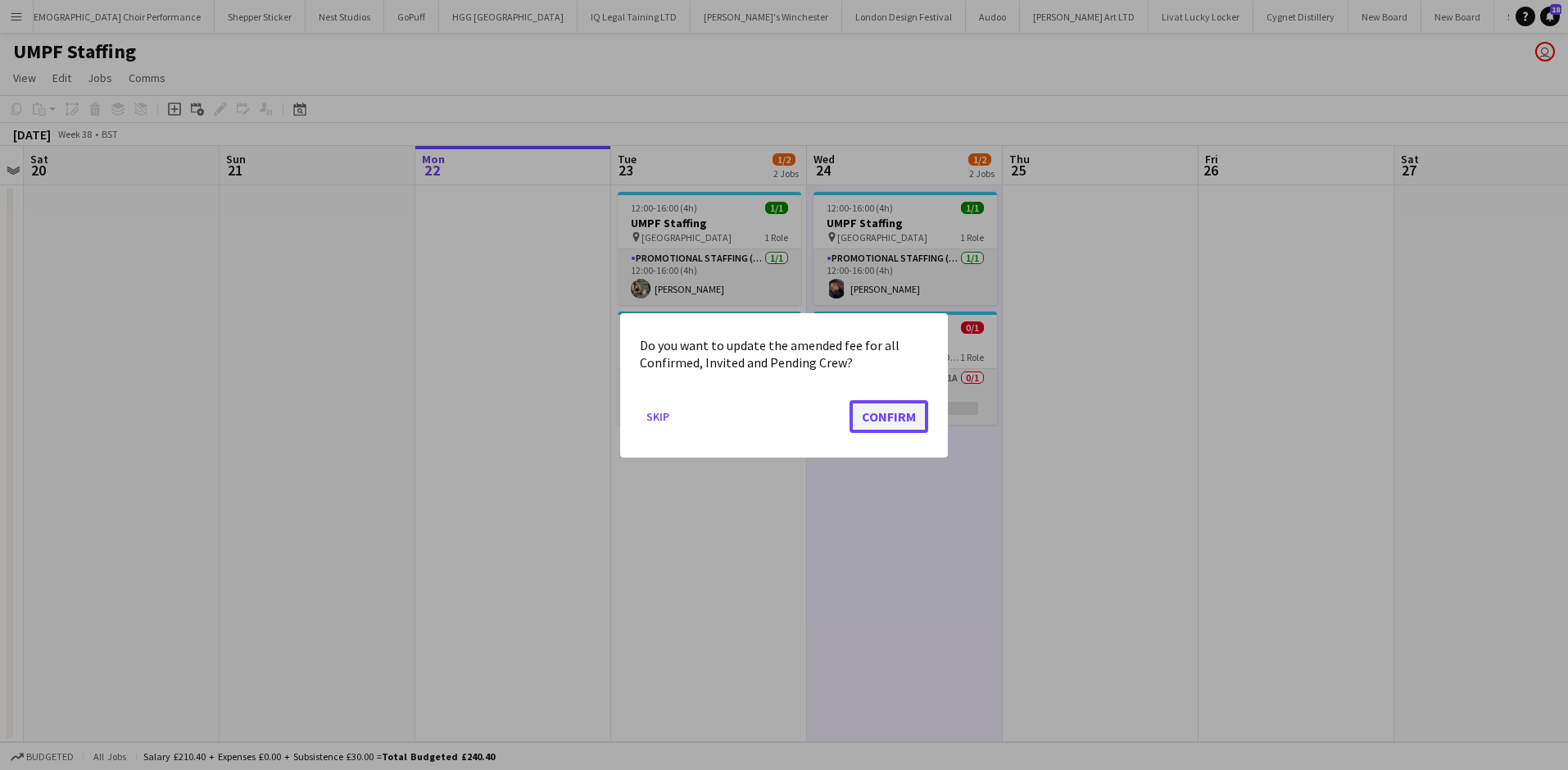
click at [882, 419] on button "Confirm" at bounding box center [889, 415] width 78 height 33
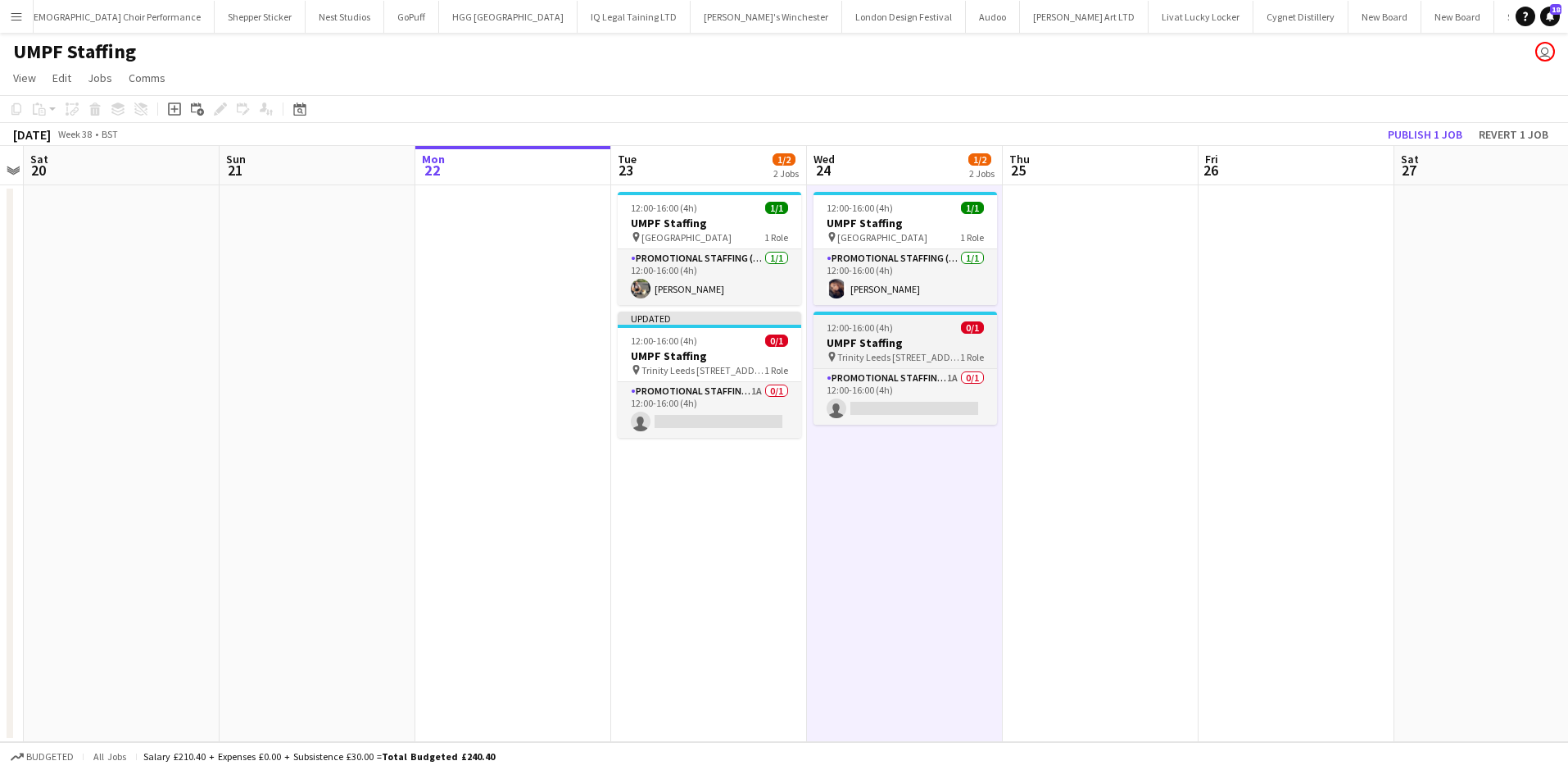
click at [916, 329] on div "12:00-16:00 (4h) 0/1" at bounding box center [906, 328] width 184 height 12
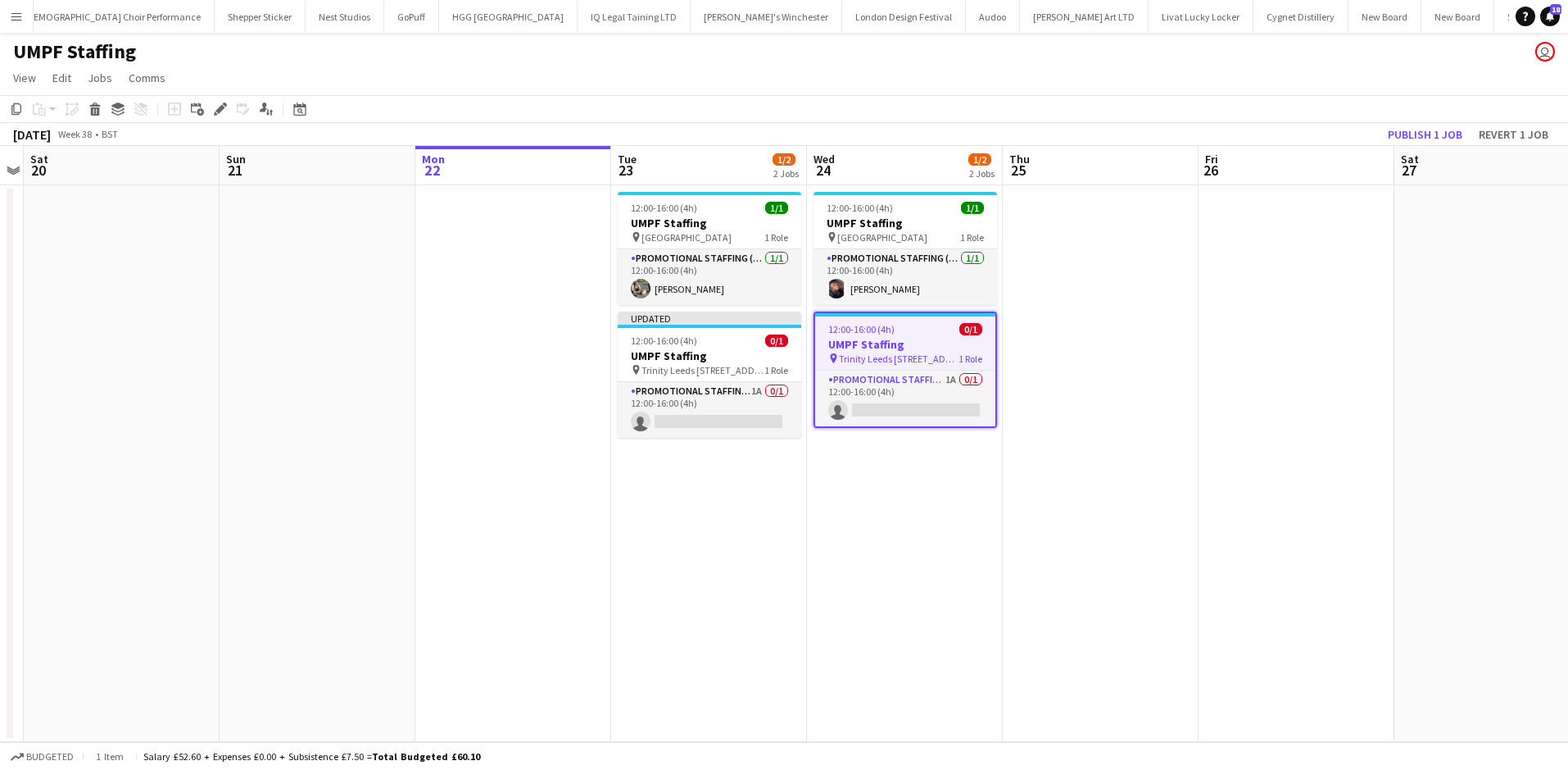
click at [229, 108] on div "Edit" at bounding box center [220, 109] width 20 height 20
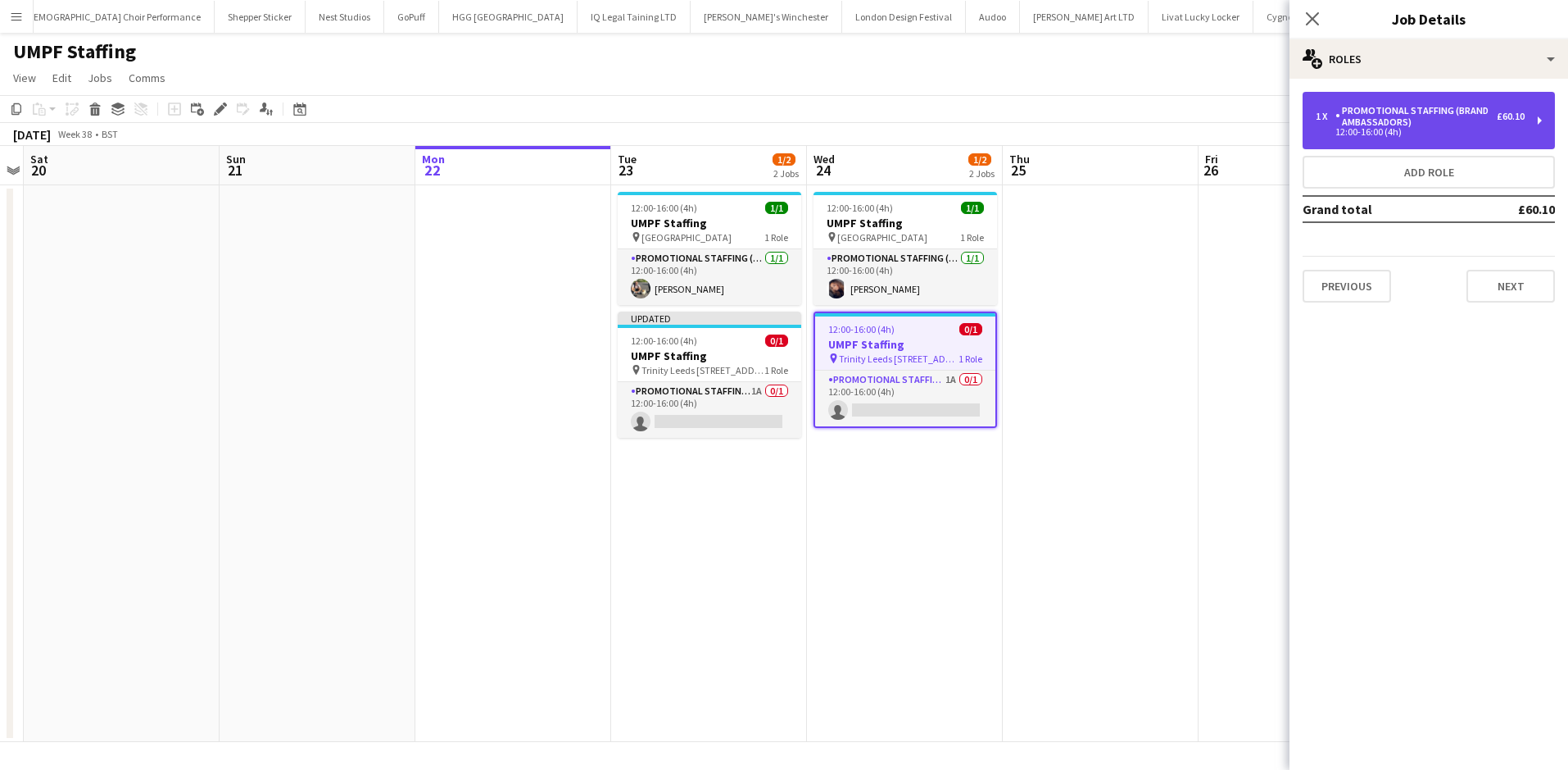
click at [1383, 124] on div "Promotional Staffing (Brand Ambassadors)" at bounding box center [1416, 116] width 162 height 23
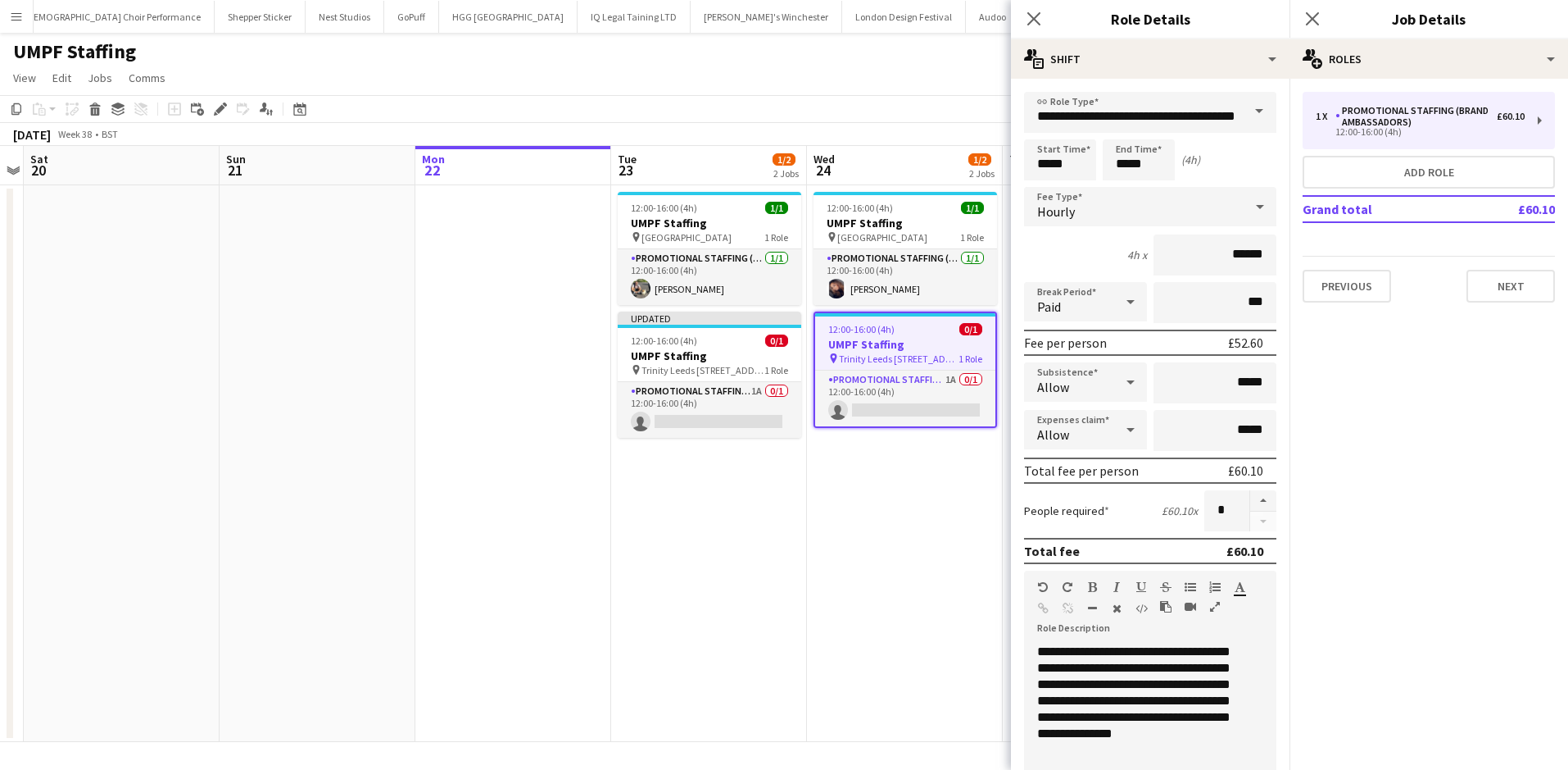
click at [1086, 301] on div "Paid" at bounding box center [1069, 301] width 90 height 39
drag, startPoint x: 1066, startPoint y: 379, endPoint x: 1082, endPoint y: 390, distance: 19.4
click at [1066, 380] on mat-option "Unpaid" at bounding box center [1082, 390] width 117 height 41
click at [704, 270] on app-card-role "Promotional Staffing (Brand Ambassadors) 1/1 12:00-16:00 (4h) Michal Kuman" at bounding box center [709, 277] width 184 height 56
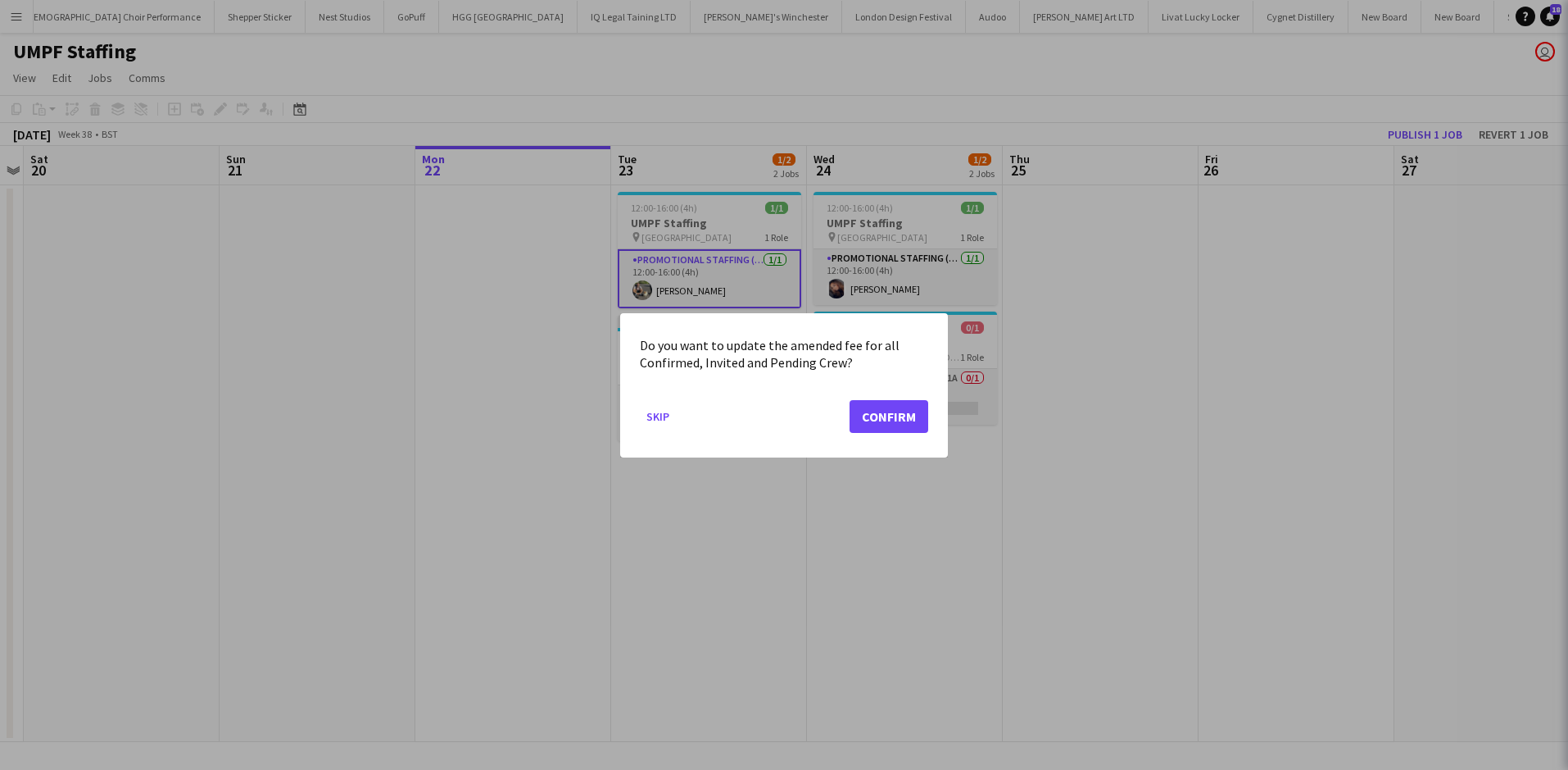
click at [711, 233] on div at bounding box center [784, 385] width 1568 height 770
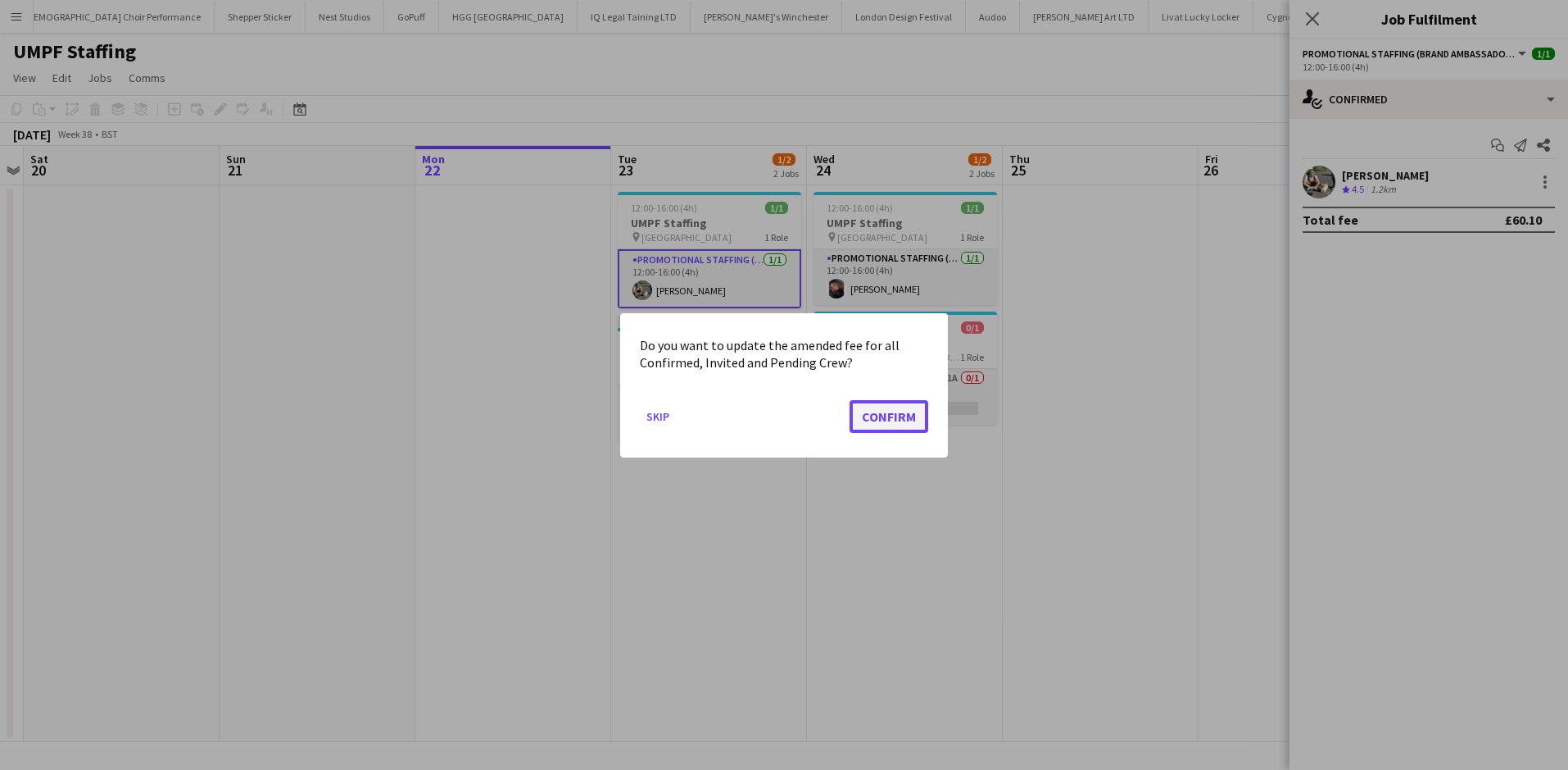
click at [875, 409] on button "Confirm" at bounding box center [889, 415] width 78 height 33
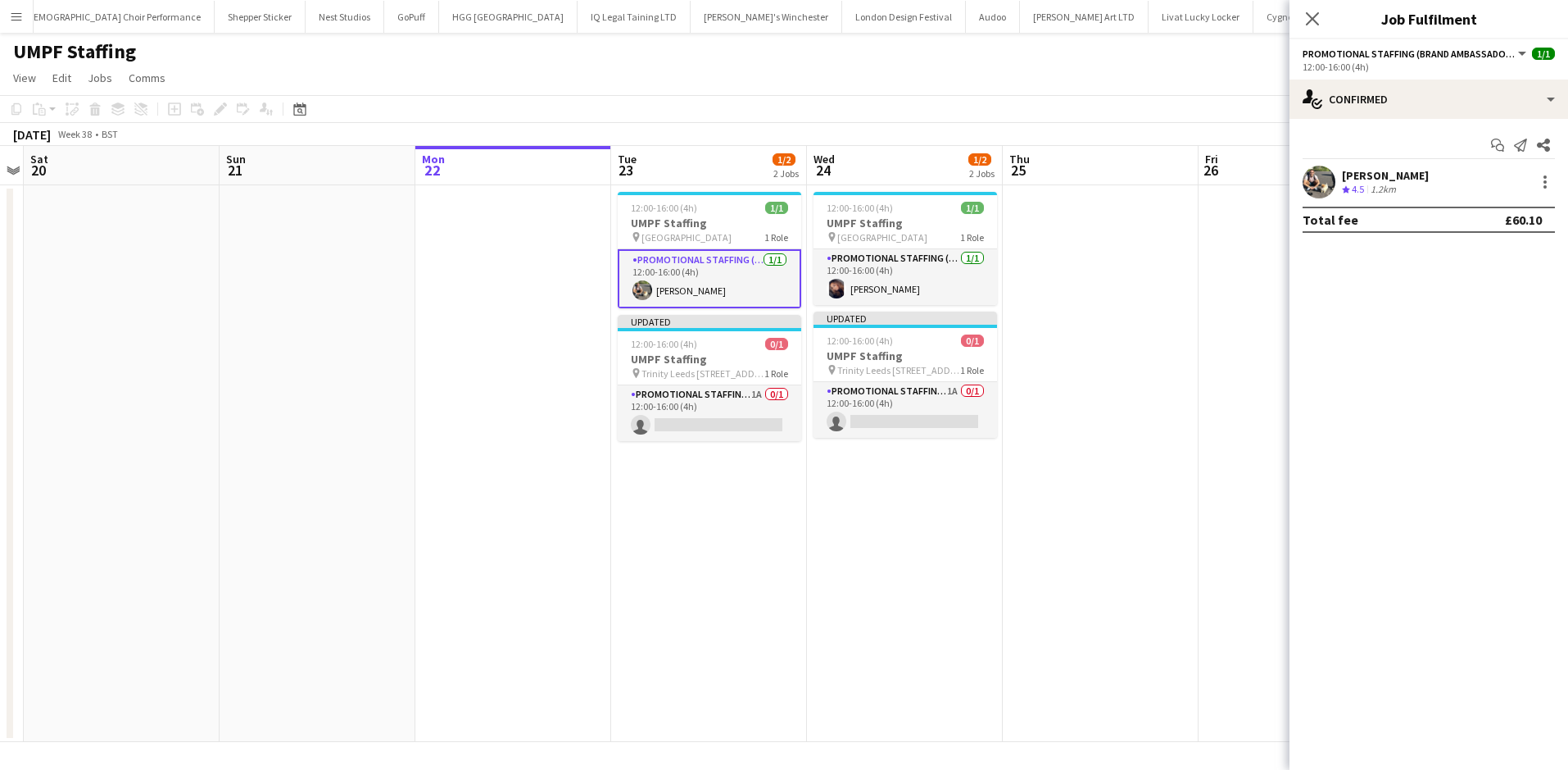
click at [730, 229] on h3 "UMPF Staffing" at bounding box center [709, 222] width 184 height 14
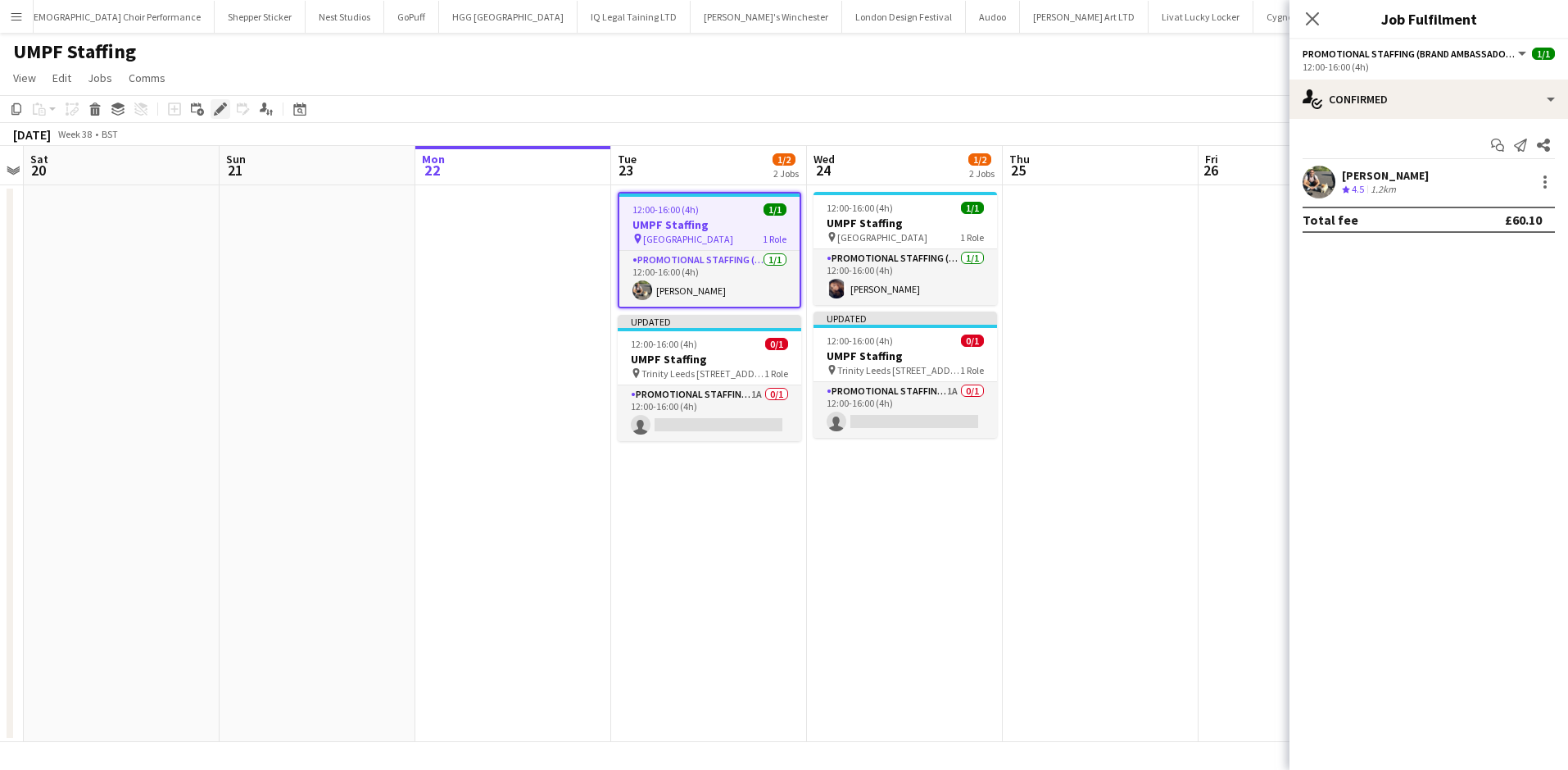
click at [212, 109] on div "Edit" at bounding box center [220, 109] width 20 height 20
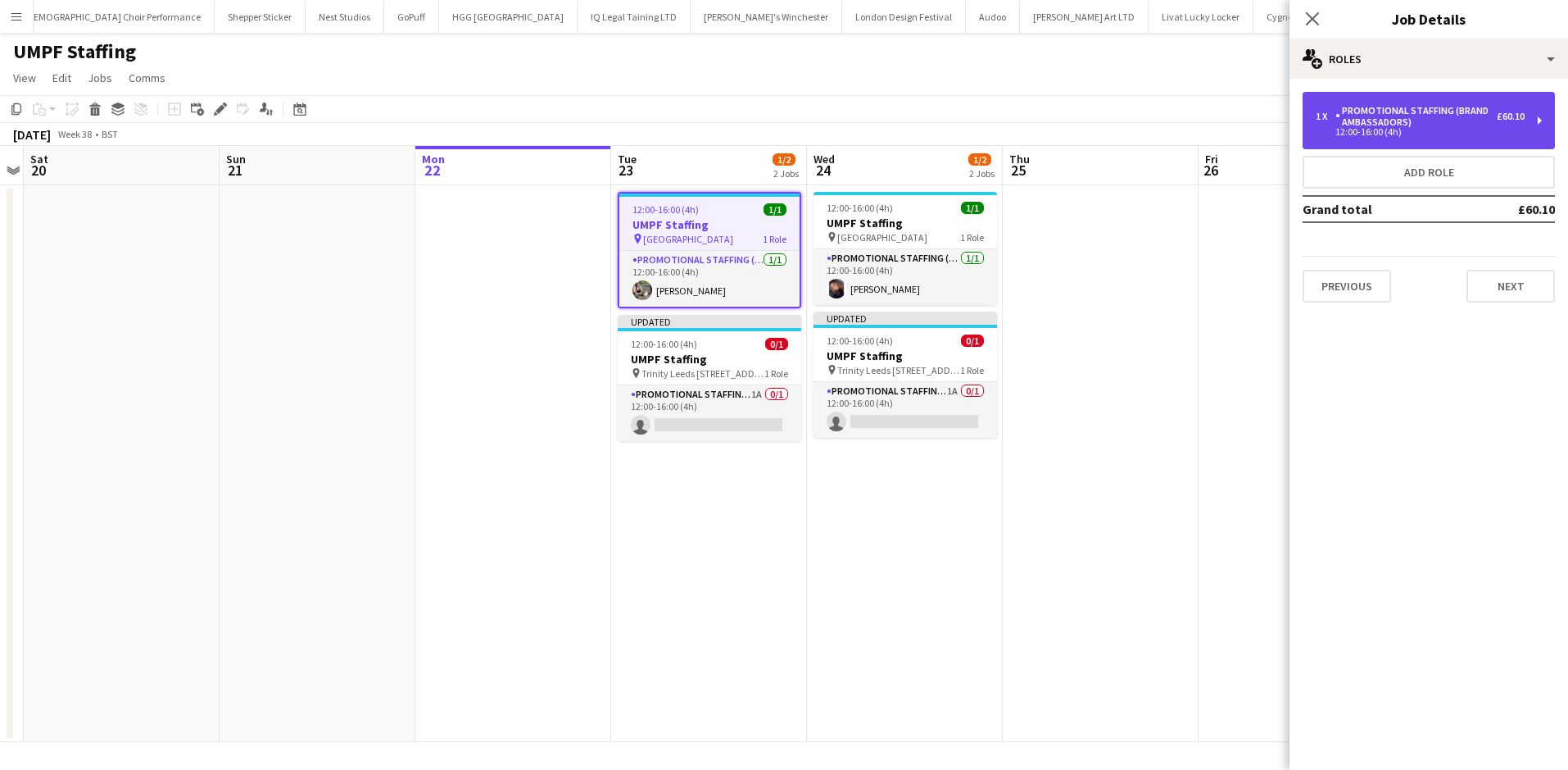
click at [1401, 105] on div "Promotional Staffing (Brand Ambassadors)" at bounding box center [1416, 116] width 162 height 23
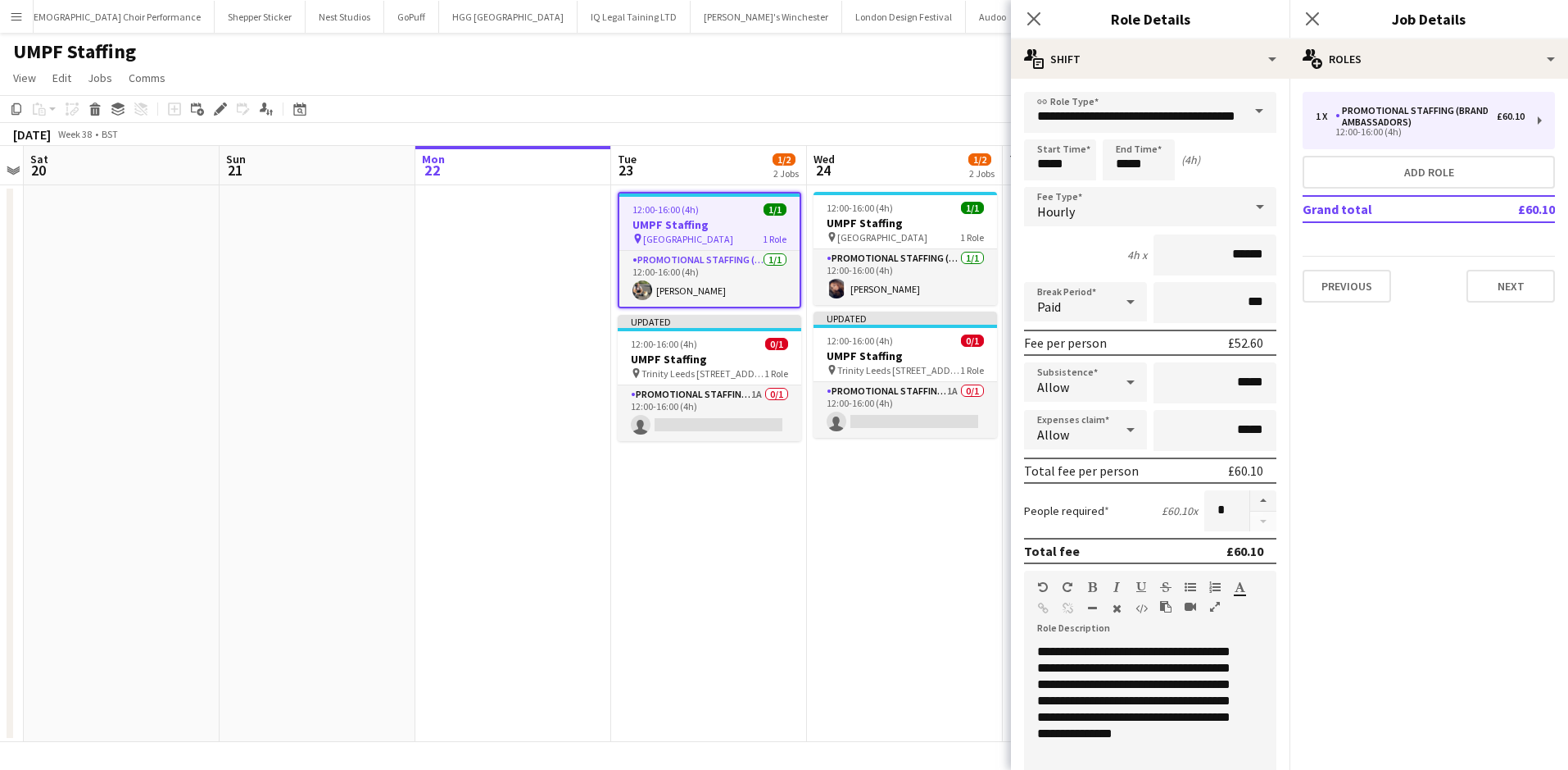
click at [1084, 308] on div "Paid" at bounding box center [1069, 301] width 90 height 39
click at [1082, 396] on span "Unpaid" at bounding box center [1082, 389] width 91 height 15
click at [917, 271] on app-card-role "Promotional Staffing (Brand Ambassadors) 1/1 12:00-16:00 (4h) Sian Williams" at bounding box center [906, 277] width 184 height 56
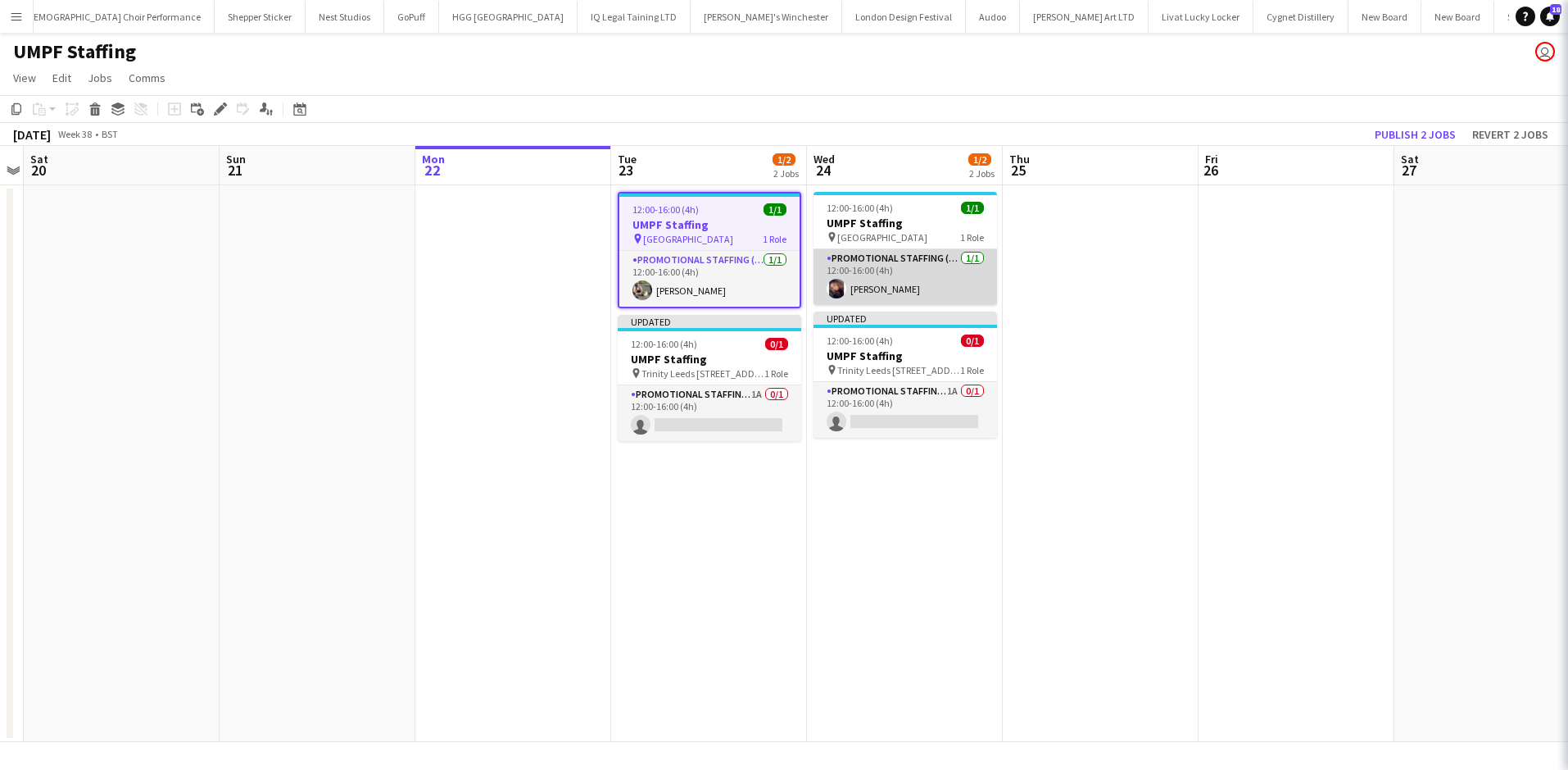
scroll to position [0, 565]
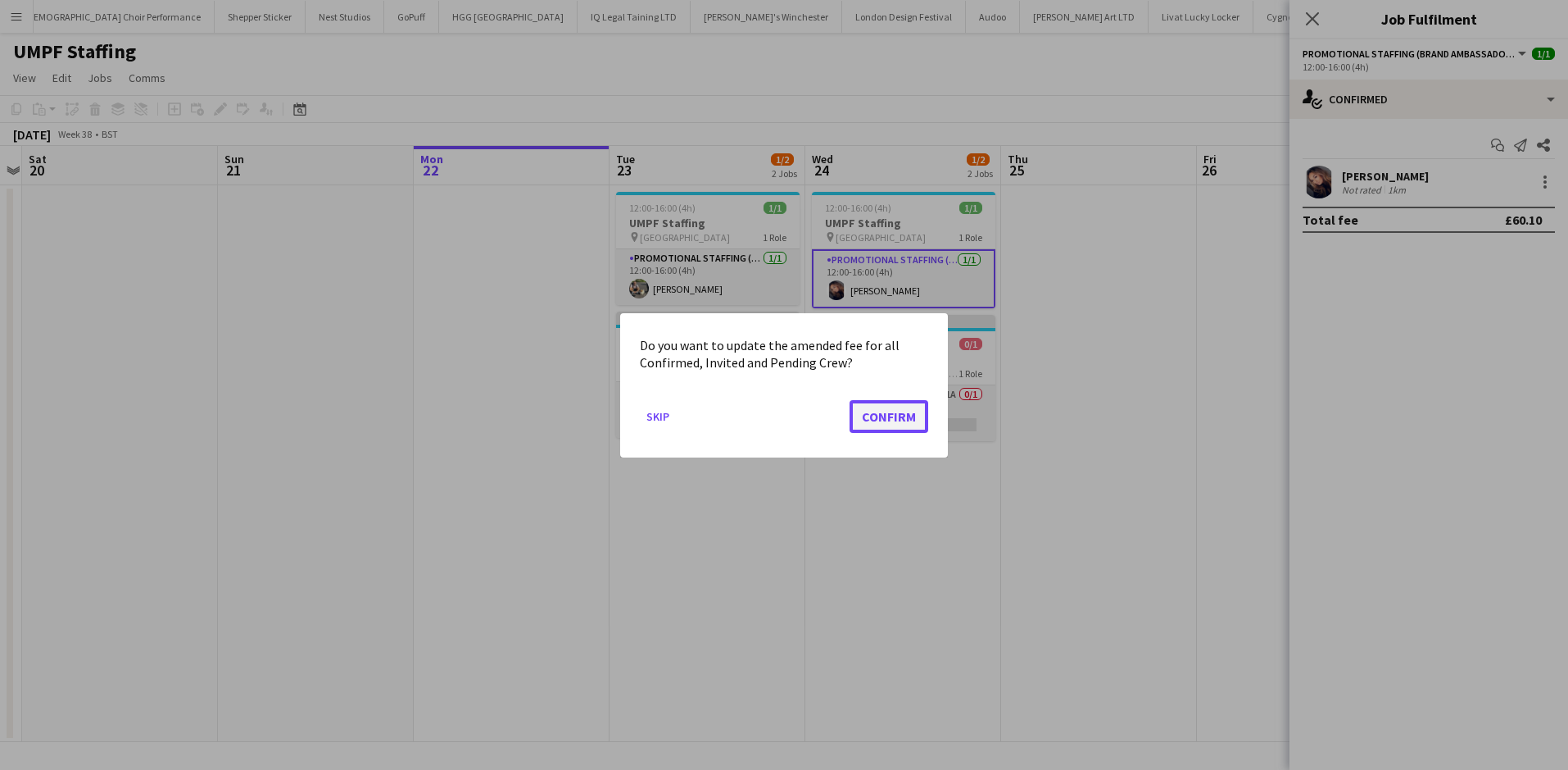
click at [889, 412] on button "Confirm" at bounding box center [889, 415] width 78 height 33
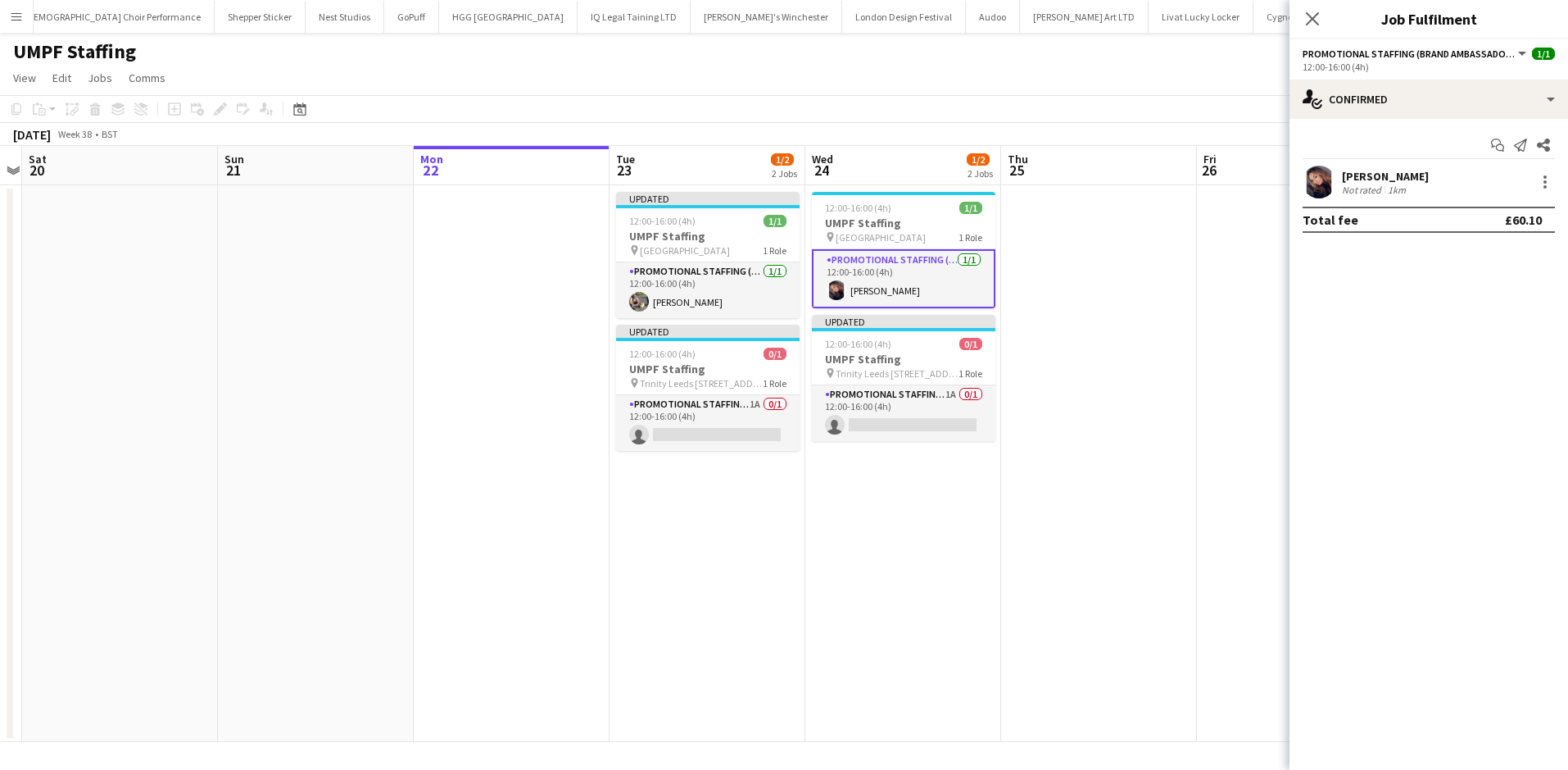
click at [211, 109] on div "Add job Add linked Job Edit Edit linked Job Applicants" at bounding box center [213, 109] width 125 height 20
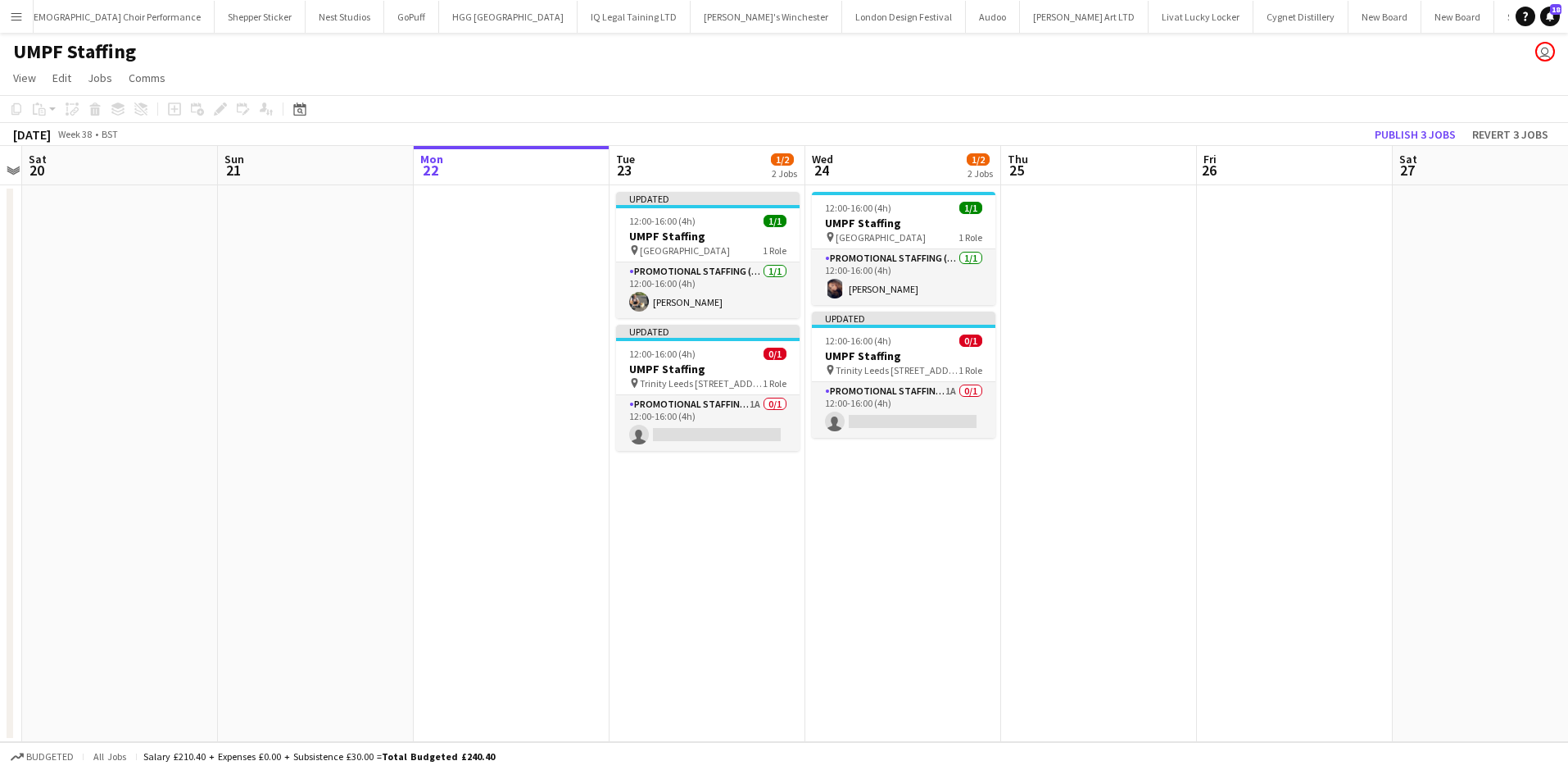
click at [852, 225] on h3 "UMPF Staffing" at bounding box center [904, 222] width 184 height 14
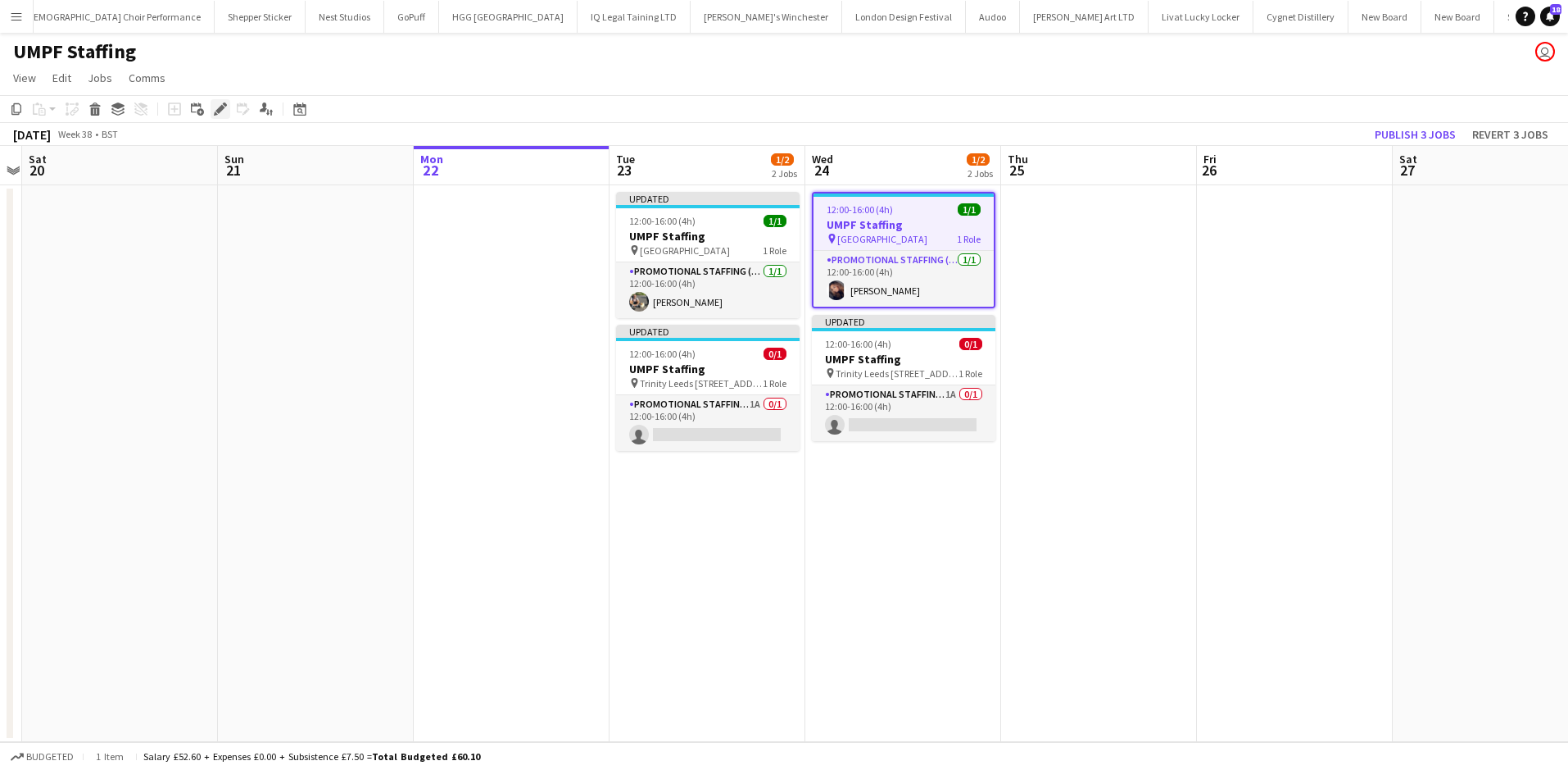
click at [219, 109] on icon at bounding box center [219, 109] width 9 height 9
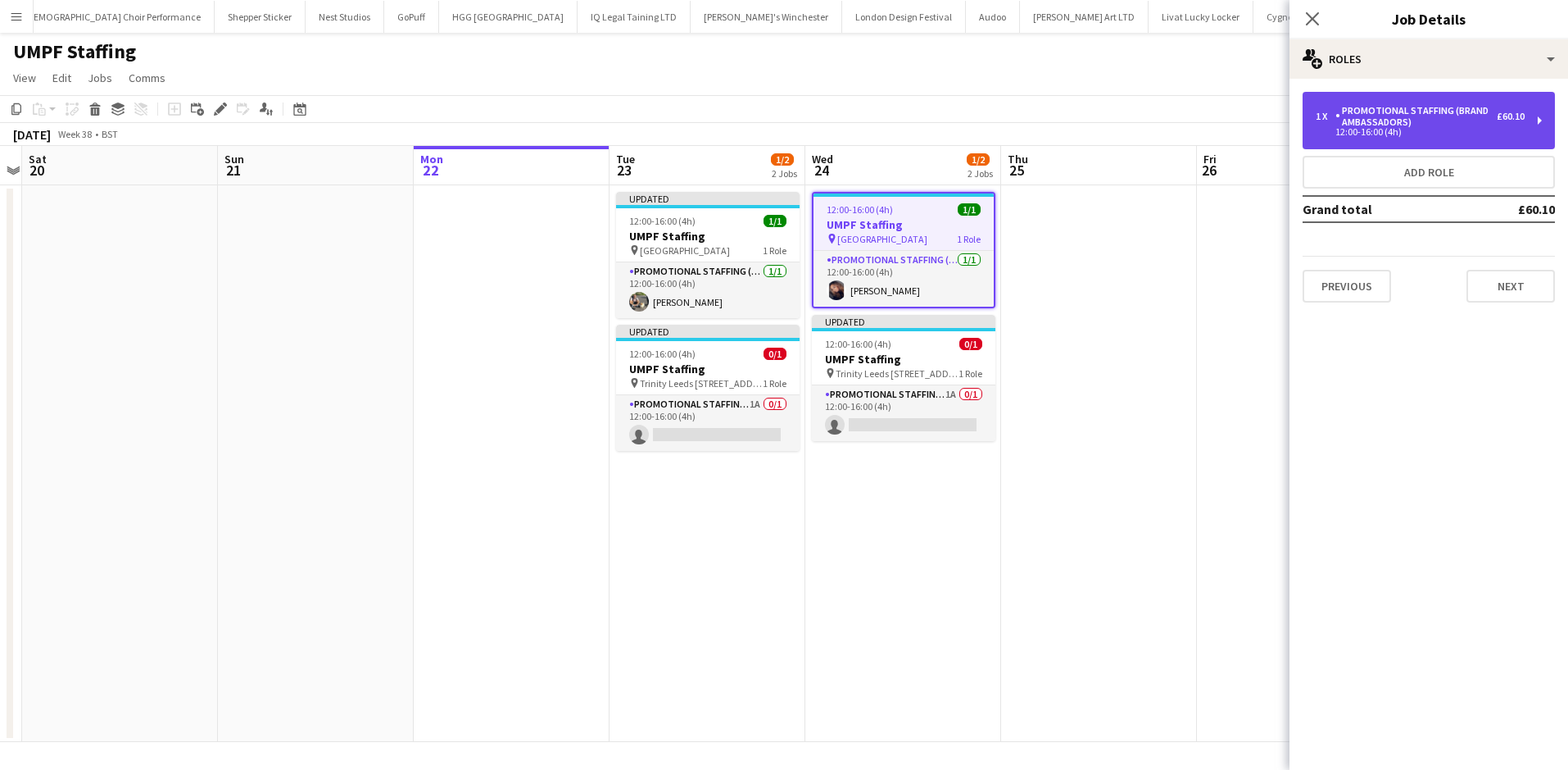
click at [1358, 106] on div "Promotional Staffing (Brand Ambassadors)" at bounding box center [1416, 116] width 162 height 23
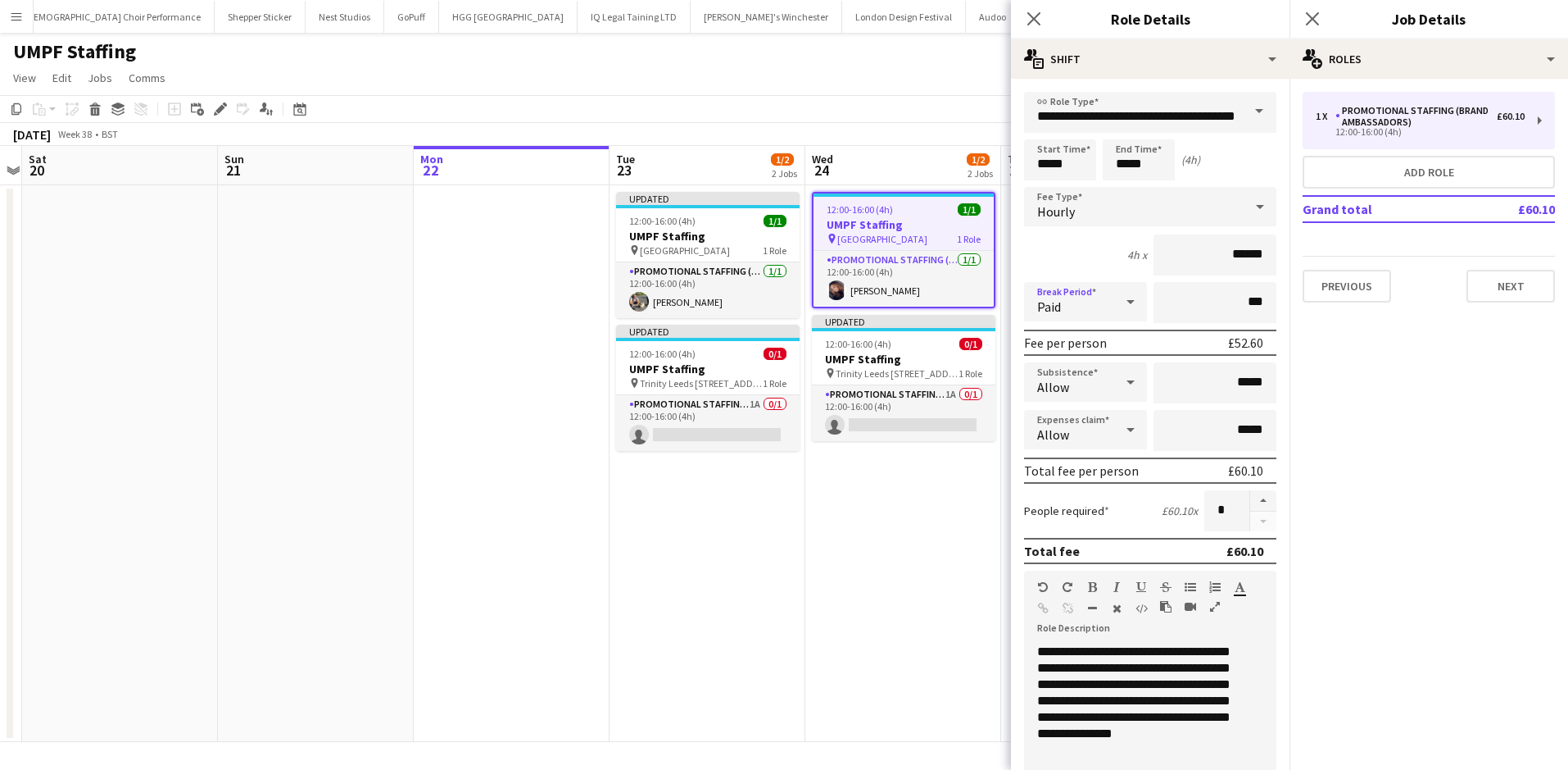
click at [1075, 307] on div "Paid" at bounding box center [1069, 301] width 90 height 39
click at [1079, 387] on span "Unpaid" at bounding box center [1082, 389] width 91 height 15
click at [935, 595] on app-date-cell "12:00-16:00 (4h) 1/1 UMPF Staffing pin St Davids Bridge Street Cardiff 1 Role P…" at bounding box center [903, 464] width 196 height 556
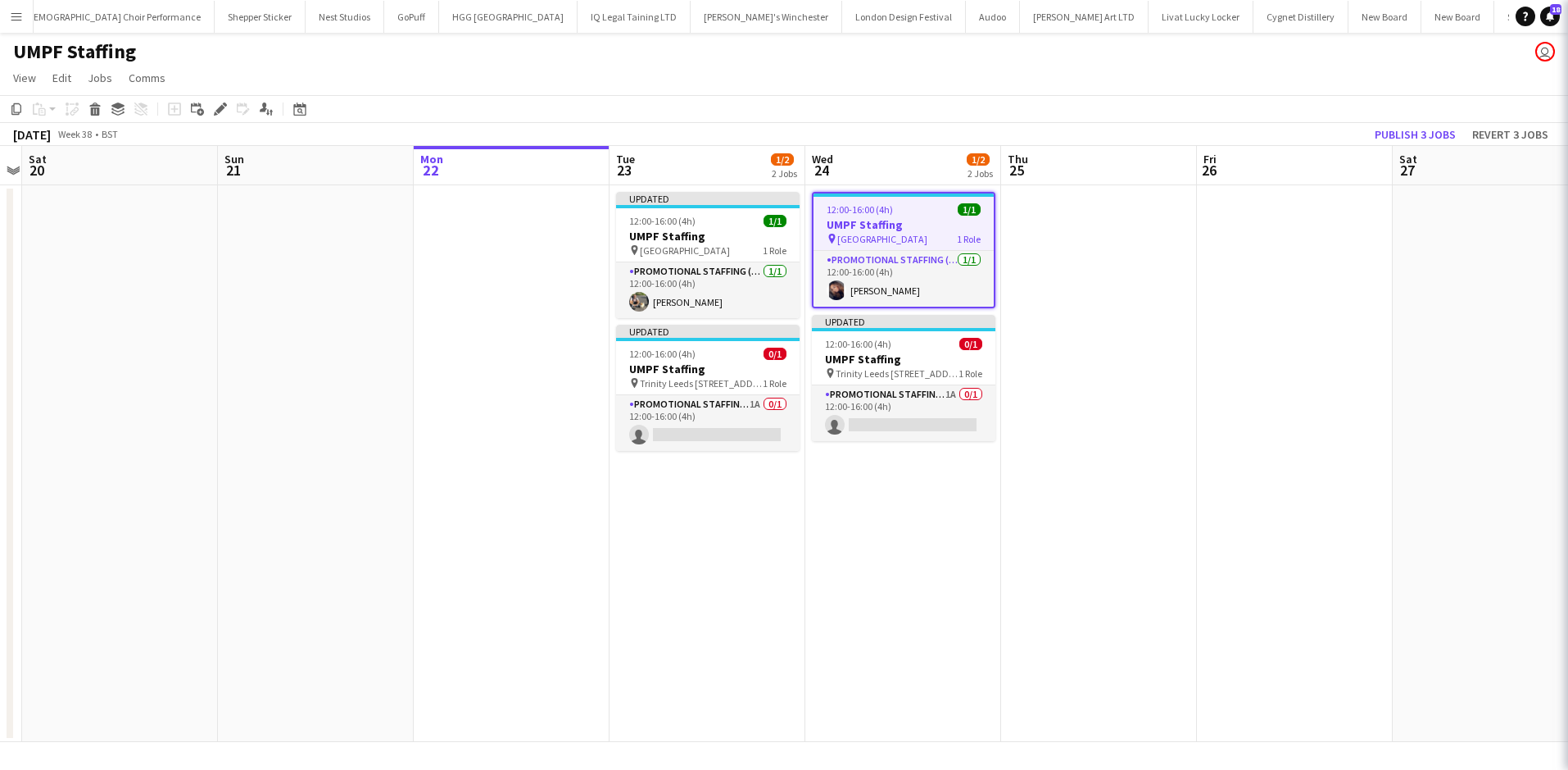
scroll to position [0, 566]
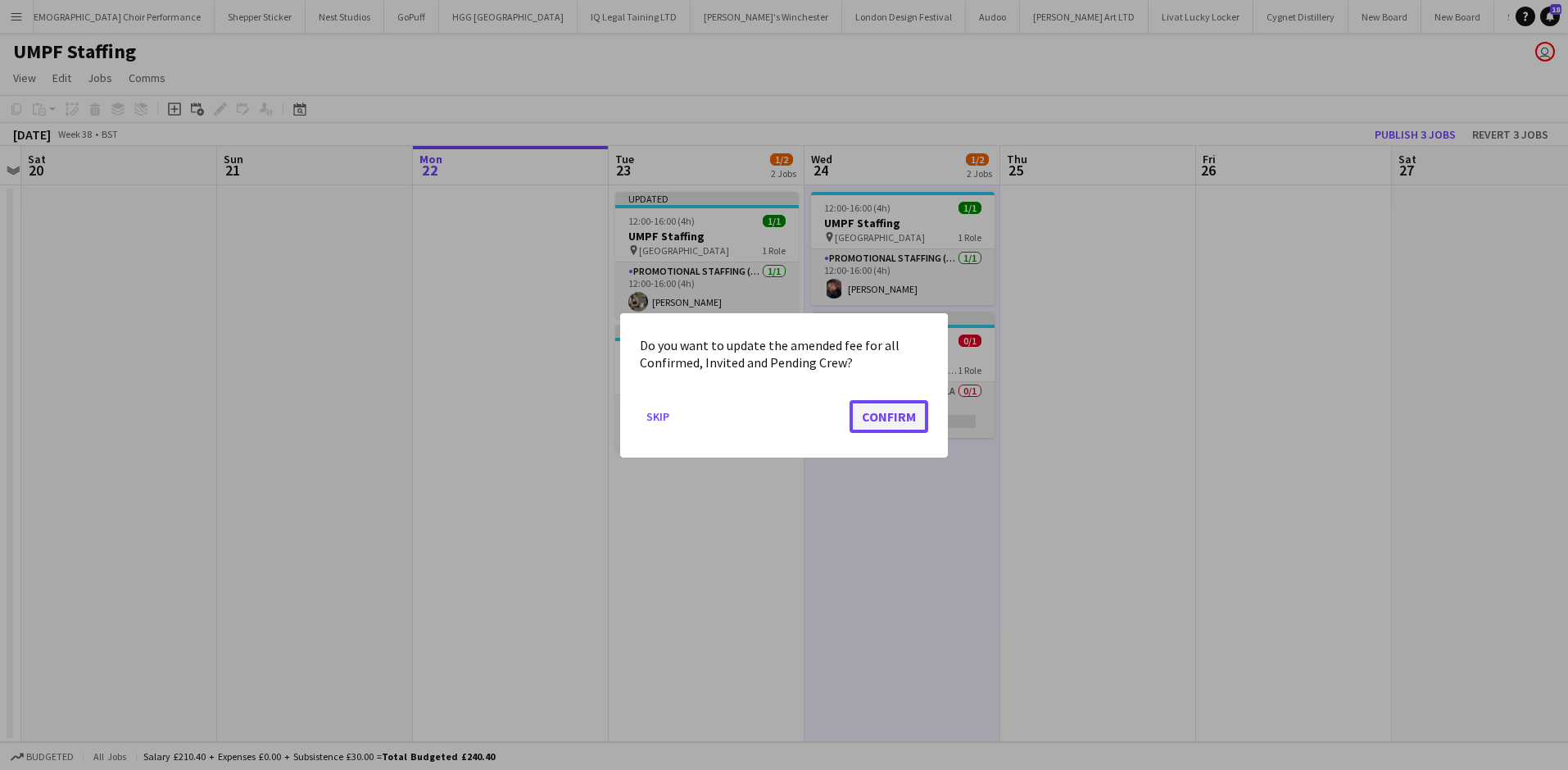
click at [880, 410] on button "Confirm" at bounding box center [889, 415] width 78 height 33
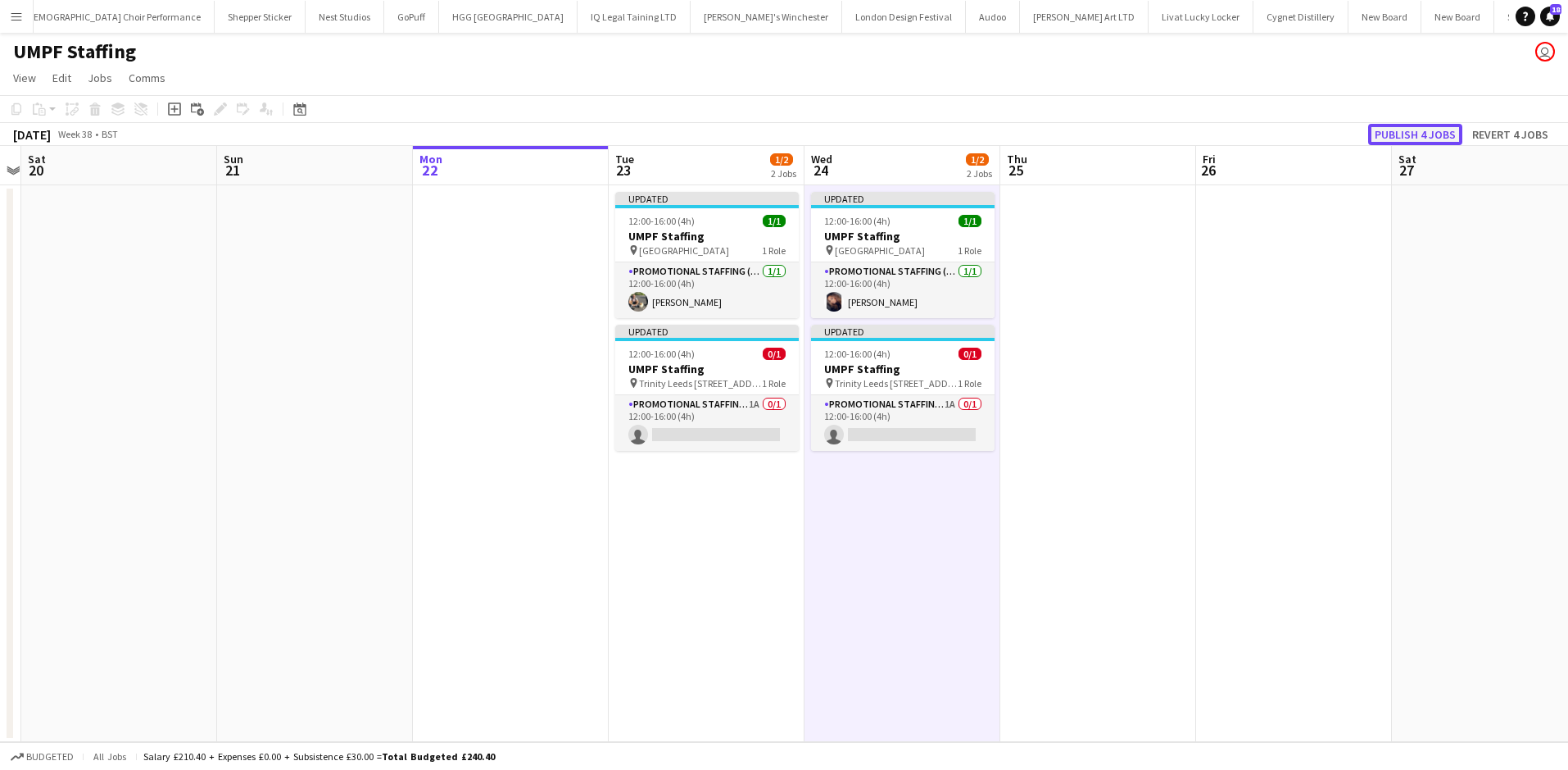
click at [1397, 128] on button "Publish 4 jobs" at bounding box center [1415, 134] width 94 height 21
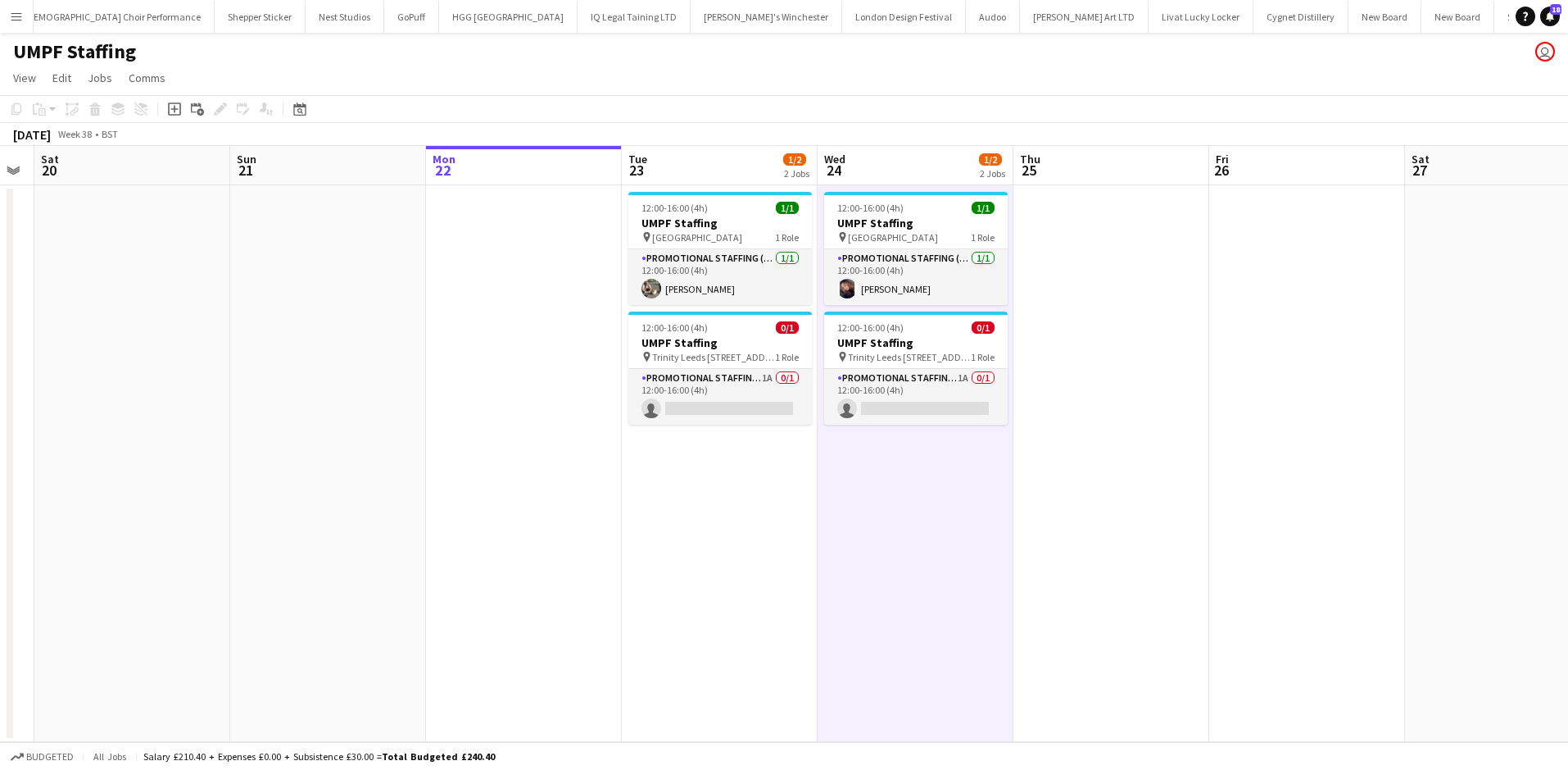
drag, startPoint x: 639, startPoint y: 566, endPoint x: 654, endPoint y: 560, distance: 16.2
click at [654, 560] on app-calendar-viewport "Wed 17 Thu 18 Fri 19 Sat 20 Sun 21 Mon 22 Tue 23 1/2 2 Jobs Wed 24 1/2 2 Jobs T…" at bounding box center [784, 443] width 1568 height 596
click at [696, 342] on h3 "UMPF Staffing" at bounding box center [721, 342] width 184 height 14
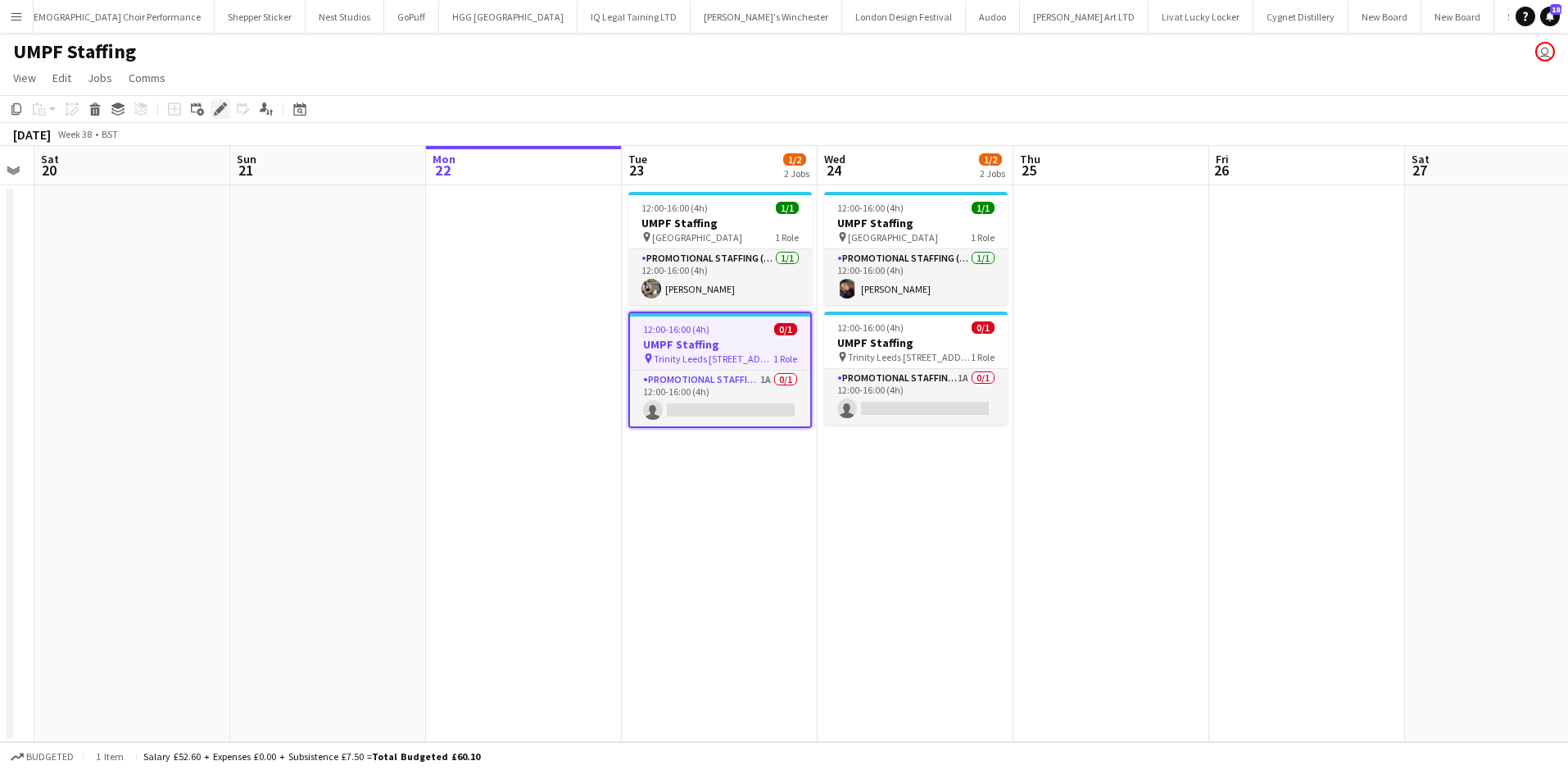
click at [219, 106] on icon "Edit" at bounding box center [219, 108] width 13 height 13
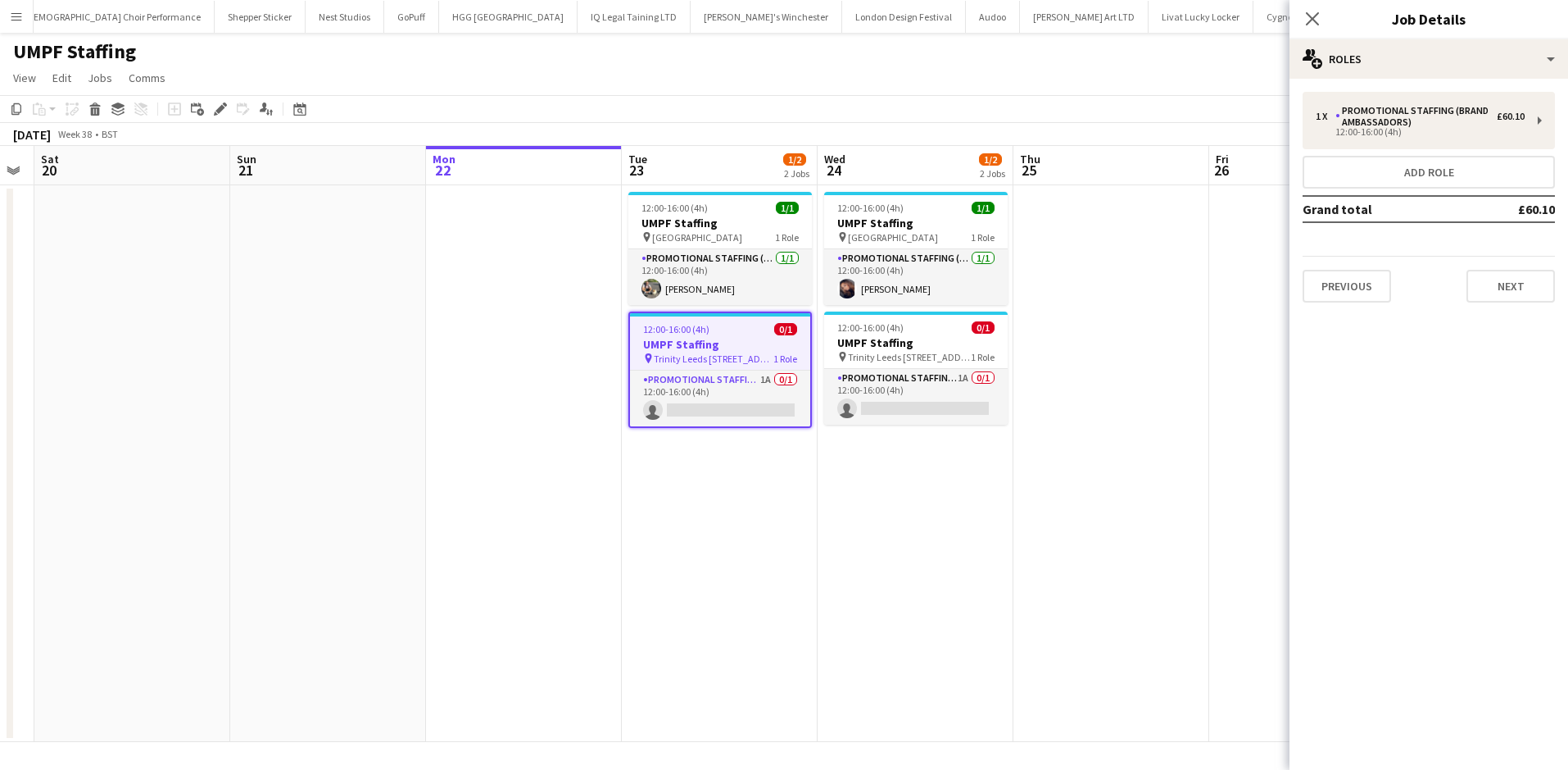
click at [908, 590] on app-date-cell "12:00-16:00 (4h) 1/1 UMPF Staffing pin St Davids Bridge Street Cardiff 1 Role P…" at bounding box center [915, 464] width 196 height 556
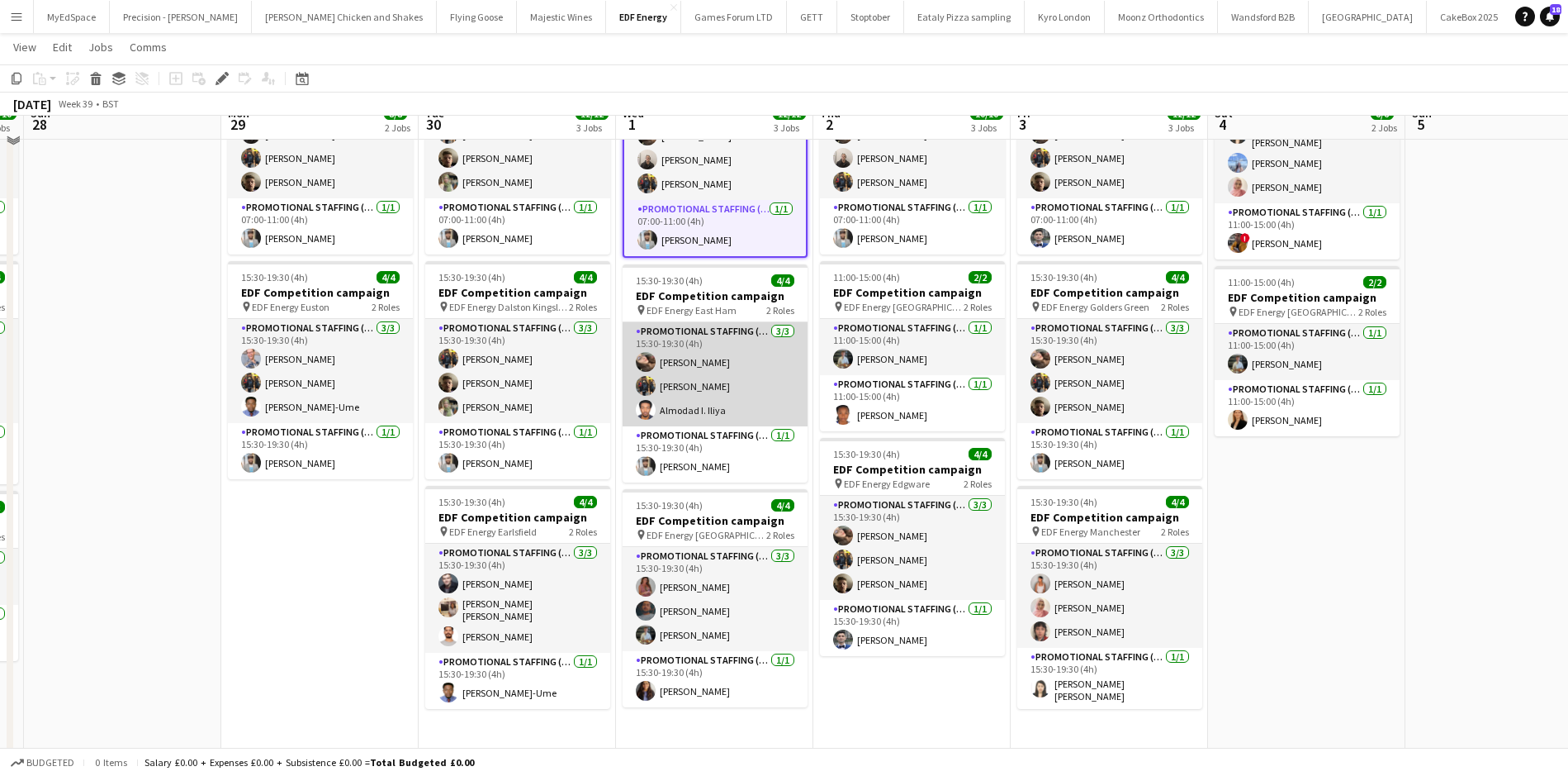
scroll to position [165, 0]
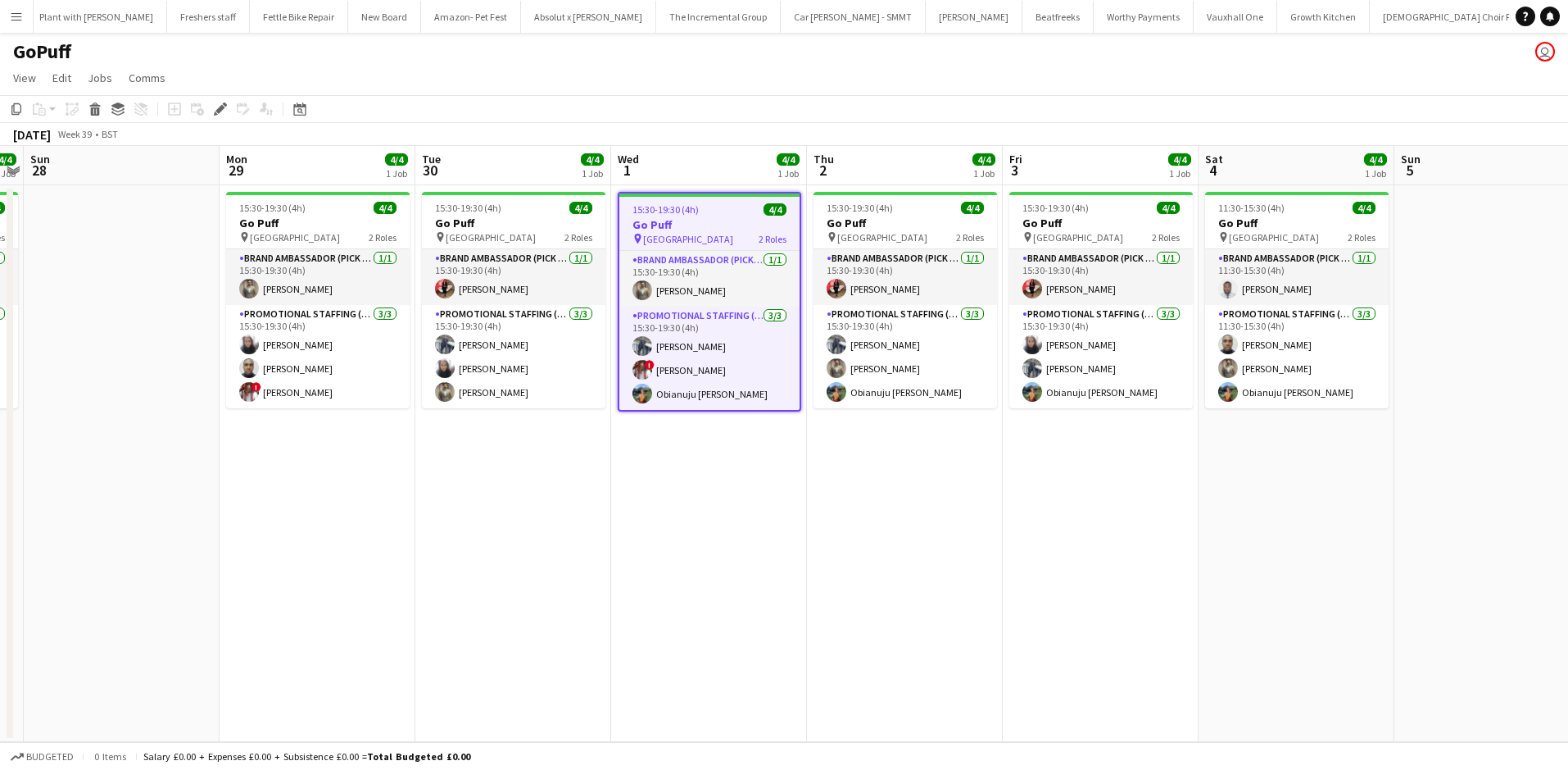
scroll to position [0, 2146]
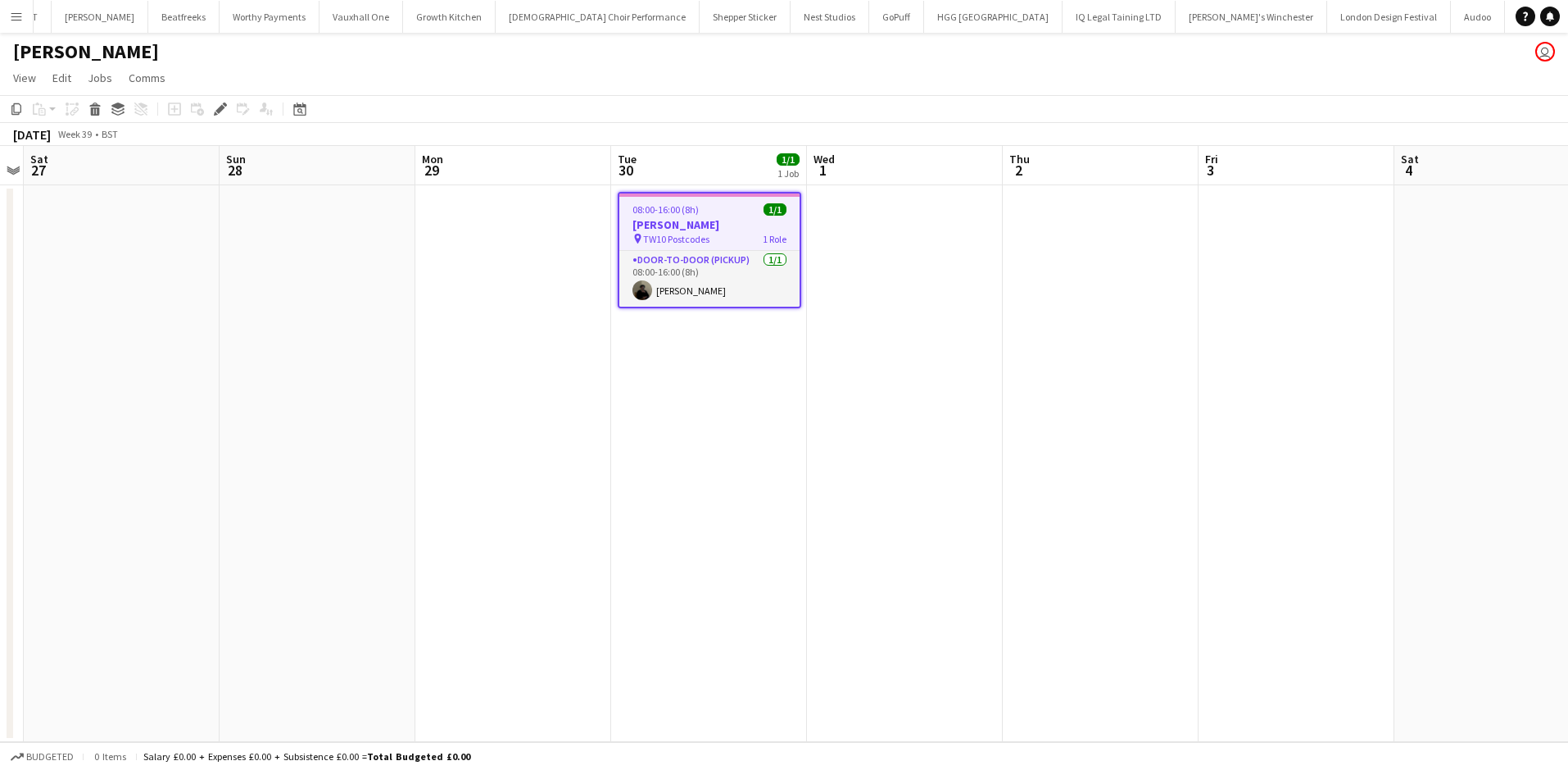
scroll to position [0, 3109]
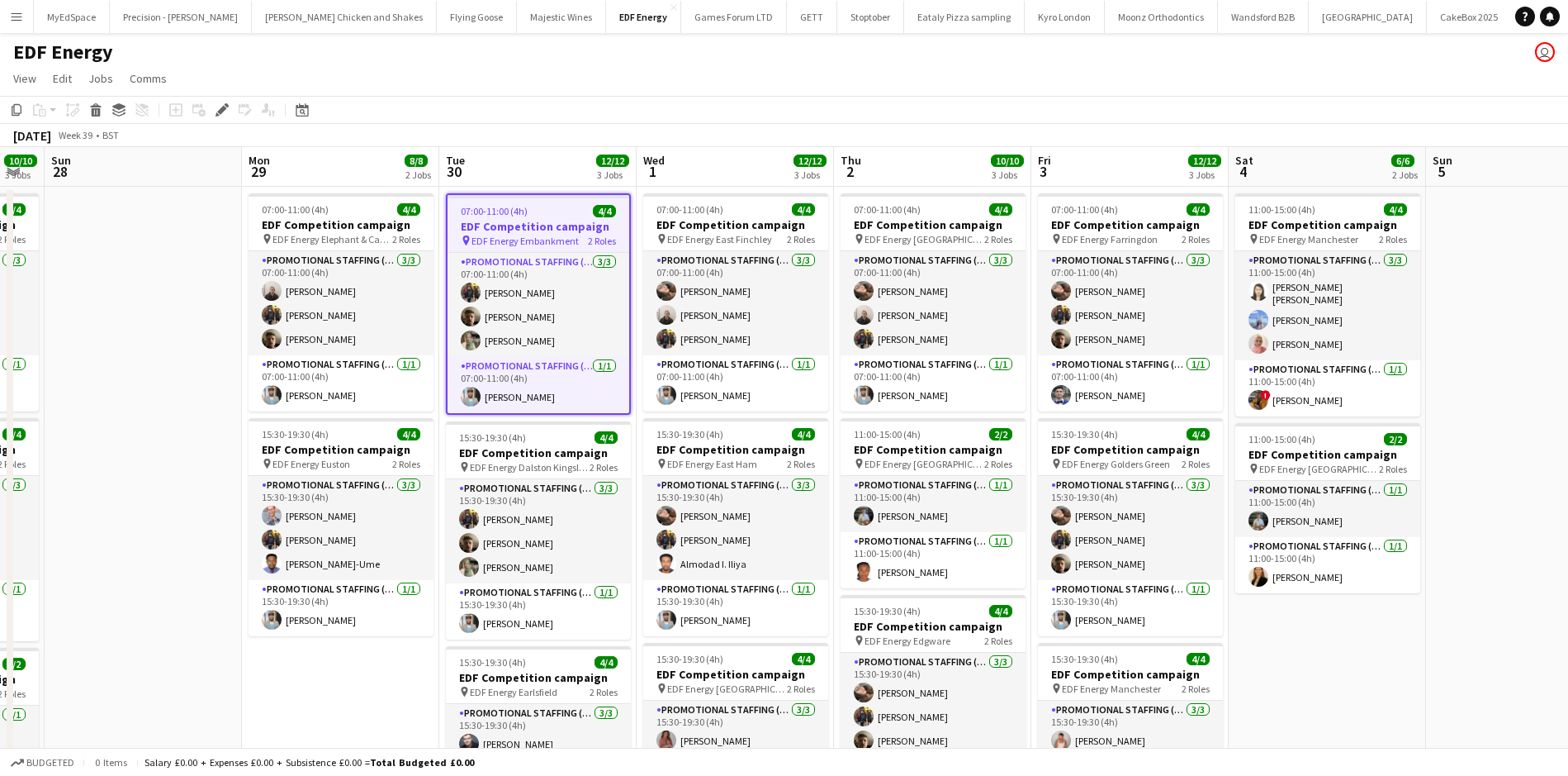
drag, startPoint x: 971, startPoint y: 373, endPoint x: 795, endPoint y: 362, distance: 176.3
click at [795, 362] on app-calendar-viewport "Wed 24 12/12 3 Jobs Thu 25 12/12 3 Jobs Fri 26 8/8 2 Jobs Sat 27 10/10 3 Jobs S…" at bounding box center [784, 544] width 1568 height 796
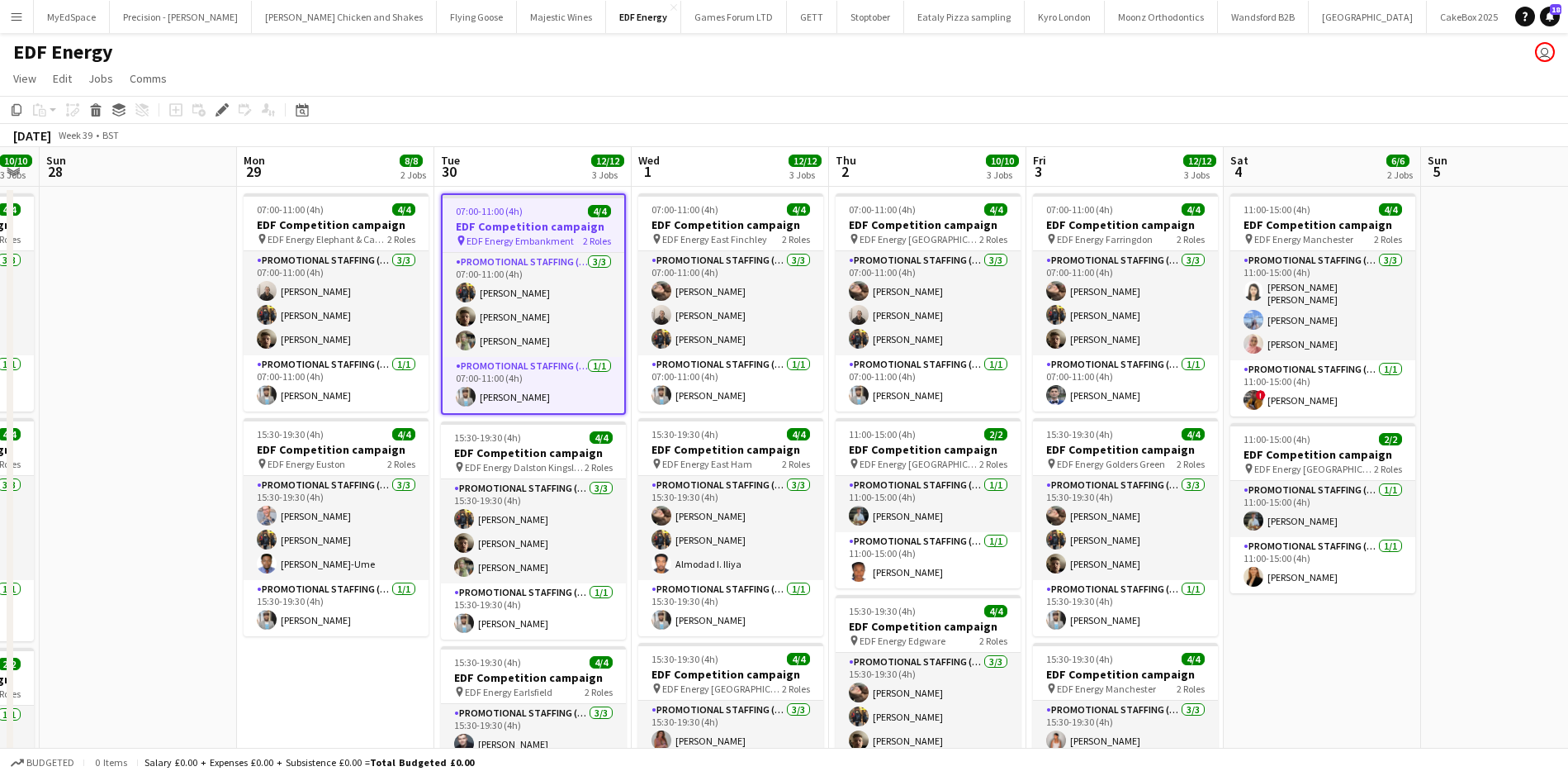
scroll to position [0, 753]
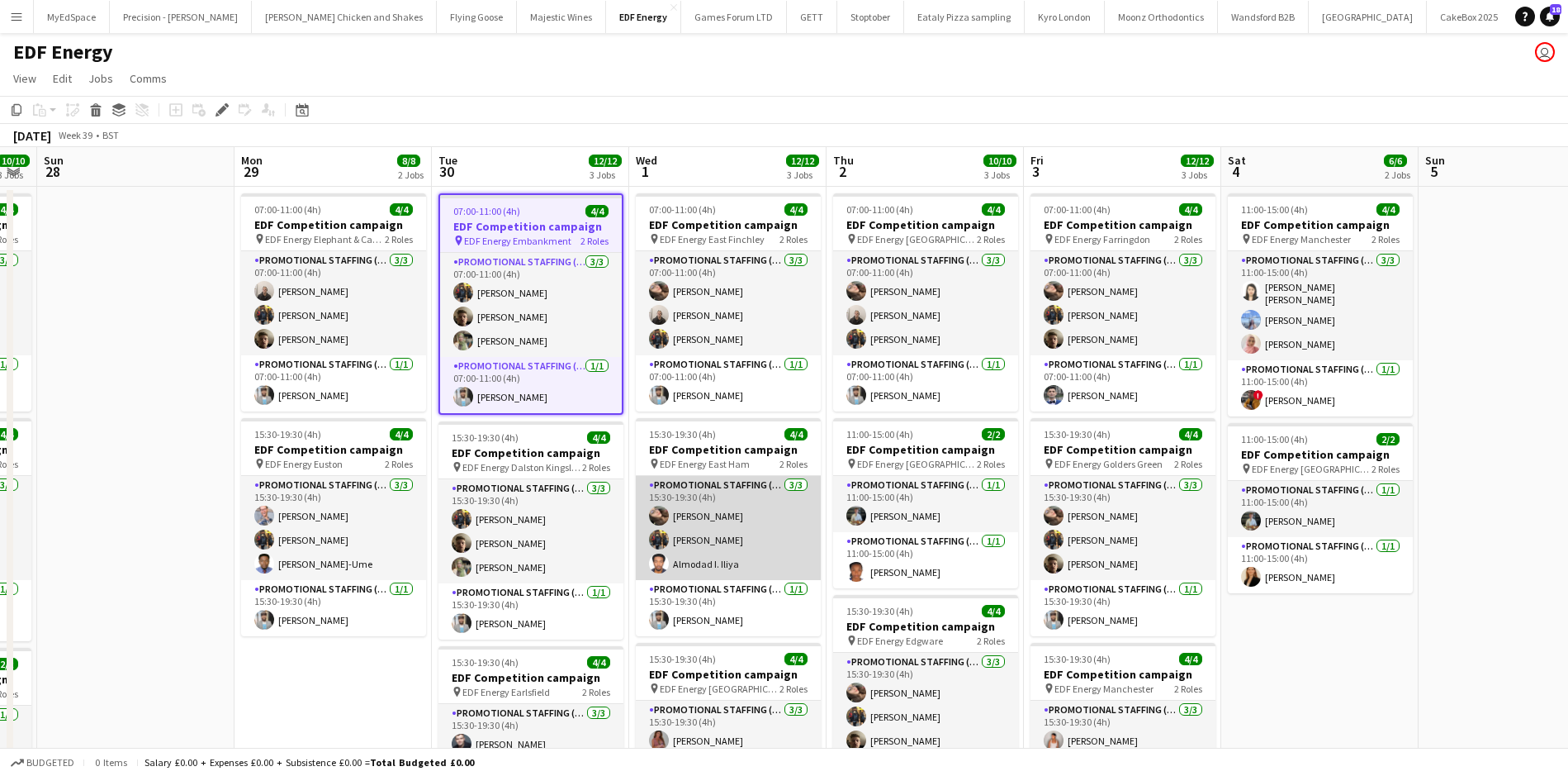
drag, startPoint x: 796, startPoint y: 565, endPoint x: 719, endPoint y: 565, distance: 77.0
click at [718, 563] on app-card-role "Promotional Staffing (Flyering Staff) 3/3 15:30-19:30 (4h) Anastasiia Meleshko …" at bounding box center [729, 527] width 185 height 104
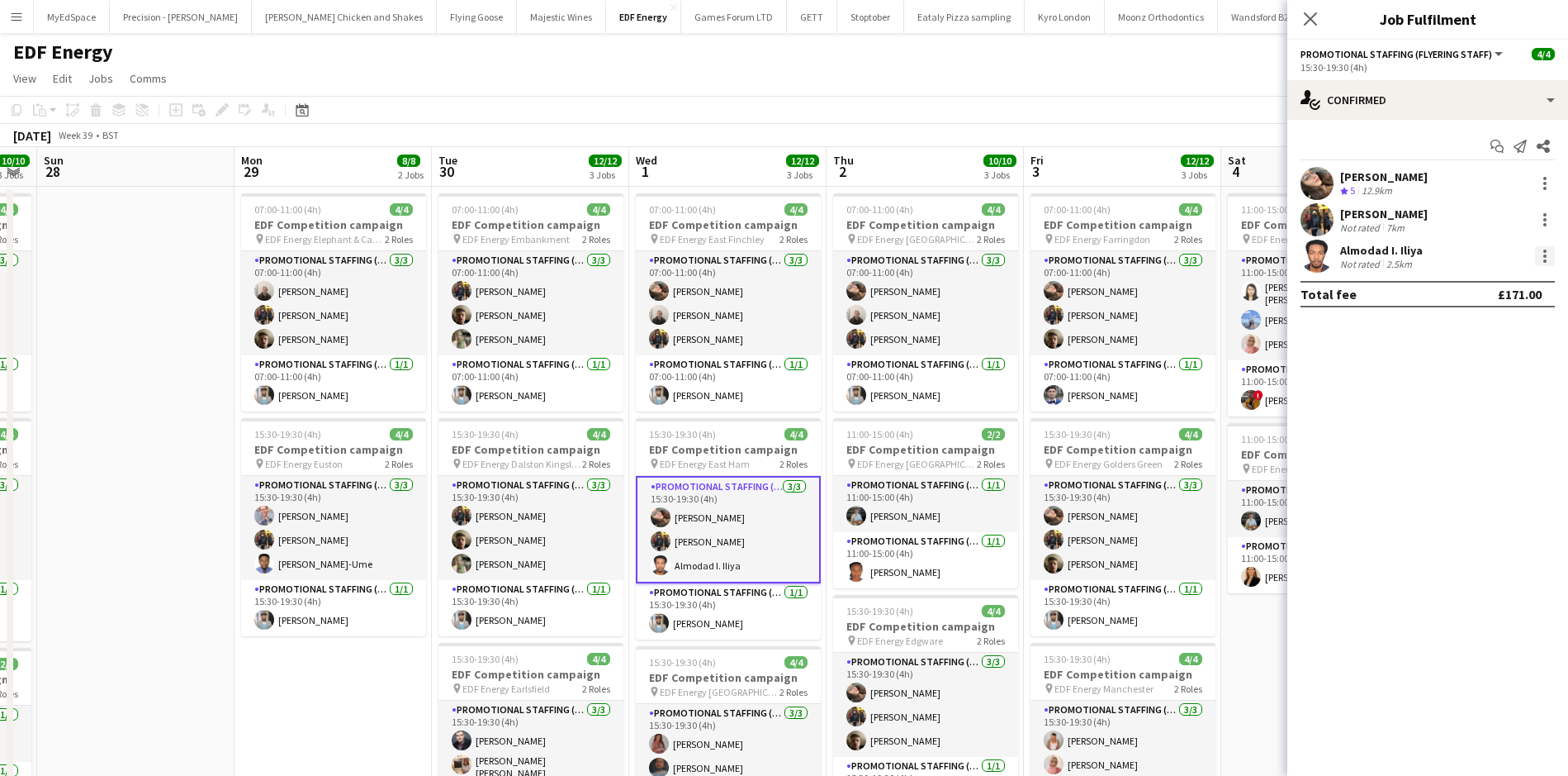
click at [1547, 251] on div at bounding box center [1545, 256] width 20 height 20
drag, startPoint x: 1458, startPoint y: 453, endPoint x: 1386, endPoint y: 340, distance: 134.0
click at [1458, 450] on span "Remove" at bounding box center [1490, 445] width 102 height 15
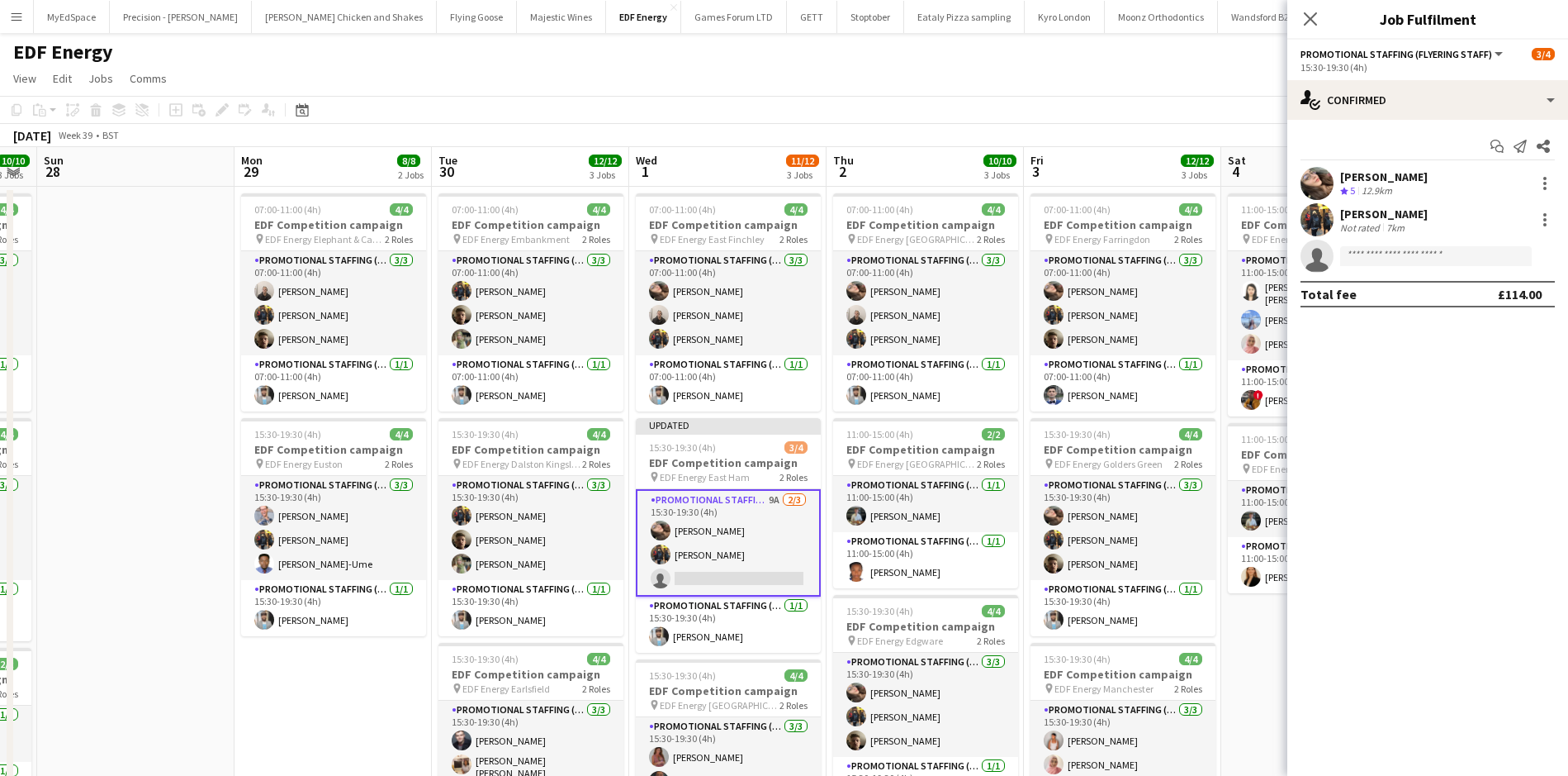
drag, startPoint x: 1168, startPoint y: 88, endPoint x: 1202, endPoint y: 101, distance: 36.4
click at [1168, 84] on app-page-menu "View Day view expanded Day view collapsed Month view Date picker Jump to today …" at bounding box center [784, 80] width 1568 height 32
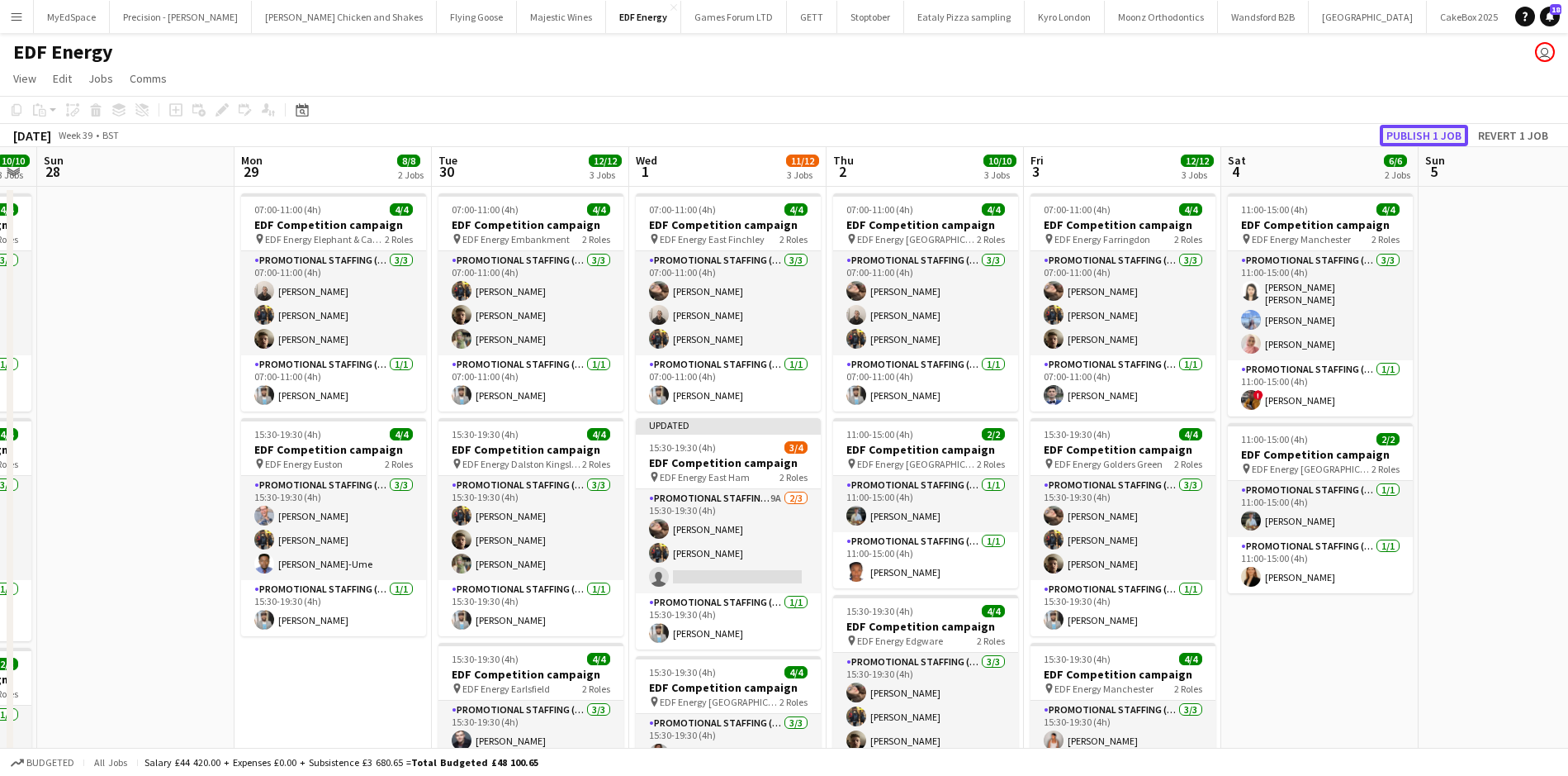
click at [1411, 136] on button "Publish 1 job" at bounding box center [1424, 135] width 88 height 21
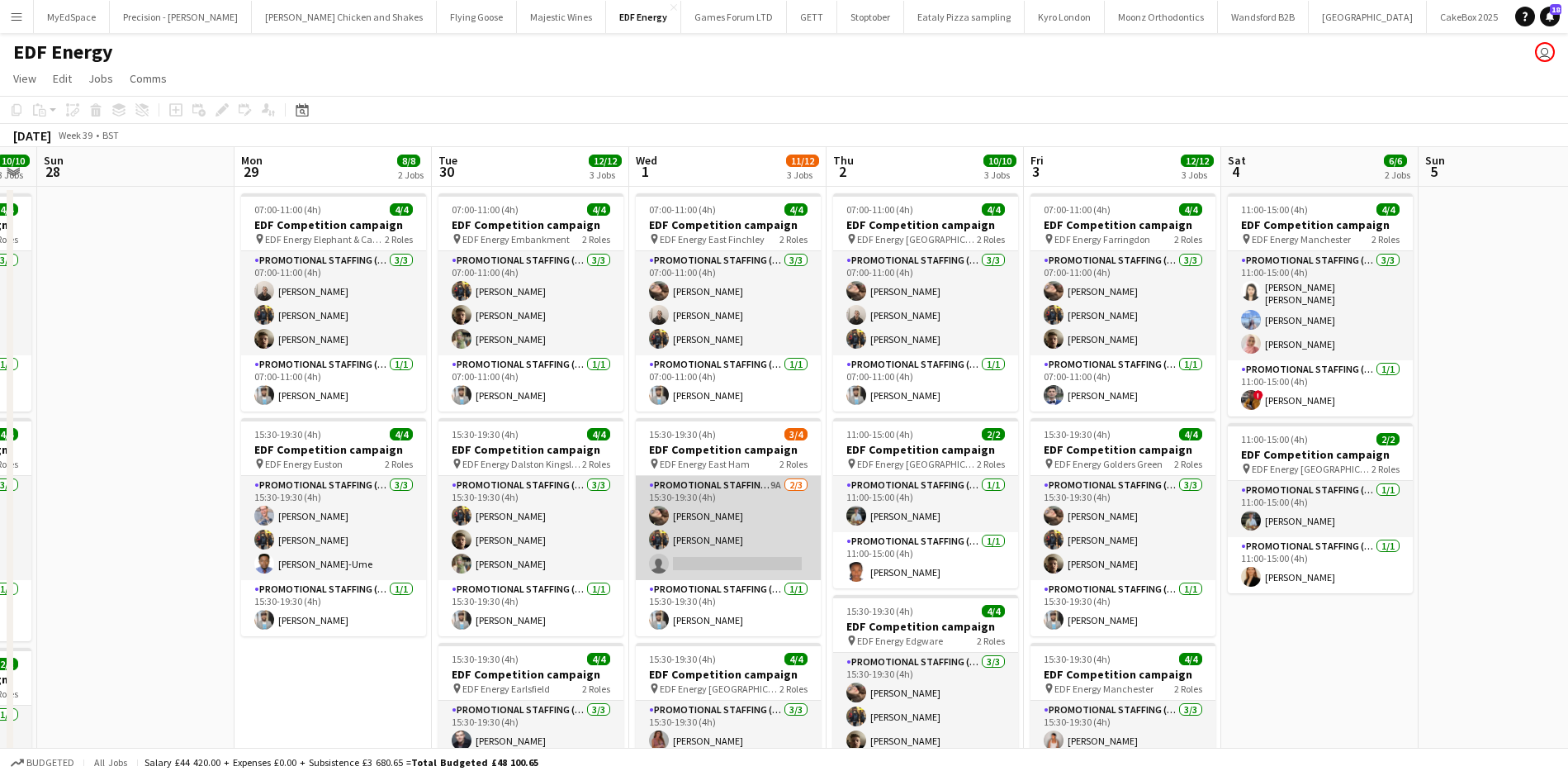
drag, startPoint x: 776, startPoint y: 485, endPoint x: 751, endPoint y: 488, distance: 25.2
click at [776, 485] on app-card-role "Promotional Staffing (Flyering Staff) 9A 2/3 15:30-19:30 (4h) Anastasiia Melesh…" at bounding box center [729, 527] width 185 height 104
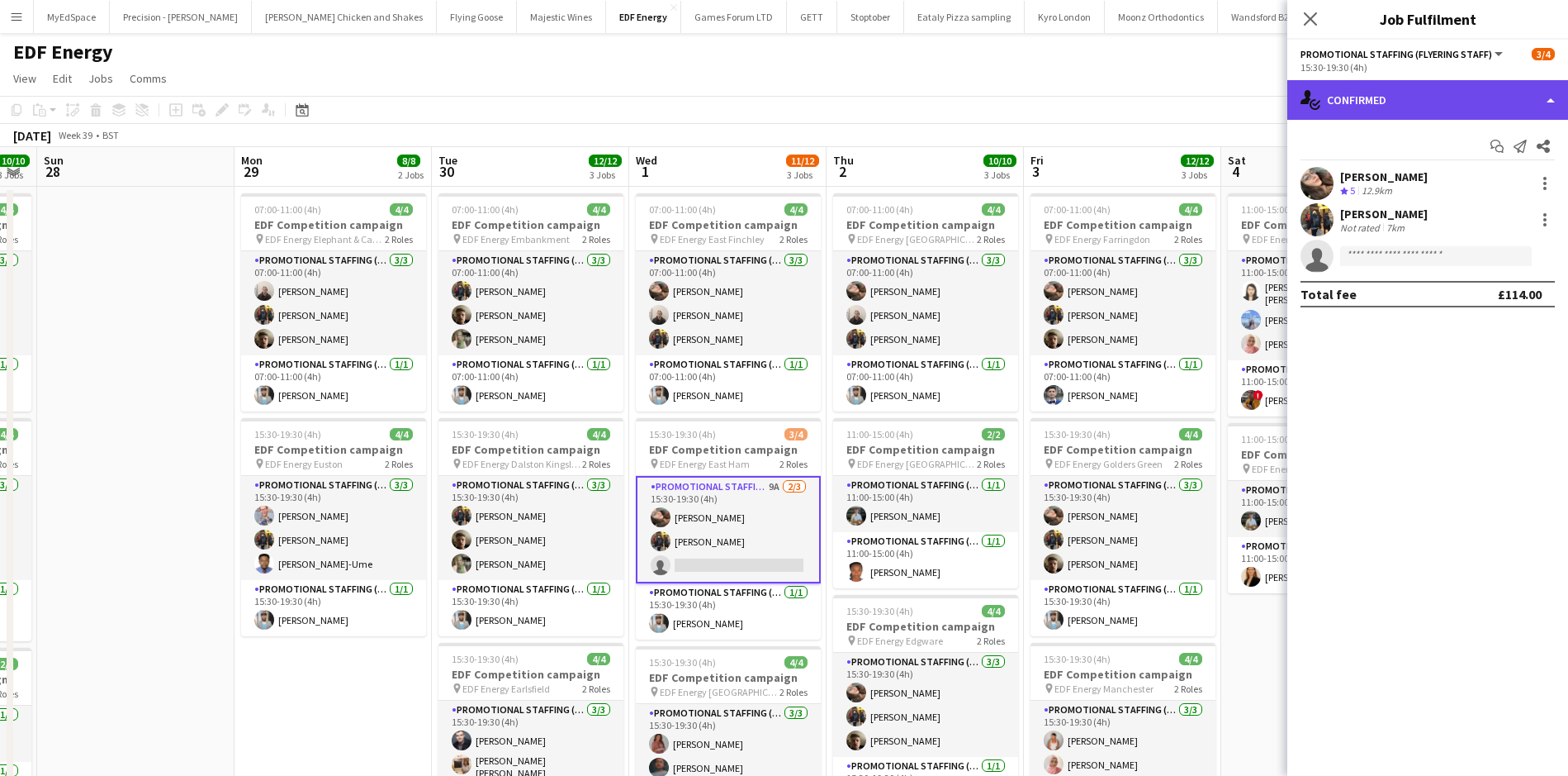
click at [1379, 82] on div "single-neutral-actions-check-2 Confirmed" at bounding box center [1428, 99] width 281 height 39
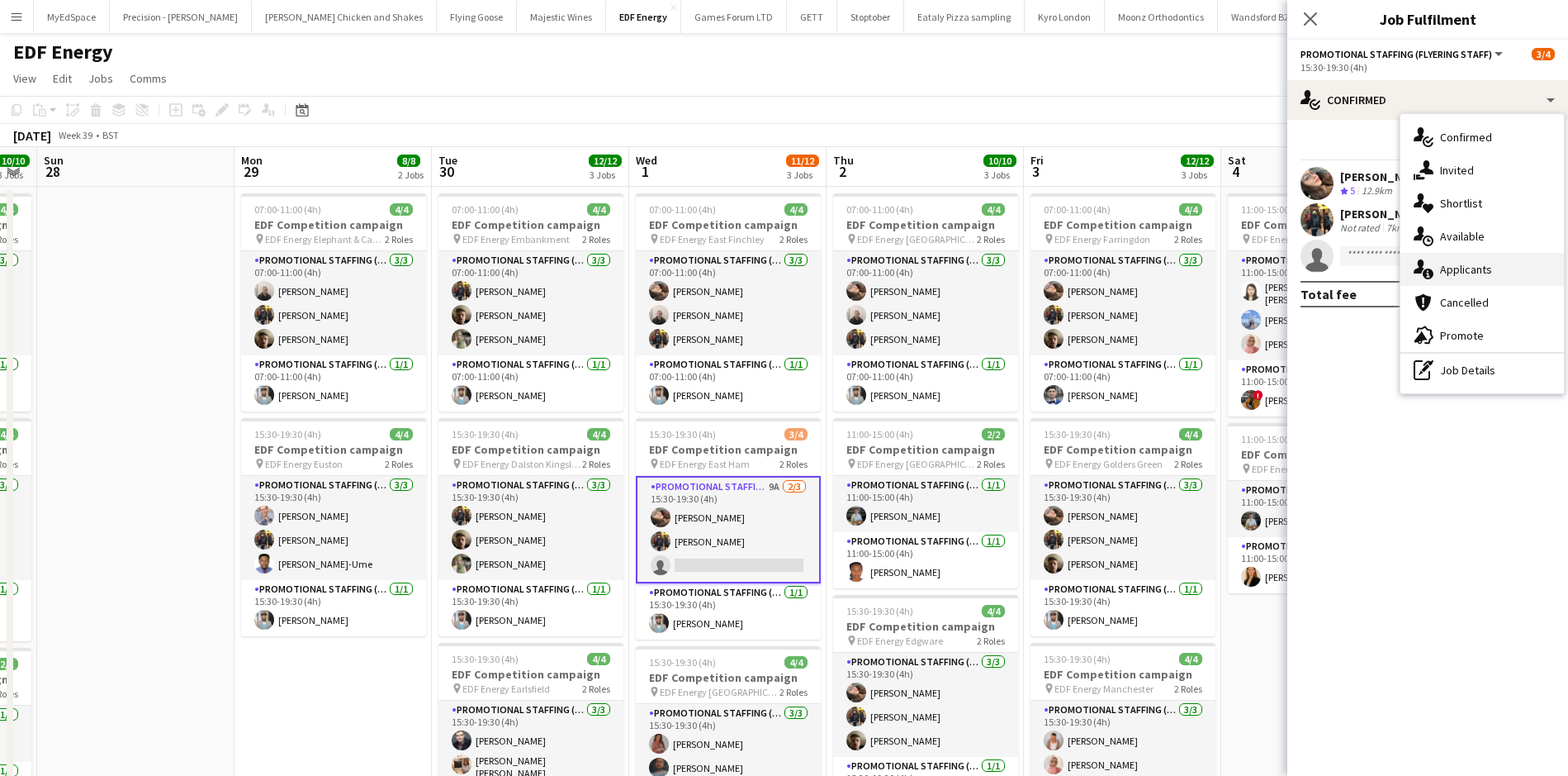
click at [1499, 269] on div "single-neutral-actions-information Applicants" at bounding box center [1482, 269] width 164 height 33
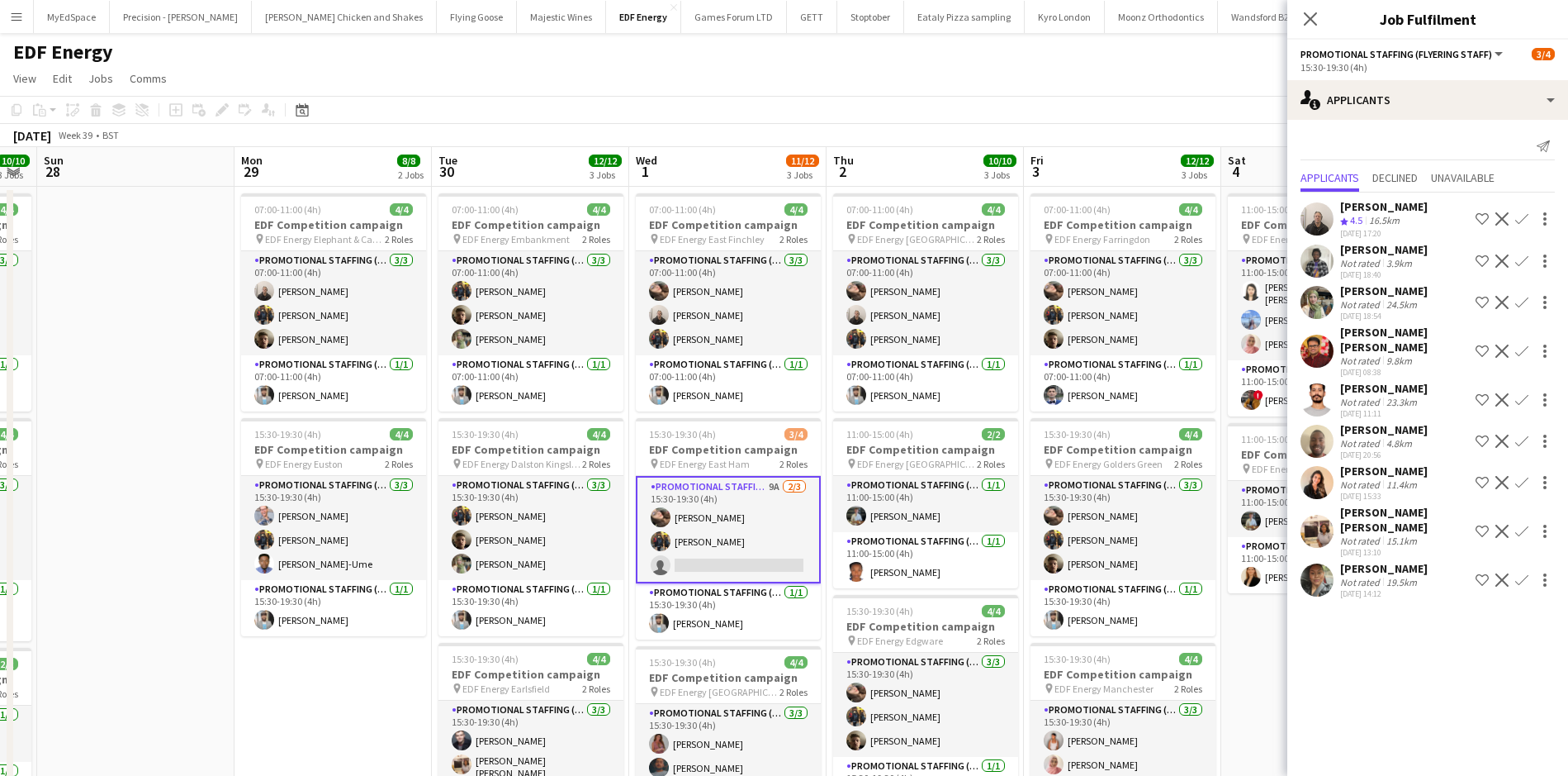
click at [1516, 525] on app-icon "Confirm" at bounding box center [1522, 531] width 13 height 13
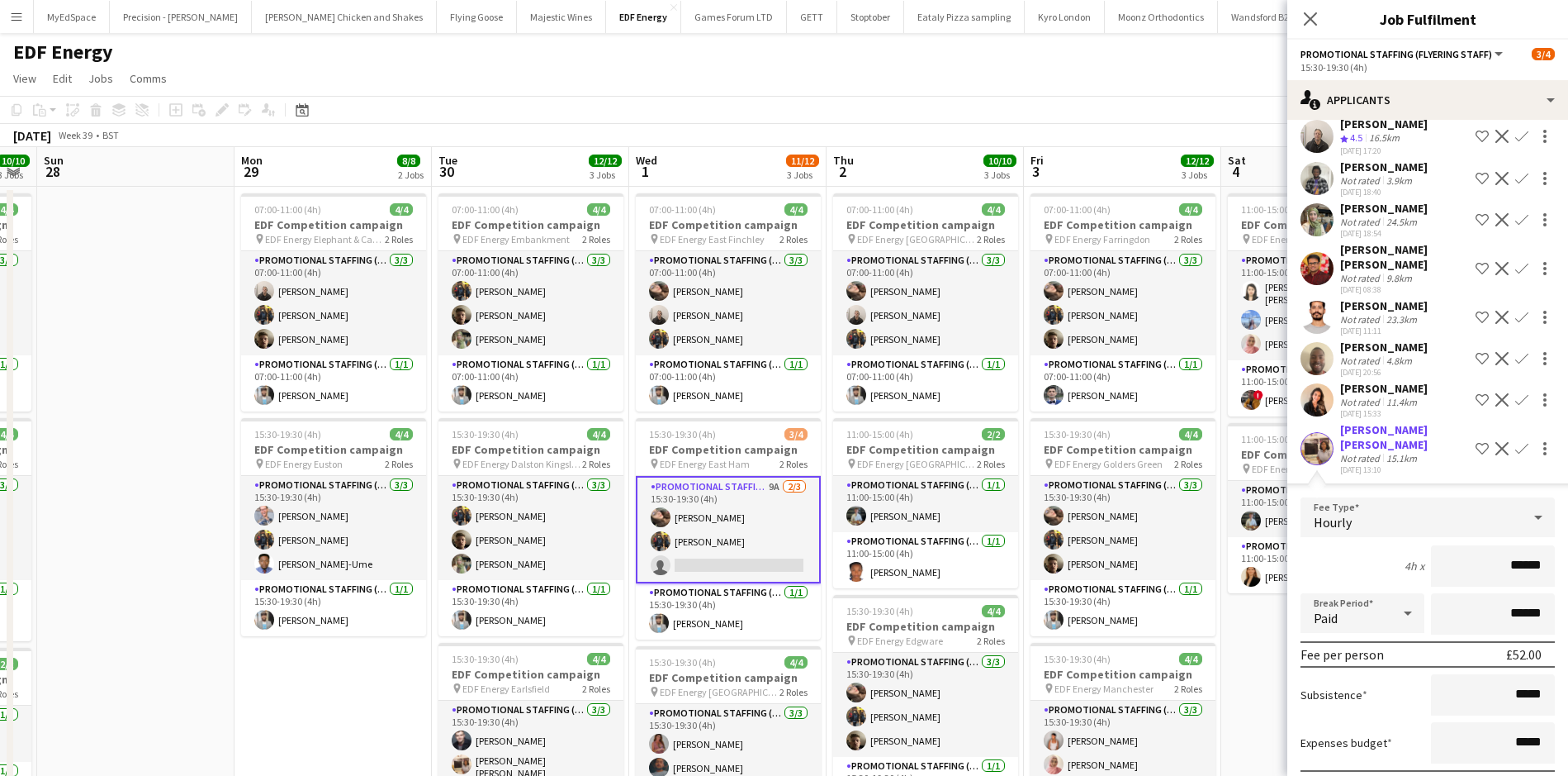
scroll to position [200, 0]
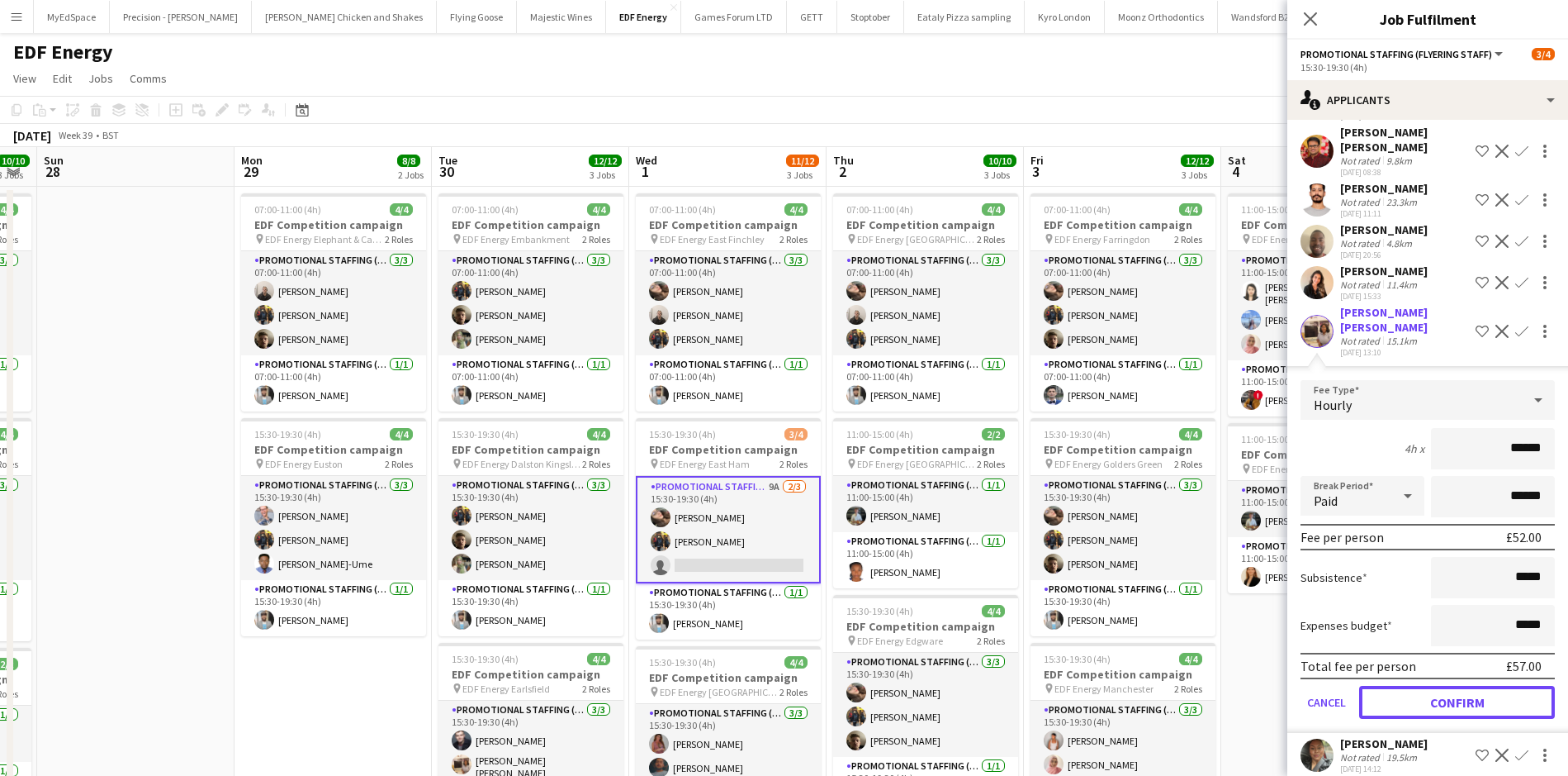
click at [1489, 695] on button "Confirm" at bounding box center [1457, 702] width 195 height 33
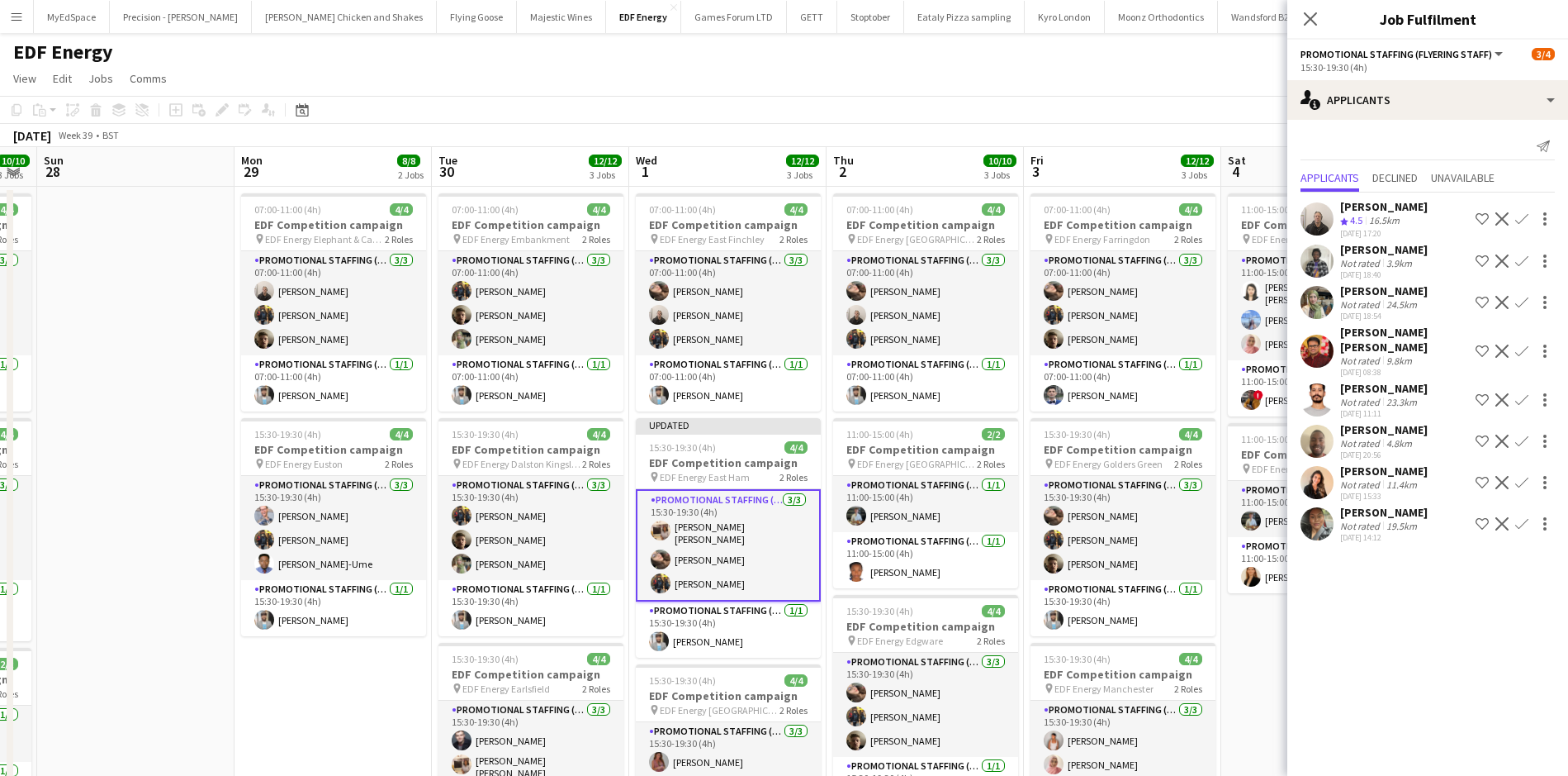
scroll to position [0, 0]
drag, startPoint x: 1244, startPoint y: 689, endPoint x: 1254, endPoint y: 658, distance: 32.6
click at [1243, 689] on app-date-cell "11:00-15:00 (4h) 4/4 EDF Competition campaign pin EDF Energy Manchester 2 Roles…" at bounding box center [1320, 565] width 197 height 756
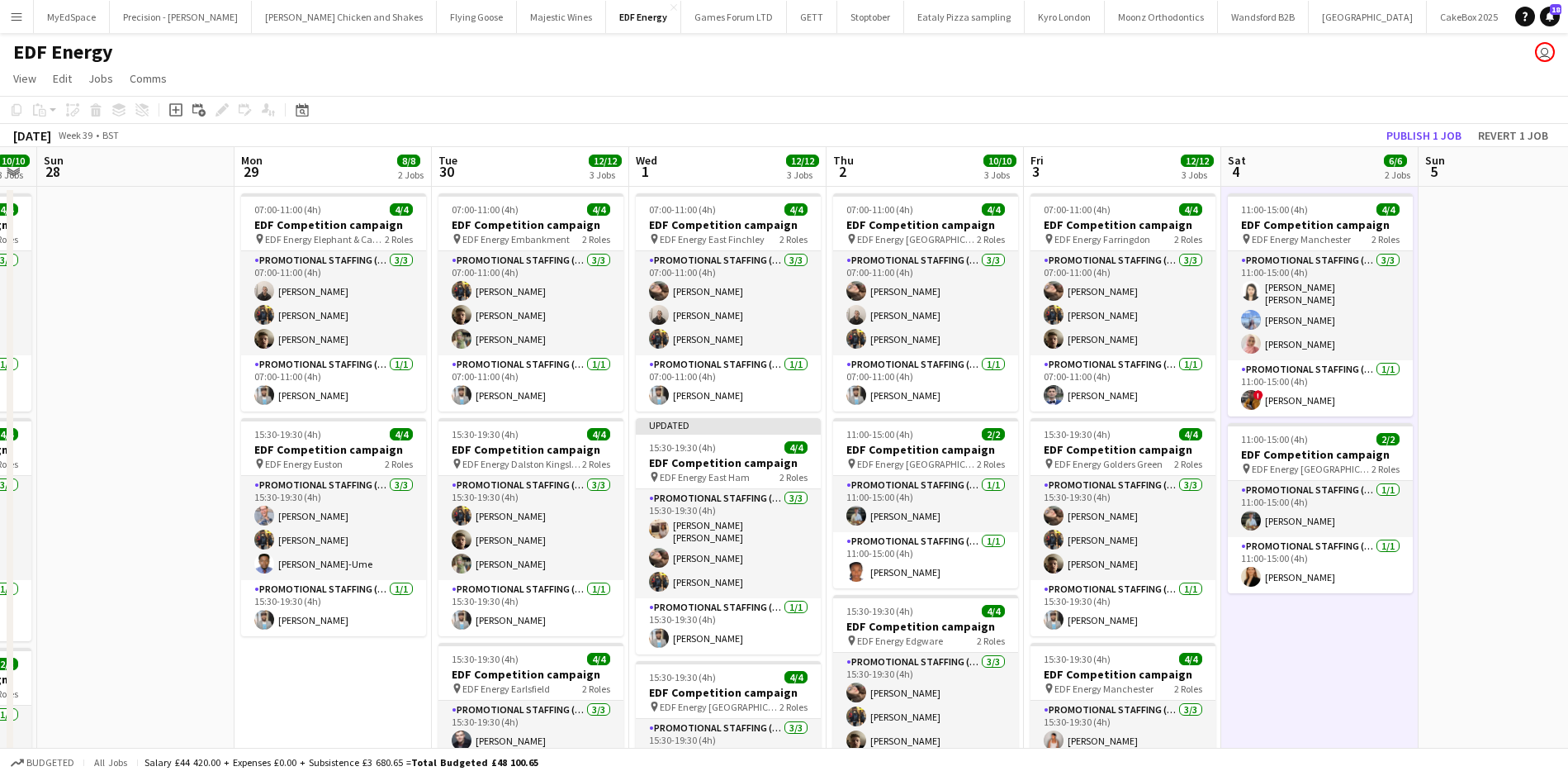
scroll to position [0, 754]
click at [1430, 133] on button "Publish 1 job" at bounding box center [1424, 135] width 88 height 21
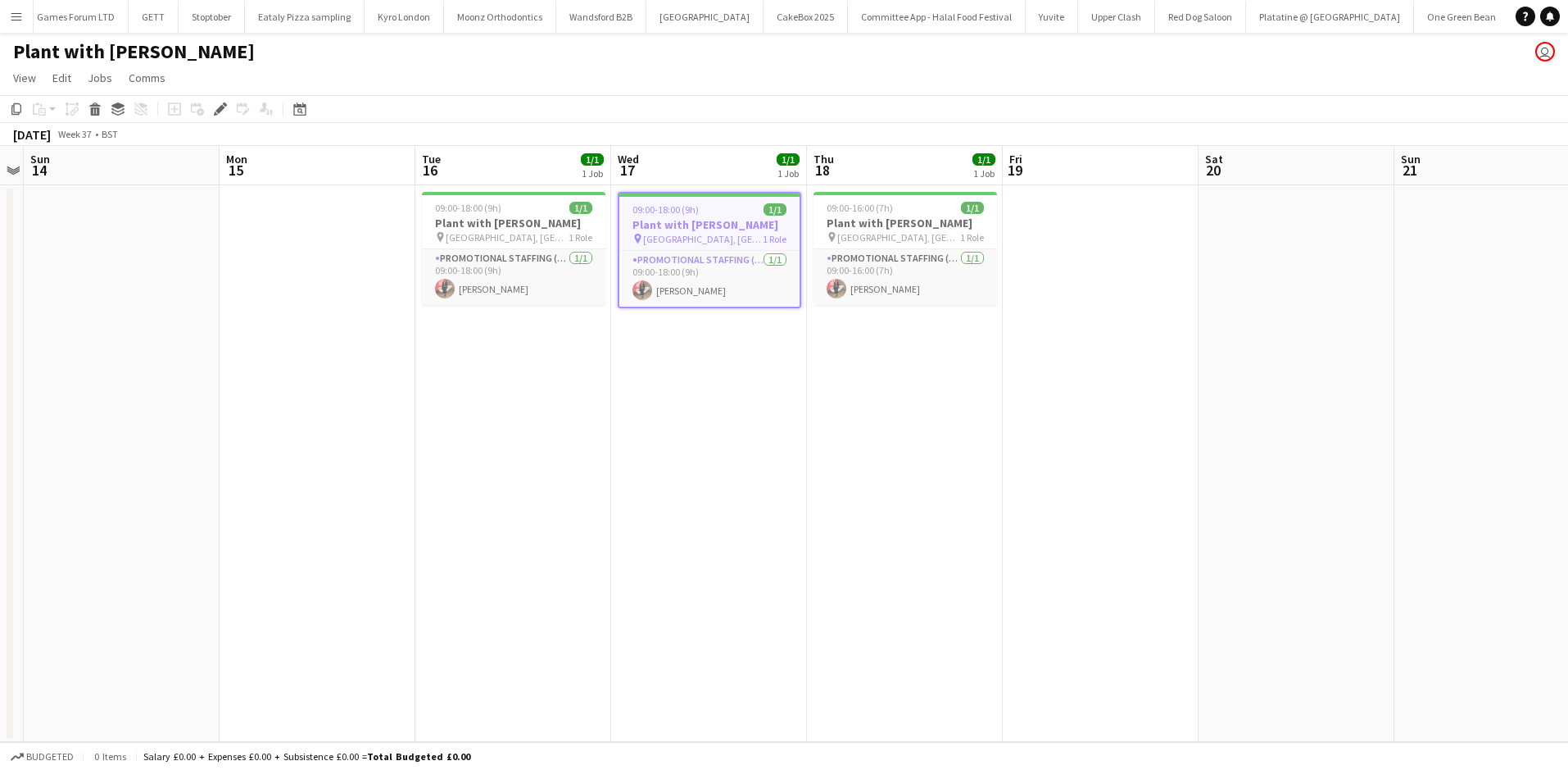
scroll to position [0, 657]
click at [544, 225] on h3 "Plant with [PERSON_NAME]" at bounding box center [514, 222] width 184 height 14
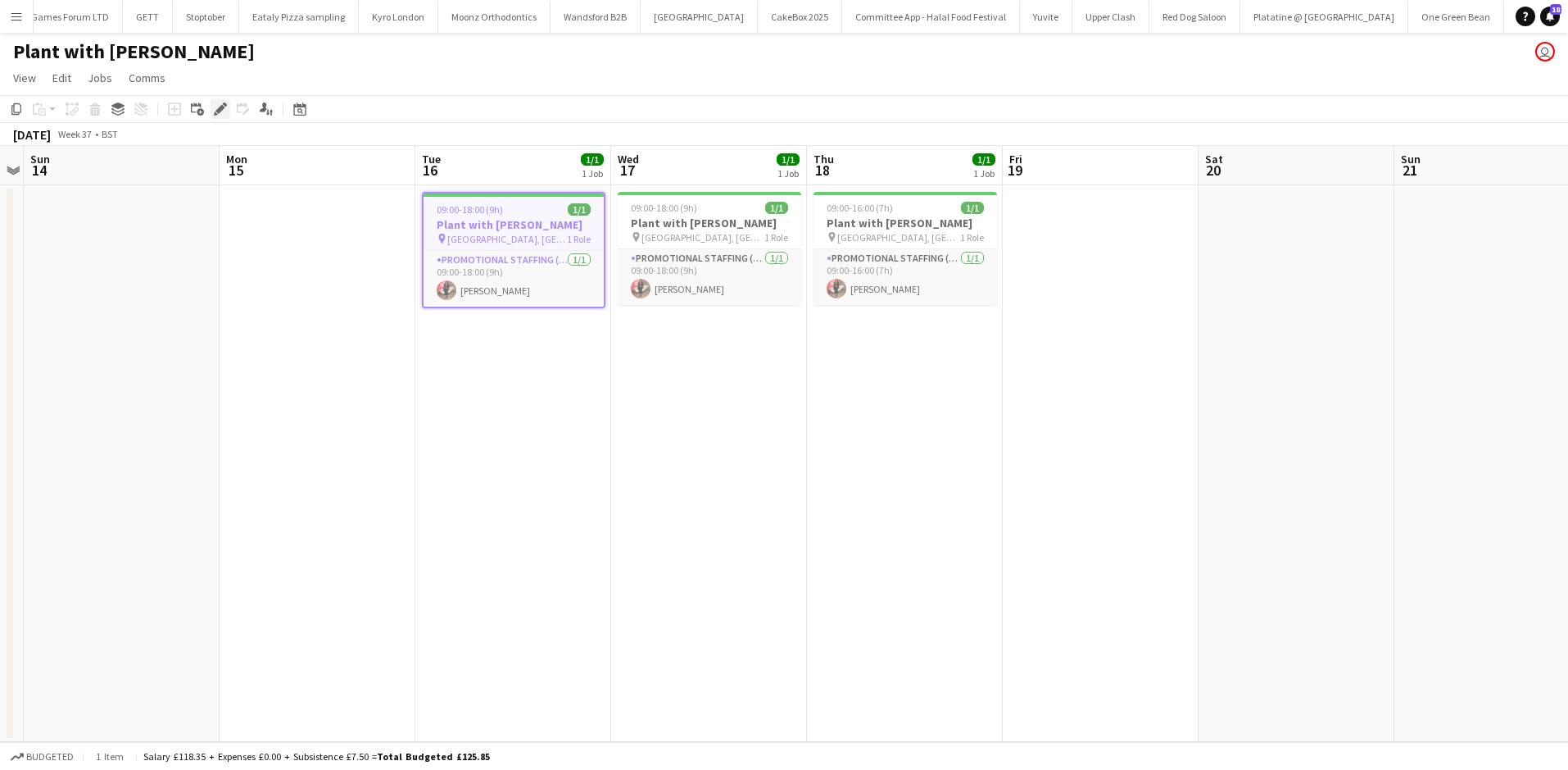
click at [225, 113] on icon "Edit" at bounding box center [219, 108] width 13 height 13
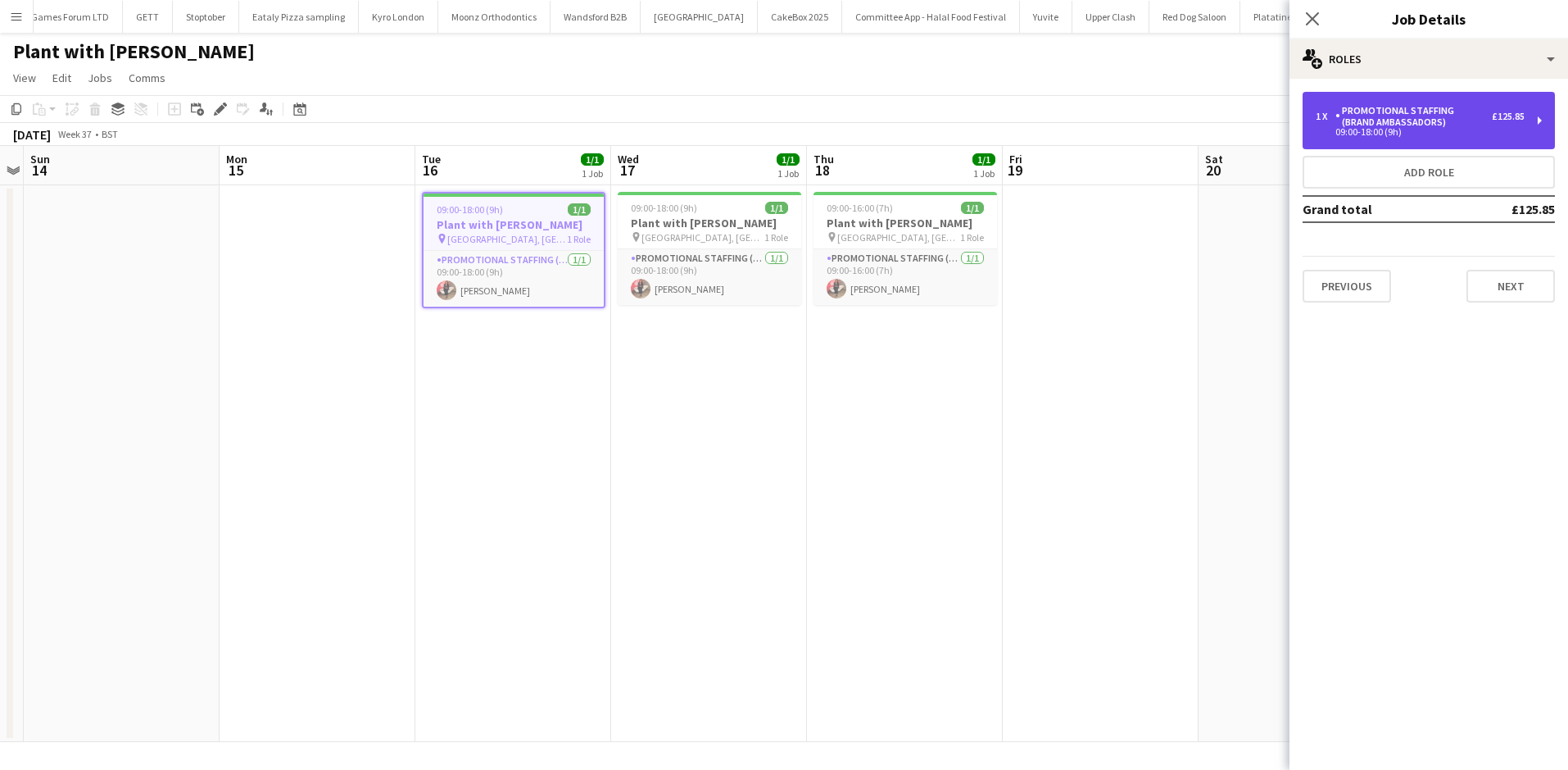
click at [1419, 114] on div "Promotional Staffing (Brand Ambassadors)" at bounding box center [1413, 116] width 156 height 23
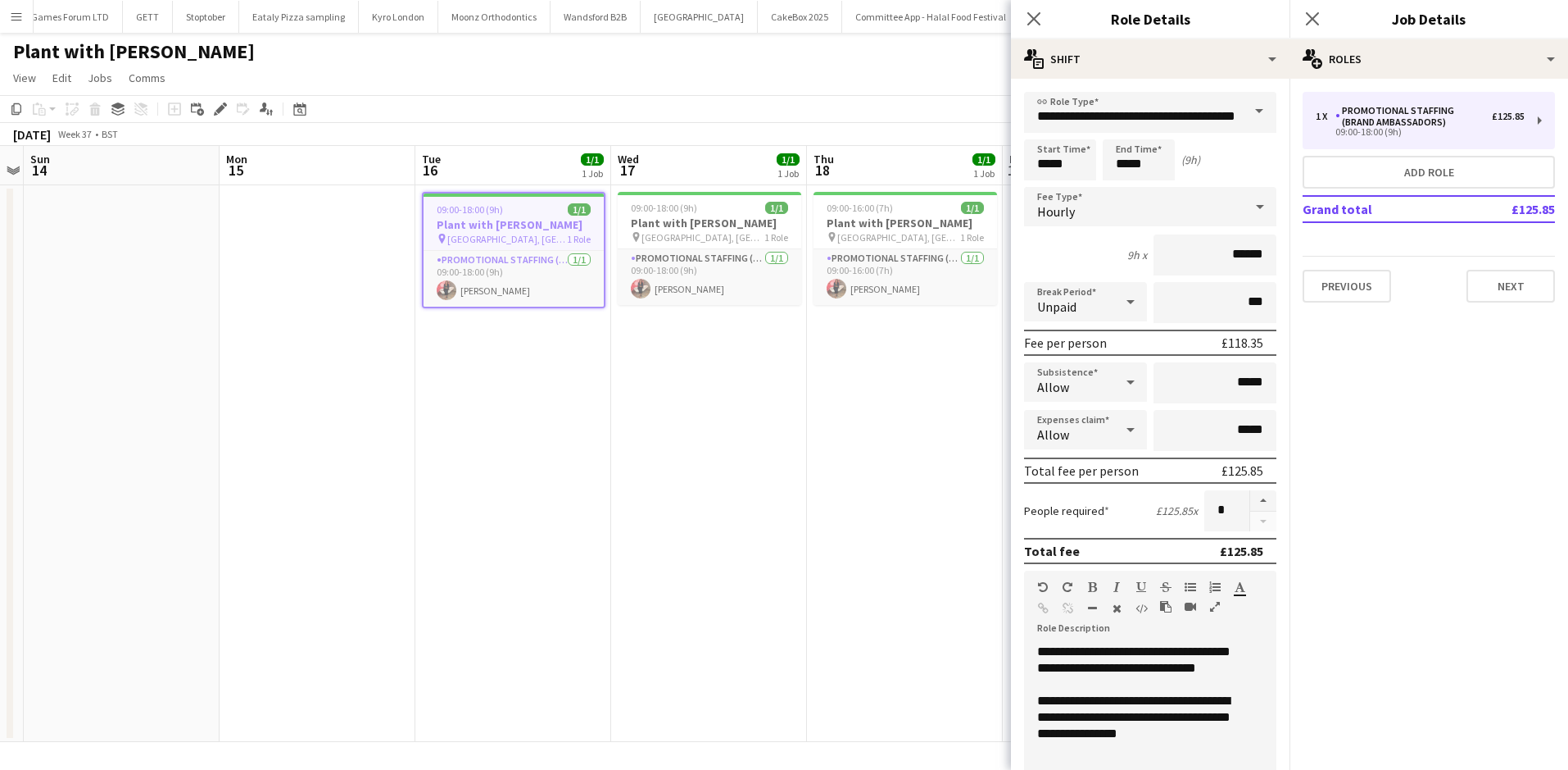
scroll to position [0, 562]
click at [824, 501] on app-date-cell "09:00-16:00 (7h) 1/1 Plant with [PERSON_NAME] pin [GEOGRAPHIC_DATA], [GEOGRAPHI…" at bounding box center [906, 464] width 196 height 556
